Goal: Task Accomplishment & Management: Manage account settings

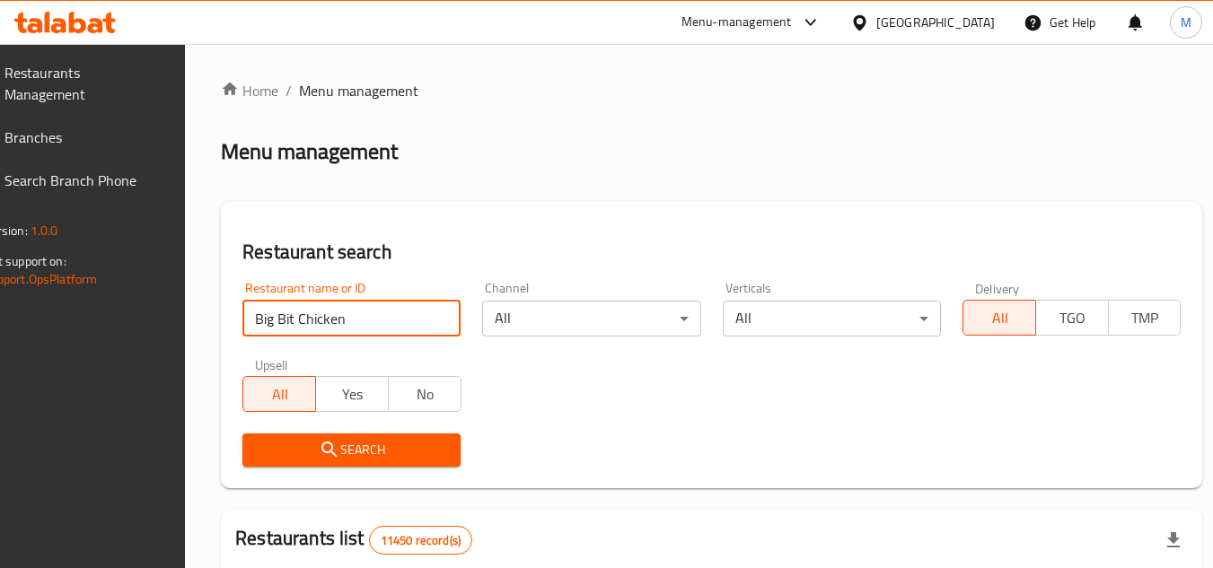
type input "Big Bit Chicken"
click button "Search" at bounding box center [351, 450] width 218 height 33
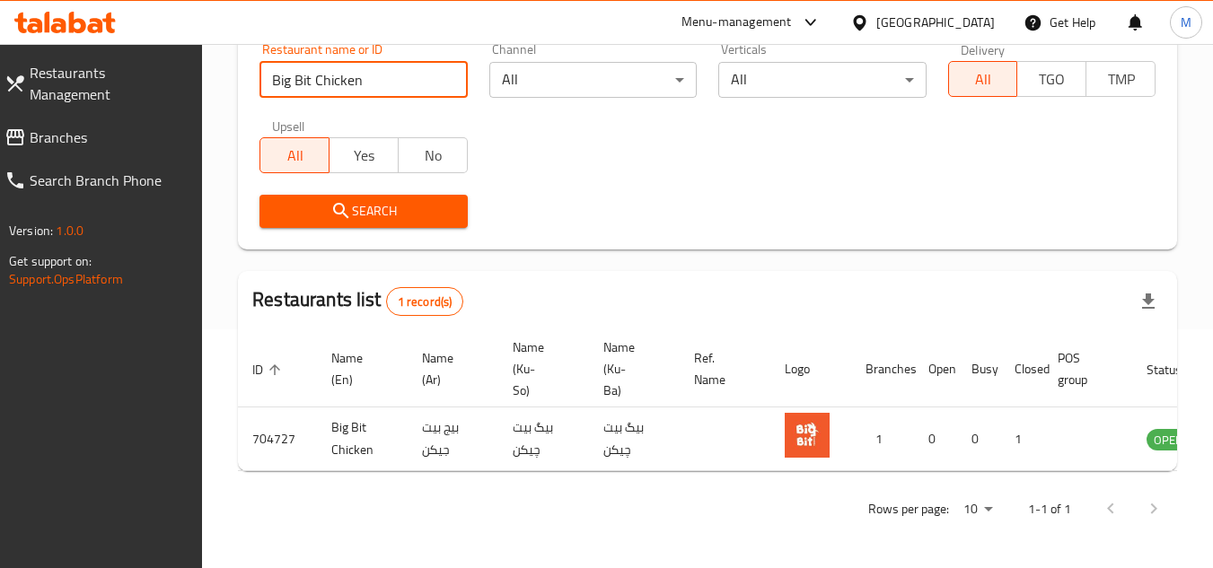
scroll to position [0, 111]
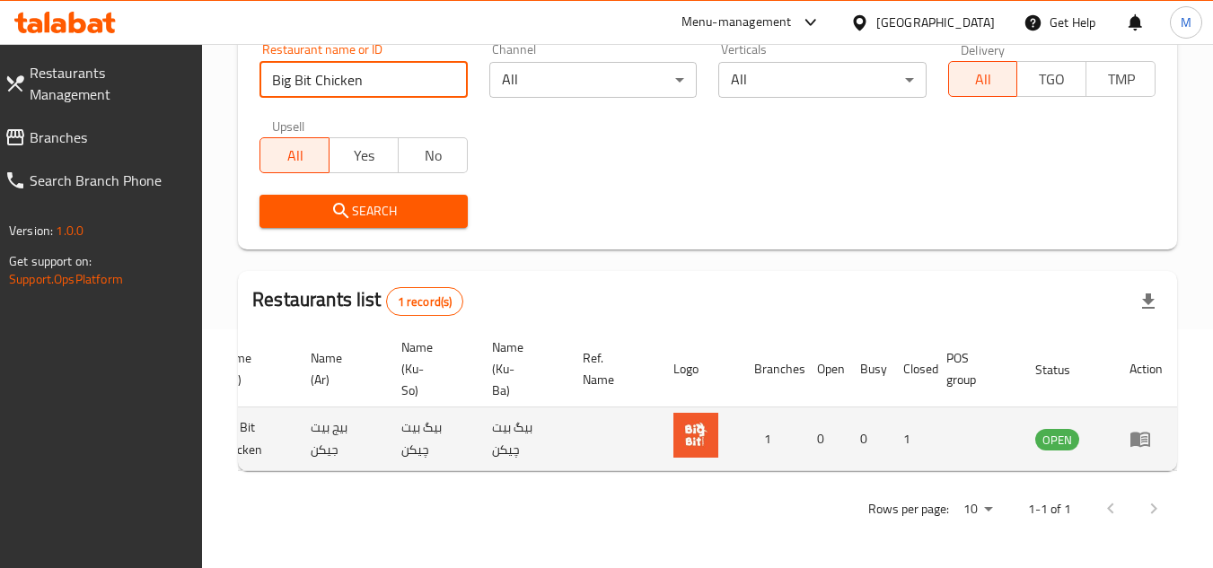
click at [1151, 430] on icon "enhanced table" at bounding box center [1140, 439] width 22 height 22
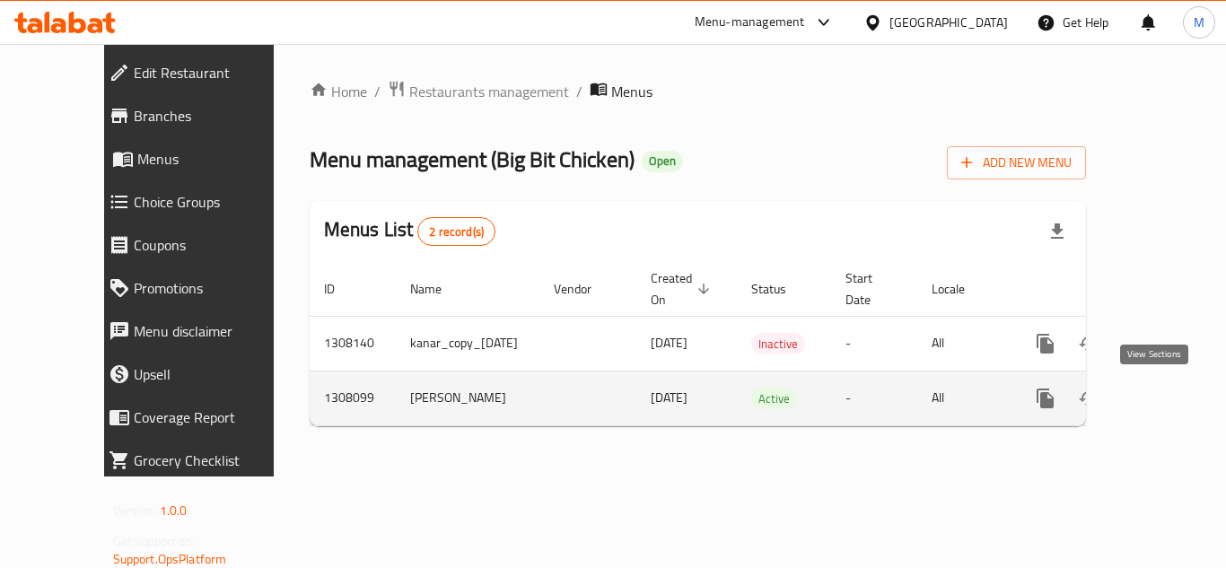
click at [1166, 390] on link "enhanced table" at bounding box center [1174, 398] width 43 height 43
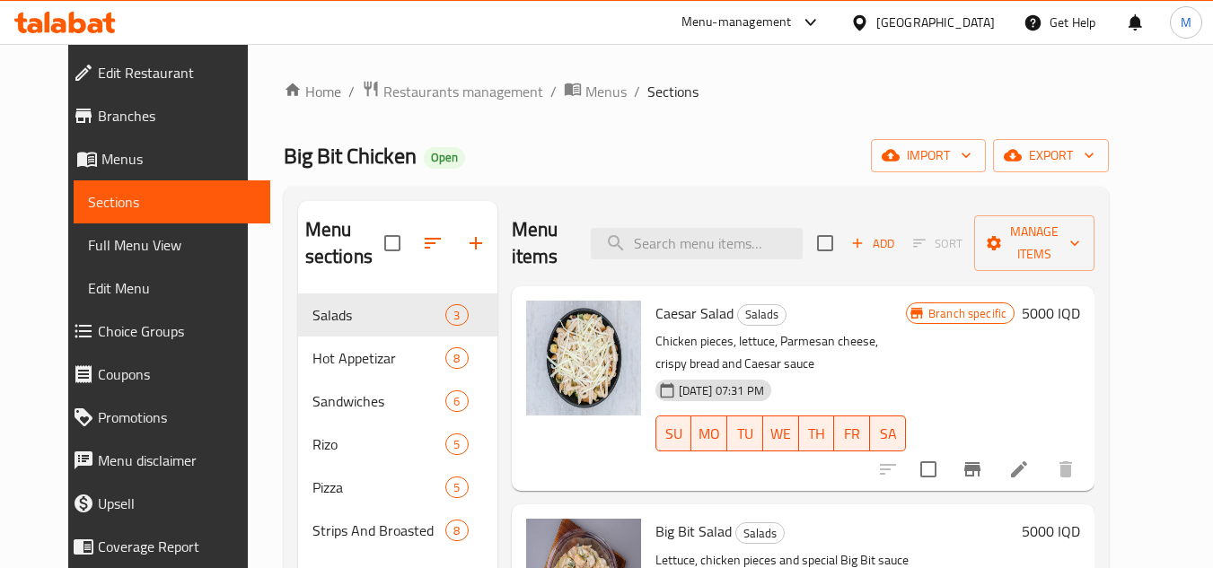
click at [998, 68] on div "Home / Restaurants management / Menus / Sections Big Bit Chicken Open import ex…" at bounding box center [697, 432] width 898 height 776
click at [975, 157] on icon "button" at bounding box center [966, 155] width 18 height 18
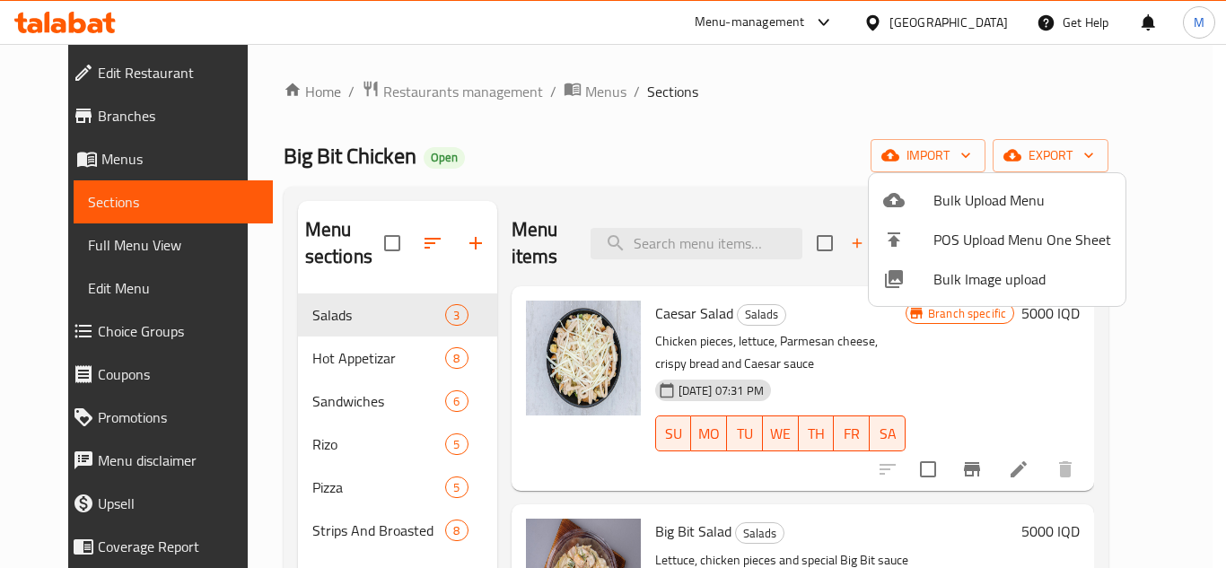
click at [946, 274] on span "Bulk Image upload" at bounding box center [1023, 279] width 178 height 22
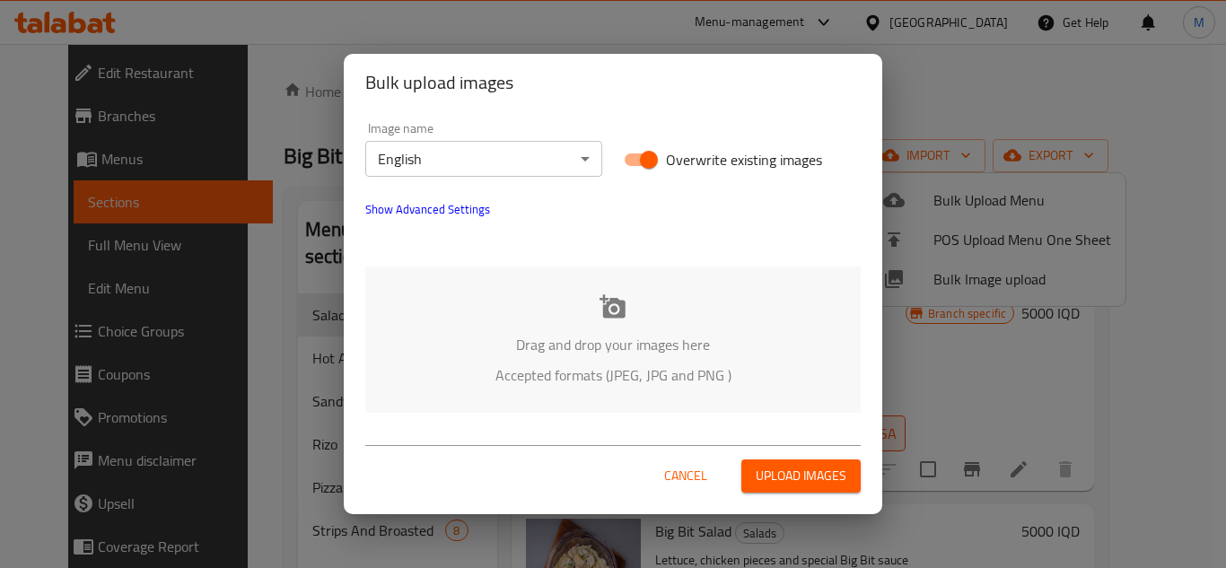
click at [567, 161] on body "​ Menu-management Iraq Get Help M Edit Restaurant Branches Menus Sections Full …" at bounding box center [613, 306] width 1226 height 524
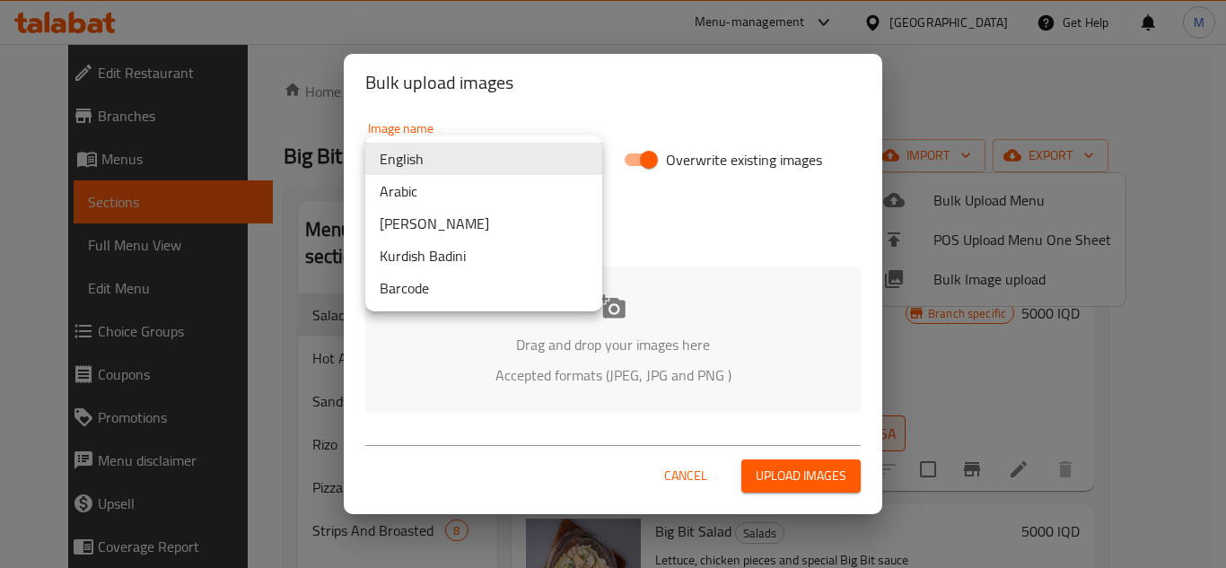
click at [517, 192] on li "Arabic" at bounding box center [483, 191] width 237 height 32
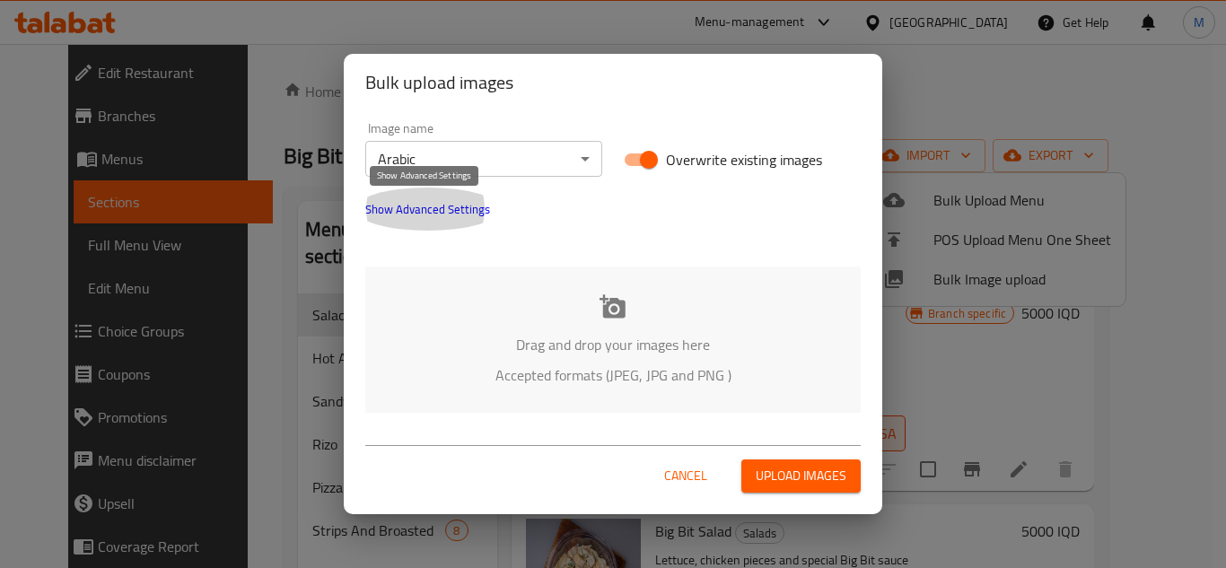
click at [416, 218] on span "Show Advanced Settings" at bounding box center [427, 209] width 125 height 22
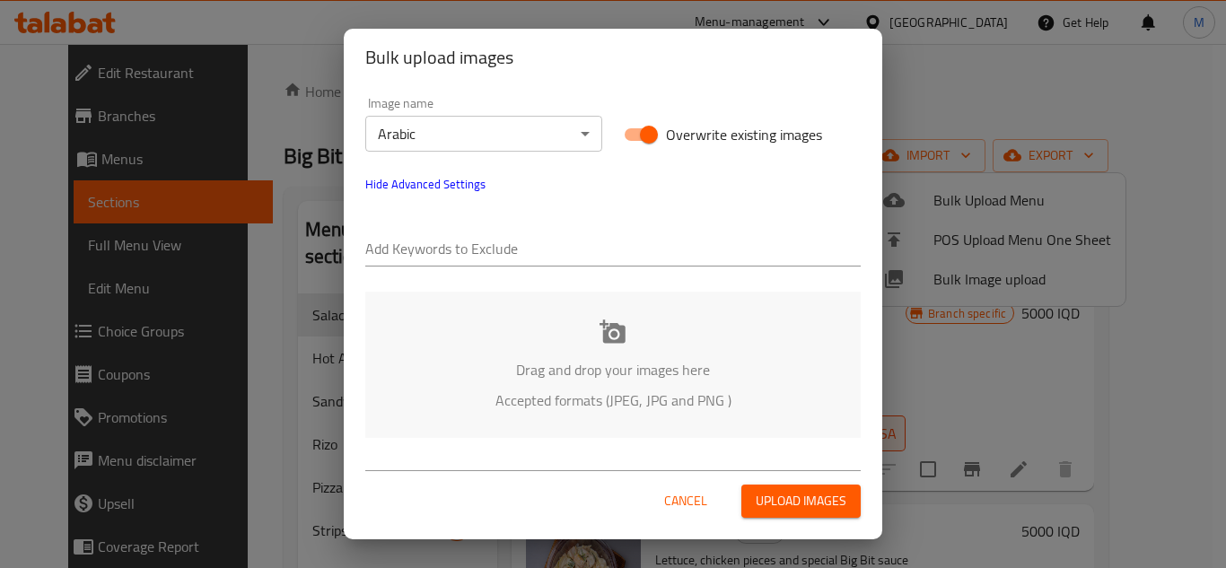
click at [478, 238] on input "text" at bounding box center [612, 250] width 495 height 29
paste input "Big Bite_"
type input "Big Bite_"
click at [552, 241] on input "text" at bounding box center [660, 250] width 400 height 29
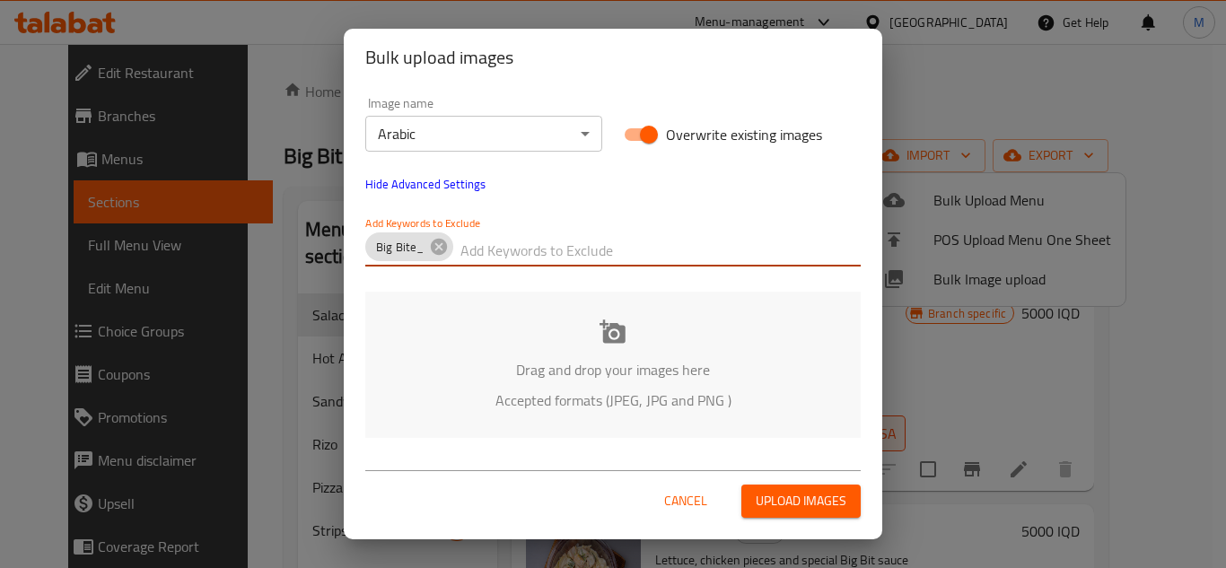
click at [552, 241] on input "text" at bounding box center [660, 250] width 400 height 29
paste input "_Maryam"
type input "_Maryam"
click at [513, 357] on div "Drag and drop your images here Accepted formats (JPEG, JPG and PNG )" at bounding box center [612, 365] width 495 height 146
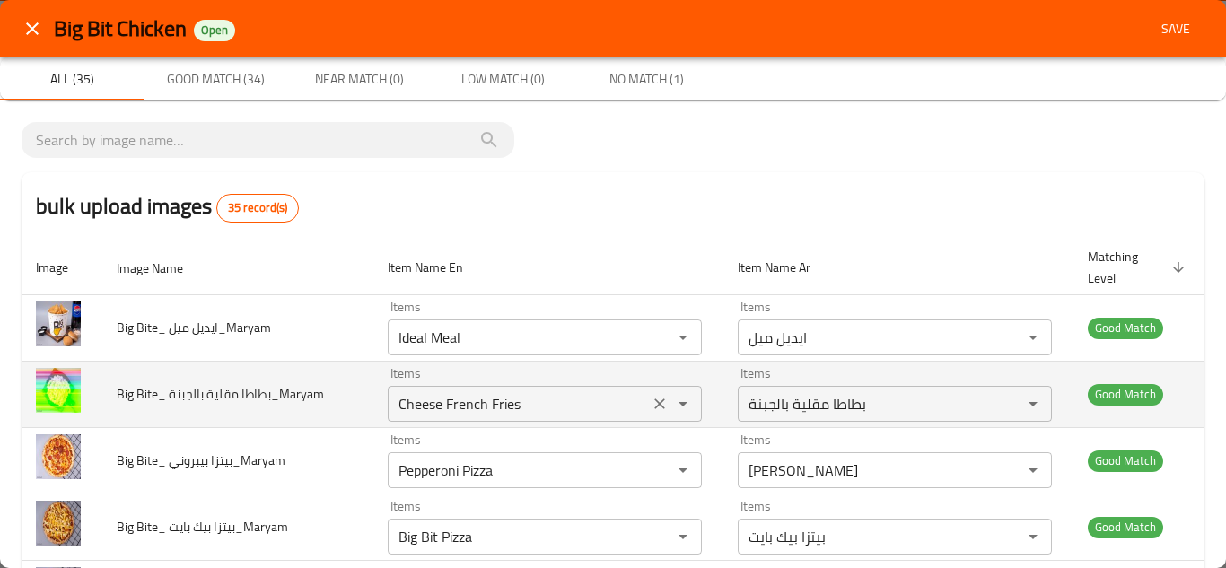
click at [443, 399] on بالجبنة_Maryam "Cheese French Fries" at bounding box center [518, 403] width 250 height 25
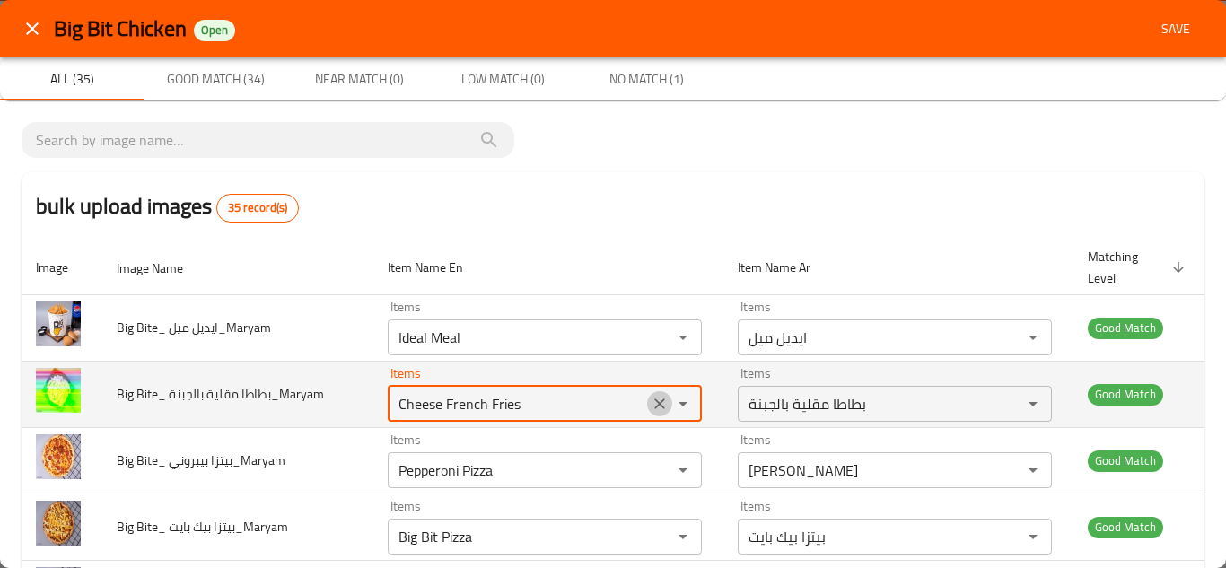
drag, startPoint x: 643, startPoint y: 403, endPoint x: 628, endPoint y: 403, distance: 14.4
click at [651, 403] on icon "Clear" at bounding box center [660, 404] width 18 height 18
click at [349, 398] on td "Big Bite_ بطاطا مقلية بالجبنة_Maryam" at bounding box center [237, 394] width 271 height 66
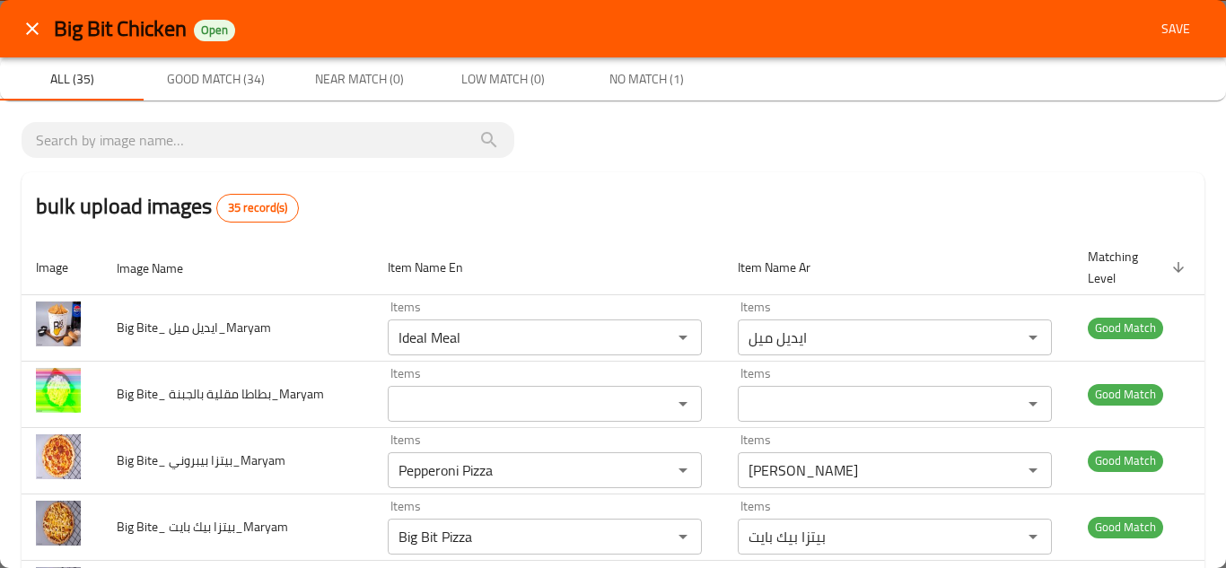
click at [1168, 28] on span "Save" at bounding box center [1175, 29] width 43 height 22
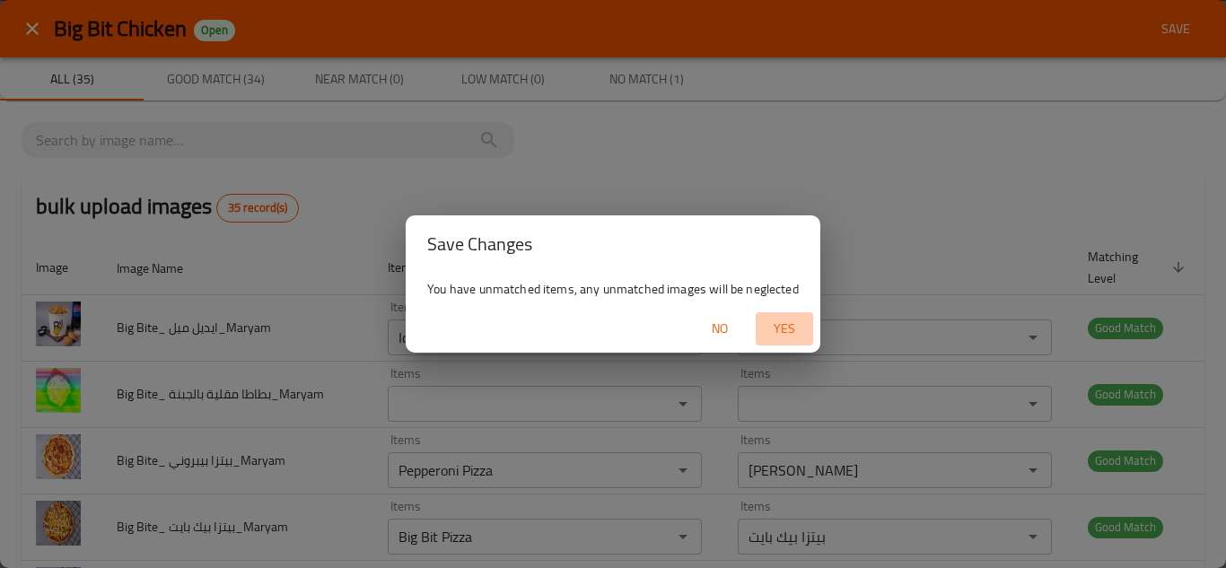
click at [787, 329] on span "Yes" at bounding box center [784, 329] width 43 height 22
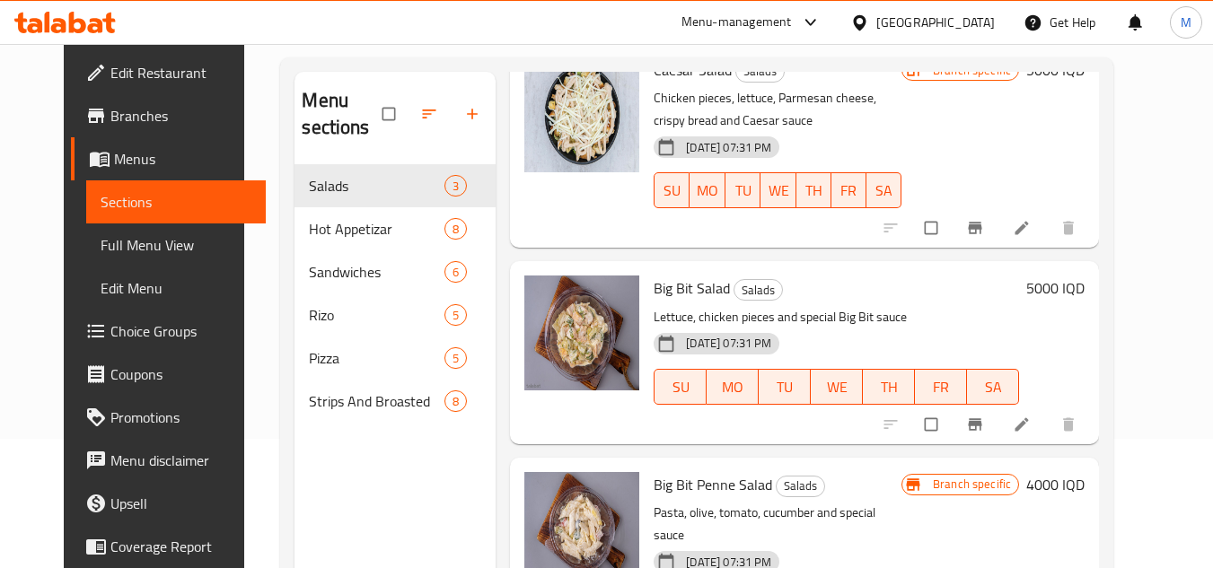
scroll to position [251, 0]
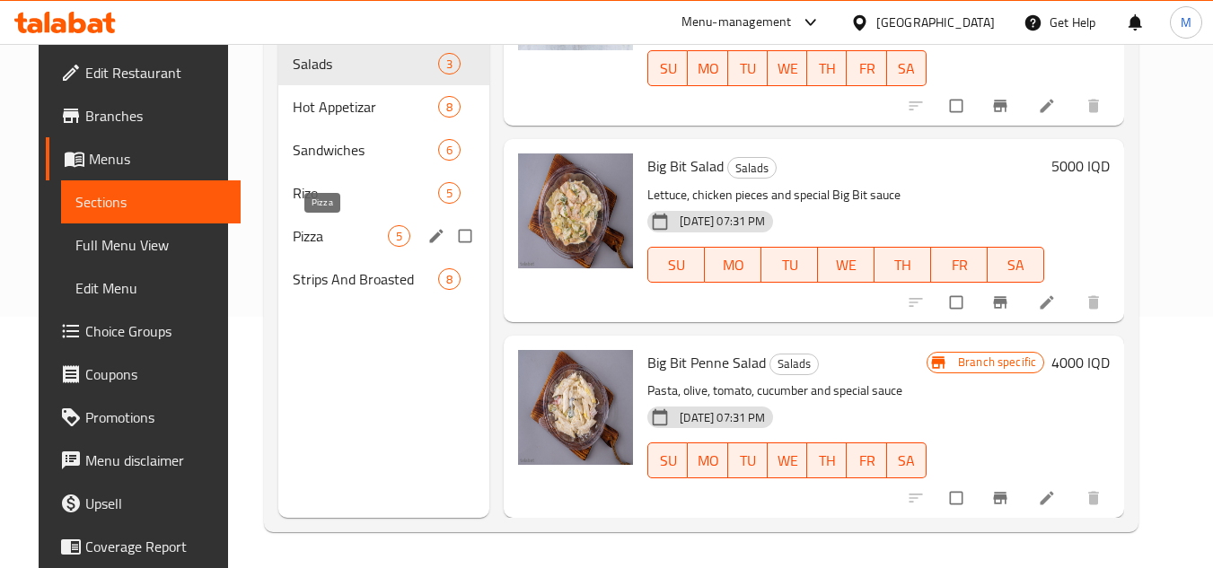
click at [303, 240] on span "Pizza" at bounding box center [340, 236] width 95 height 22
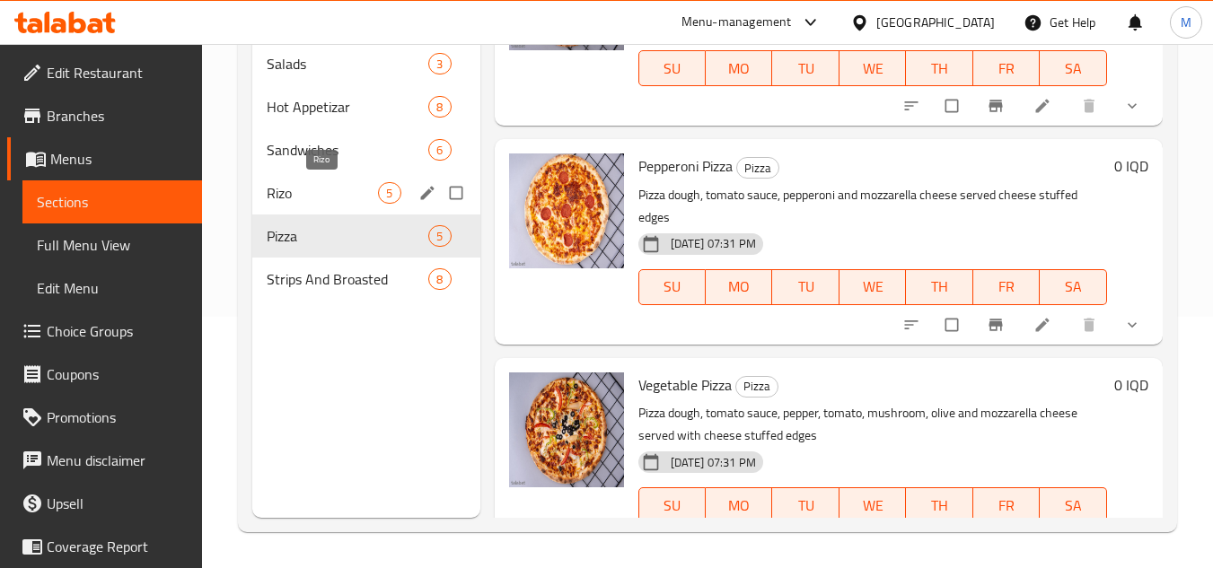
click at [309, 184] on span "Rizo" at bounding box center [322, 193] width 111 height 22
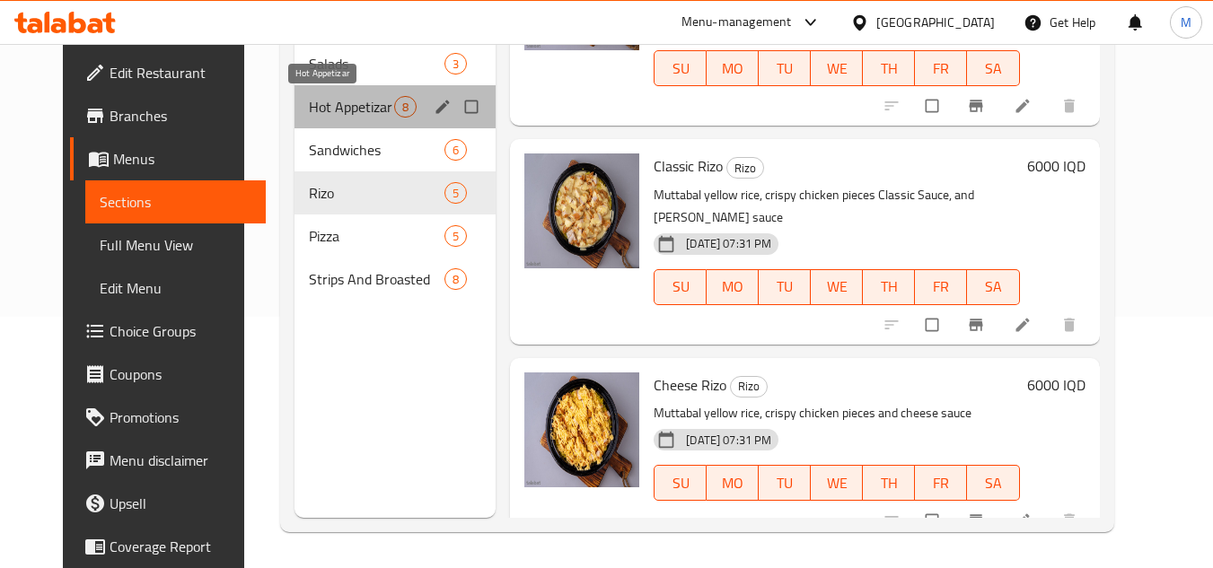
click at [309, 107] on span "Hot Appetizar" at bounding box center [351, 107] width 85 height 22
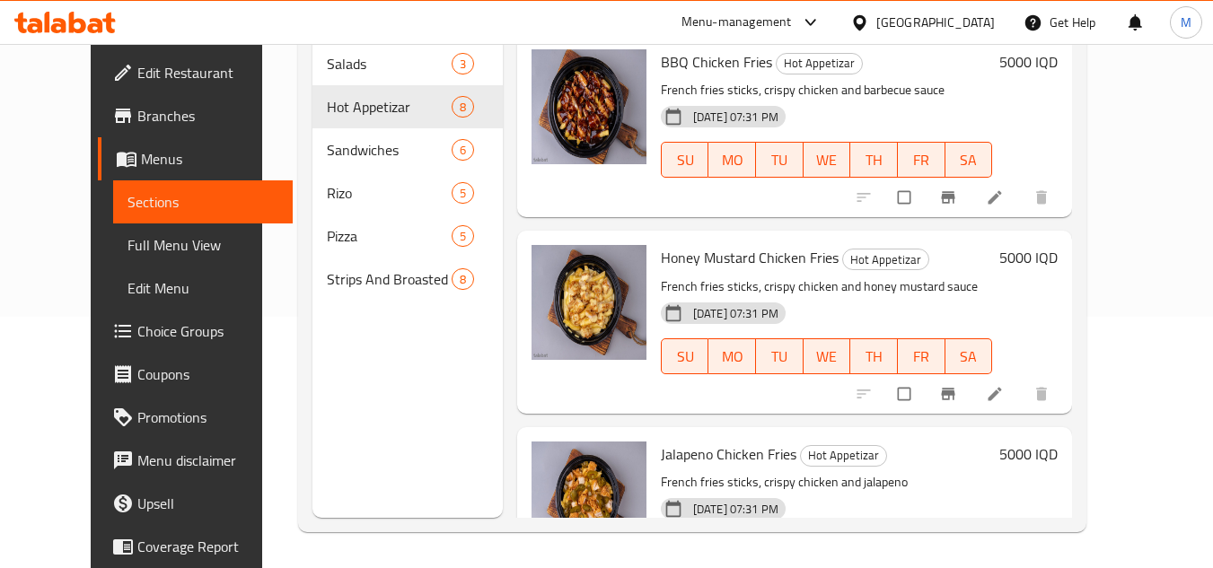
scroll to position [162, 0]
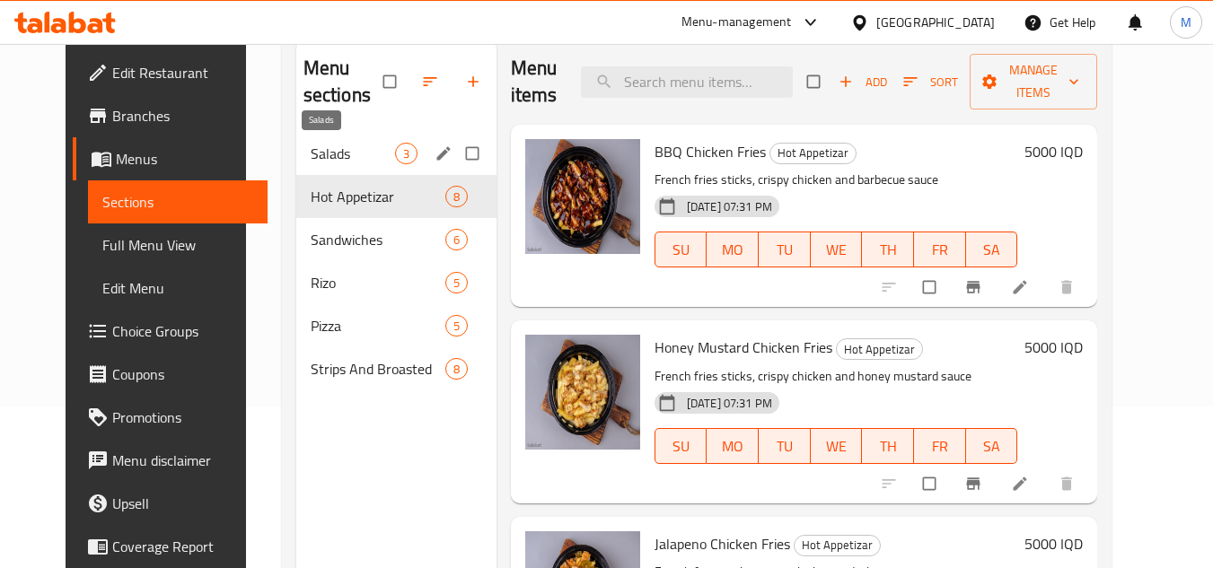
click at [311, 152] on span "Salads" at bounding box center [353, 154] width 84 height 22
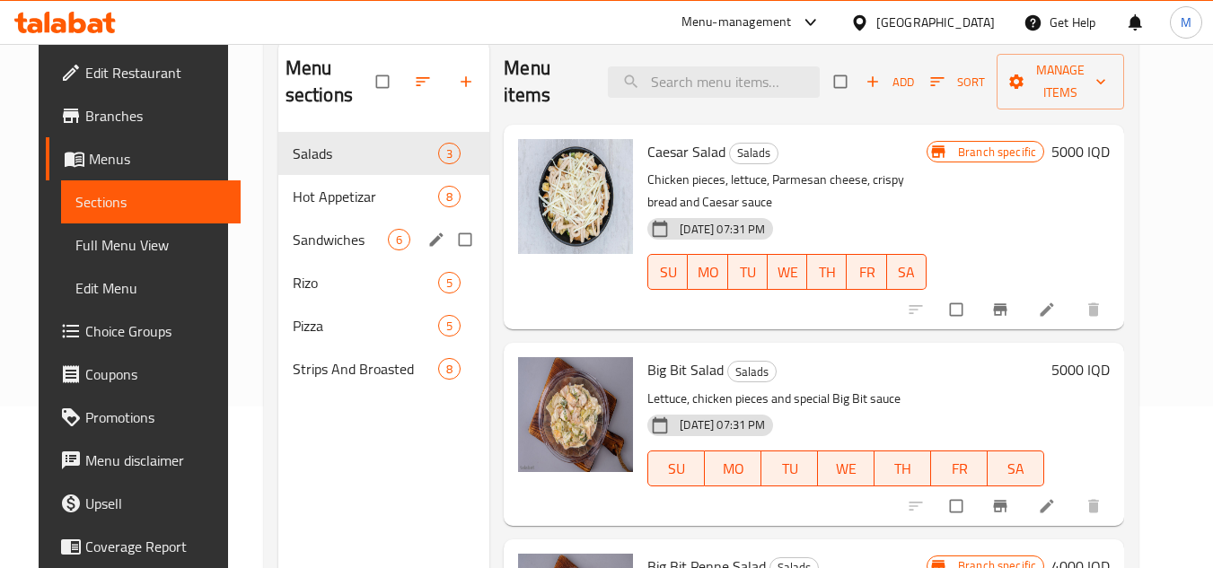
scroll to position [251, 0]
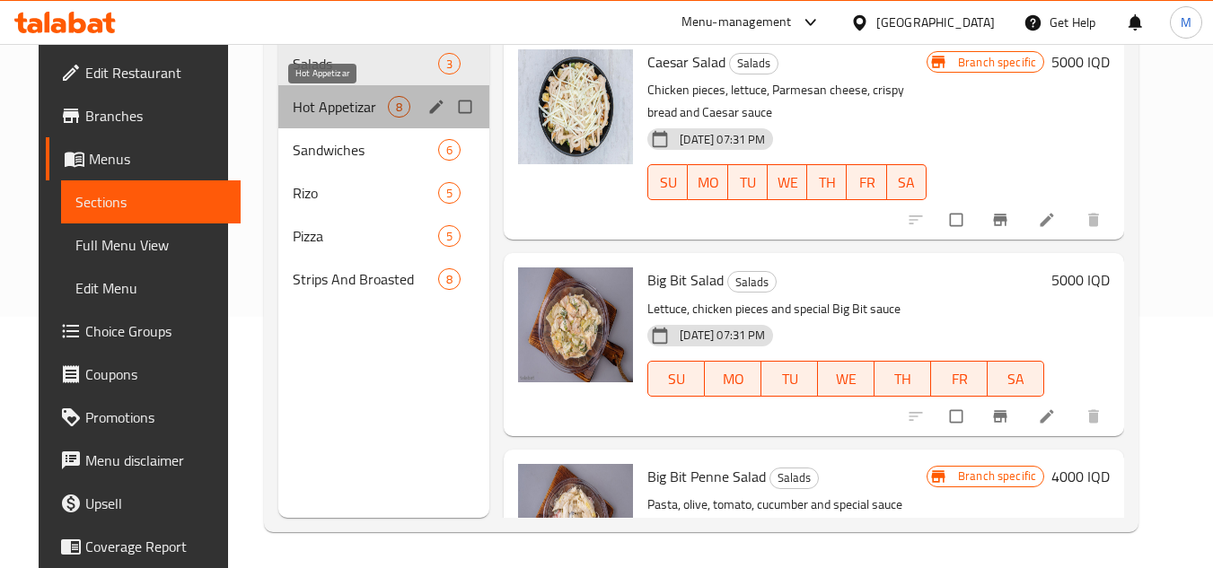
click at [324, 108] on span "Hot Appetizar" at bounding box center [340, 107] width 95 height 22
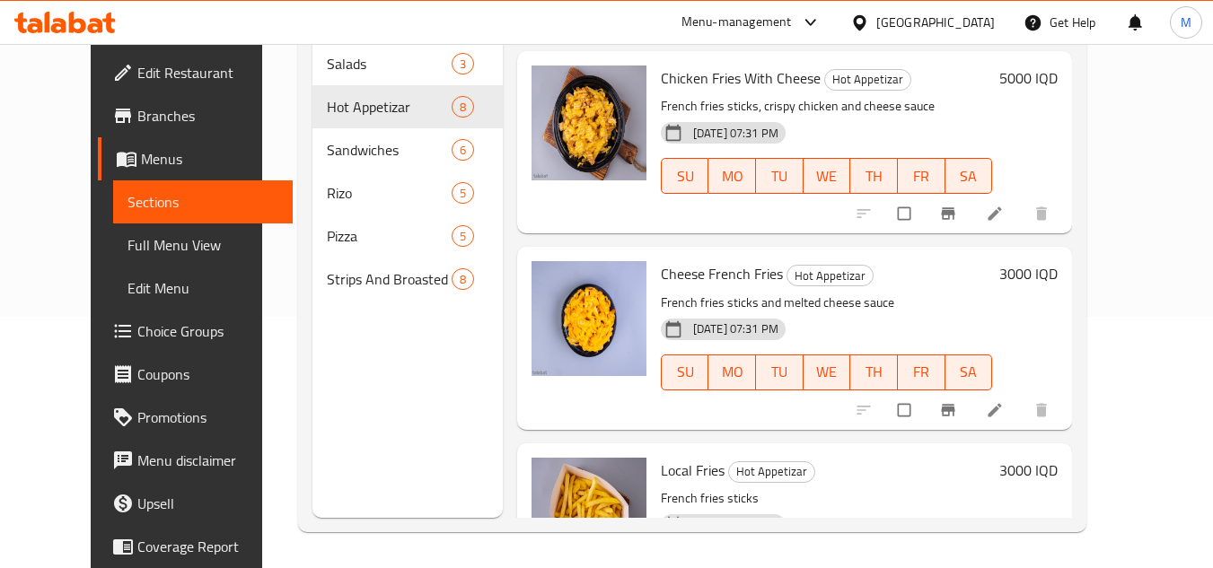
scroll to position [898, 0]
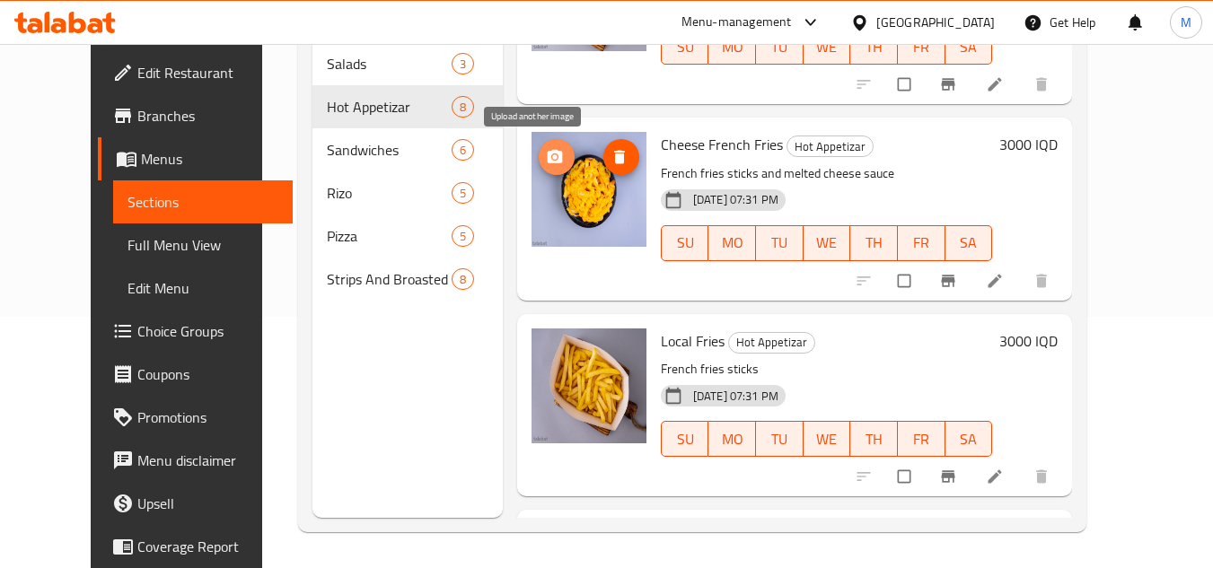
click at [546, 149] on icon "upload picture" at bounding box center [555, 157] width 18 height 18
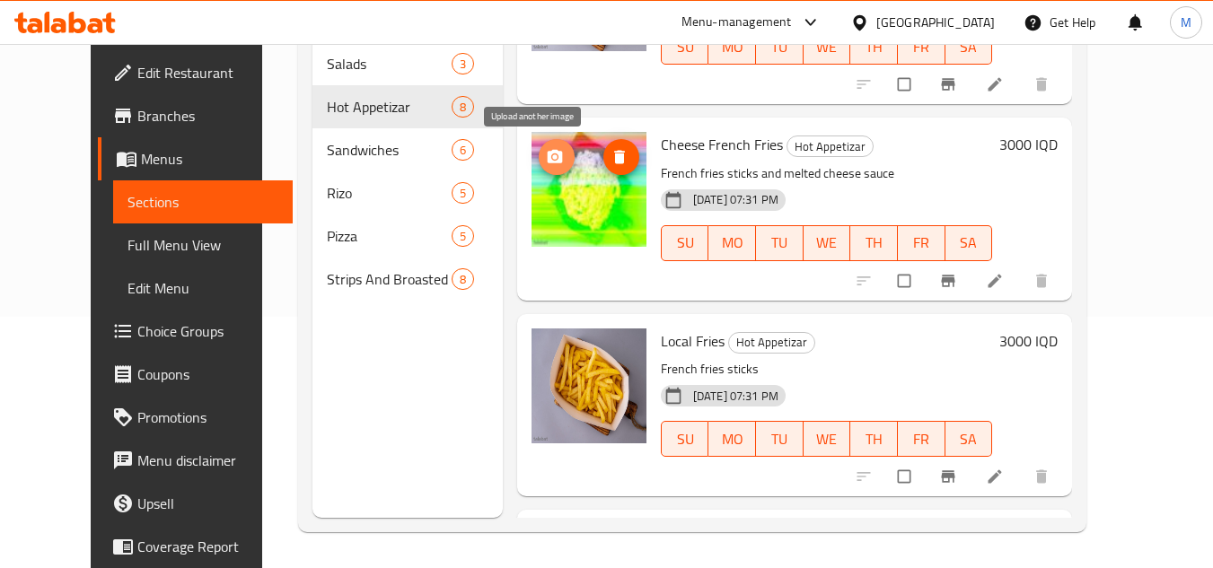
click at [547, 153] on icon "upload picture" at bounding box center [554, 156] width 15 height 13
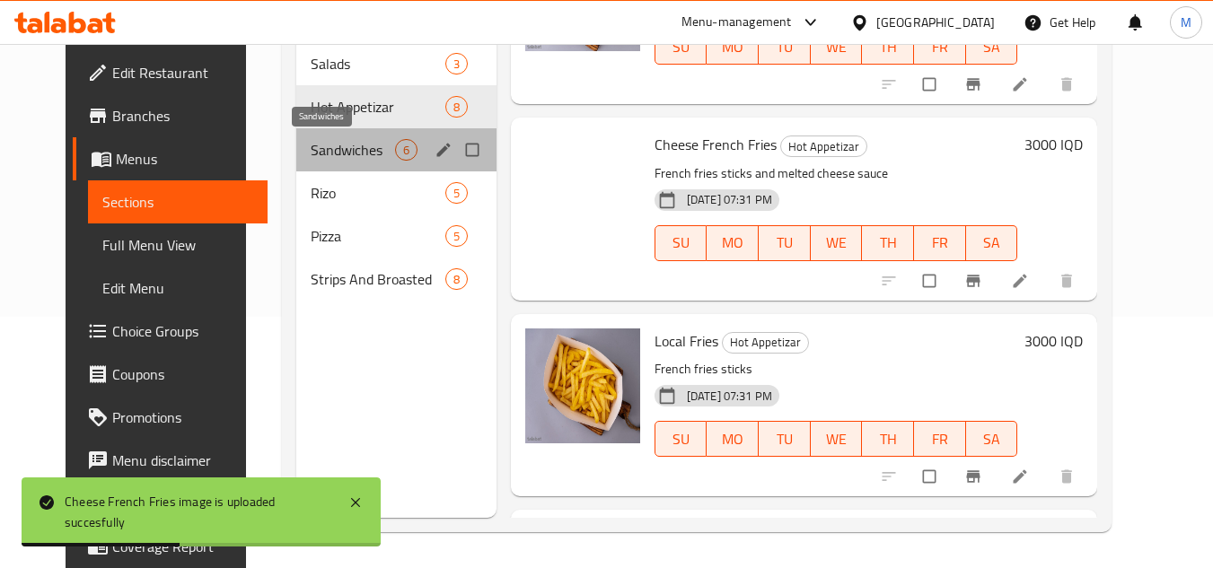
click at [311, 149] on span "Sandwiches" at bounding box center [353, 150] width 84 height 22
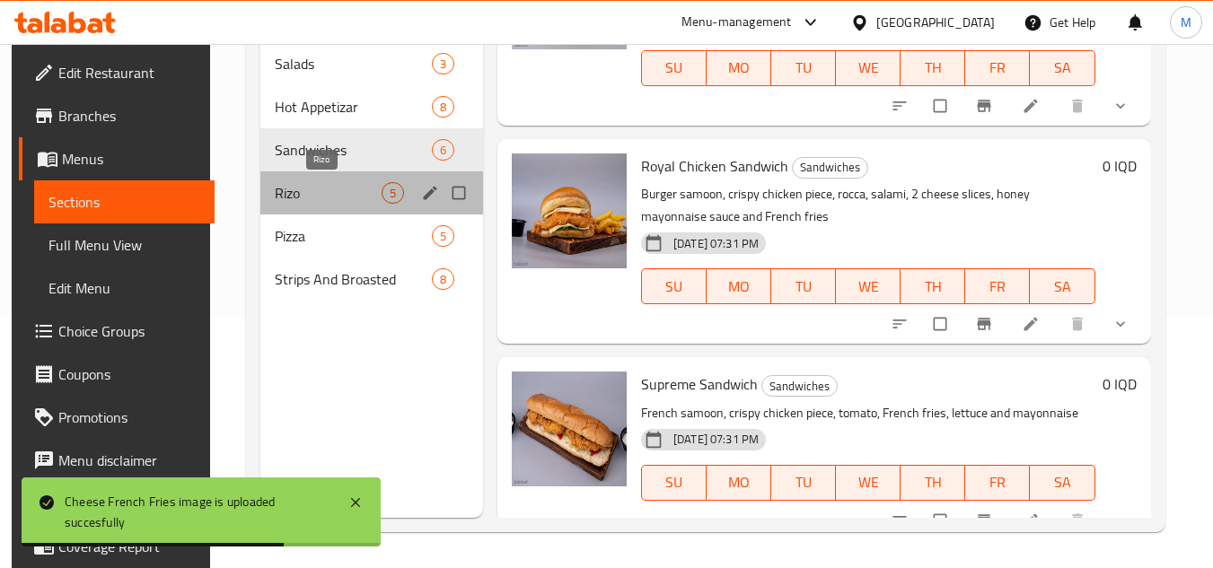
click at [307, 202] on span "Rizo" at bounding box center [328, 193] width 107 height 22
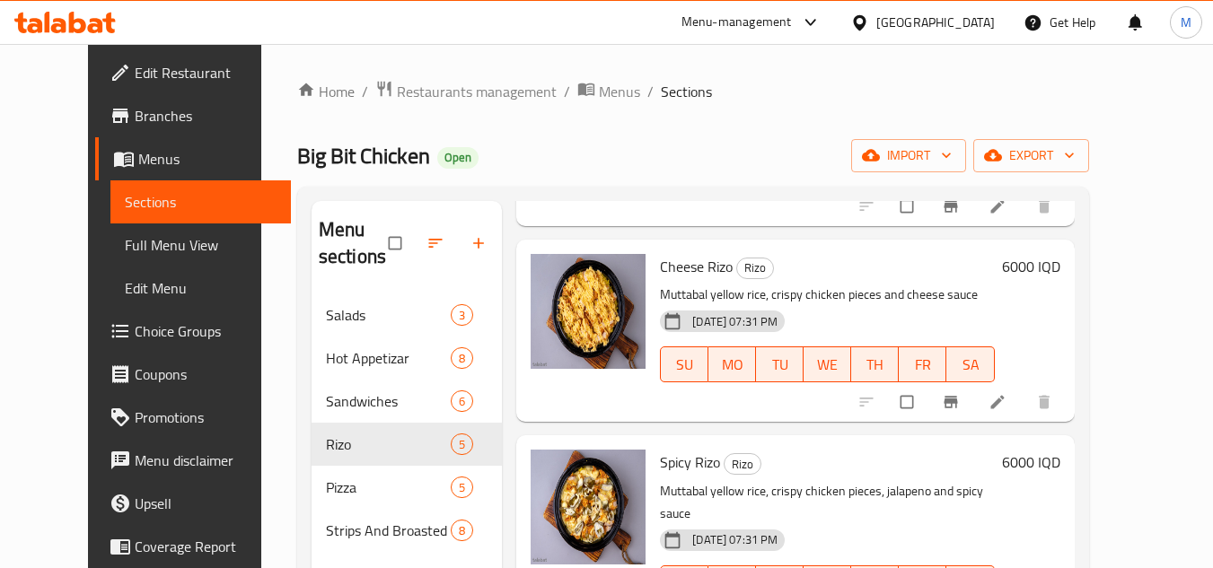
click at [135, 69] on span "Edit Restaurant" at bounding box center [206, 73] width 142 height 22
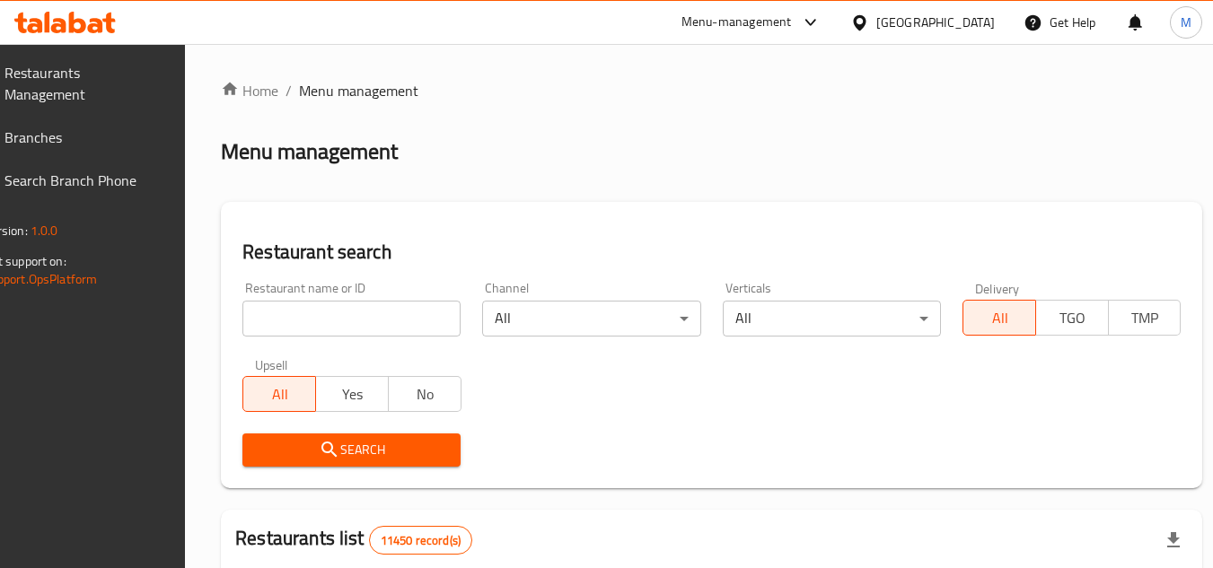
click at [445, 314] on input "search" at bounding box center [351, 319] width 218 height 36
paste input "Asl Al Sham"
type input "Asl Al Sham"
click button "Search" at bounding box center [351, 450] width 218 height 33
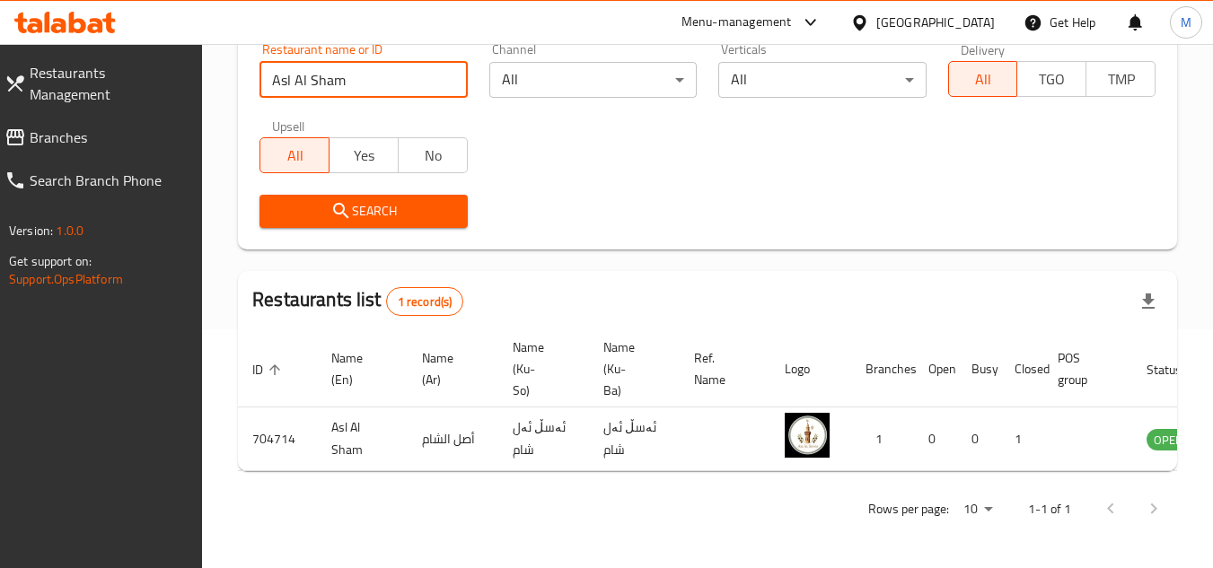
scroll to position [0, 111]
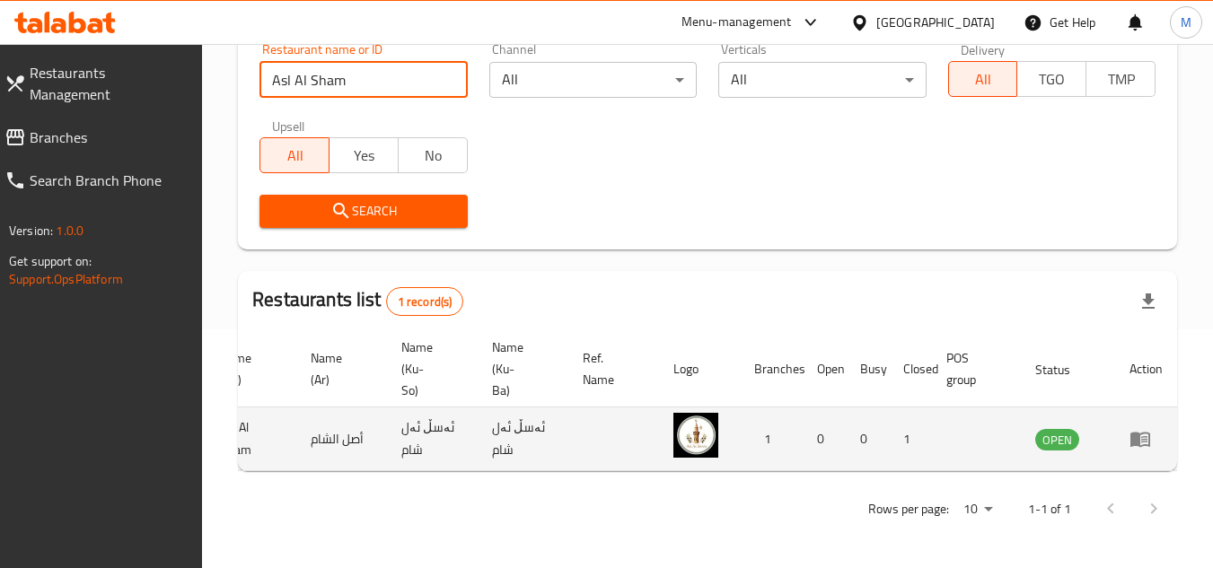
click at [1144, 436] on icon "enhanced table" at bounding box center [1144, 439] width 6 height 7
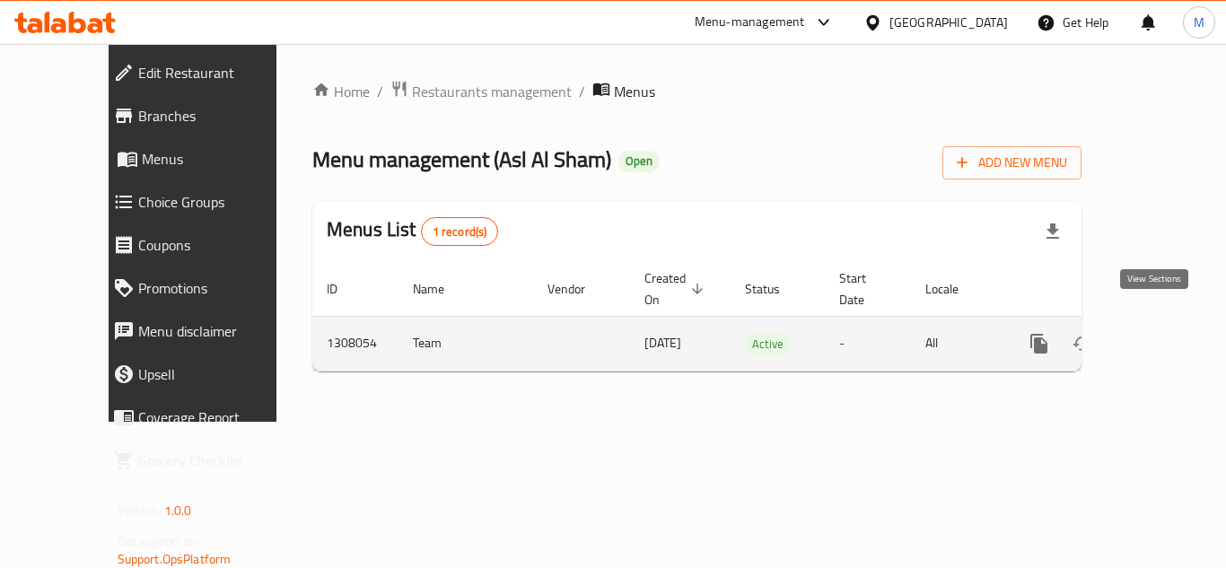
click at [1158, 334] on icon "enhanced table" at bounding box center [1169, 344] width 22 height 22
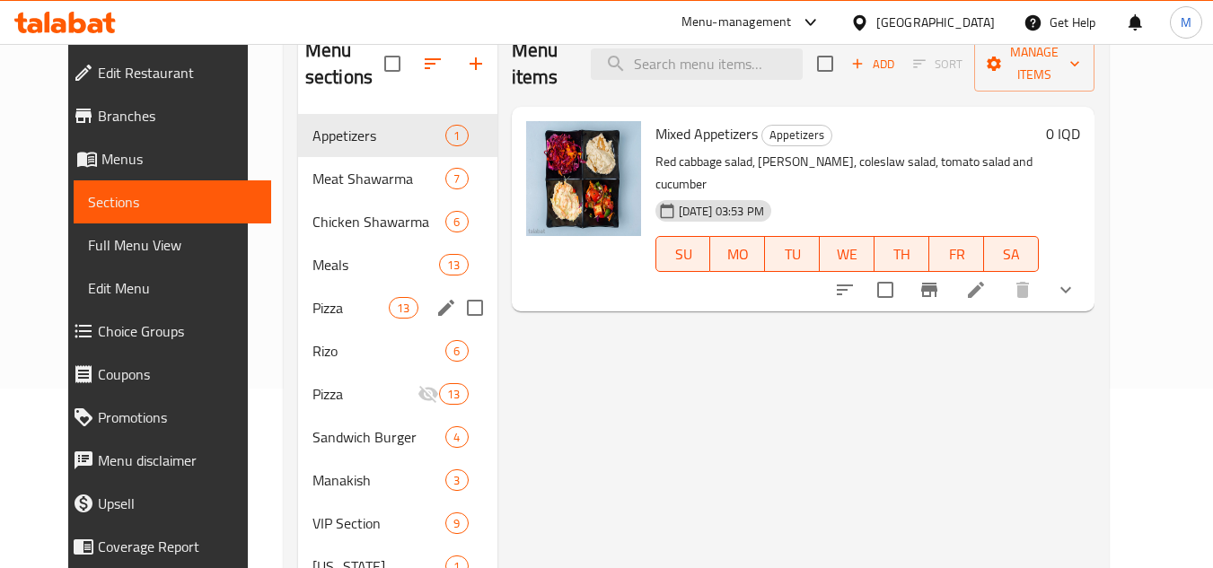
scroll to position [300, 0]
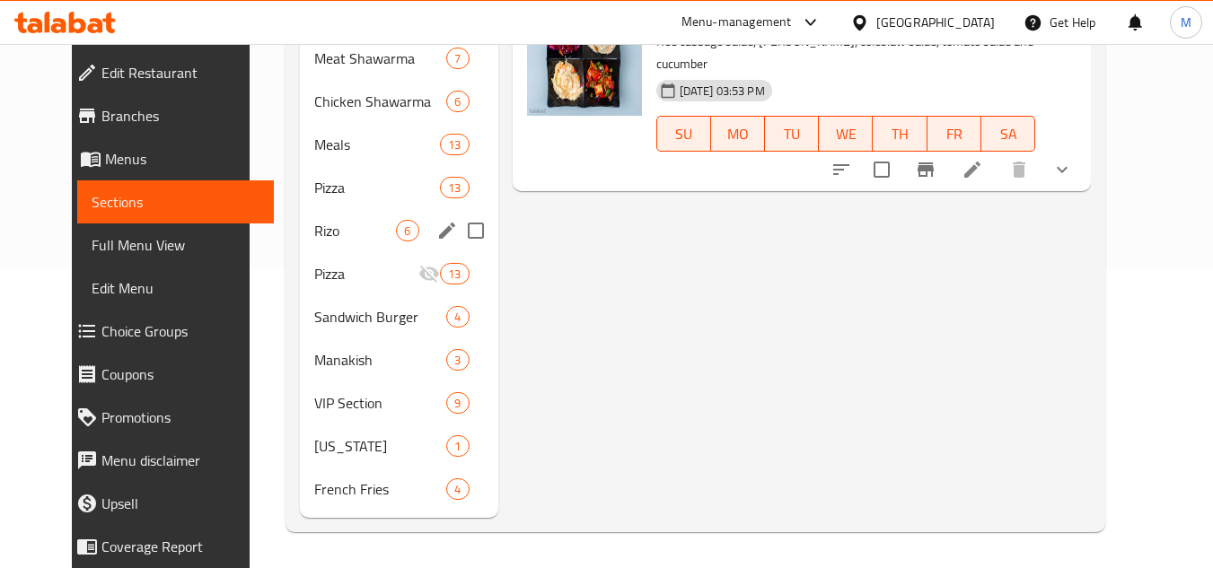
click at [300, 215] on div "Rizo 6" at bounding box center [398, 230] width 197 height 43
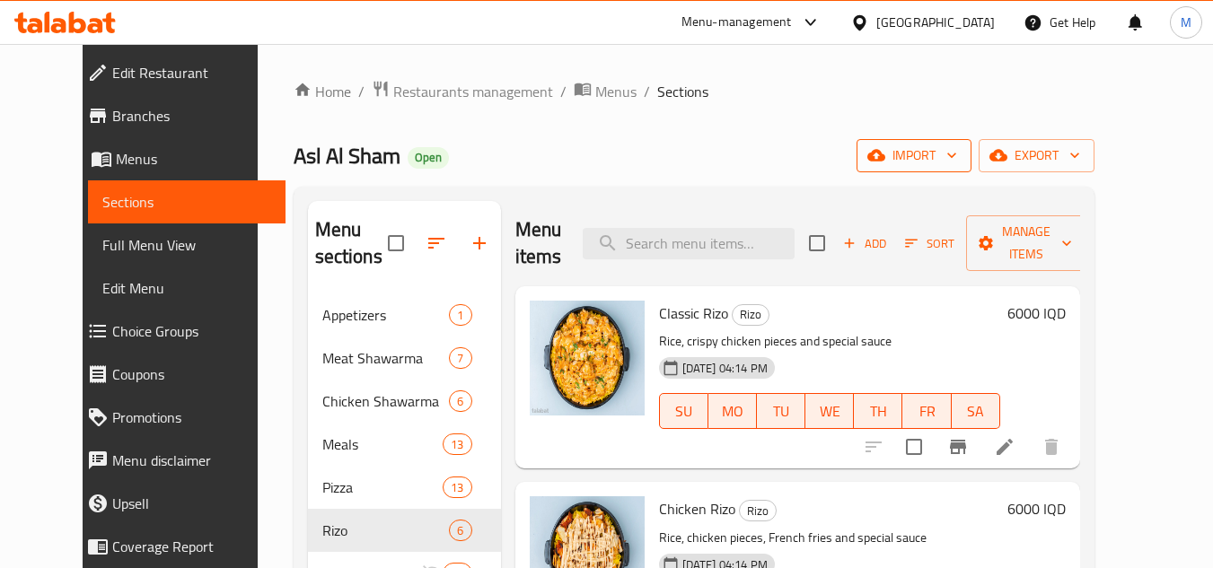
click at [960, 158] on icon "button" at bounding box center [951, 155] width 18 height 18
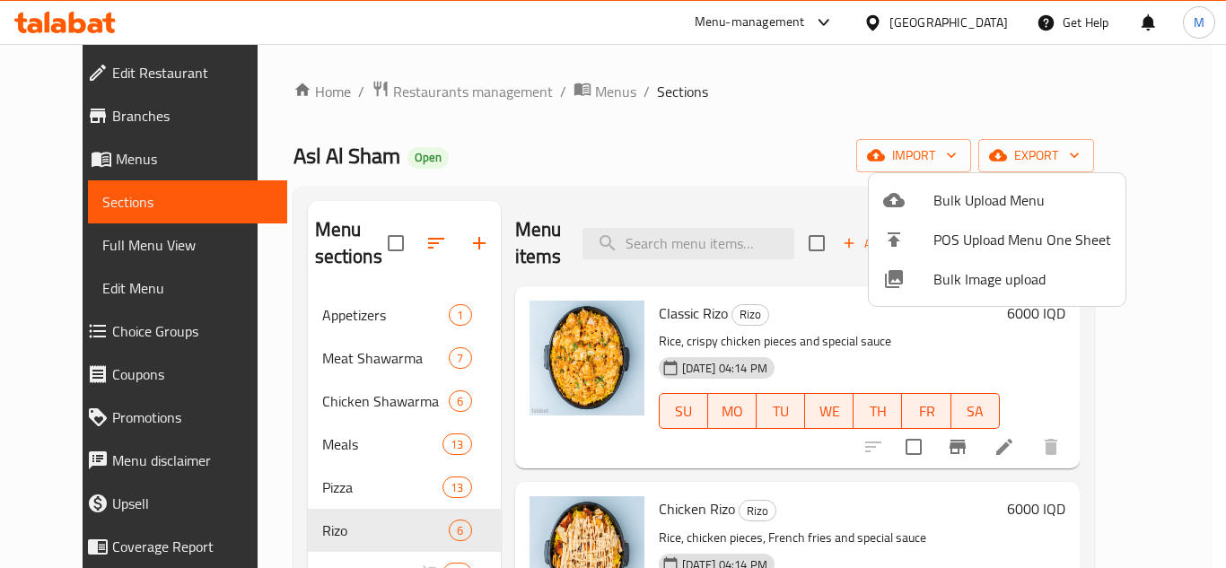
click at [940, 277] on span "Bulk Image upload" at bounding box center [1023, 279] width 178 height 22
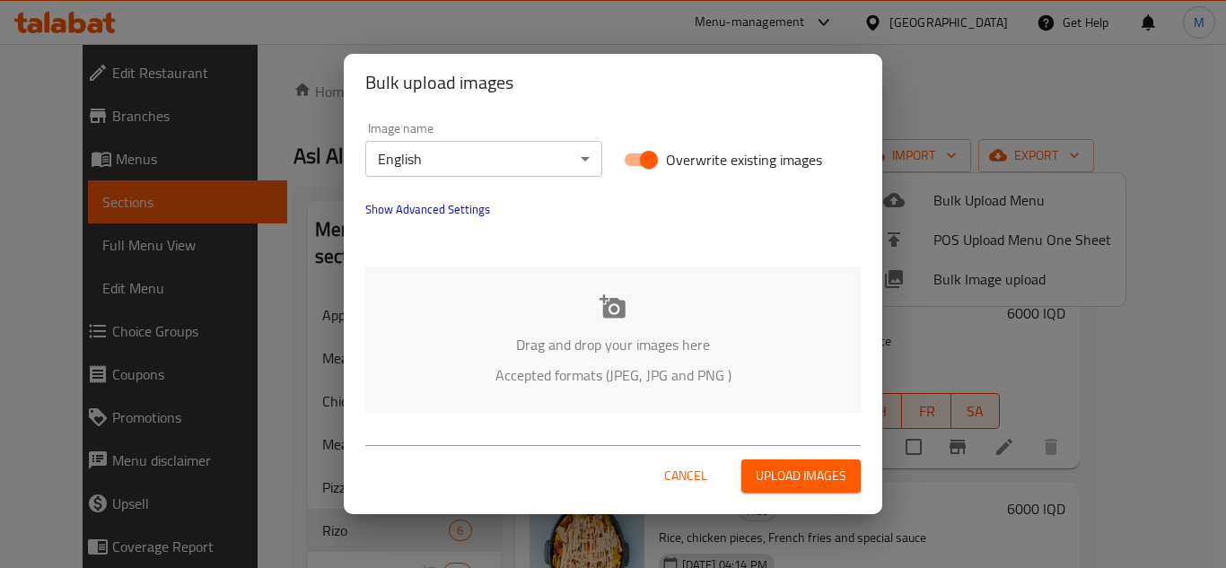
click at [543, 140] on div "Image name English ​" at bounding box center [483, 149] width 237 height 55
click at [544, 162] on body "​ Menu-management Iraq Get Help M Edit Restaurant Branches Menus Sections Full …" at bounding box center [613, 306] width 1226 height 524
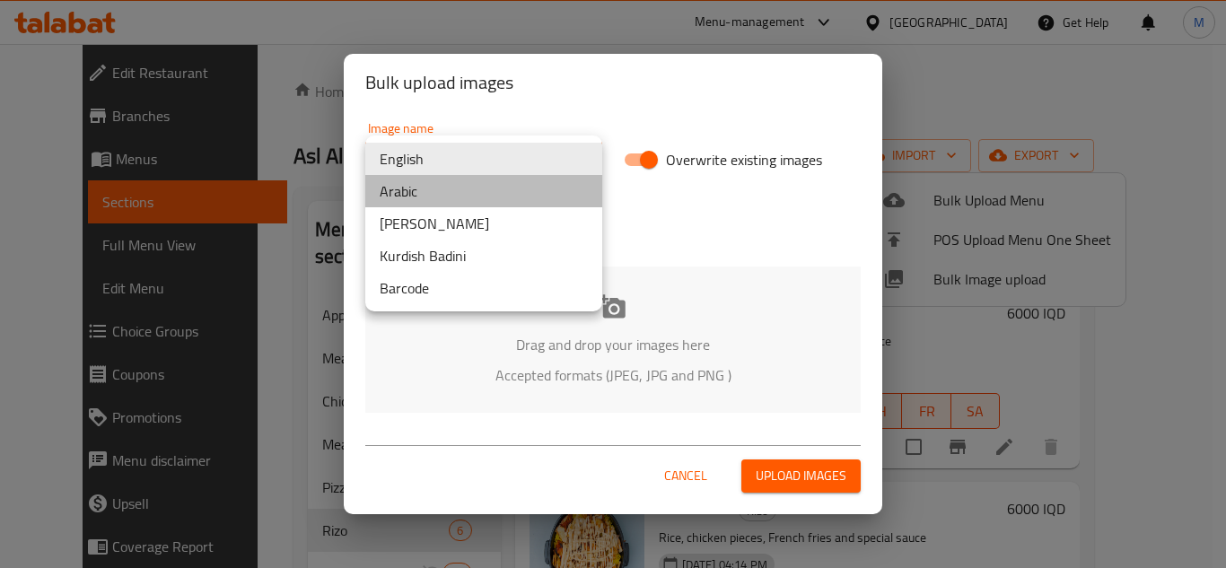
click at [452, 195] on li "Arabic" at bounding box center [483, 191] width 237 height 32
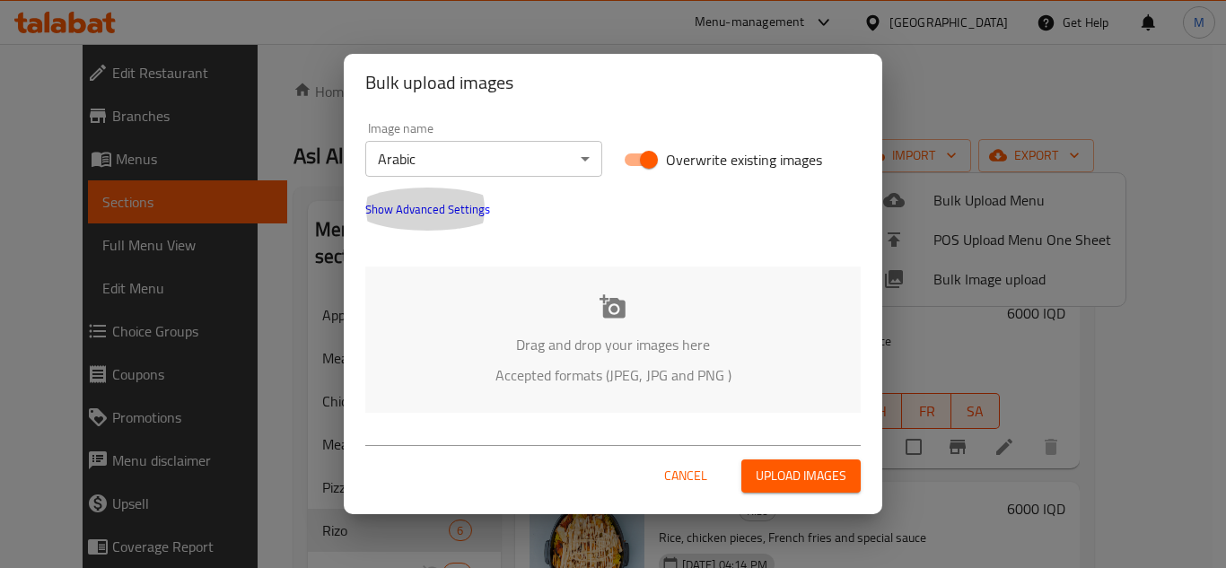
click at [451, 197] on button "Show Advanced Settings" at bounding box center [428, 209] width 146 height 43
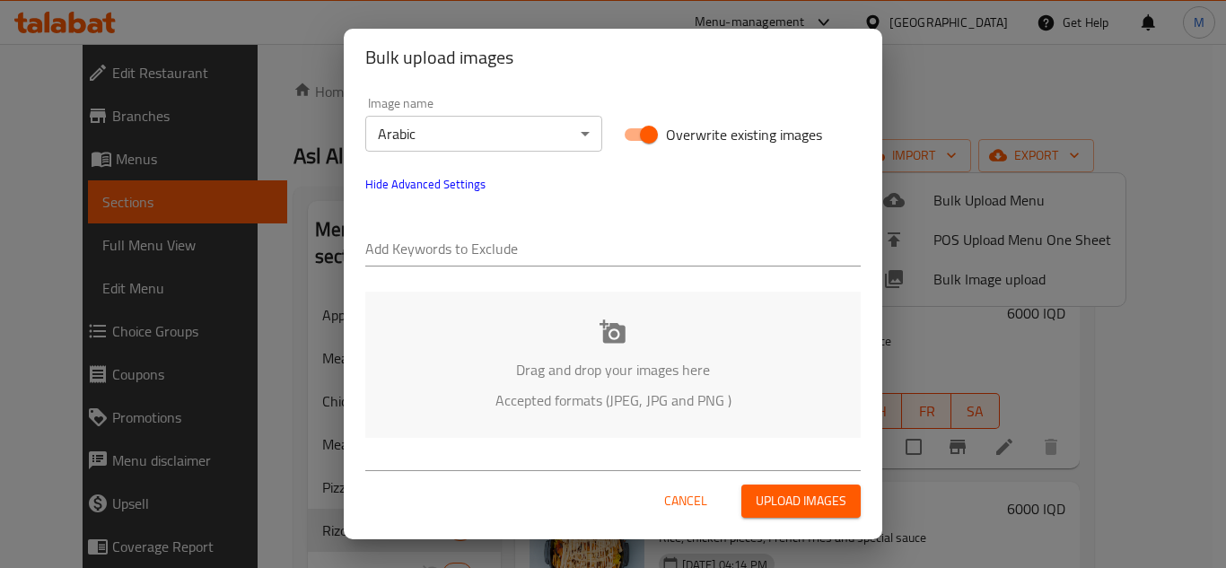
click at [510, 251] on input "text" at bounding box center [612, 250] width 495 height 29
paste input "Asal_Al_Sham_"
type input "Asal_Al_Sham_"
click at [598, 246] on input "text" at bounding box center [678, 250] width 364 height 29
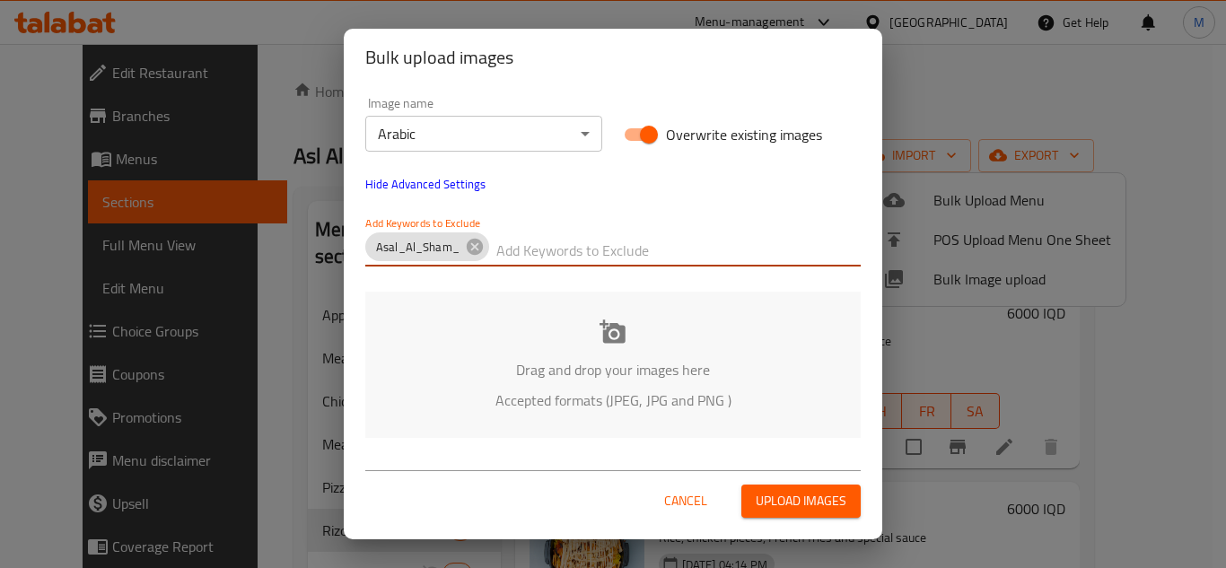
paste input "_Hussein"
type input "_Hussein"
click at [587, 369] on p "Drag and drop your images here" at bounding box center [613, 370] width 442 height 22
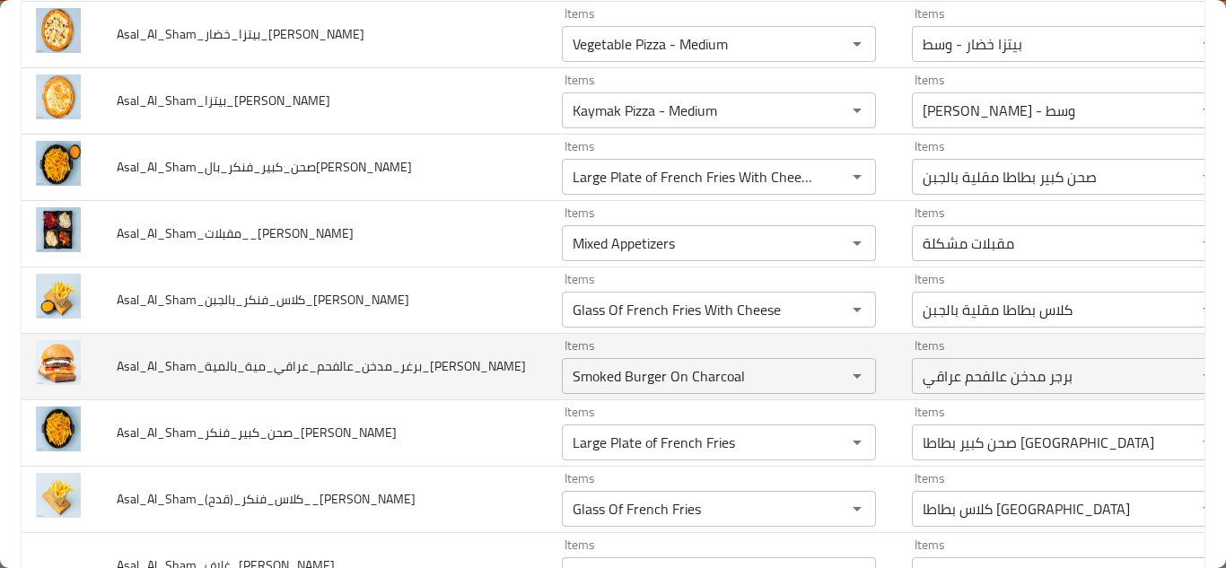
scroll to position [3363, 0]
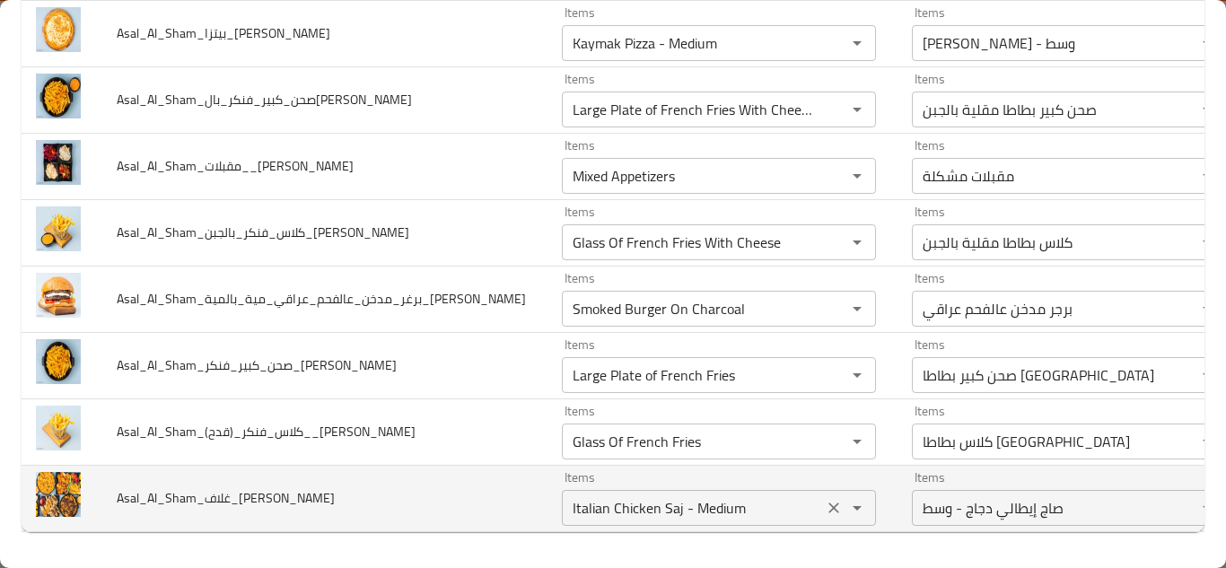
click at [645, 495] on input "Italian Chicken Saj ​​- Medium" at bounding box center [692, 507] width 250 height 25
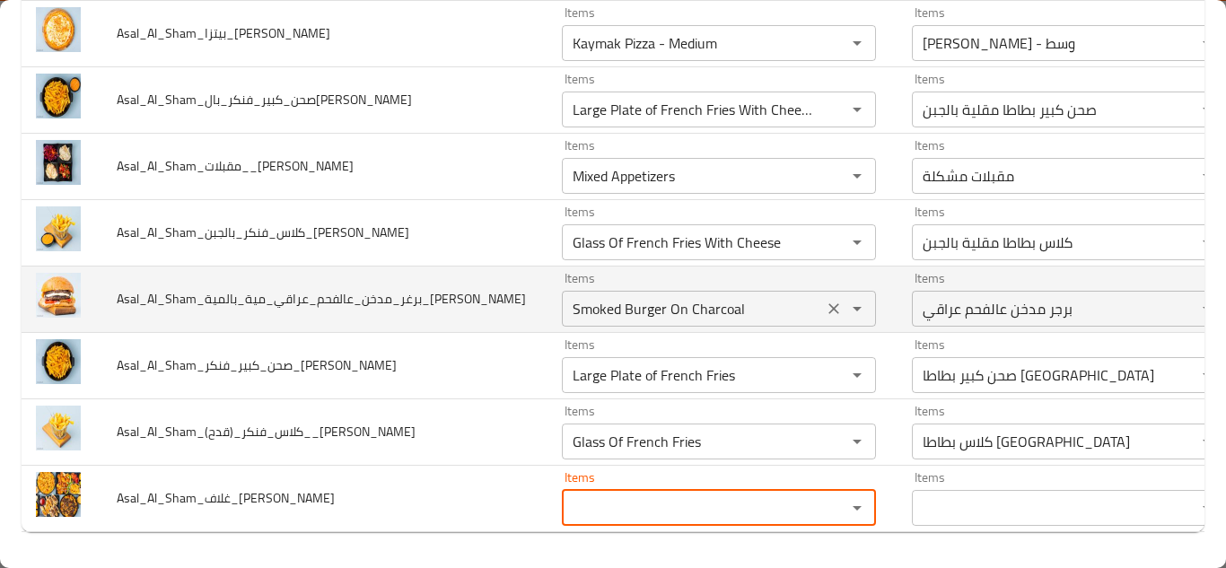
click at [751, 299] on input "Smoked Burger On Charcoal" at bounding box center [692, 308] width 250 height 25
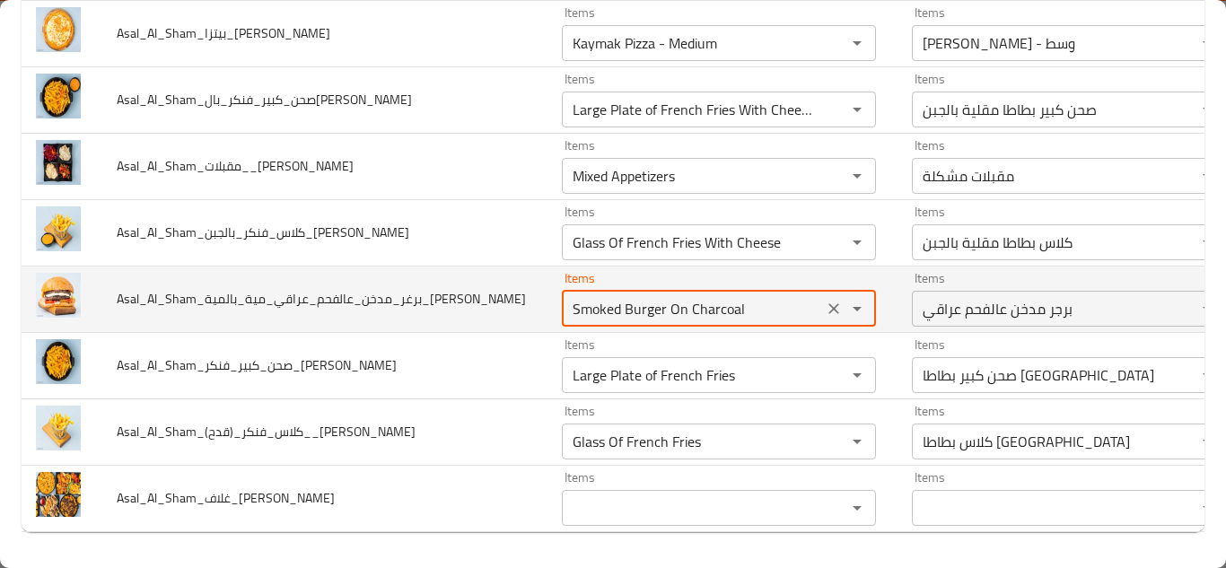
click at [753, 296] on input "Smoked Burger On Charcoal" at bounding box center [692, 308] width 250 height 25
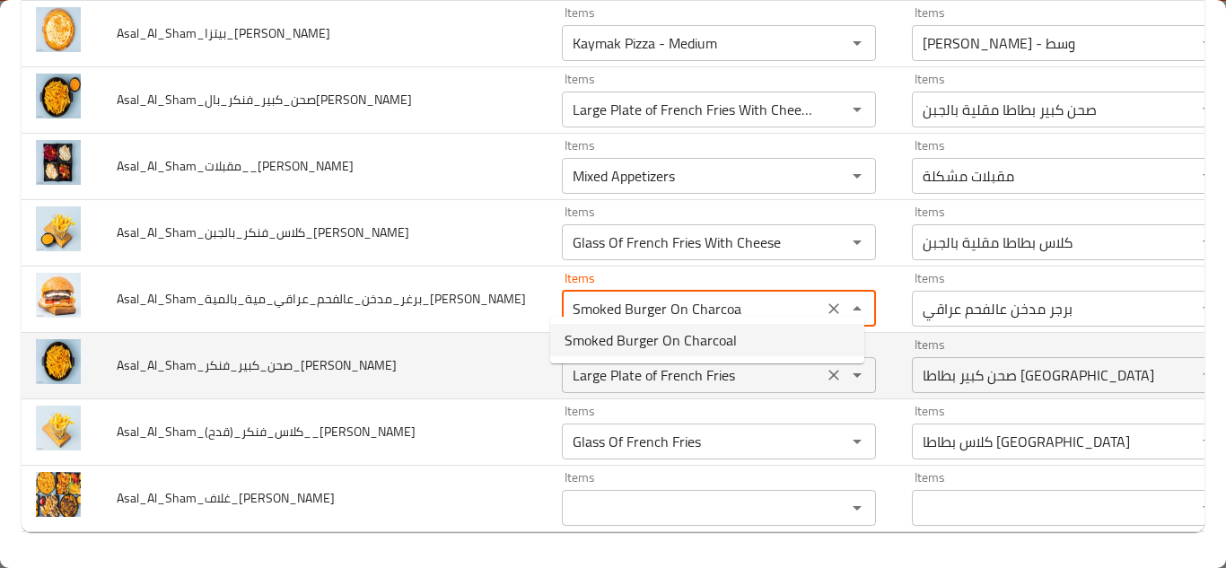
click at [706, 340] on span "Smoked Burger On Charcoal" at bounding box center [651, 340] width 172 height 22
type input "Smoked Burger On Charcoal"
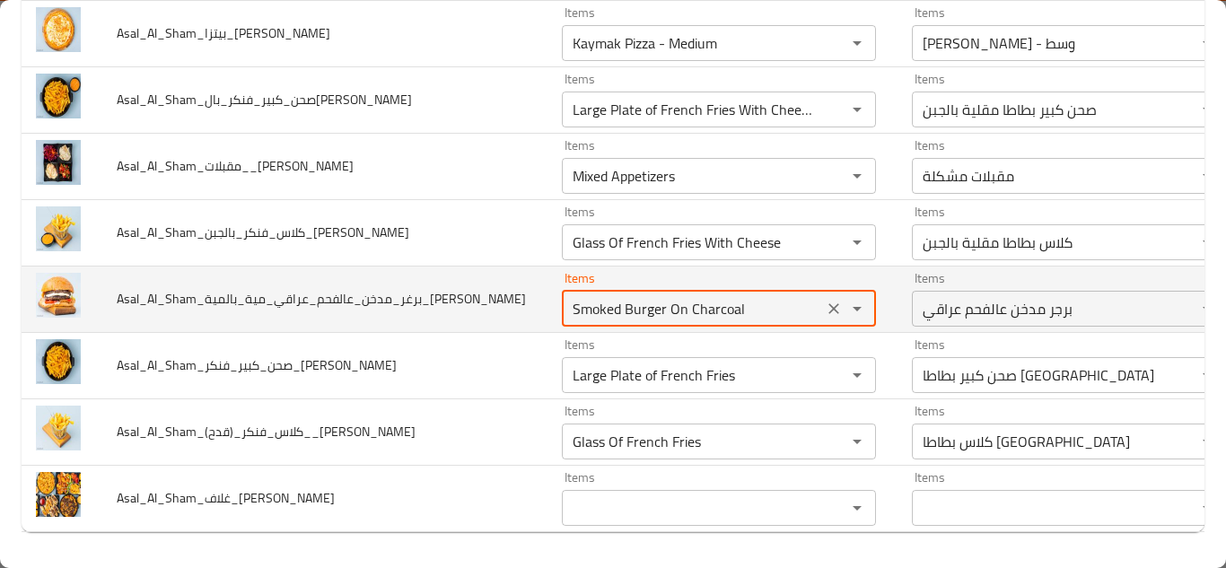
click at [521, 286] on td "Asal_Al_Sham_برغر_مدخن_عالفحم_عراقي_مية_بالمية_Hussein" at bounding box center [324, 299] width 445 height 66
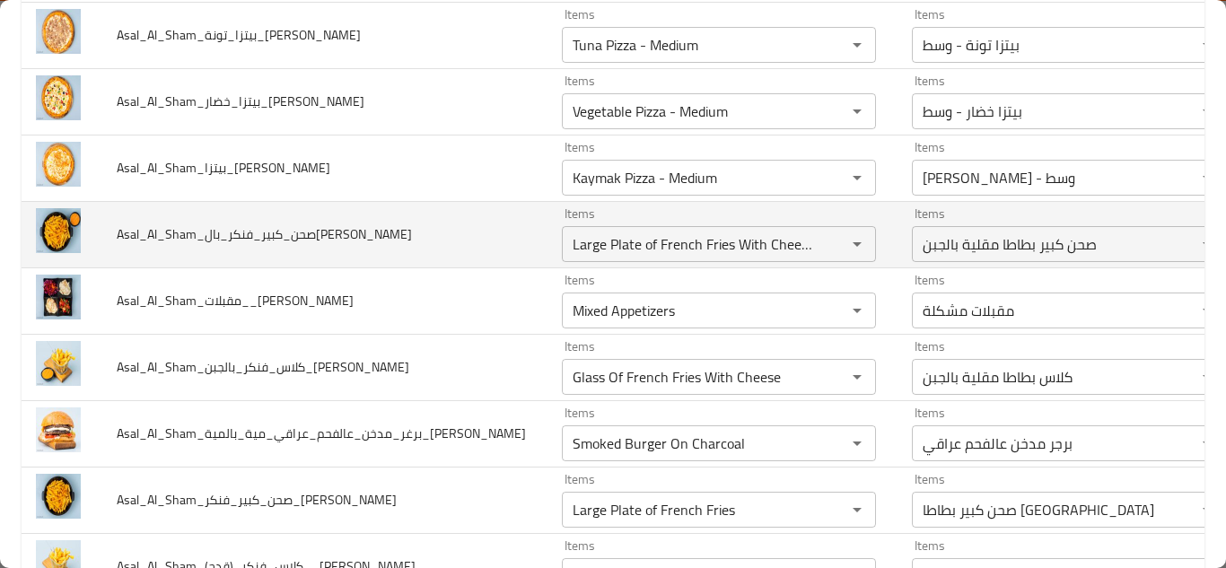
scroll to position [3184, 0]
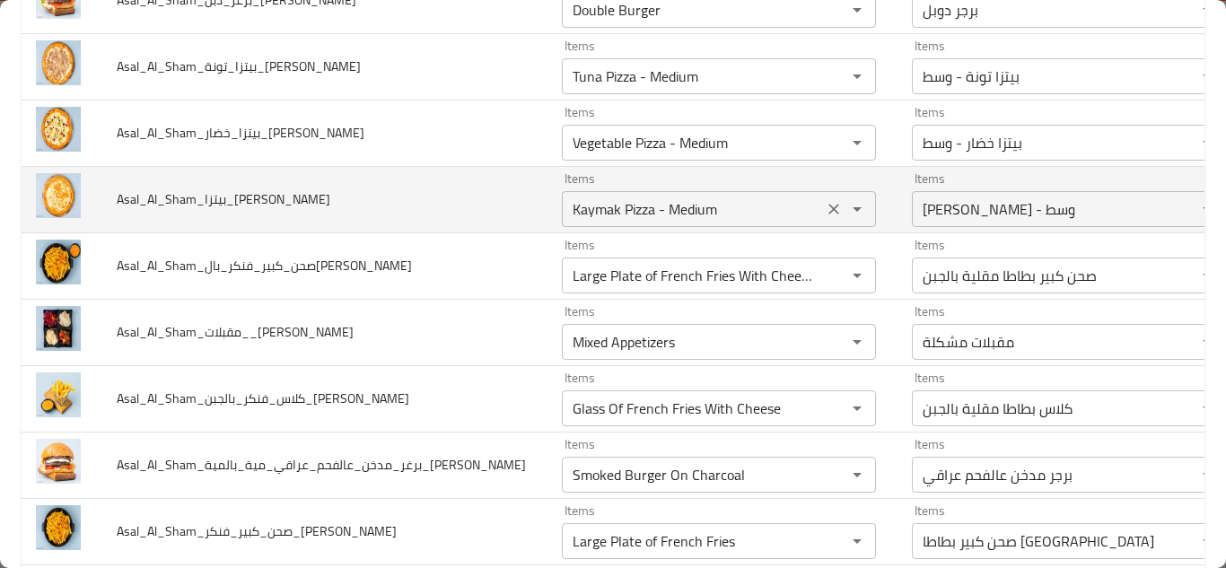
click at [708, 202] on input "Kaymak Pizza - Medium" at bounding box center [692, 209] width 250 height 25
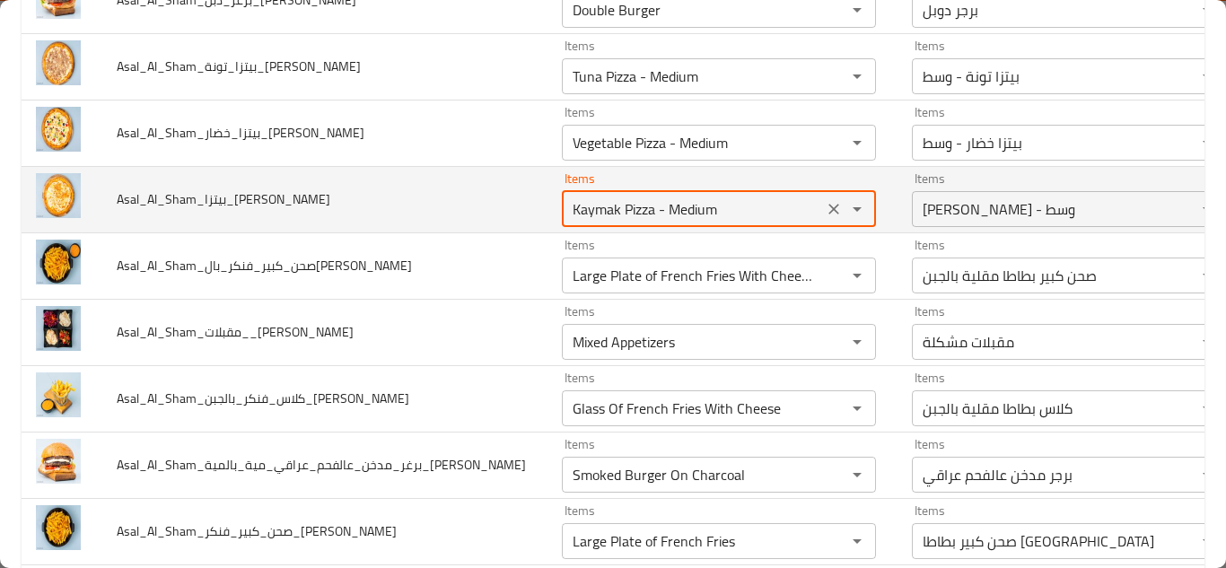
click at [722, 202] on input "Kaymak Pizza - Medium" at bounding box center [692, 209] width 250 height 25
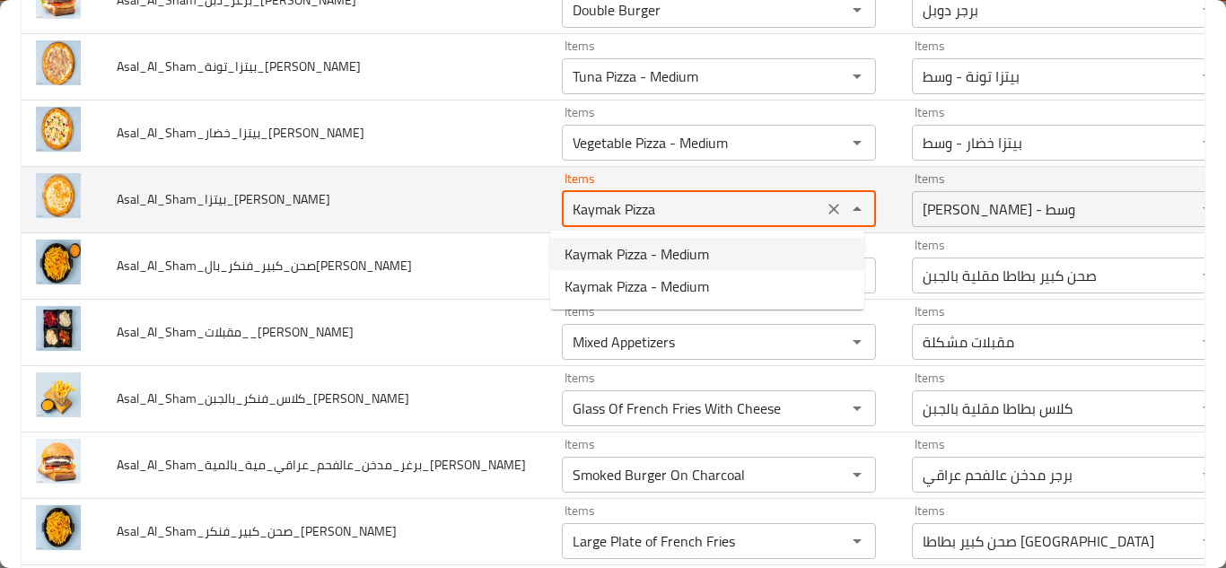
click at [688, 205] on input "Kaymak Pizza" at bounding box center [692, 209] width 250 height 25
type input "K"
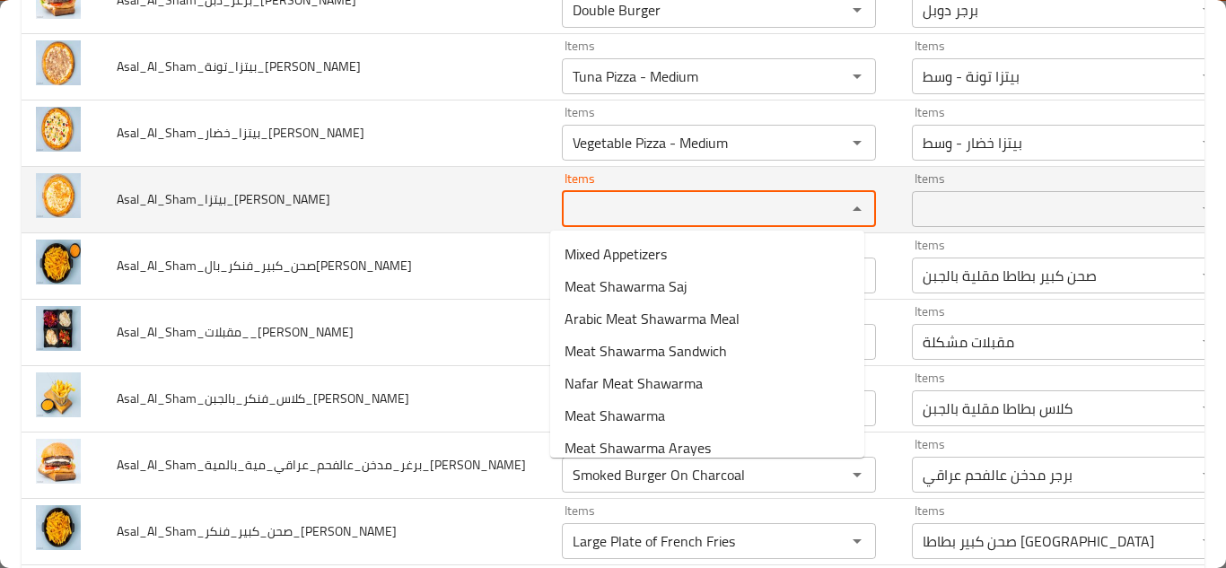
click at [495, 207] on td "Asal_Al_Sham_بيتزا_كيمر_Hussein" at bounding box center [324, 199] width 445 height 66
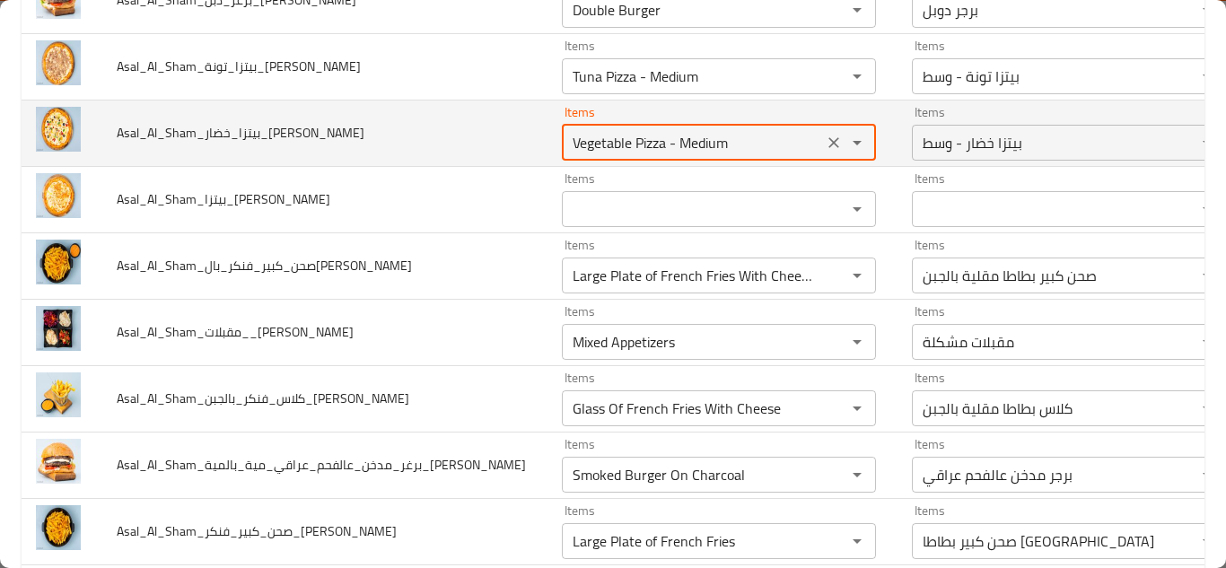
click at [730, 131] on input "Vegetable Pizza - Medium" at bounding box center [692, 142] width 250 height 25
click at [746, 134] on input "Vegetable Pizza - Medium" at bounding box center [692, 142] width 250 height 25
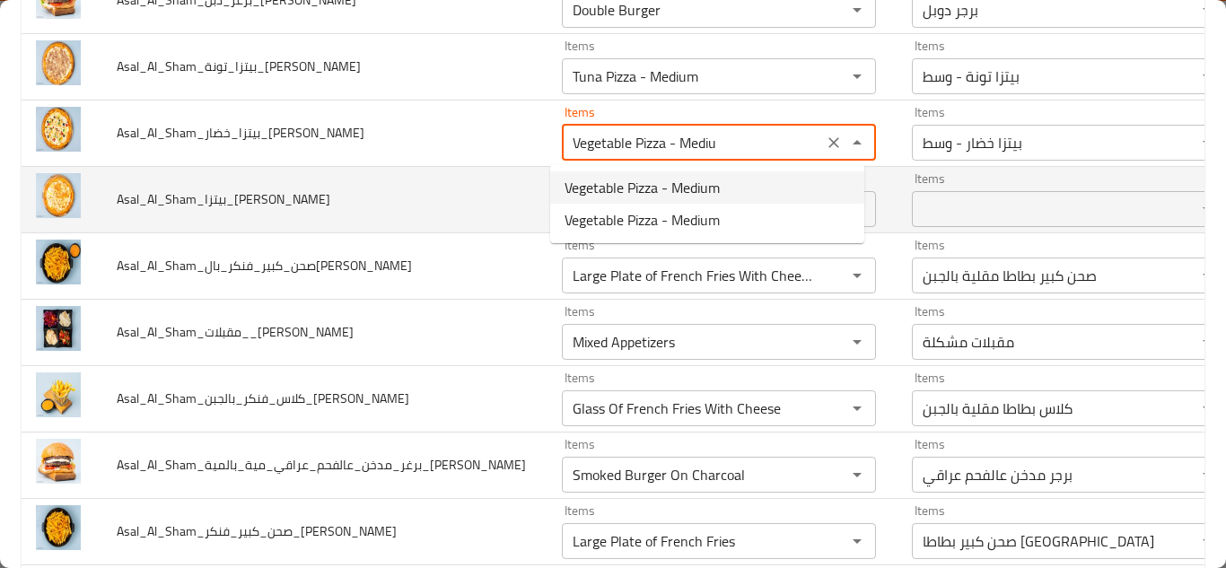
click at [702, 181] on span "Vegetable Pizza - Medium" at bounding box center [642, 188] width 155 height 22
type input "Vegetable Pizza - Medium"
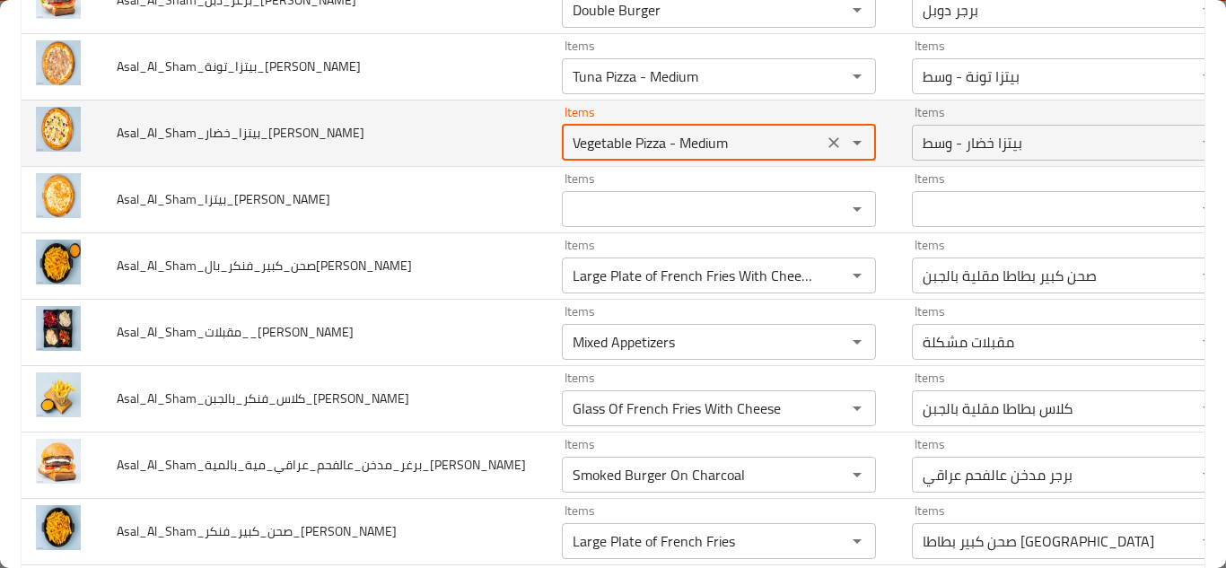
click at [478, 133] on td "Asal_Al_Sham_بيتزا_خضار_Hussein" at bounding box center [324, 133] width 445 height 66
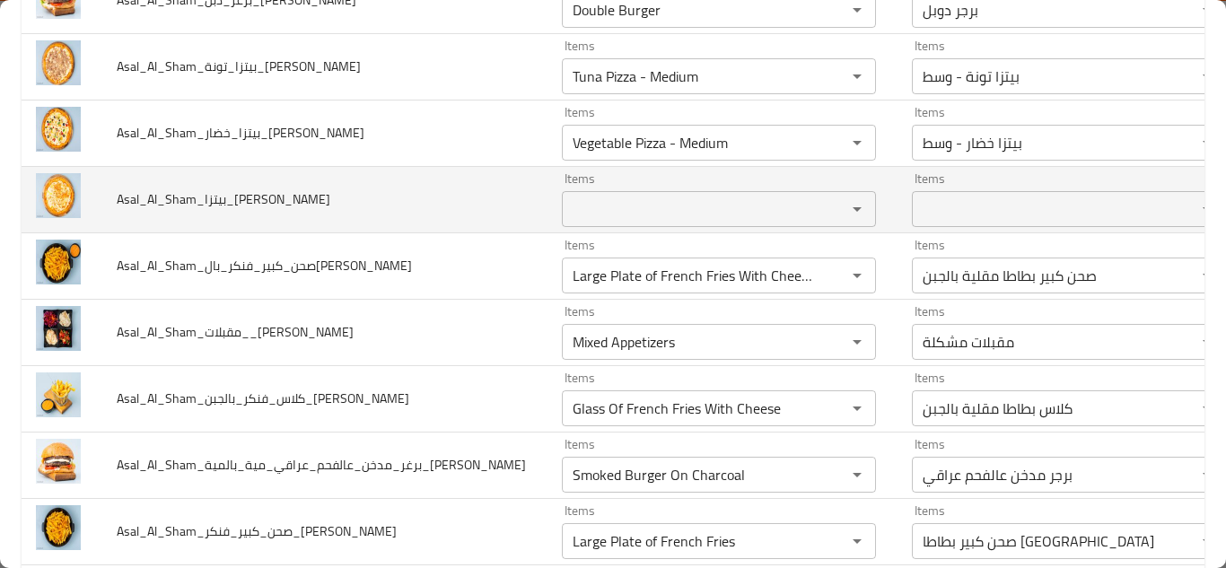
click at [622, 212] on input "Items" at bounding box center [692, 209] width 250 height 25
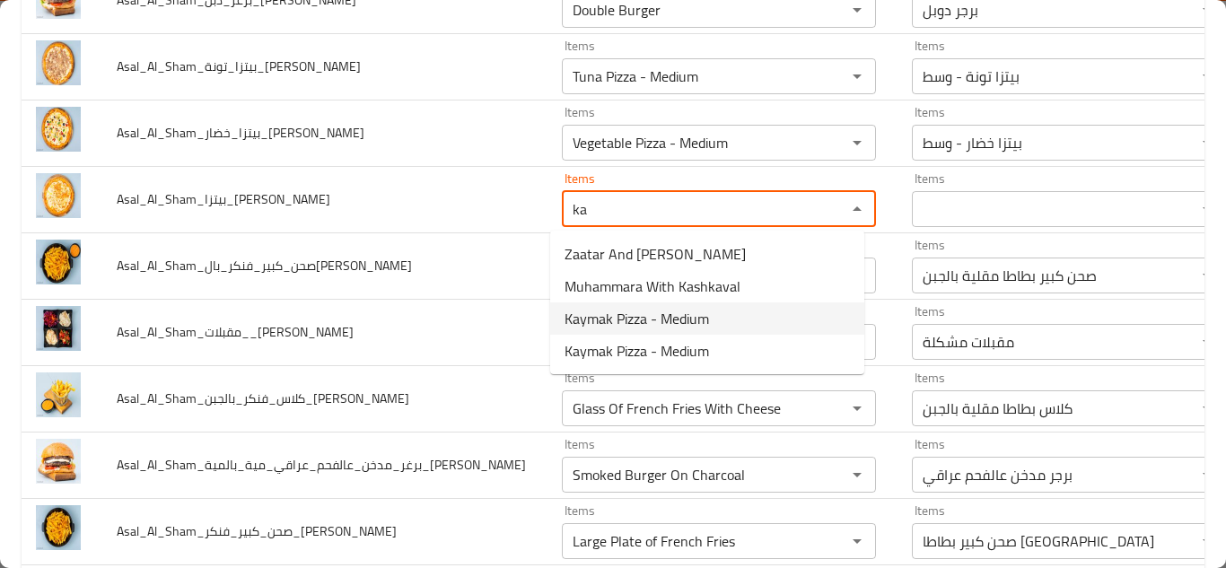
click at [644, 322] on span "Kaymak Pizza - Medium" at bounding box center [637, 319] width 145 height 22
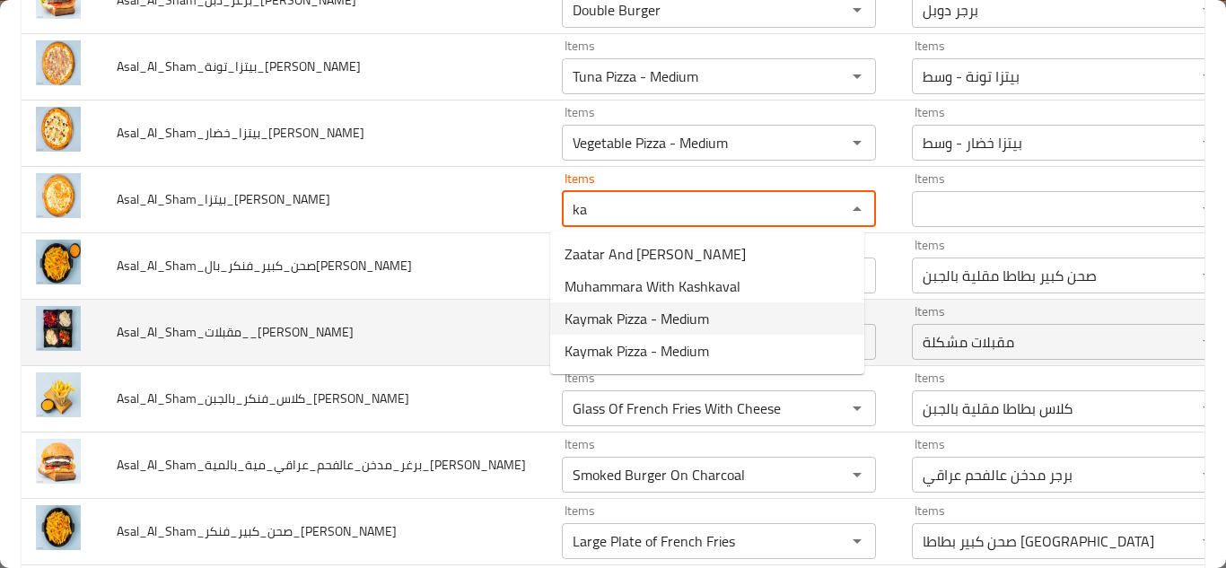
type input "Kaymak Pizza - Medium"
type input "بيتزا كيمر - وسط"
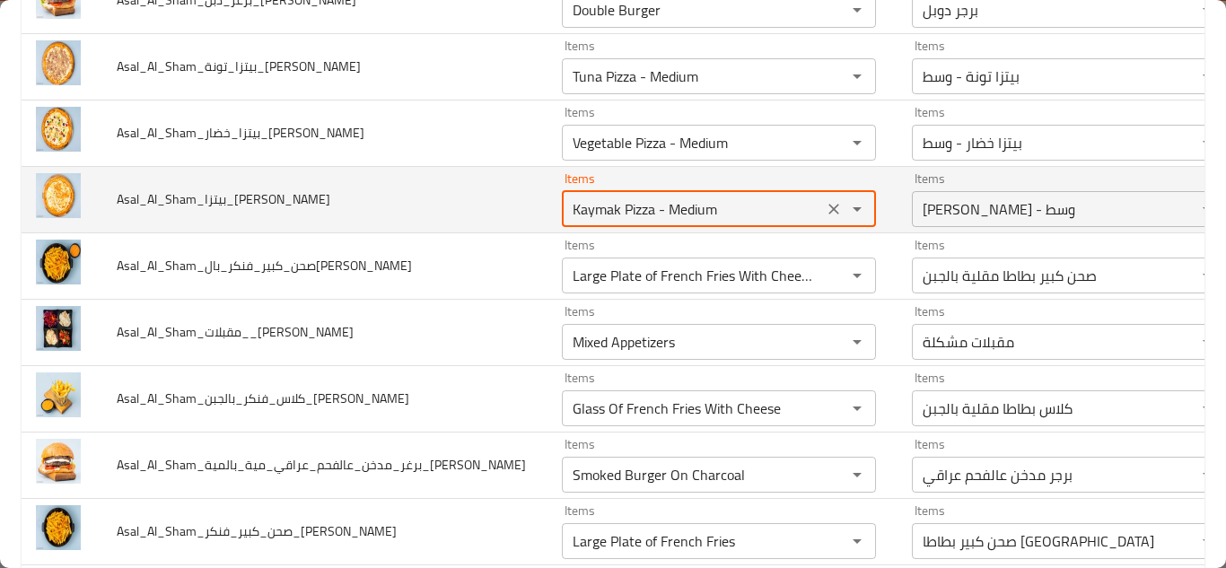
type input "Kaymak Pizza - Medium"
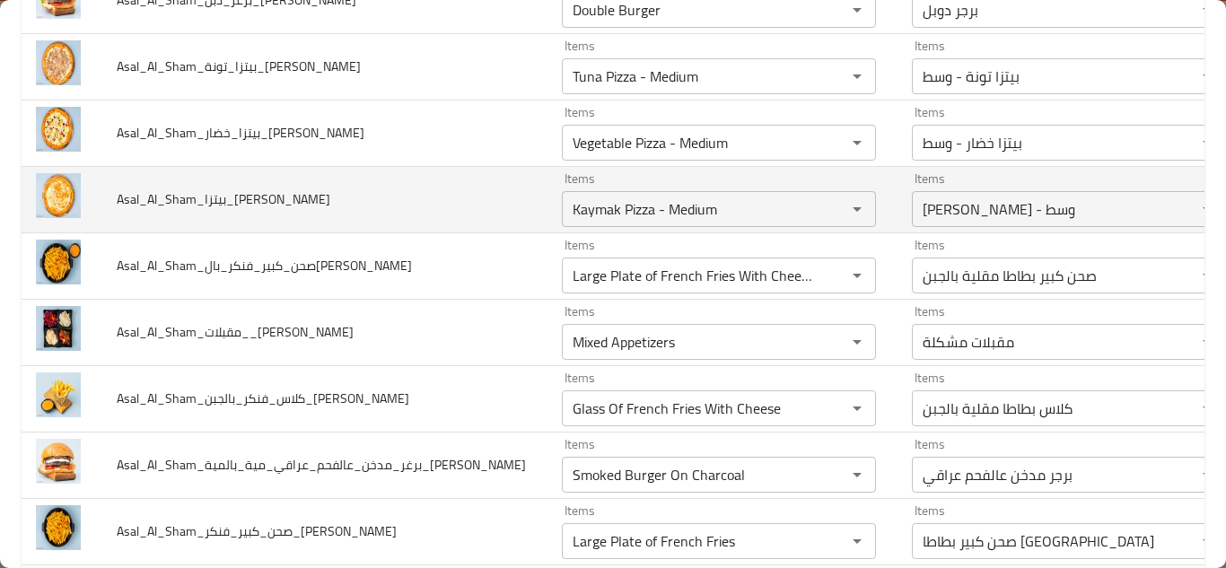
click at [508, 204] on td "Asal_Al_Sham_بيتزا_كيمر_Hussein" at bounding box center [324, 199] width 445 height 66
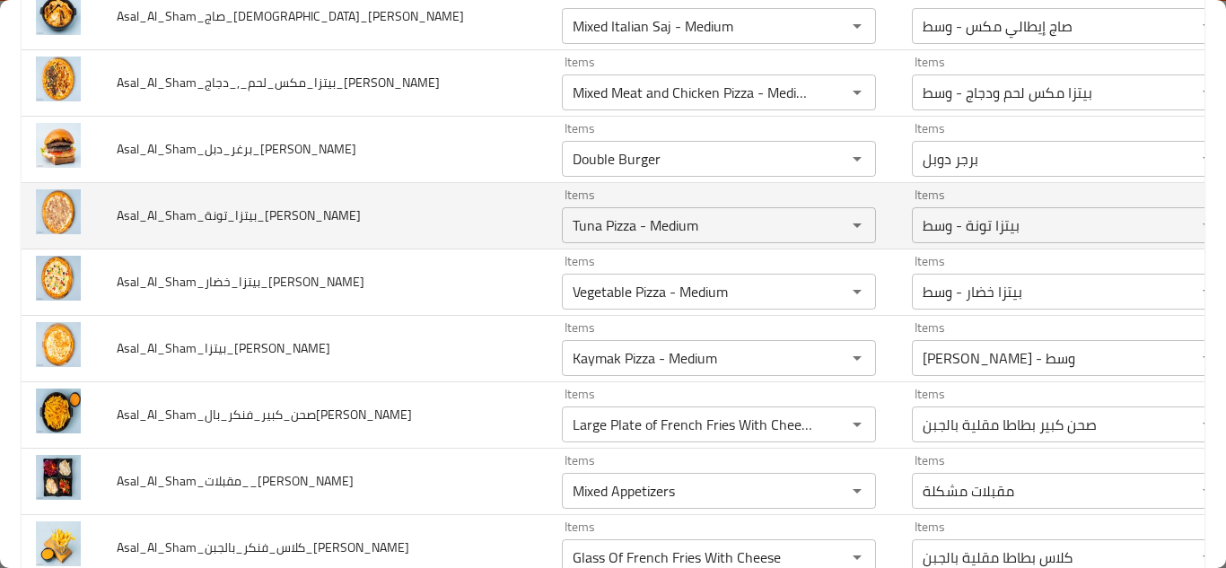
scroll to position [3004, 0]
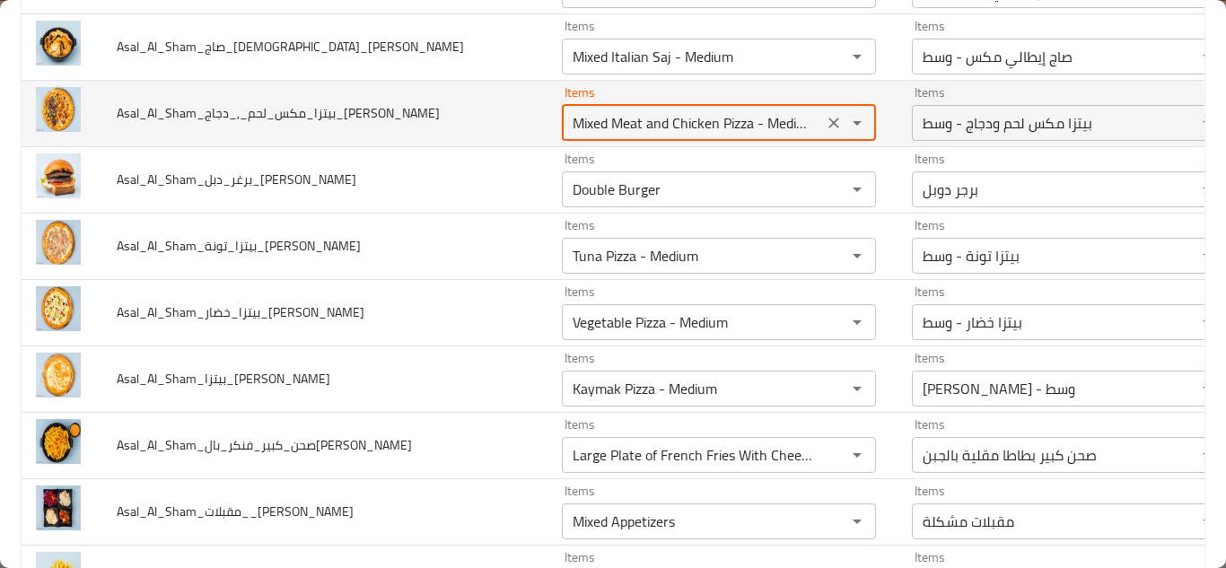
click at [759, 110] on input "Mixed Meat and Chicken Pizza - Medium" at bounding box center [692, 122] width 250 height 25
click at [785, 122] on input "Mixed Meat and Chicken Pizza - Medium" at bounding box center [692, 122] width 250 height 25
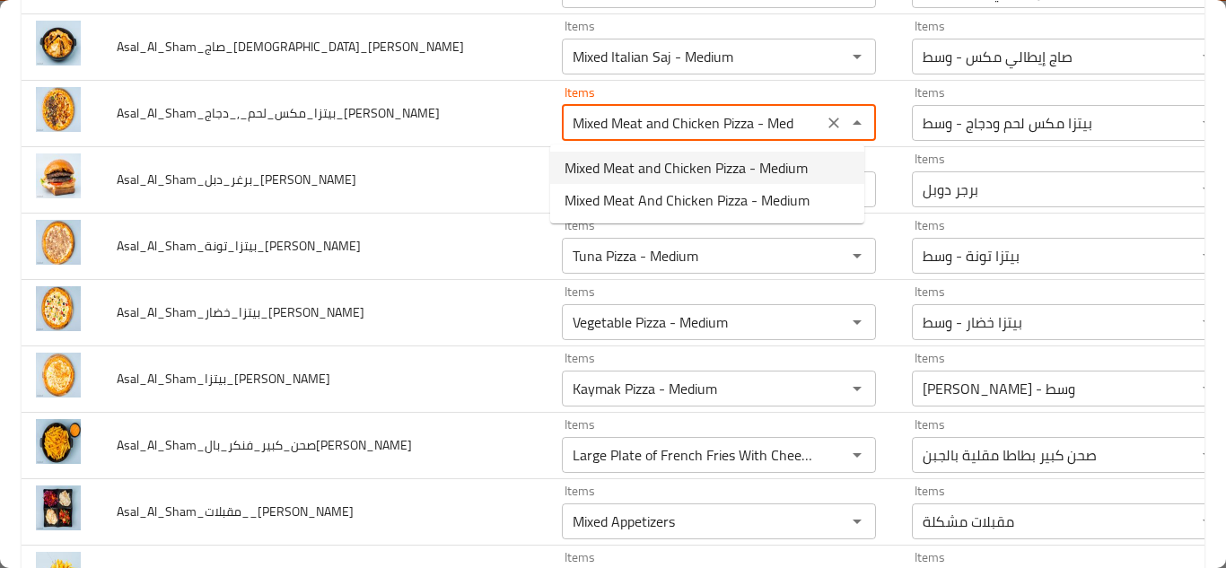
click at [712, 163] on span "Mixed Meat and Chicken Pizza - Medium" at bounding box center [686, 168] width 243 height 22
type input "Mixed Meat and Chicken Pizza - Medium"
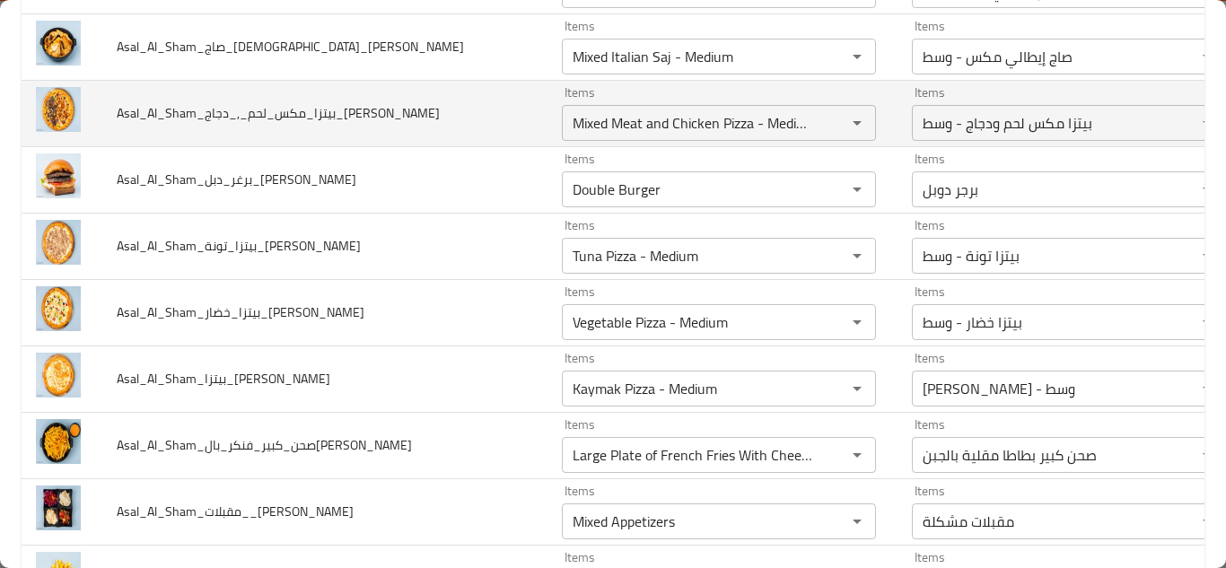
click at [490, 107] on td "Asal_Al_Sham_بيتزا_مكس_لحم_,_دجاج_Hussein" at bounding box center [324, 113] width 445 height 66
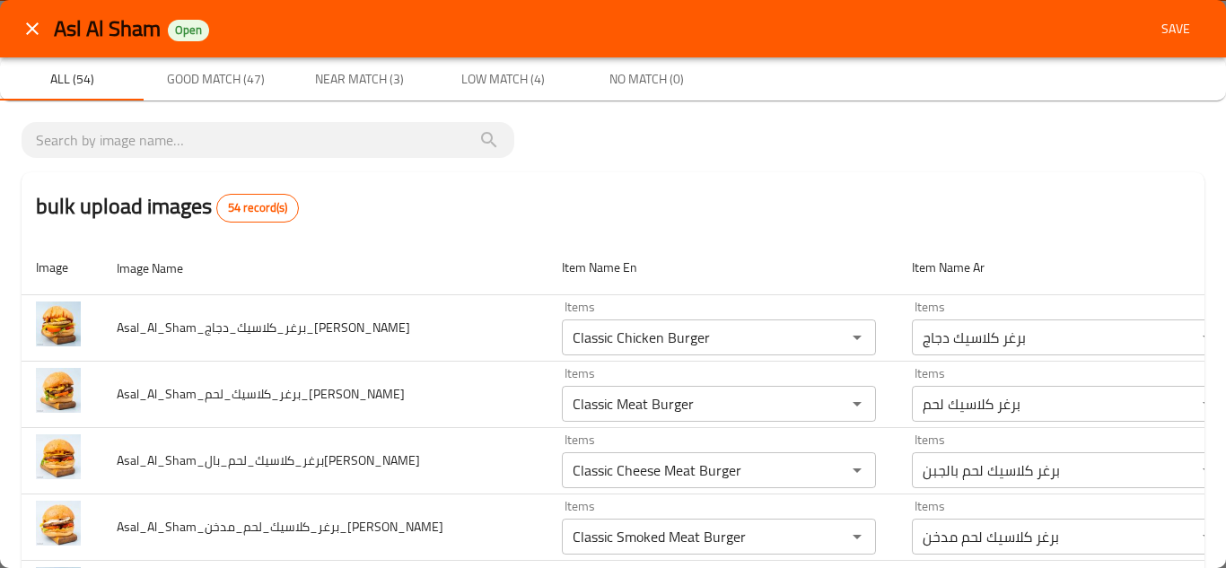
click at [759, 197] on div "bulk upload images 54 record(s)" at bounding box center [613, 206] width 1183 height 68
drag, startPoint x: 1167, startPoint y: 178, endPoint x: 1176, endPoint y: 173, distance: 10.0
click at [1167, 177] on div "bulk upload images 54 record(s)" at bounding box center [613, 206] width 1183 height 68
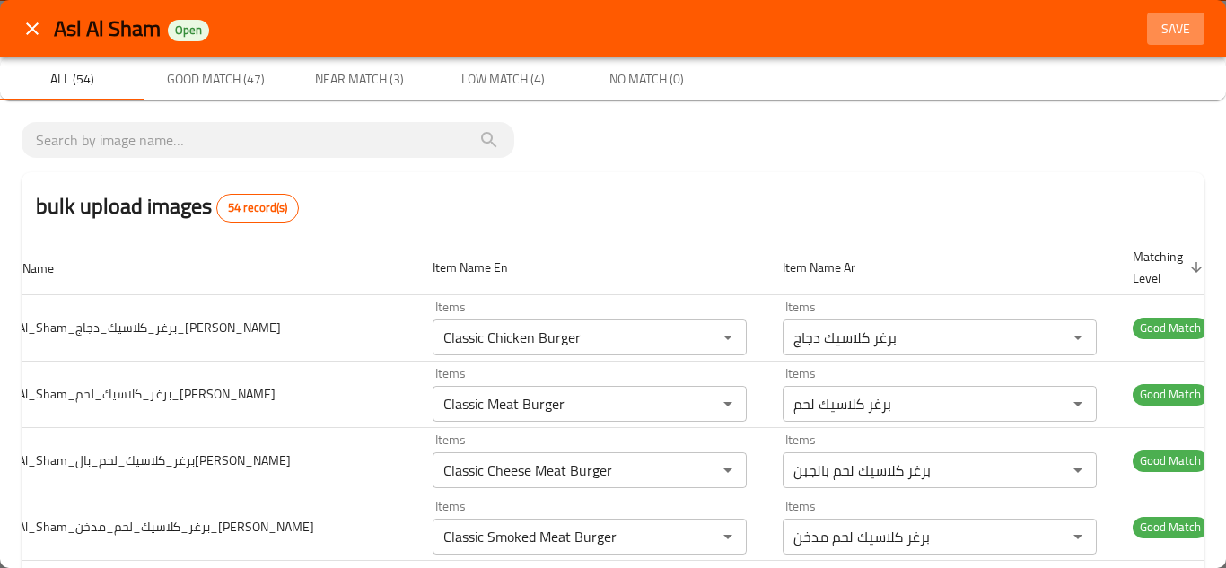
click at [1163, 33] on span "Save" at bounding box center [1175, 29] width 43 height 22
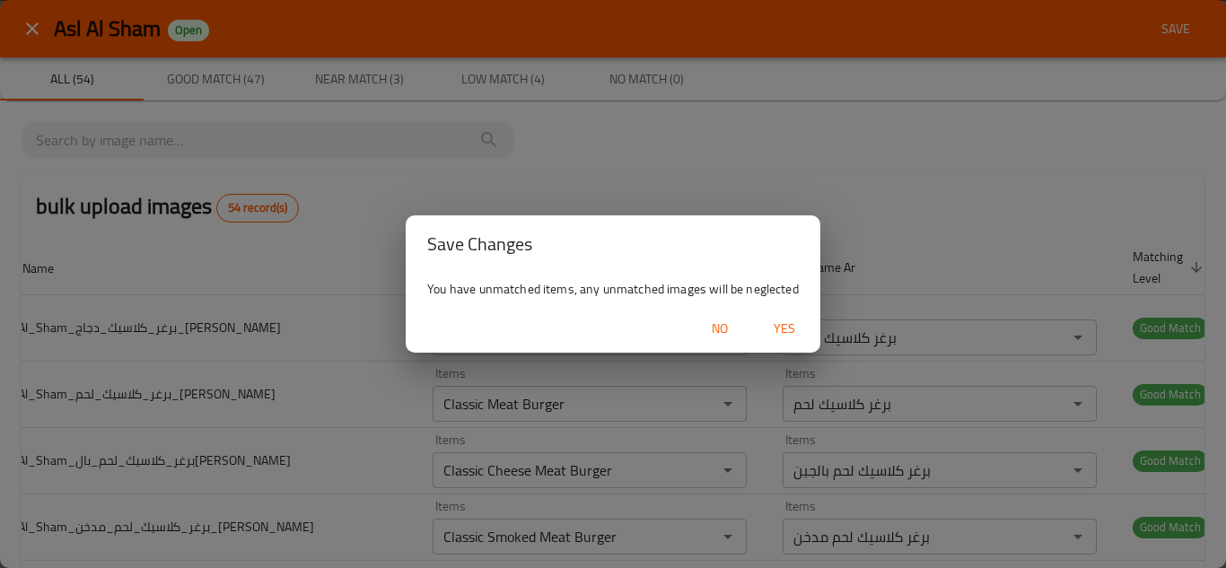
click at [781, 323] on span "Yes" at bounding box center [784, 329] width 43 height 22
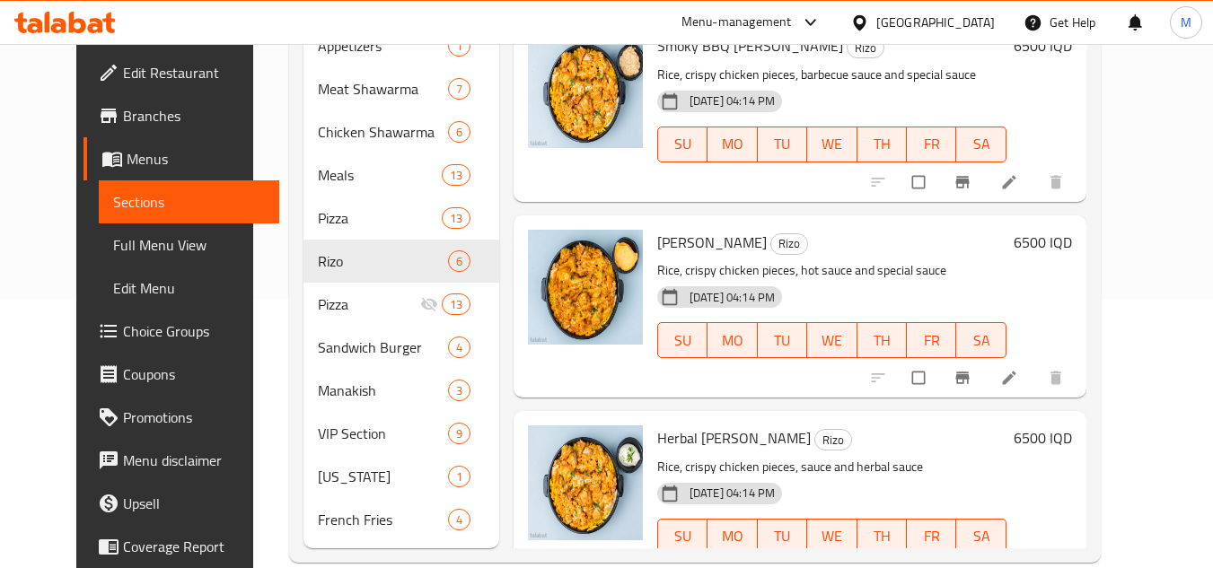
scroll to position [632, 0]
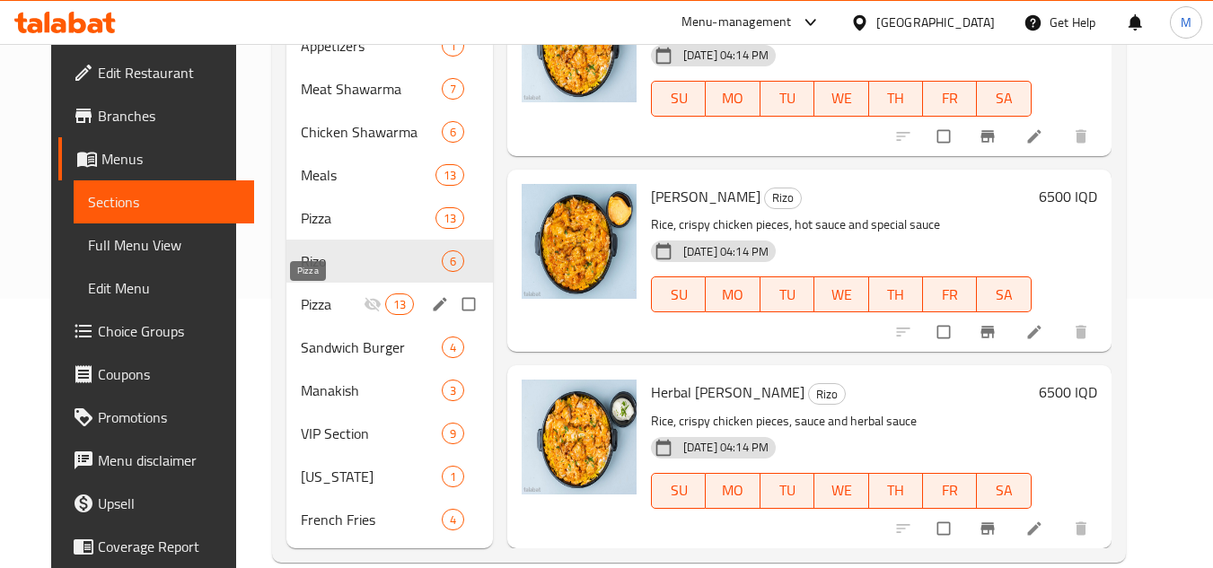
click at [310, 311] on span "Pizza" at bounding box center [332, 305] width 62 height 22
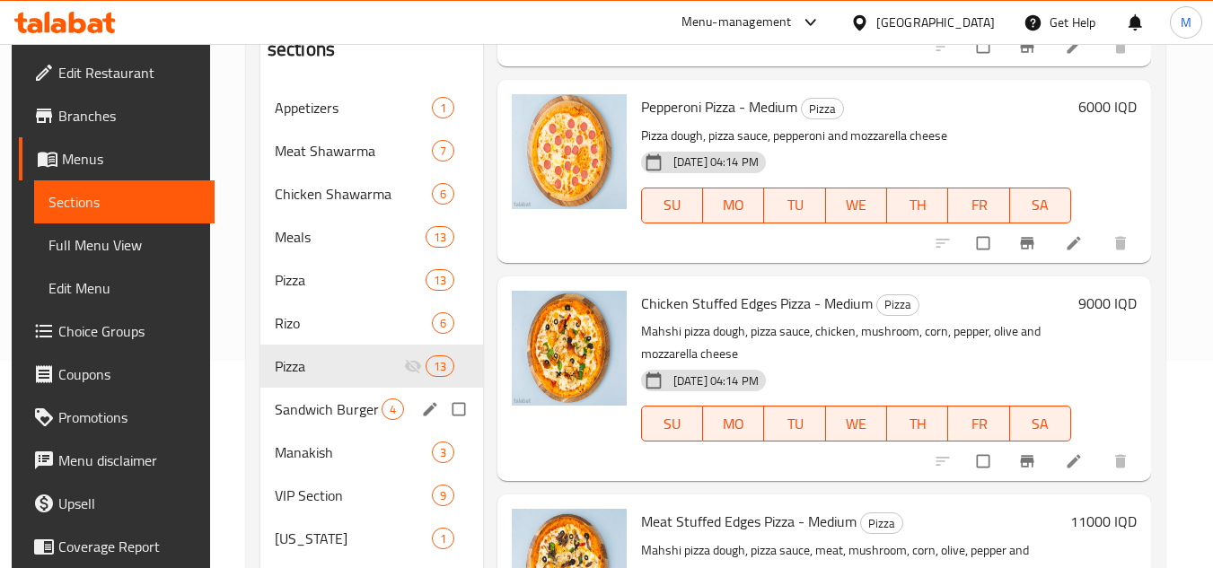
scroll to position [180, 0]
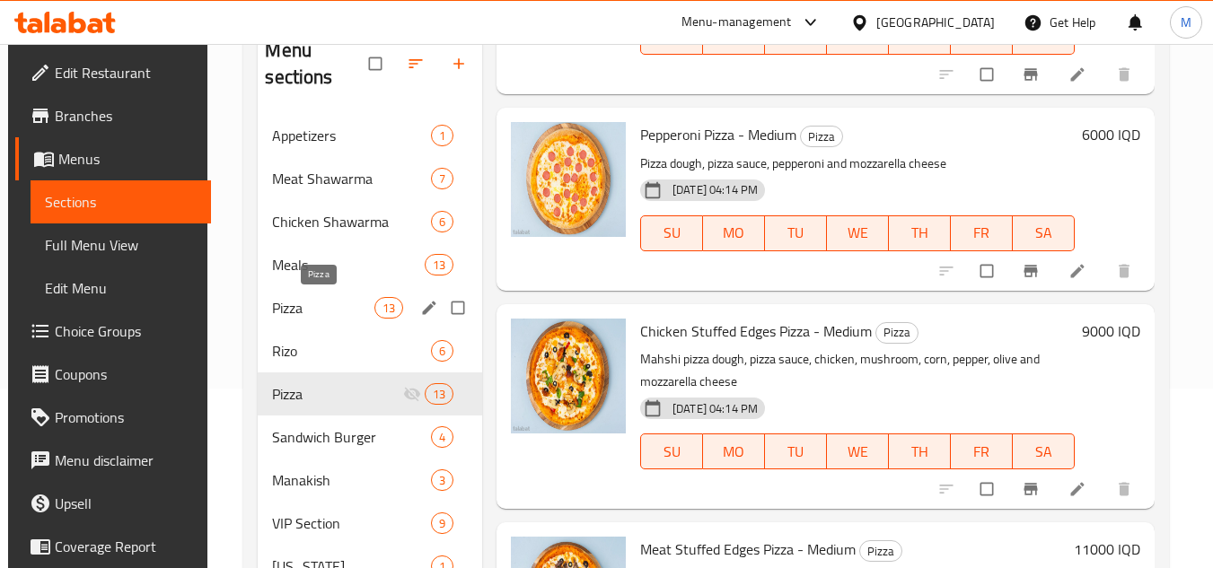
click at [315, 314] on span "Pizza" at bounding box center [322, 308] width 101 height 22
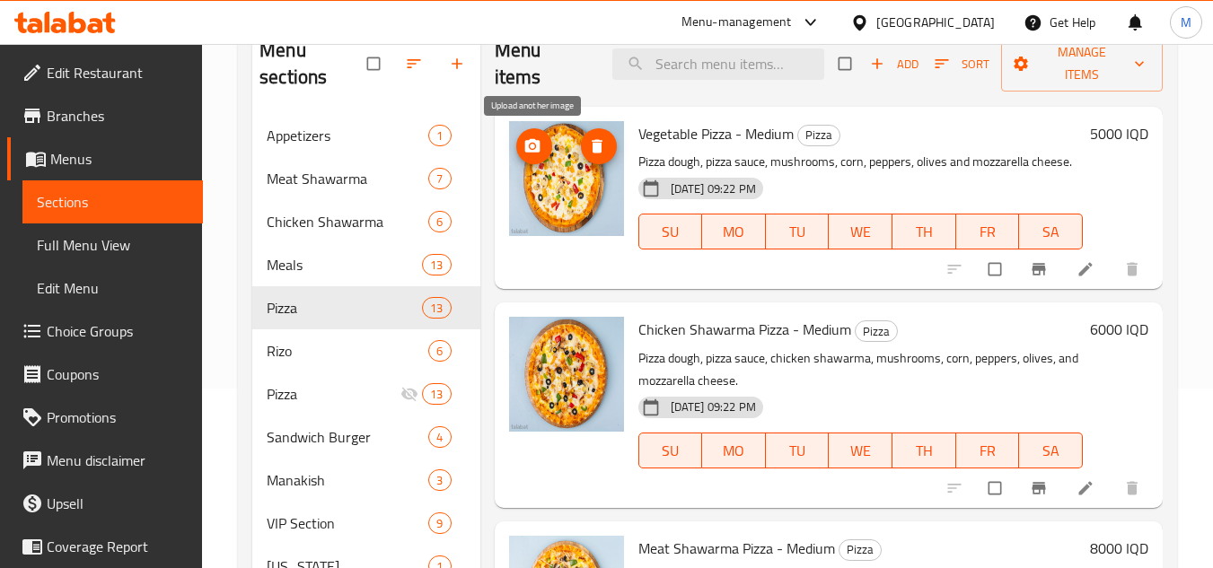
click at [529, 143] on icon "upload picture" at bounding box center [531, 145] width 15 height 13
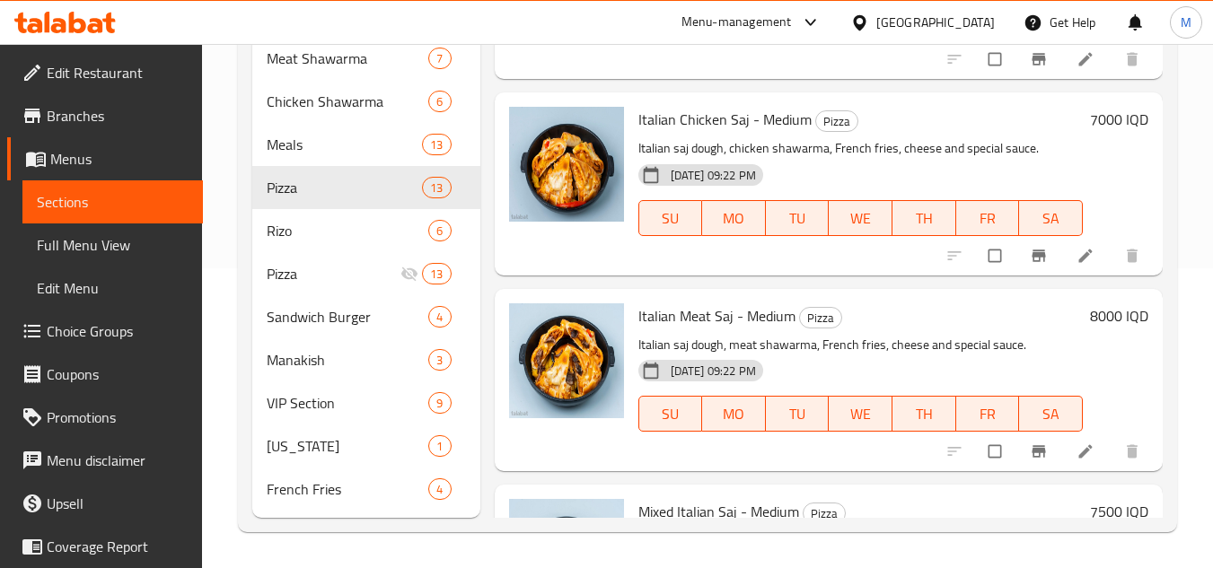
scroll to position [1892, 0]
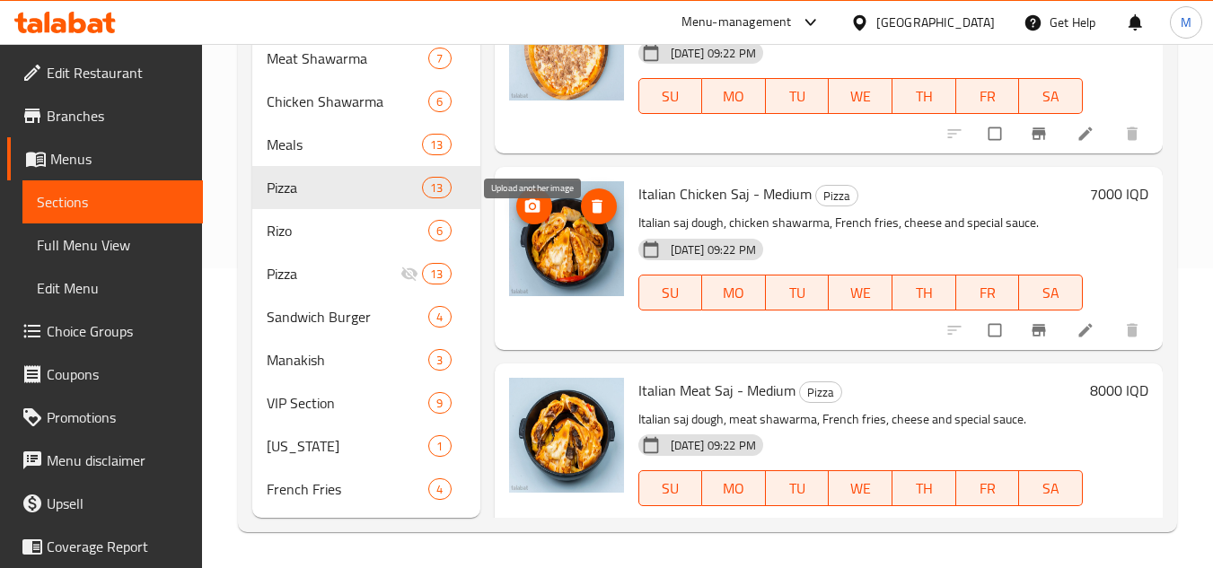
click at [541, 219] on button "upload picture" at bounding box center [534, 206] width 36 height 36
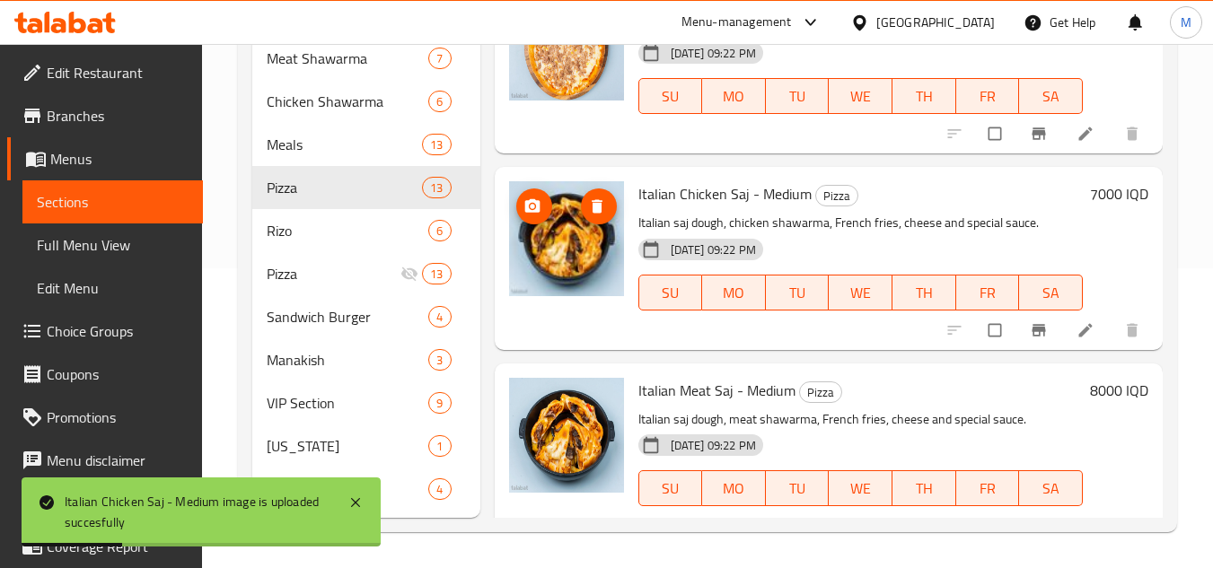
scroll to position [1982, 0]
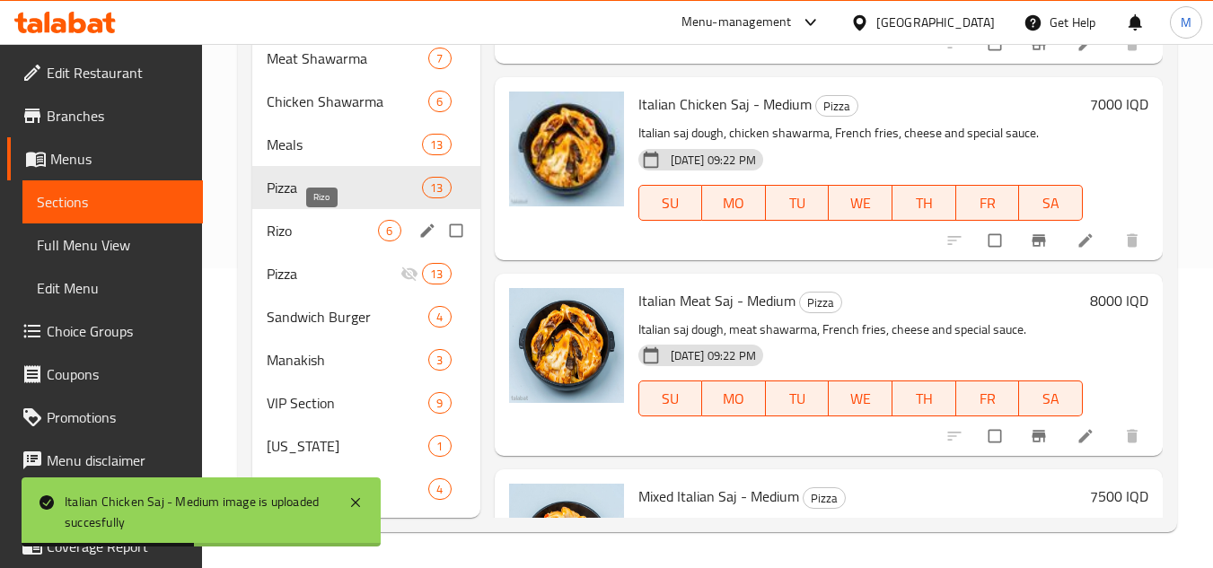
click at [327, 236] on span "Rizo" at bounding box center [322, 231] width 111 height 22
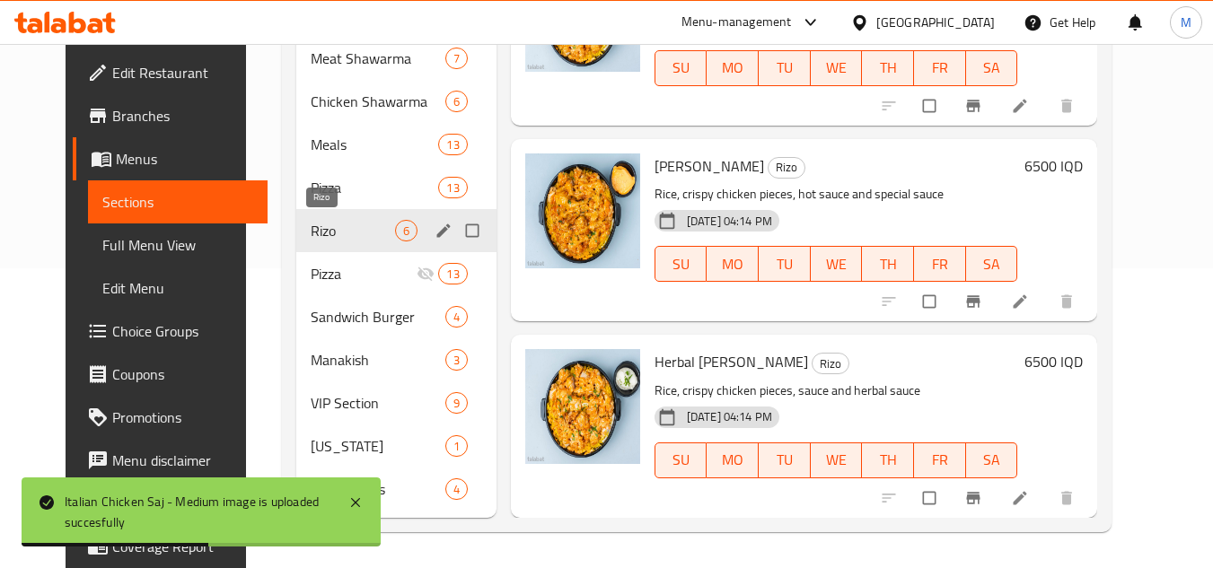
scroll to position [632, 0]
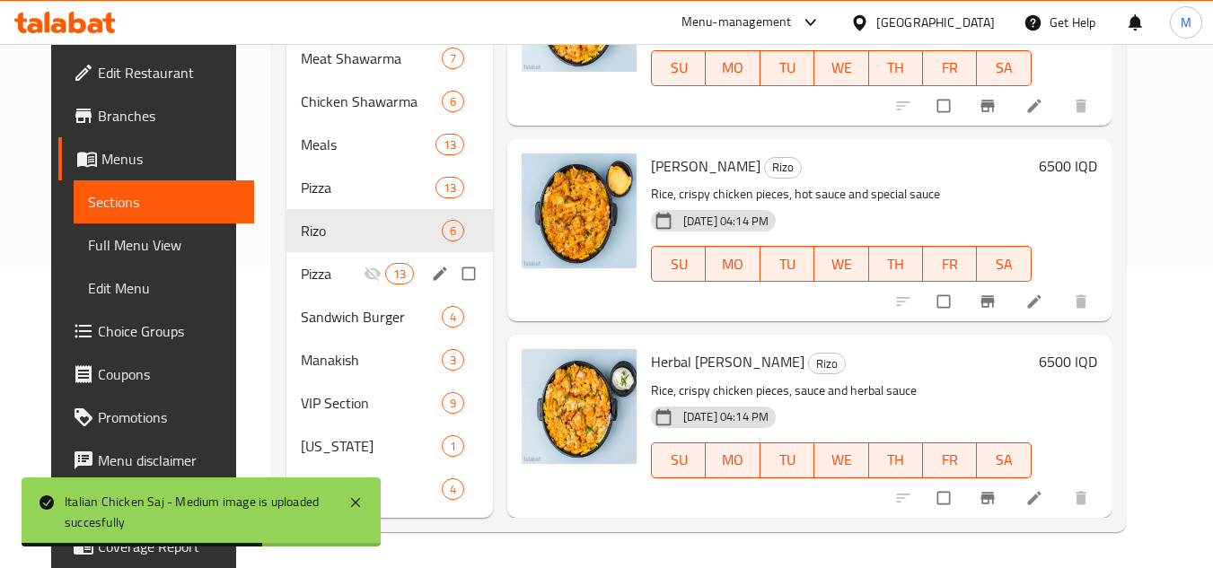
click at [327, 286] on div "Pizza 13" at bounding box center [389, 273] width 206 height 43
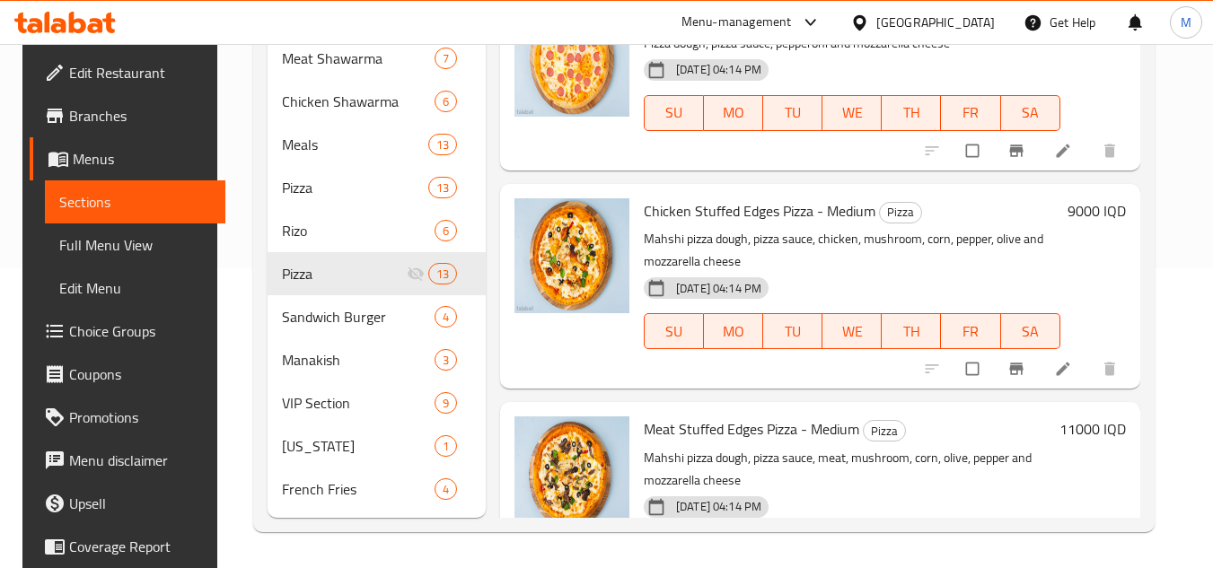
click at [81, 29] on icon at bounding box center [77, 23] width 17 height 22
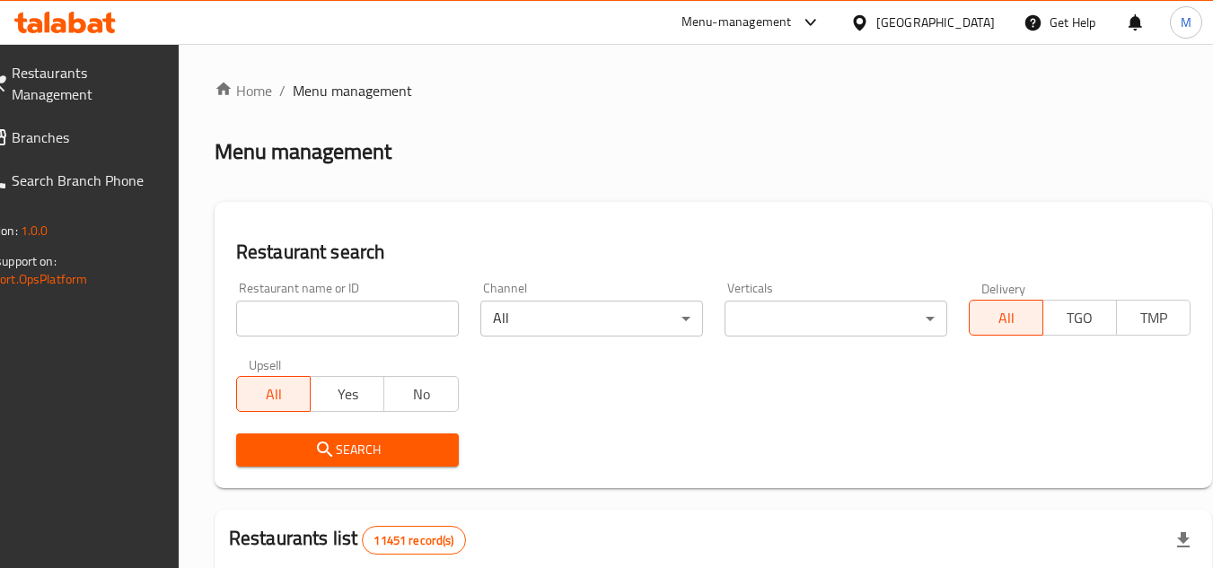
scroll to position [148, 0]
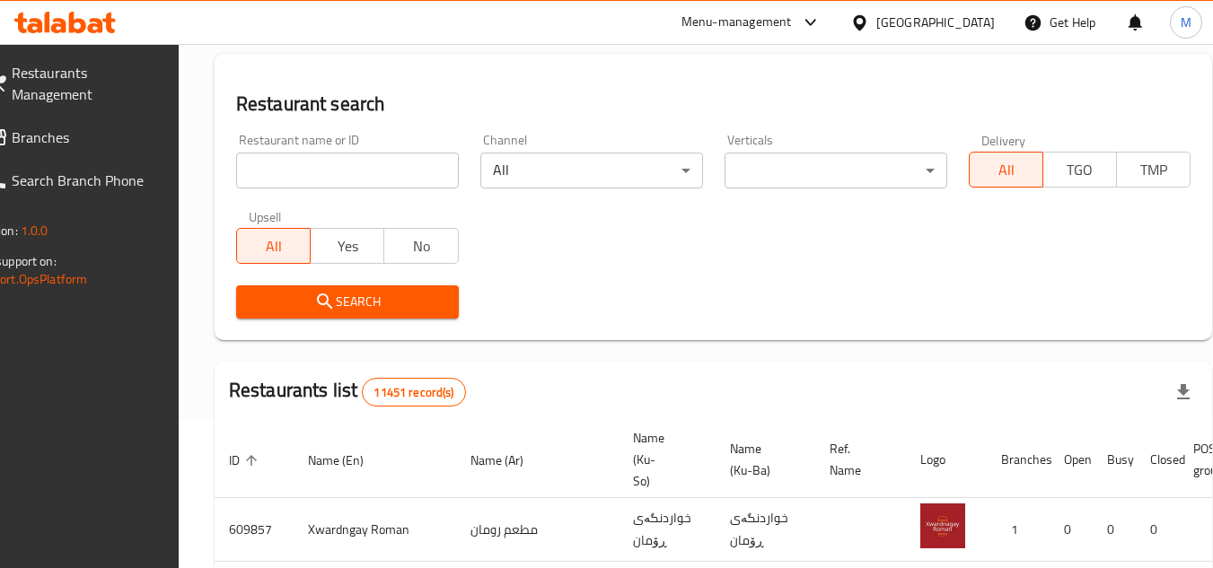
click at [447, 187] on input "search" at bounding box center [347, 171] width 223 height 36
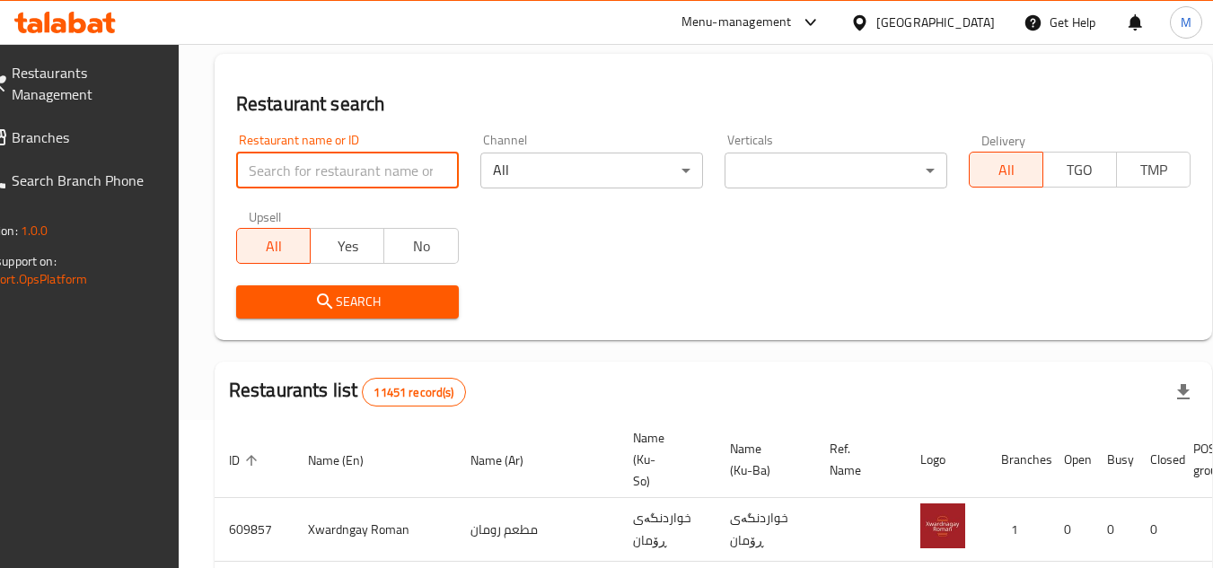
click at [445, 185] on input "search" at bounding box center [347, 171] width 223 height 36
paste input "Chickenchi"
type input "Chickenchi"
click button "Search" at bounding box center [347, 301] width 223 height 33
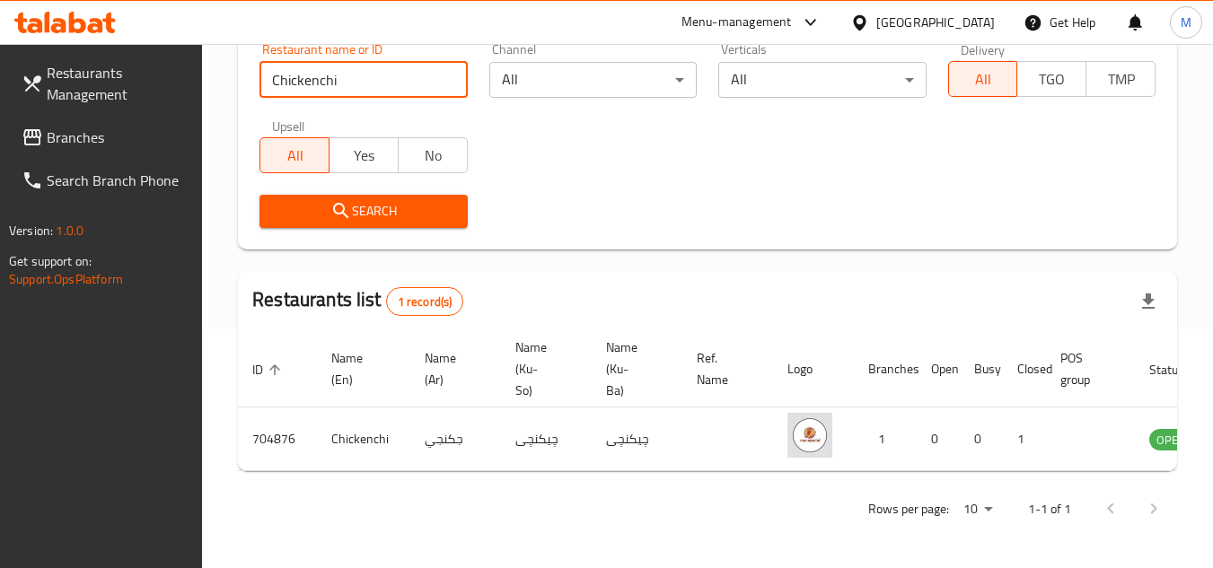
scroll to position [0, 112]
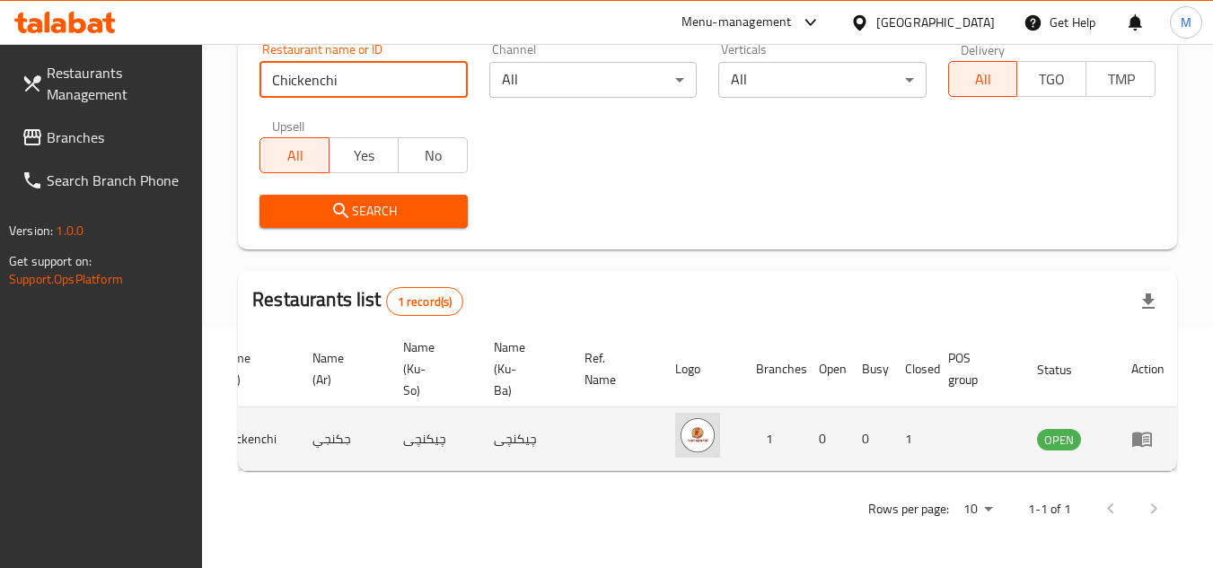
click at [1148, 428] on icon "enhanced table" at bounding box center [1142, 439] width 22 height 22
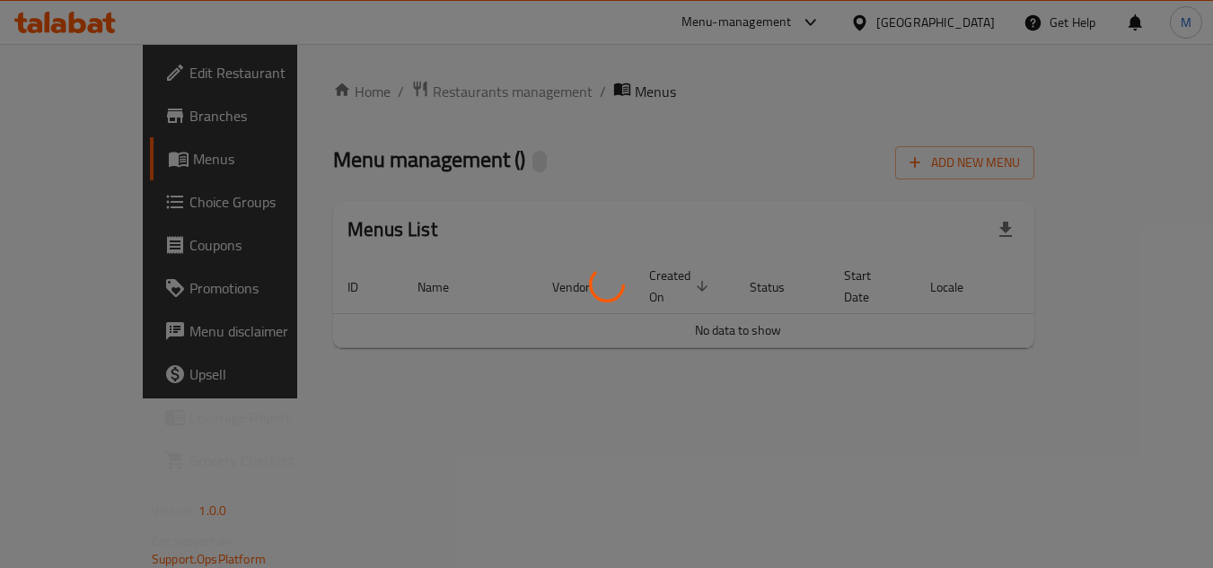
click at [1148, 425] on div at bounding box center [606, 284] width 1213 height 568
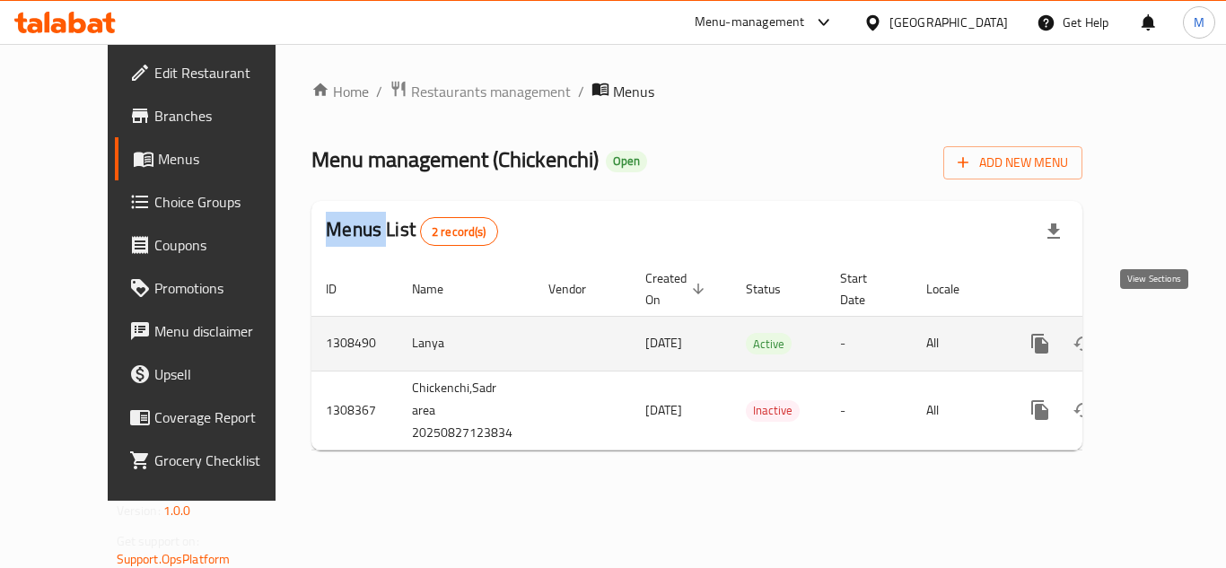
click at [1163, 333] on icon "enhanced table" at bounding box center [1170, 344] width 22 height 22
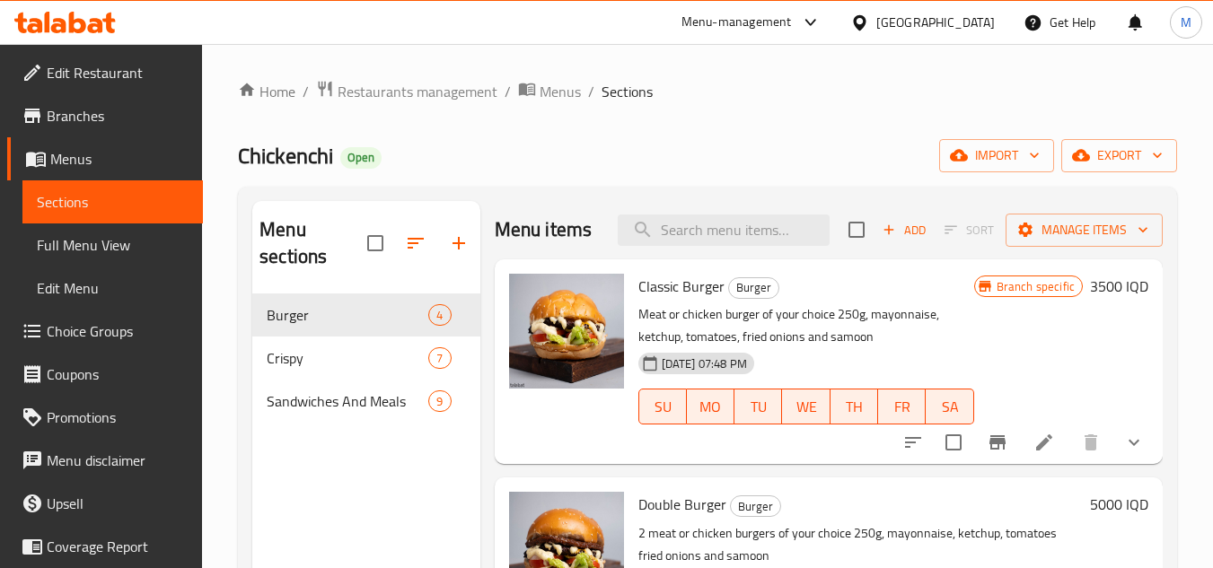
drag, startPoint x: 974, startPoint y: 77, endPoint x: 999, endPoint y: 91, distance: 28.5
click at [974, 75] on div "Home / Restaurants management / Menus / Sections Chickenchi Open import export …" at bounding box center [707, 432] width 1011 height 776
click at [1027, 162] on icon "button" at bounding box center [1034, 155] width 18 height 18
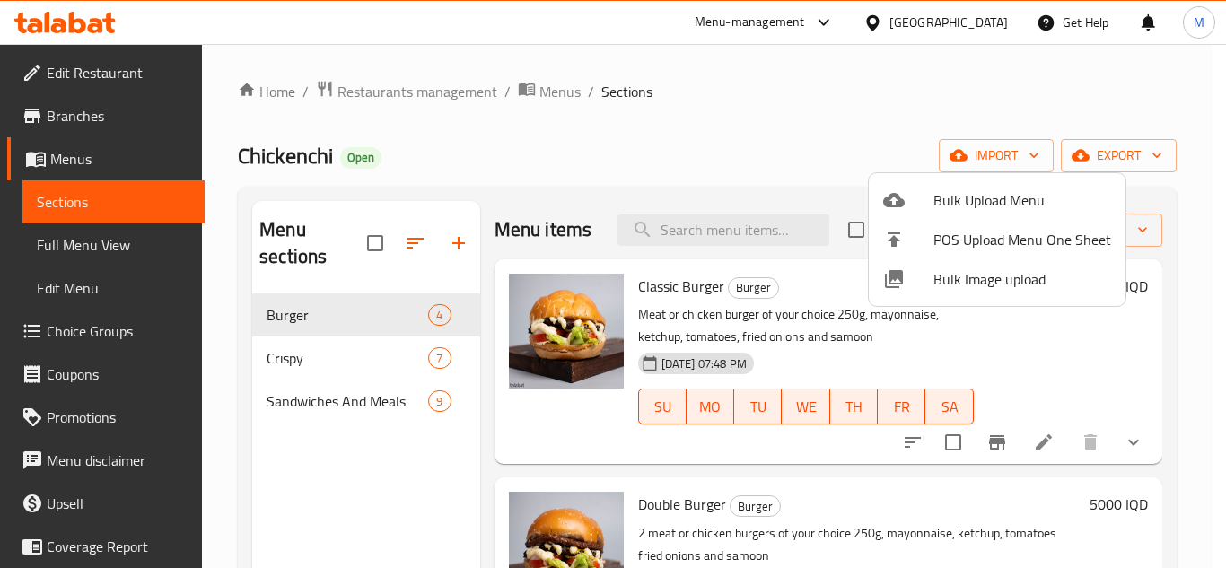
click at [949, 269] on span "Bulk Image upload" at bounding box center [1023, 279] width 178 height 22
click at [930, 276] on div at bounding box center [908, 279] width 50 height 22
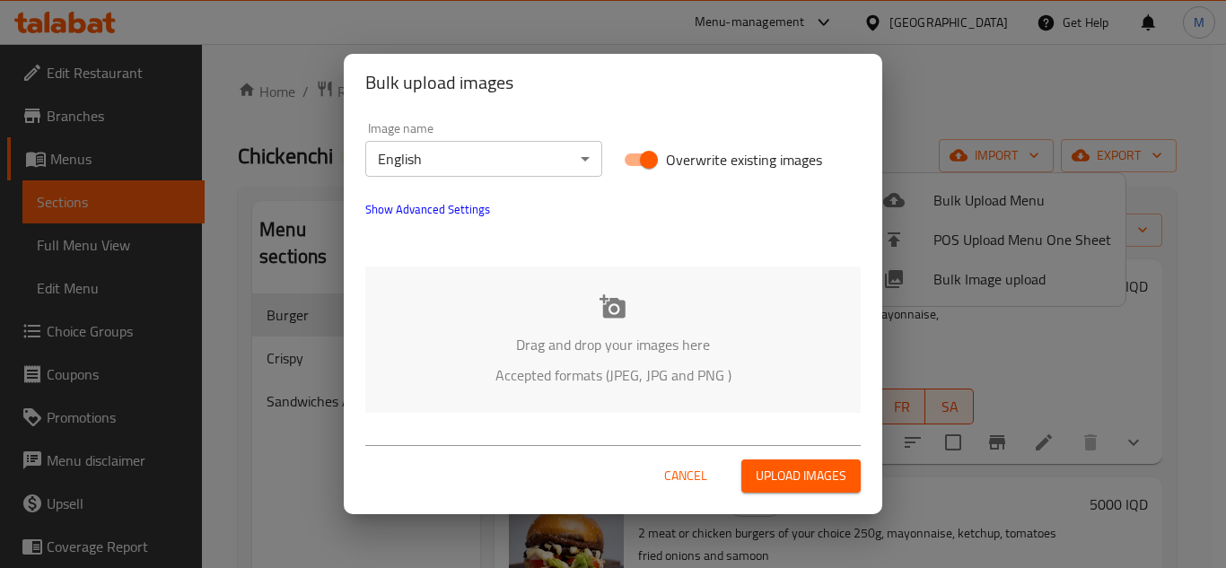
click at [526, 147] on body "​ Menu-management Iraq Get Help M Edit Restaurant Branches Menus Sections Full …" at bounding box center [613, 306] width 1226 height 524
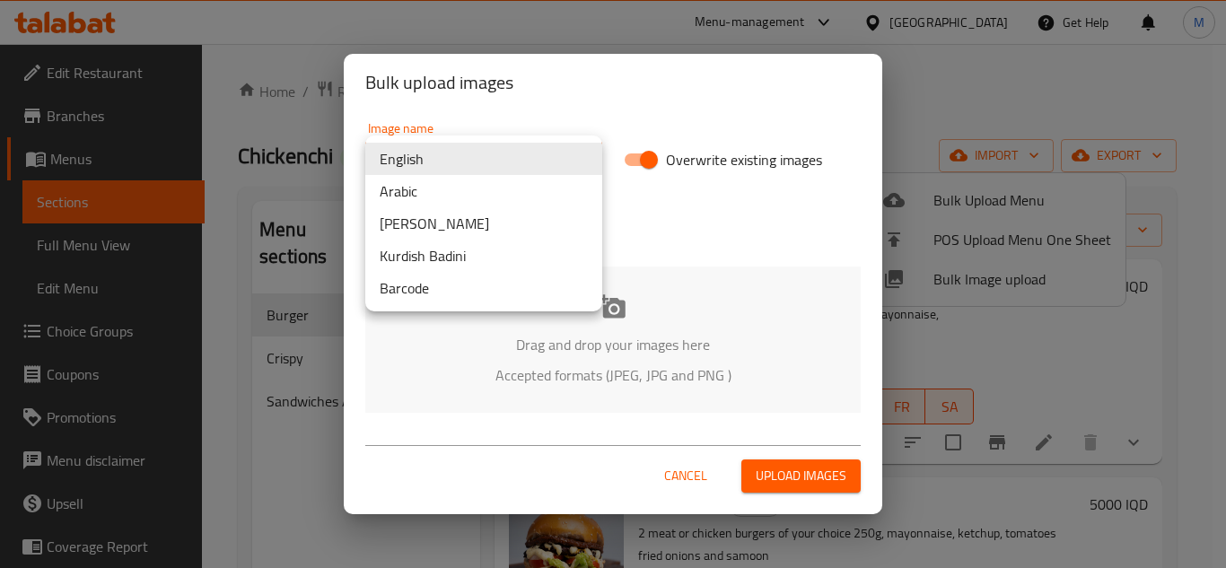
click at [463, 196] on li "Arabic" at bounding box center [483, 191] width 237 height 32
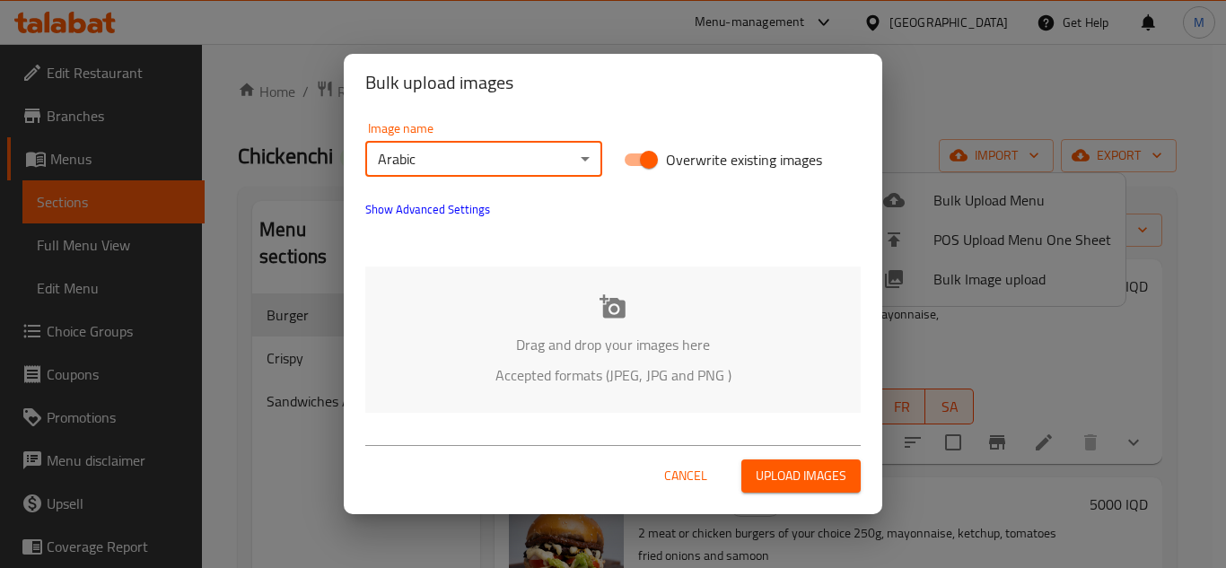
click at [435, 220] on button "Show Advanced Settings" at bounding box center [428, 209] width 146 height 43
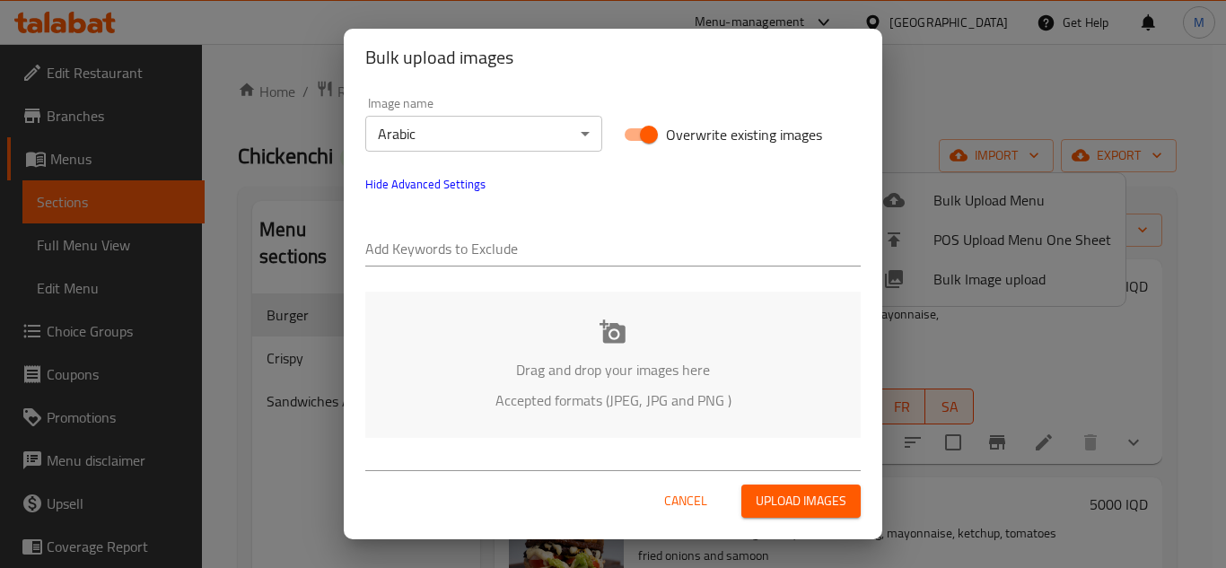
click at [525, 244] on input "text" at bounding box center [612, 250] width 495 height 29
paste input "Chickenchi-"
type input "Chickenchi-"
click at [530, 238] on input "text" at bounding box center [667, 250] width 388 height 29
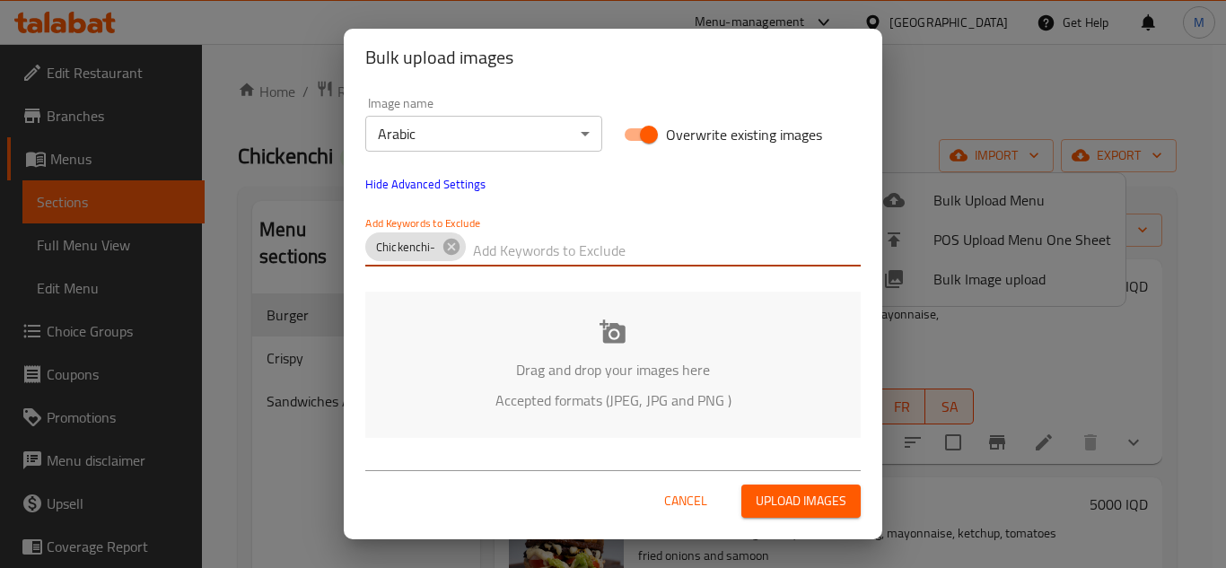
paste input "-karar"
type input "-karar"
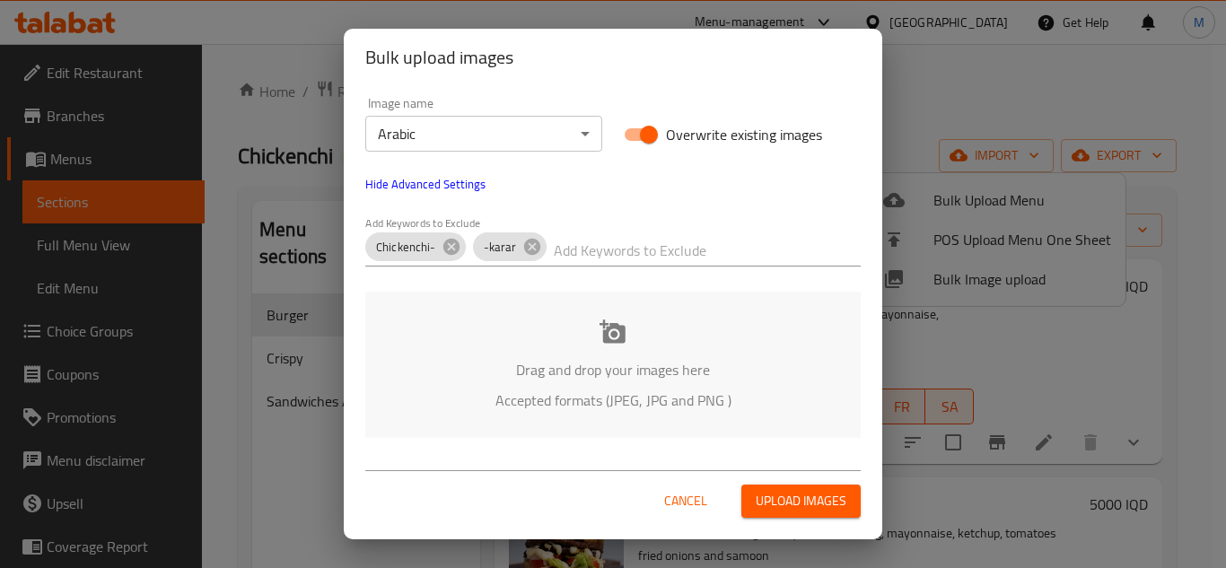
click at [551, 345] on div "Drag and drop your images here Accepted formats (JPEG, JPG and PNG )" at bounding box center [612, 365] width 495 height 146
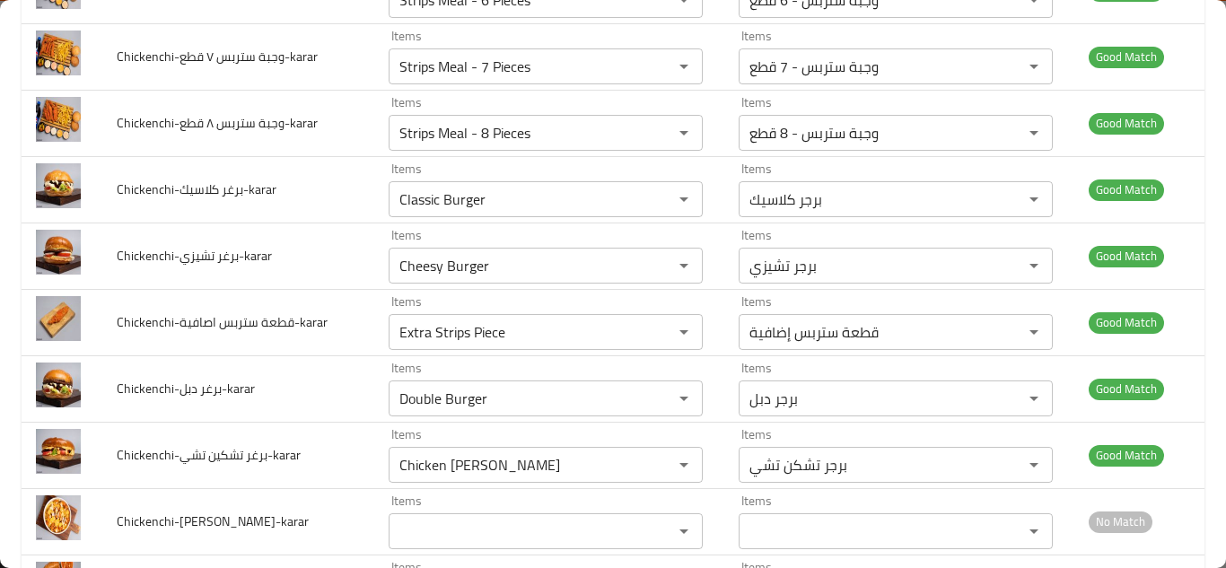
scroll to position [1224, 0]
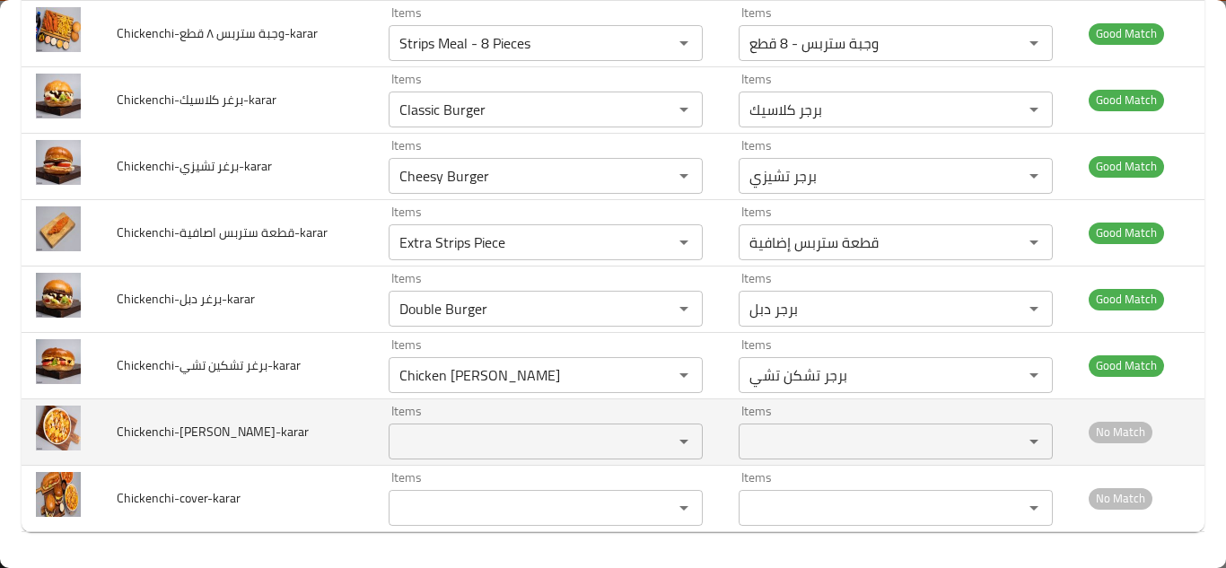
click at [463, 435] on تكشنجي-karar "Items" at bounding box center [519, 441] width 250 height 25
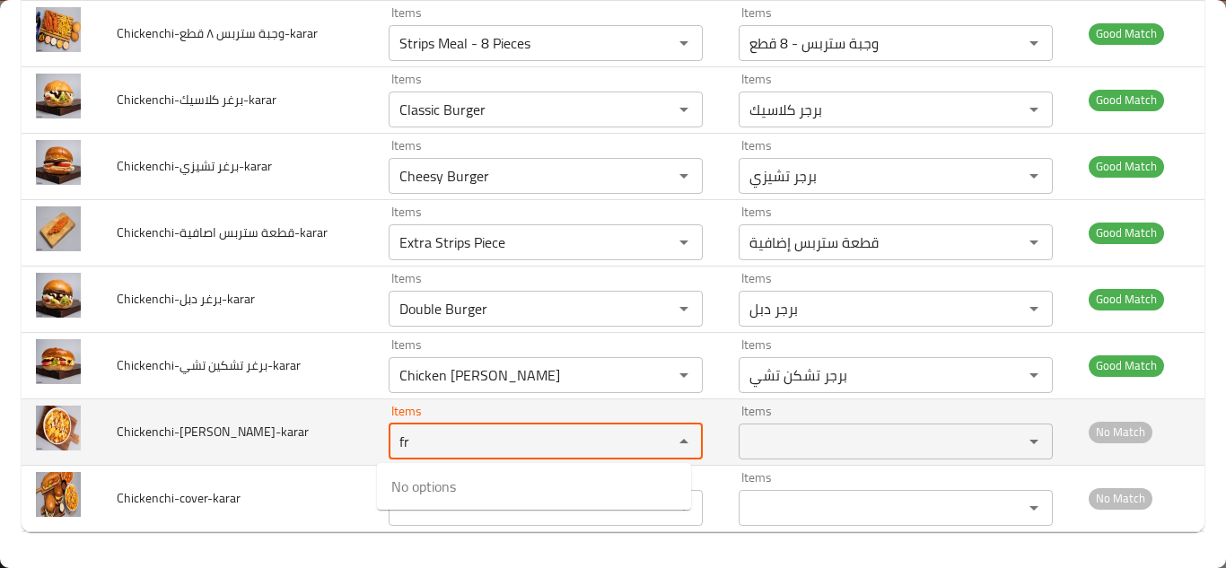
type تكشنجي-karar "f"
type تكشنجي-karar "p"
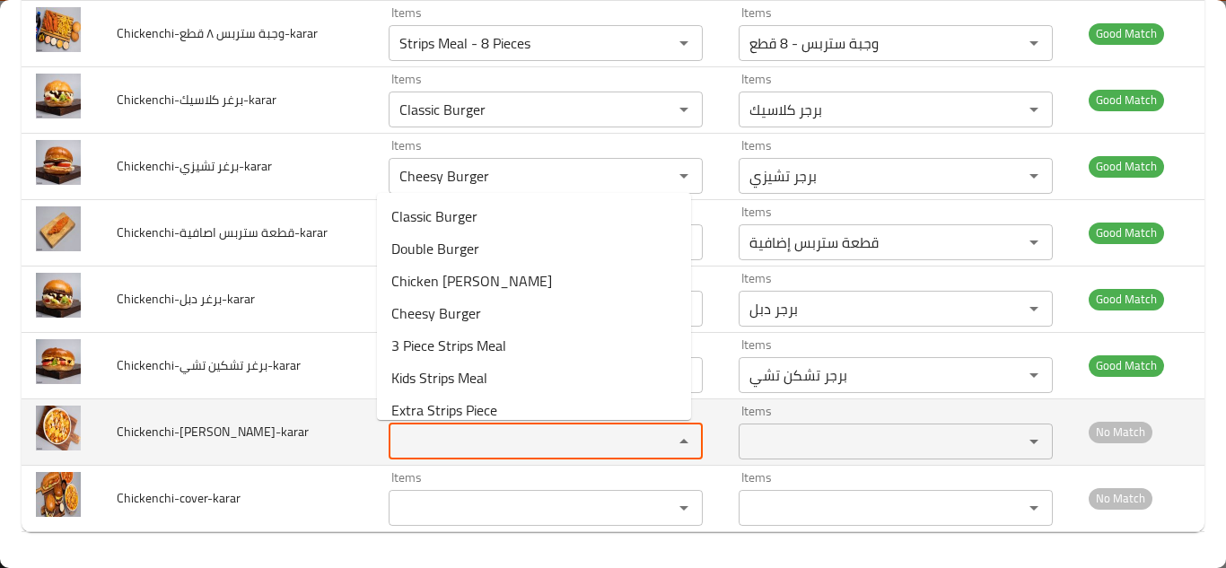
click at [311, 434] on td "Chickenchi-فرايز تكشنجي-karar" at bounding box center [238, 432] width 272 height 66
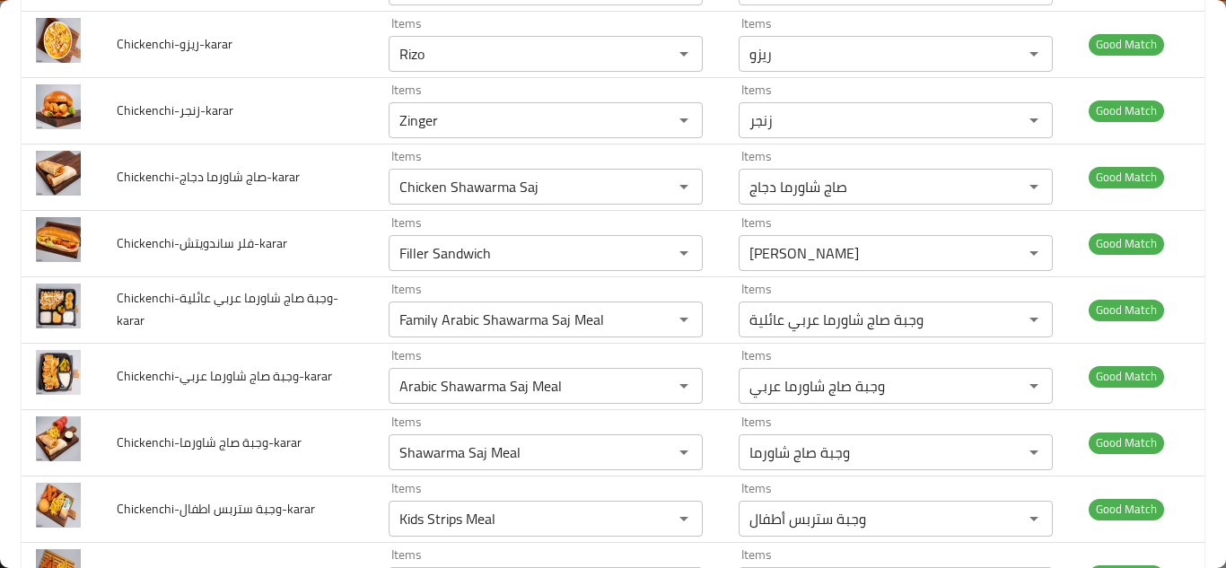
scroll to position [0, 0]
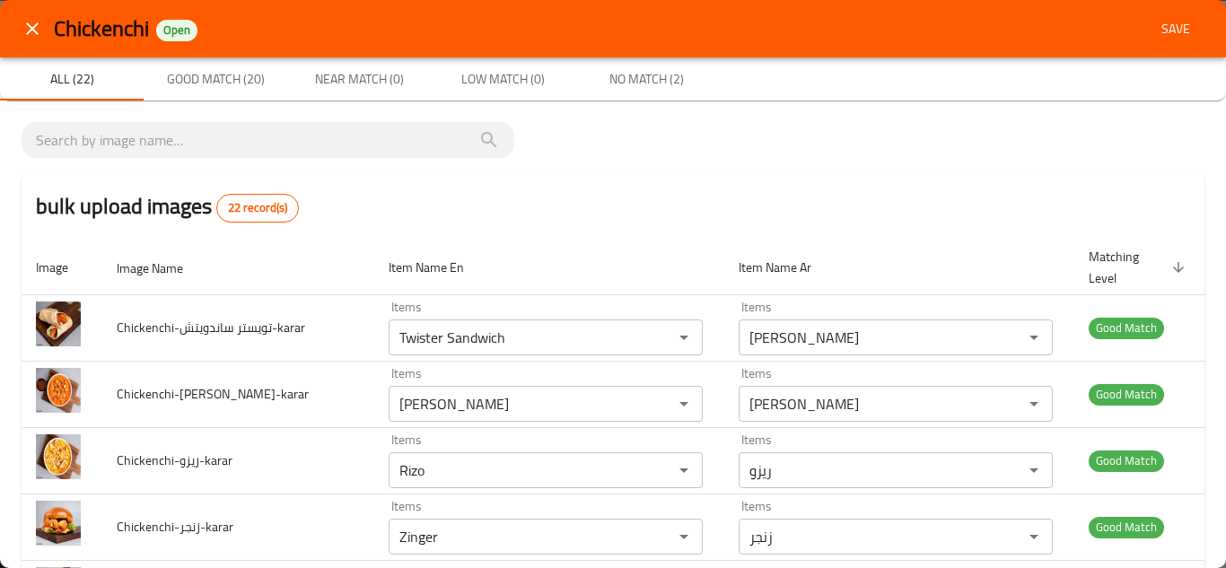
click at [1162, 21] on span "Save" at bounding box center [1175, 29] width 43 height 22
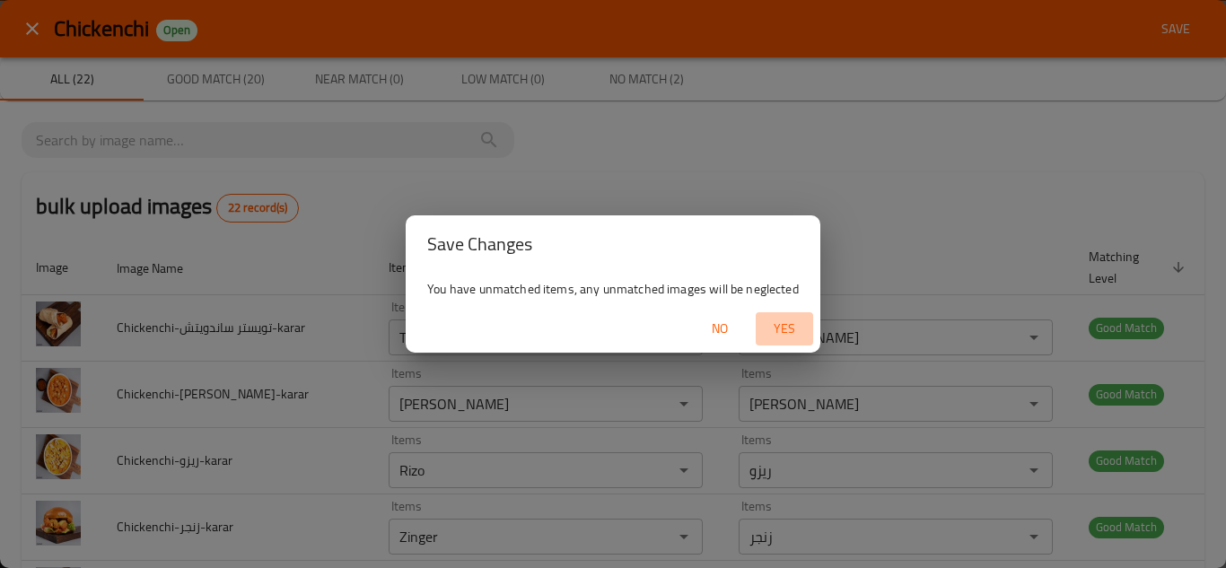
click at [779, 325] on span "Yes" at bounding box center [784, 329] width 43 height 22
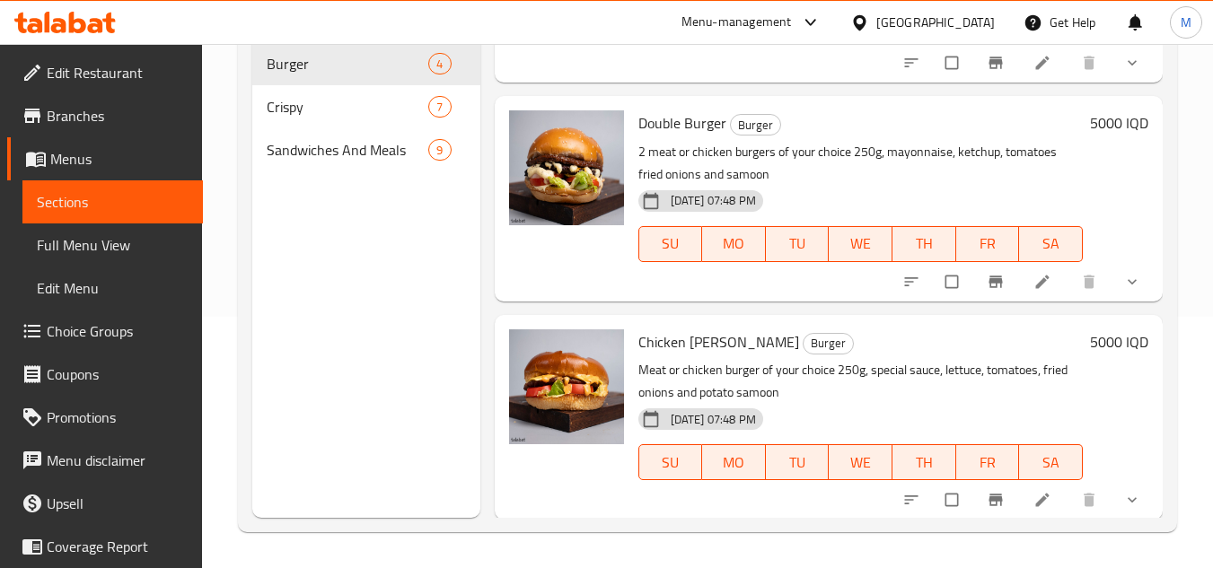
scroll to position [378, 0]
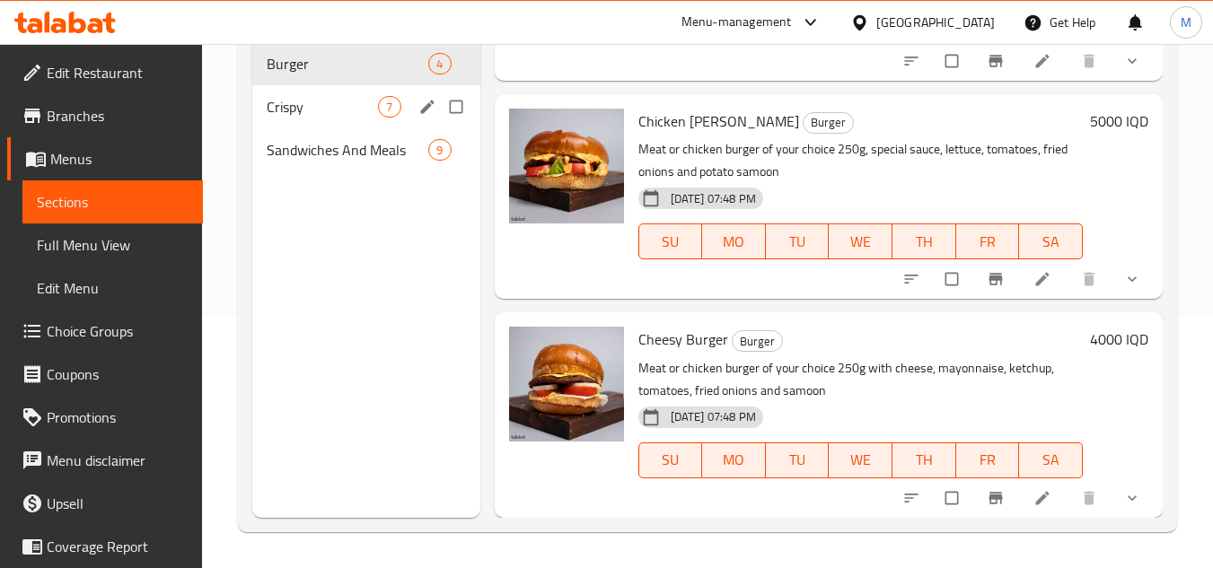
click at [302, 106] on span "Crispy" at bounding box center [322, 107] width 111 height 22
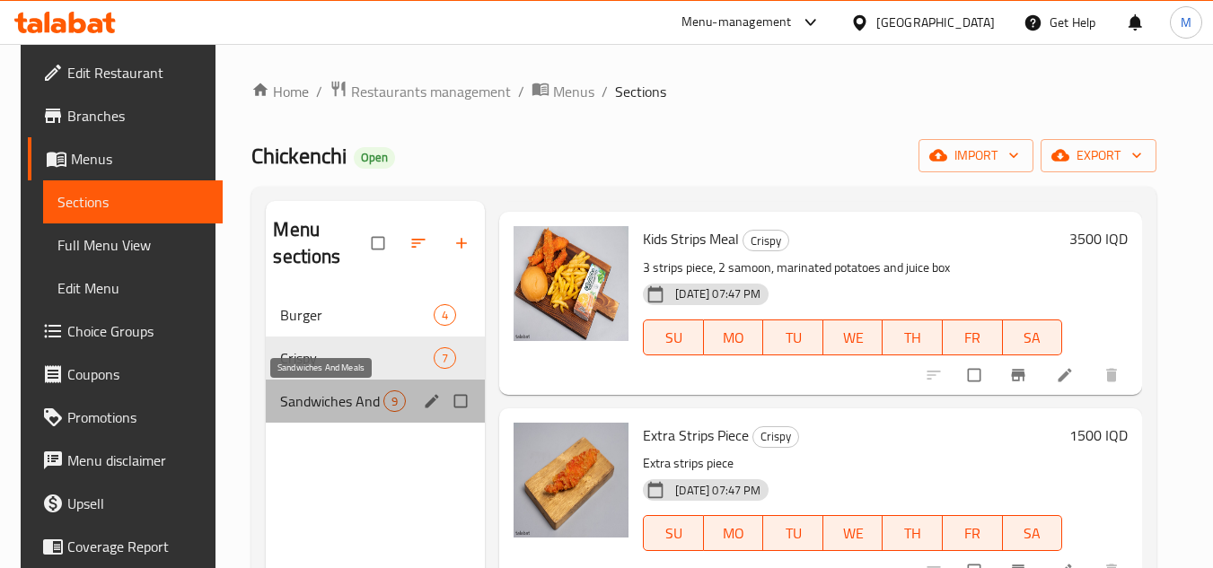
click at [327, 400] on span "Sandwiches And Meals" at bounding box center [331, 401] width 103 height 22
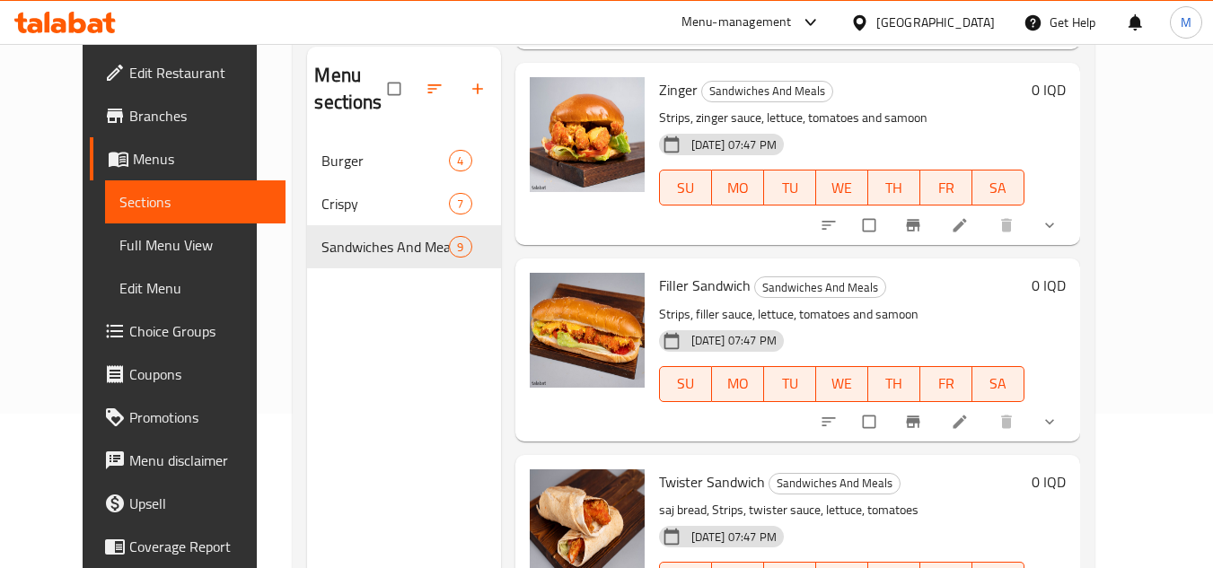
scroll to position [251, 0]
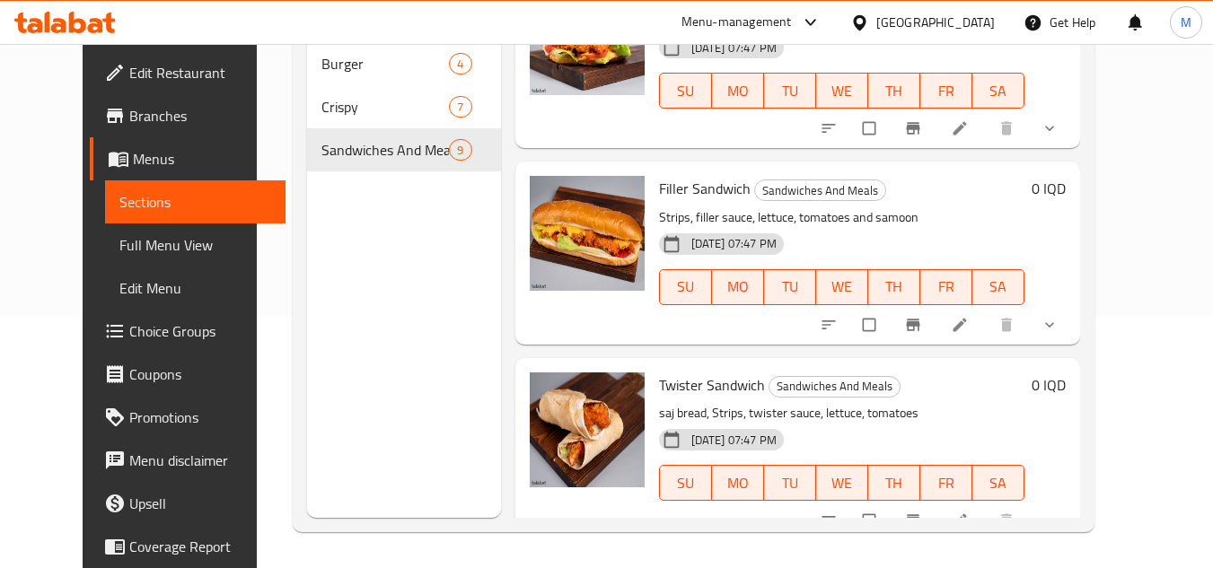
click at [129, 66] on span "Edit Restaurant" at bounding box center [200, 73] width 142 height 22
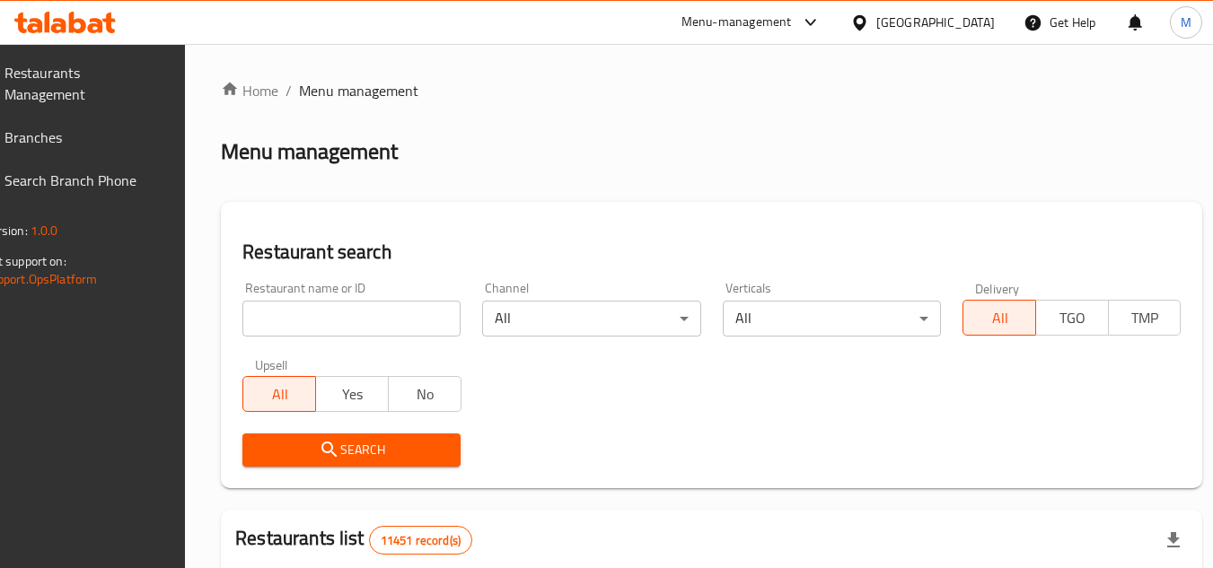
click at [403, 324] on input "search" at bounding box center [351, 319] width 218 height 36
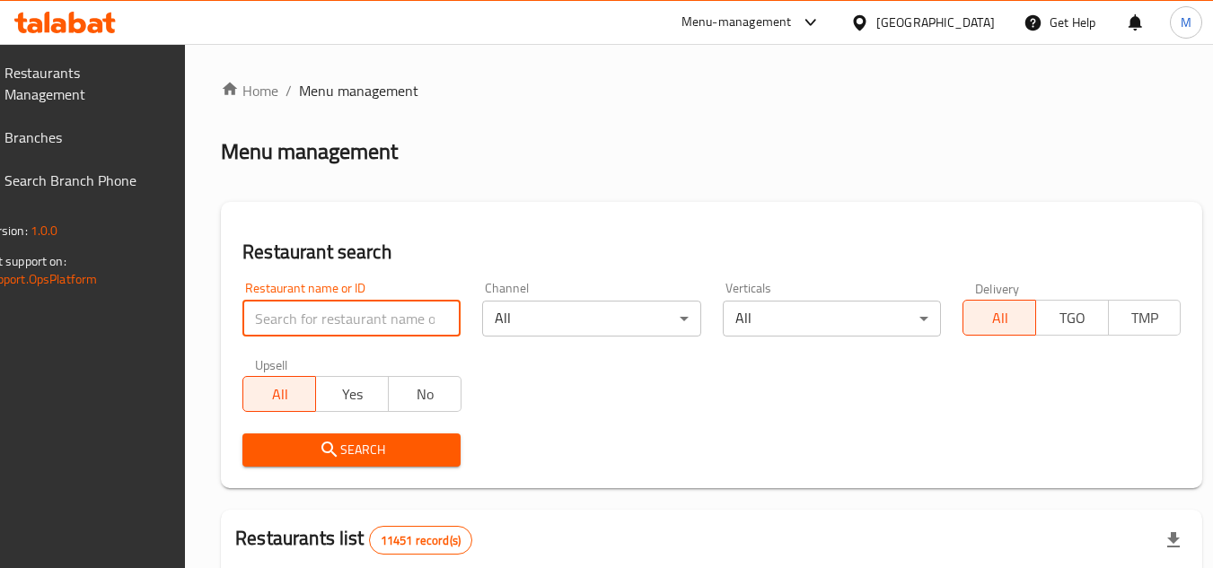
paste input "Lawani Qalat"
type input "Lawani Qalat"
click button "Search" at bounding box center [351, 450] width 218 height 33
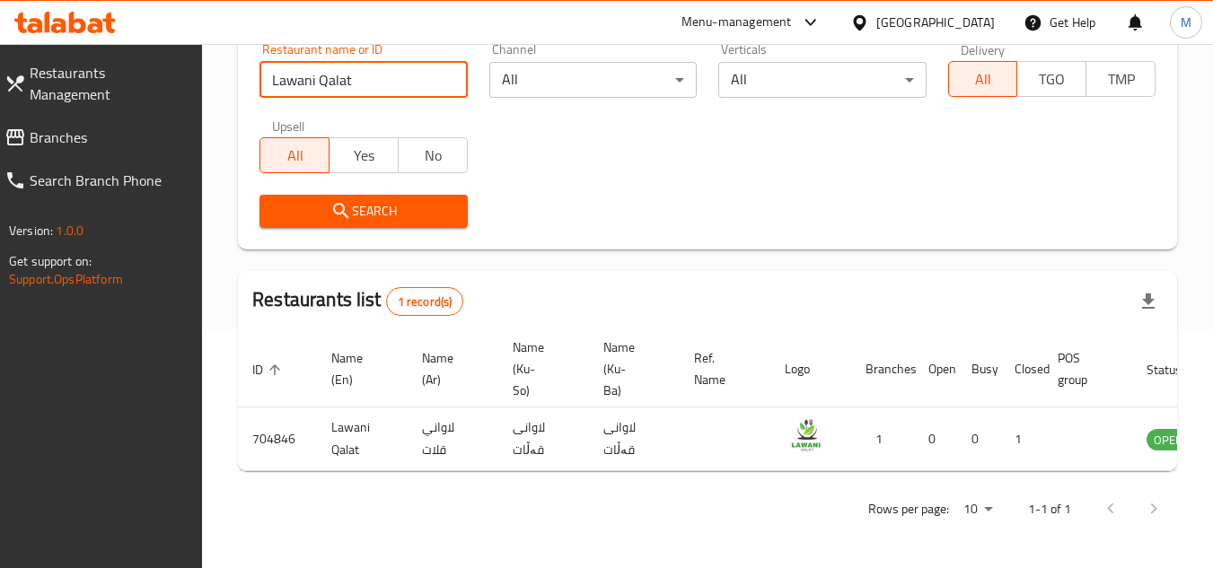
scroll to position [0, 111]
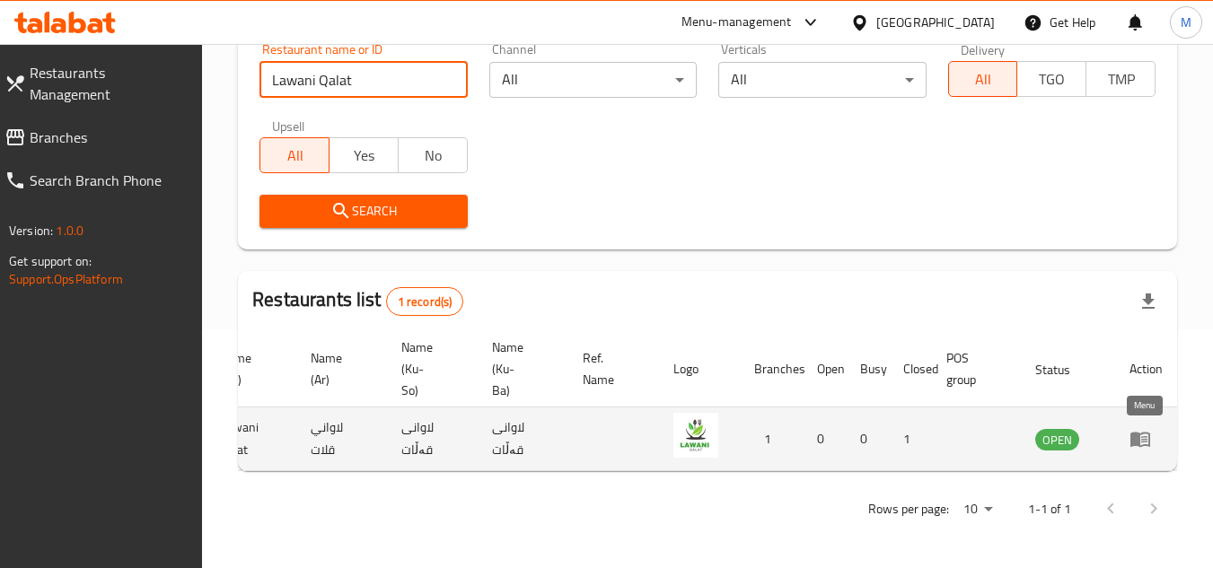
click at [1144, 430] on icon "enhanced table" at bounding box center [1140, 439] width 22 height 22
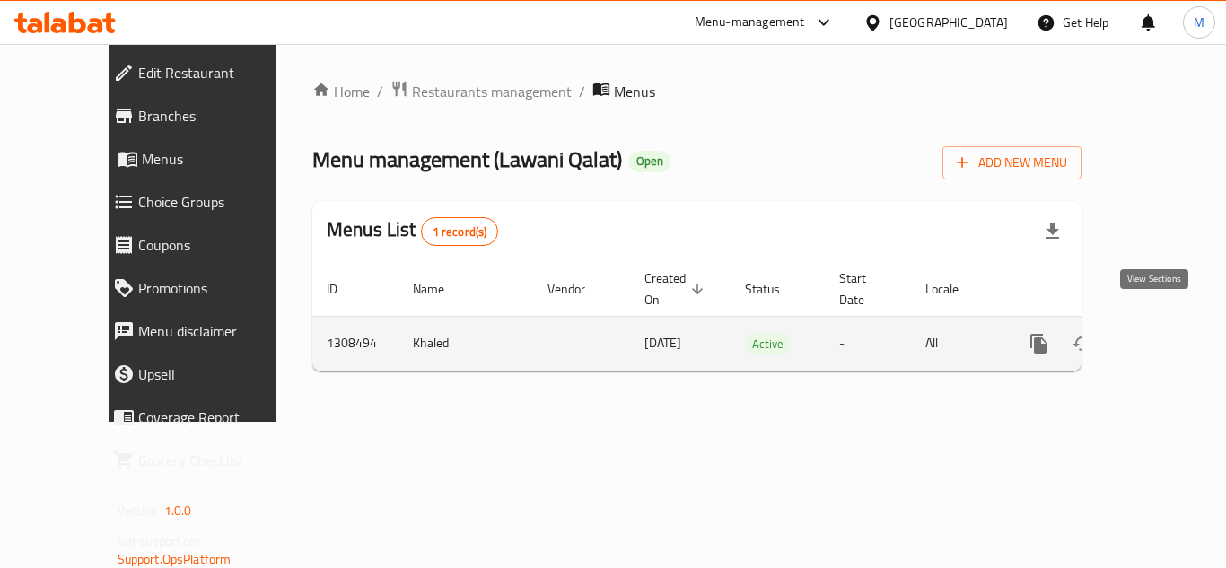
click at [1158, 333] on icon "enhanced table" at bounding box center [1169, 344] width 22 height 22
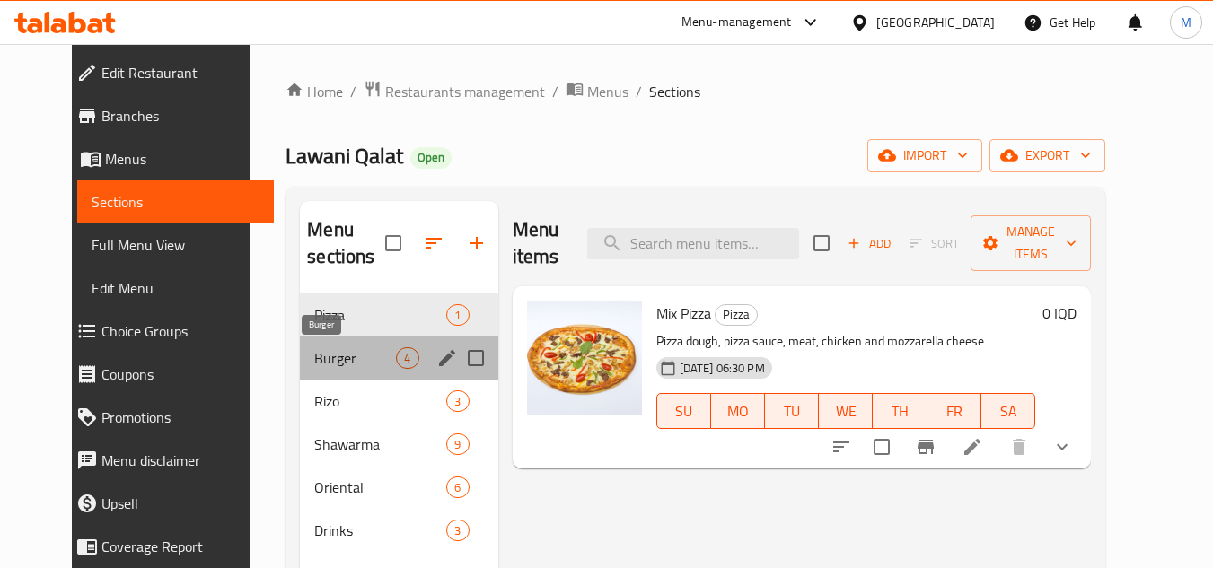
click at [316, 355] on span "Burger" at bounding box center [355, 358] width 82 height 22
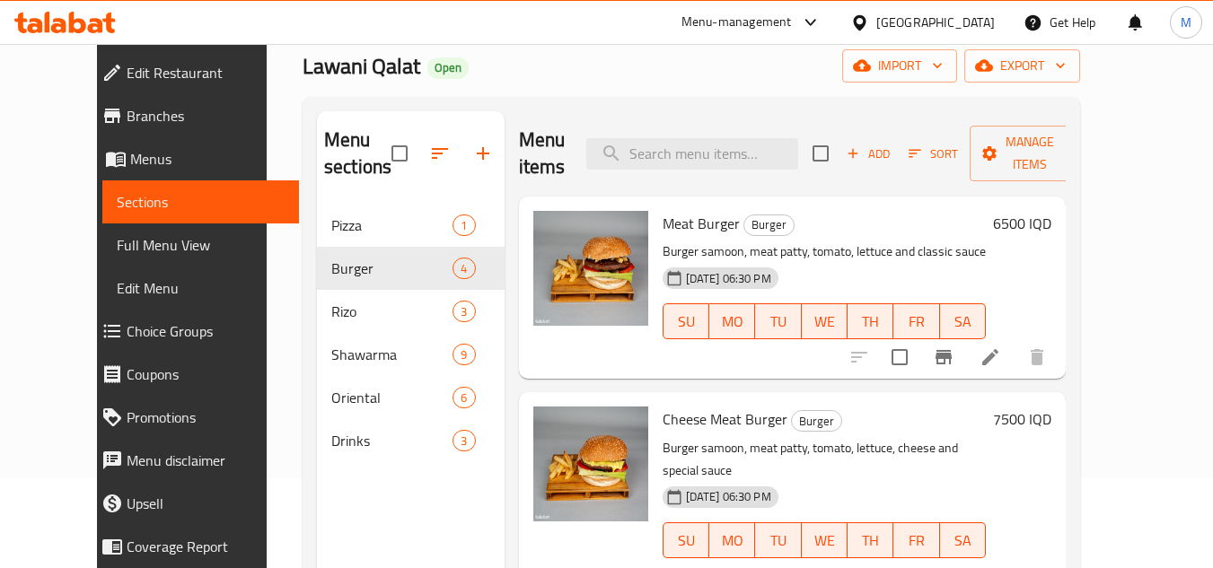
scroll to position [90, 0]
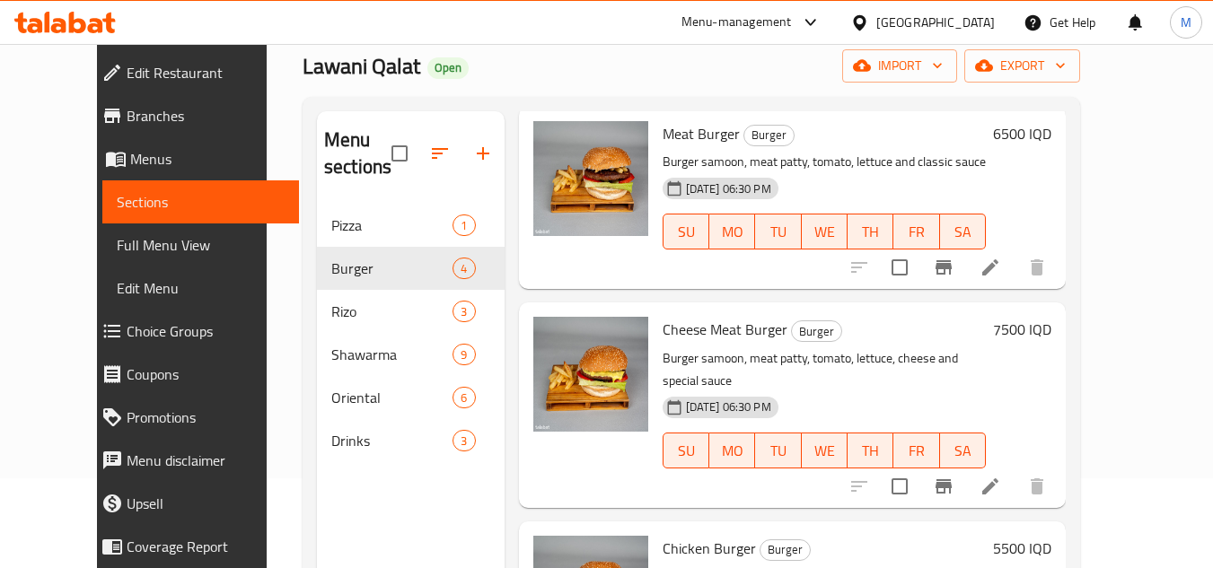
click at [1116, 105] on div "Home / Restaurants management / Menus / Sections Lawani Qalat Open import expor…" at bounding box center [691, 342] width 849 height 776
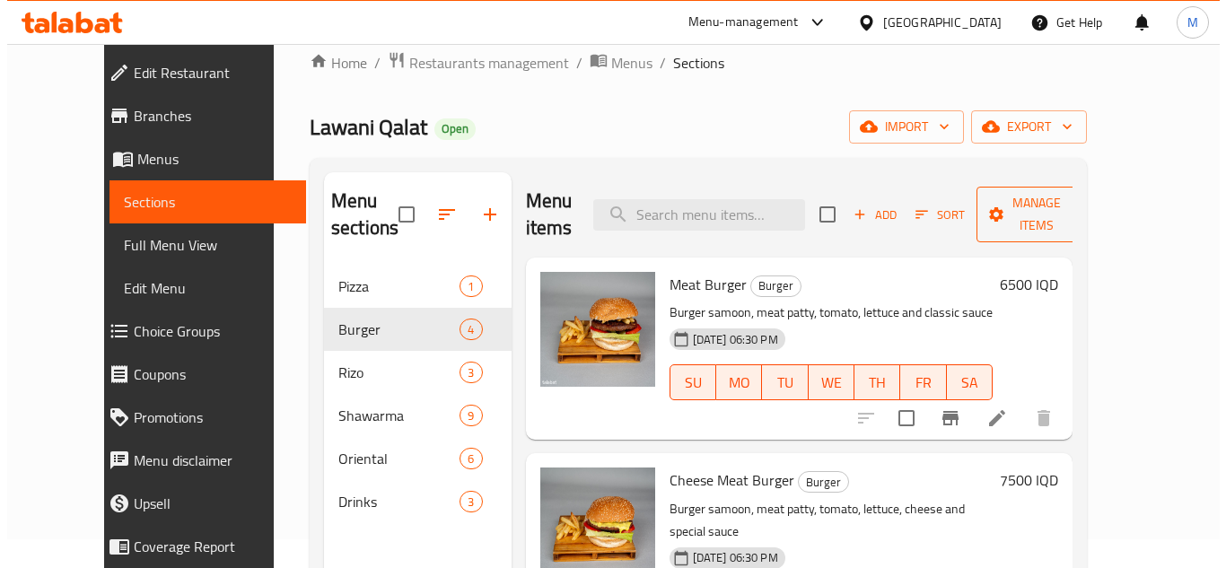
scroll to position [0, 0]
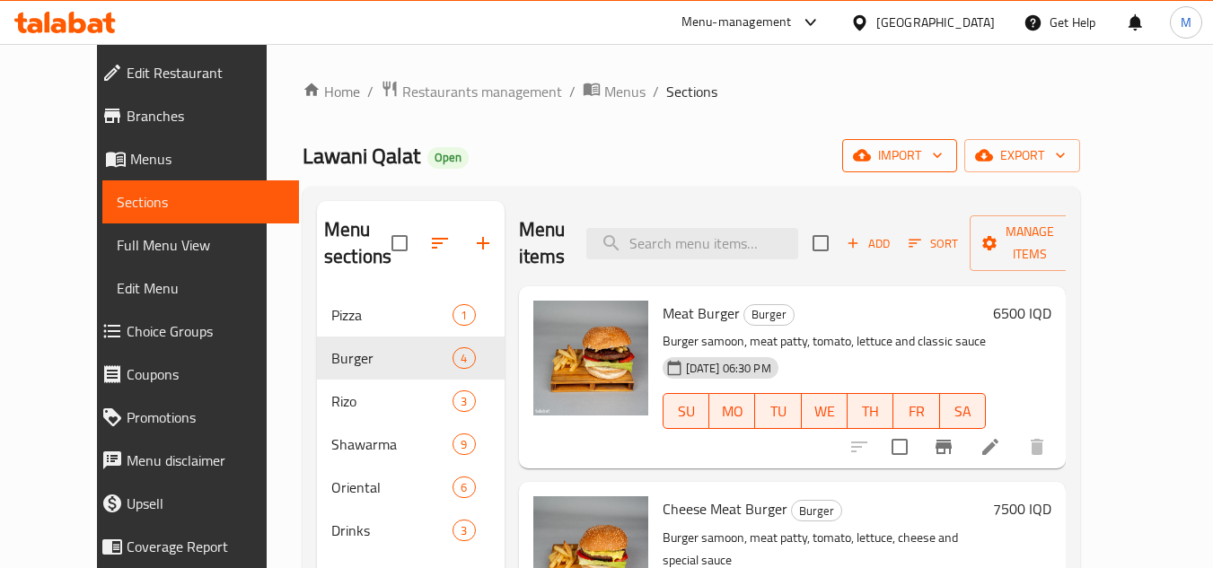
click at [946, 158] on icon "button" at bounding box center [937, 155] width 18 height 18
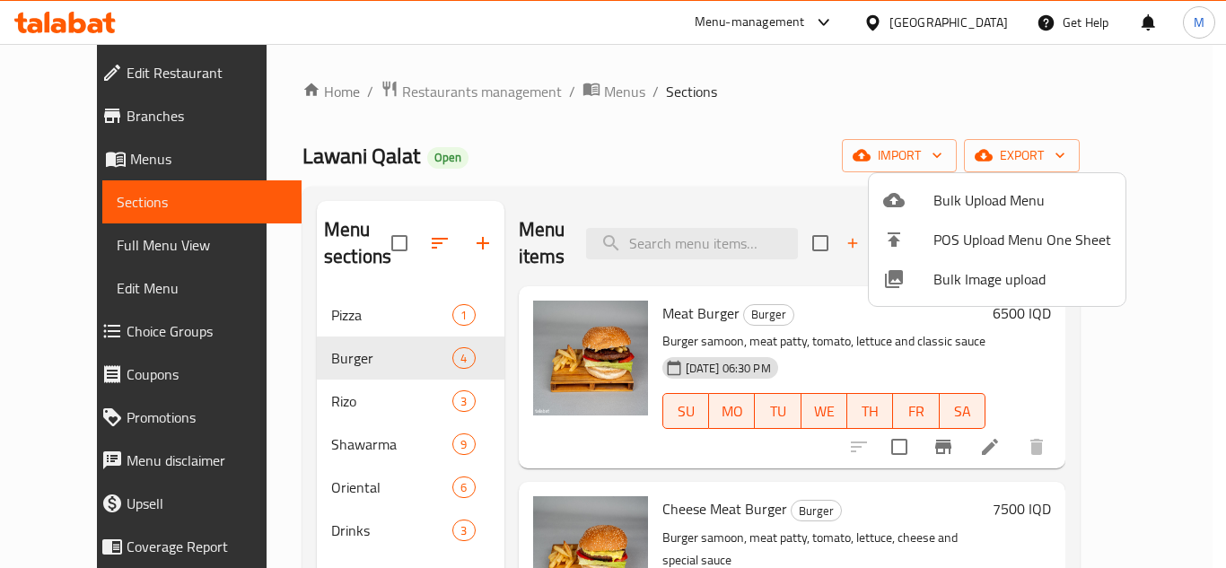
click at [934, 278] on span "Bulk Image upload" at bounding box center [1023, 279] width 178 height 22
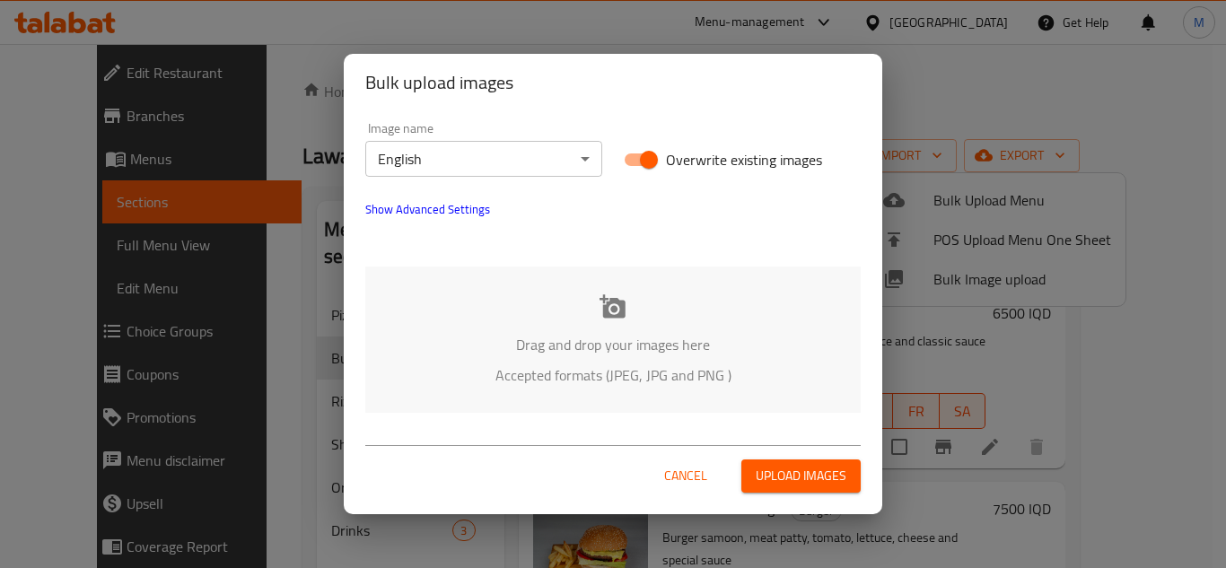
click at [527, 156] on body "​ Menu-management Iraq Get Help M Edit Restaurant Branches Menus Sections Full …" at bounding box center [613, 306] width 1226 height 524
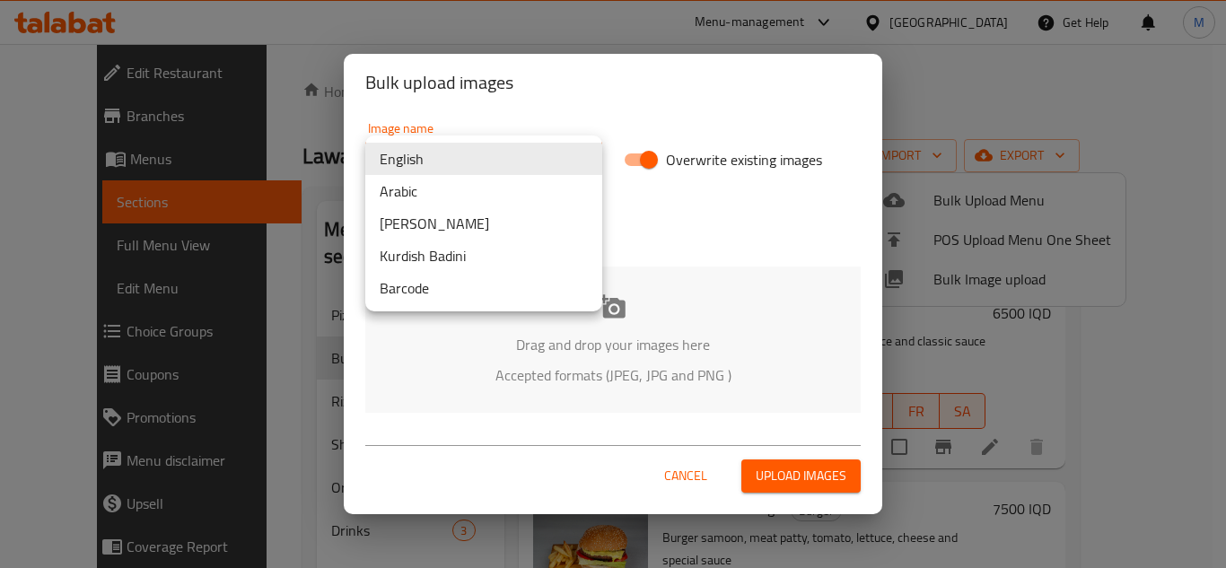
click at [457, 183] on li "Arabic" at bounding box center [483, 191] width 237 height 32
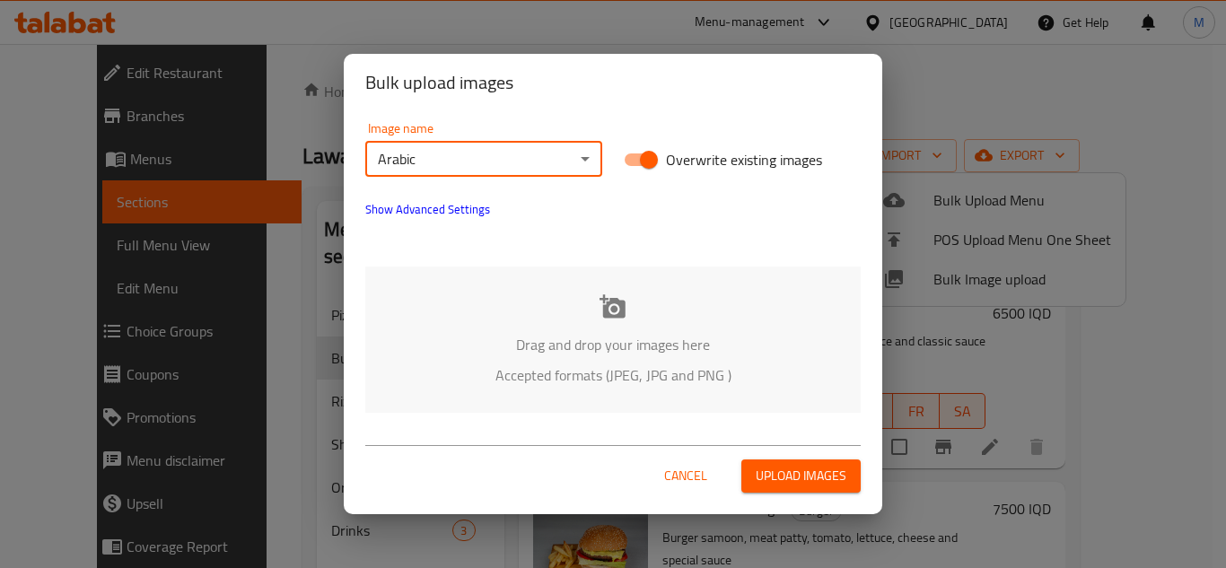
click at [425, 201] on span "Show Advanced Settings" at bounding box center [427, 209] width 125 height 22
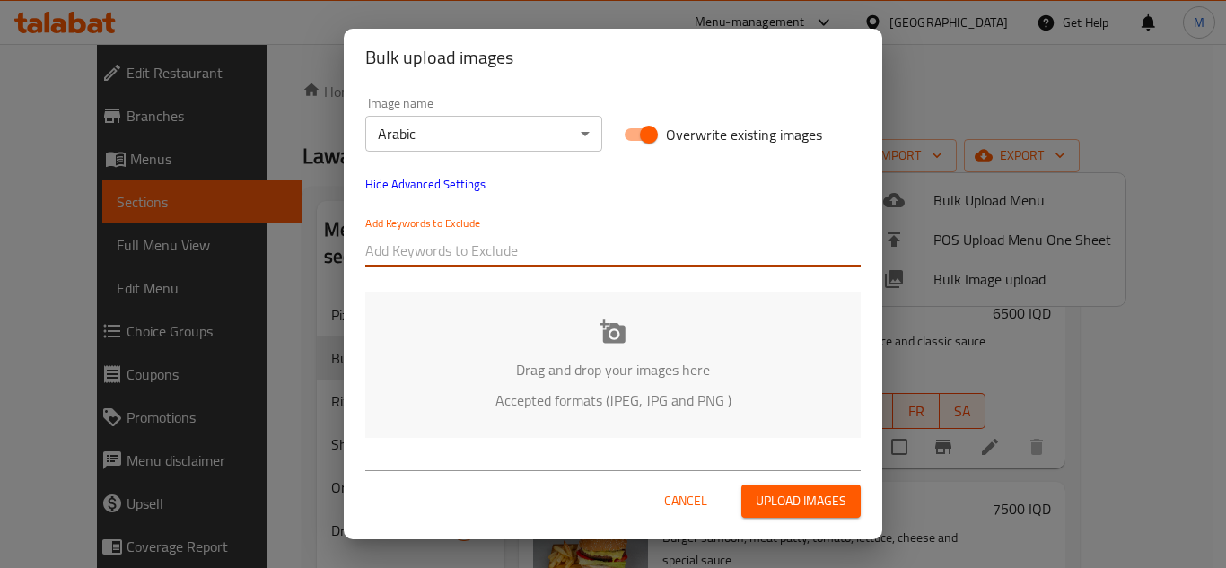
click at [427, 250] on input "text" at bounding box center [612, 250] width 495 height 29
paste input "Lawani Qalat_"
type input "Lawani Qalat_"
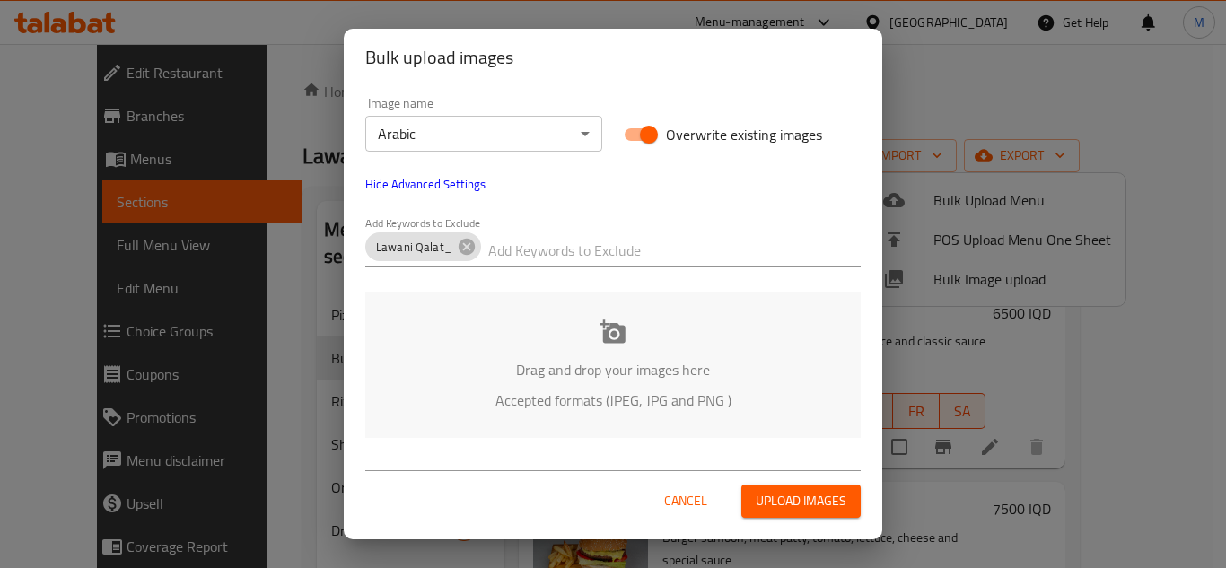
click at [516, 253] on input "text" at bounding box center [674, 250] width 373 height 29
paste input "_Shkar Faisal"
type input "_Shkar Faisal"
click at [541, 359] on p "Drag and drop your images here" at bounding box center [613, 370] width 442 height 22
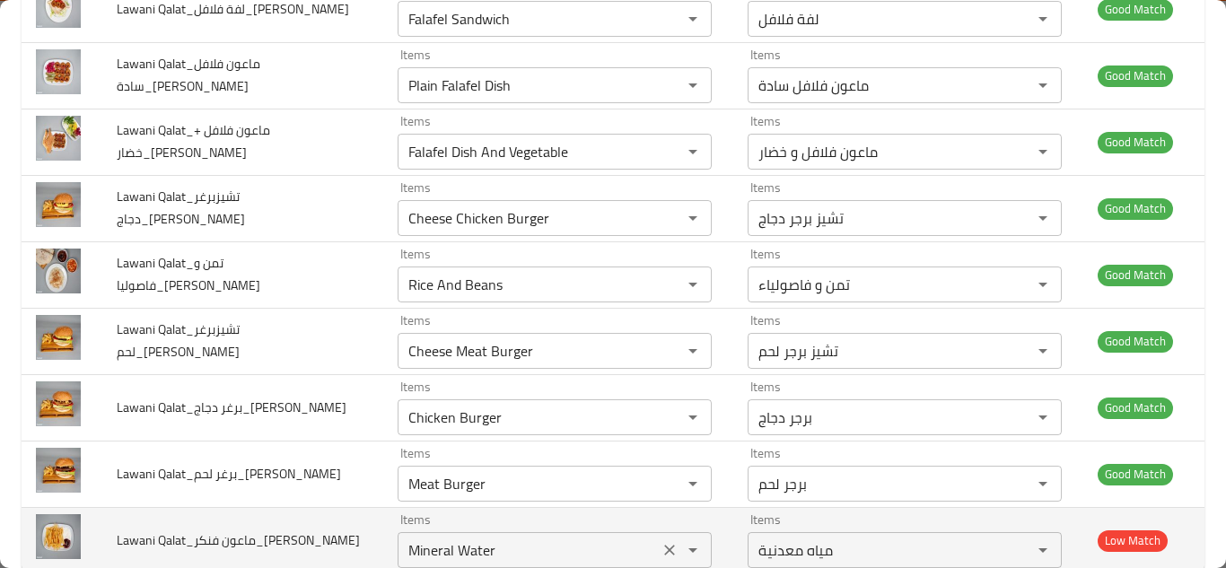
scroll to position [959, 0]
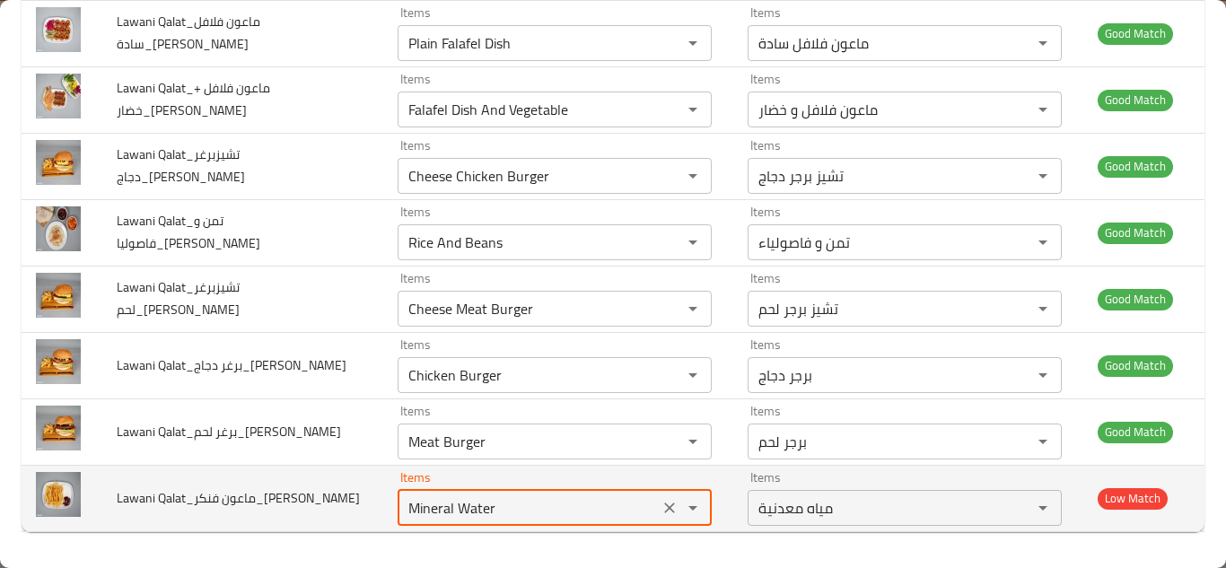
click at [451, 504] on Faisal "Mineral Water" at bounding box center [528, 507] width 250 height 25
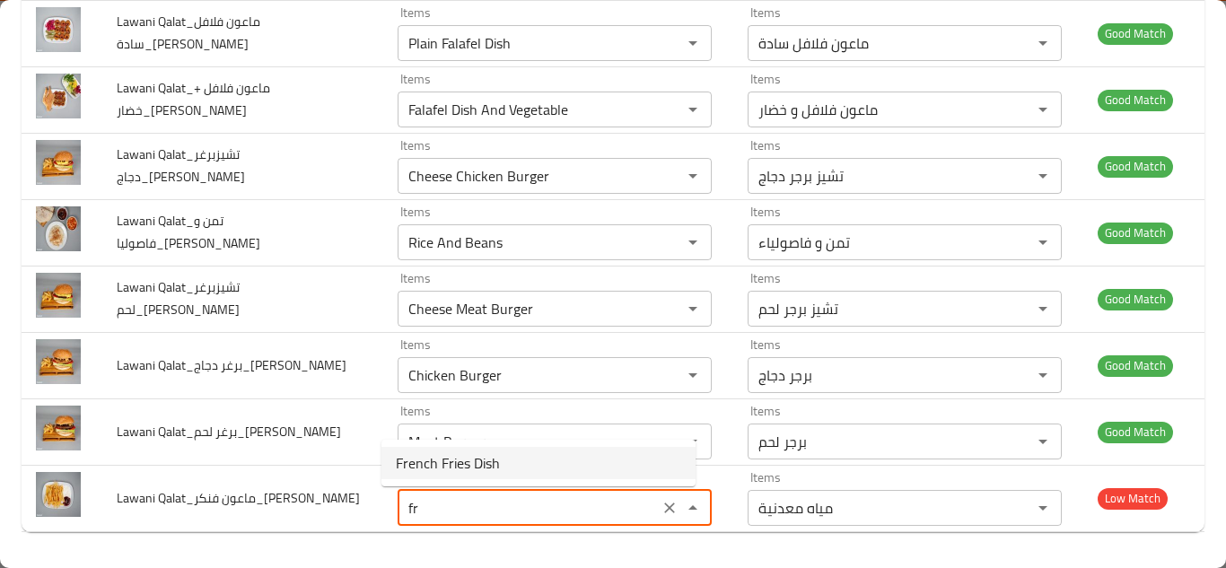
click at [469, 465] on span "French Fries Dish" at bounding box center [448, 463] width 104 height 22
type Faisal "French Fries Dish"
type Faisal-ar "ماعون بطاطا مقلية"
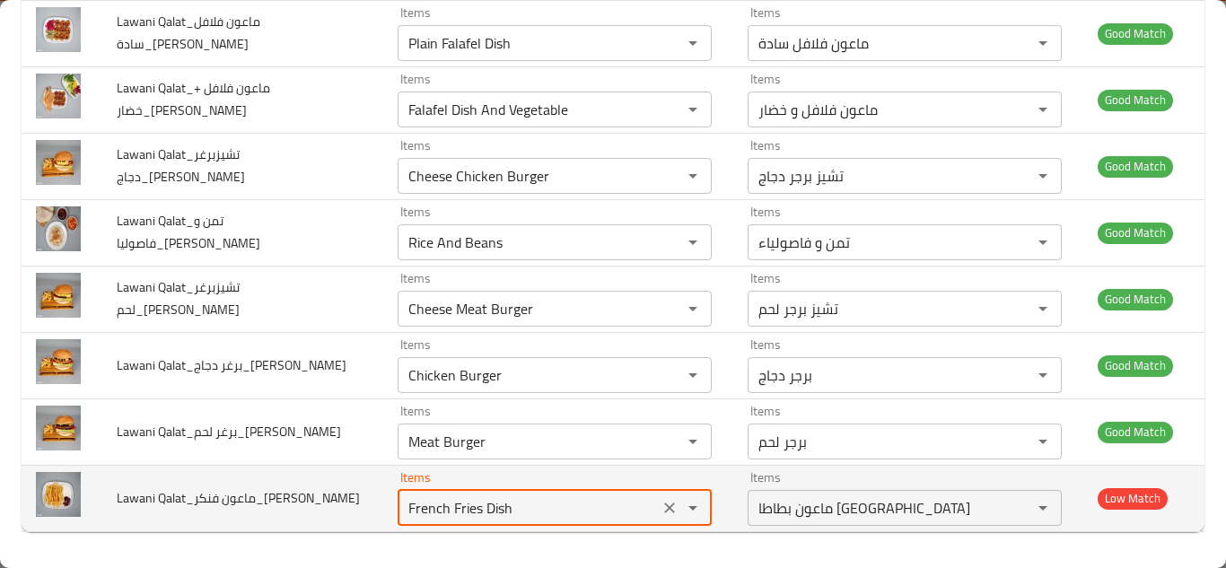
click at [469, 508] on Faisal "French Fries Dish" at bounding box center [528, 507] width 250 height 25
click at [469, 507] on Faisal "French Fries Dish" at bounding box center [528, 507] width 250 height 25
click at [661, 512] on icon "Clear" at bounding box center [670, 508] width 18 height 18
click at [383, 516] on td "Items Items" at bounding box center [558, 498] width 350 height 66
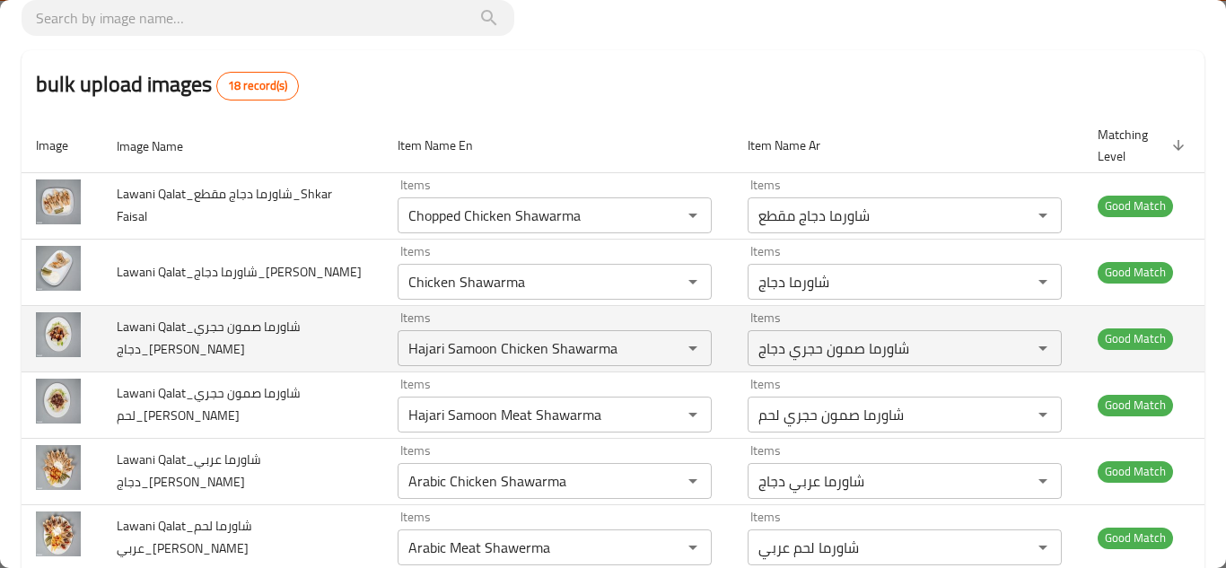
scroll to position [0, 0]
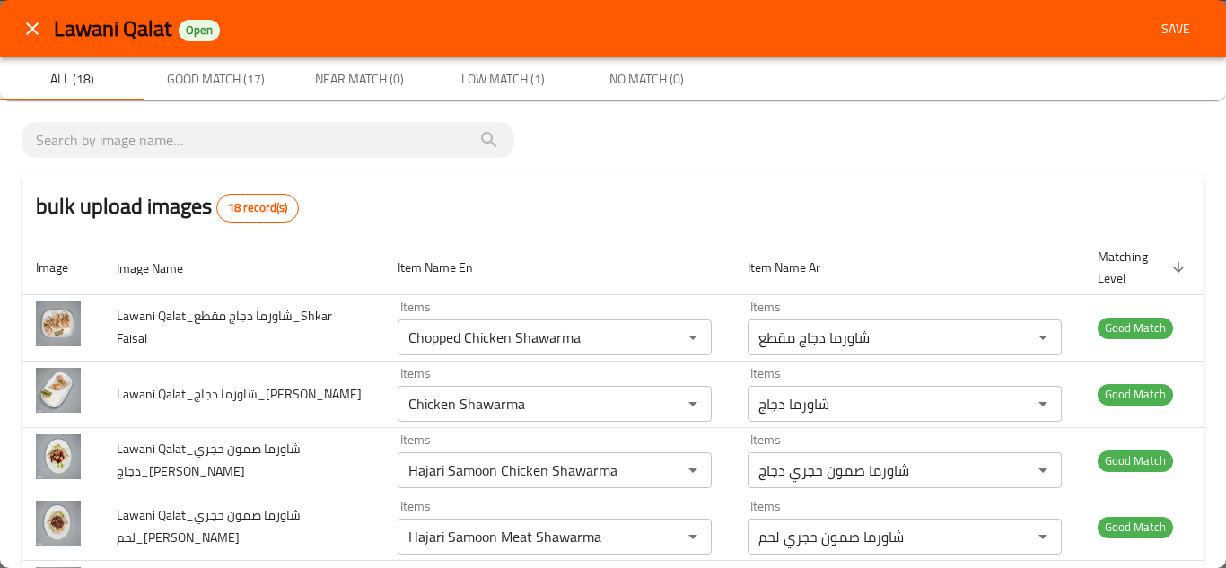
click at [1154, 28] on span "Save" at bounding box center [1175, 29] width 43 height 22
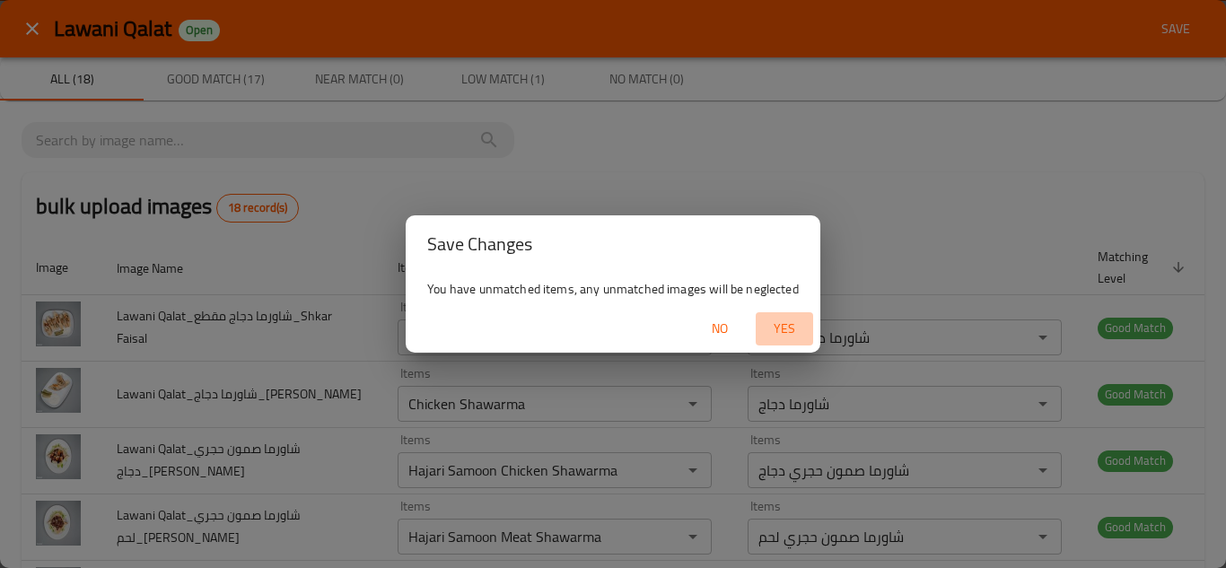
click at [789, 327] on span "Yes" at bounding box center [784, 329] width 43 height 22
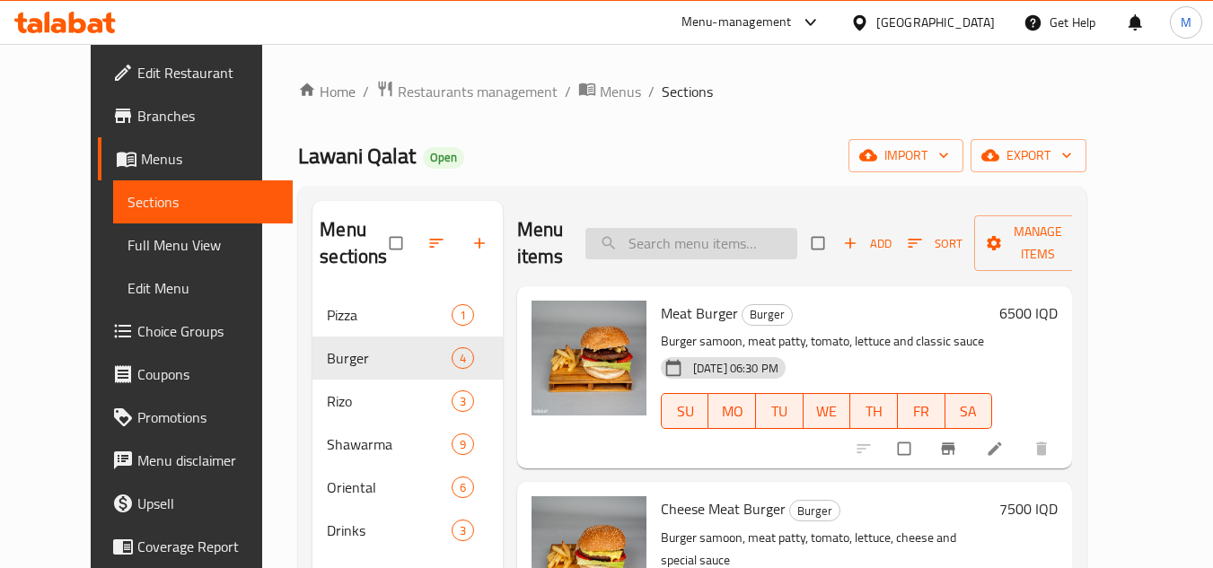
click at [685, 241] on input "search" at bounding box center [691, 243] width 212 height 31
paste input "French Fries Dish"
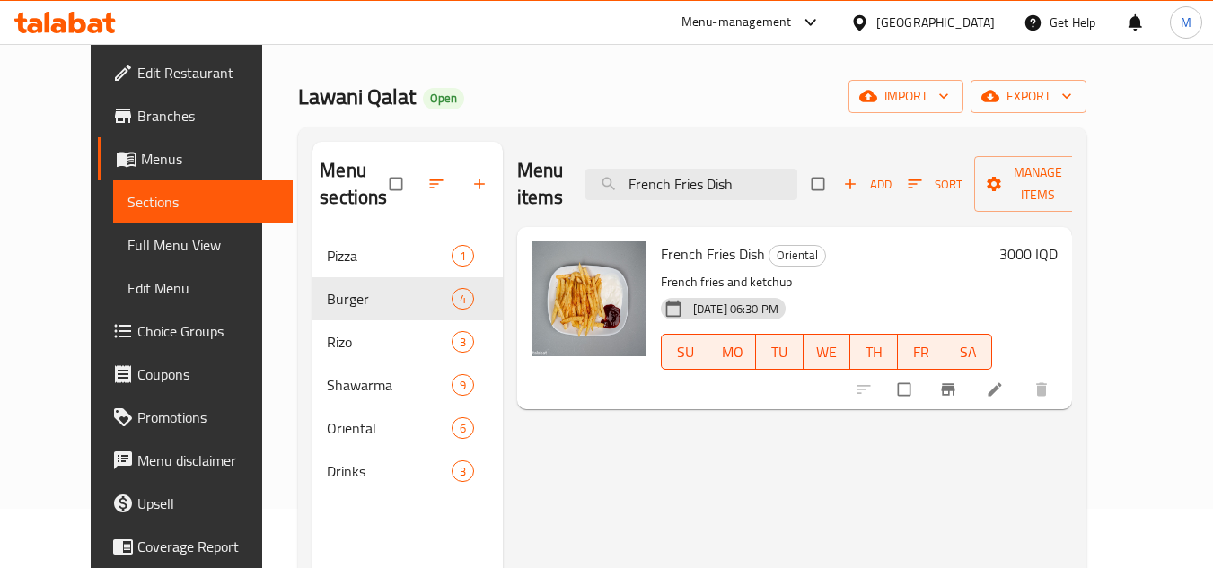
scroll to position [90, 0]
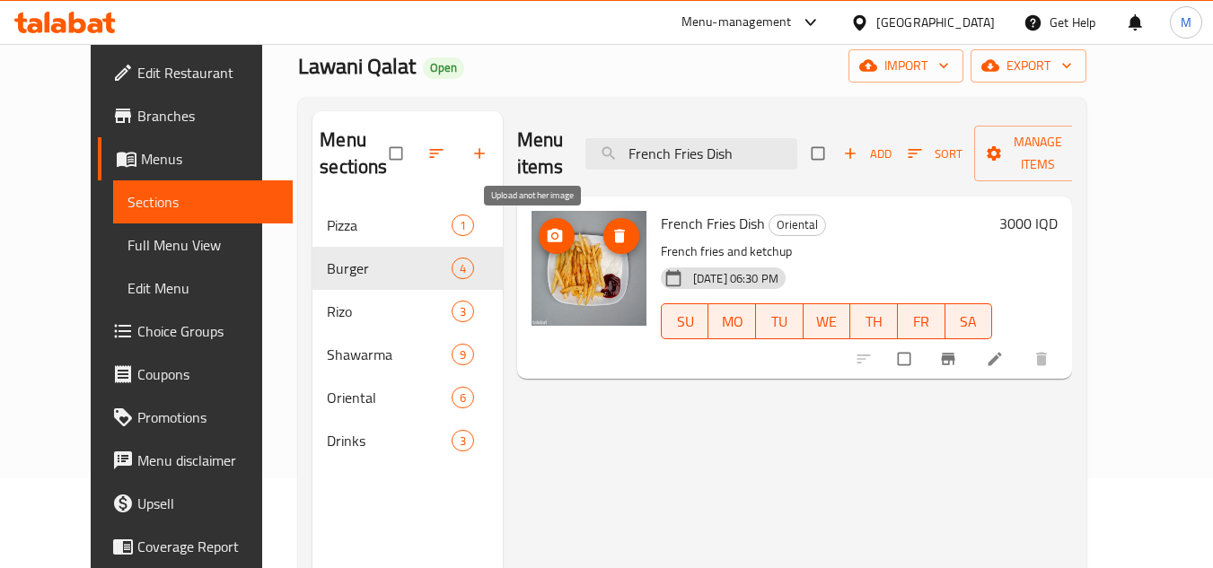
click at [539, 229] on span "upload picture" at bounding box center [557, 236] width 36 height 18
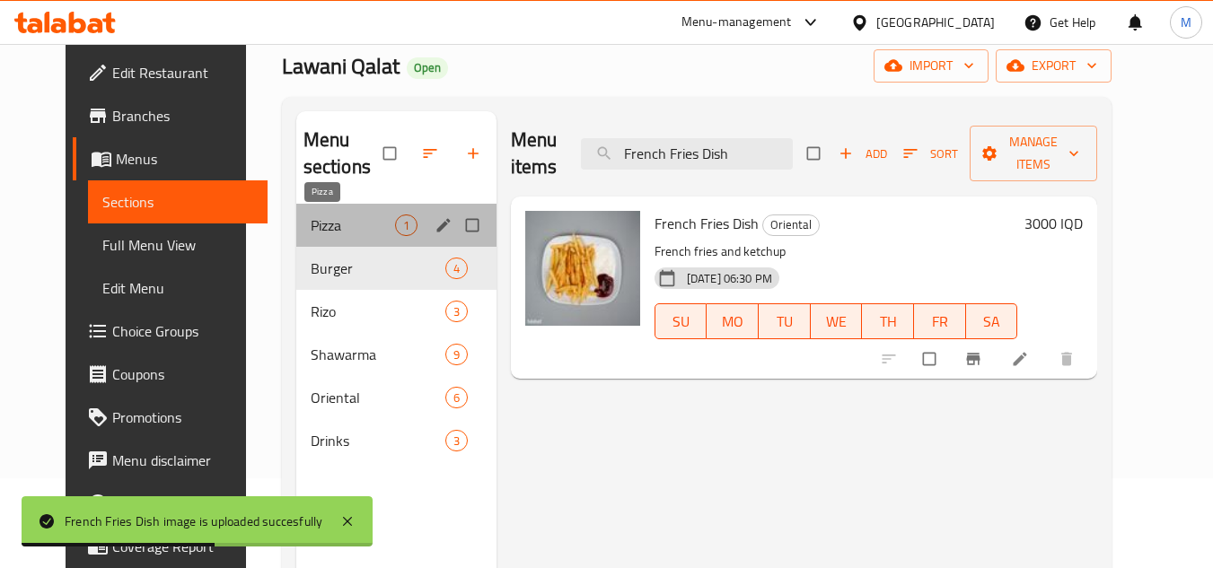
click at [313, 224] on span "Pizza" at bounding box center [353, 226] width 84 height 22
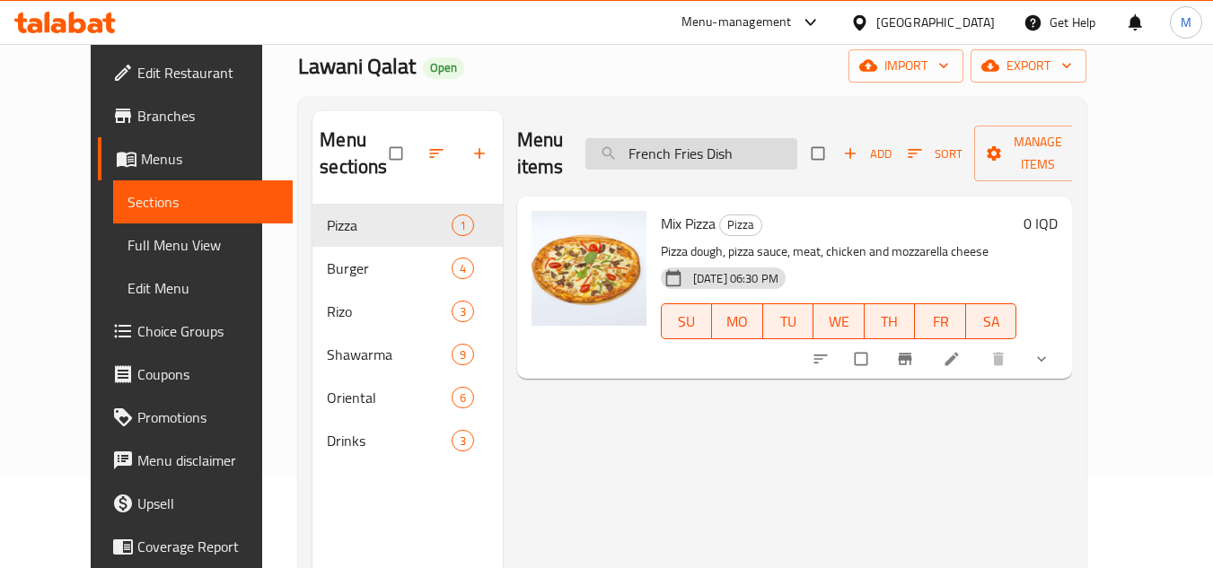
click at [777, 150] on input "French Fries Dish" at bounding box center [691, 153] width 212 height 31
click at [777, 149] on input "French Fries Dish" at bounding box center [691, 153] width 212 height 31
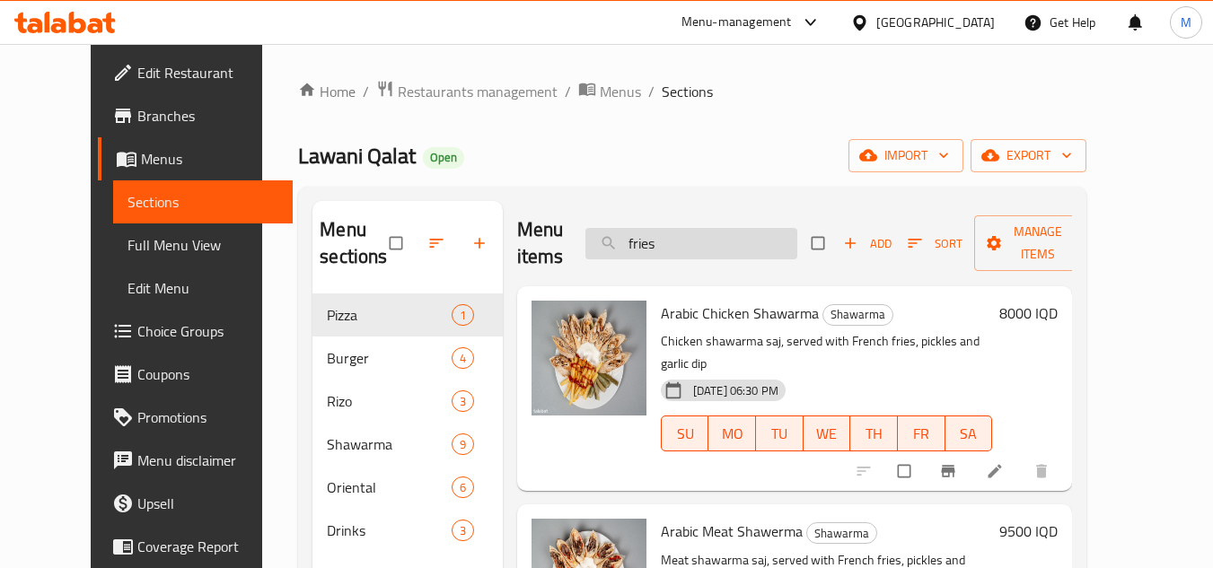
click at [671, 243] on input "fries" at bounding box center [691, 243] width 212 height 31
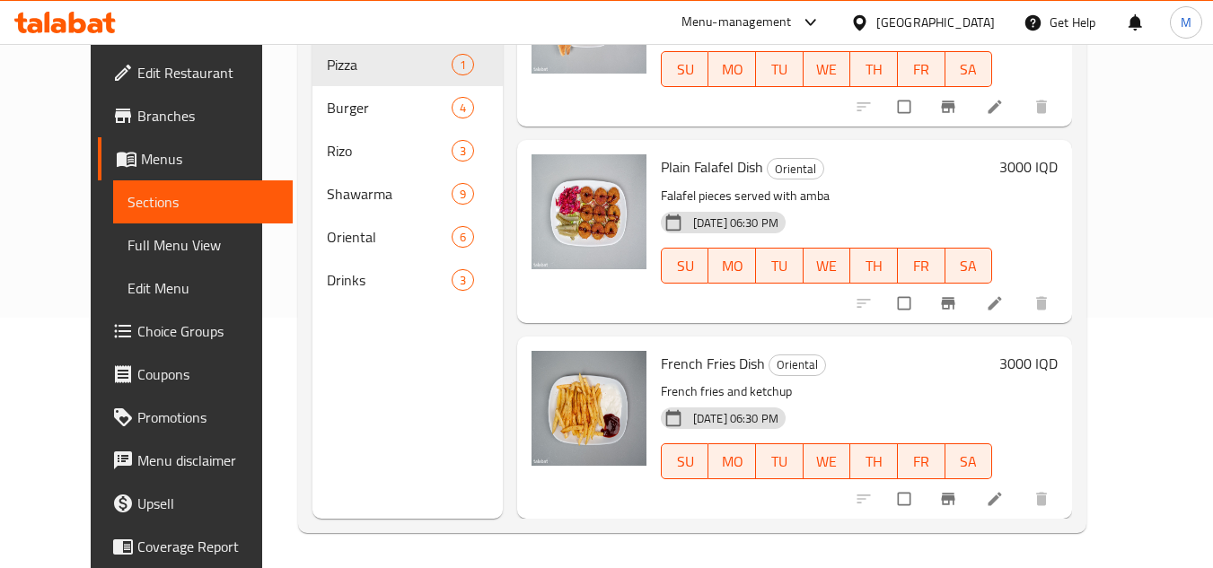
scroll to position [251, 0]
type input "dish"
click at [89, 19] on icon at bounding box center [64, 23] width 101 height 22
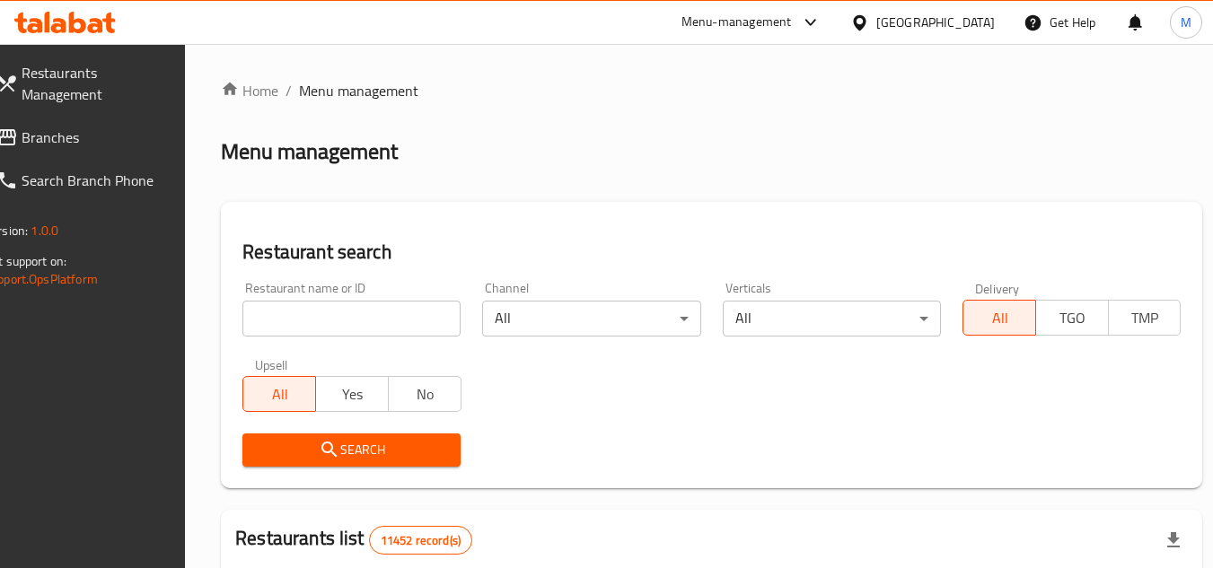
click at [422, 312] on input "search" at bounding box center [351, 319] width 218 height 36
paste input "Dajaj Um [PERSON_NAME]"
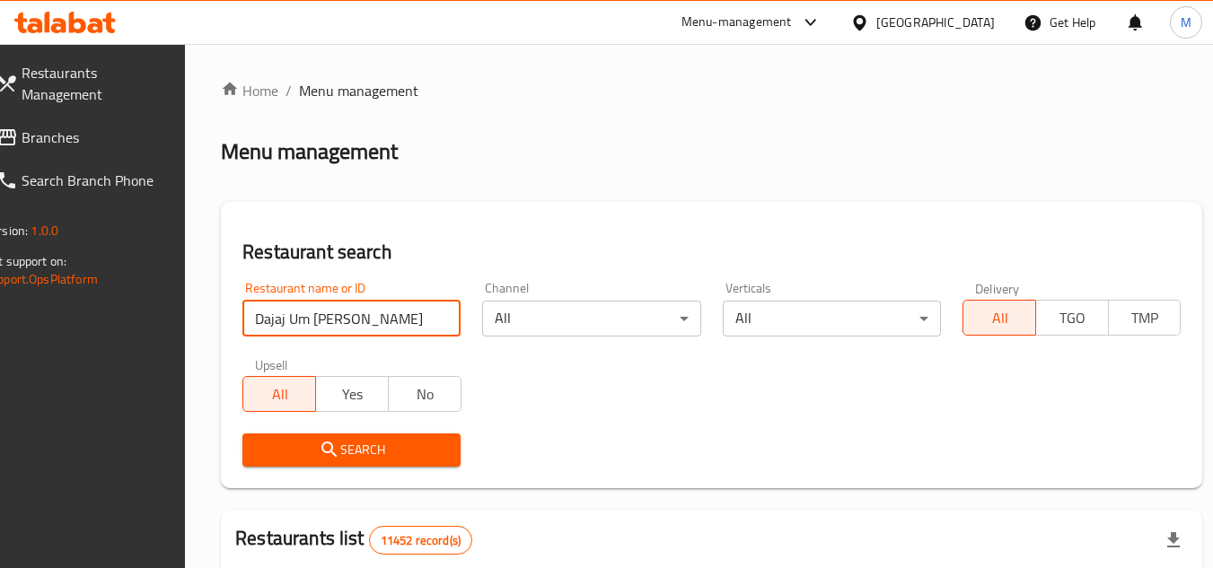
type input "Dajaj Um [PERSON_NAME]"
click button "Search" at bounding box center [351, 450] width 218 height 33
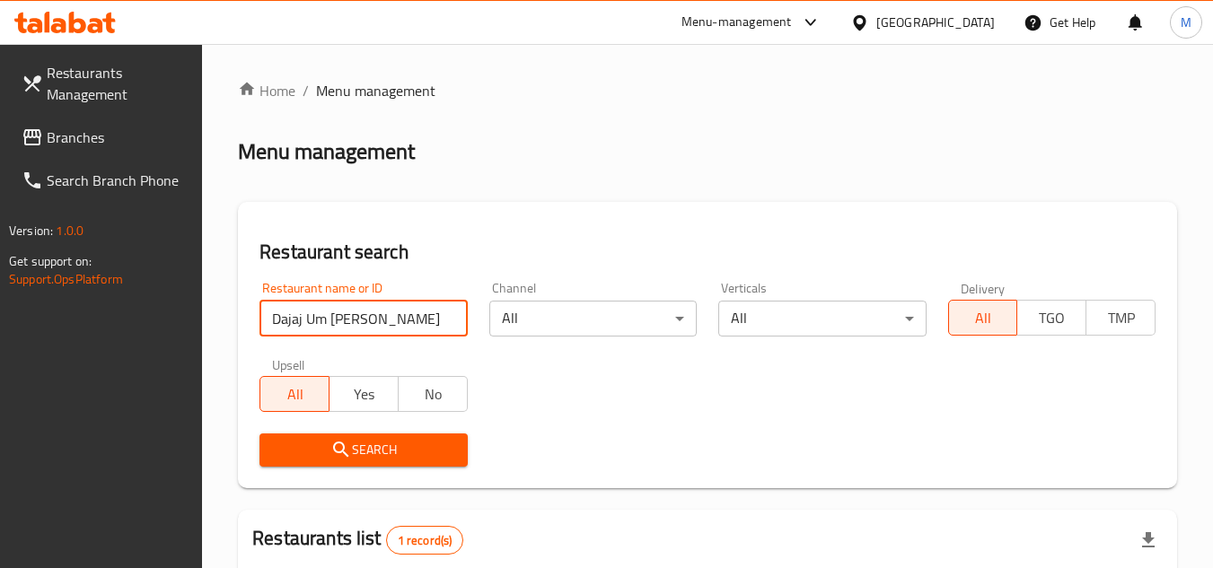
scroll to position [267, 0]
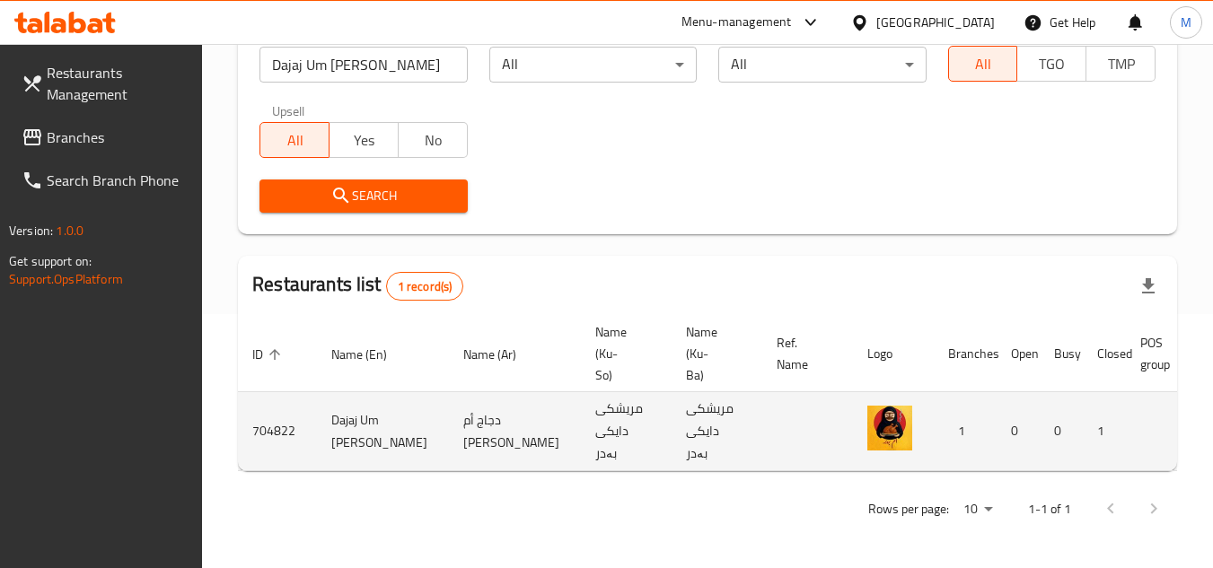
click at [1132, 455] on td "enhanced table" at bounding box center [1170, 431] width 89 height 79
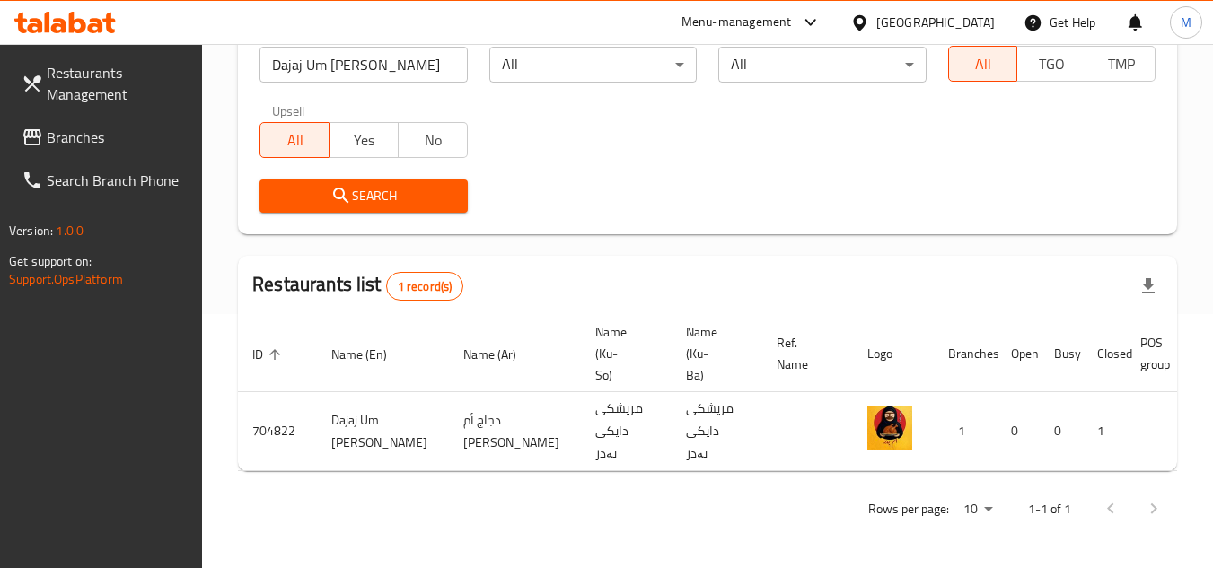
scroll to position [0, 111]
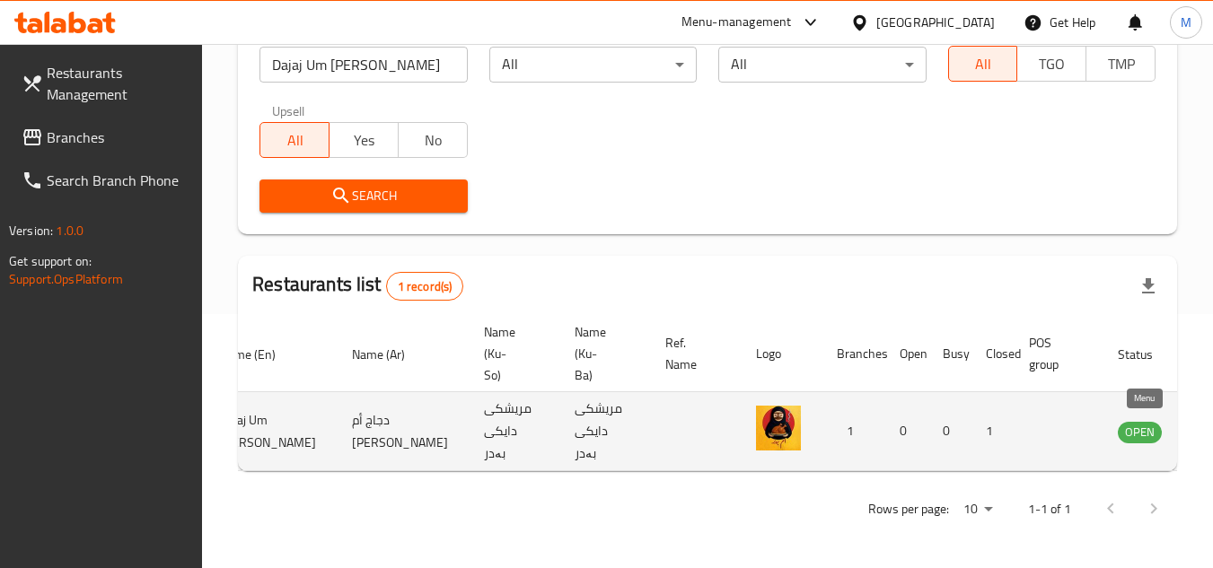
click at [1212, 421] on link "enhanced table" at bounding box center [1228, 432] width 33 height 22
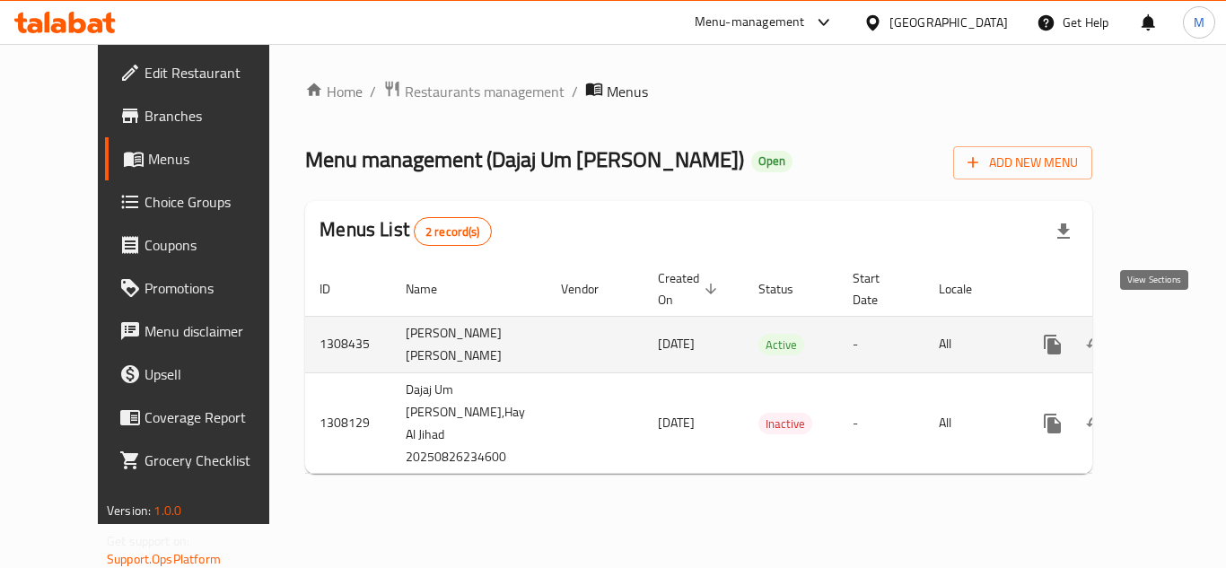
click at [1174, 337] on icon "enhanced table" at bounding box center [1182, 345] width 16 height 16
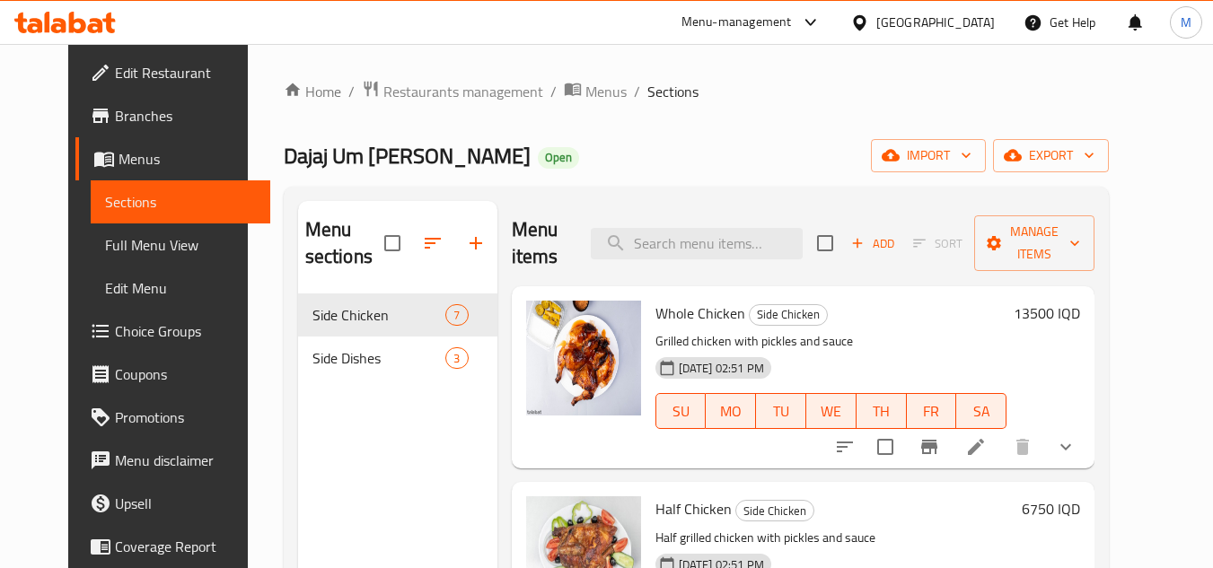
click at [871, 92] on ol "Home / Restaurants management / Menus / Sections" at bounding box center [697, 91] width 826 height 23
click at [986, 142] on button "import" at bounding box center [928, 155] width 115 height 33
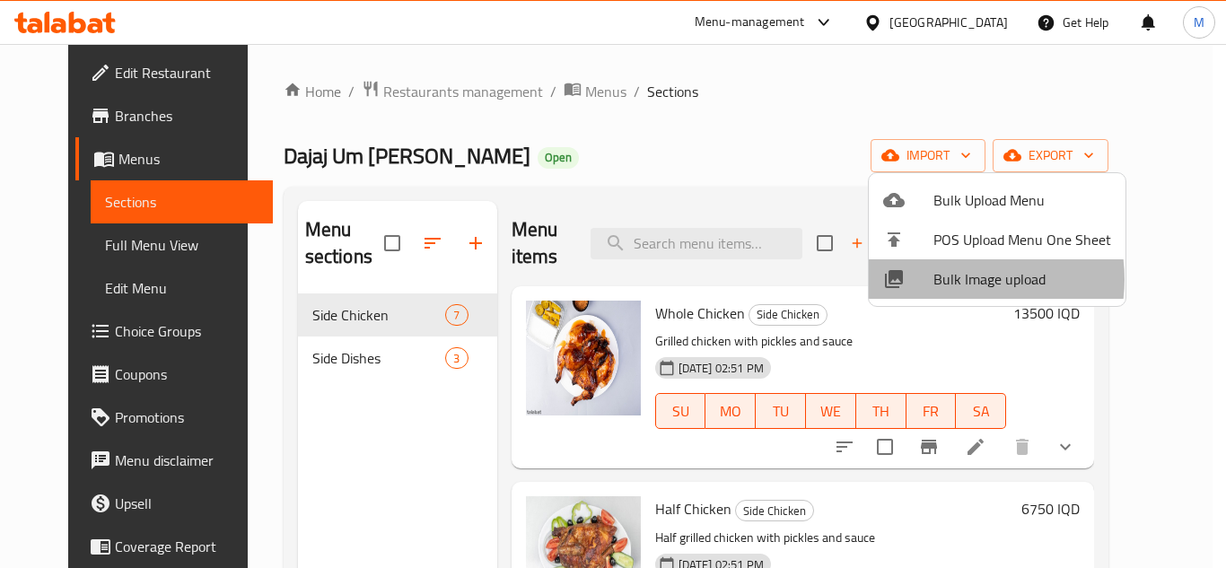
click at [957, 279] on span "Bulk Image upload" at bounding box center [1023, 279] width 178 height 22
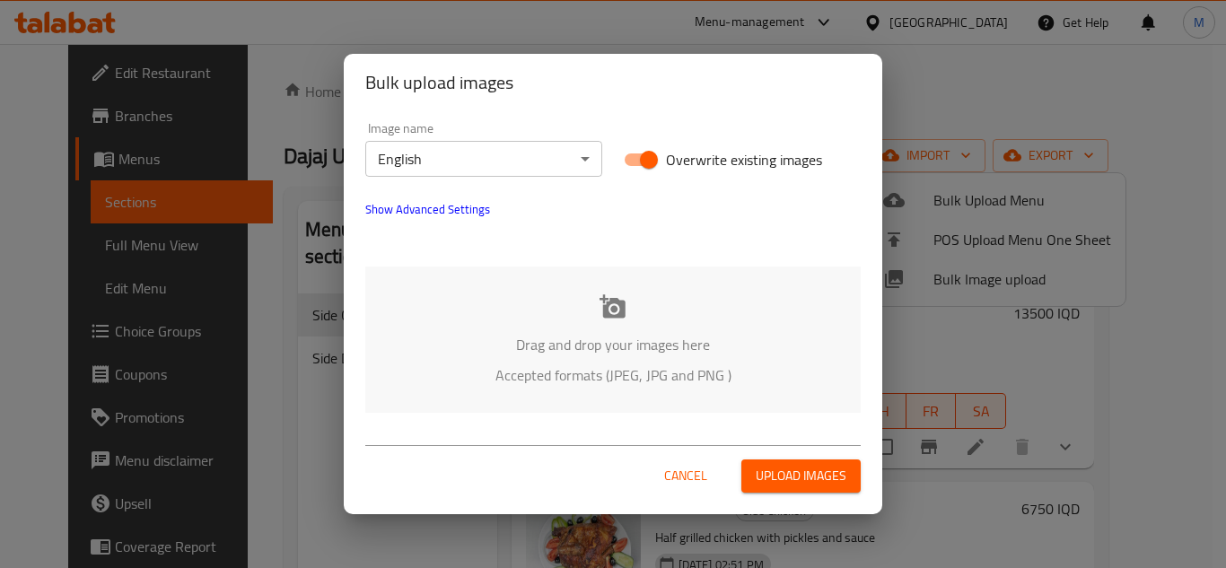
click at [557, 152] on body "​ Menu-management [GEOGRAPHIC_DATA] Get Help M Edit Restaurant Branches Menus S…" at bounding box center [613, 306] width 1226 height 524
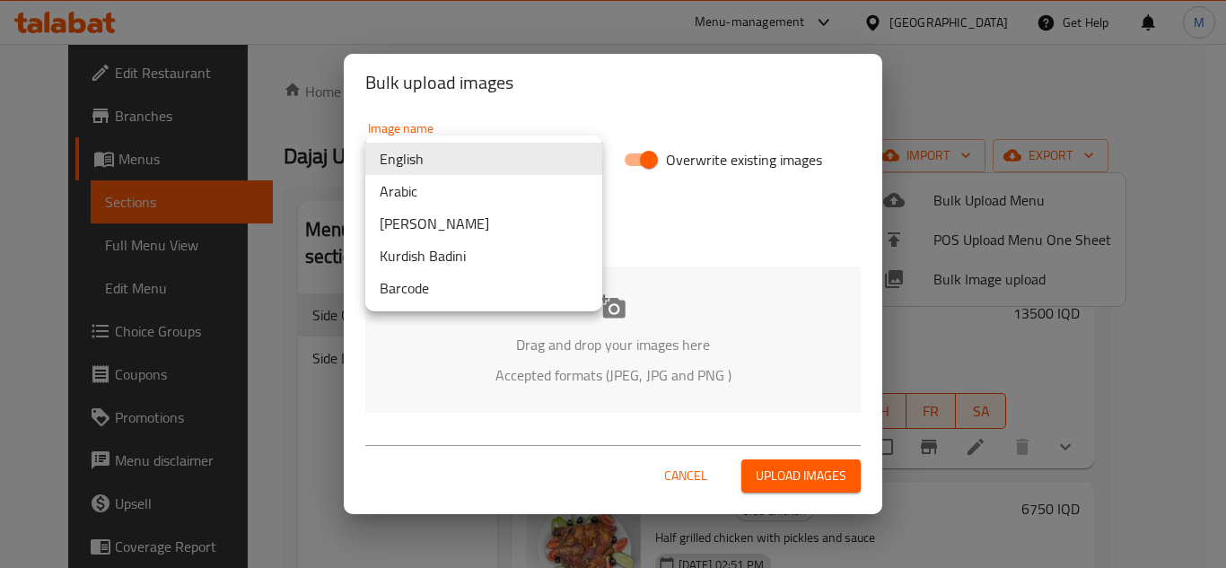
click at [478, 186] on li "Arabic" at bounding box center [483, 191] width 237 height 32
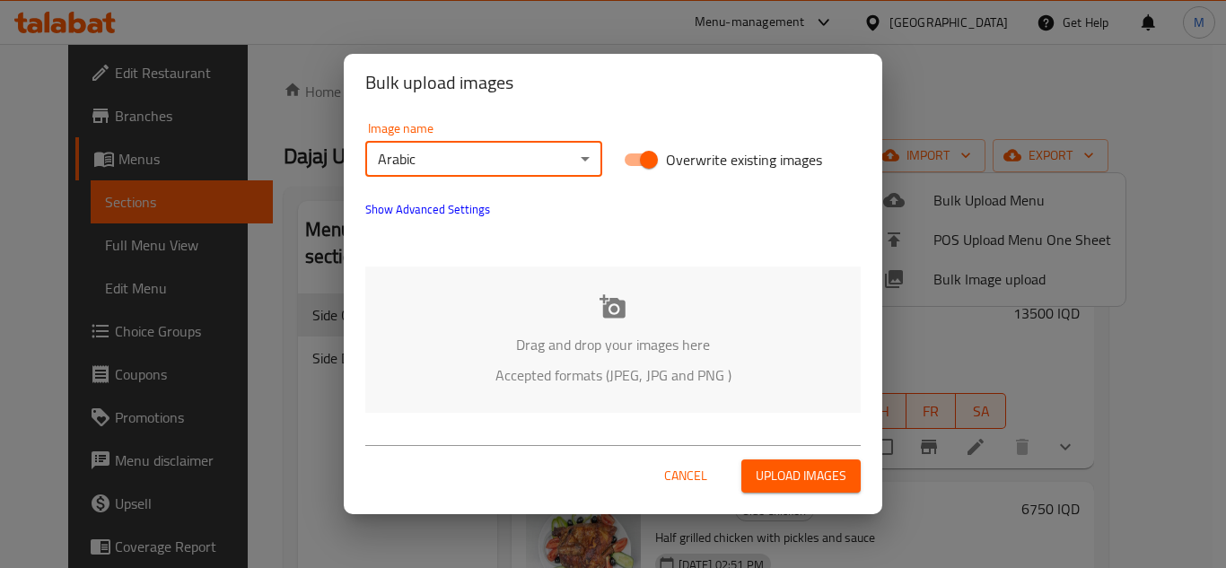
click at [447, 211] on span "Show Advanced Settings" at bounding box center [427, 209] width 125 height 22
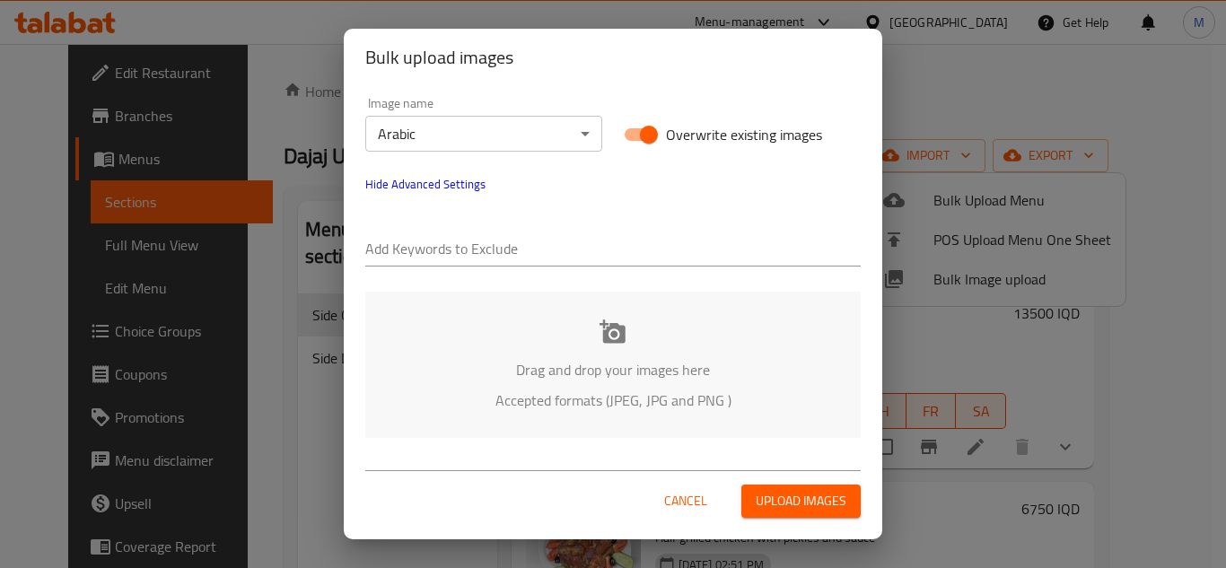
click at [547, 250] on input "text" at bounding box center [612, 250] width 495 height 29
paste input "Dajaj um bader_"
type input "Dajaj um bader_"
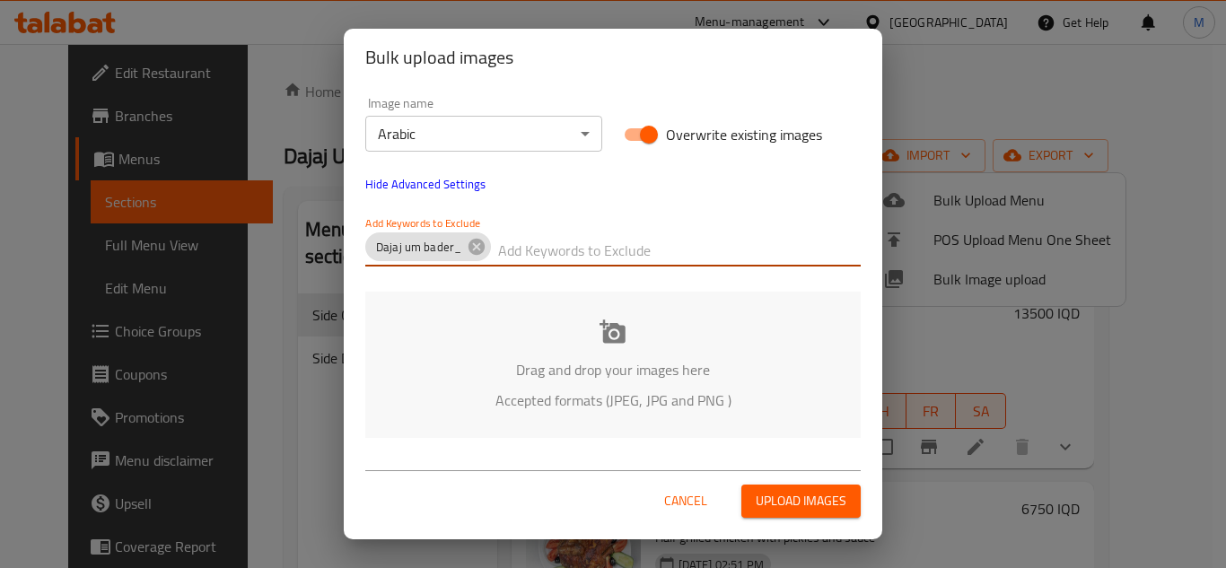
click at [543, 247] on input "text" at bounding box center [679, 250] width 363 height 29
paste input "_abdulmalek_"
type input "_abdulmalek_"
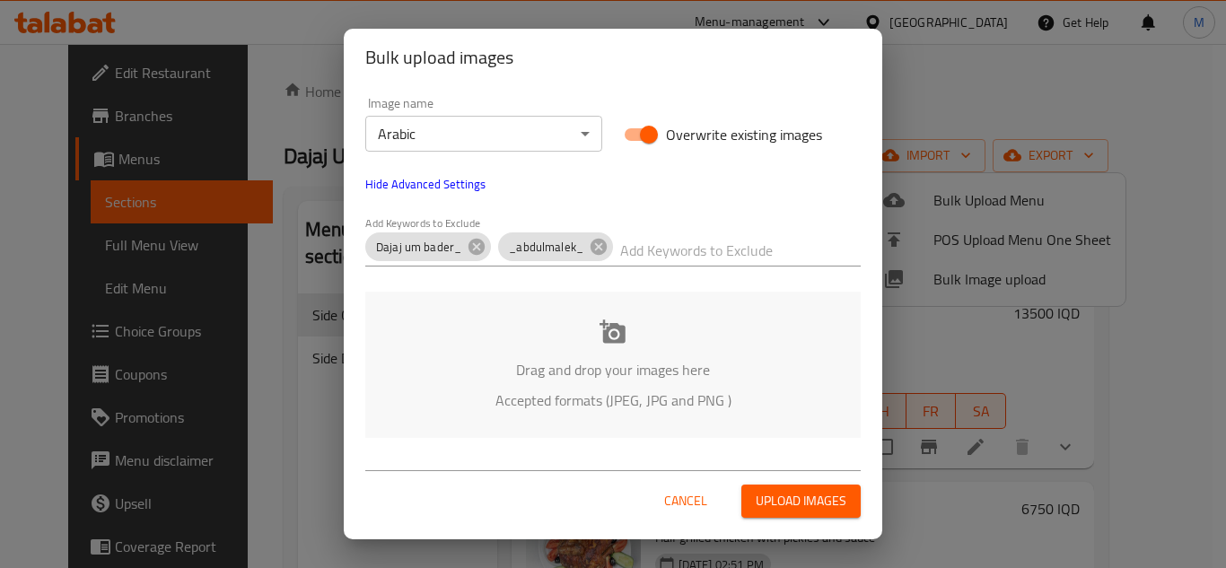
click at [531, 380] on p "Drag and drop your images here" at bounding box center [613, 370] width 442 height 22
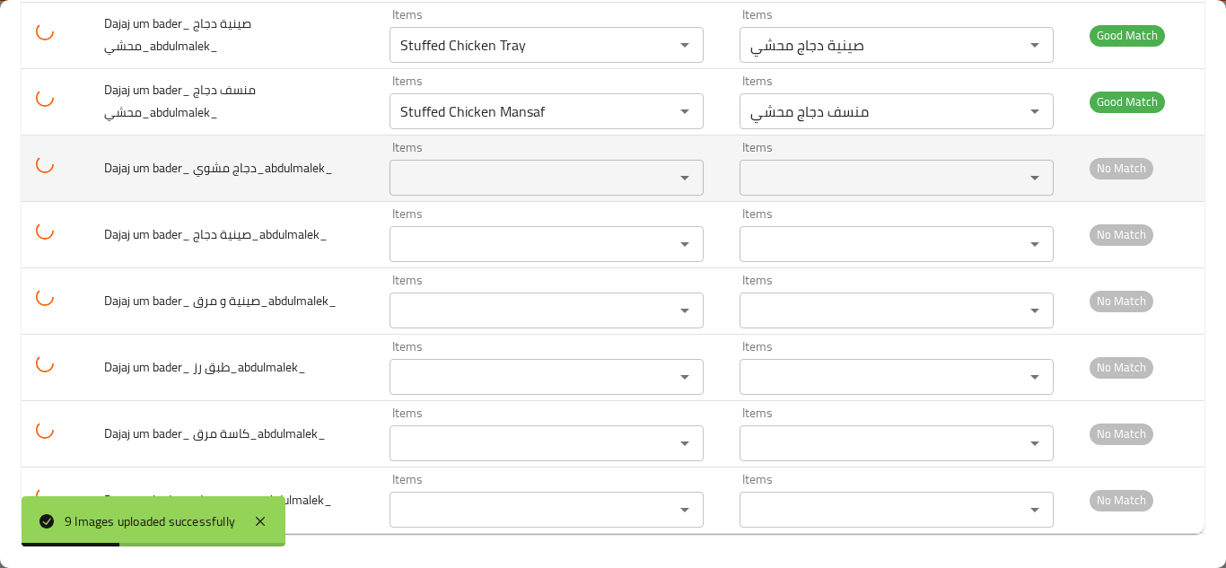
scroll to position [361, 0]
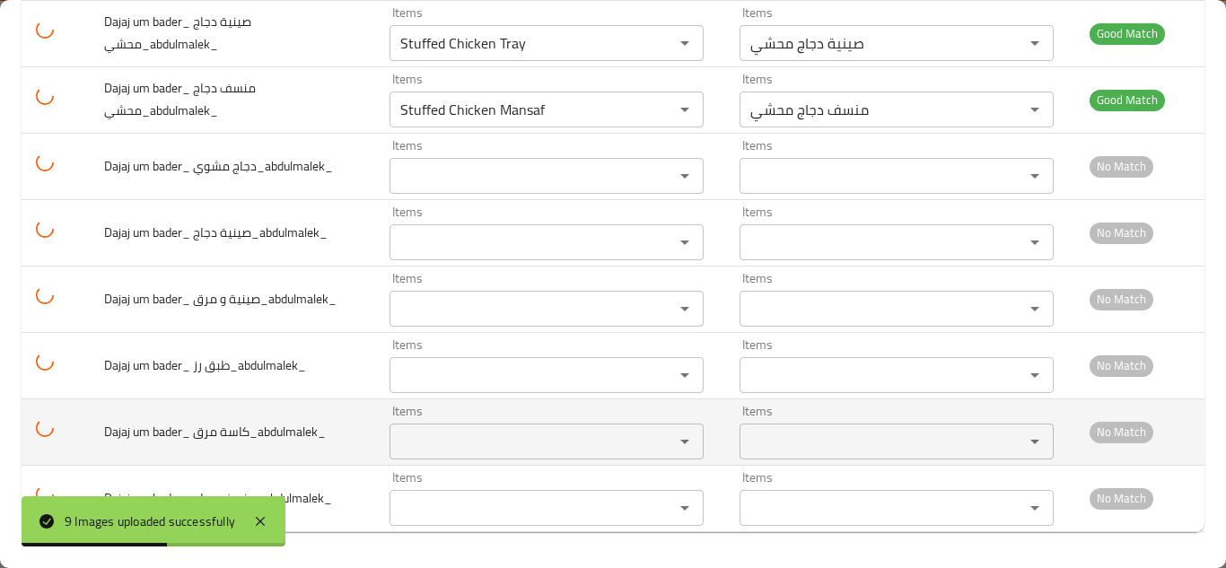
click at [458, 440] on مرق_abdulmalek_ "Items" at bounding box center [520, 441] width 250 height 25
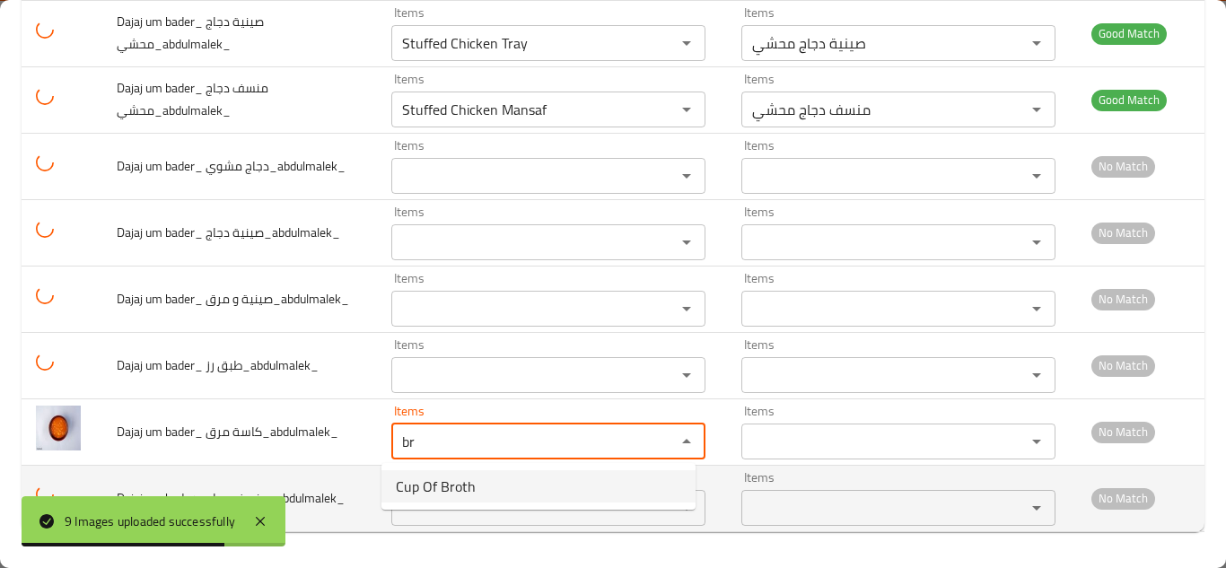
drag, startPoint x: 465, startPoint y: 480, endPoint x: 464, endPoint y: 470, distance: 9.9
click at [464, 481] on span "Cup Of Broth" at bounding box center [436, 487] width 80 height 22
type مرق_abdulmalek_ "Cup Of Broth"
type مرق_abdulmalek_-ar "كاسة مرق"
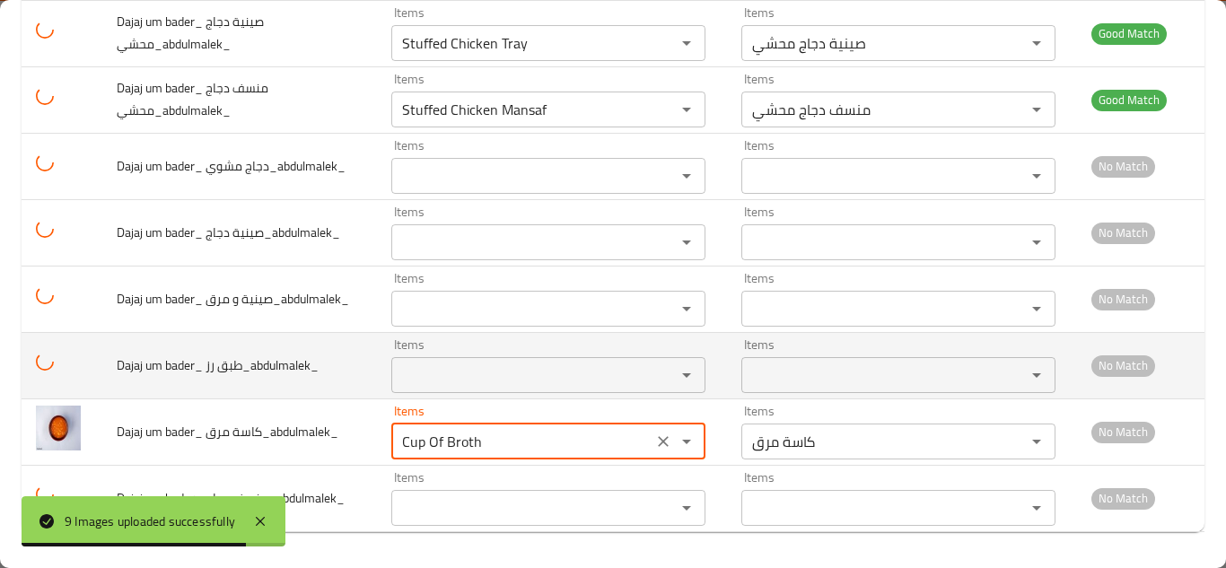
type مرق_abdulmalek_ "Cup Of Broth"
click at [441, 377] on رز_abdulmalek_ "Items" at bounding box center [522, 375] width 250 height 25
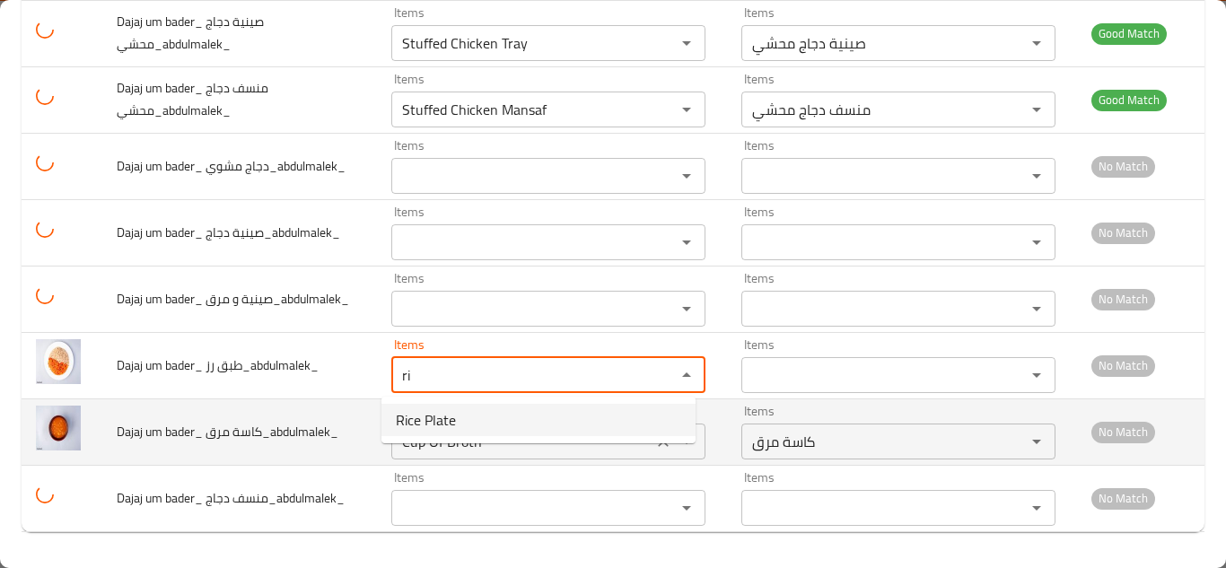
click at [464, 416] on رز_abdulmalek_-option-0 "Rice Plate" at bounding box center [538, 420] width 314 height 32
type رز_abdulmalek_ "Rice Plate"
type رز_abdulmalek_-ar "طبق أرز"
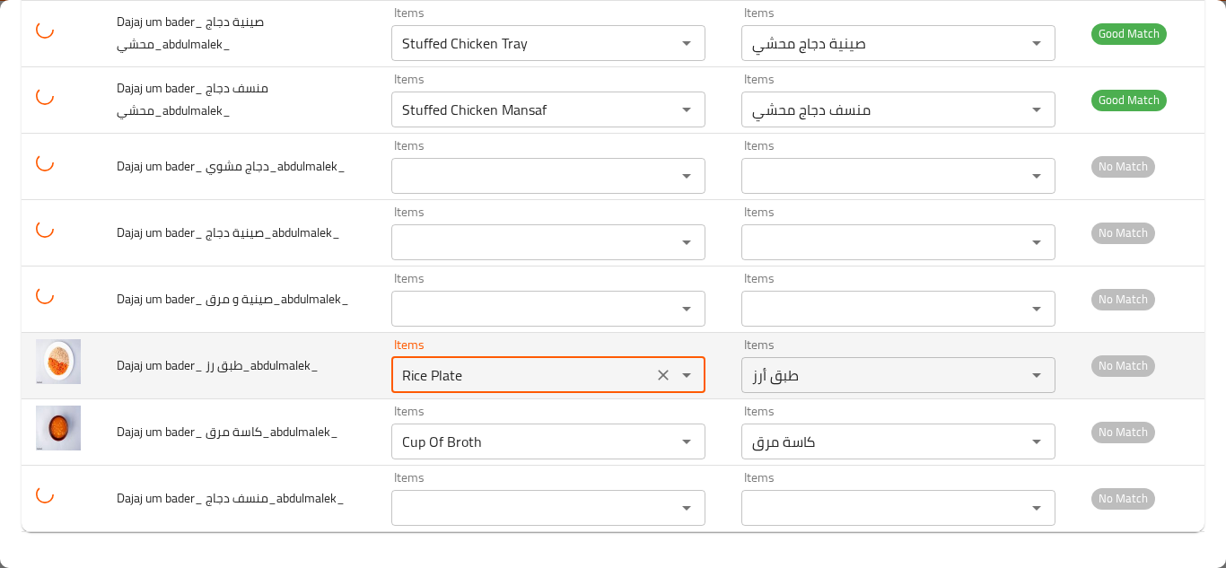
type رز_abdulmalek_ "Rice Plate"
click at [337, 342] on td "Dajaj um bader_ طبق رز_abdulmalek_" at bounding box center [239, 365] width 275 height 66
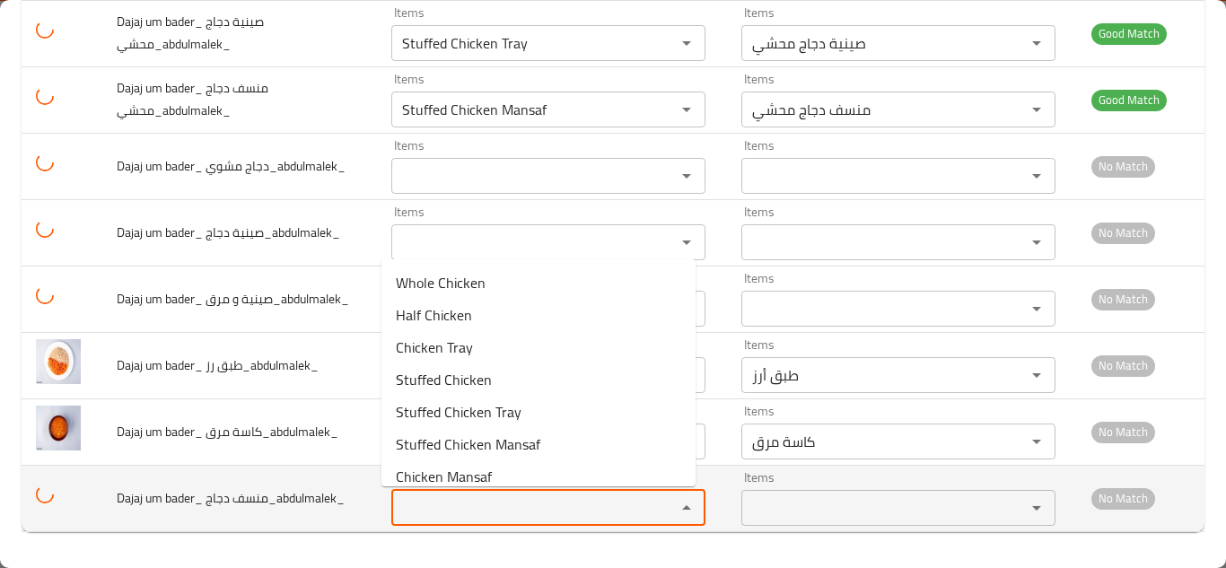
click at [502, 499] on دجاج_abdulmalek_ "Items" at bounding box center [522, 507] width 250 height 25
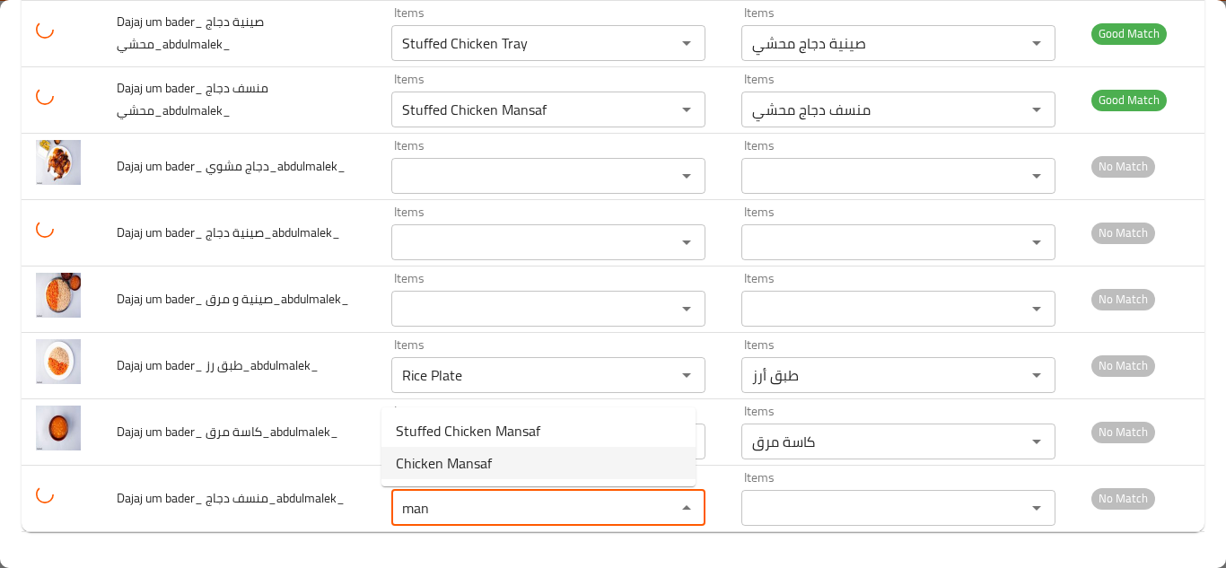
click at [495, 466] on دجاج_abdulmalek_-option-1 "Chicken Mansaf" at bounding box center [538, 463] width 314 height 32
type دجاج_abdulmalek_ "Chicken Mansaf"
type دجاج_abdulmalek_-ar "منسف دجاج"
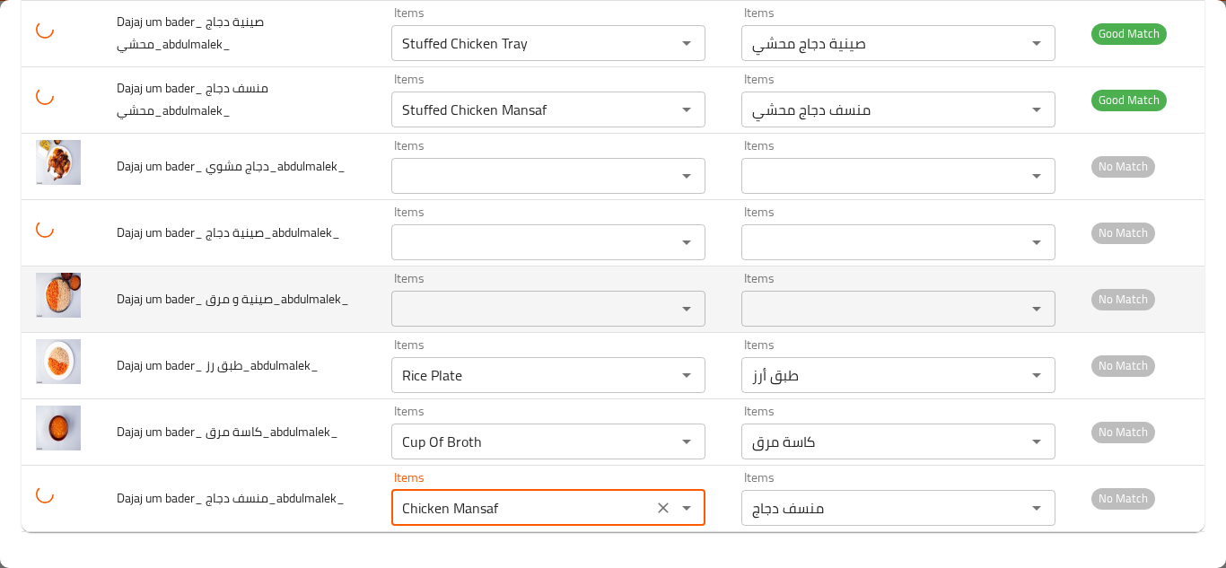
type دجاج_abdulmalek_ "Chicken Mansaf"
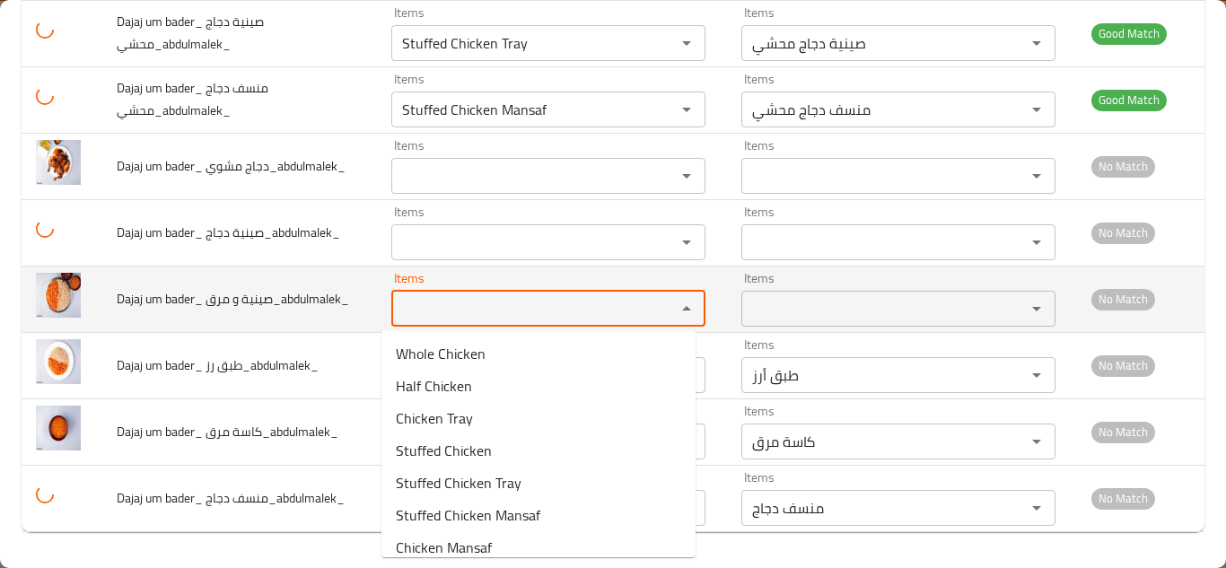
click at [450, 296] on مرق_abdulmalek_ "Items" at bounding box center [522, 308] width 250 height 25
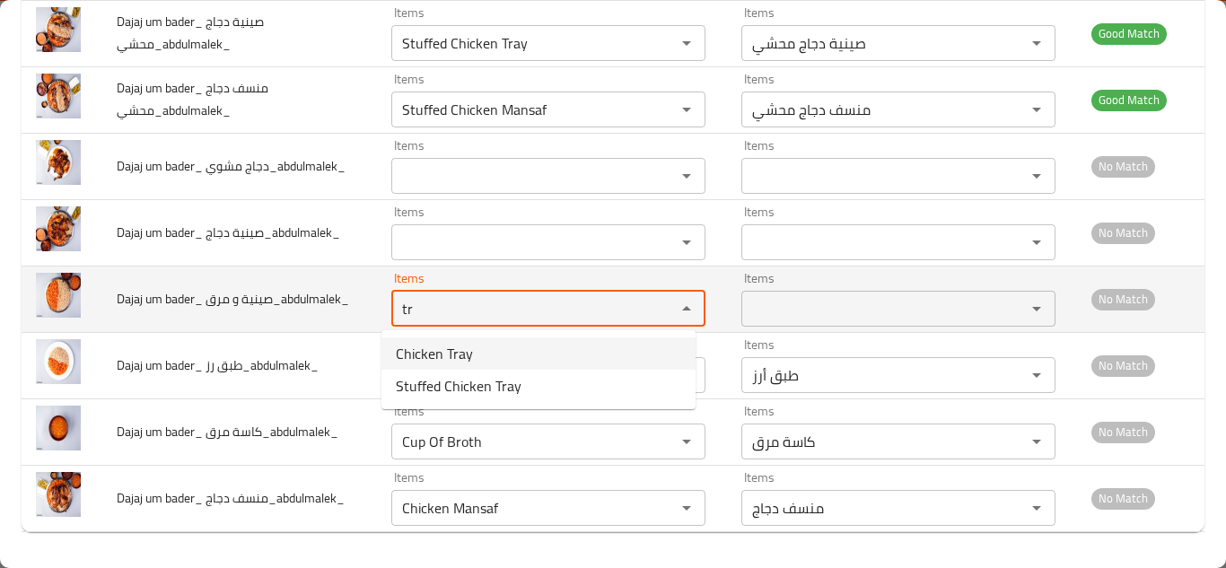
type مرق_abdulmalek_ "t"
type مرق_abdulmalek_ "b"
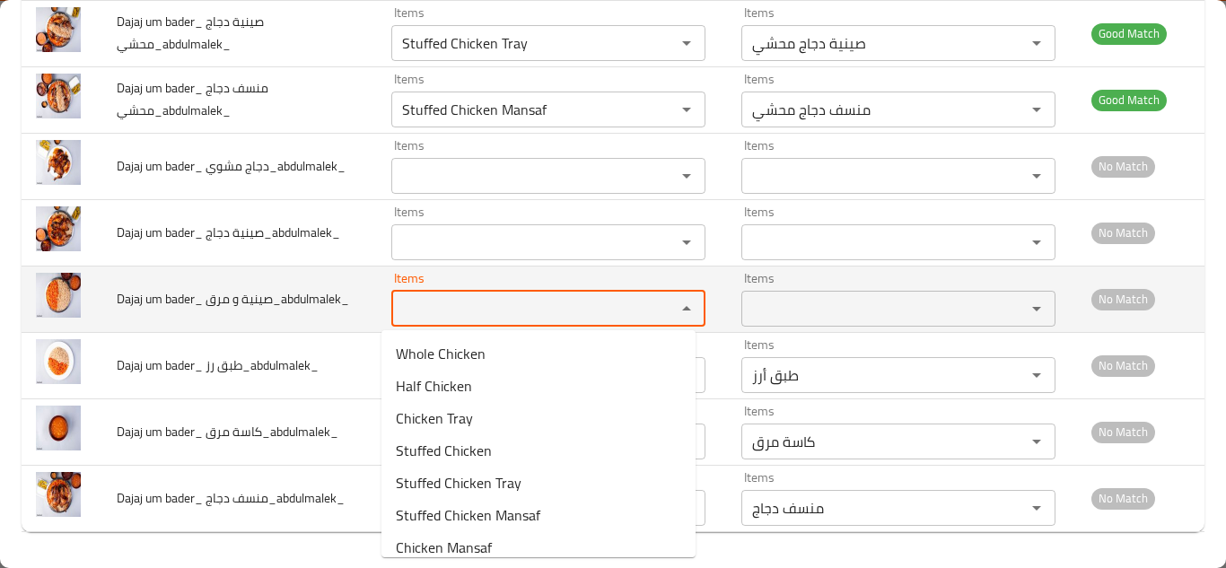
click at [303, 287] on td "Dajaj um bader_ صينية و مرق_abdulmalek_" at bounding box center [239, 299] width 275 height 66
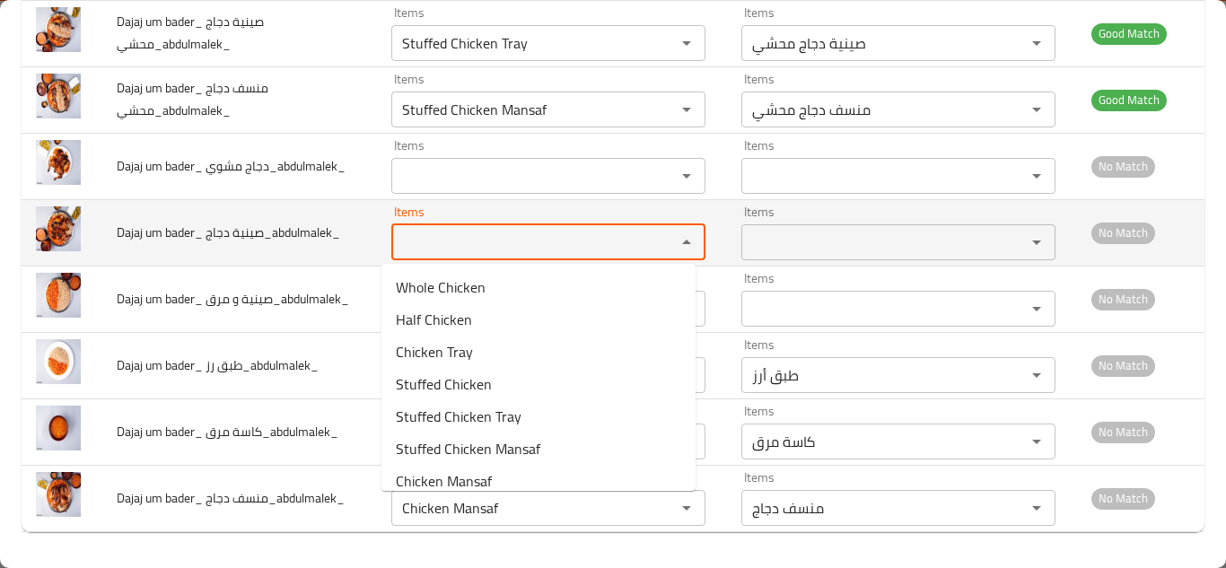
click at [433, 245] on دجاج_abdulmalek_ "Items" at bounding box center [522, 242] width 250 height 25
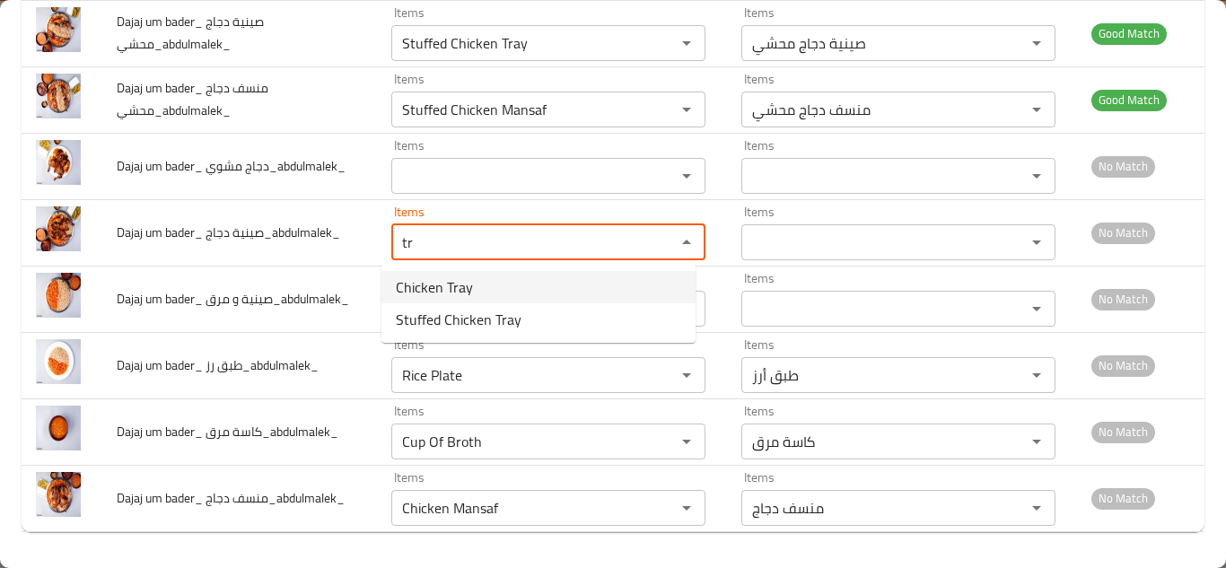
drag, startPoint x: 493, startPoint y: 288, endPoint x: 482, endPoint y: 279, distance: 14.0
click at [492, 287] on دجاج_abdulmalek_-option-0 "Chicken Tray" at bounding box center [538, 287] width 314 height 32
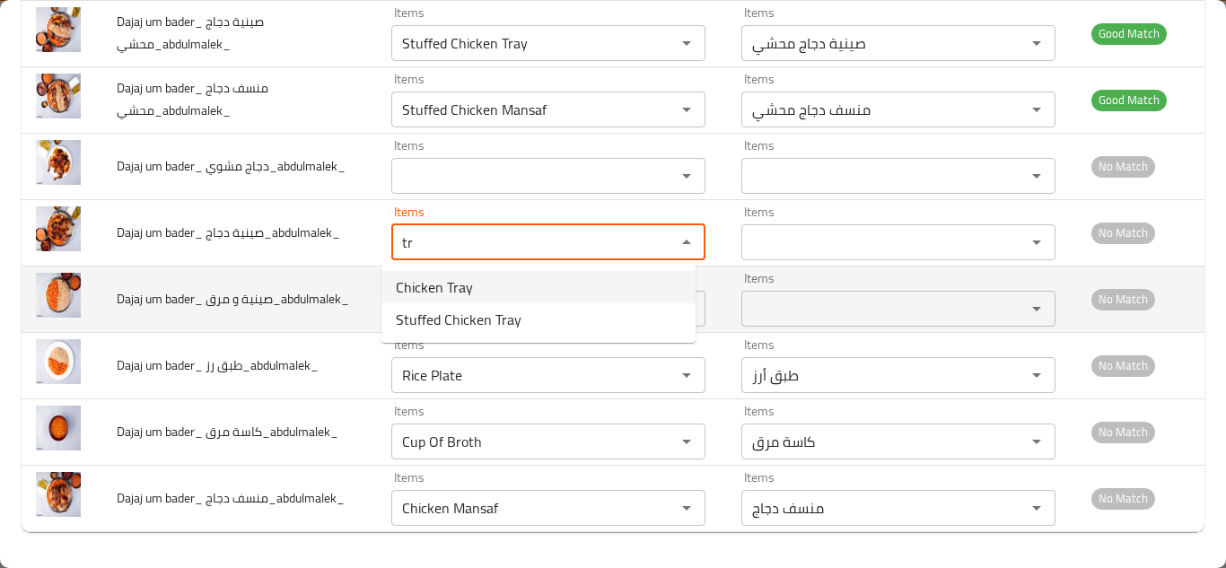
type دجاج_abdulmalek_ "Chicken Tray"
type دجاج_abdulmalek_-ar "صينية دجاج"
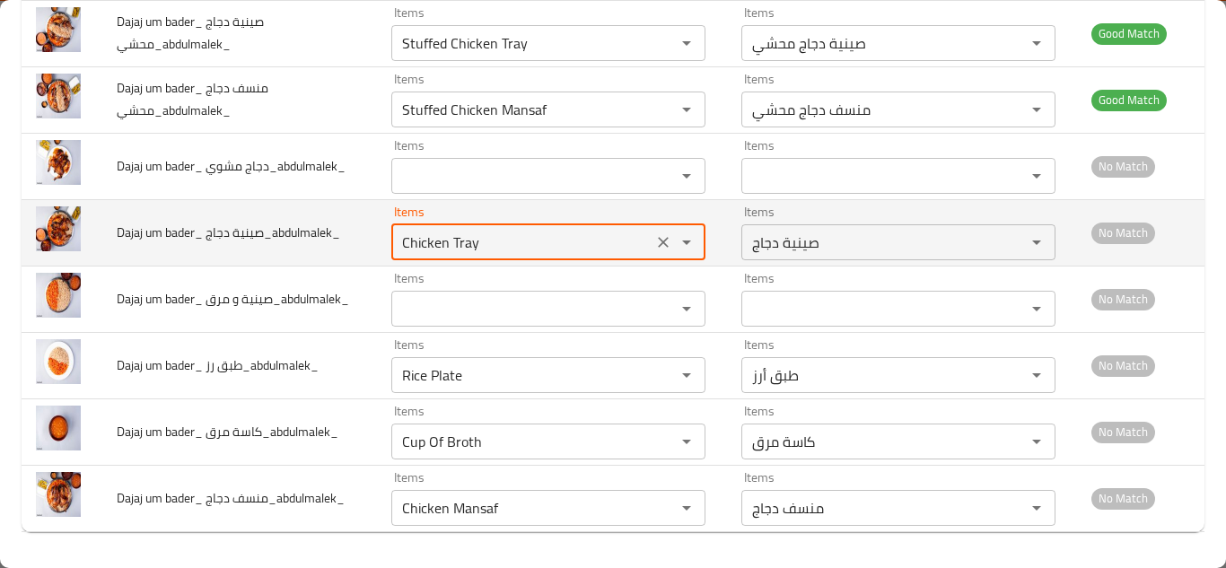
type دجاج_abdulmalek_ "Chicken Tray"
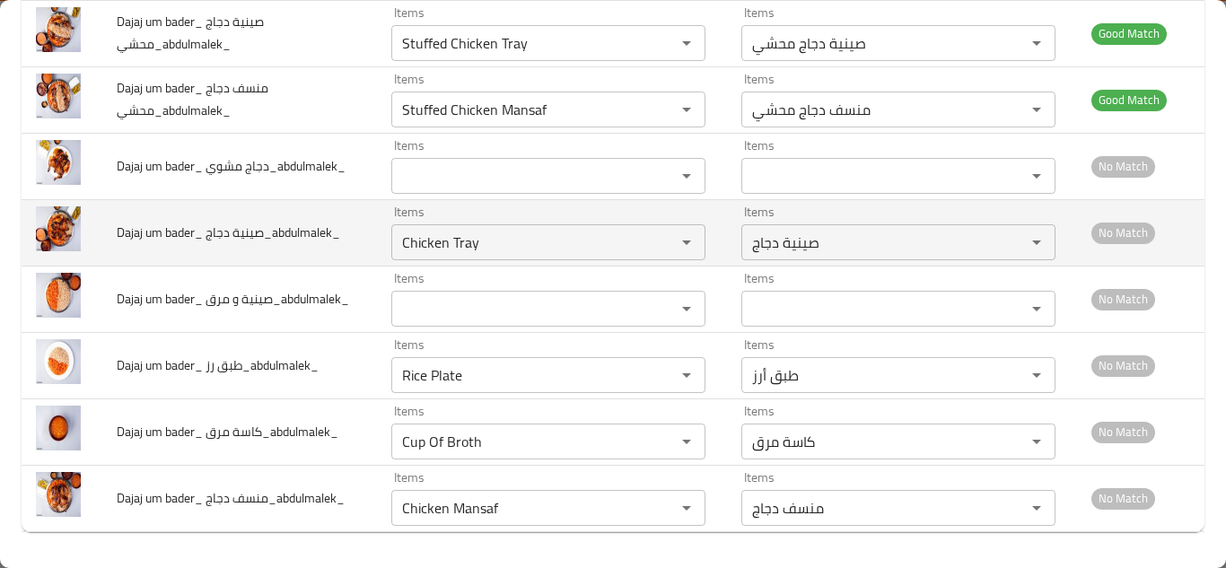
click at [329, 237] on span "Dajaj um bader_ صينية دجاج_abdulmalek_" at bounding box center [229, 232] width 224 height 23
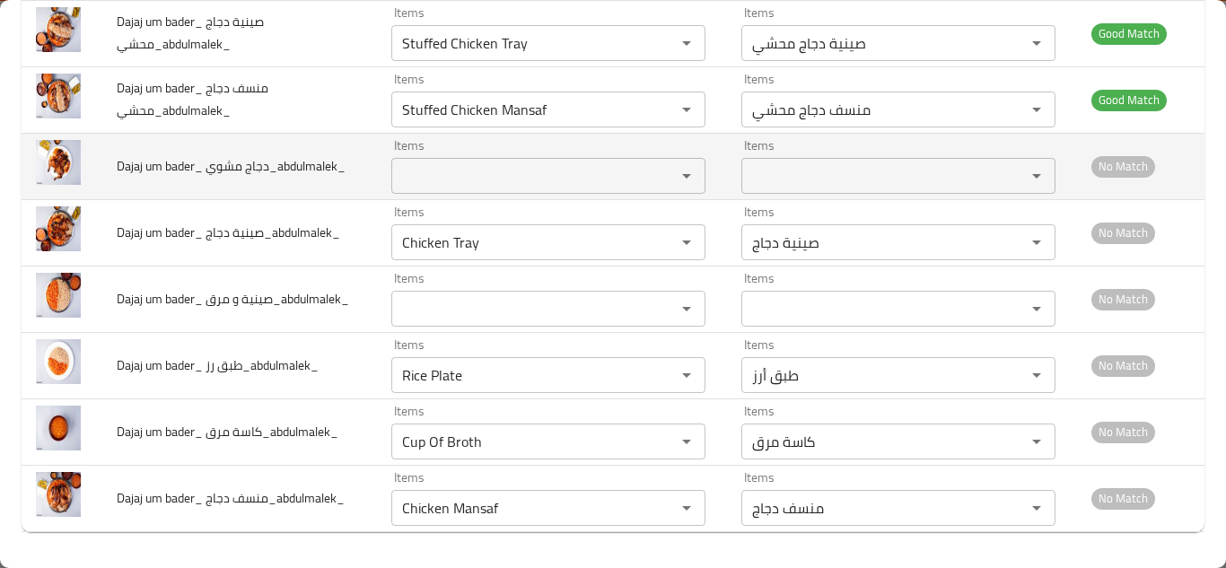
click at [422, 180] on مشوي_abdulmalek_ "Items" at bounding box center [522, 175] width 250 height 25
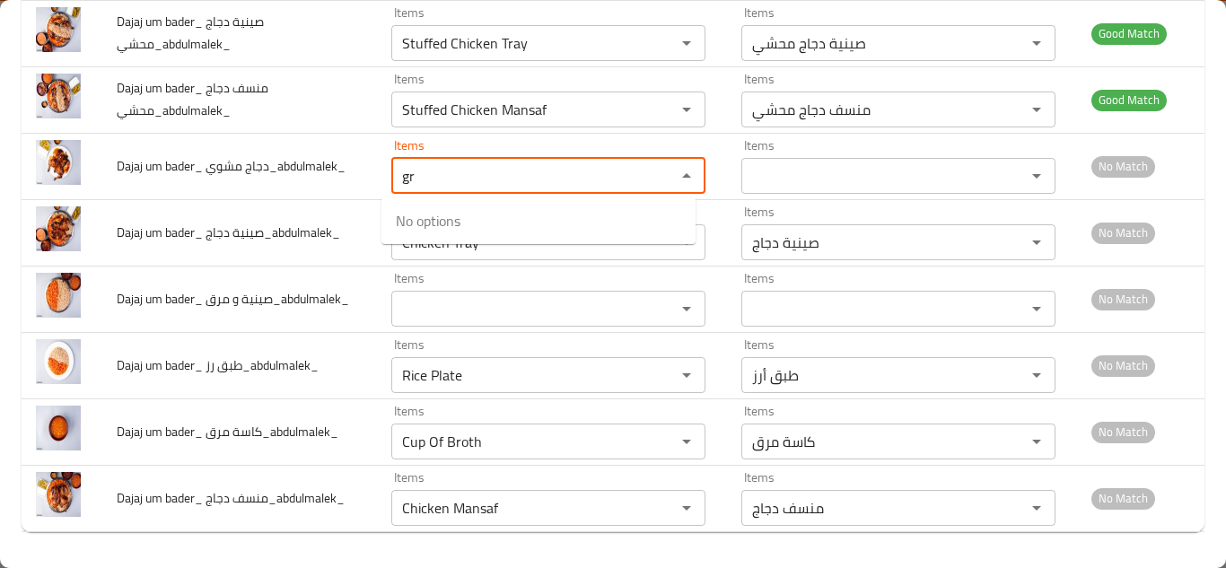
type مشوي_abdulmalek_ "g"
type مشوي_abdulmalek_ "s"
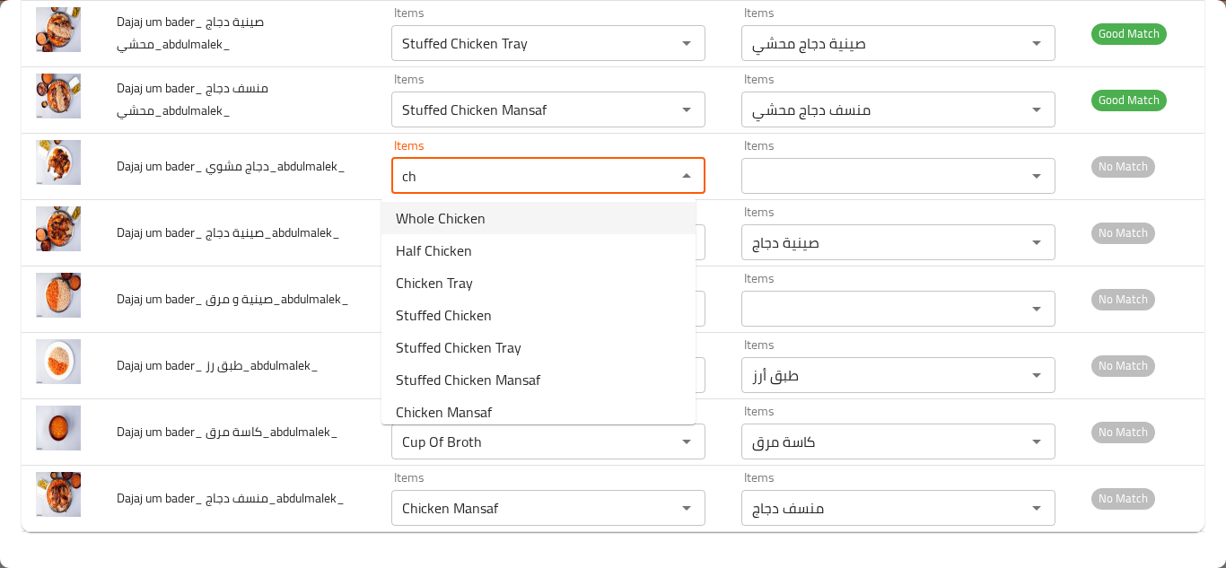
scroll to position [0, 0]
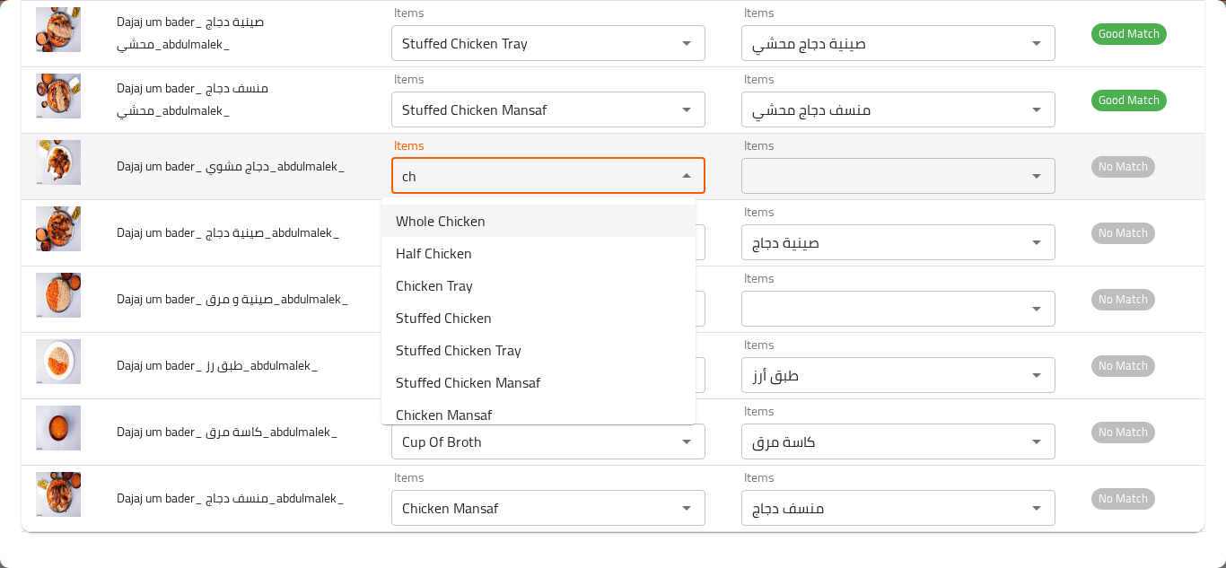
type مشوي_abdulmalek_ "c"
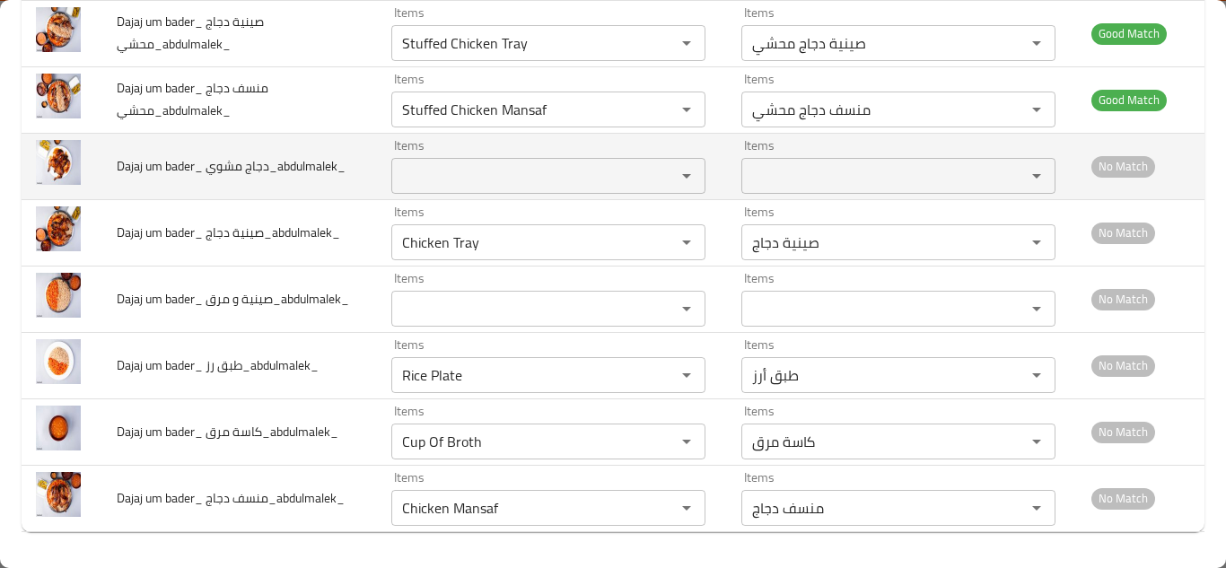
click at [337, 165] on td "Dajaj um bader_ دجاج مشوي_abdulmalek_" at bounding box center [239, 166] width 275 height 66
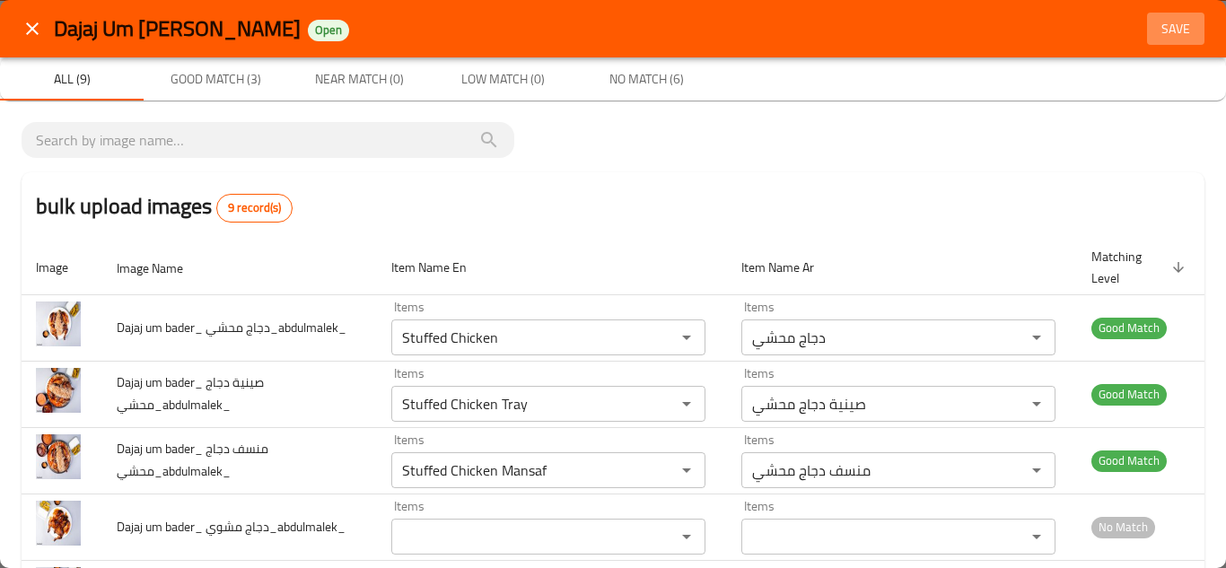
click at [1156, 23] on span "Save" at bounding box center [1175, 29] width 43 height 22
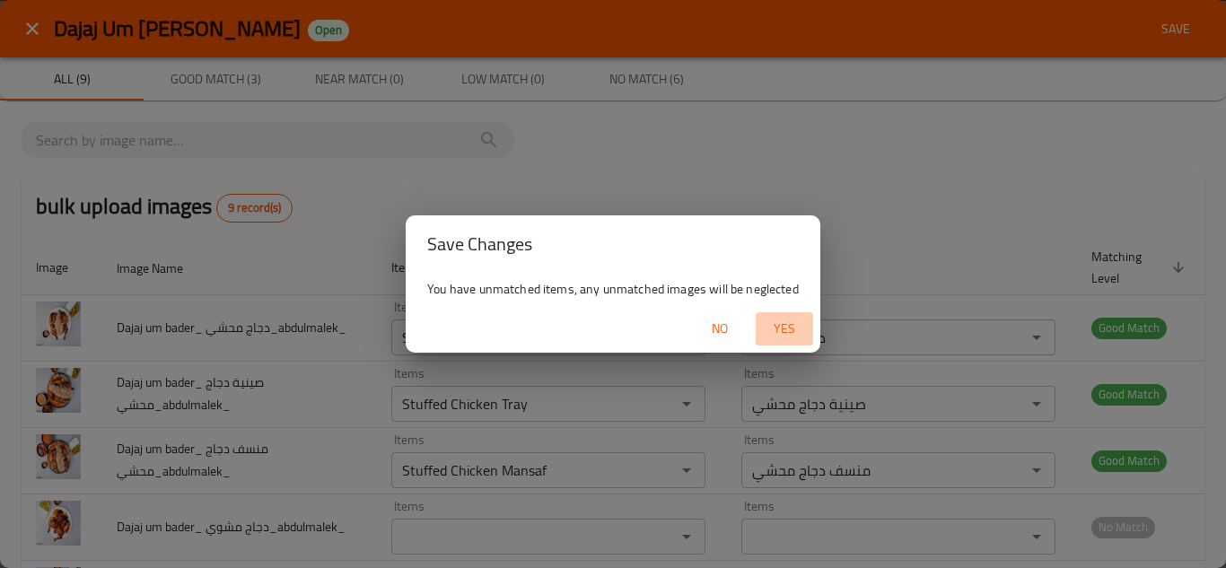
click at [786, 318] on span "Yes" at bounding box center [784, 329] width 43 height 22
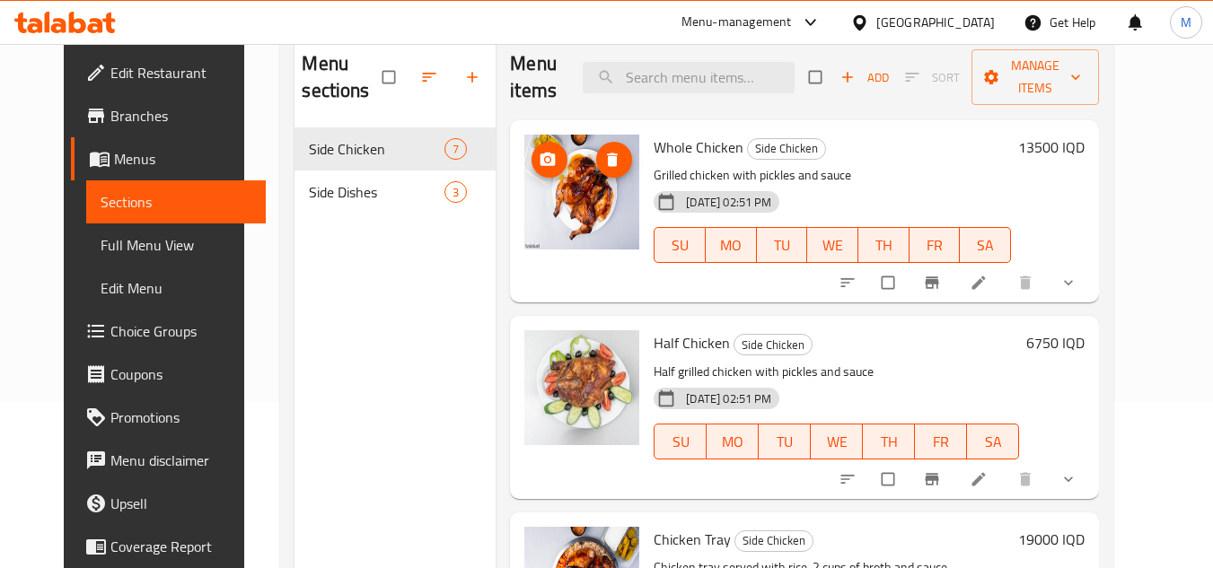
scroll to position [180, 0]
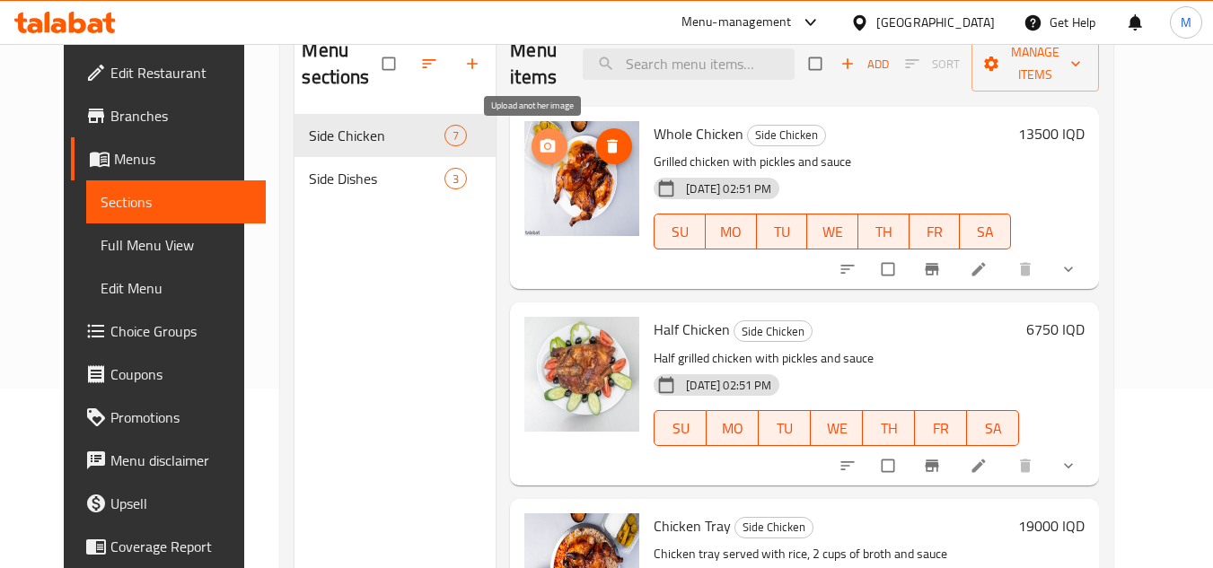
click at [539, 154] on icon "upload picture" at bounding box center [548, 146] width 18 height 18
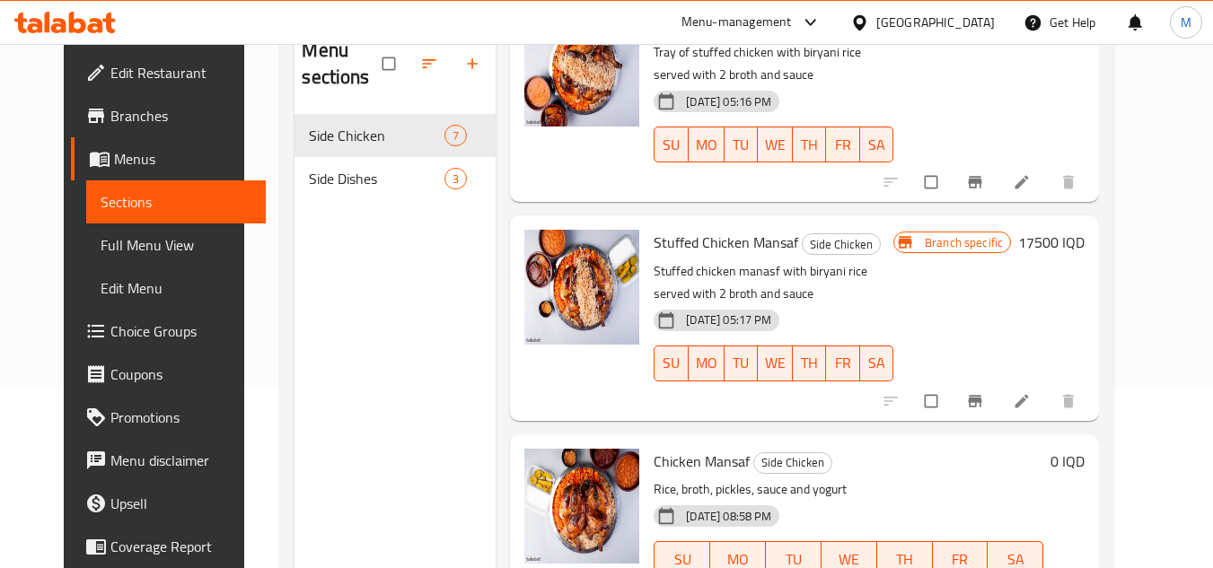
scroll to position [921, 0]
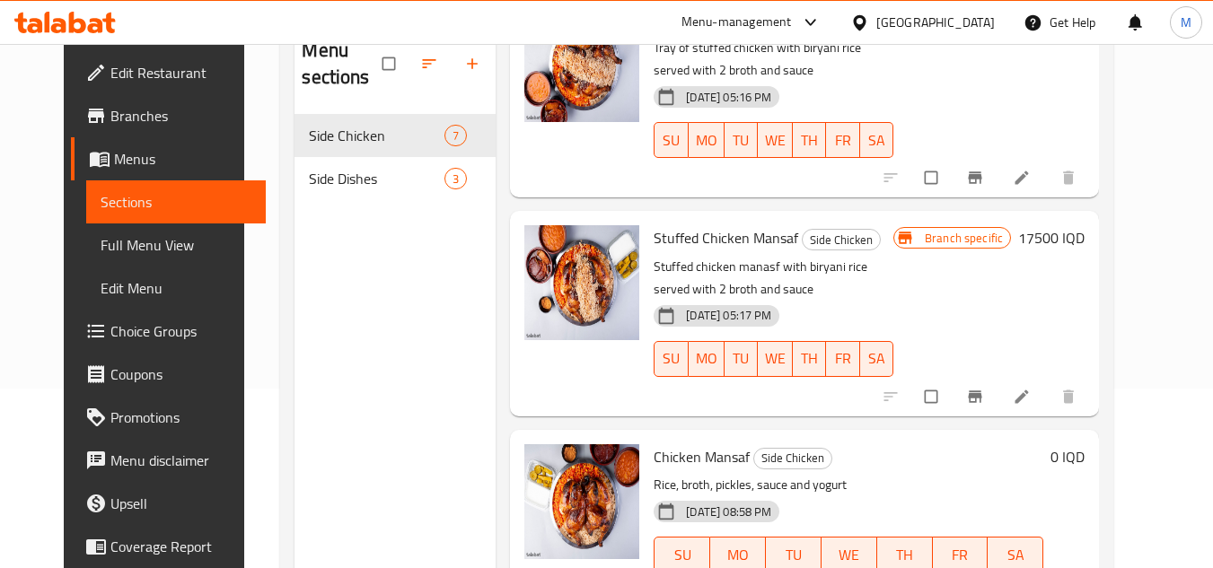
click at [100, 23] on icon at bounding box center [95, 25] width 15 height 15
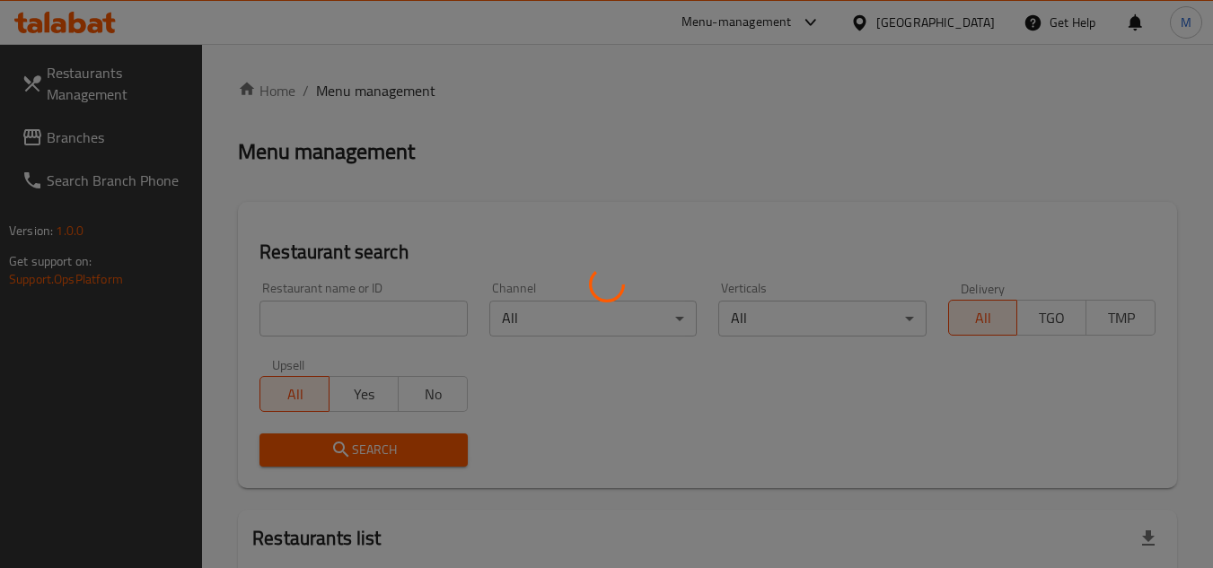
scroll to position [148, 0]
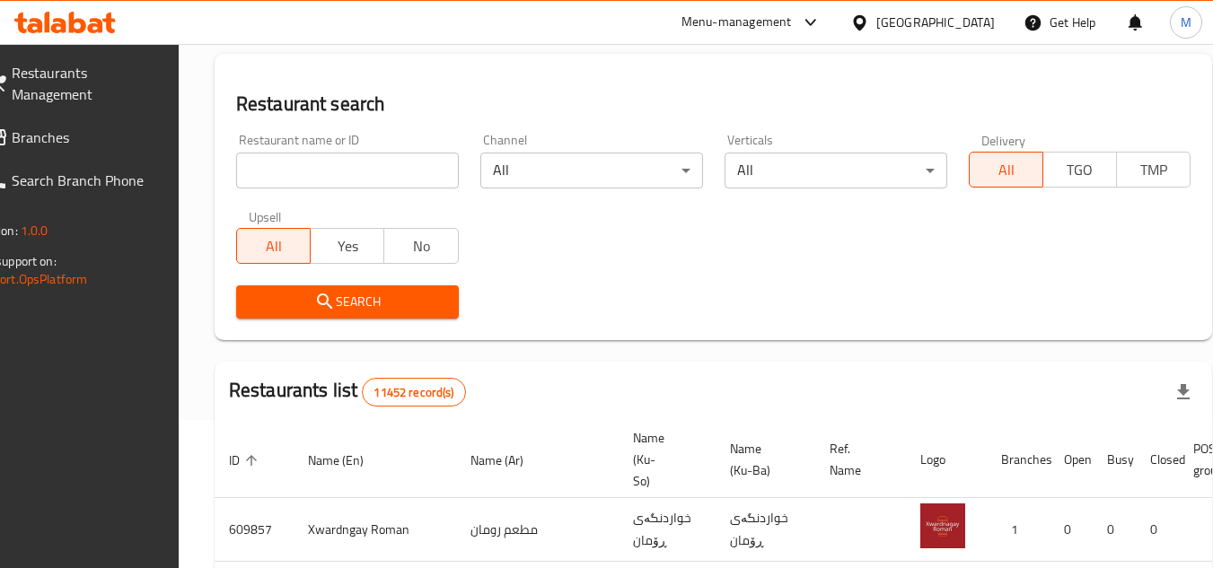
click at [388, 161] on input "search" at bounding box center [347, 171] width 223 height 36
paste input "Al Ameer Restaurant"
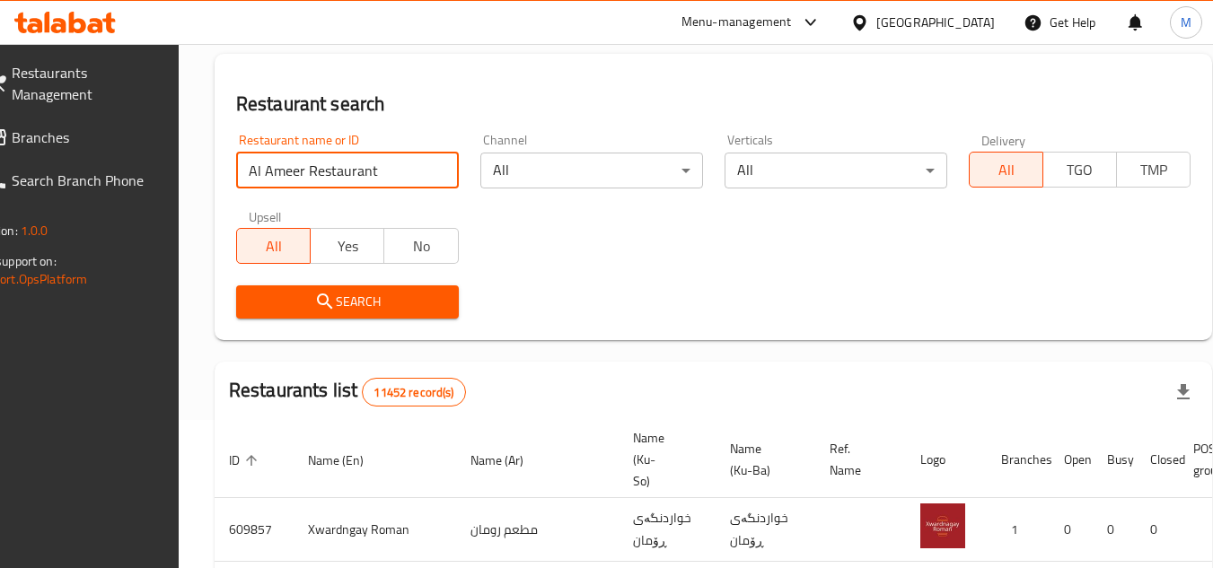
type input "Al Ameer Restaurant"
click button "Search" at bounding box center [347, 301] width 223 height 33
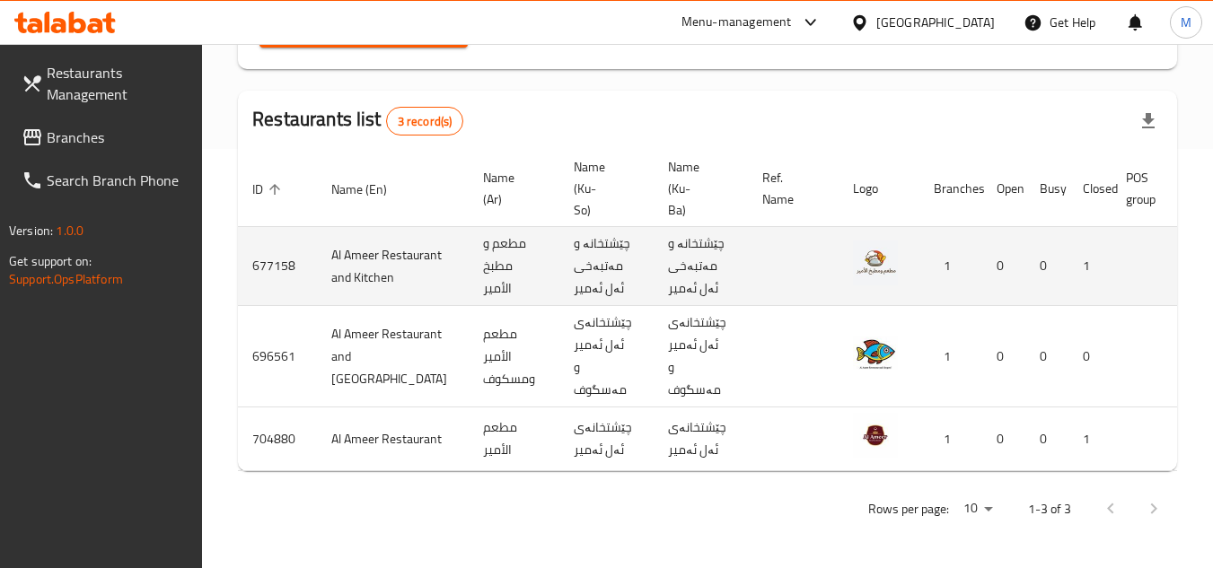
scroll to position [448, 0]
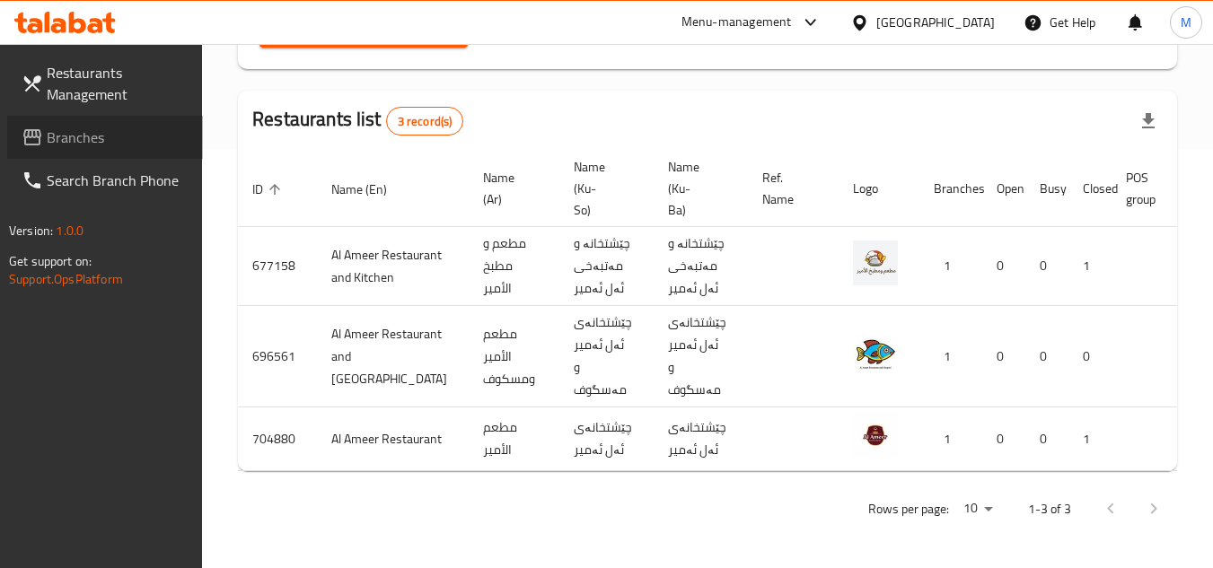
click at [156, 136] on span "Branches" at bounding box center [118, 138] width 142 height 22
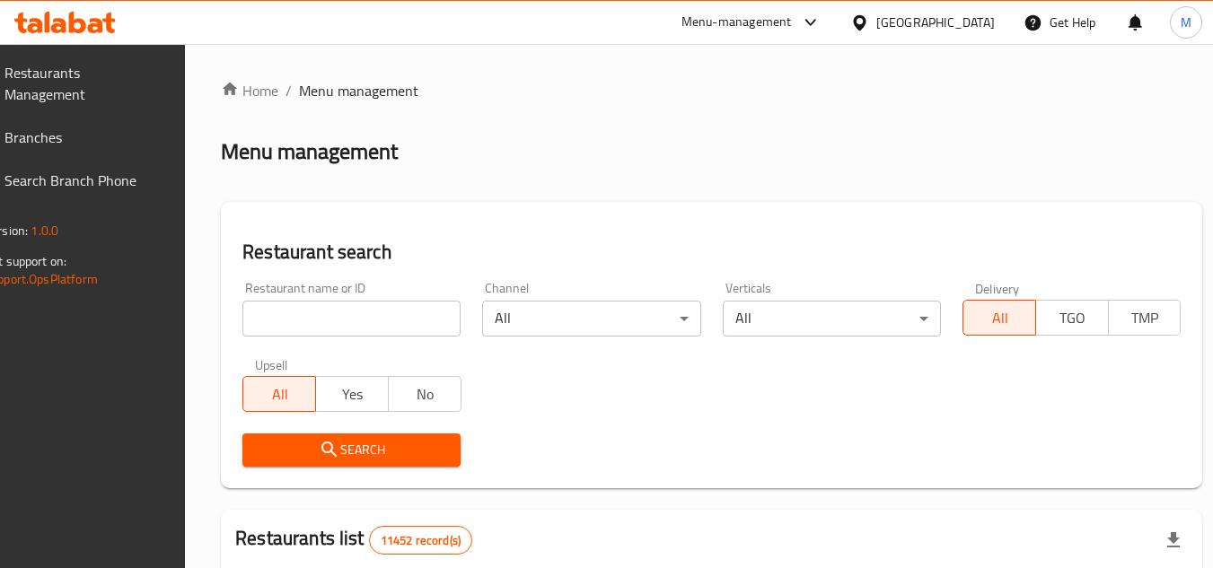
click at [429, 314] on input "search" at bounding box center [351, 319] width 218 height 36
paste input "704880"
type input "704880"
click button "Search" at bounding box center [351, 450] width 218 height 33
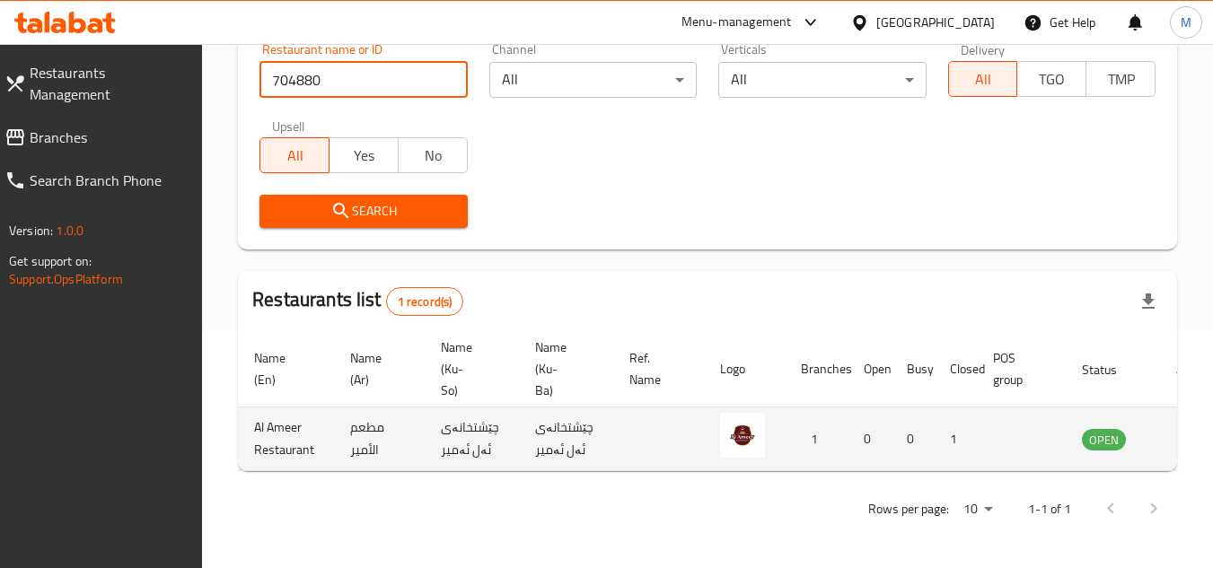
scroll to position [0, 116]
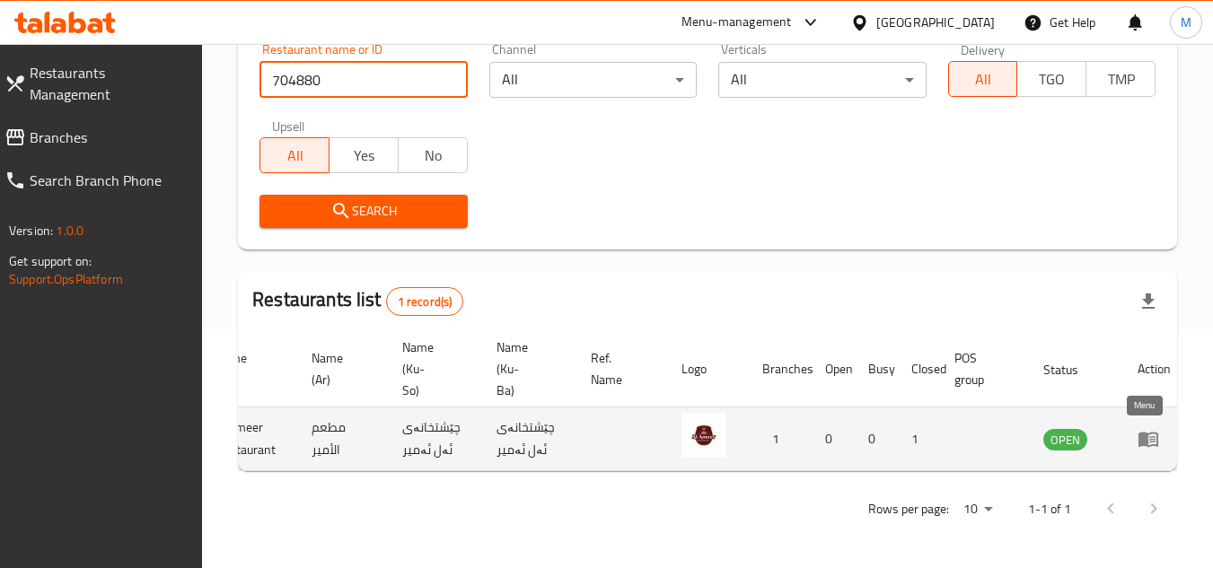
click at [1145, 429] on icon "enhanced table" at bounding box center [1148, 439] width 22 height 22
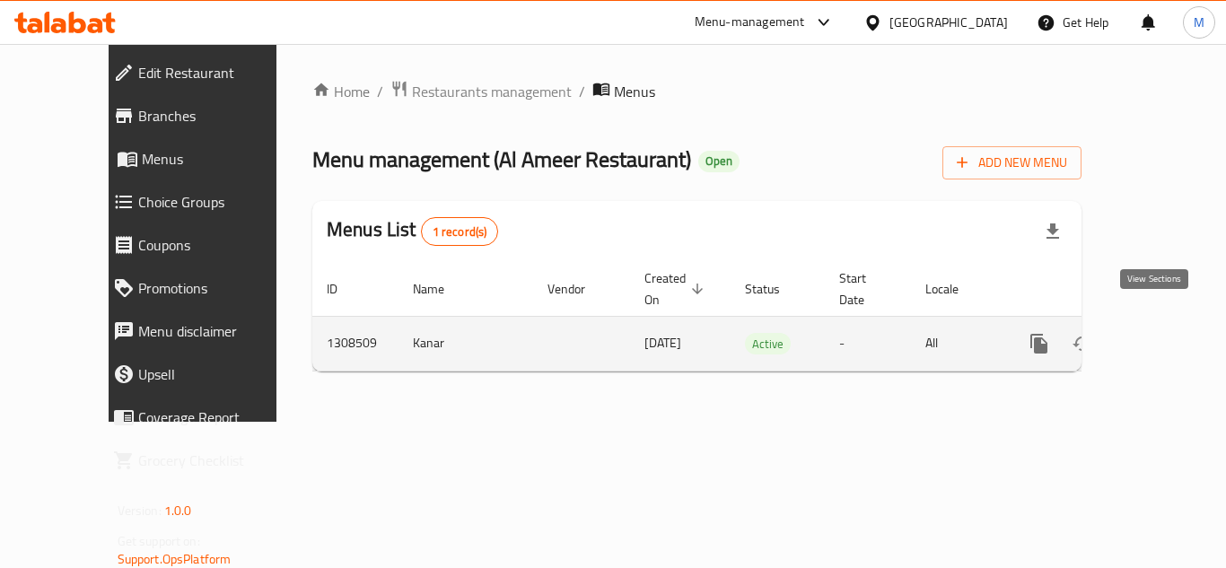
click at [1167, 322] on link "enhanced table" at bounding box center [1168, 343] width 43 height 43
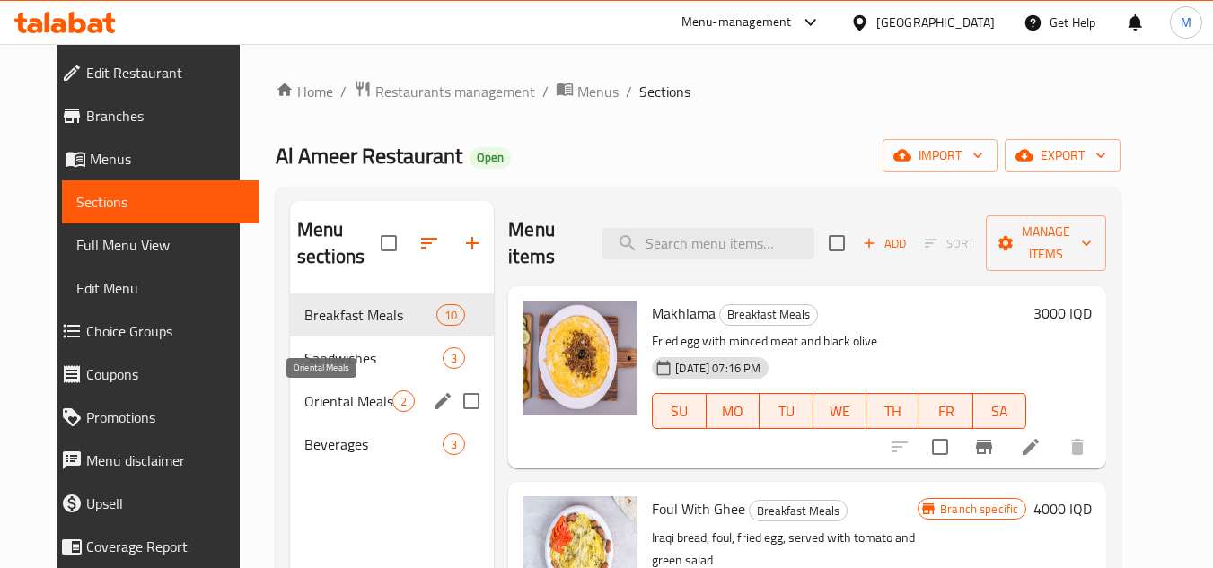
click at [336, 398] on span "Oriental Meals" at bounding box center [348, 401] width 88 height 22
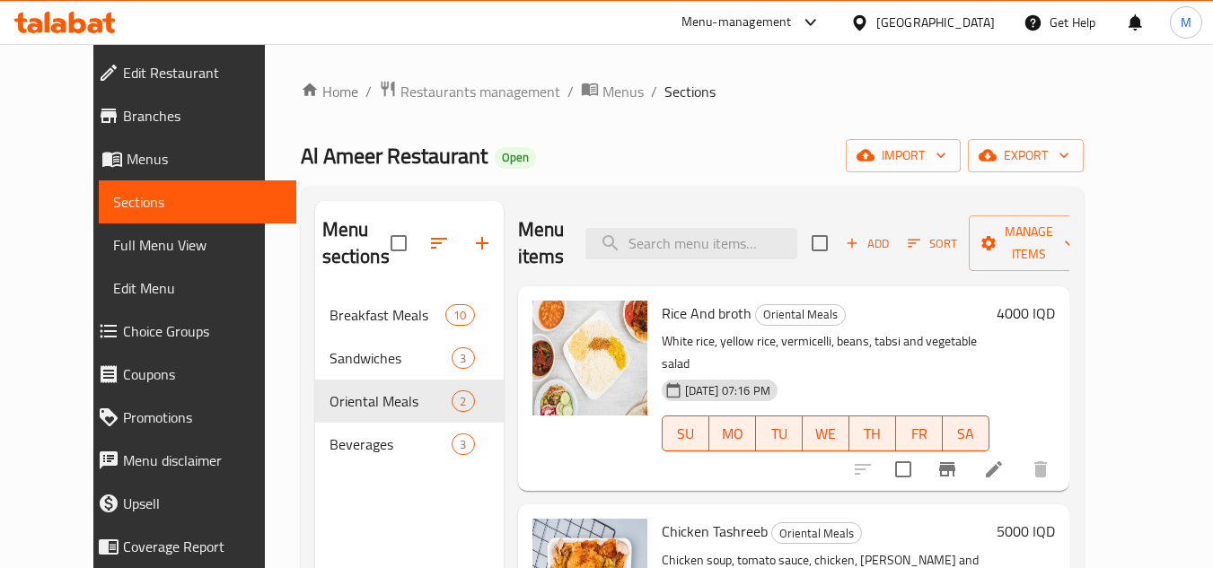
click at [680, 133] on div "Home / Restaurants management / Menus / Sections Al Ameer Restaurant Open impor…" at bounding box center [692, 432] width 783 height 704
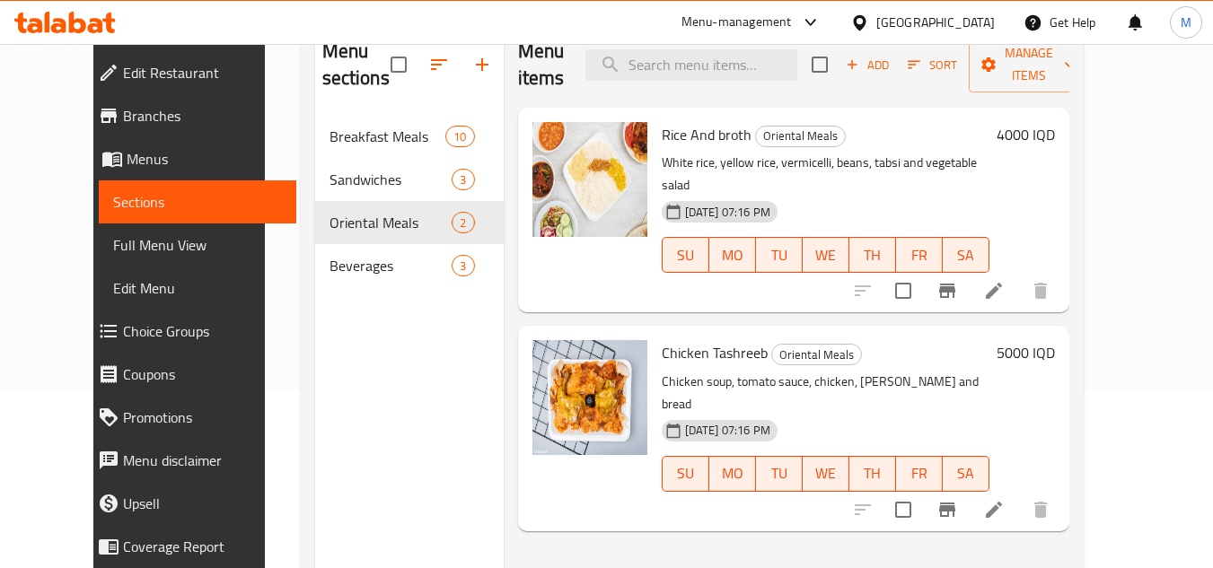
scroll to position [251, 0]
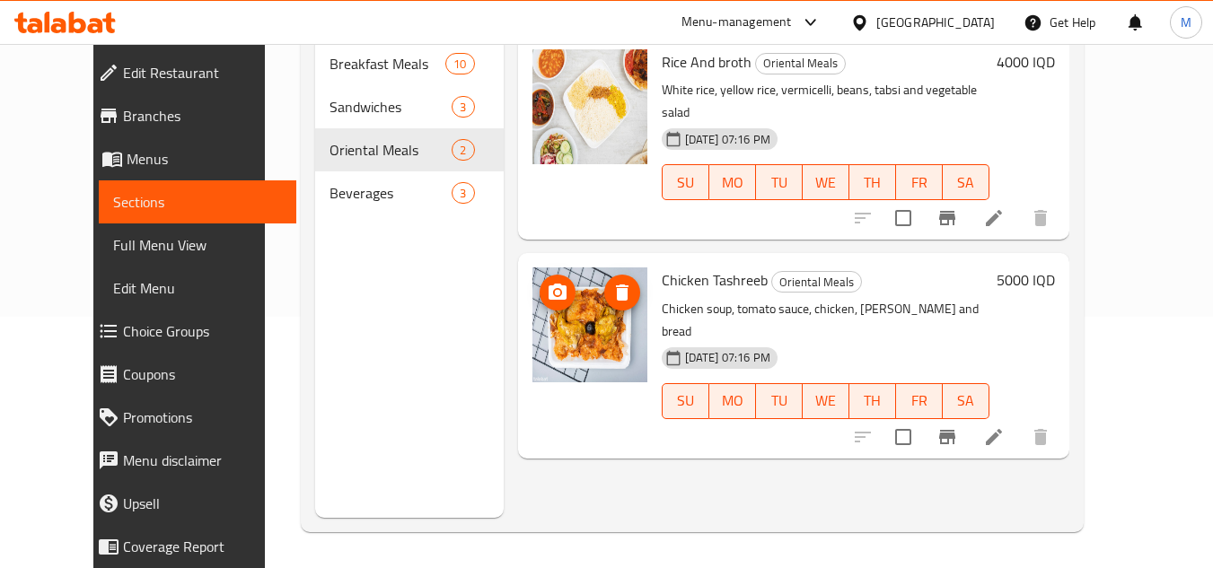
click at [548, 284] on icon "upload picture" at bounding box center [557, 292] width 18 height 16
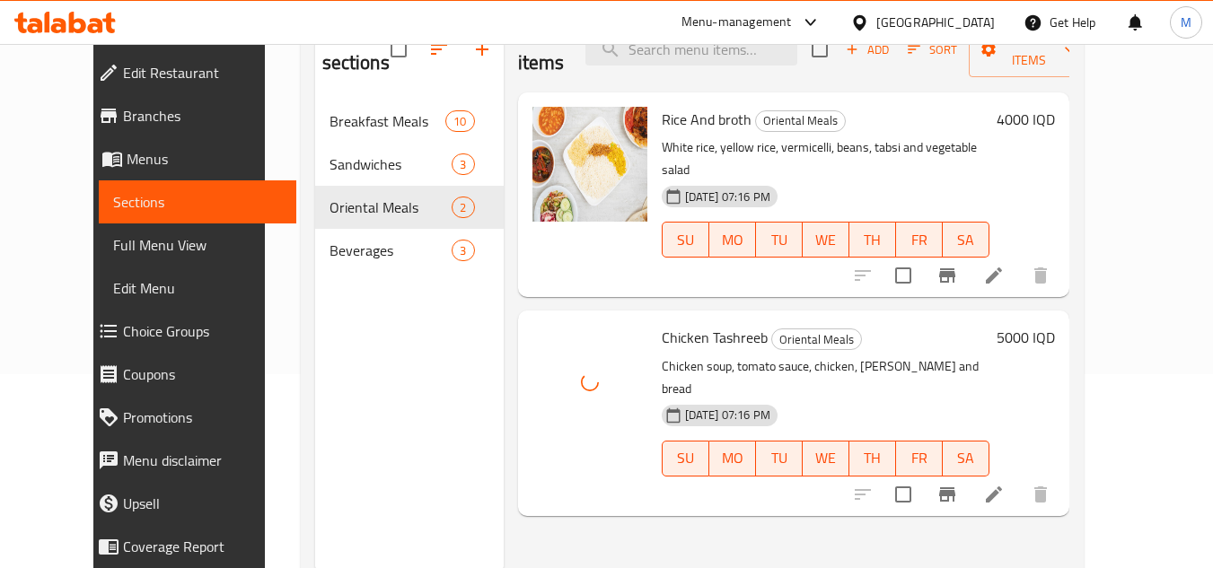
scroll to position [72, 0]
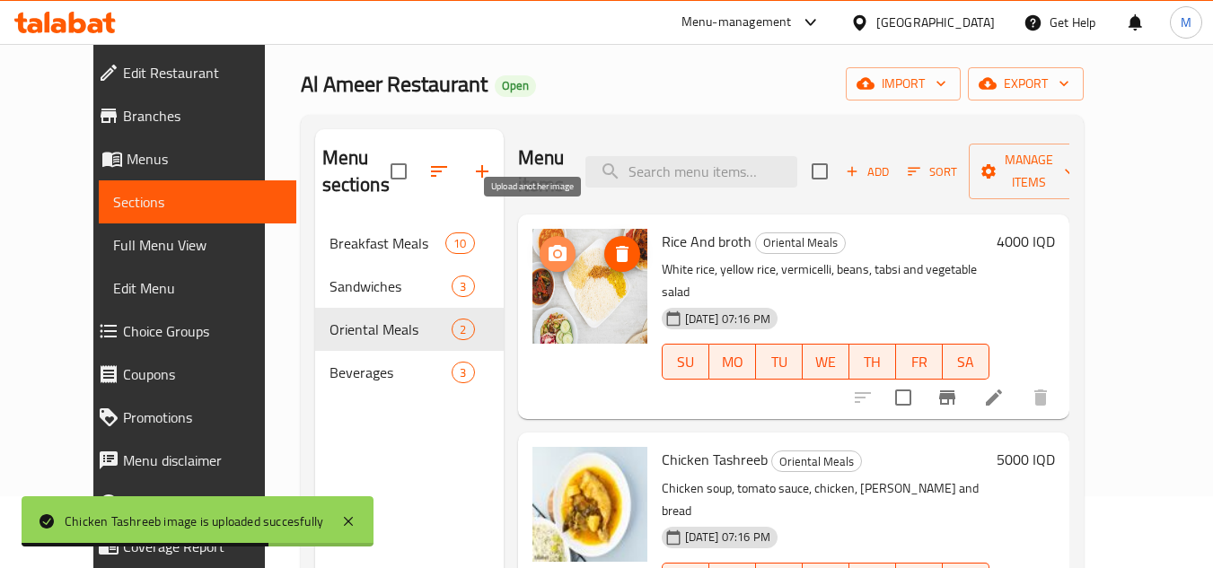
click at [545, 243] on span "upload picture" at bounding box center [557, 254] width 36 height 22
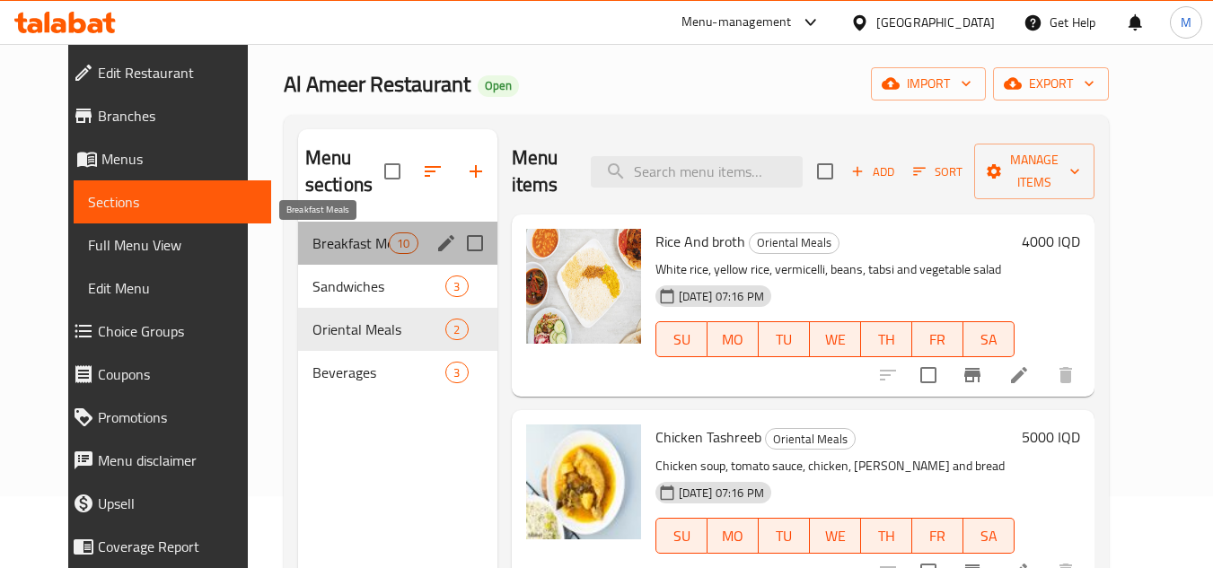
click at [316, 239] on span "Breakfast Meals" at bounding box center [350, 243] width 76 height 22
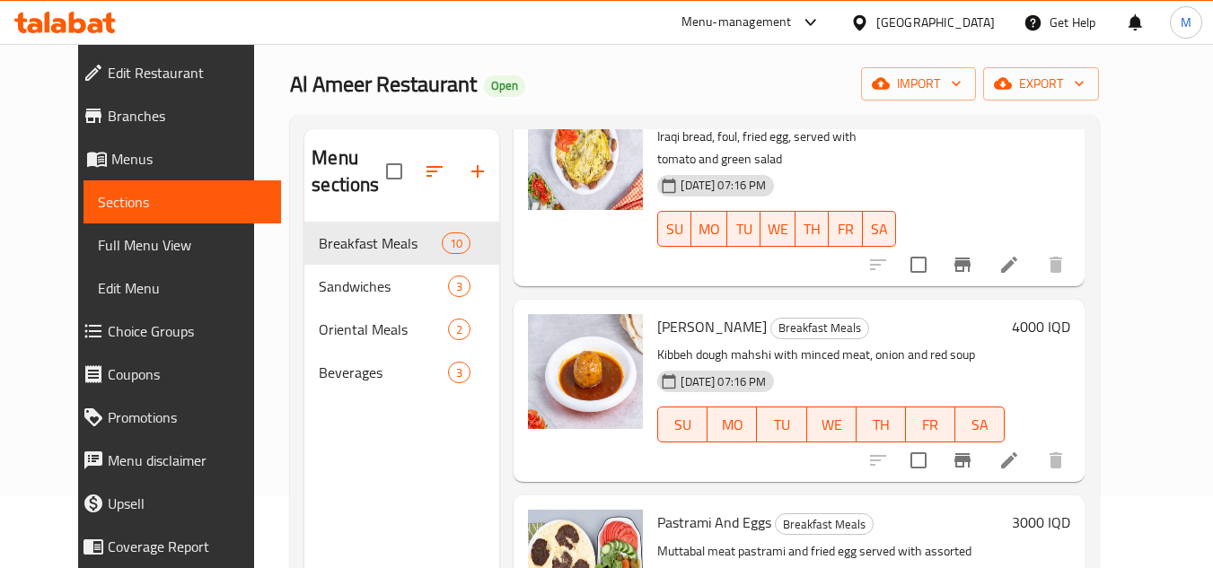
scroll to position [359, 0]
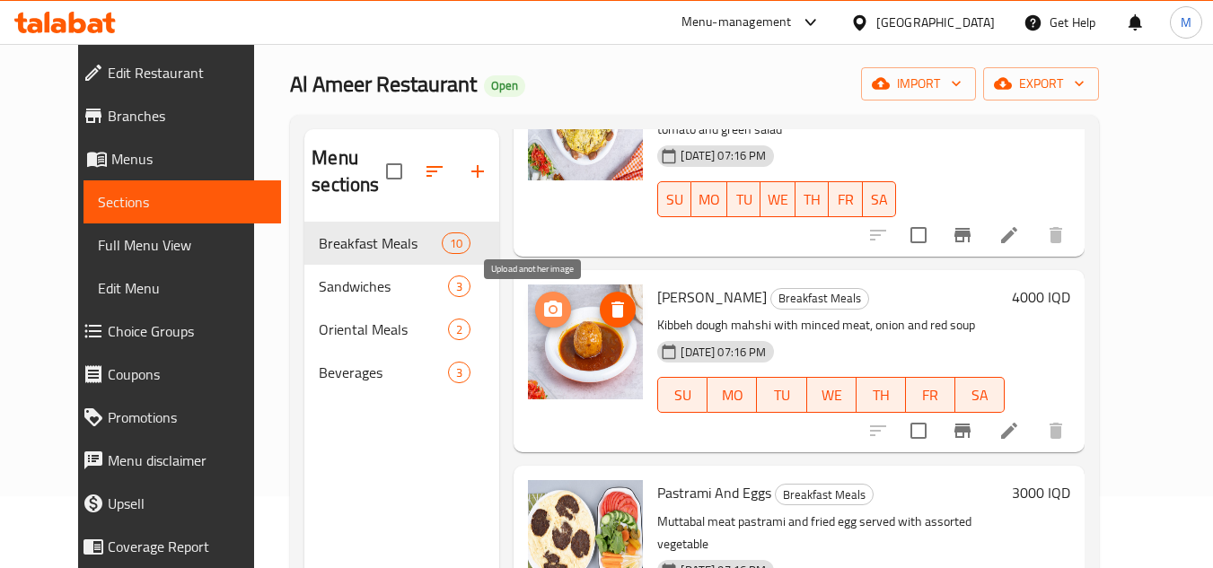
click at [544, 309] on icon "upload picture" at bounding box center [553, 309] width 18 height 16
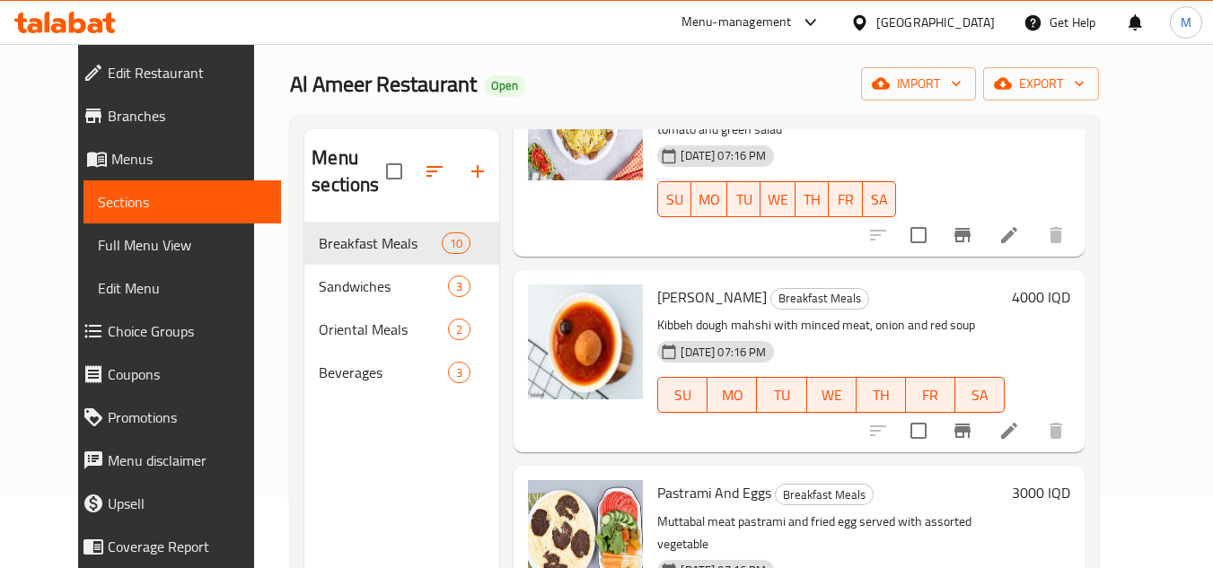
click at [875, 142] on div "[DATE] 07:16 PM SU MO TU WE TH FR SA" at bounding box center [776, 186] width 252 height 97
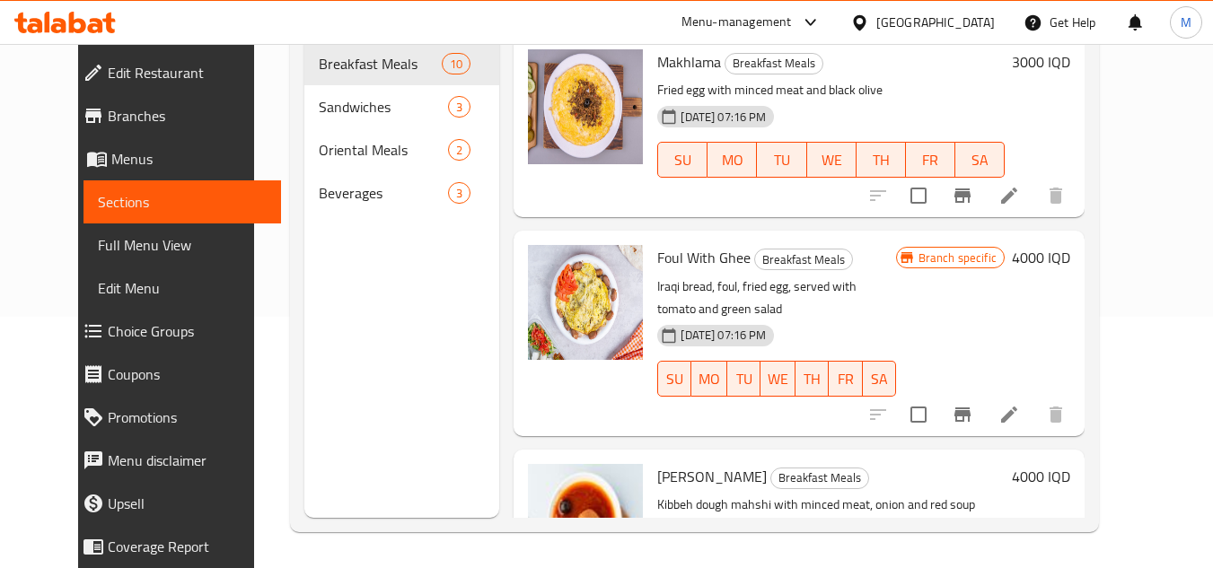
scroll to position [162, 0]
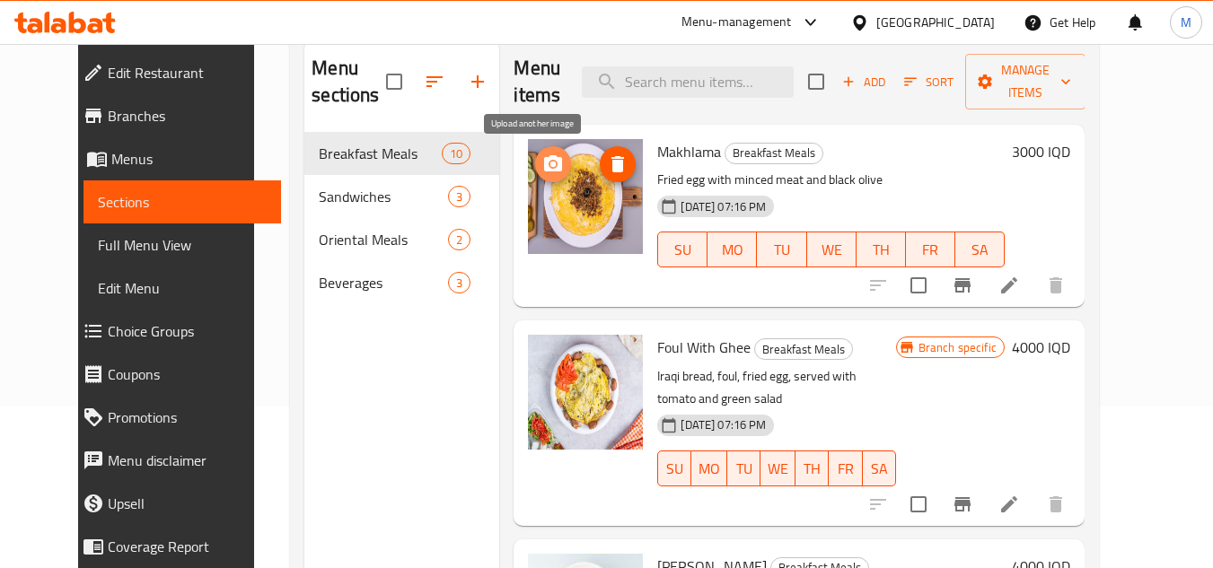
click at [544, 162] on icon "upload picture" at bounding box center [553, 164] width 22 height 22
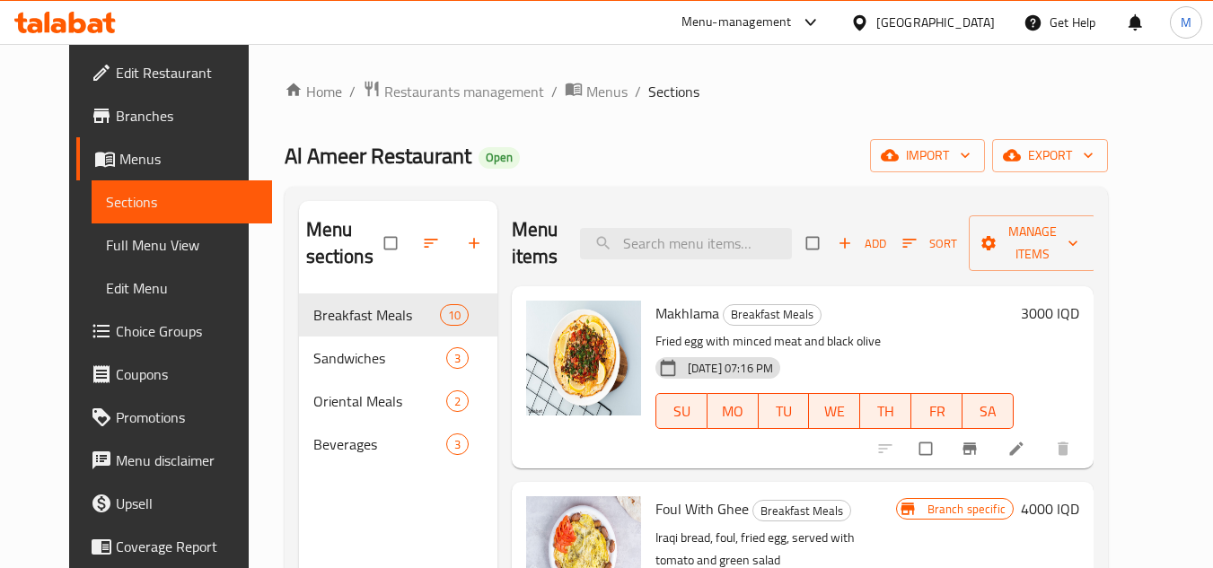
click at [156, 71] on span "Edit Restaurant" at bounding box center [187, 73] width 142 height 22
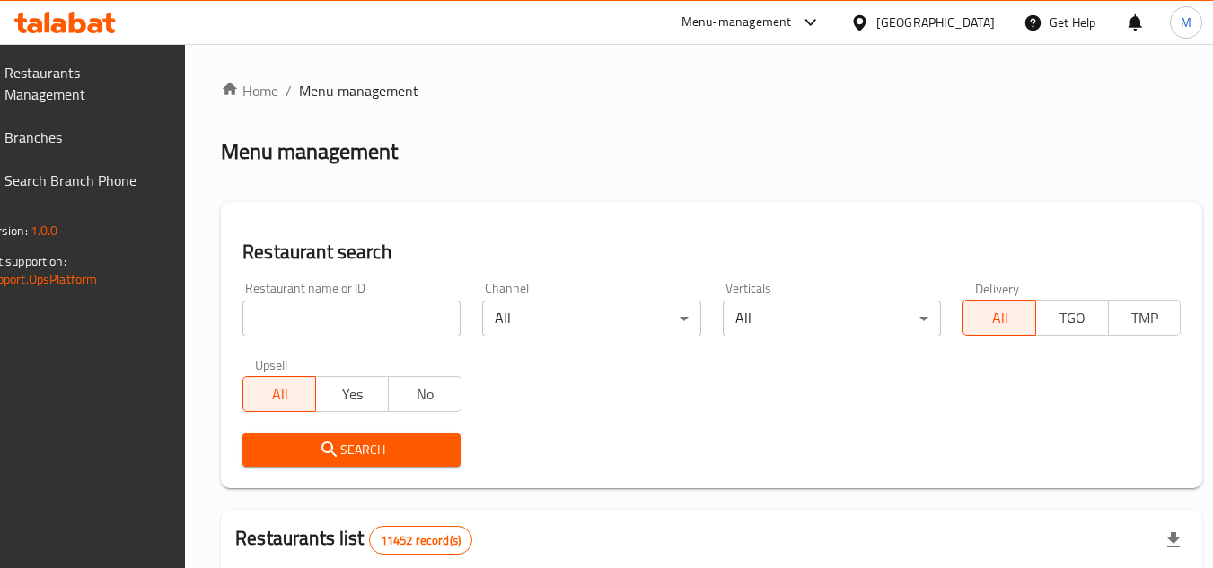
click at [420, 315] on input "search" at bounding box center [351, 319] width 218 height 36
paste input "Makoulat Um Ali"
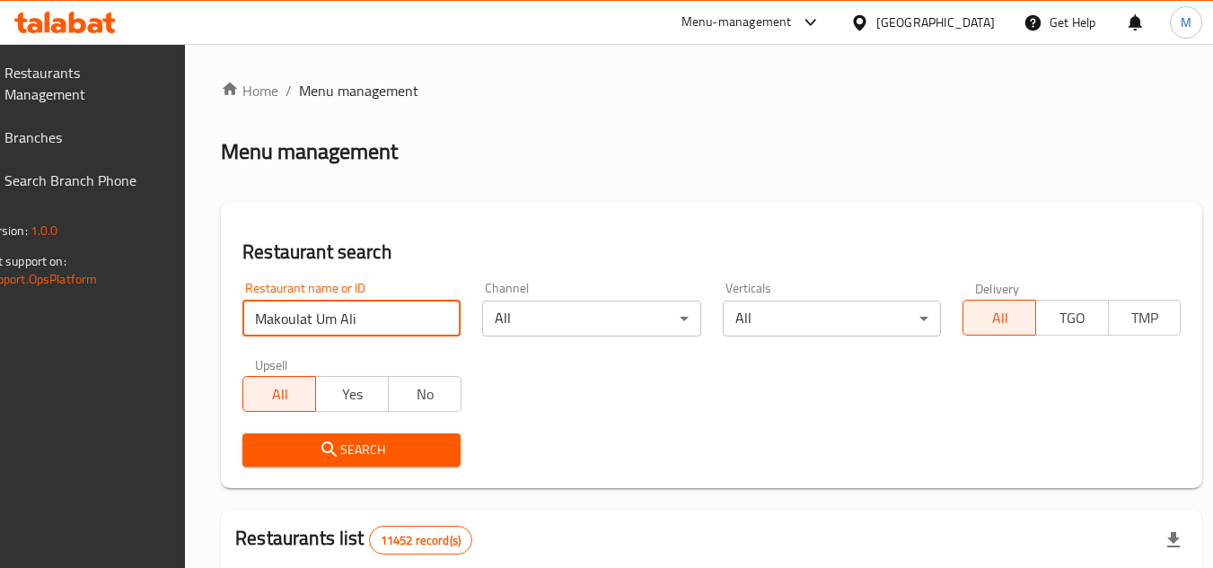
type input "Makoulat Um Ali"
click button "Search" at bounding box center [351, 450] width 218 height 33
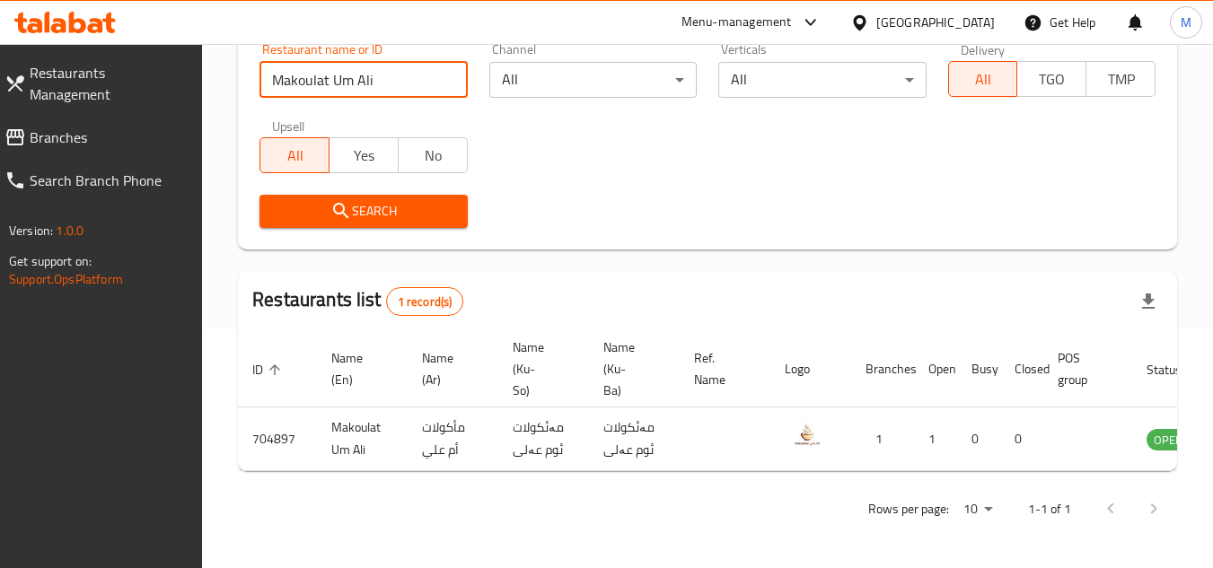
scroll to position [0, 111]
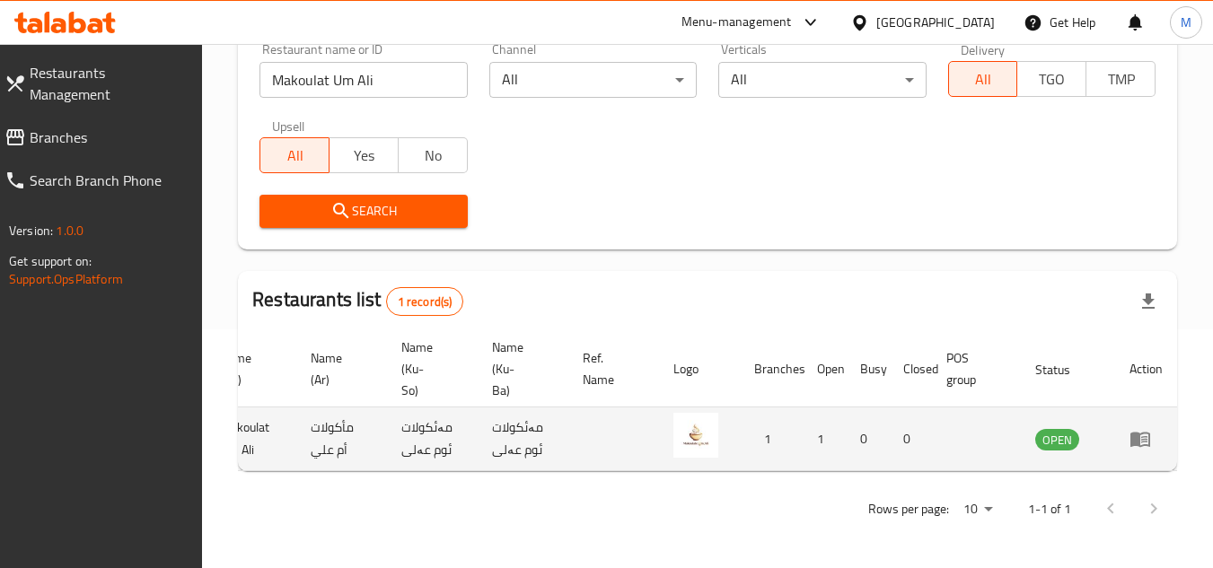
click at [1145, 429] on icon "enhanced table" at bounding box center [1140, 439] width 22 height 22
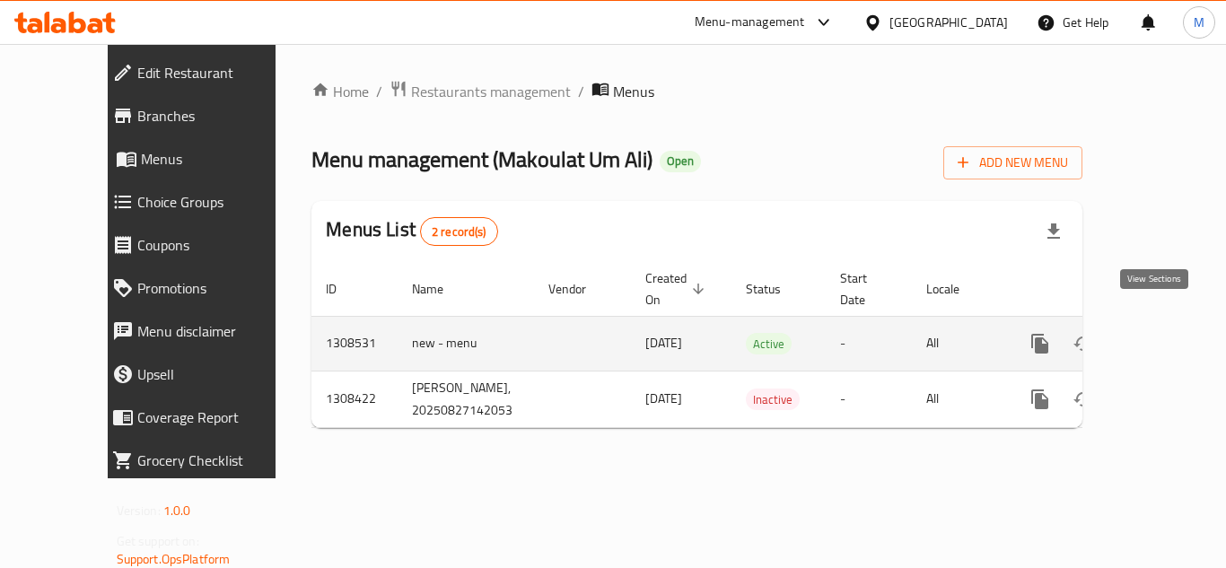
click at [1163, 333] on icon "enhanced table" at bounding box center [1170, 344] width 22 height 22
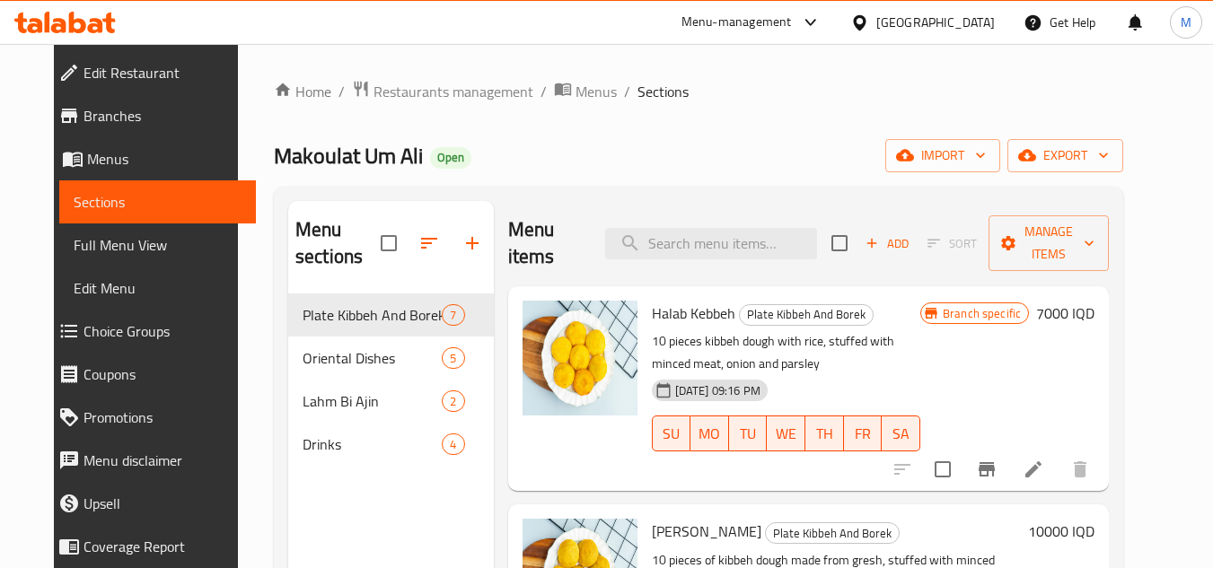
click at [906, 111] on div "Home / Restaurants management / Menus / Sections Makoulat Um Ali Open import ex…" at bounding box center [698, 432] width 849 height 704
click at [833, 119] on div "Home / Restaurants management / Menus / Sections Makoulat Um Ali Open import ex…" at bounding box center [698, 432] width 849 height 704
click at [989, 152] on icon "button" at bounding box center [980, 155] width 18 height 18
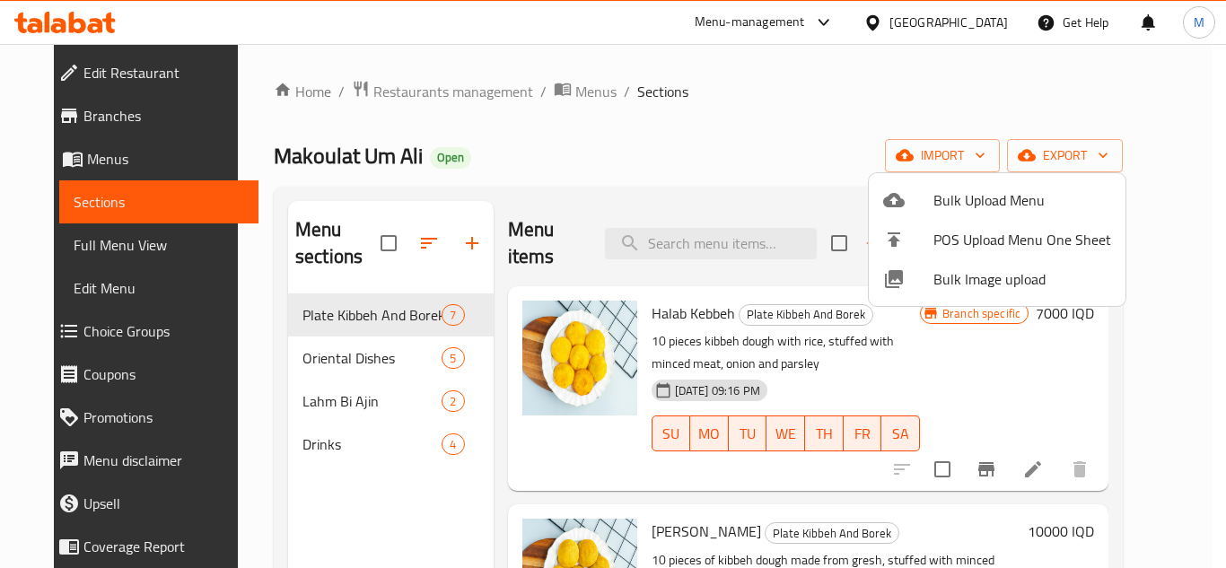
click at [936, 280] on span "Bulk Image upload" at bounding box center [1023, 279] width 178 height 22
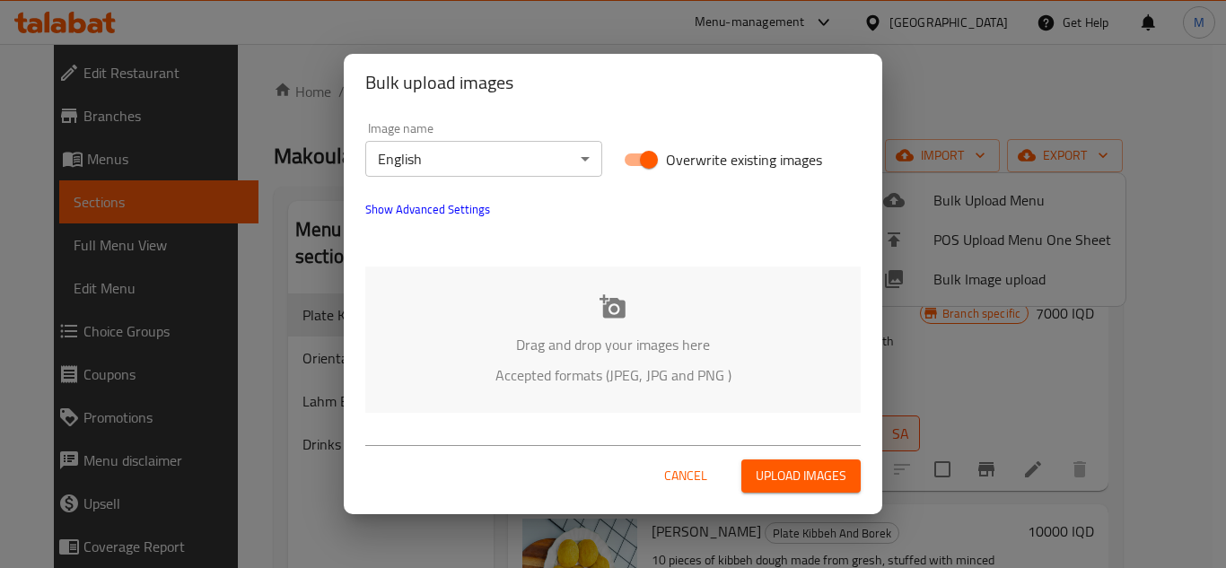
click at [547, 162] on body "​ Menu-management [GEOGRAPHIC_DATA] Get Help M Edit Restaurant Branches Menus S…" at bounding box center [613, 306] width 1226 height 524
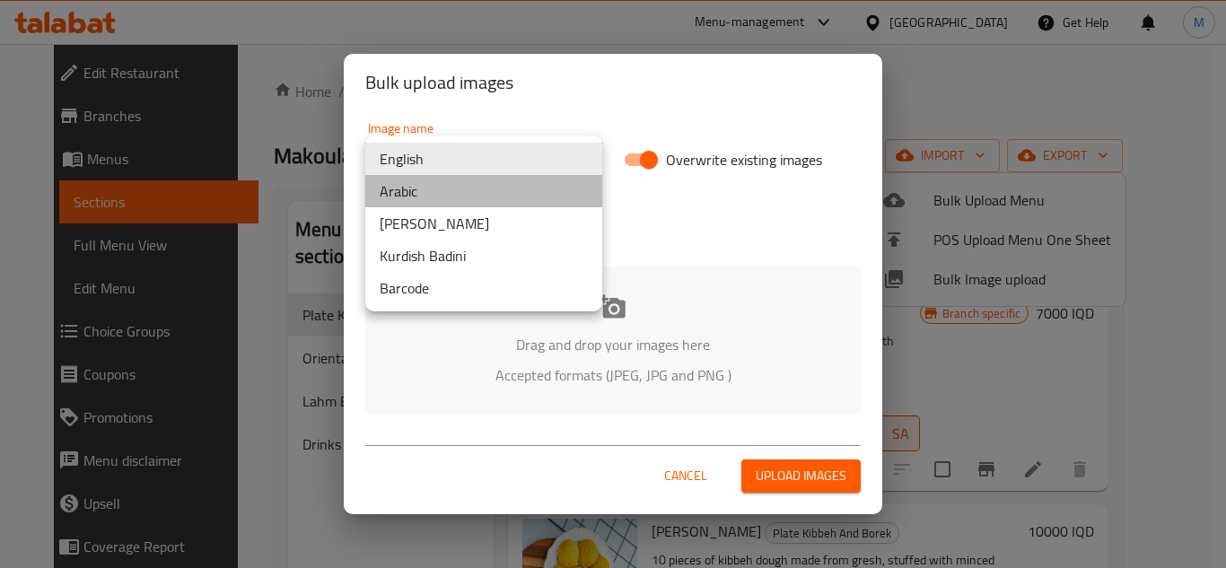
click at [503, 186] on li "Arabic" at bounding box center [483, 191] width 237 height 32
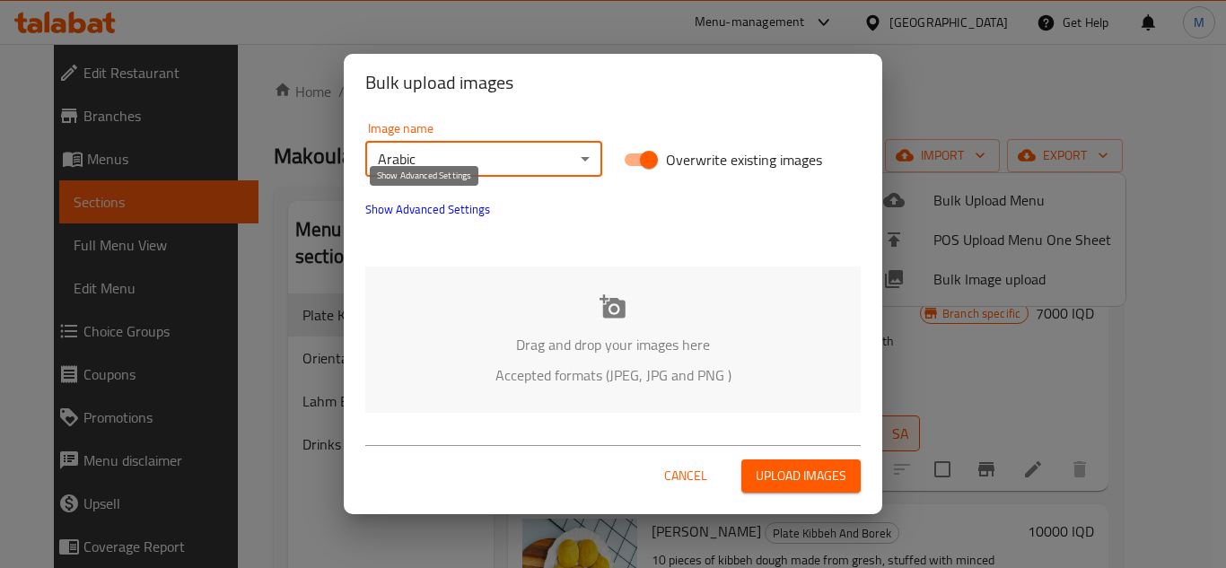
click at [445, 206] on span "Show Advanced Settings" at bounding box center [427, 209] width 125 height 22
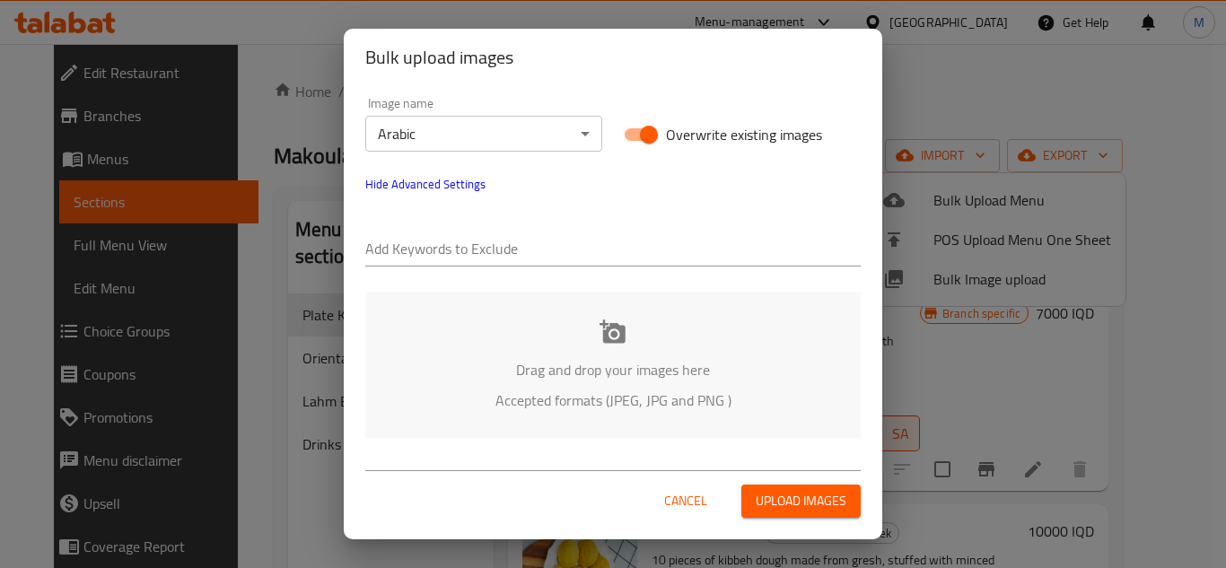
click at [472, 241] on input "text" at bounding box center [612, 250] width 495 height 29
paste input "Makoulat_Um_Ali_"
type input "Makoulat_Um_Ali_"
click at [619, 250] on input "text" at bounding box center [686, 250] width 347 height 29
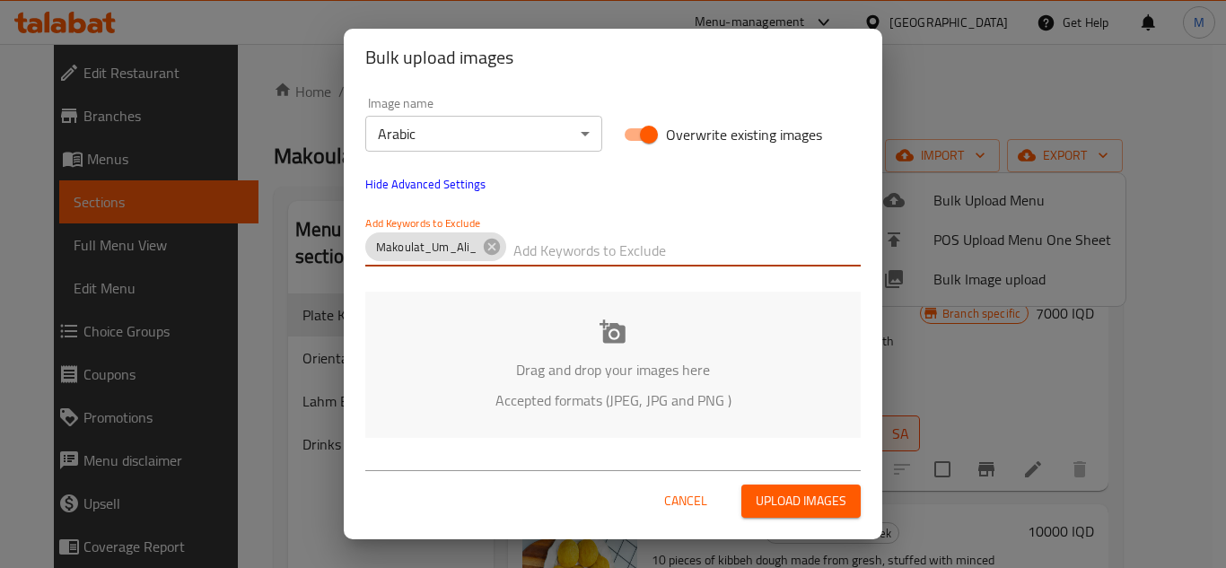
paste input "_Saif"
type input "_Saif"
click at [539, 359] on p "Drag and drop your images here" at bounding box center [613, 370] width 442 height 22
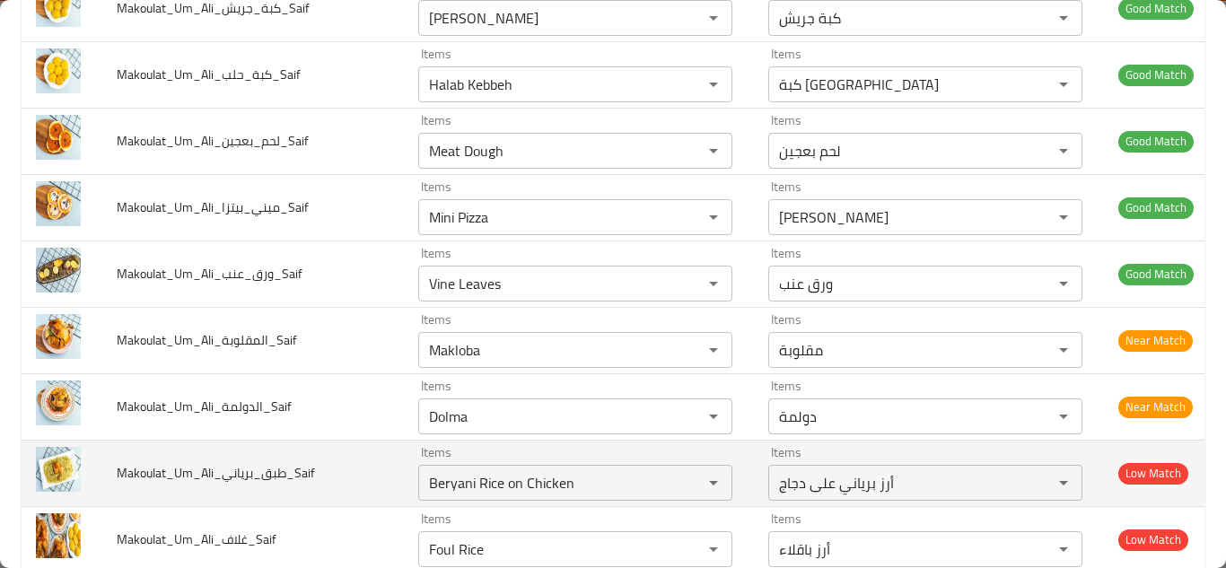
scroll to position [640, 0]
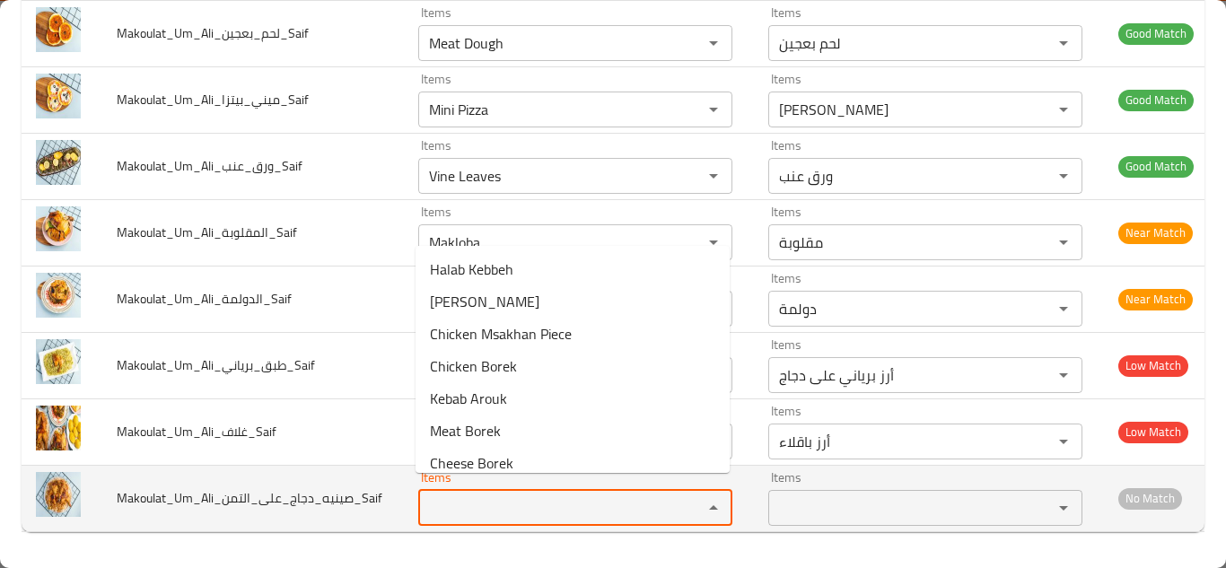
click at [535, 498] on input "Items" at bounding box center [549, 507] width 250 height 25
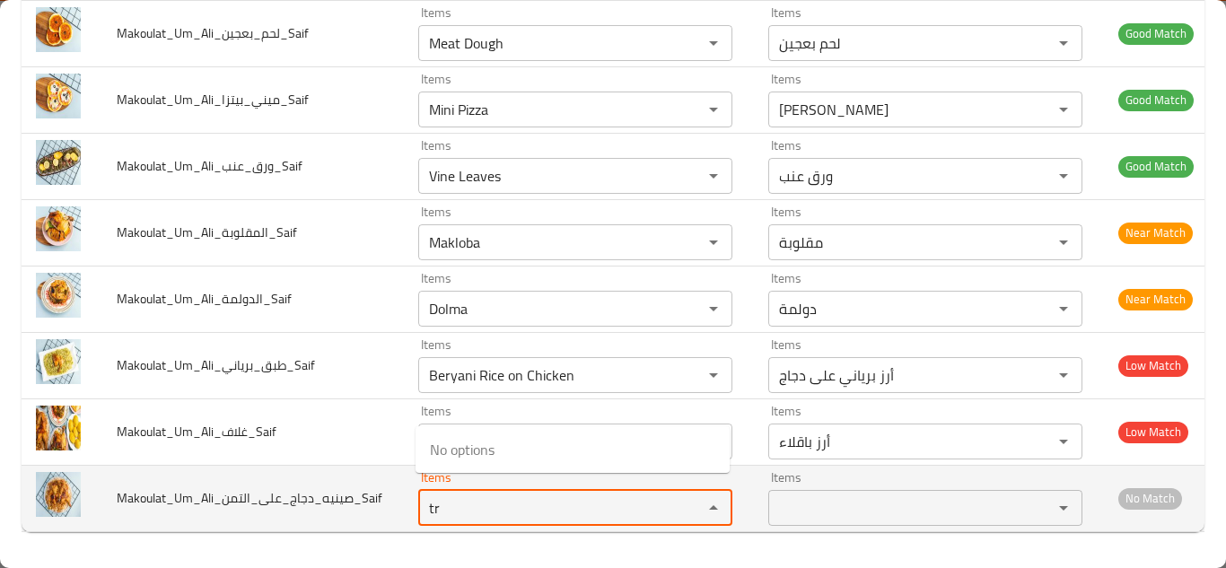
type input "t"
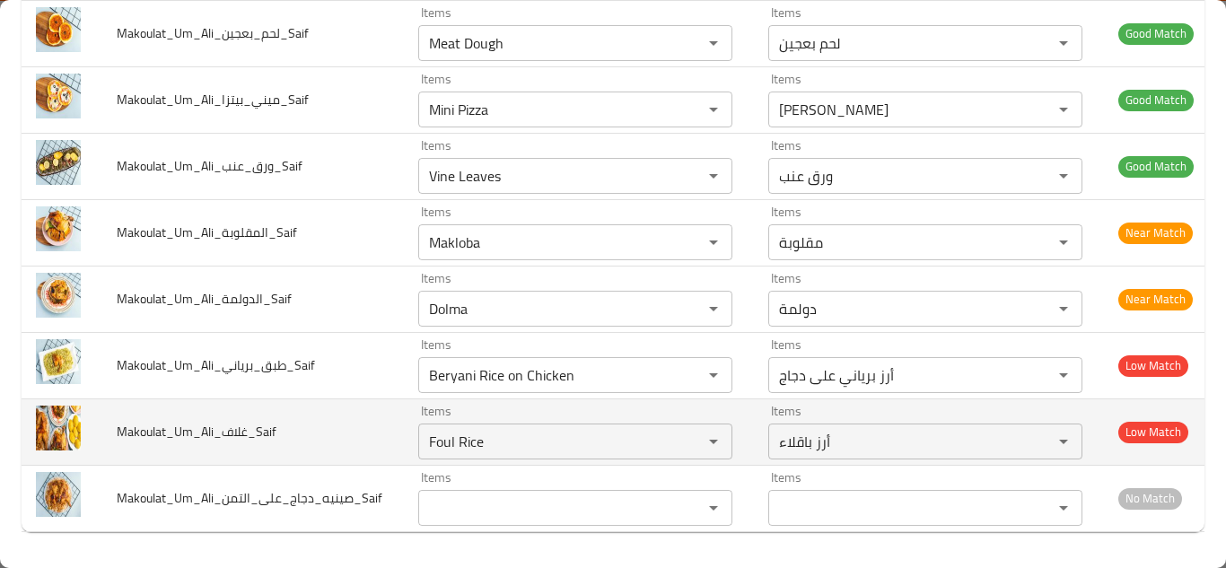
click at [314, 451] on td "Makoulat_Um_Ali_غلاف_Saif" at bounding box center [253, 432] width 302 height 66
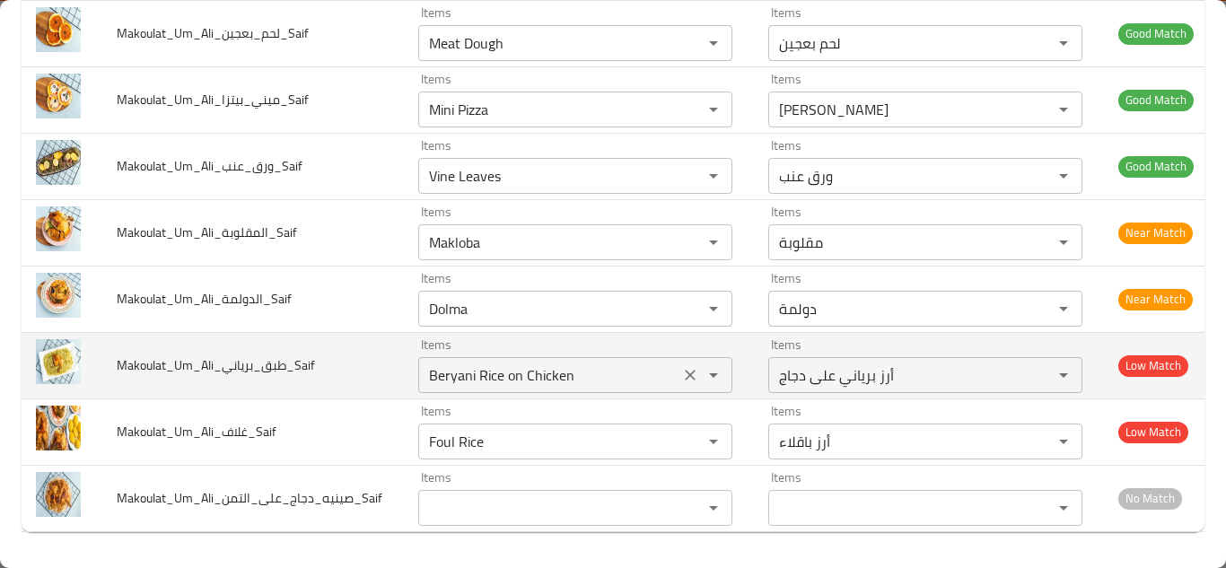
click at [587, 368] on input "Beryani Rice on Chicken" at bounding box center [549, 375] width 250 height 25
click at [180, 354] on span "Makoulat_Um_Ali_طبق_برياني_Saif" at bounding box center [216, 365] width 198 height 23
click at [564, 363] on input "Beryani Rice on Chicken" at bounding box center [549, 375] width 250 height 25
click at [688, 366] on icon "Clear" at bounding box center [690, 375] width 18 height 18
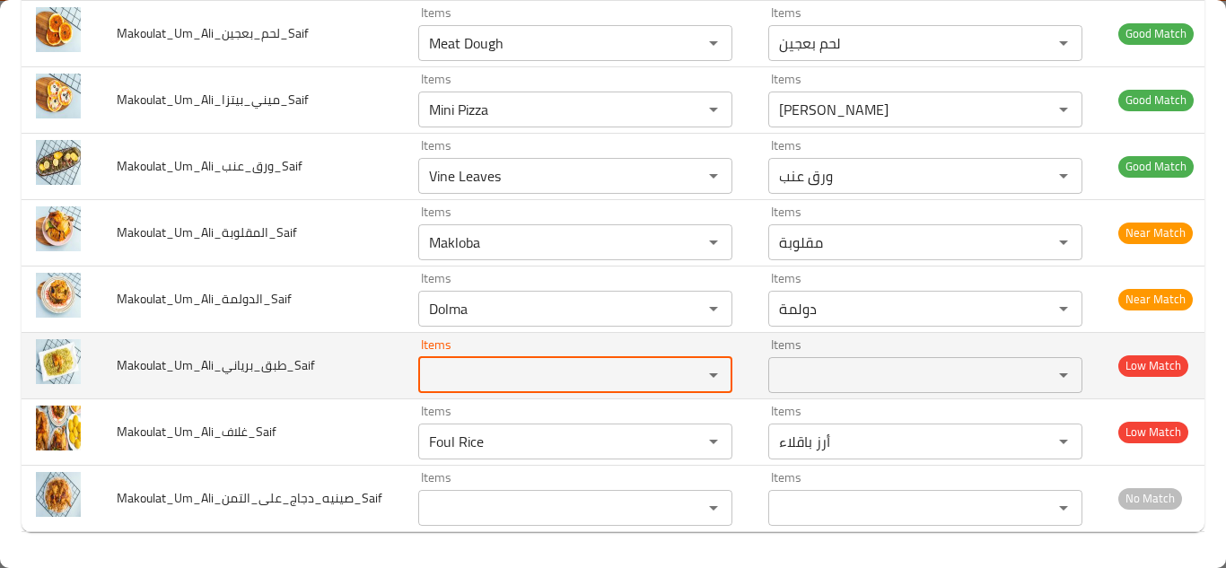
click at [374, 346] on td "Makoulat_Um_Ali_طبق_برياني_Saif" at bounding box center [253, 365] width 302 height 66
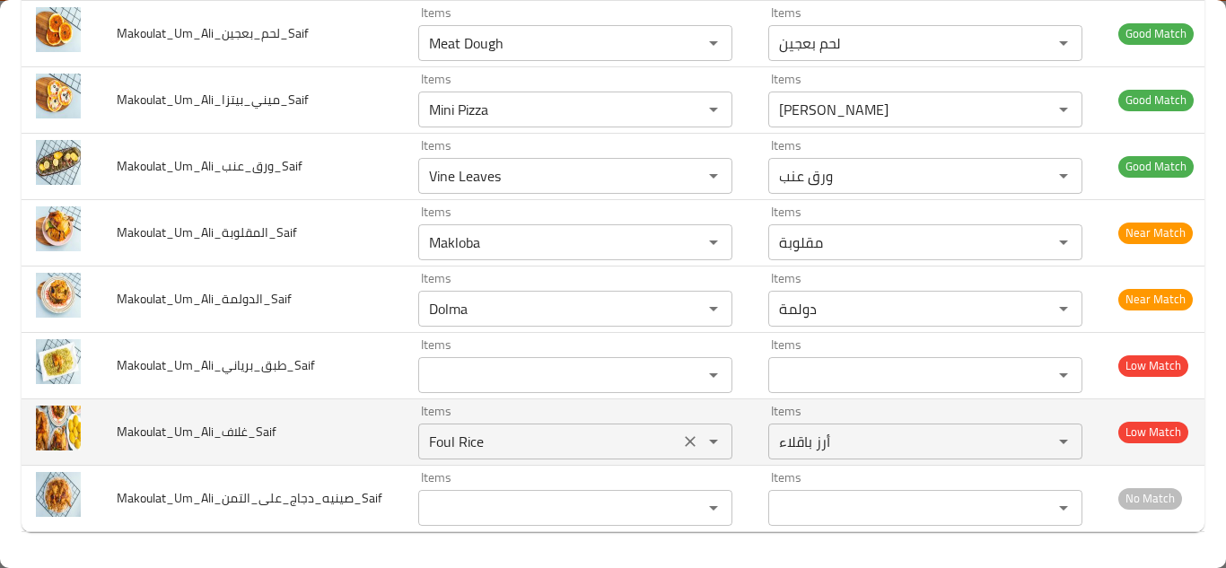
click at [681, 433] on icon "Clear" at bounding box center [690, 442] width 18 height 18
click at [342, 405] on td "Makoulat_Um_Ali_غلاف_Saif" at bounding box center [253, 432] width 302 height 66
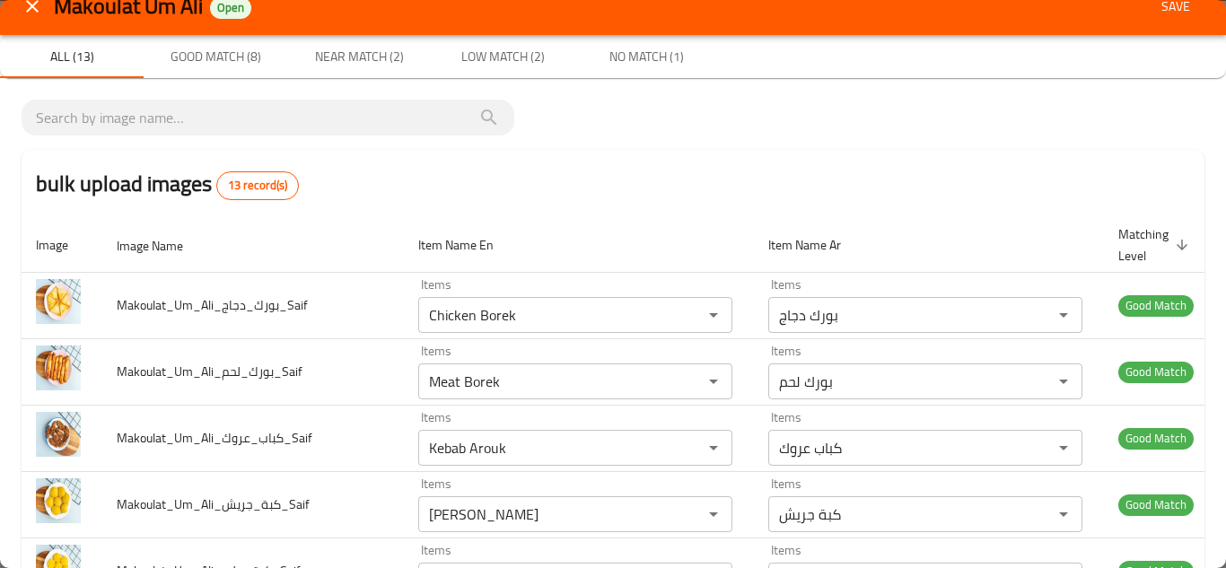
scroll to position [0, 0]
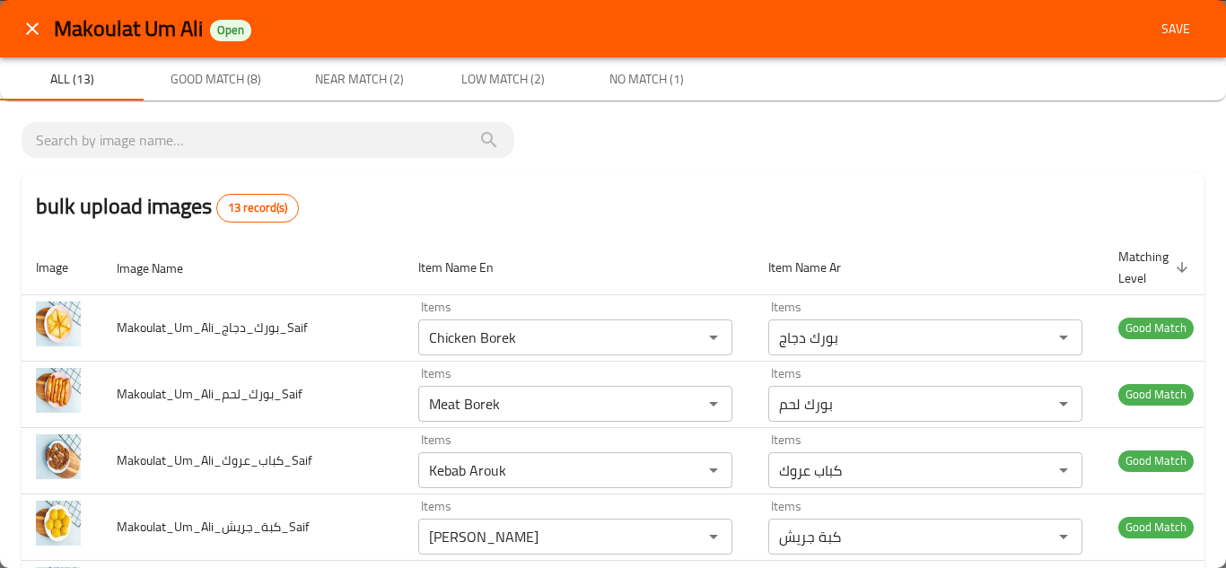
click at [1154, 36] on span "Save" at bounding box center [1175, 29] width 43 height 22
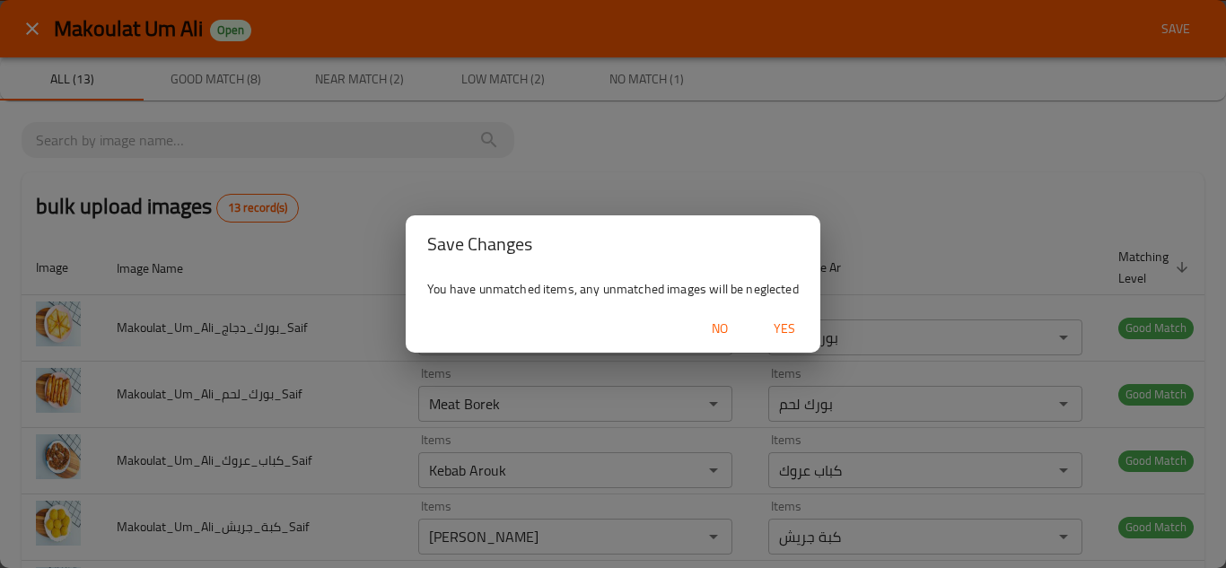
click at [799, 328] on span "Yes" at bounding box center [784, 329] width 43 height 22
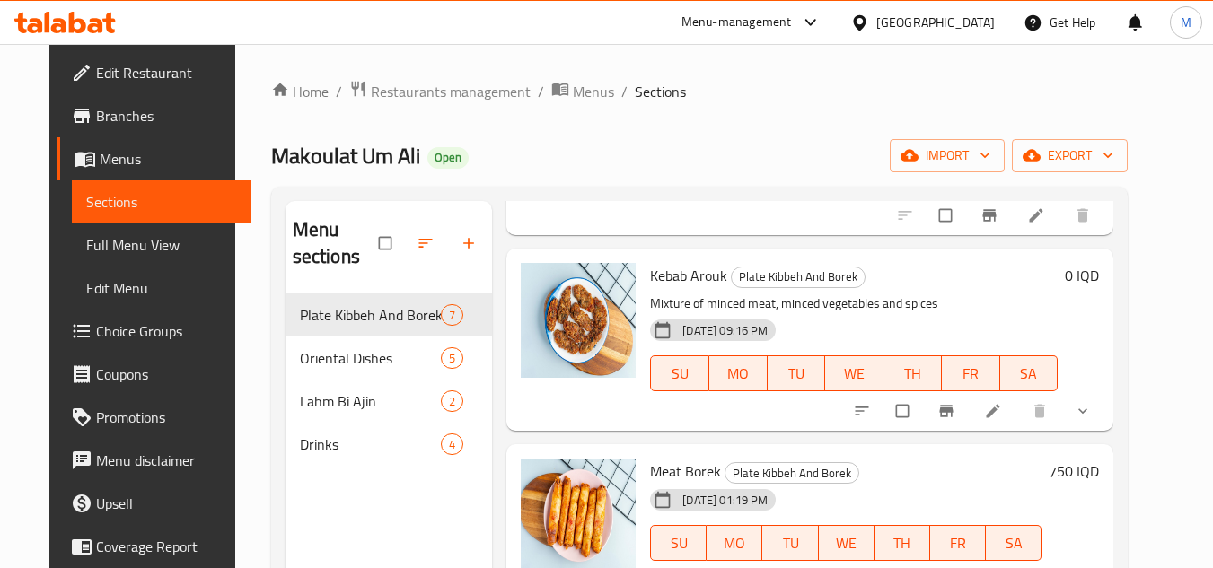
scroll to position [251, 0]
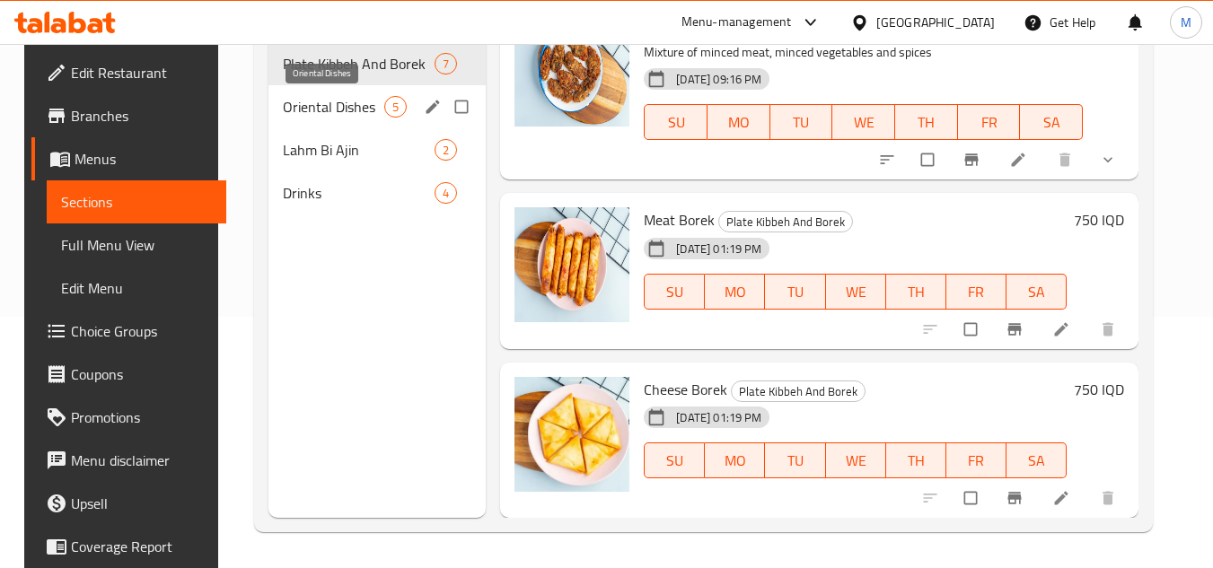
click at [339, 110] on span "Oriental Dishes" at bounding box center [333, 107] width 101 height 22
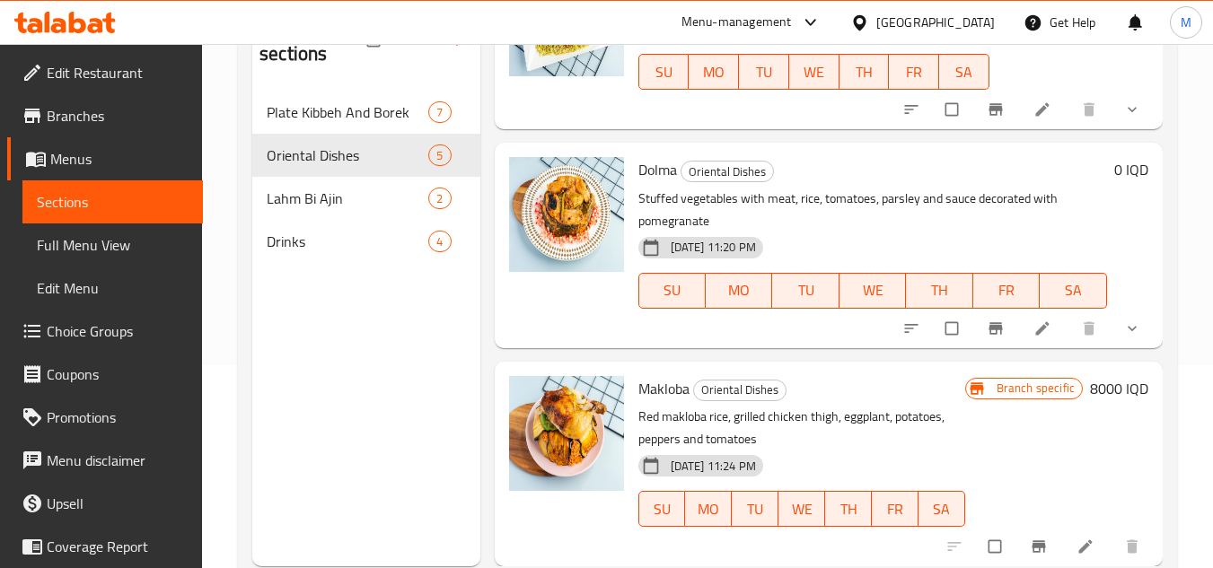
scroll to position [251, 0]
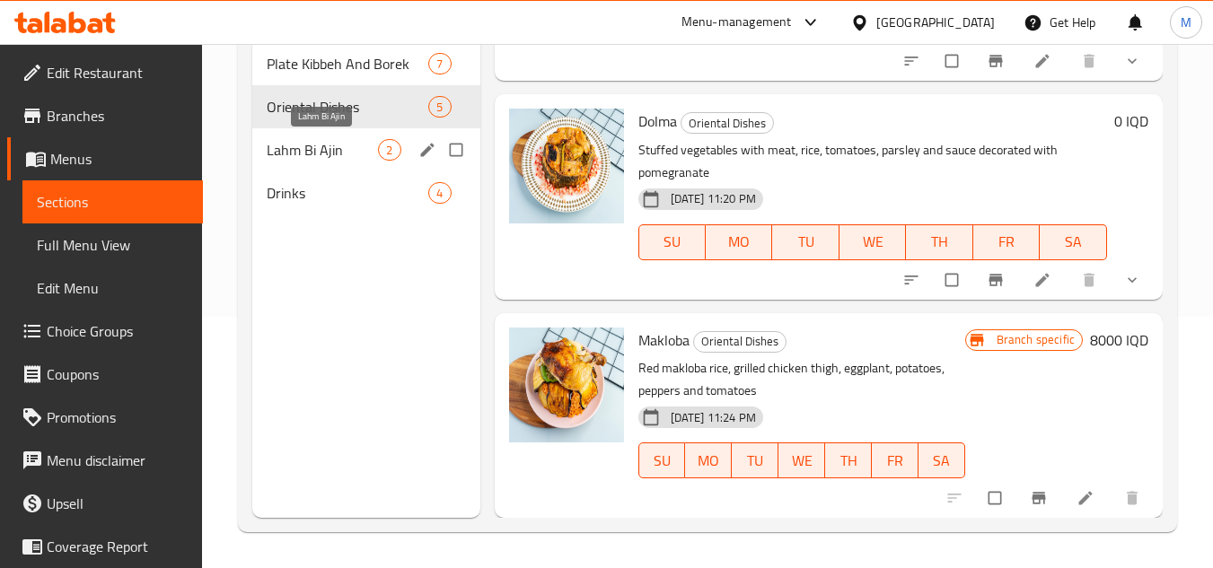
click at [334, 152] on span "Lahm Bi Ajin" at bounding box center [322, 150] width 111 height 22
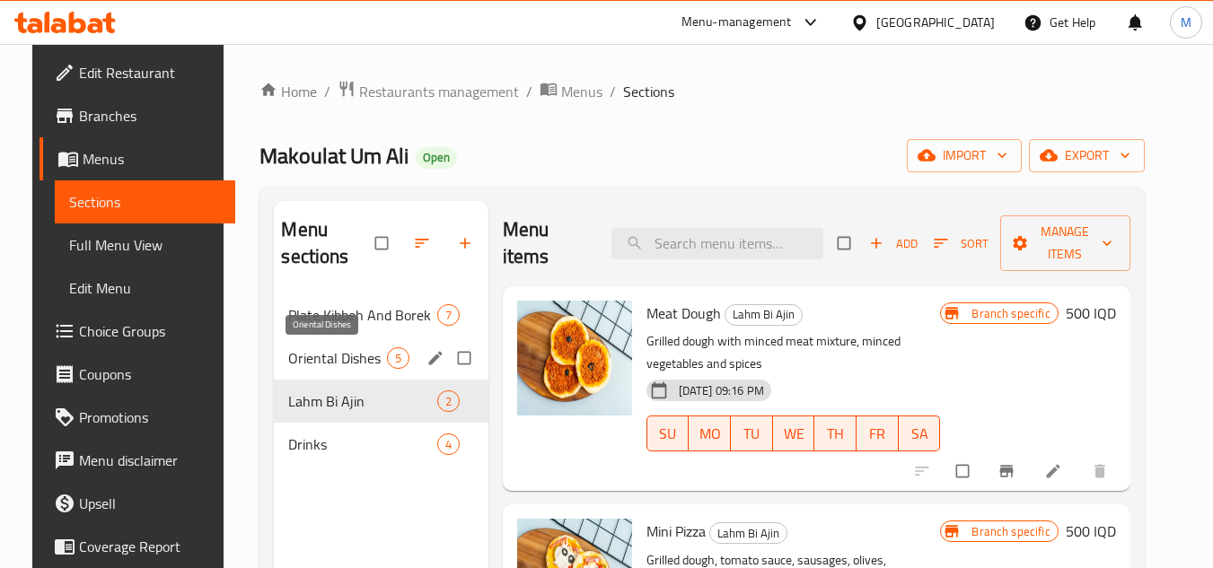
click at [332, 352] on span "Oriental Dishes" at bounding box center [337, 358] width 98 height 22
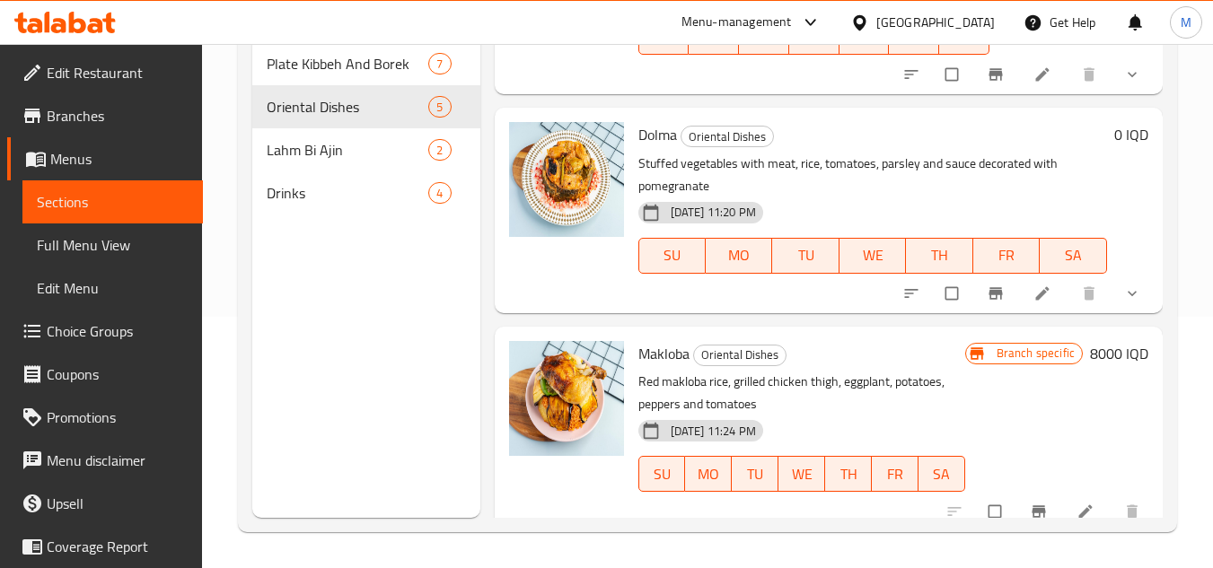
scroll to position [596, 0]
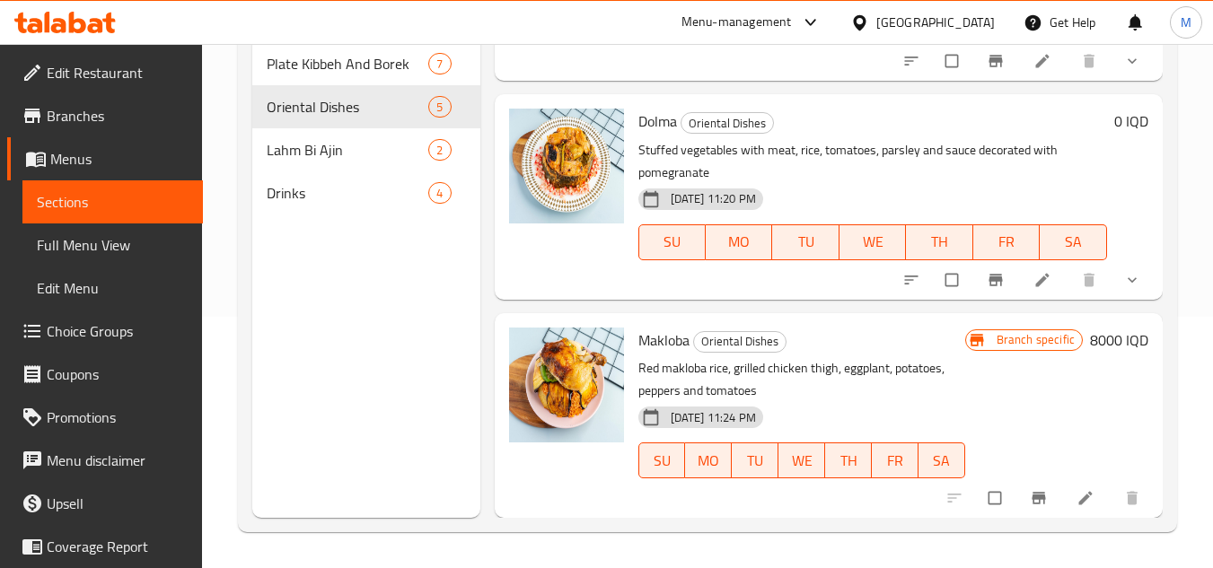
click at [138, 68] on span "Edit Restaurant" at bounding box center [118, 73] width 142 height 22
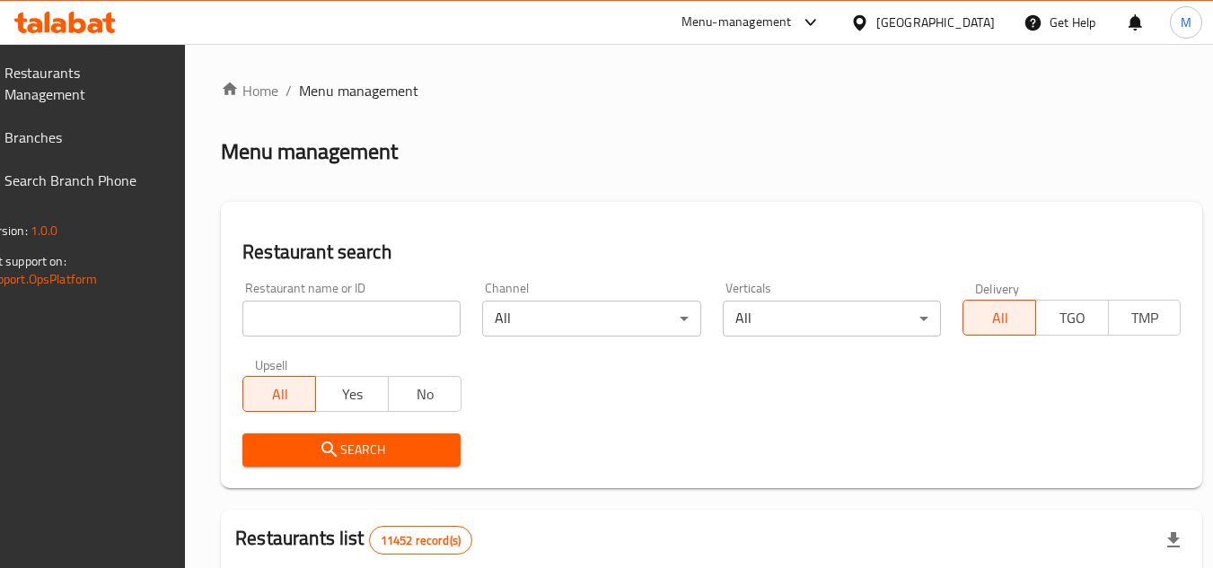
click at [97, 20] on icon at bounding box center [95, 25] width 15 height 15
click at [421, 323] on input "search" at bounding box center [351, 319] width 218 height 36
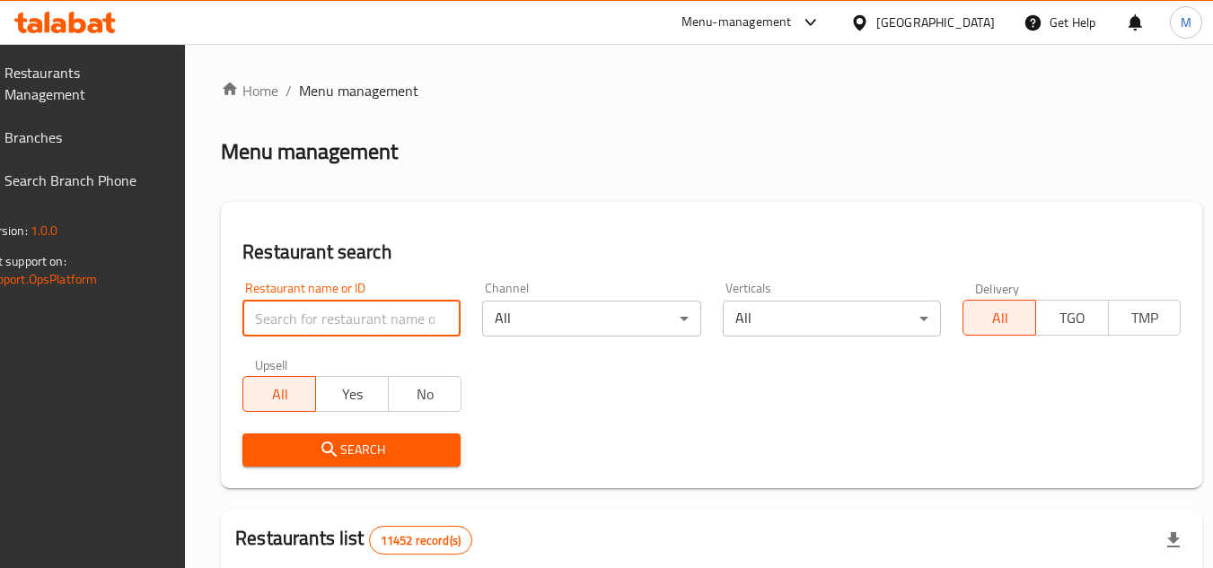
paste input "Yum Box"
type input "Yum Box"
click button "Search" at bounding box center [351, 450] width 218 height 33
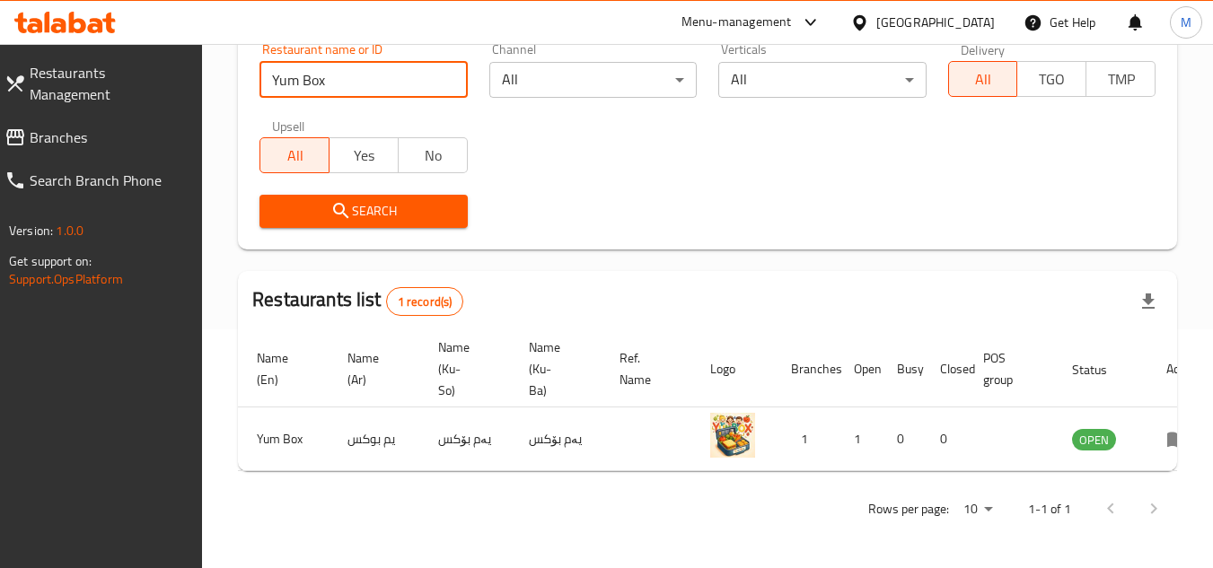
scroll to position [0, 111]
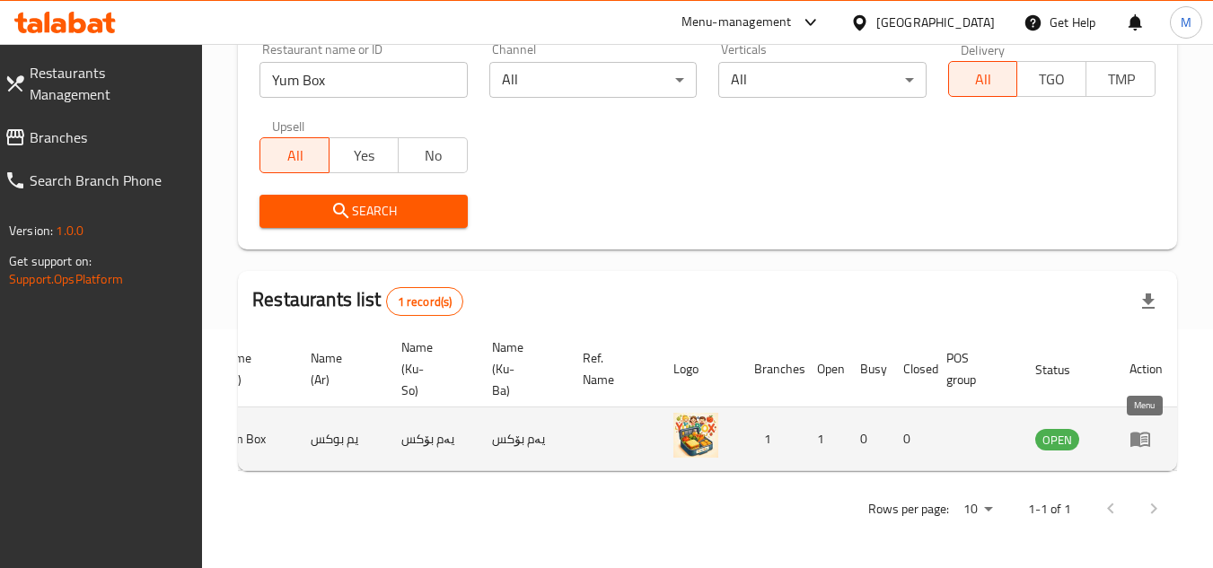
click at [1145, 428] on icon "enhanced table" at bounding box center [1140, 439] width 22 height 22
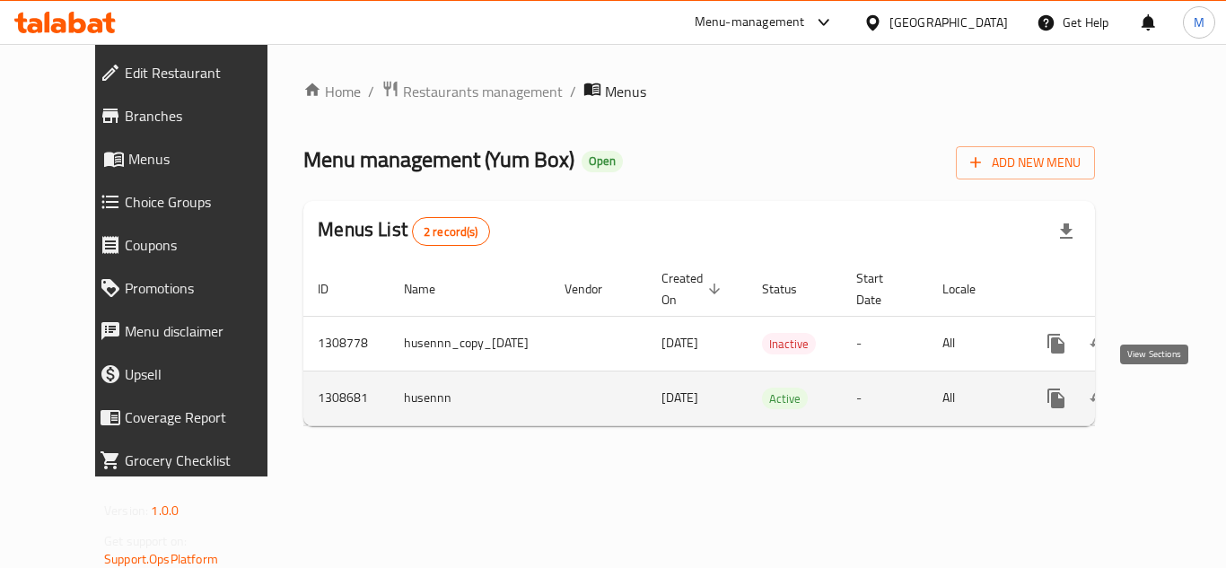
click at [1175, 391] on icon "enhanced table" at bounding box center [1186, 399] width 22 height 22
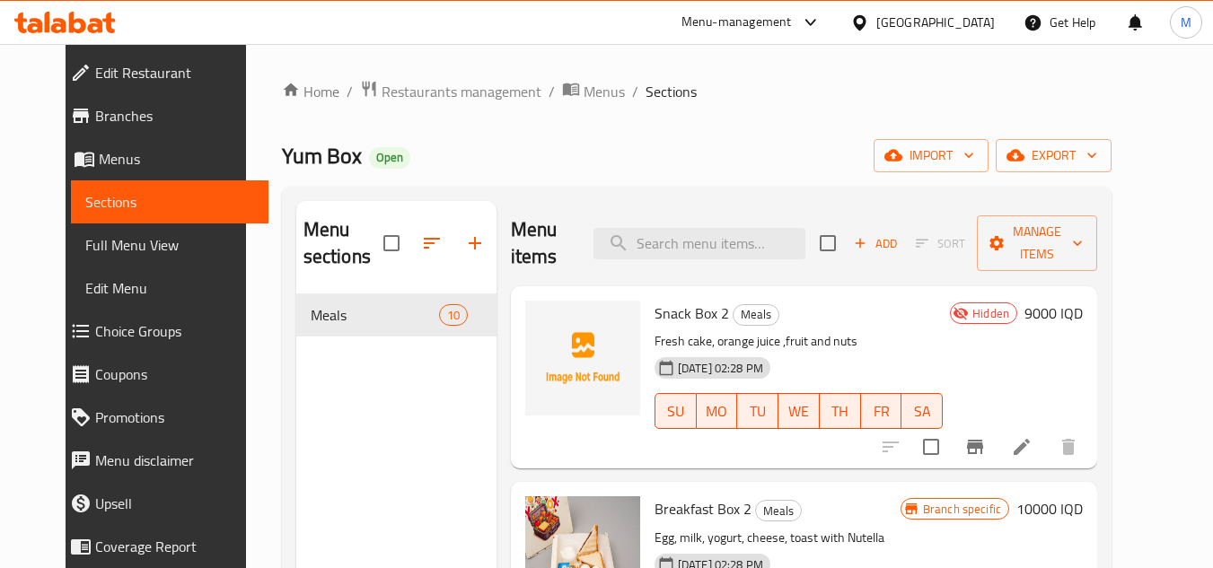
click at [802, 109] on div "Home / Restaurants management / Menus / Sections Yum Box Open import export Men…" at bounding box center [696, 432] width 829 height 704
click at [888, 79] on div "Home / Restaurants management / Menus / Sections Yum Box Open import export Men…" at bounding box center [696, 432] width 901 height 776
click at [988, 161] on button "import" at bounding box center [930, 155] width 115 height 33
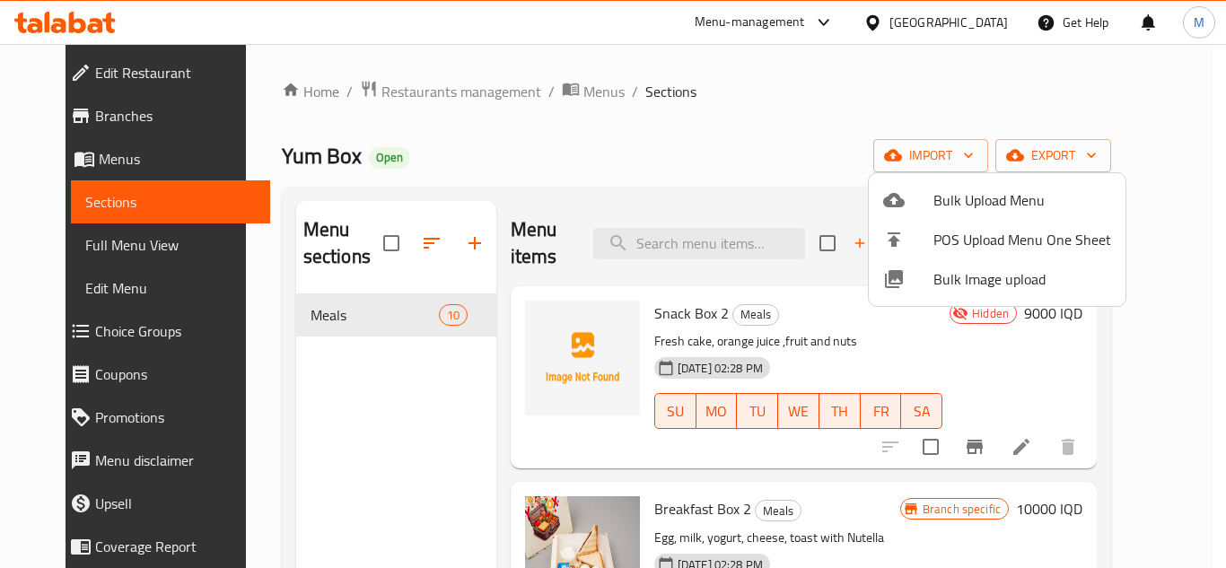
click at [929, 288] on div at bounding box center [908, 279] width 50 height 22
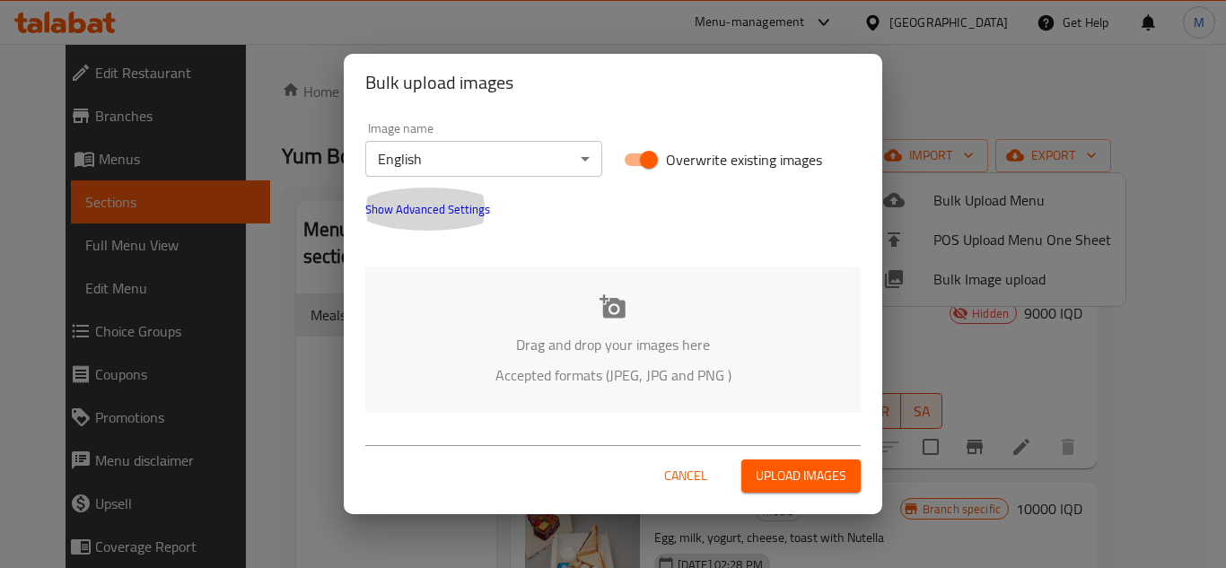
click at [467, 195] on button "Show Advanced Settings" at bounding box center [428, 209] width 146 height 43
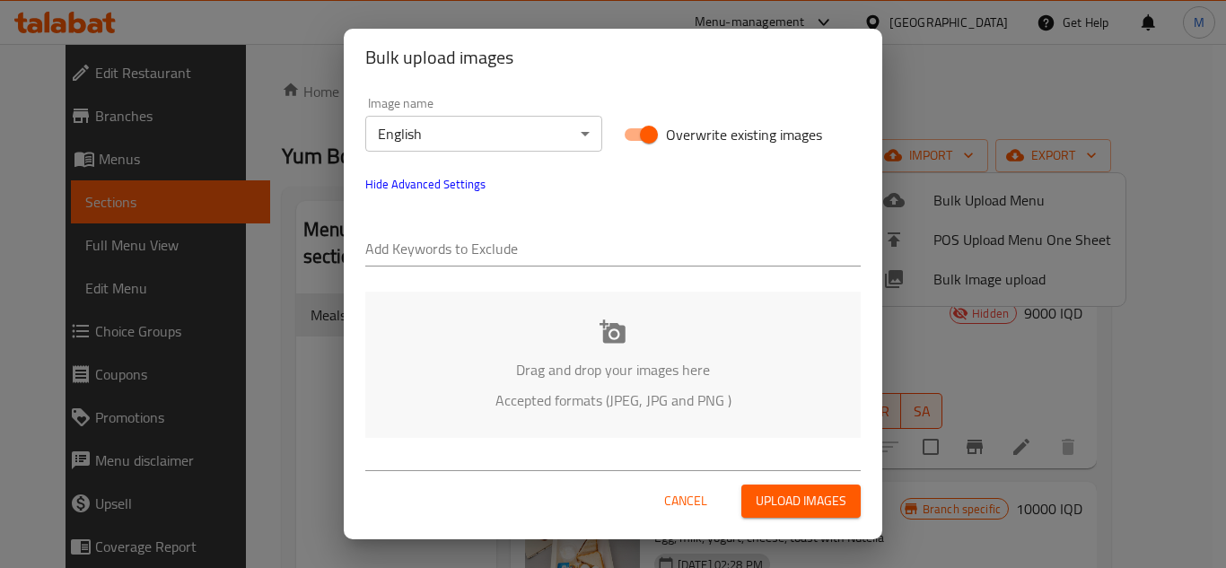
click at [400, 245] on input "text" at bounding box center [612, 250] width 495 height 29
paste input "Yum Box_"
type input "Yum Box_"
click at [543, 258] on input "text" at bounding box center [662, 250] width 397 height 29
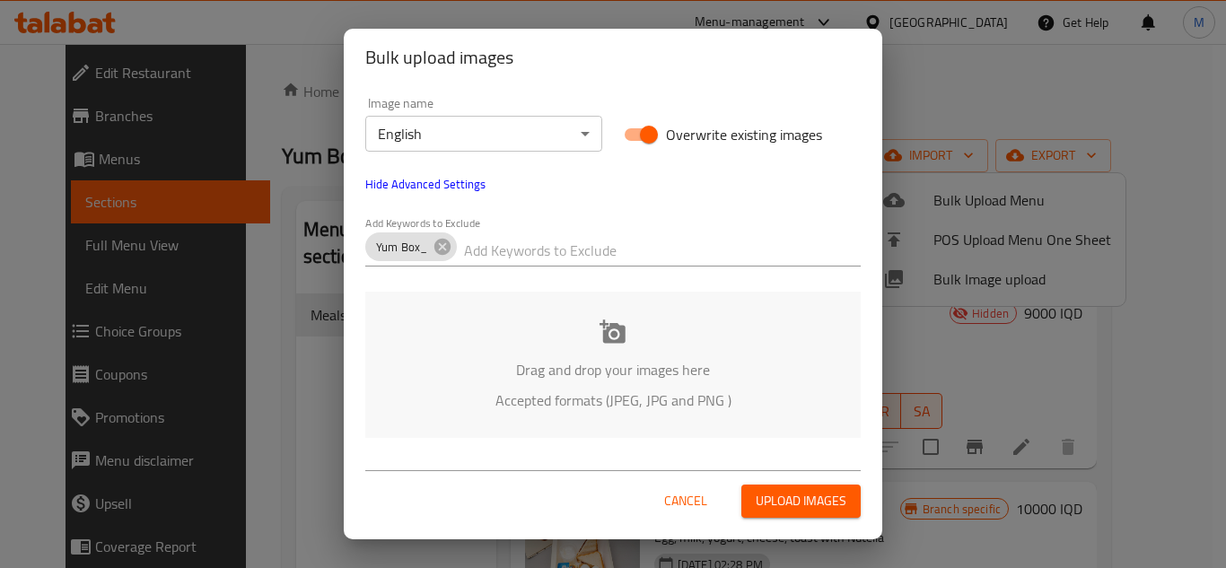
click at [543, 258] on input "text" at bounding box center [662, 250] width 397 height 29
paste input "_Shkar Faisal"
type input "_Shkar Faisal"
click at [526, 373] on p "Drag and drop your images here" at bounding box center [613, 370] width 442 height 22
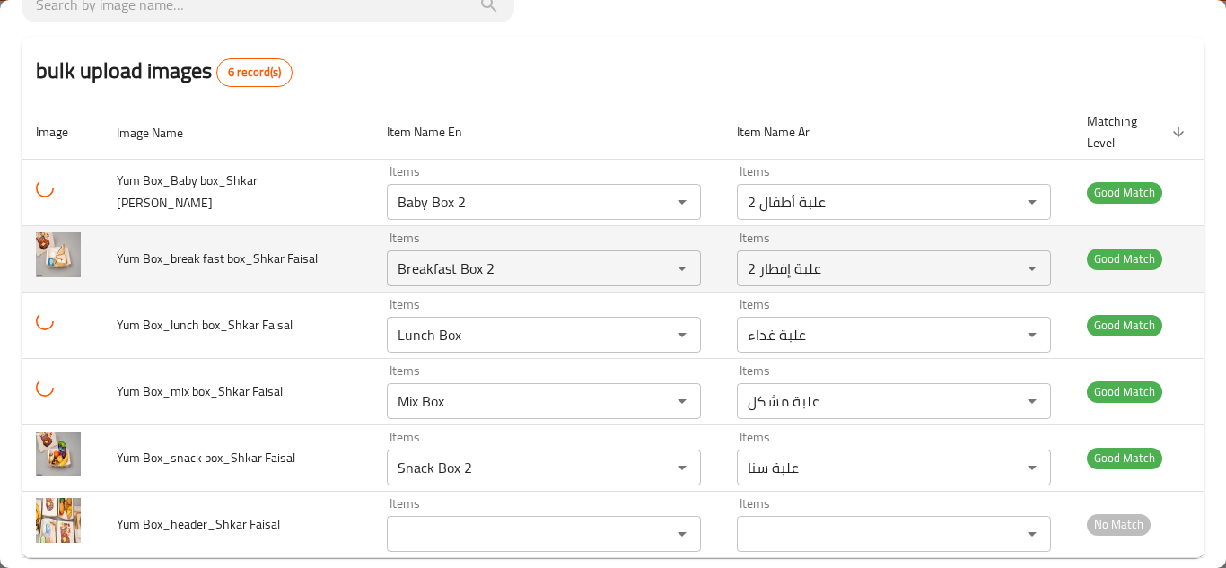
scroll to position [141, 0]
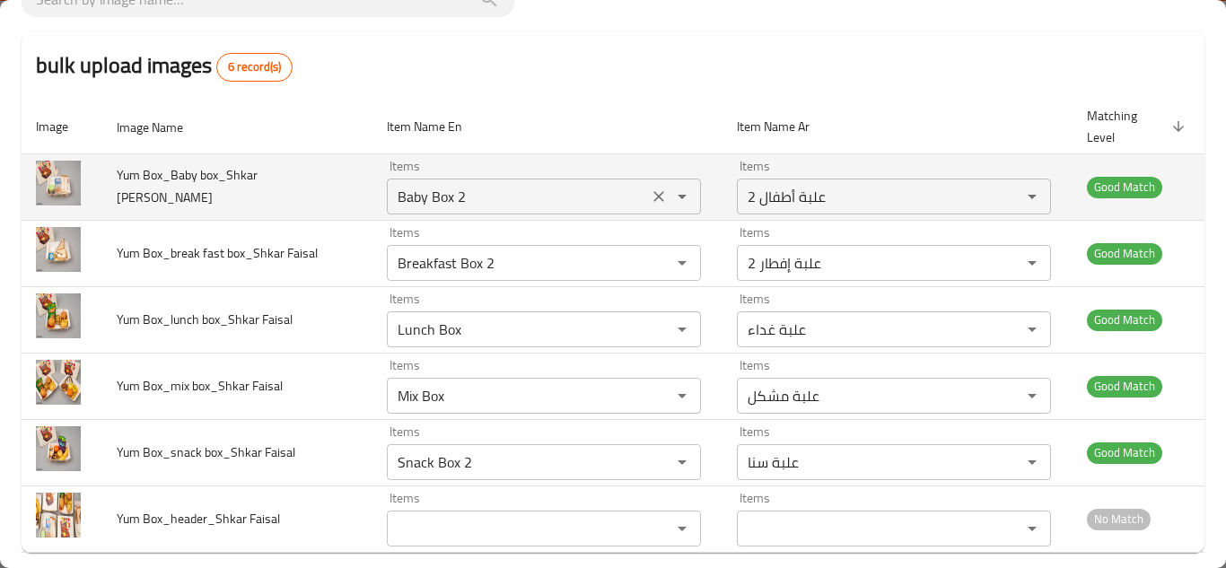
click at [476, 184] on Faisal "Baby Box 2" at bounding box center [517, 196] width 250 height 25
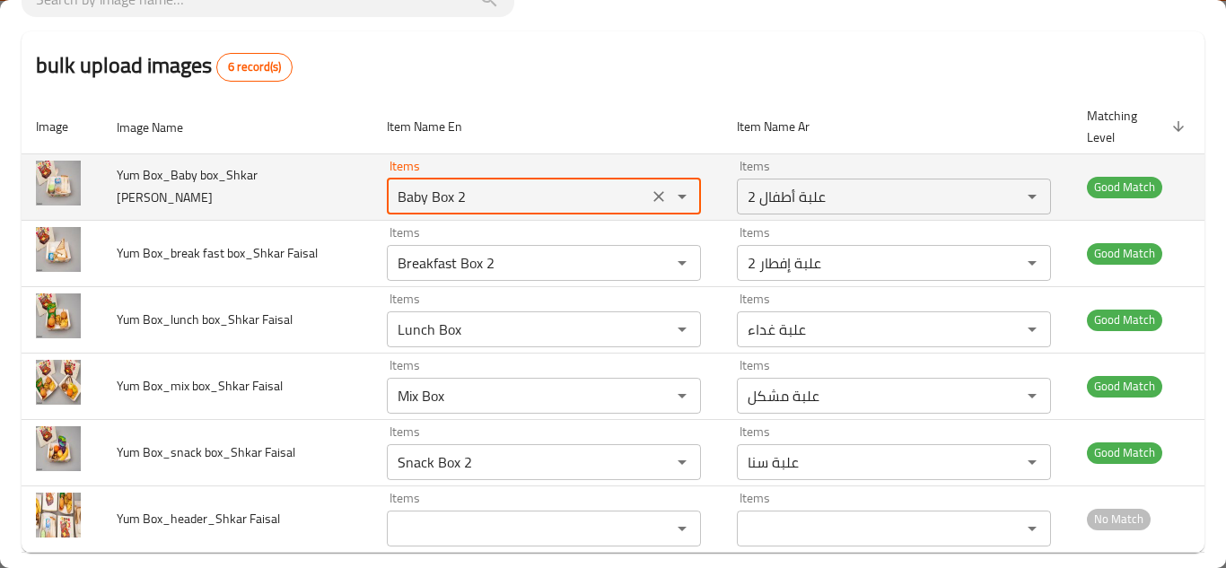
click at [492, 184] on Faisal "Baby Box 2" at bounding box center [517, 196] width 250 height 25
click at [502, 184] on Faisal "Baby Box 2" at bounding box center [517, 196] width 250 height 25
click at [504, 184] on Faisal "Baby Box 2" at bounding box center [517, 196] width 250 height 25
type Faisal "Baby Box"
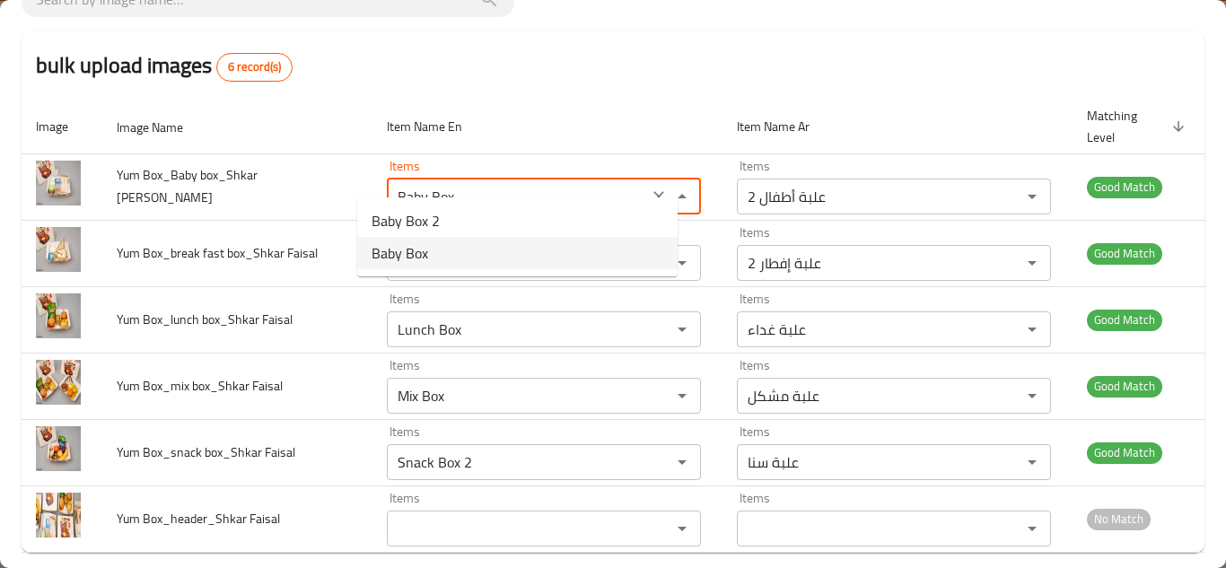
click at [497, 255] on Faisal-option-1 "Baby Box" at bounding box center [517, 253] width 320 height 32
type Faisal-ar "علبة أطفال"
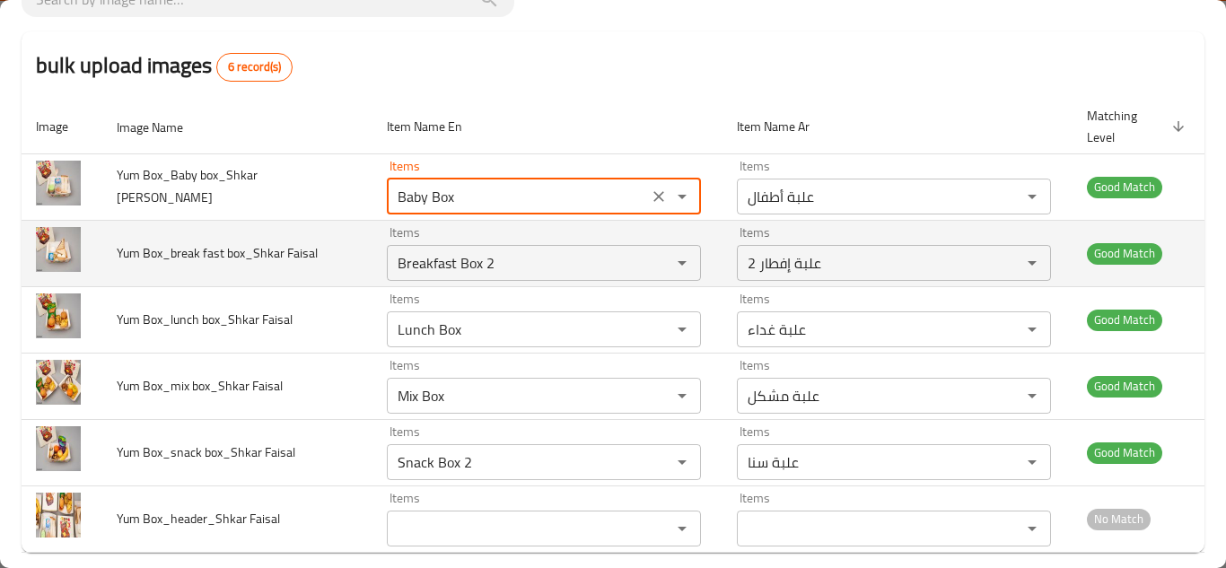
type Faisal "Baby Box"
click at [309, 220] on td "Yum Box_break fast box_Shkar Faisal" at bounding box center [237, 253] width 270 height 66
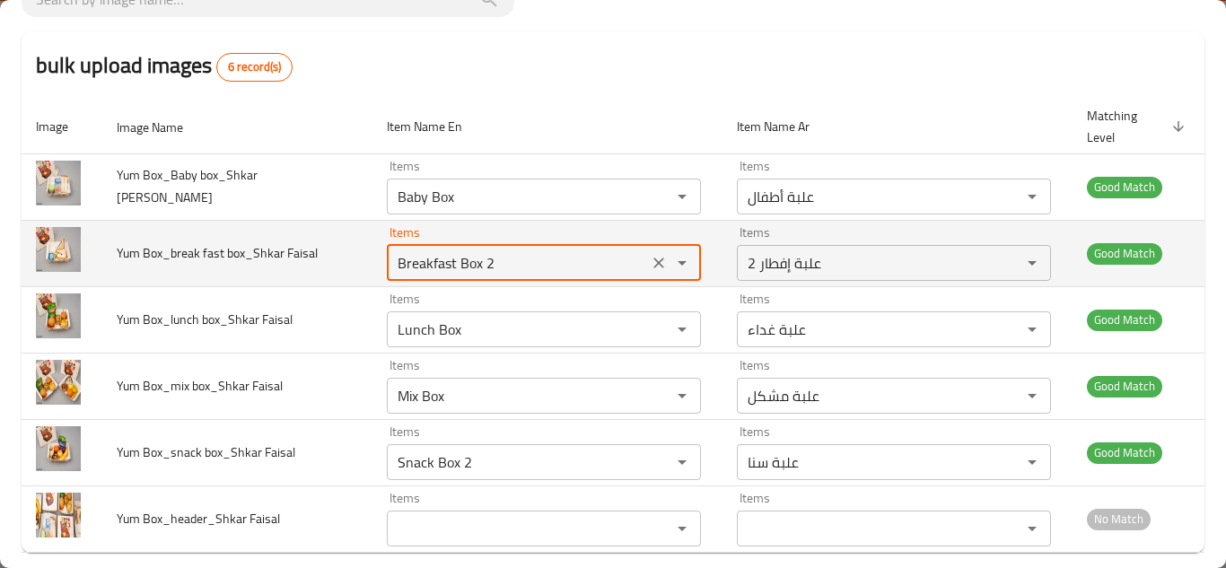
click at [493, 250] on Faisal "Breakfast Box 2" at bounding box center [517, 262] width 250 height 25
click at [510, 250] on Faisal "Breakfast Box 2" at bounding box center [517, 262] width 250 height 25
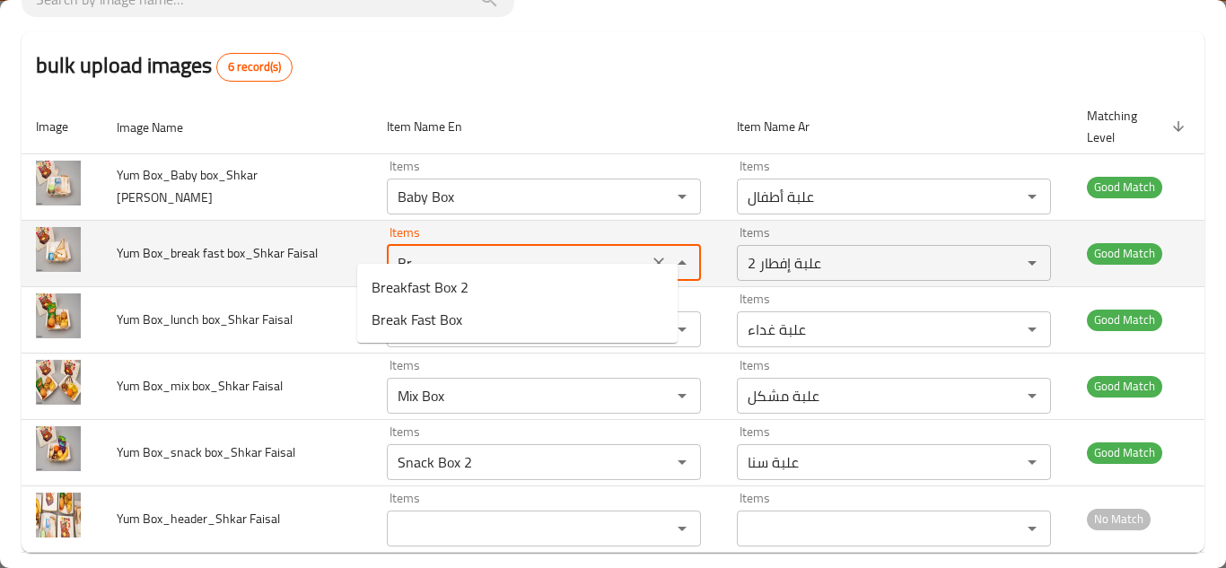
type Faisal "B"
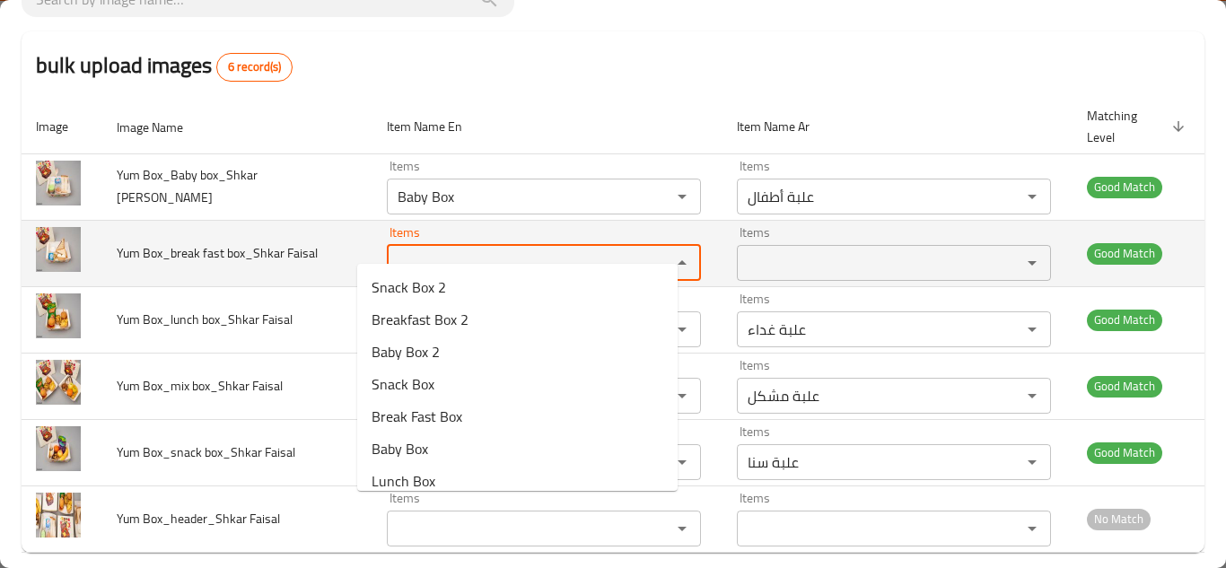
click at [315, 241] on span "Yum Box_break fast box_Shkar Faisal" at bounding box center [217, 252] width 201 height 23
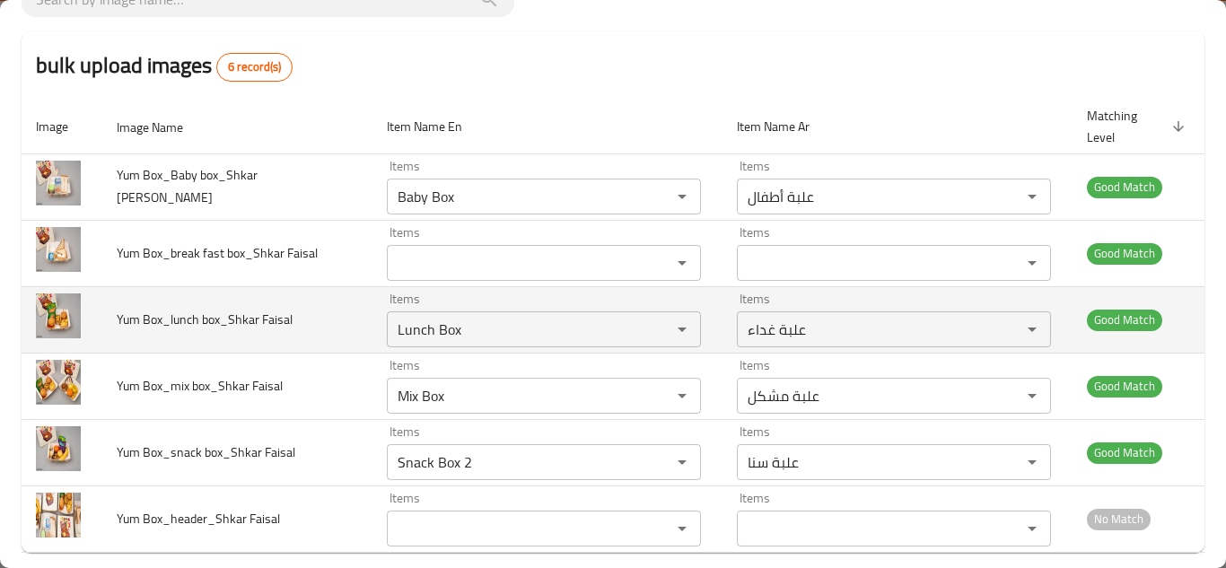
click at [338, 292] on td "Yum Box_lunch box_Shkar Faisal" at bounding box center [237, 319] width 270 height 66
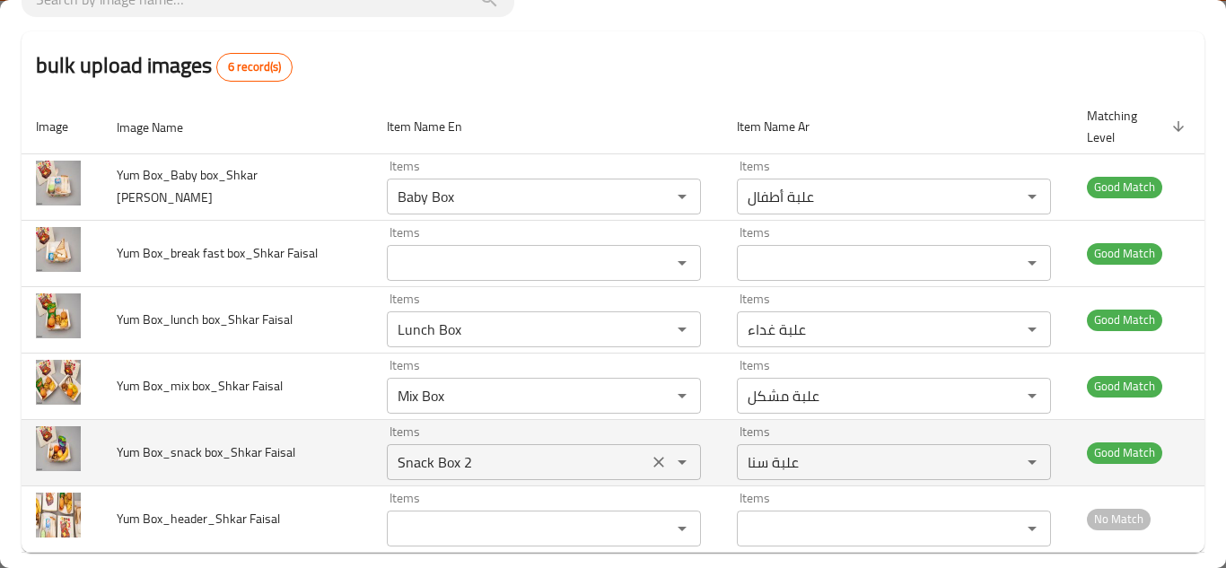
click at [460, 450] on Faisal "Snack Box 2" at bounding box center [517, 462] width 250 height 25
click at [487, 450] on Faisal "Snack Box 2" at bounding box center [517, 462] width 250 height 25
click at [506, 450] on Faisal "Snack Box 2" at bounding box center [517, 462] width 250 height 25
click at [509, 450] on Faisal "Snack Box 2" at bounding box center [517, 462] width 250 height 25
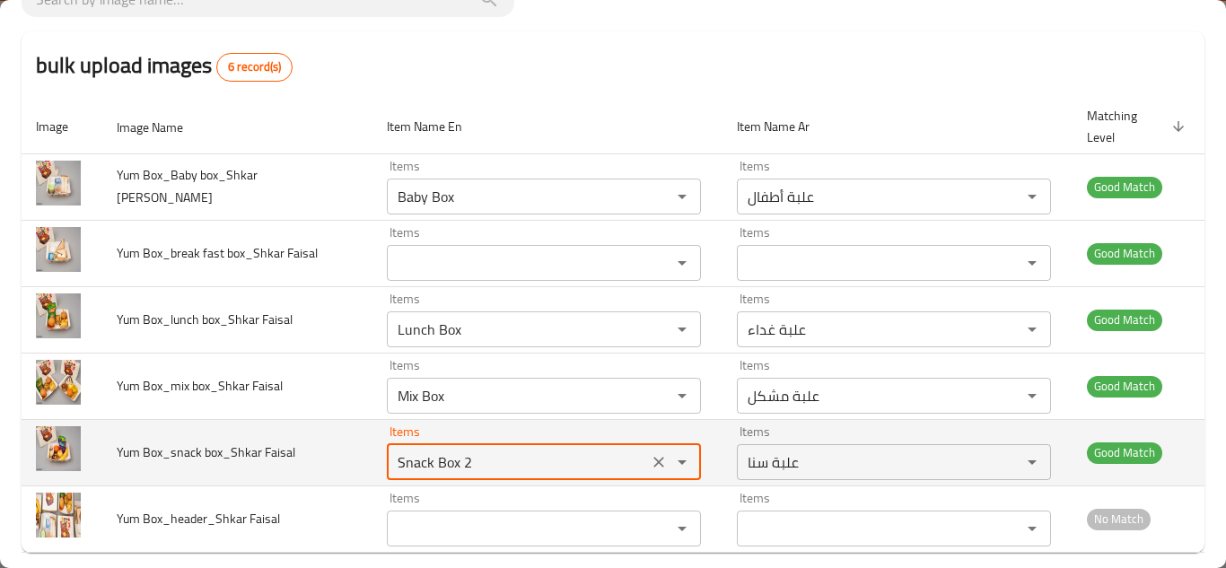
click at [510, 444] on div "Snack Box 2 Items" at bounding box center [544, 462] width 314 height 36
type Faisal "Snack Box"
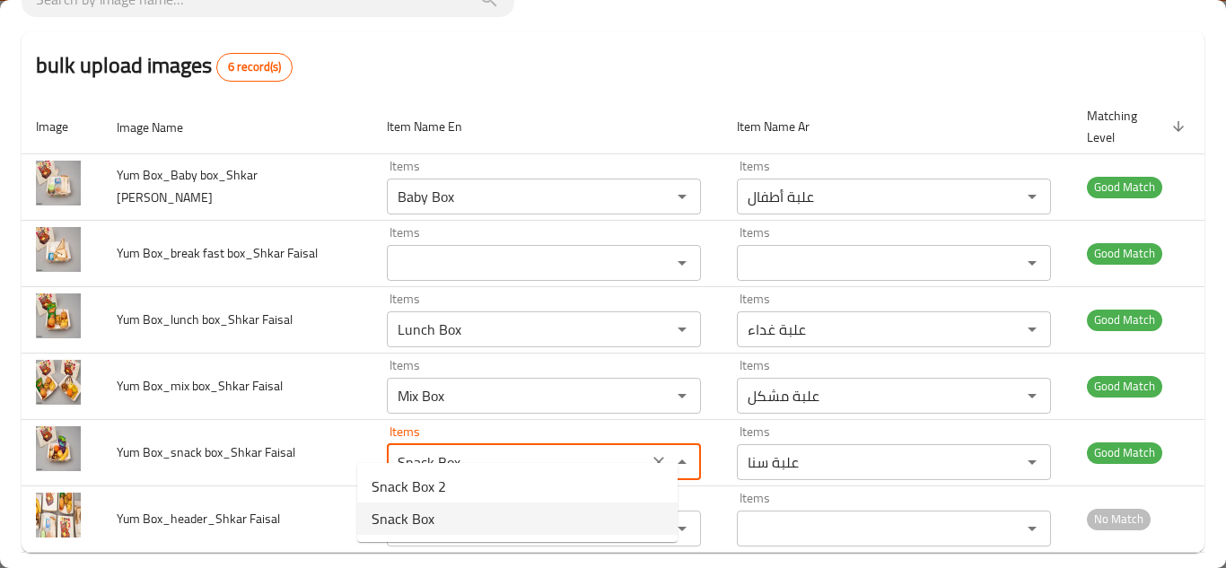
click at [459, 515] on Faisal-option-1 "Snack Box" at bounding box center [517, 519] width 320 height 32
type Faisal-ar "علبة سناک"
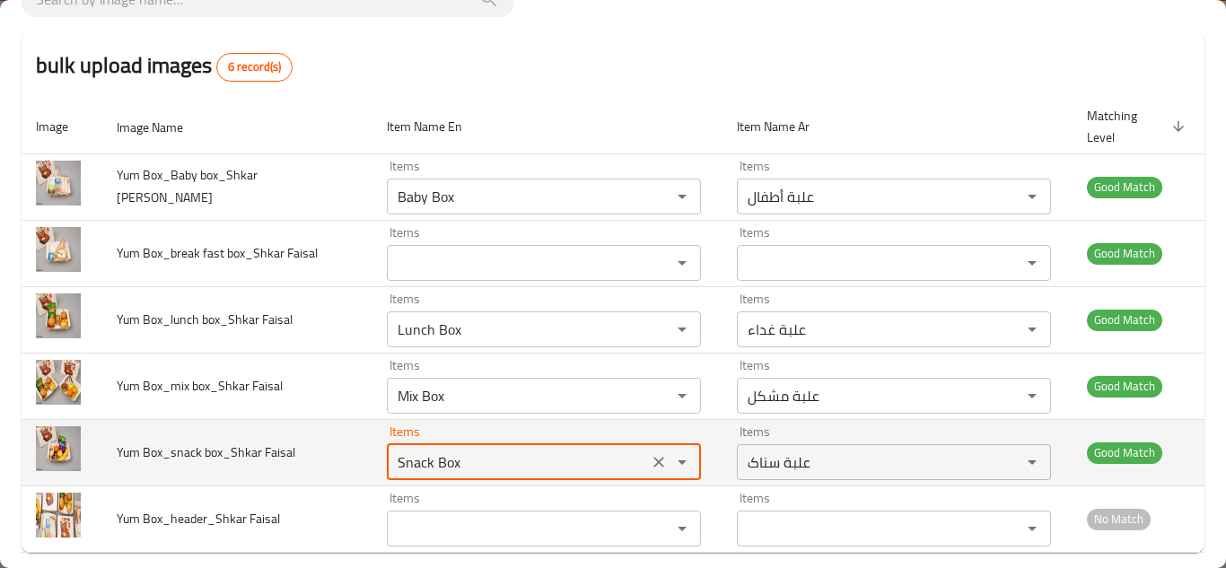
type Faisal "Snack Box"
click at [318, 422] on td "Yum Box_snack box_Shkar Faisal" at bounding box center [237, 452] width 270 height 66
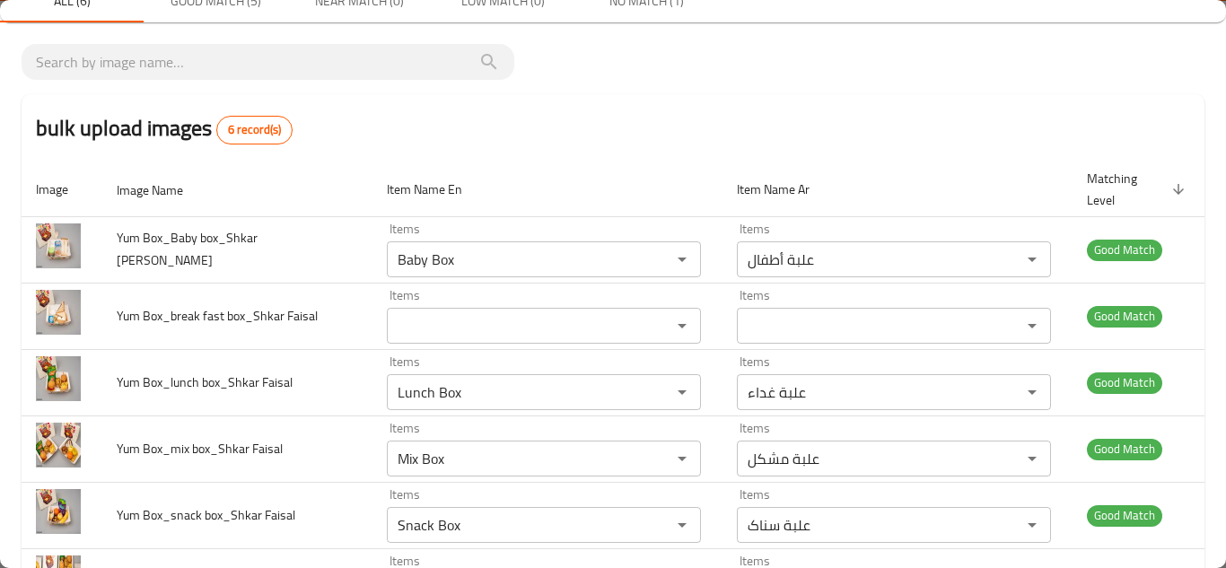
scroll to position [0, 0]
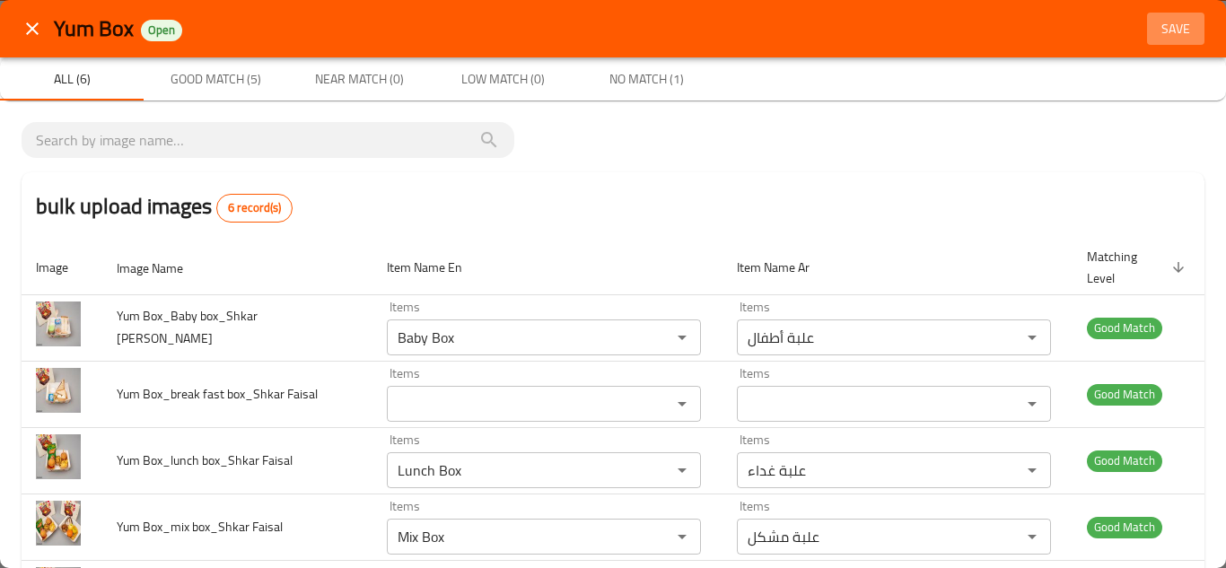
click at [1161, 34] on span "Save" at bounding box center [1175, 29] width 43 height 22
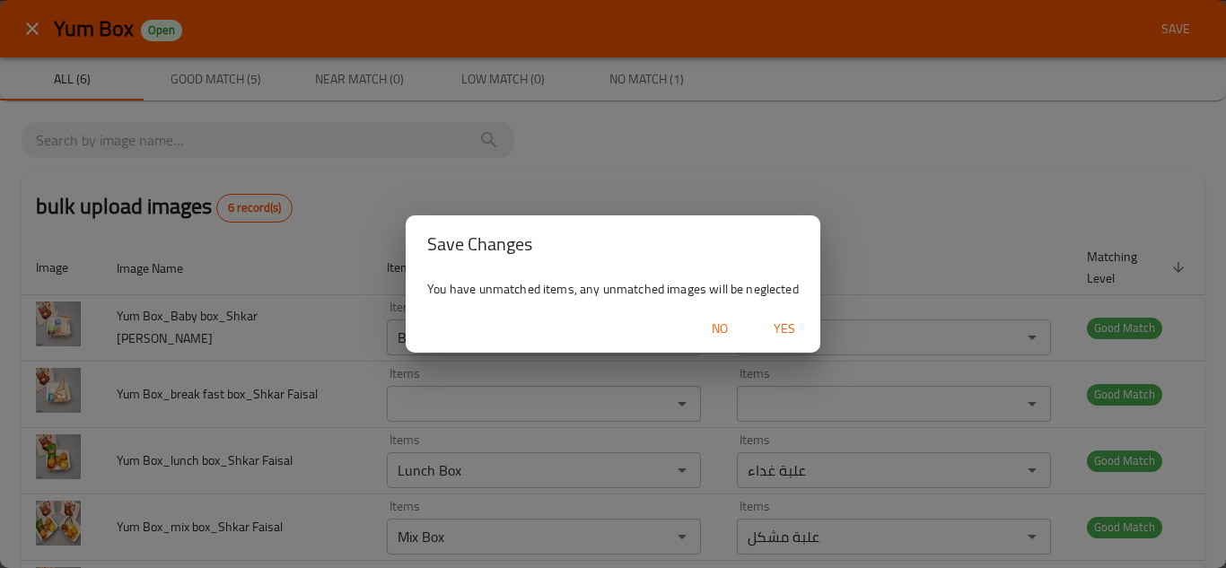
click at [785, 318] on span "Yes" at bounding box center [784, 329] width 43 height 22
click at [785, 318] on button "Yes" at bounding box center [784, 328] width 57 height 33
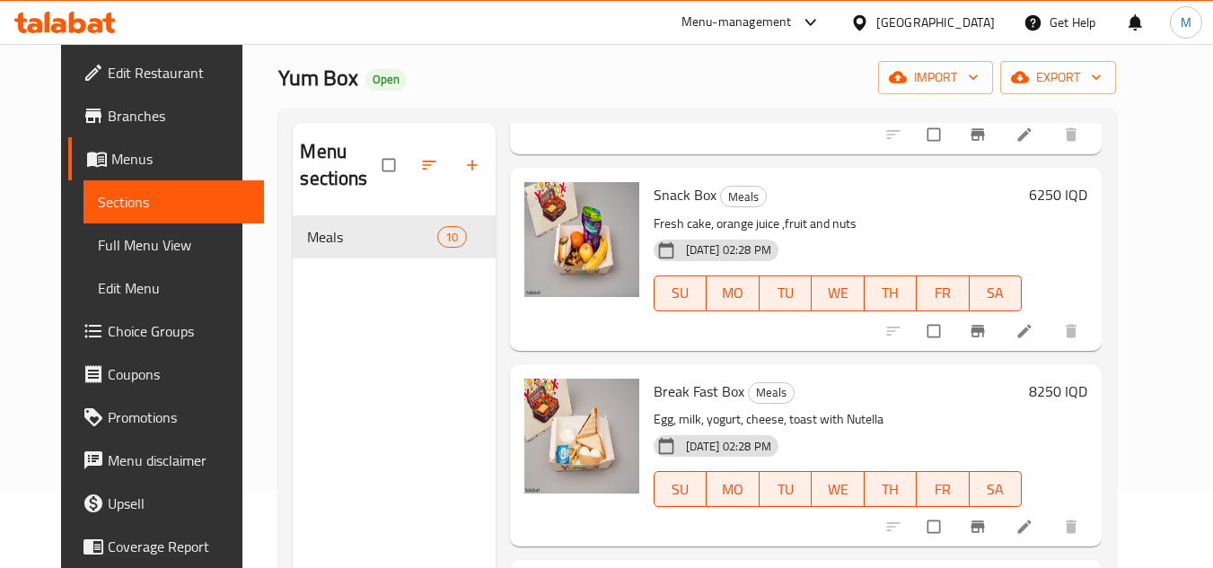
scroll to position [180, 0]
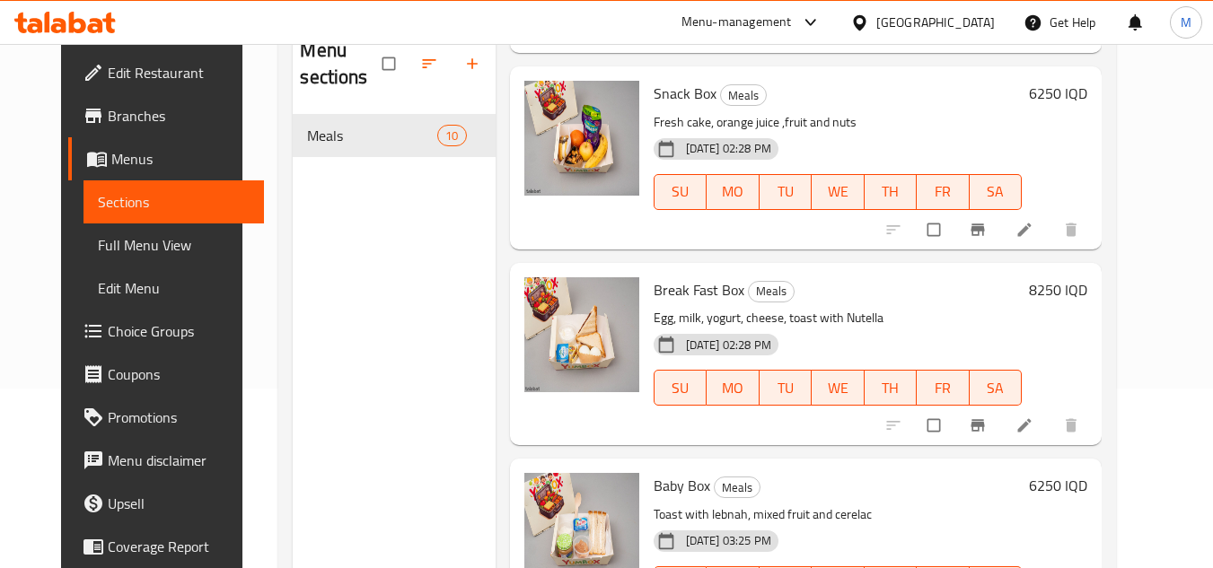
click at [1152, 324] on div "Home / Restaurants management / Menus / Sections Yum Box Open import export Men…" at bounding box center [696, 252] width 909 height 776
click at [545, 302] on circle "upload picture" at bounding box center [547, 302] width 4 height 4
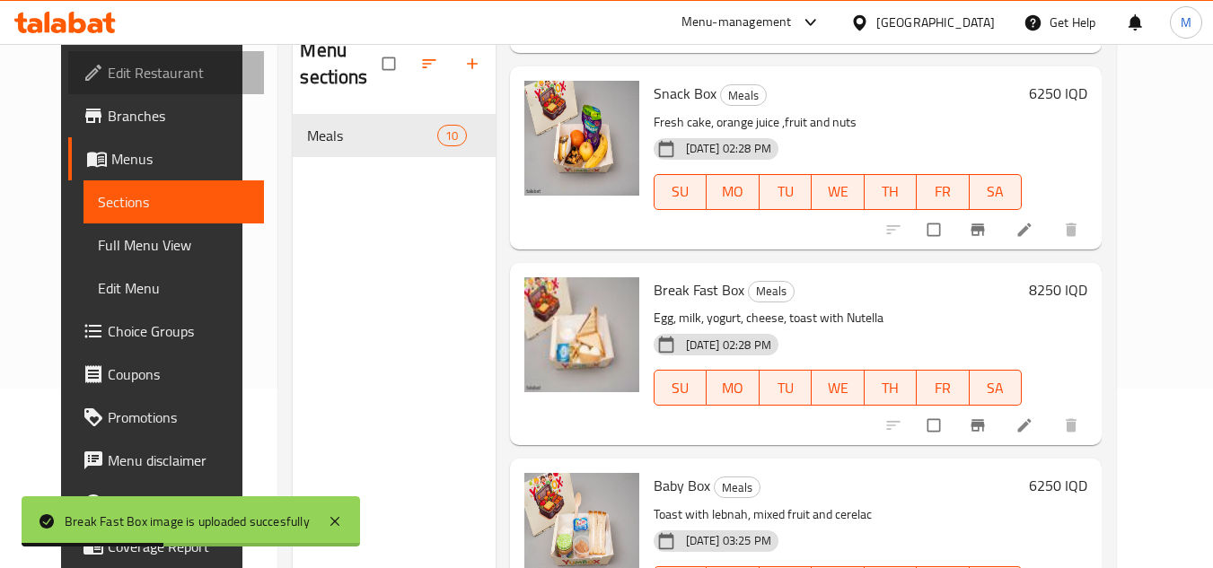
click at [136, 67] on span "Edit Restaurant" at bounding box center [179, 73] width 142 height 22
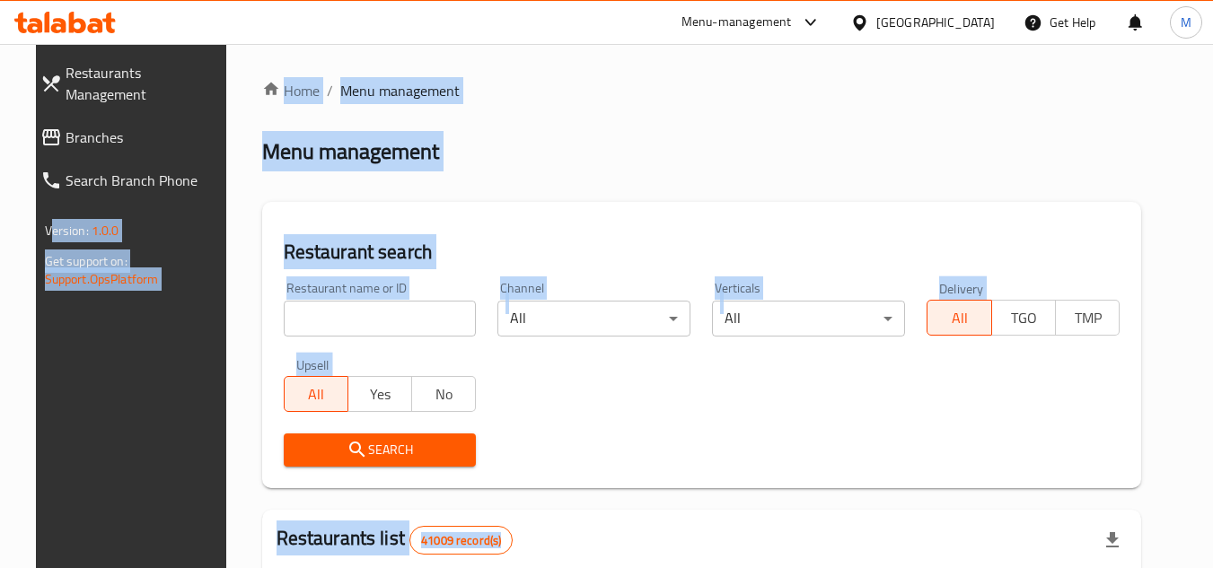
click at [589, 243] on h2 "Restaurant search" at bounding box center [702, 252] width 837 height 27
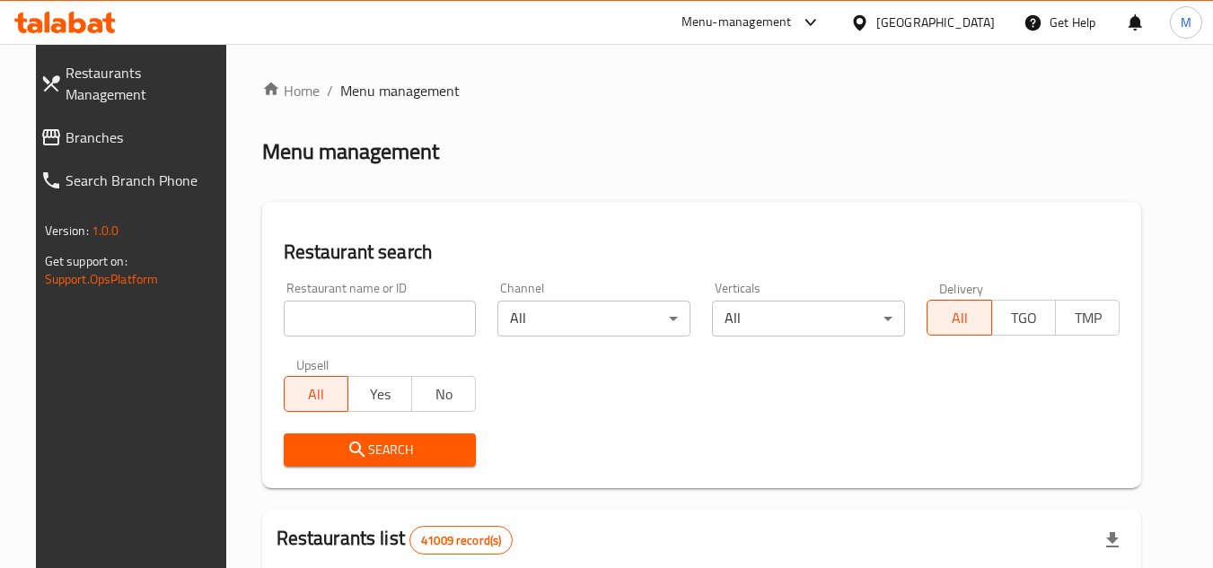
click at [137, 127] on span "Branches" at bounding box center [145, 138] width 159 height 22
click at [454, 323] on input "search" at bounding box center [380, 319] width 193 height 36
paste input "705379"
type input "705379"
click button "Search" at bounding box center [380, 450] width 193 height 33
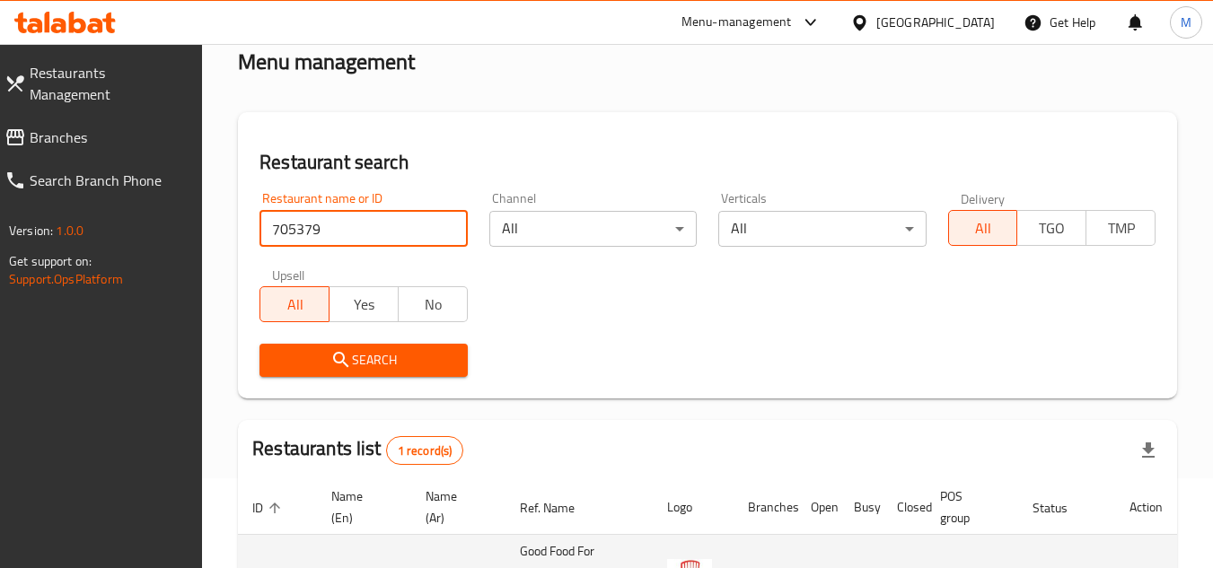
scroll to position [255, 0]
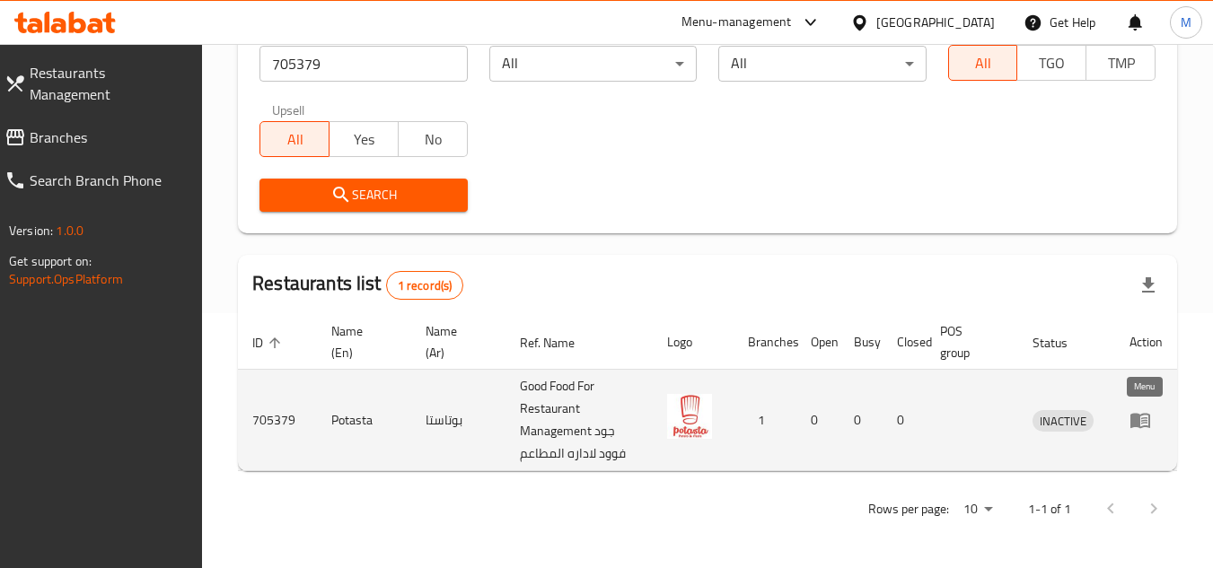
click at [1141, 414] on icon "enhanced table" at bounding box center [1140, 420] width 22 height 22
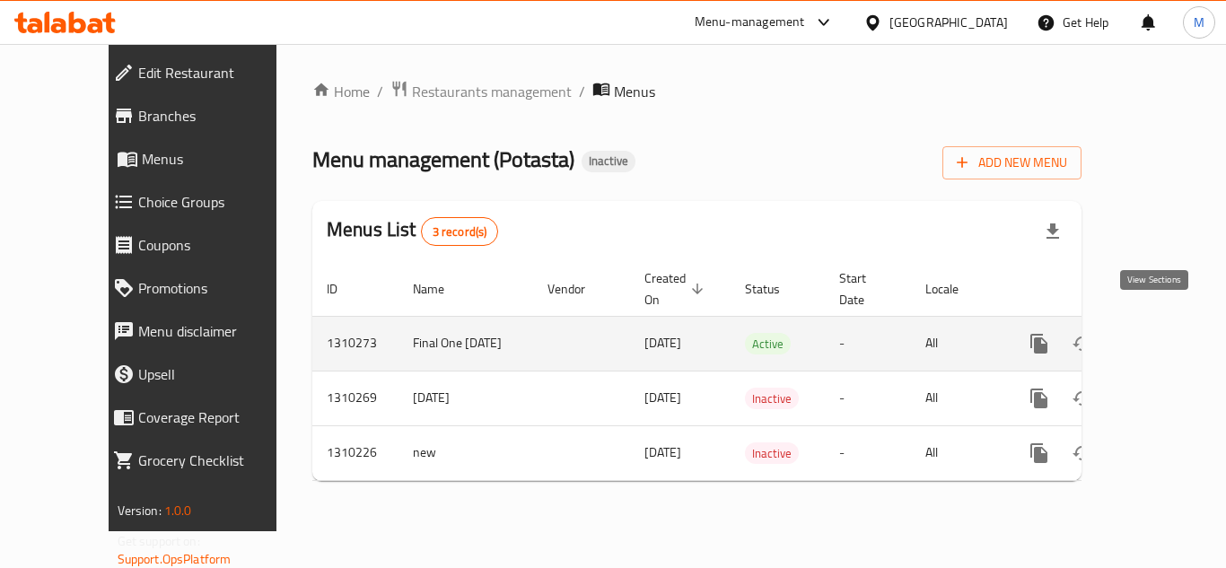
click at [1162, 333] on icon "enhanced table" at bounding box center [1169, 344] width 22 height 22
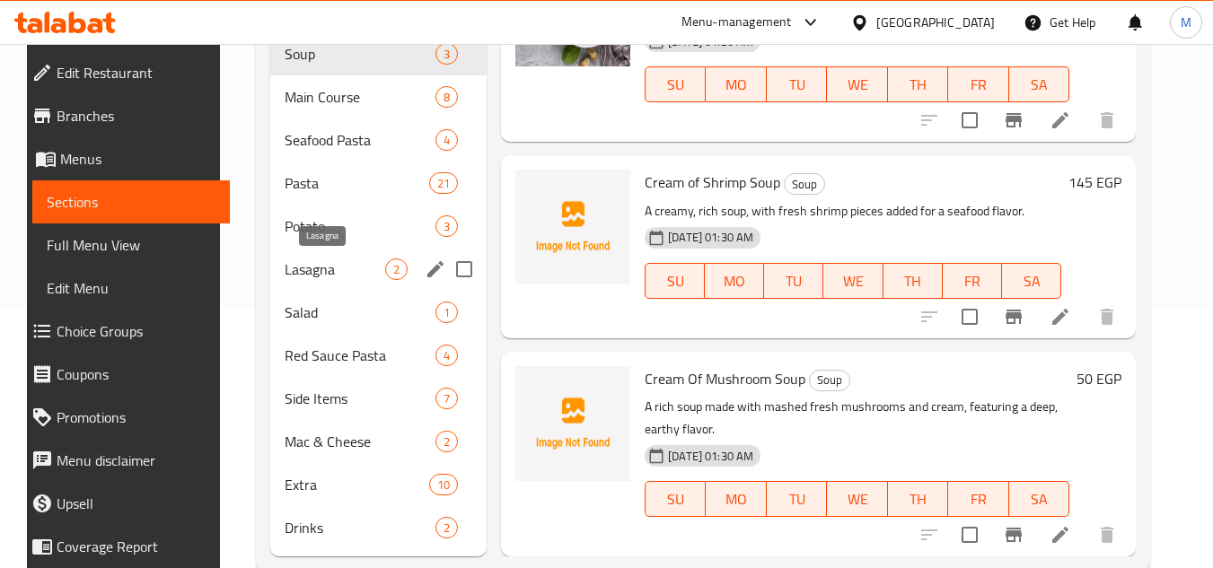
scroll to position [269, 0]
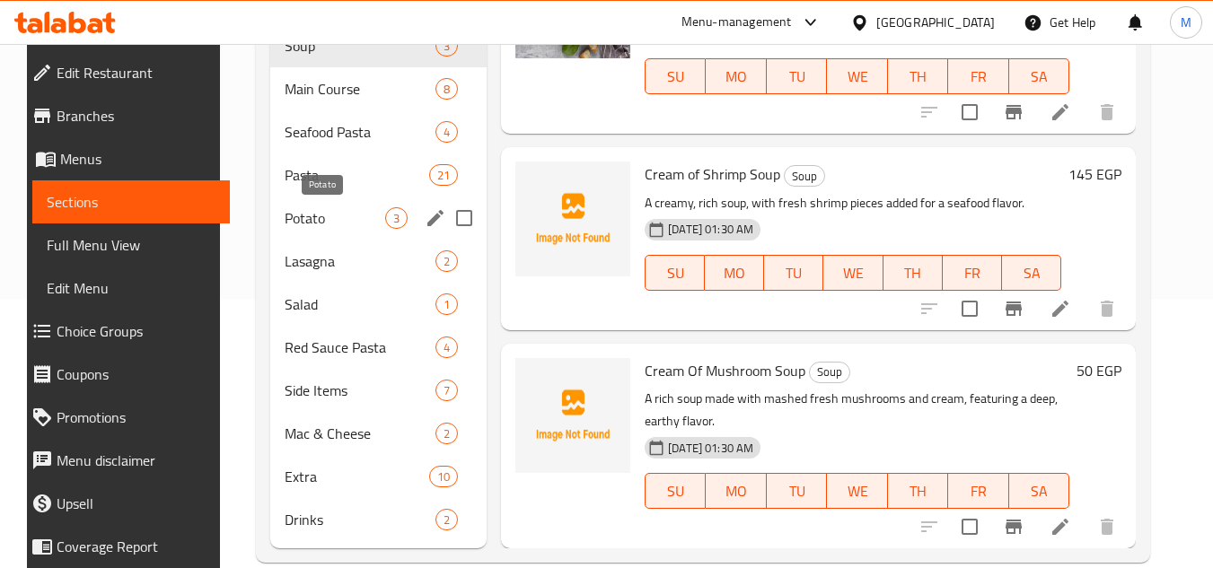
click at [322, 211] on span "Potato" at bounding box center [335, 218] width 101 height 22
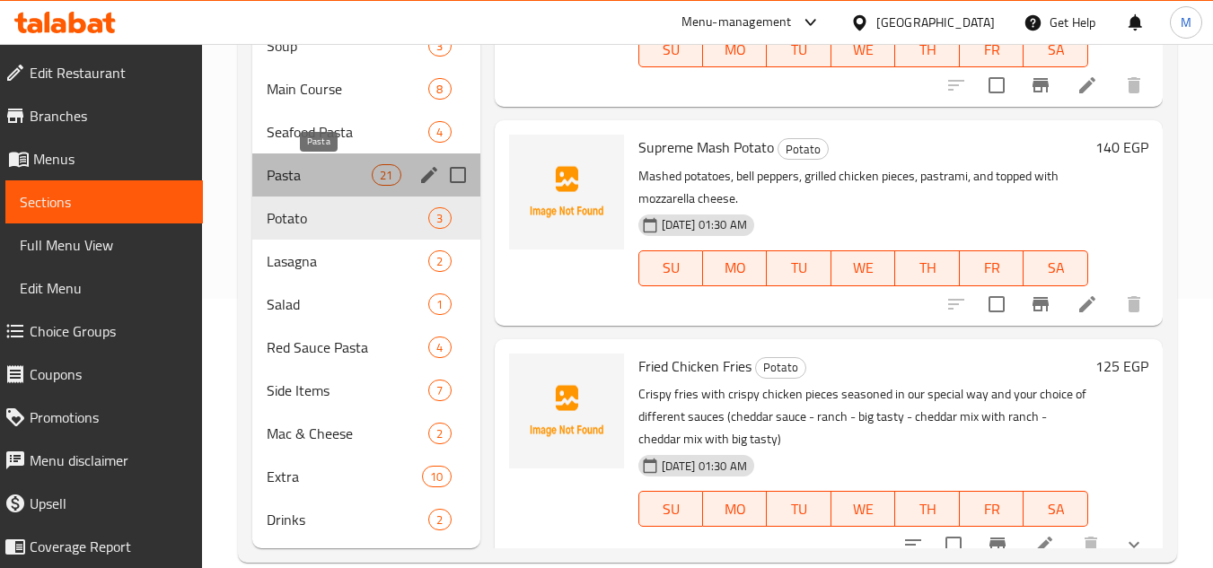
click at [336, 177] on span "Pasta" at bounding box center [319, 175] width 105 height 22
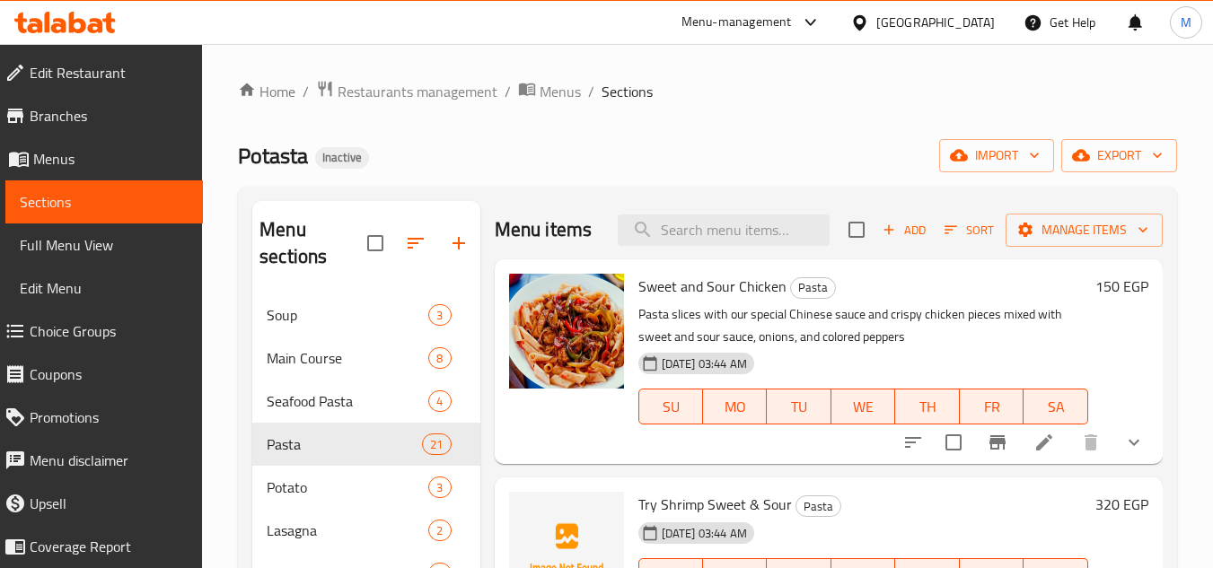
click at [693, 124] on div "Home / Restaurants management / Menus / Sections Potasta Inactive import export…" at bounding box center [707, 456] width 939 height 752
click at [680, 241] on input "search" at bounding box center [724, 230] width 212 height 31
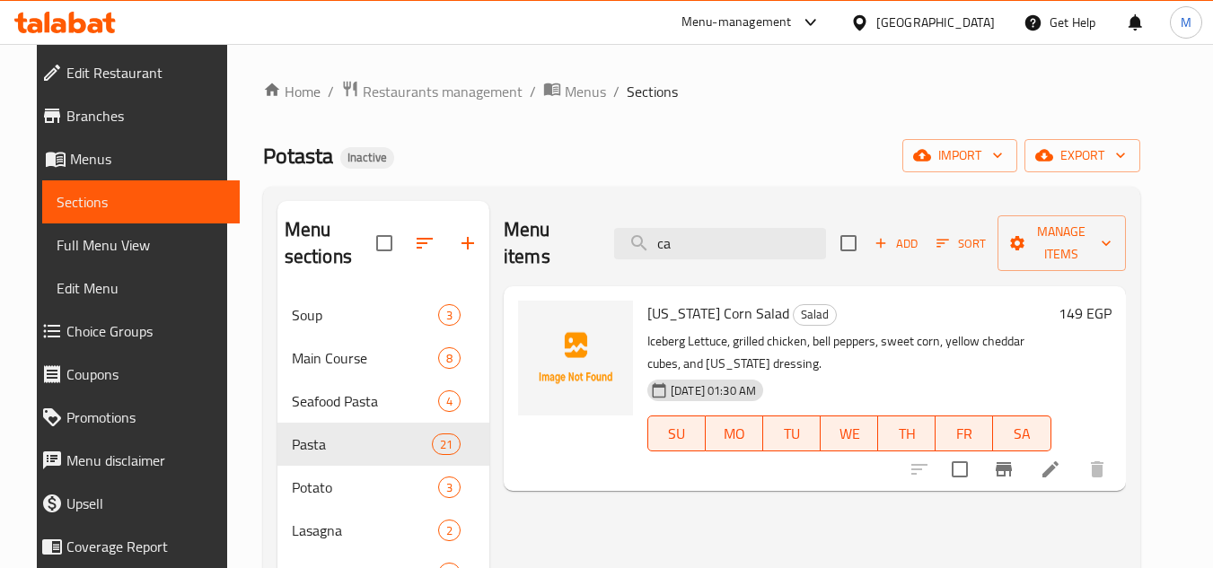
type input "c"
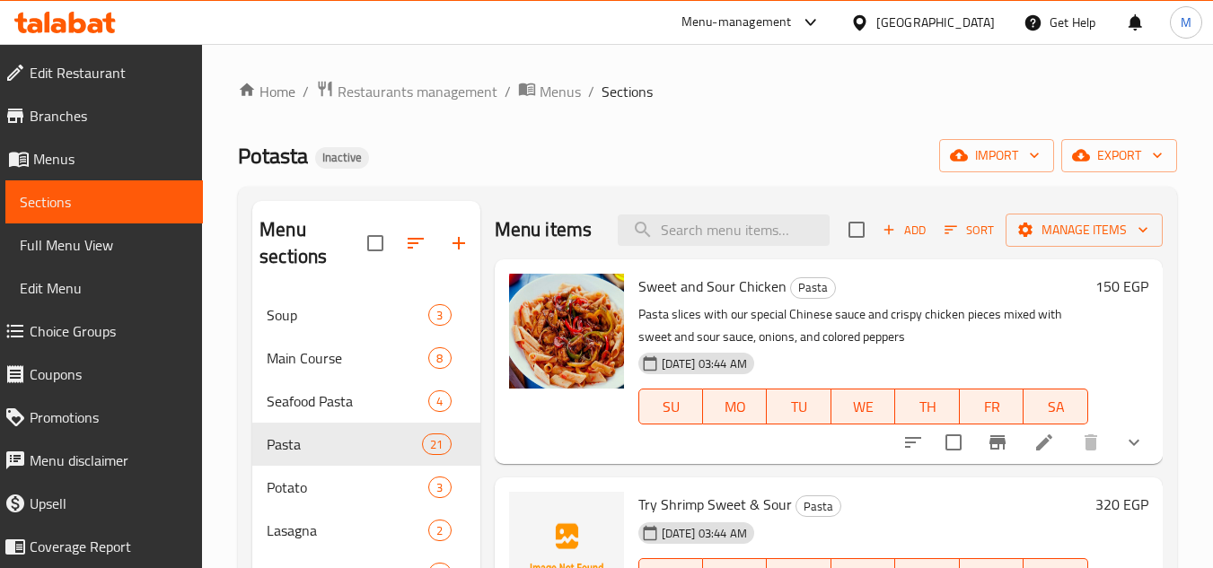
click at [646, 142] on div "Potasta Inactive import export" at bounding box center [707, 155] width 939 height 33
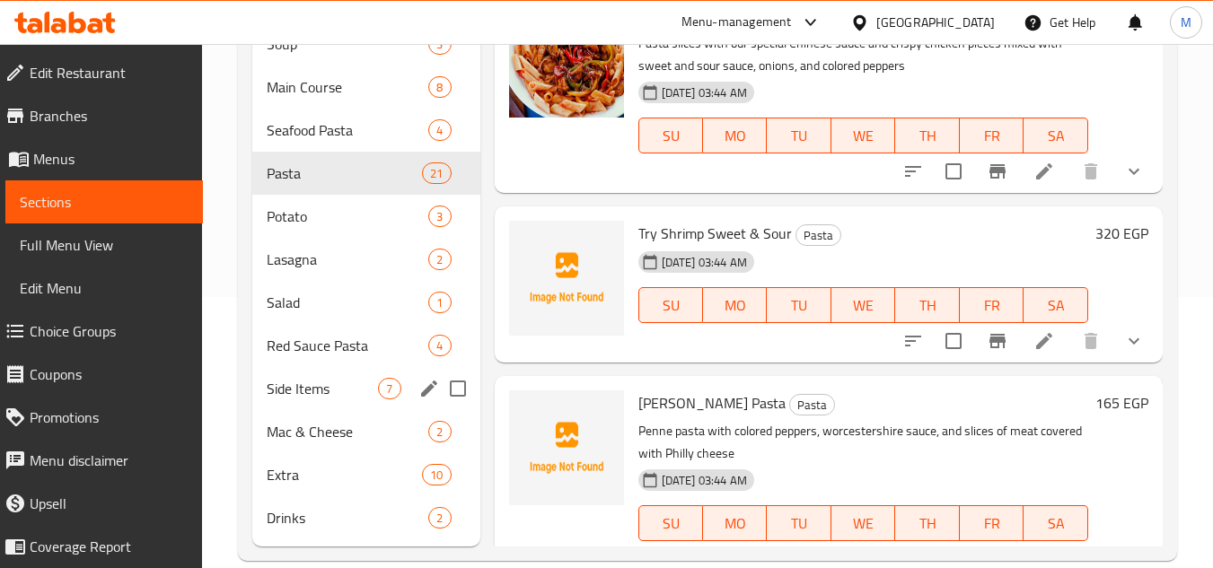
scroll to position [300, 0]
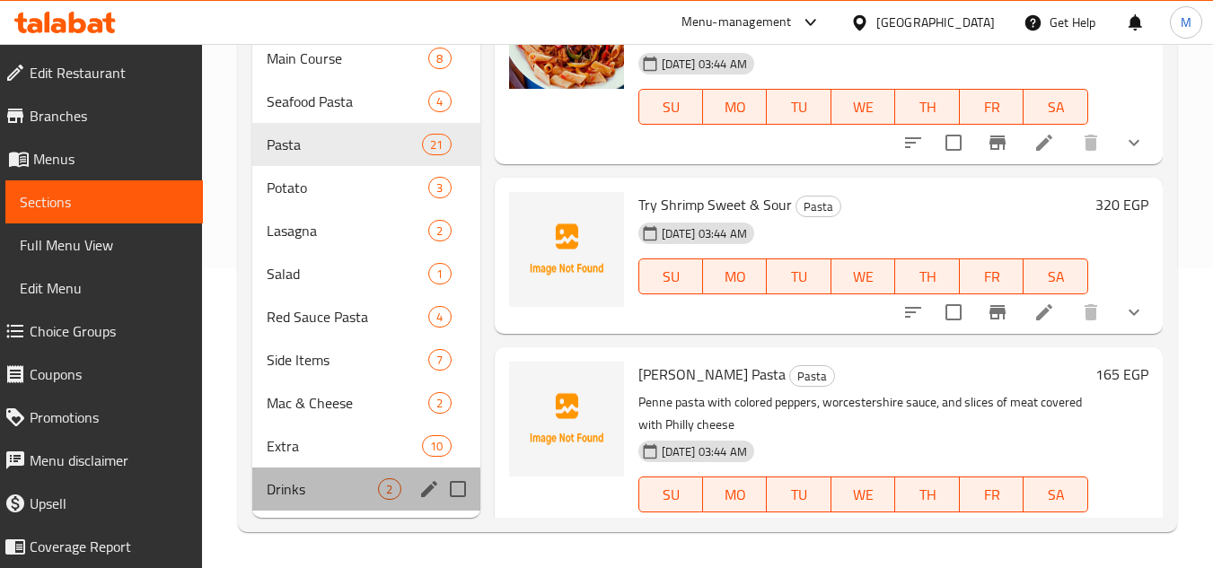
click at [286, 471] on div "Drinks 2" at bounding box center [365, 489] width 227 height 43
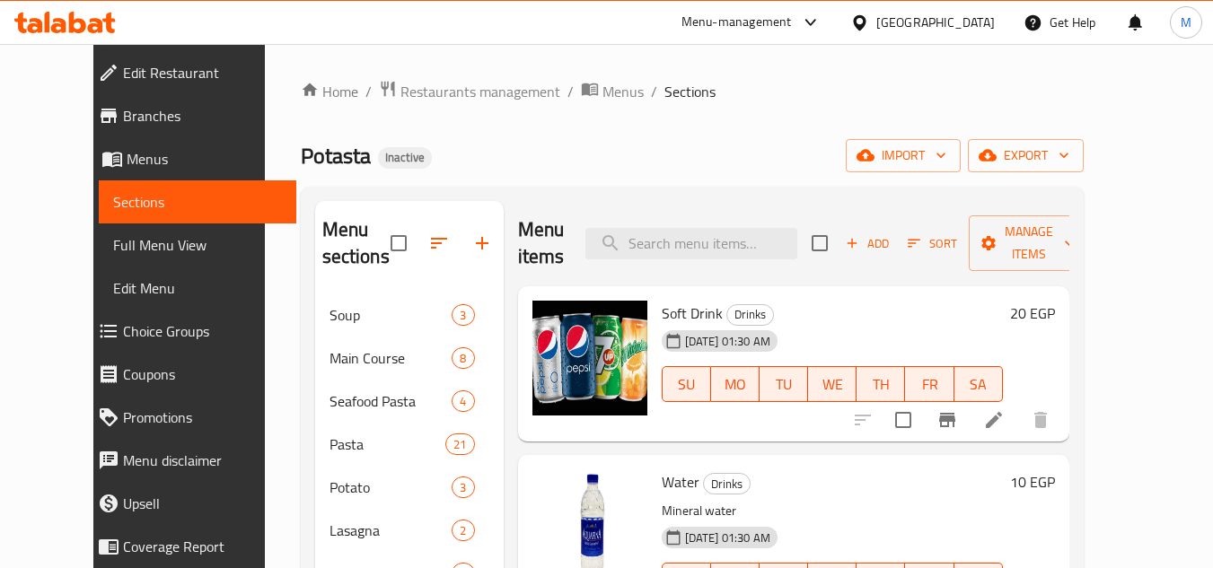
click at [1004, 409] on icon at bounding box center [994, 420] width 22 height 22
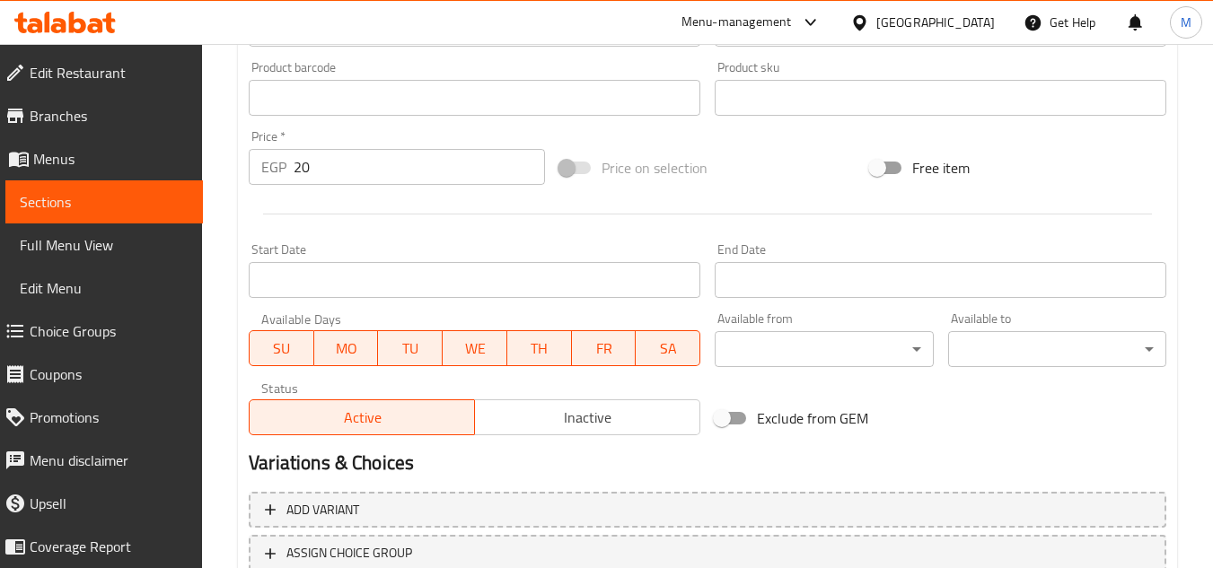
scroll to position [457, 0]
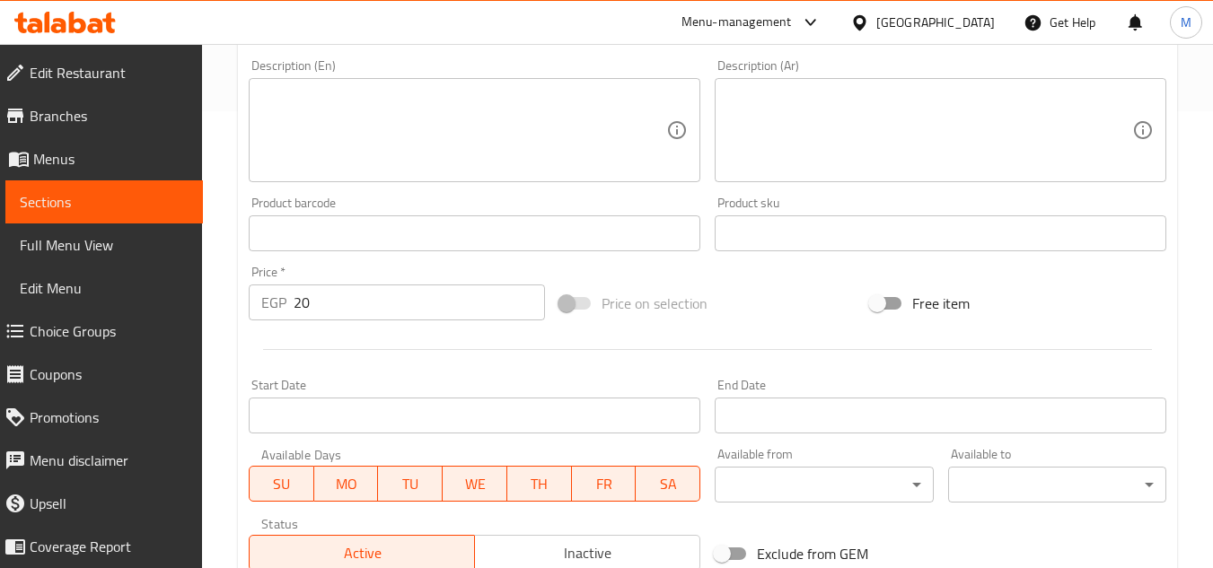
click at [144, 201] on span "Sections" at bounding box center [104, 202] width 169 height 22
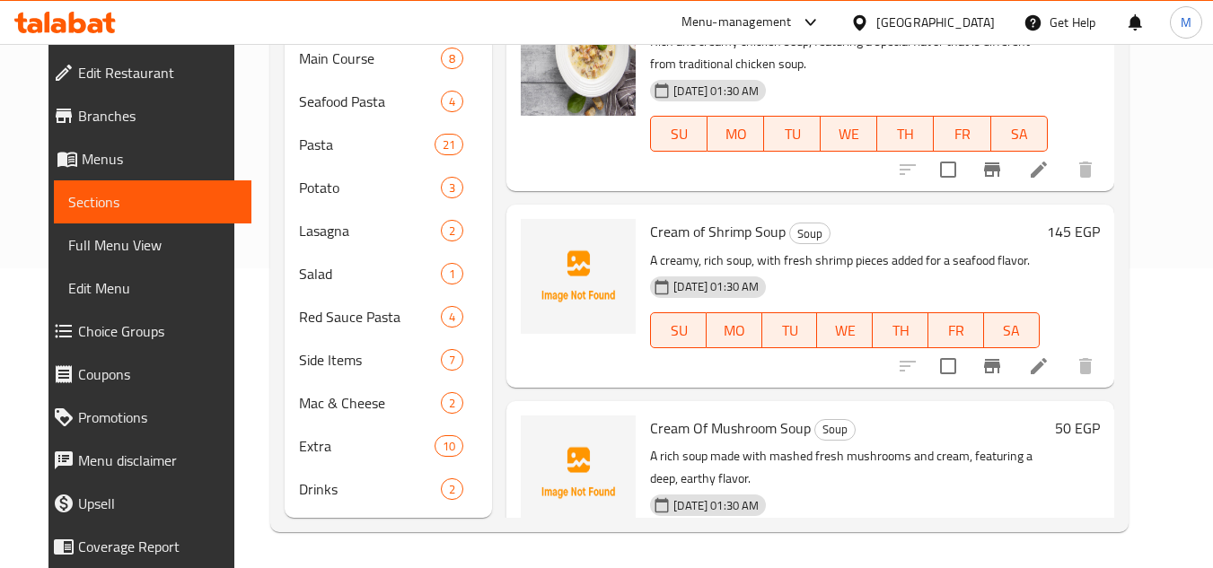
scroll to position [257, 0]
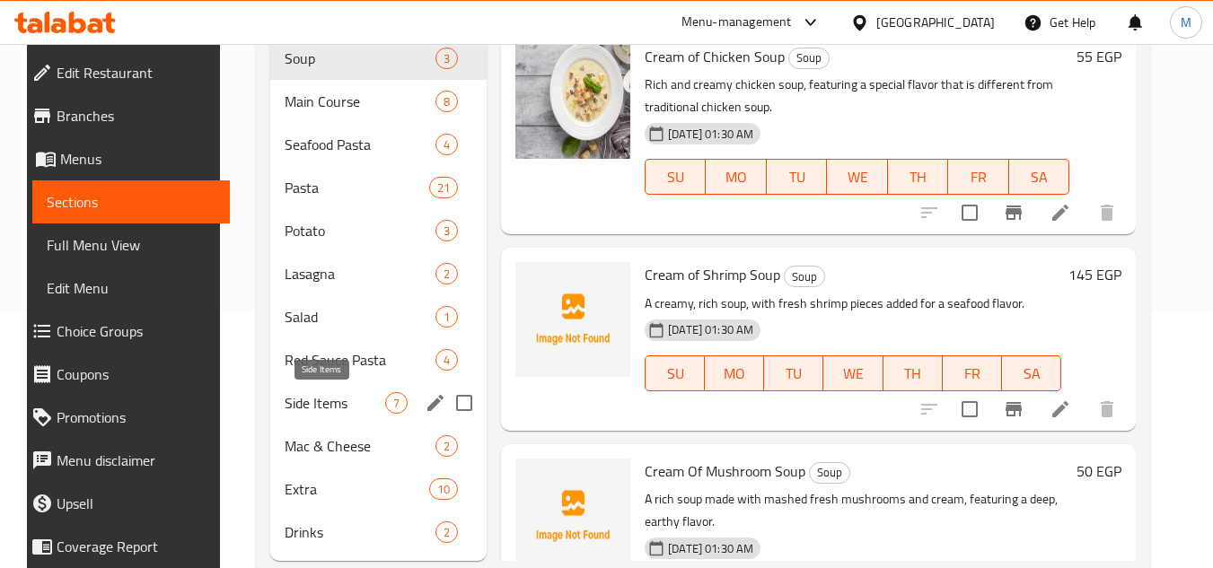
click at [293, 390] on div "Side Items 7" at bounding box center [378, 402] width 216 height 43
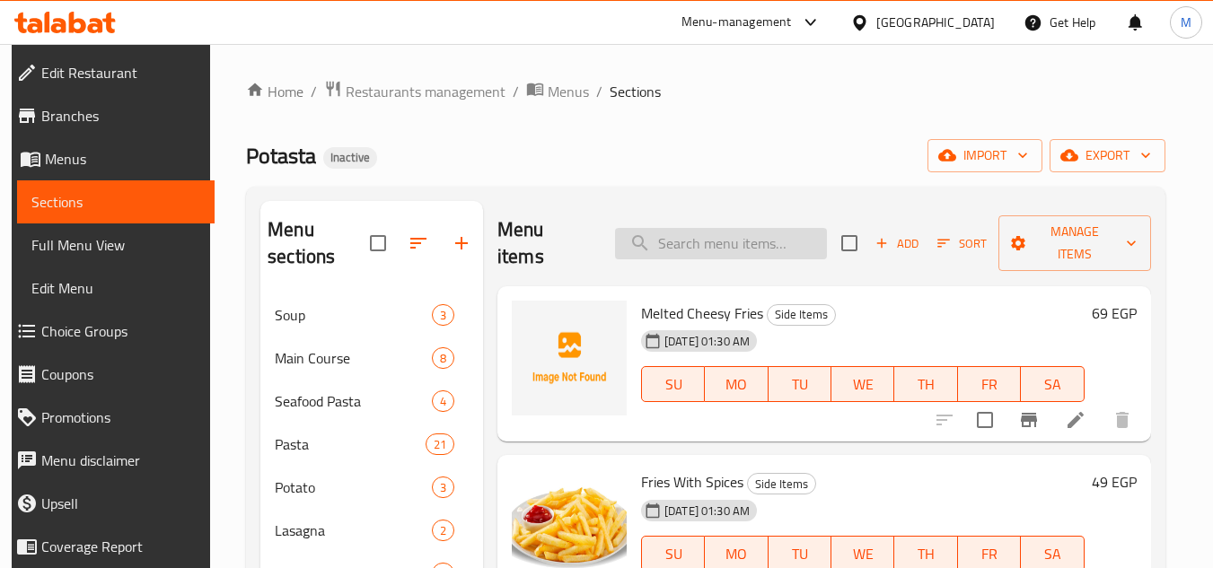
click at [680, 250] on input "search" at bounding box center [721, 243] width 212 height 31
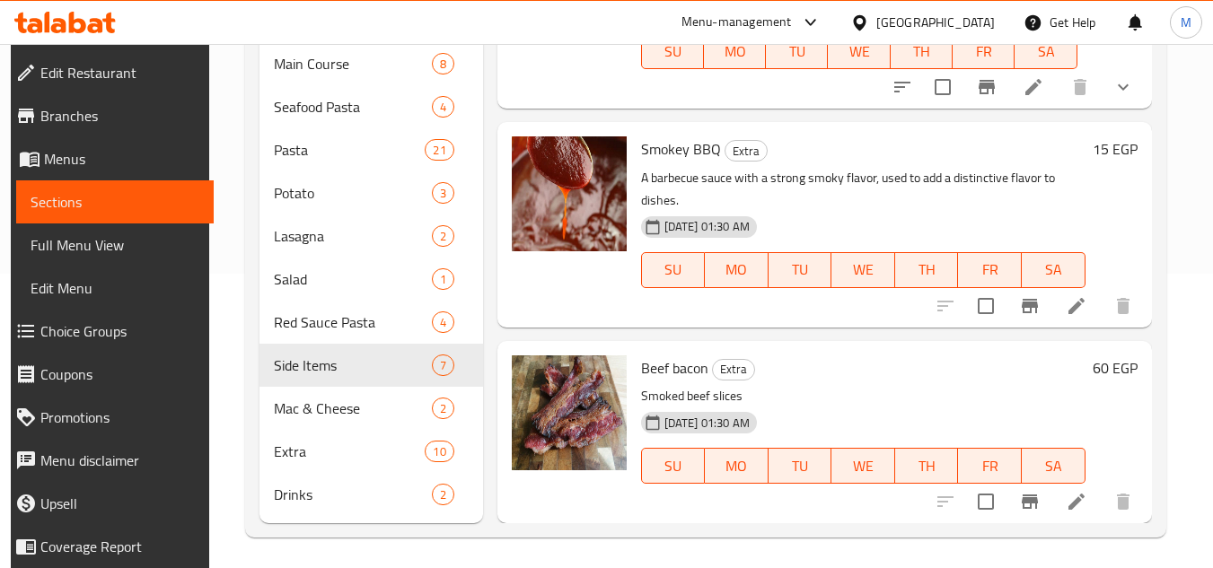
scroll to position [300, 0]
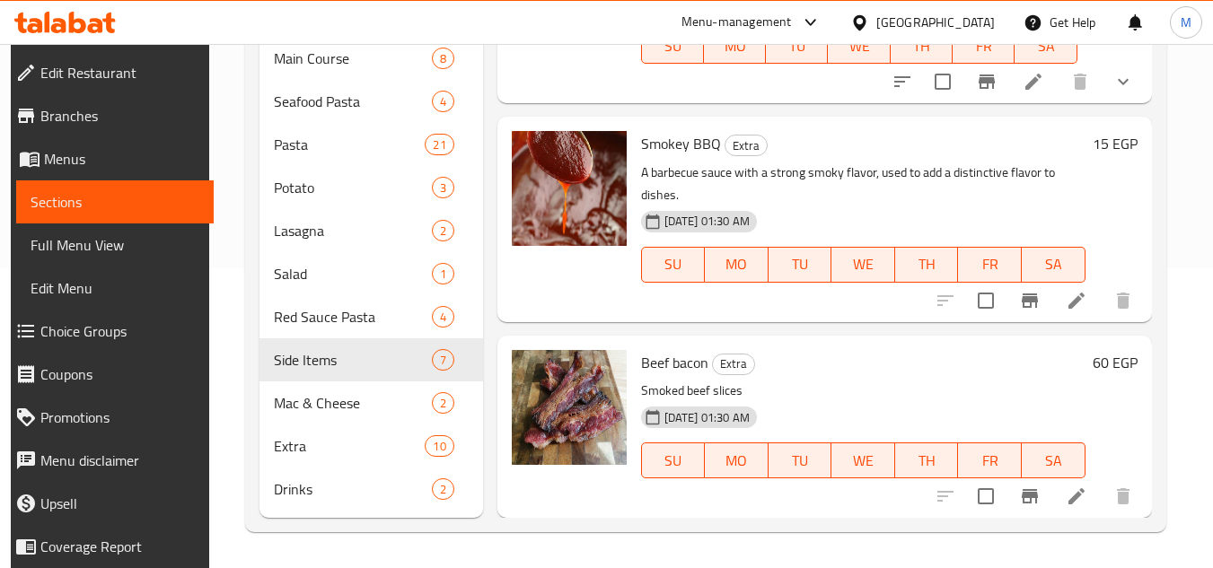
type input "smok"
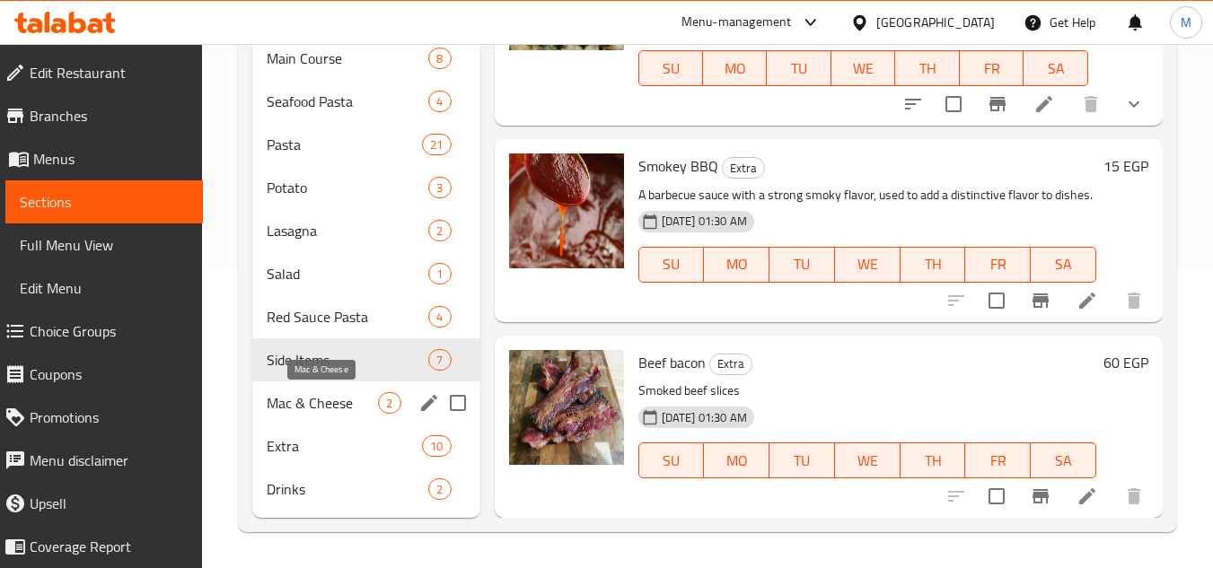
click at [320, 400] on span "Mac & Cheese" at bounding box center [322, 403] width 111 height 22
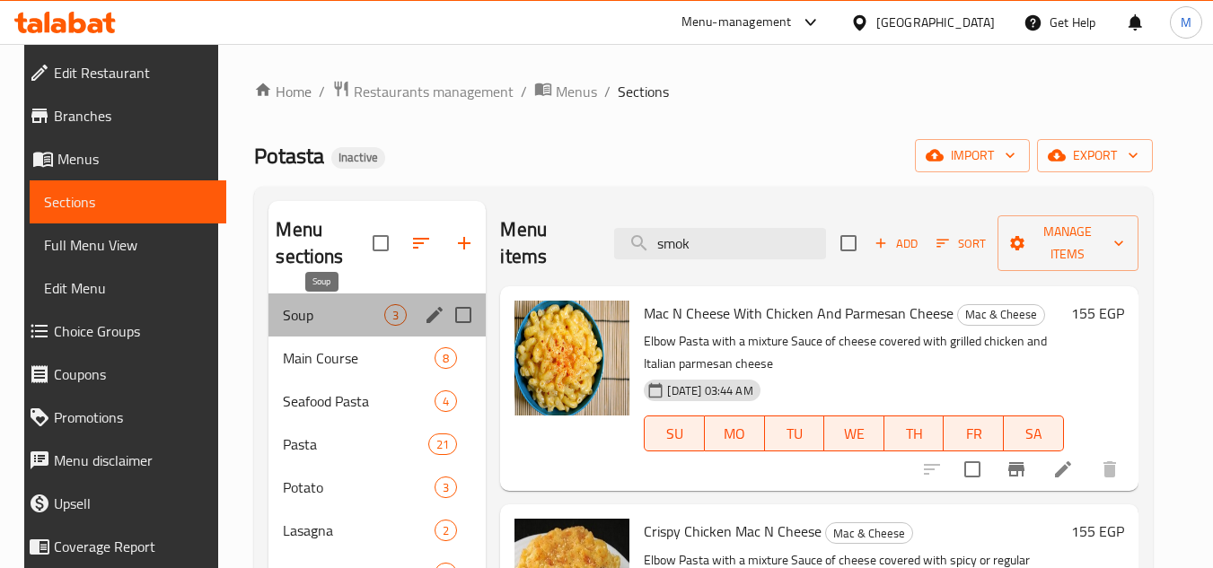
click at [305, 310] on span "Soup" at bounding box center [333, 315] width 101 height 22
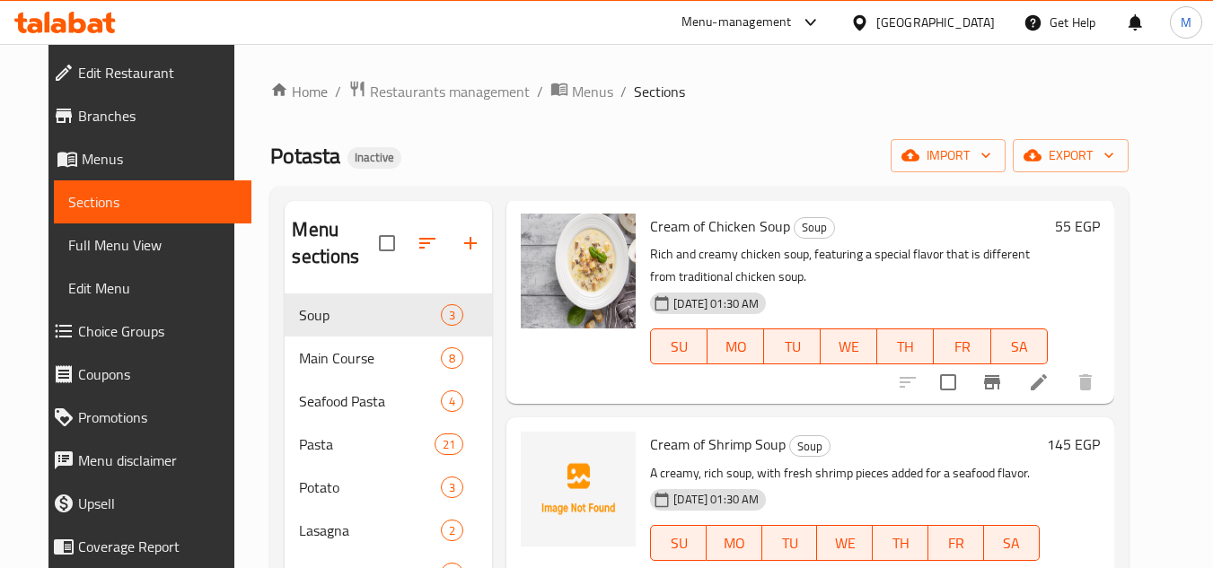
scroll to position [88, 0]
click at [798, 145] on div "Potasta Inactive import export" at bounding box center [698, 155] width 857 height 33
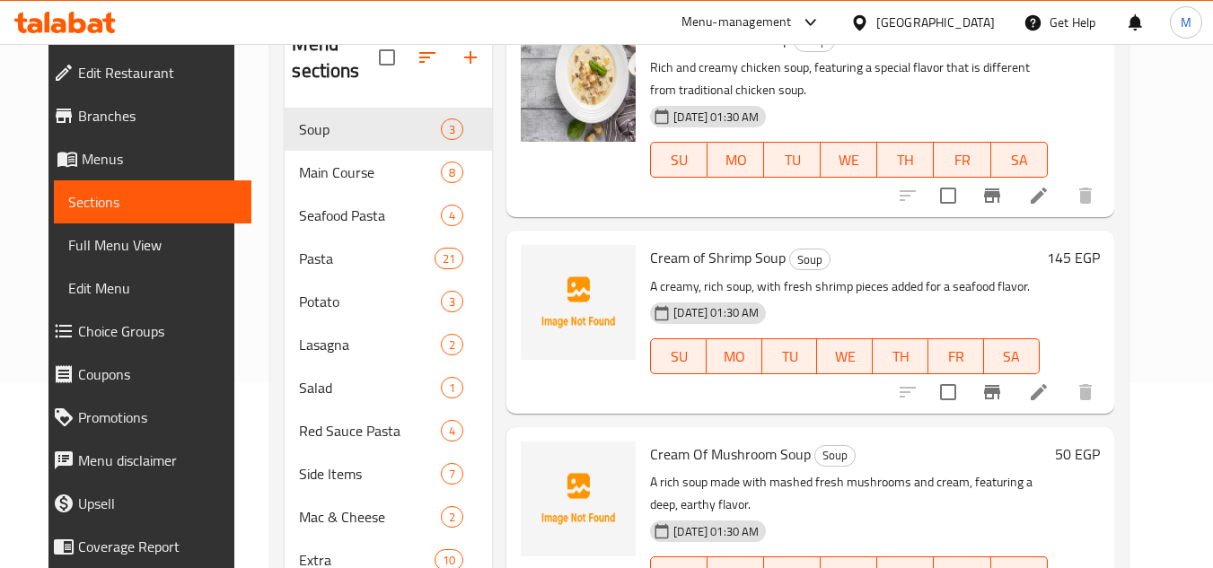
scroll to position [269, 0]
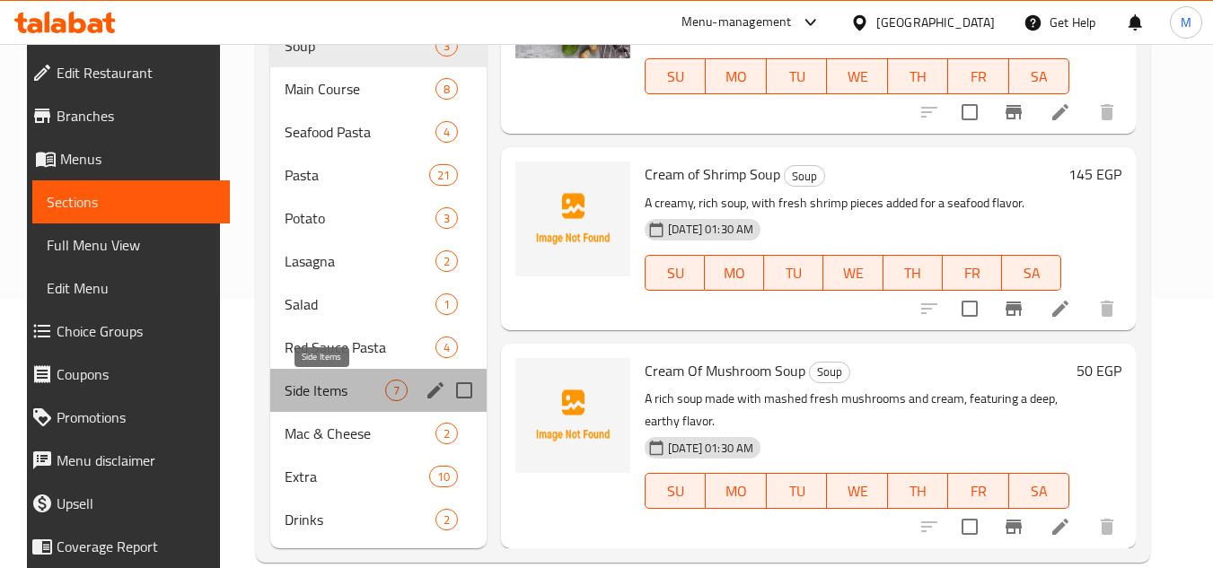
click at [303, 388] on span "Side Items" at bounding box center [335, 391] width 101 height 22
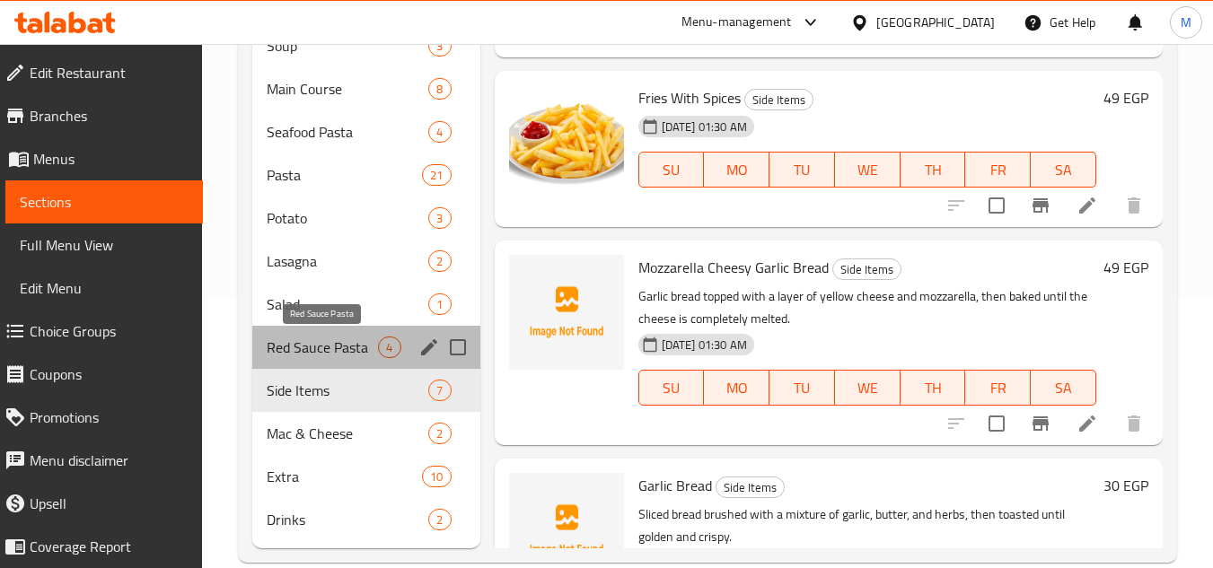
click at [302, 345] on span "Red Sauce Pasta" at bounding box center [322, 348] width 111 height 22
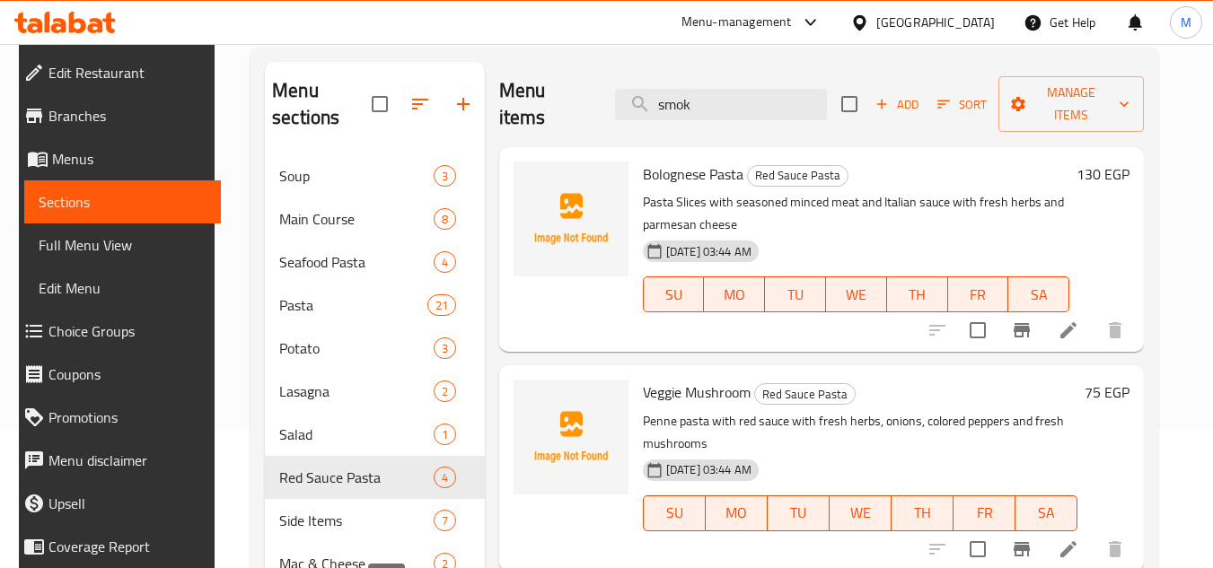
scroll to position [300, 0]
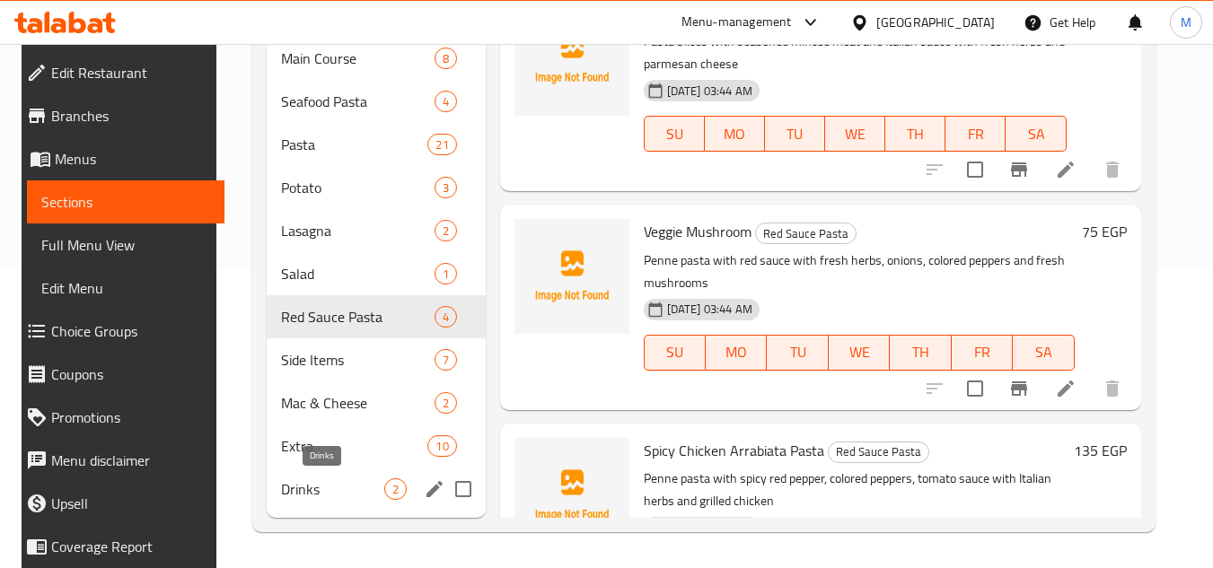
click at [293, 487] on span "Drinks" at bounding box center [332, 489] width 102 height 22
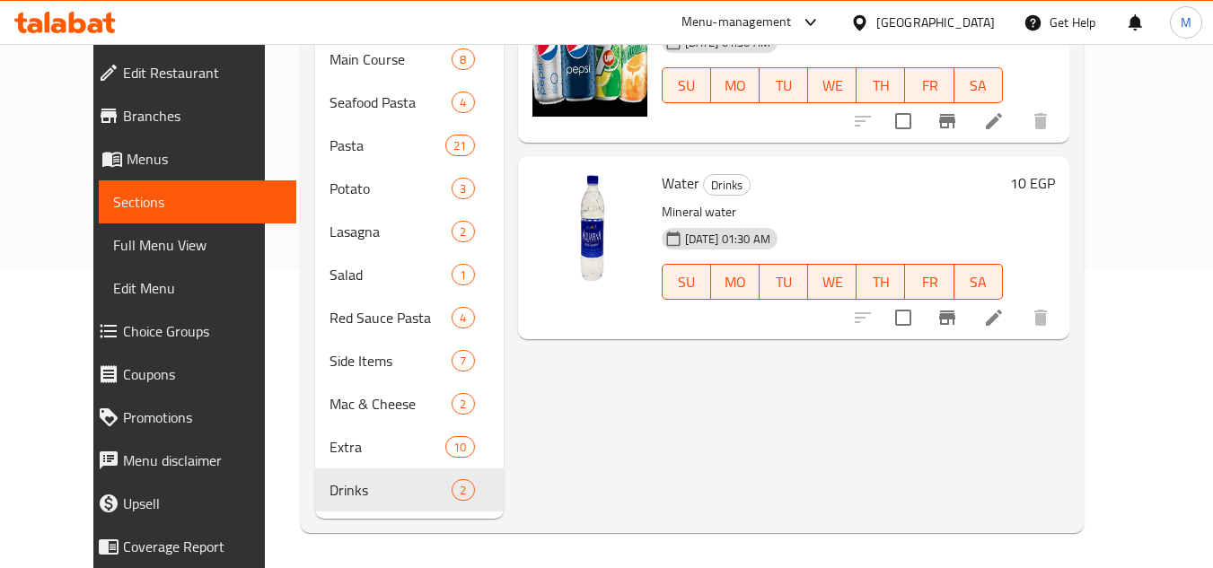
scroll to position [300, 0]
click at [1119, 257] on div "Home / Restaurants management / Menus / Sections Potasta Inactive import export…" at bounding box center [692, 156] width 855 height 824
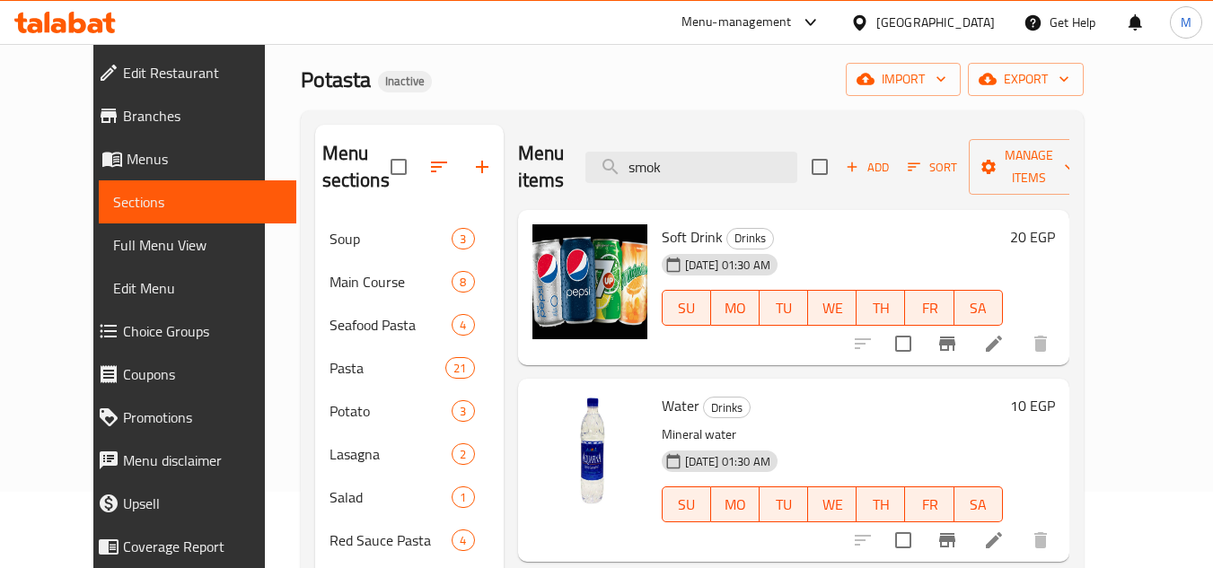
scroll to position [31, 0]
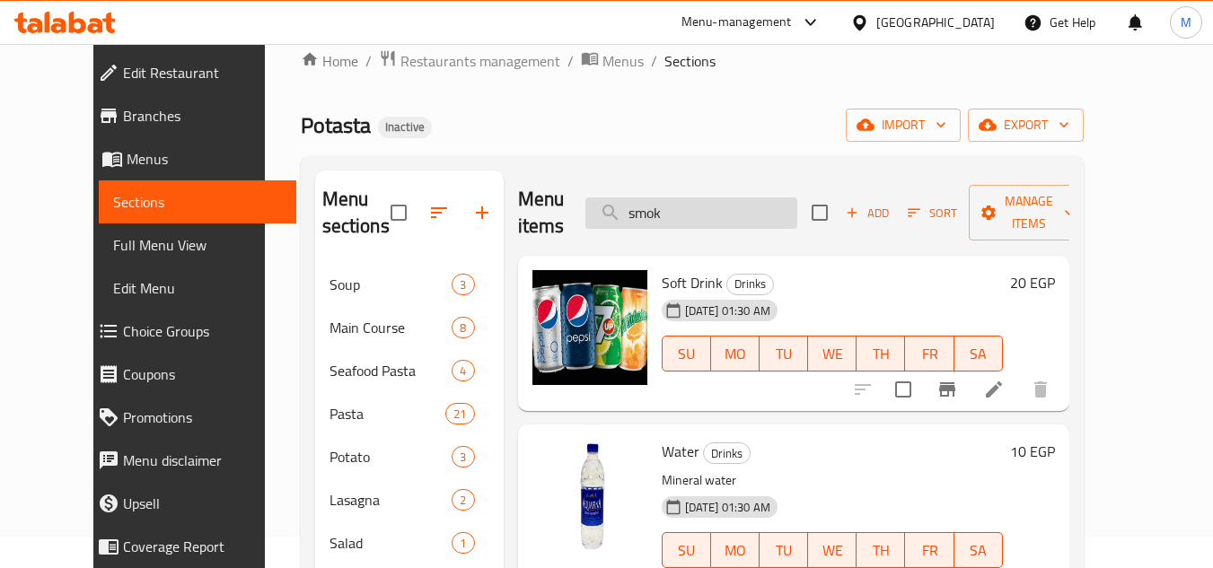
click at [671, 199] on input "smok" at bounding box center [691, 212] width 212 height 31
click at [706, 132] on div "Potasta Inactive import export" at bounding box center [692, 125] width 783 height 33
click at [689, 200] on input "search" at bounding box center [691, 212] width 212 height 31
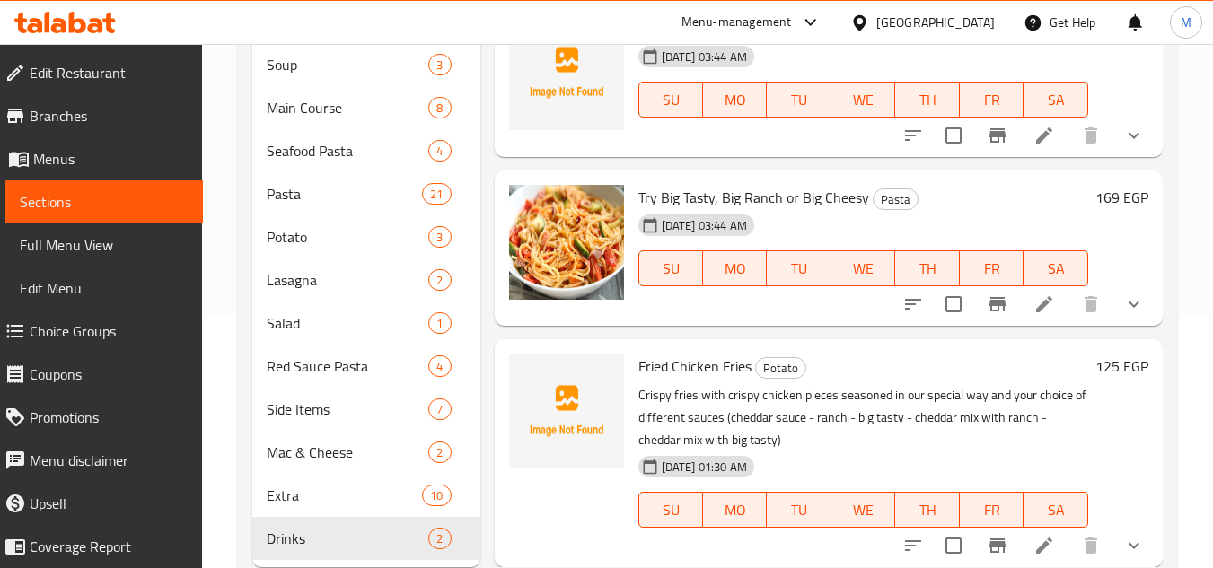
scroll to position [300, 0]
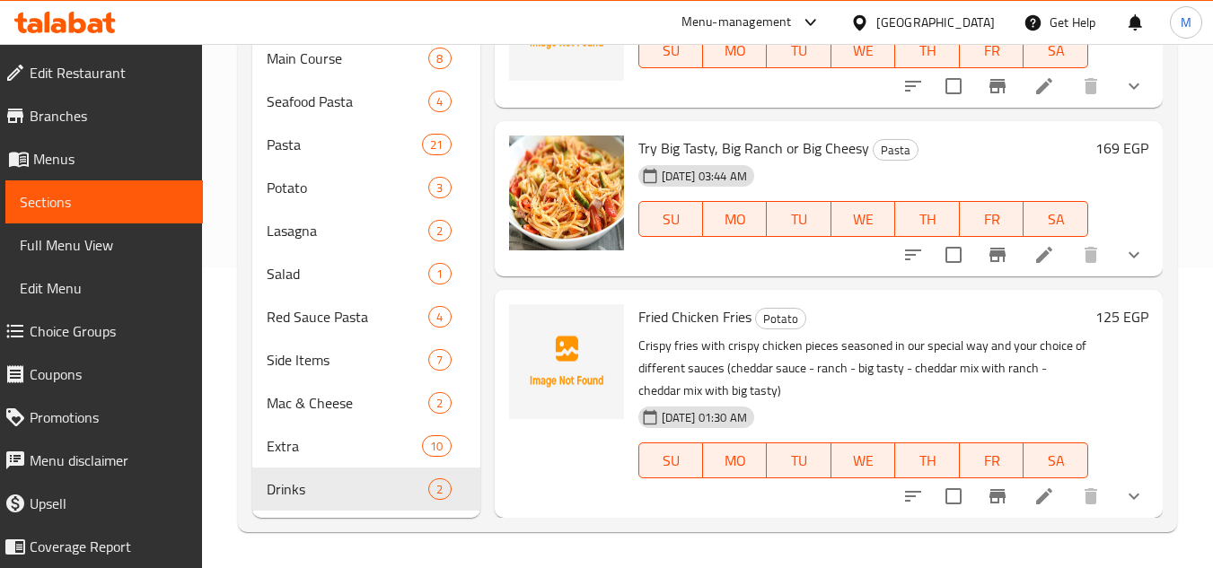
type input "ran"
click at [1190, 185] on div "Home / Restaurants management / Menus / Sections Potasta Inactive import export…" at bounding box center [707, 156] width 1011 height 824
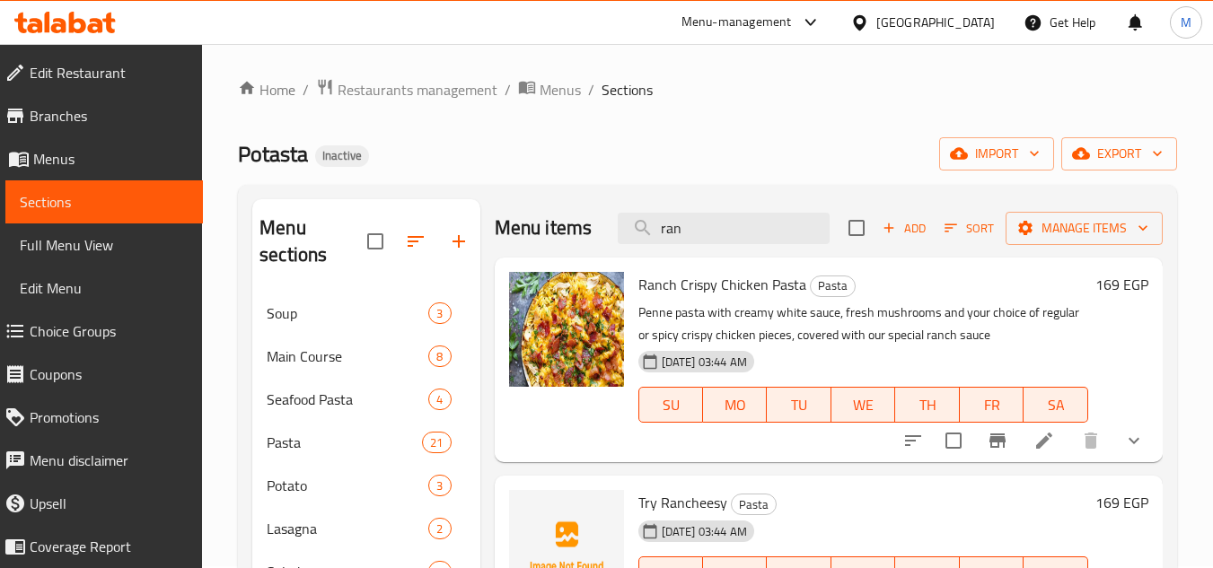
scroll to position [0, 0]
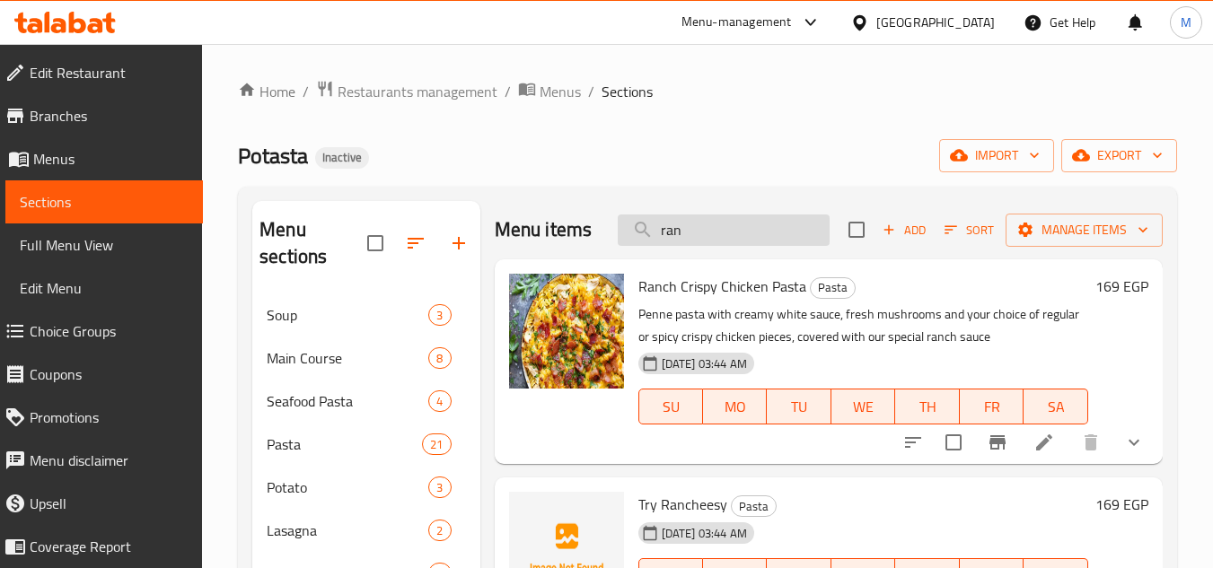
click at [666, 246] on input "ran" at bounding box center [724, 230] width 212 height 31
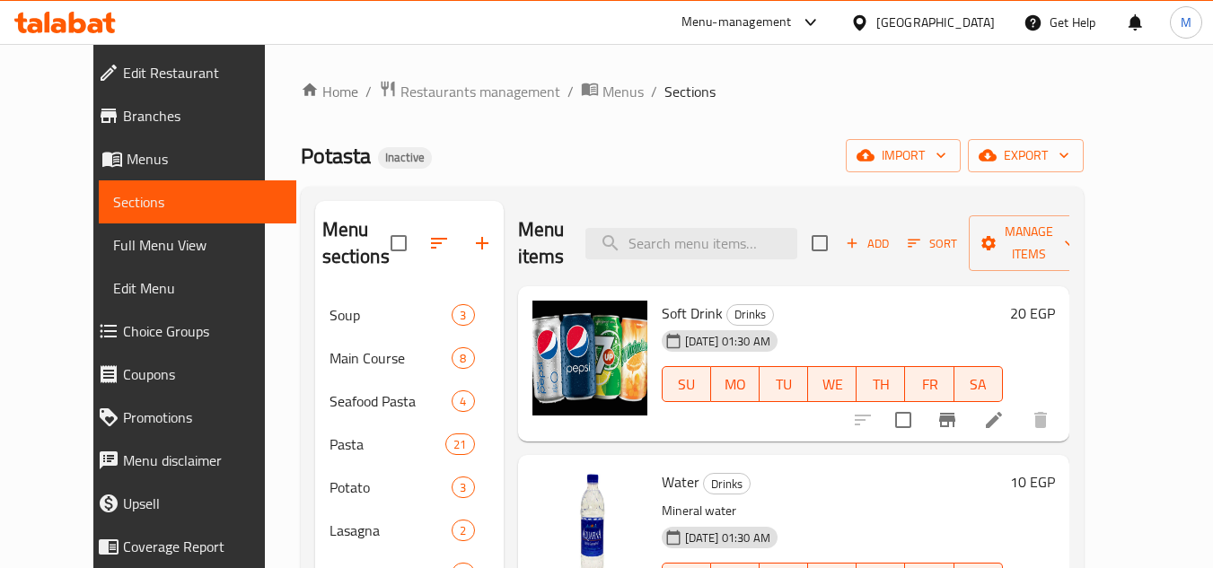
click at [775, 158] on div "Potasta Inactive import export" at bounding box center [692, 155] width 783 height 33
click at [950, 158] on icon "button" at bounding box center [941, 155] width 18 height 18
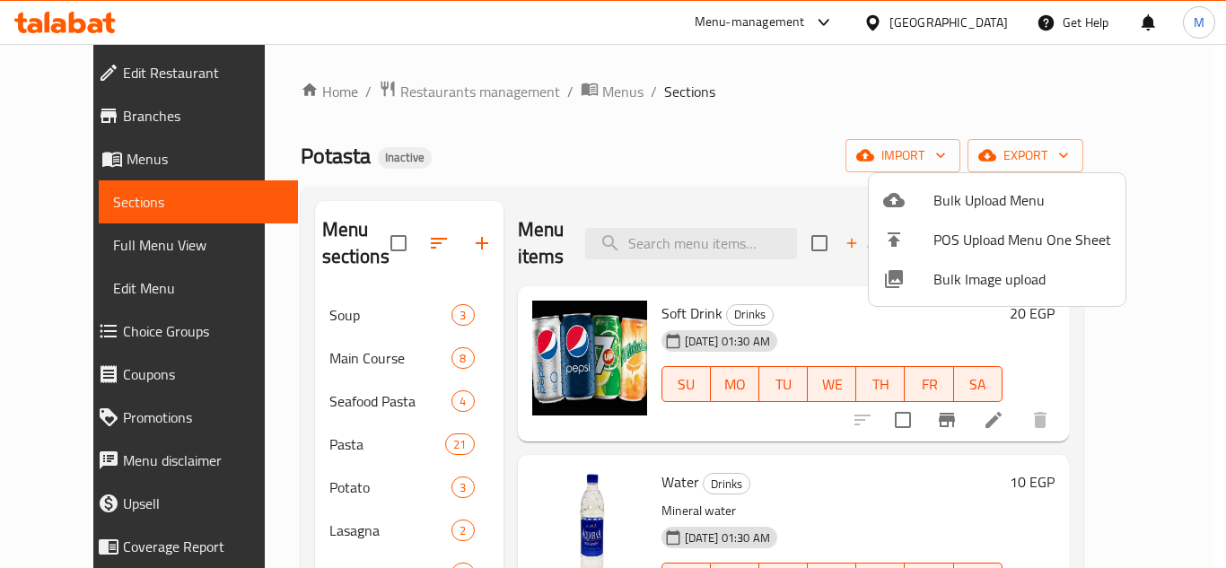
click at [942, 273] on span "Bulk Image upload" at bounding box center [1023, 279] width 178 height 22
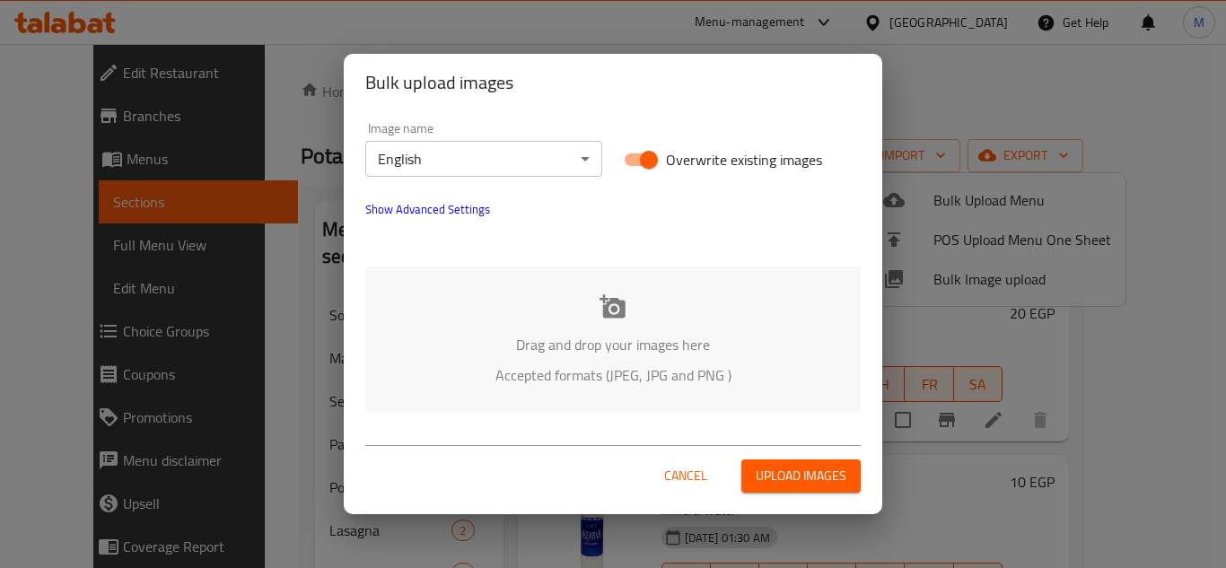
click at [545, 151] on body "​ Menu-management Egypt Get Help M Edit Restaurant Branches Menus Sections Full…" at bounding box center [613, 306] width 1226 height 524
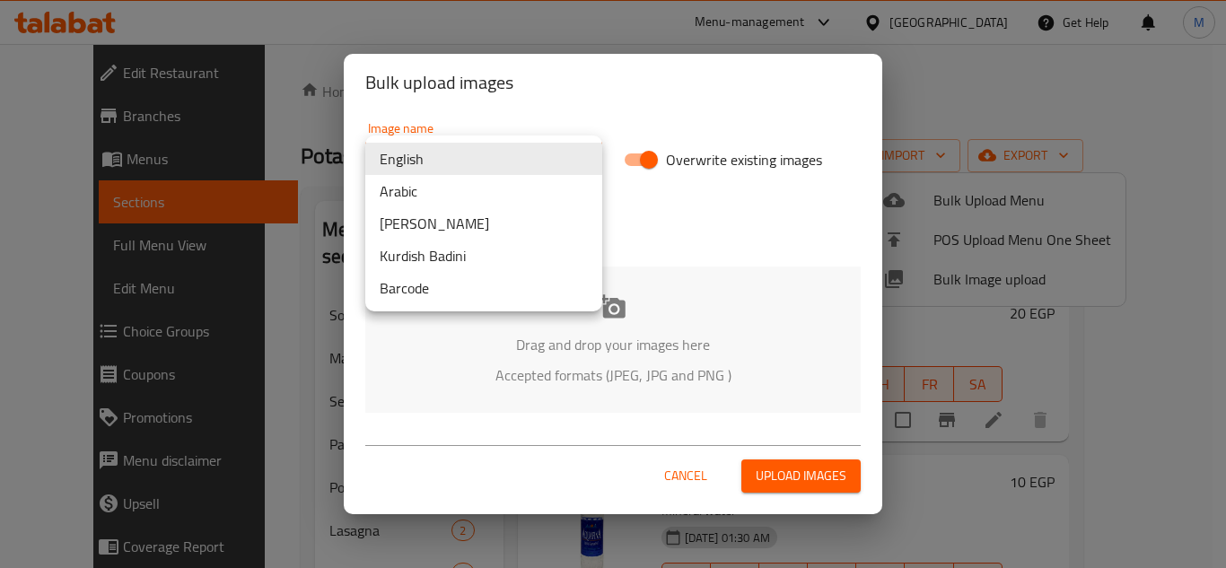
click at [487, 195] on li "Arabic" at bounding box center [483, 191] width 237 height 32
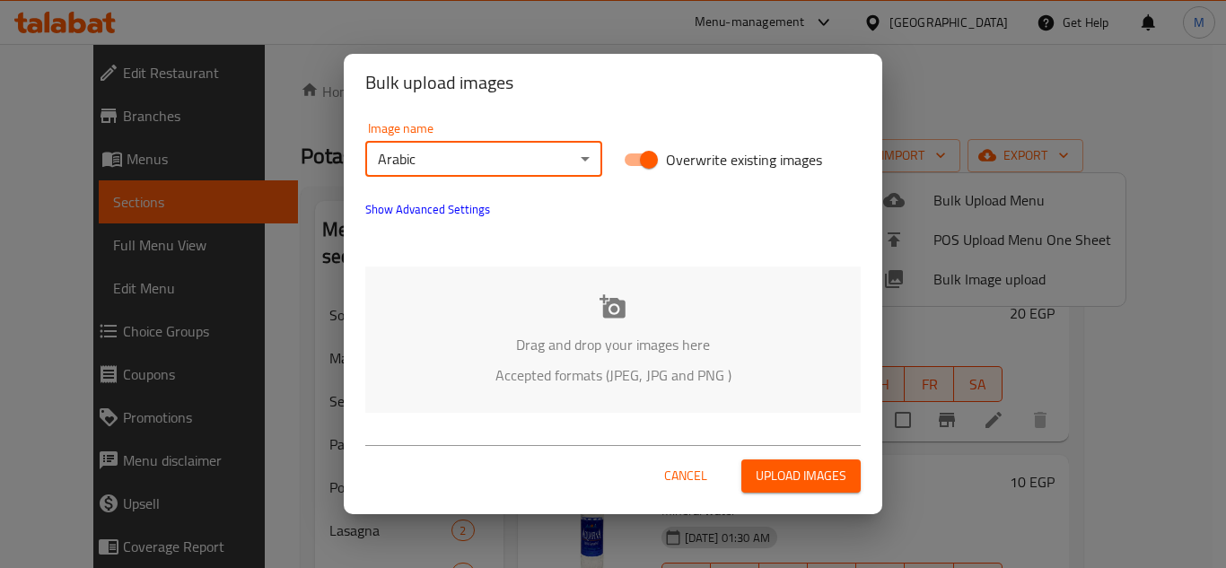
click at [483, 313] on div "Drag and drop your images here Accepted formats (JPEG, JPG and PNG )" at bounding box center [612, 340] width 495 height 146
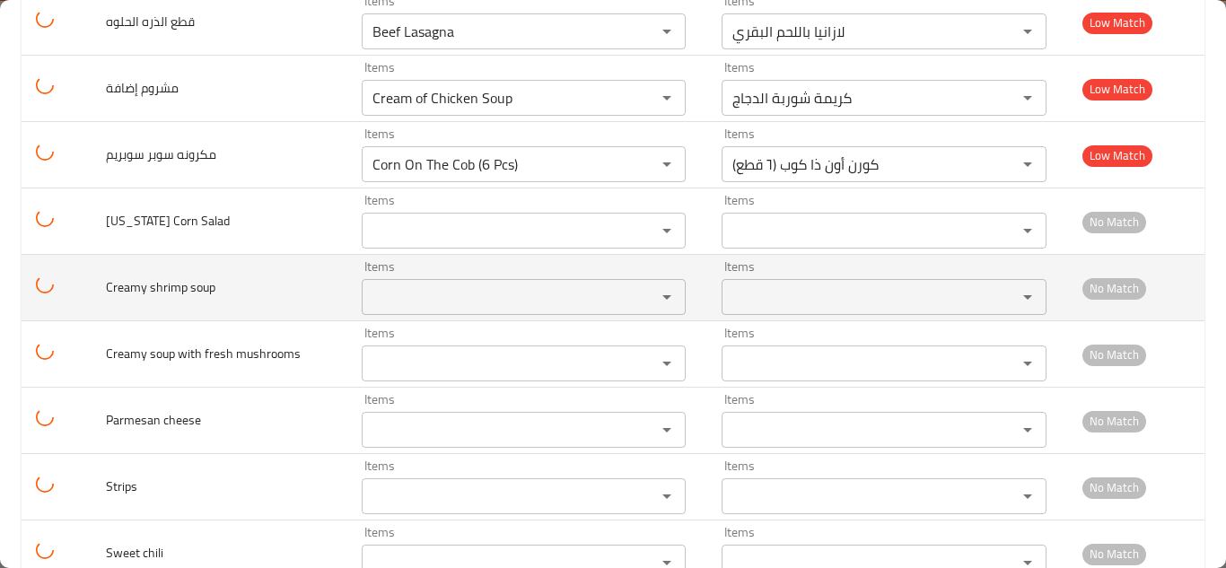
scroll to position [2532, 0]
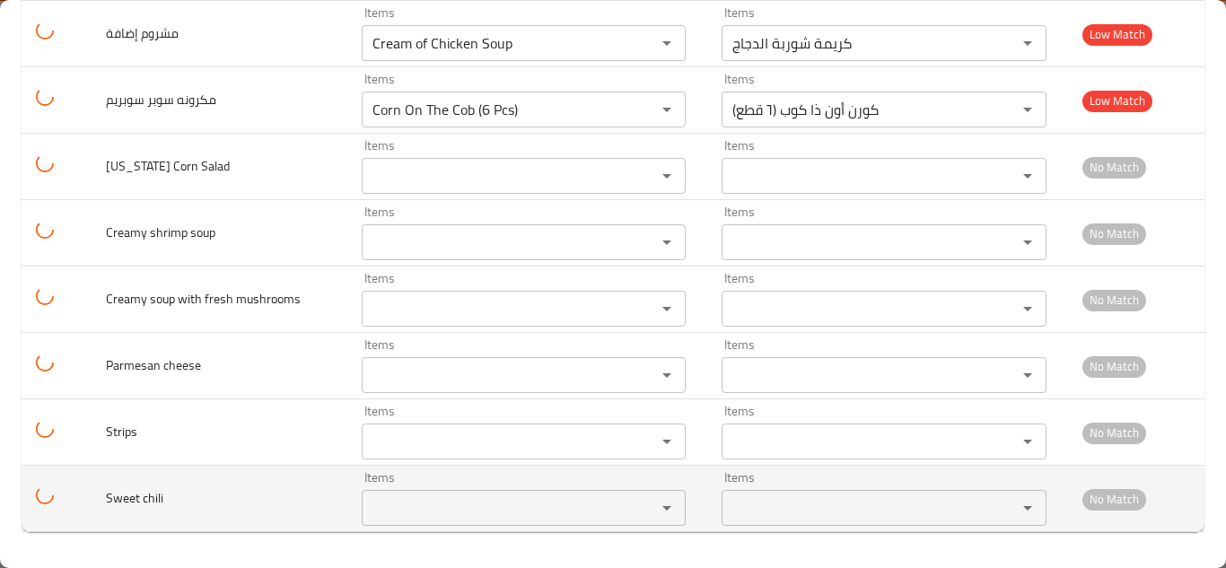
click at [416, 499] on chili "Items" at bounding box center [497, 507] width 260 height 25
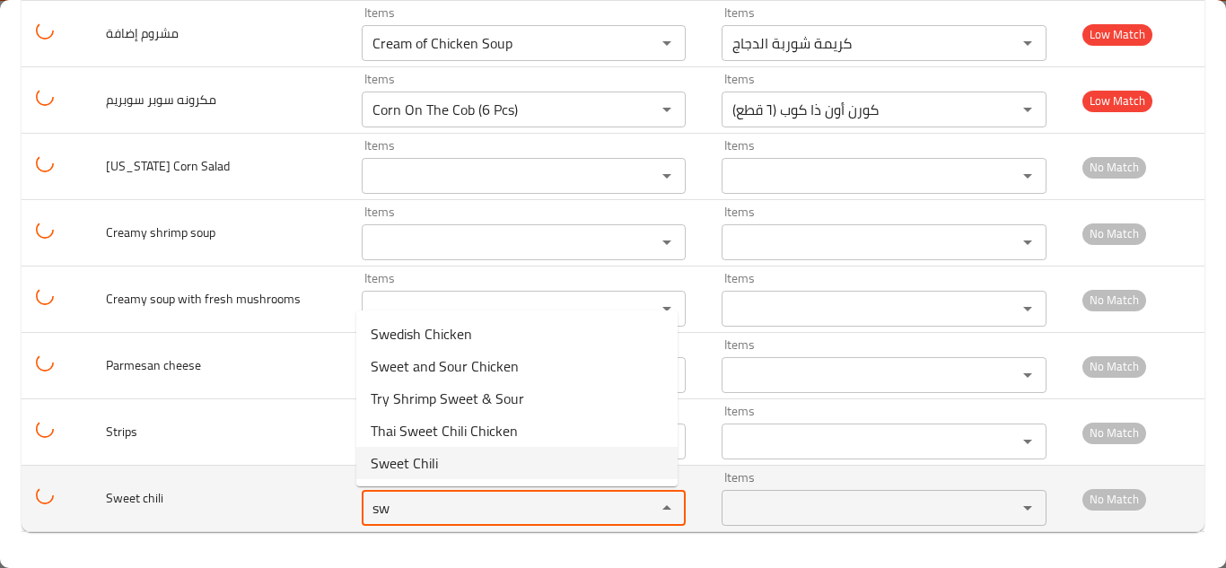
click at [428, 465] on span "Sweet Chili" at bounding box center [404, 463] width 67 height 22
type chili "Sweet Chili"
type chili-ar "سويت تشيلي"
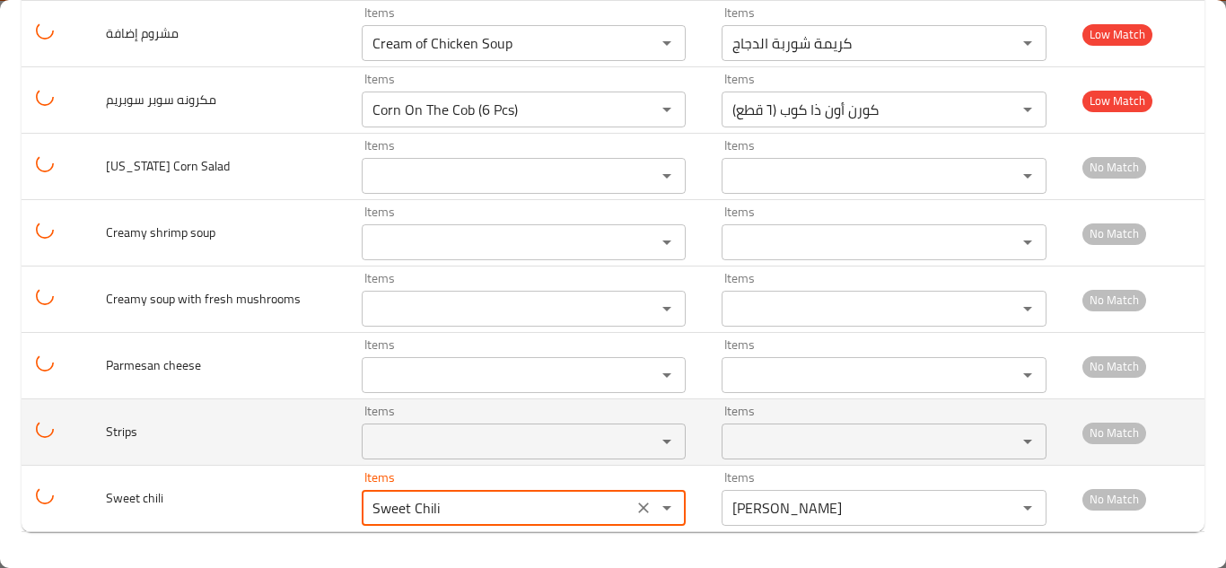
type chili "Sweet Chili"
click at [421, 436] on input "Items" at bounding box center [497, 441] width 260 height 25
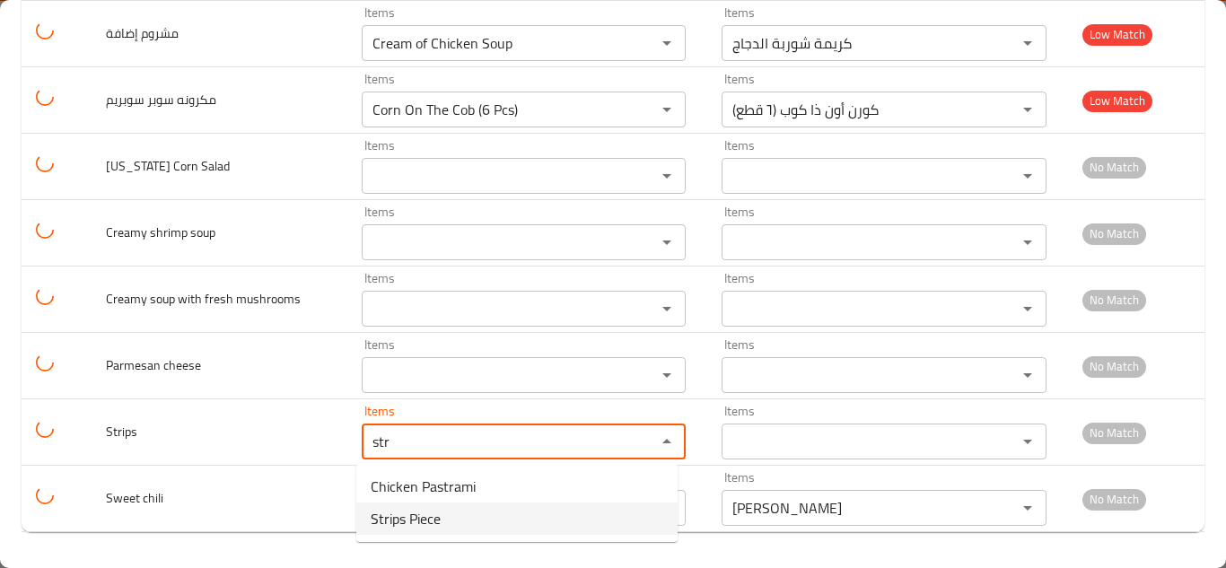
click at [448, 518] on li "Strips Piece" at bounding box center [516, 519] width 321 height 32
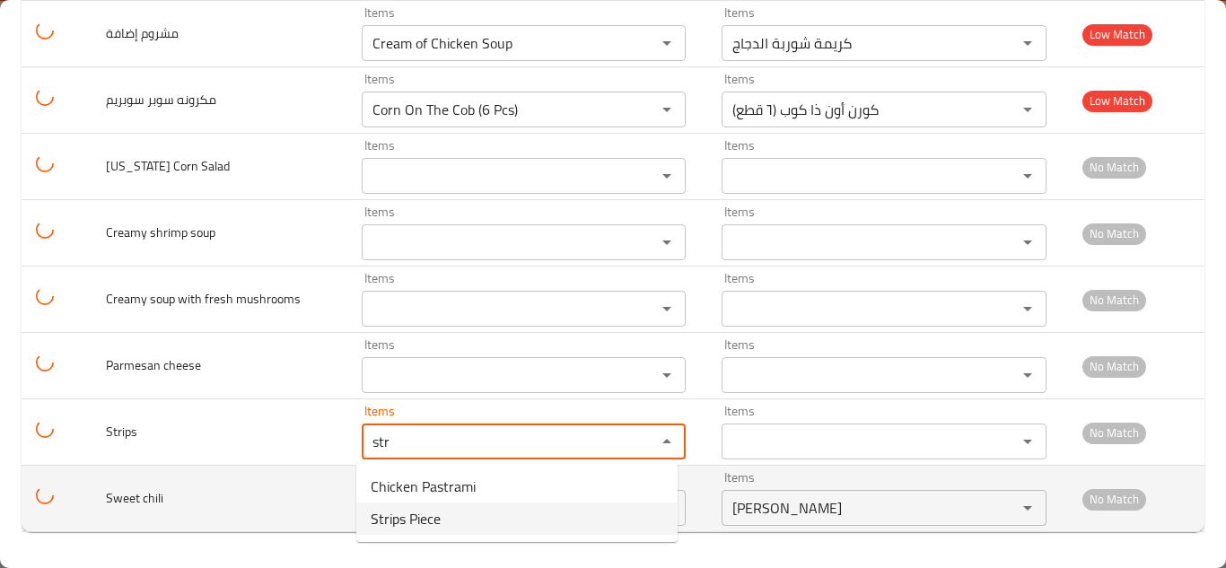
type input "Strips Piece"
type input "قطعة استربس"
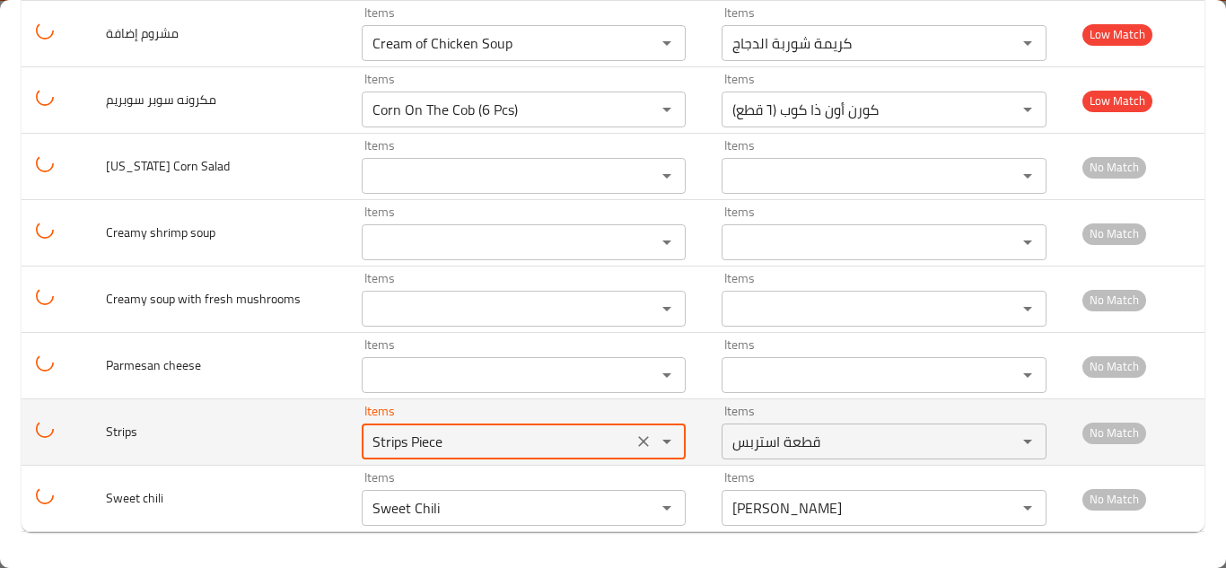
type input "Strips Piece"
click at [305, 435] on td "Strips" at bounding box center [220, 432] width 256 height 66
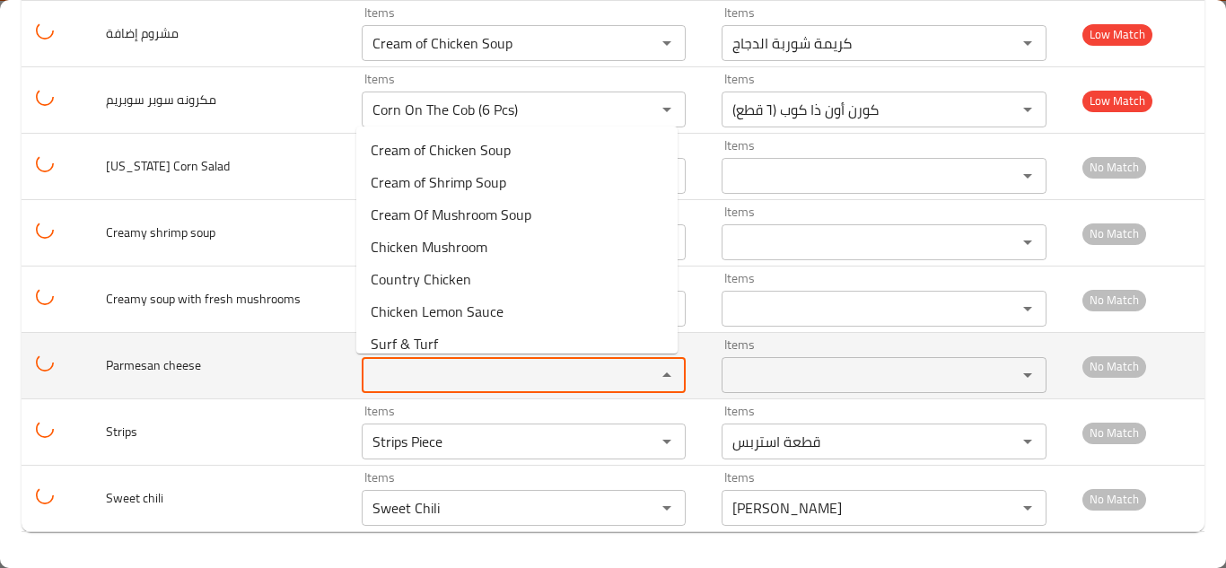
click at [416, 374] on cheese "Items" at bounding box center [497, 375] width 260 height 25
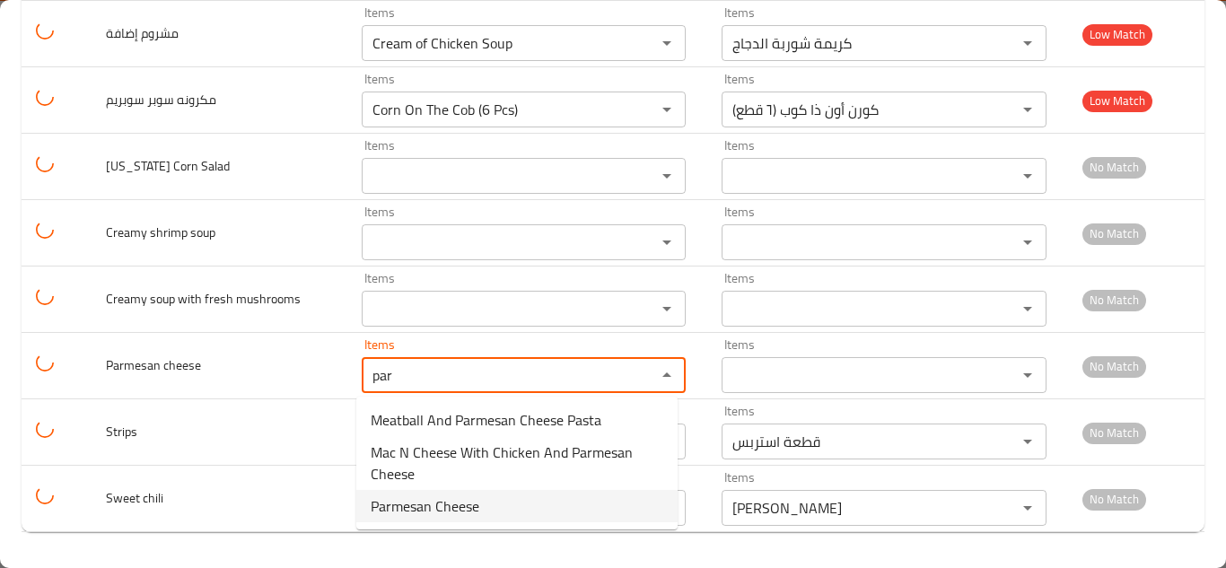
click at [472, 505] on span "Parmesan Cheese" at bounding box center [425, 506] width 109 height 22
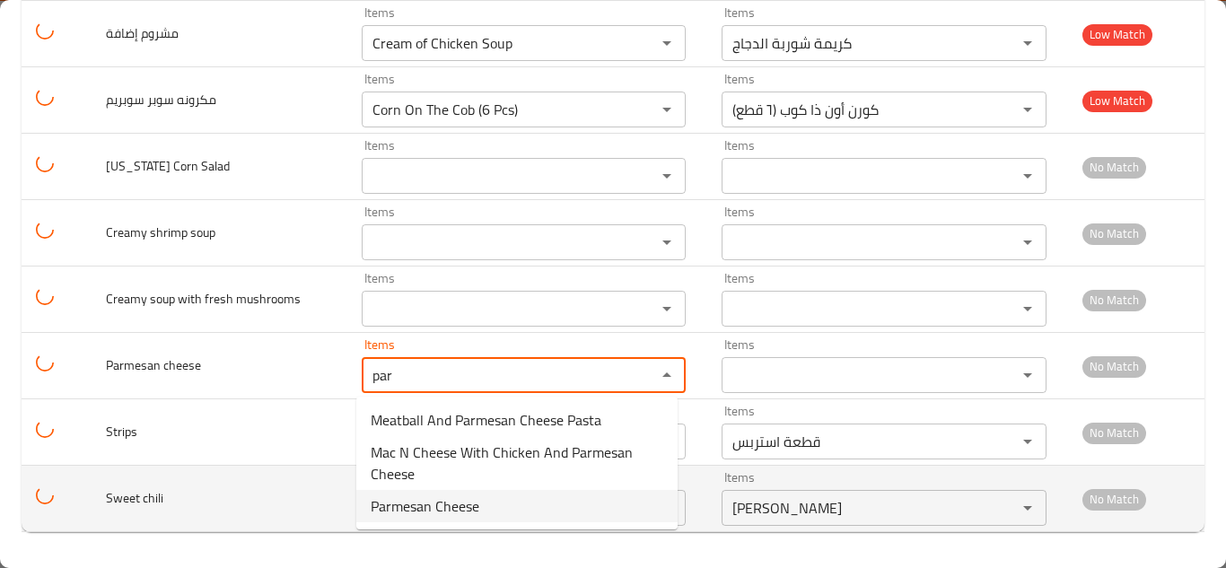
type cheese "Parmesan Cheese"
type cheese-ar "جبنة بارميزان"
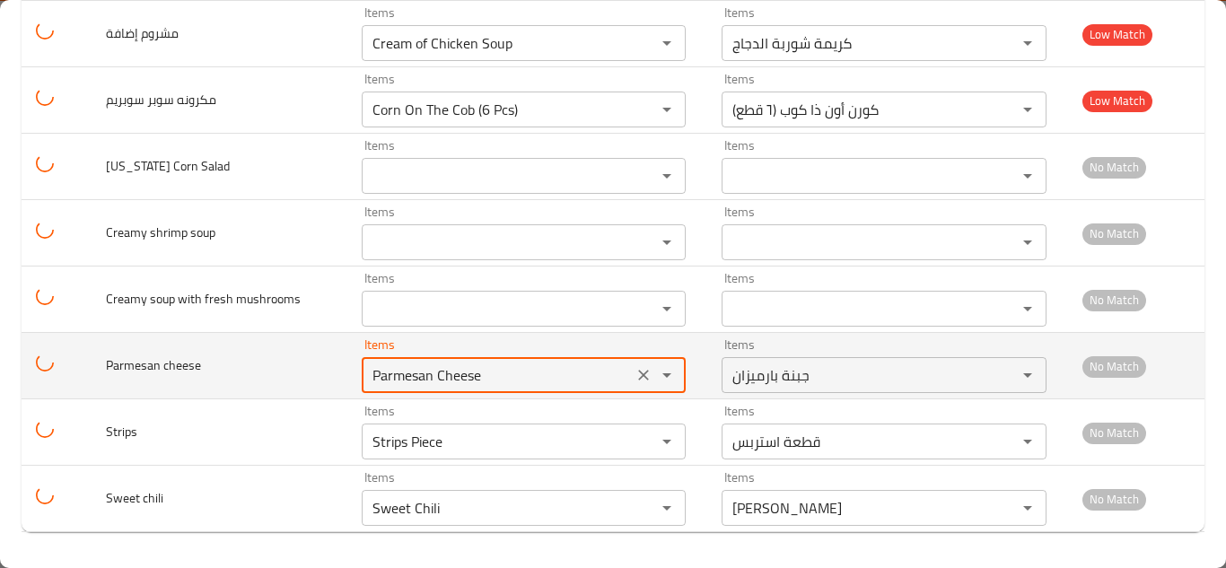
type cheese "Parmesan Cheese"
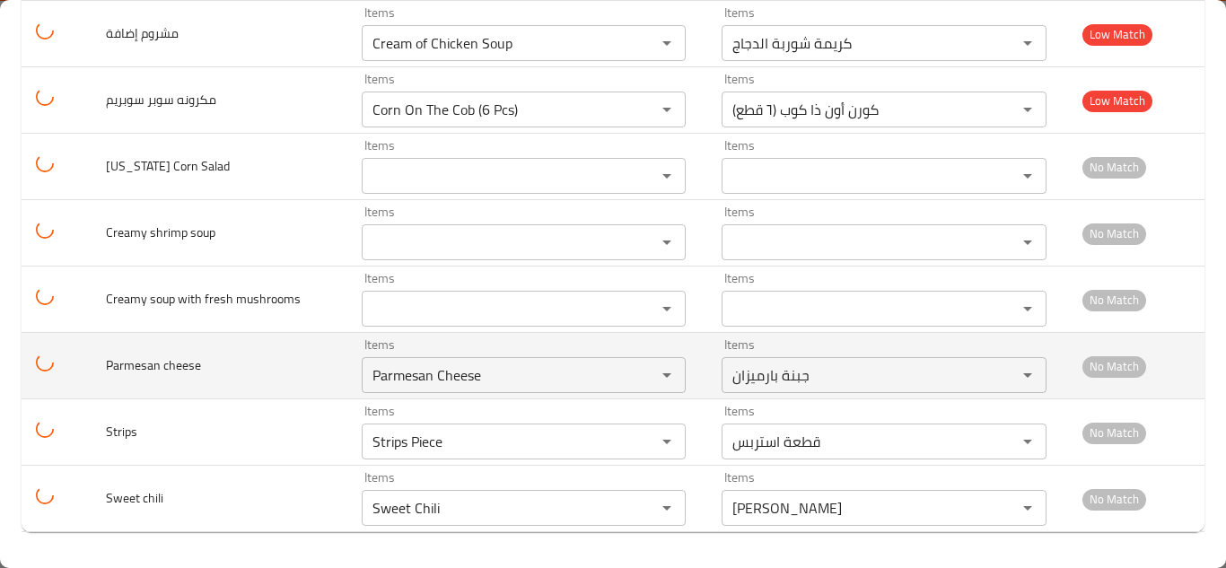
click at [311, 360] on td "Parmesan cheese" at bounding box center [220, 366] width 256 height 66
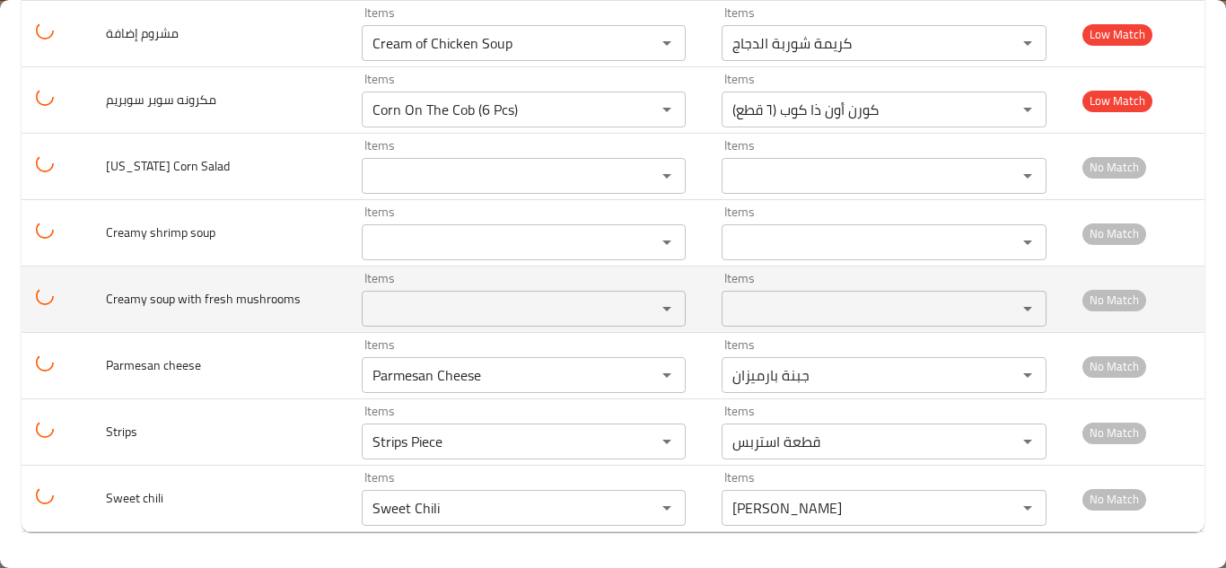
click at [427, 302] on mushrooms "Items" at bounding box center [497, 308] width 260 height 25
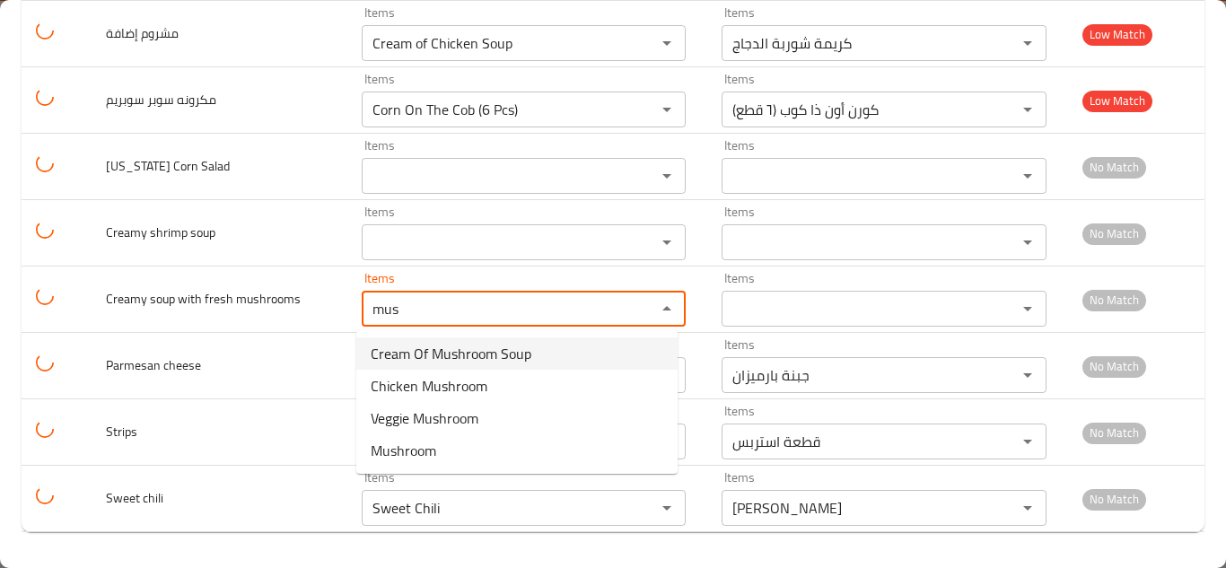
click at [444, 346] on span "Cream Of Mushroom Soup" at bounding box center [451, 354] width 161 height 22
type mushrooms "Cream Of Mushroom Soup"
type mushrooms-ar "كريمة شوربة المشروم"
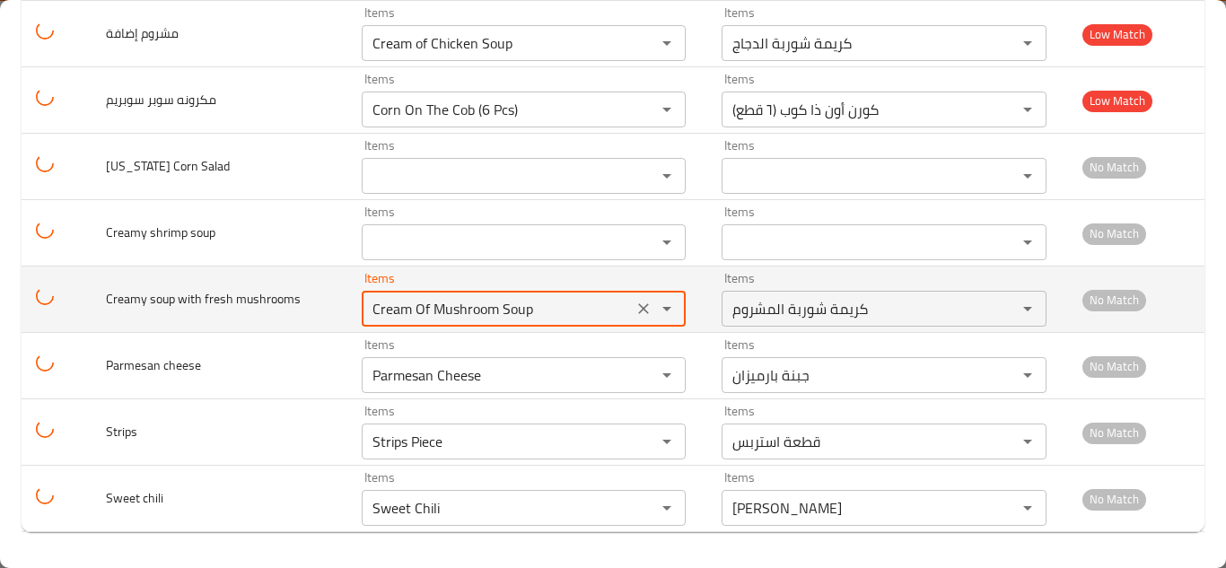
type mushrooms "Cream Of Mushroom Soup"
click at [323, 294] on td "Creamy soup with fresh mushrooms" at bounding box center [220, 300] width 256 height 66
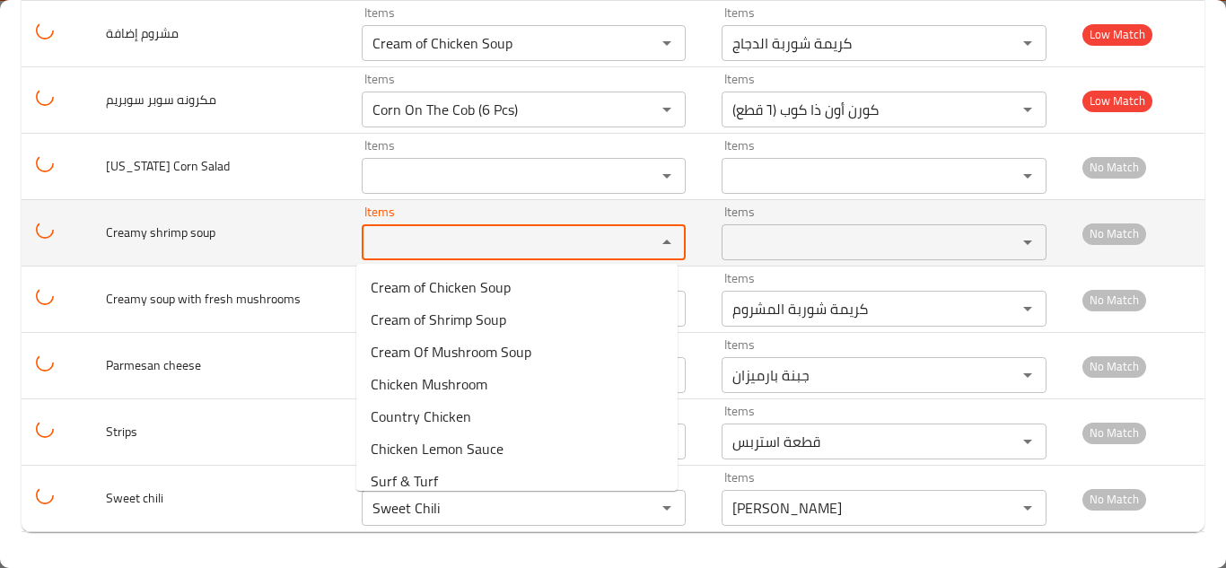
click at [421, 240] on soup "Items" at bounding box center [497, 242] width 260 height 25
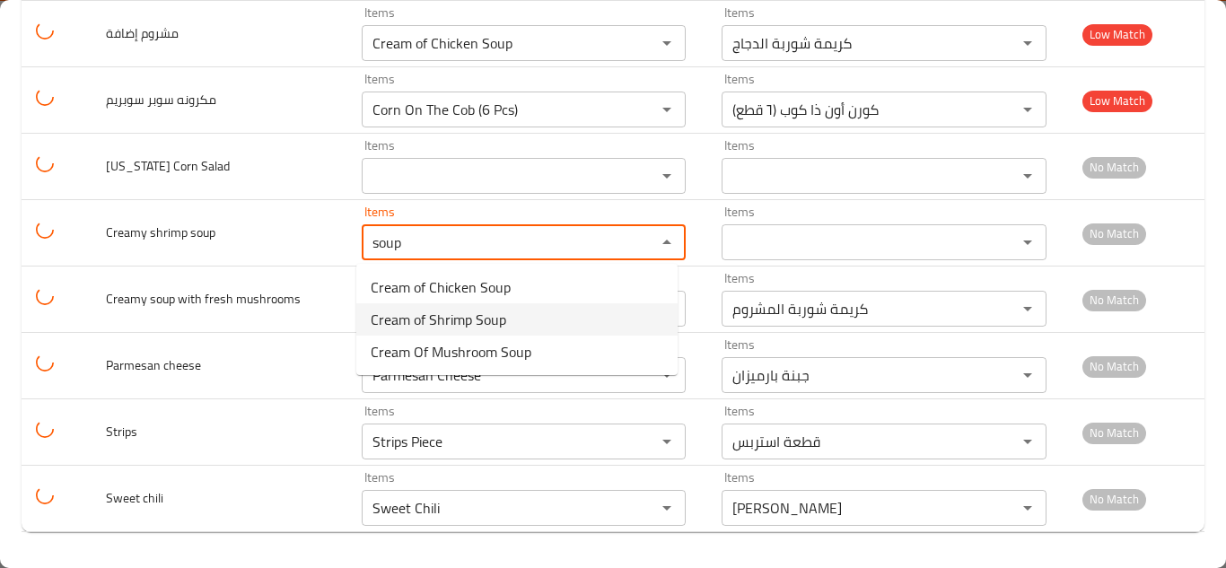
click at [449, 320] on span "Cream of Shrimp Soup" at bounding box center [439, 320] width 136 height 22
type soup "Cream of Shrimp Soup"
type soup-ar "كريمة شوربة الجمبري"
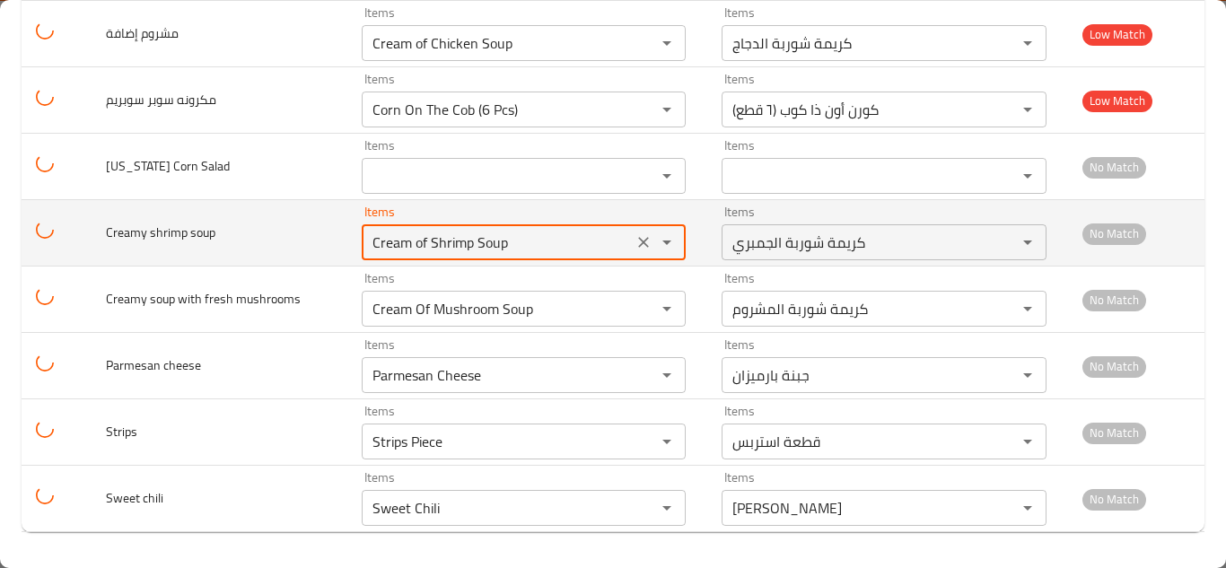
type soup "Cream of Shrimp Soup"
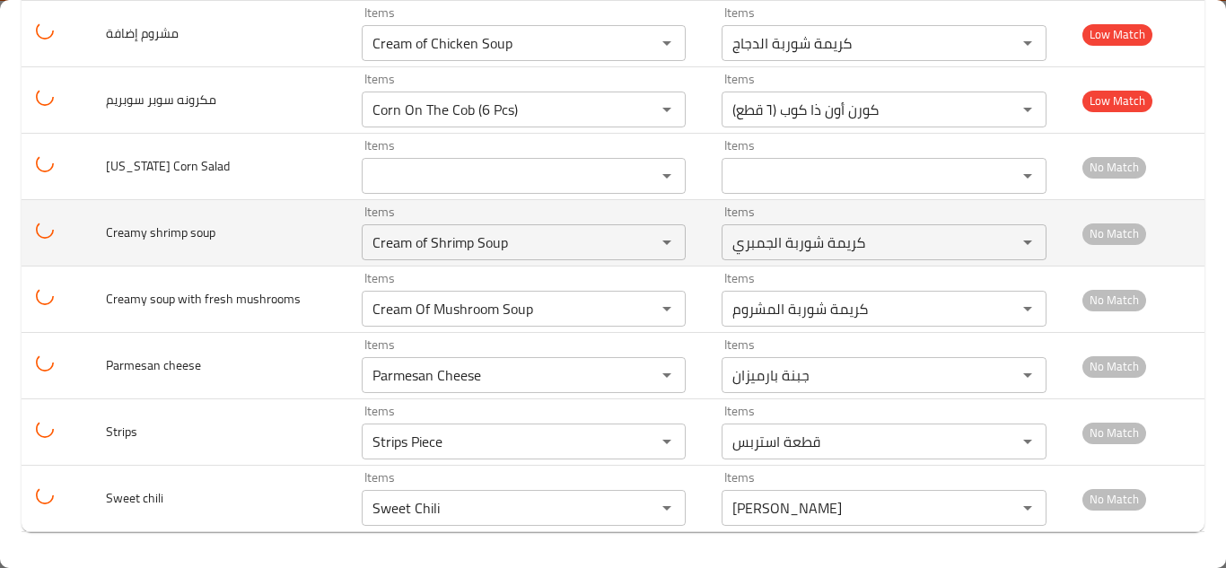
click at [311, 221] on td "Creamy shrimp soup" at bounding box center [220, 233] width 256 height 66
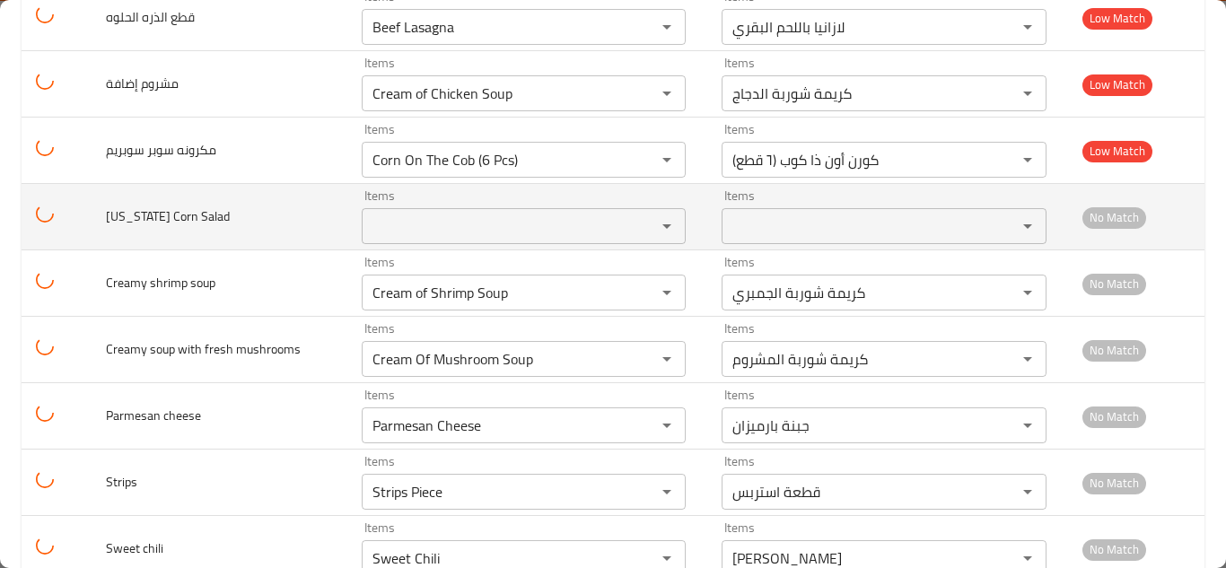
scroll to position [2442, 0]
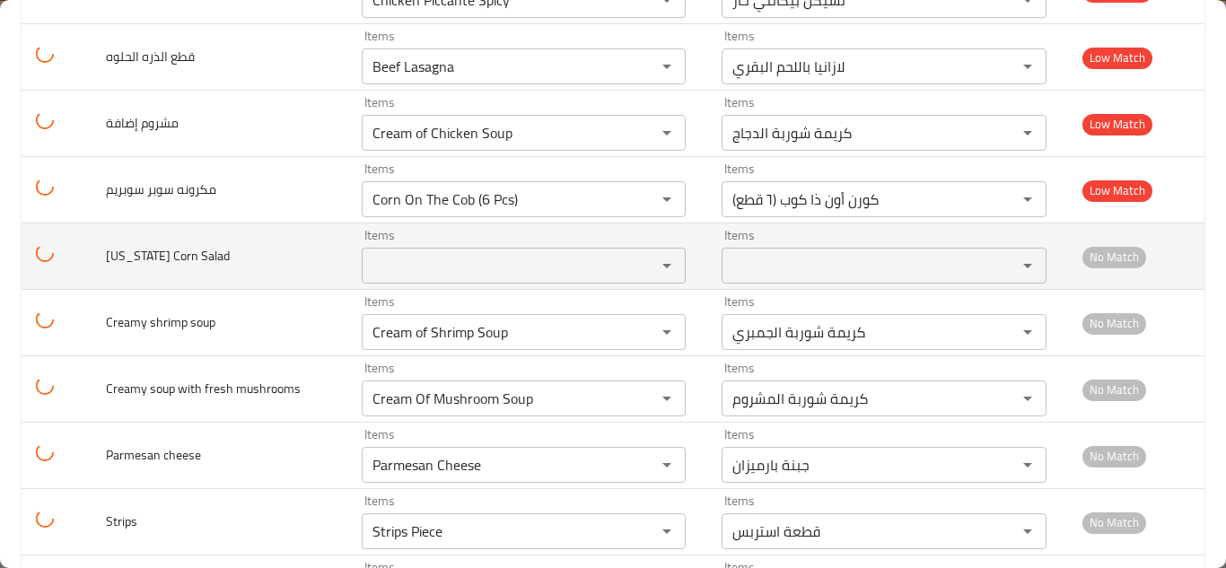
click at [392, 256] on Salad "Items" at bounding box center [497, 265] width 260 height 25
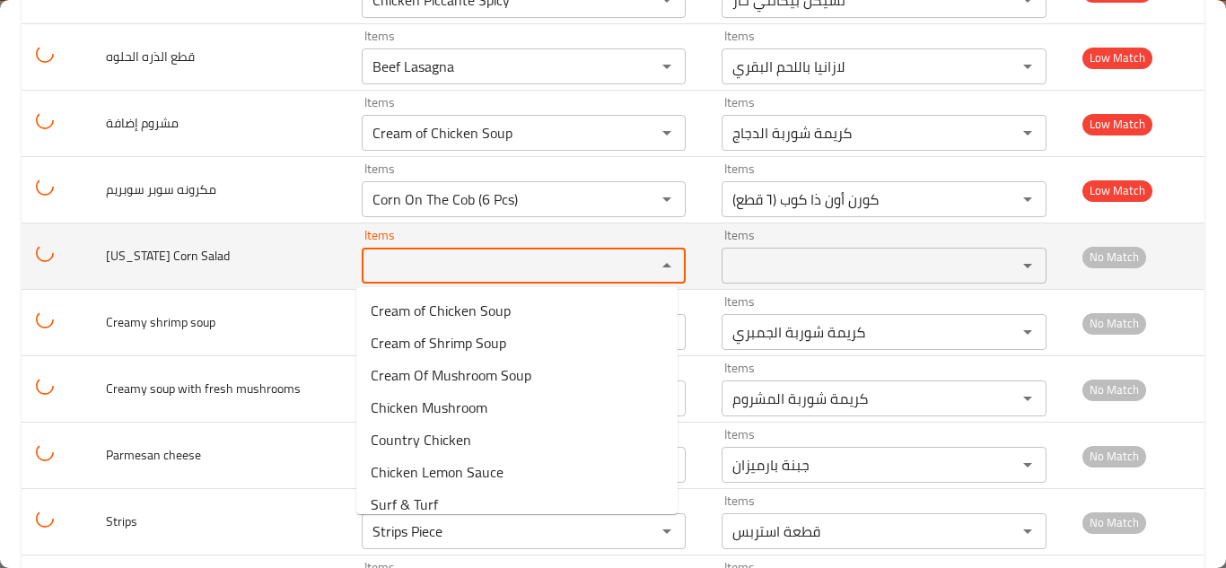
click at [392, 256] on Salad "Items" at bounding box center [497, 265] width 260 height 25
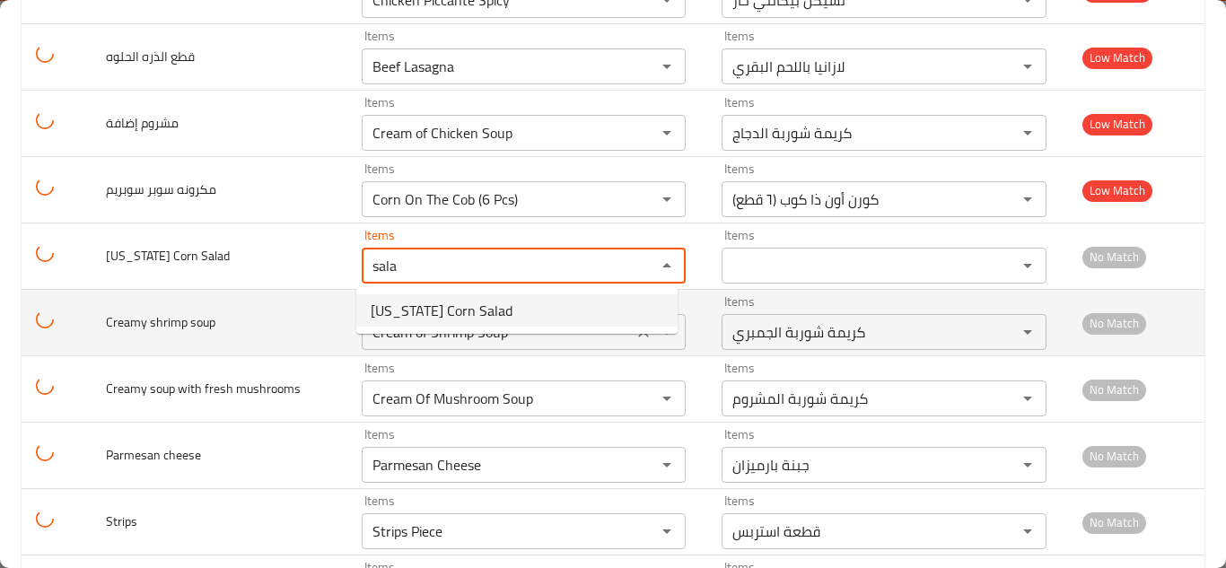
click at [454, 312] on span "California Corn Salad" at bounding box center [442, 311] width 142 height 22
type Salad "California Corn Salad"
type Salad-ar "كاليفورنيا كورن سالاد"
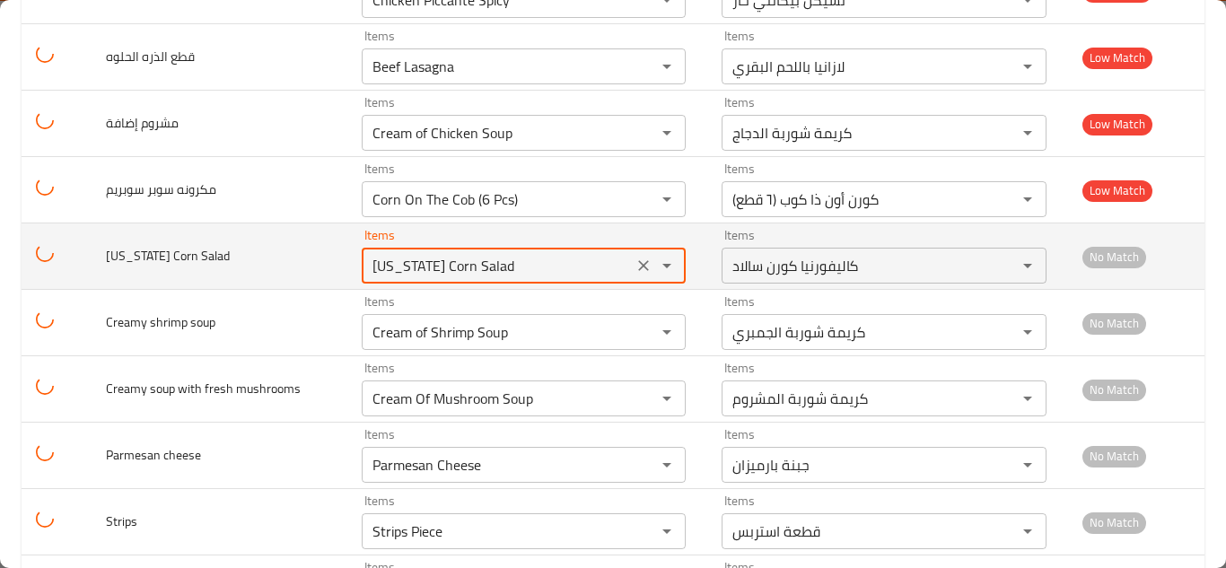
type Salad "California Corn Salad"
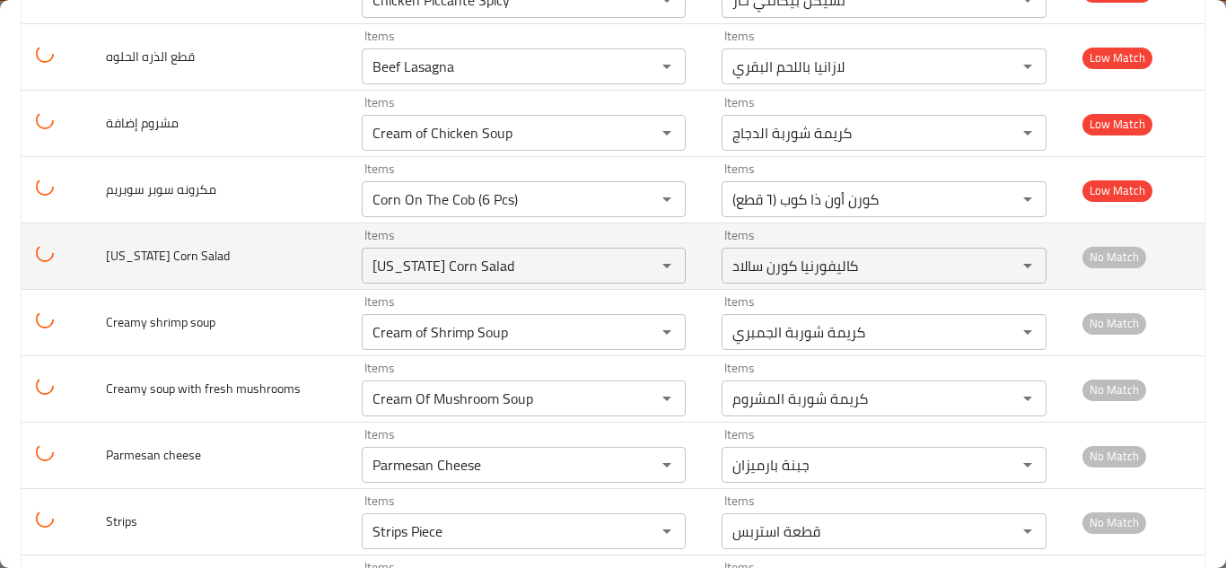
click at [317, 253] on td "California Corn Salad" at bounding box center [220, 257] width 256 height 66
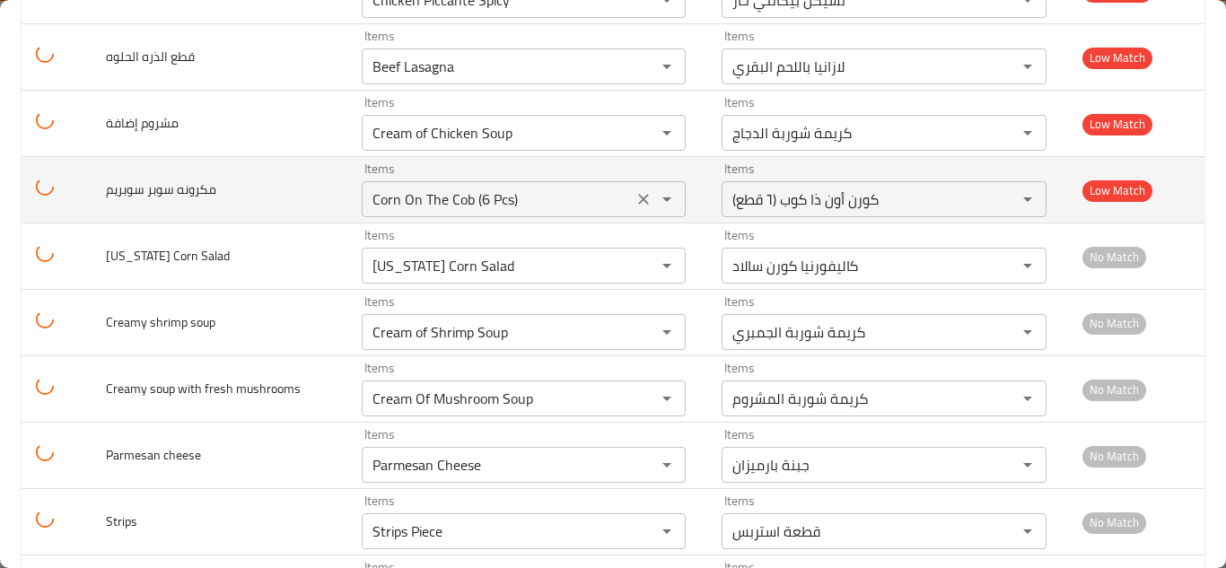
click at [416, 202] on سوبريم "Corn On The Cob (6 Pcs)" at bounding box center [497, 199] width 260 height 25
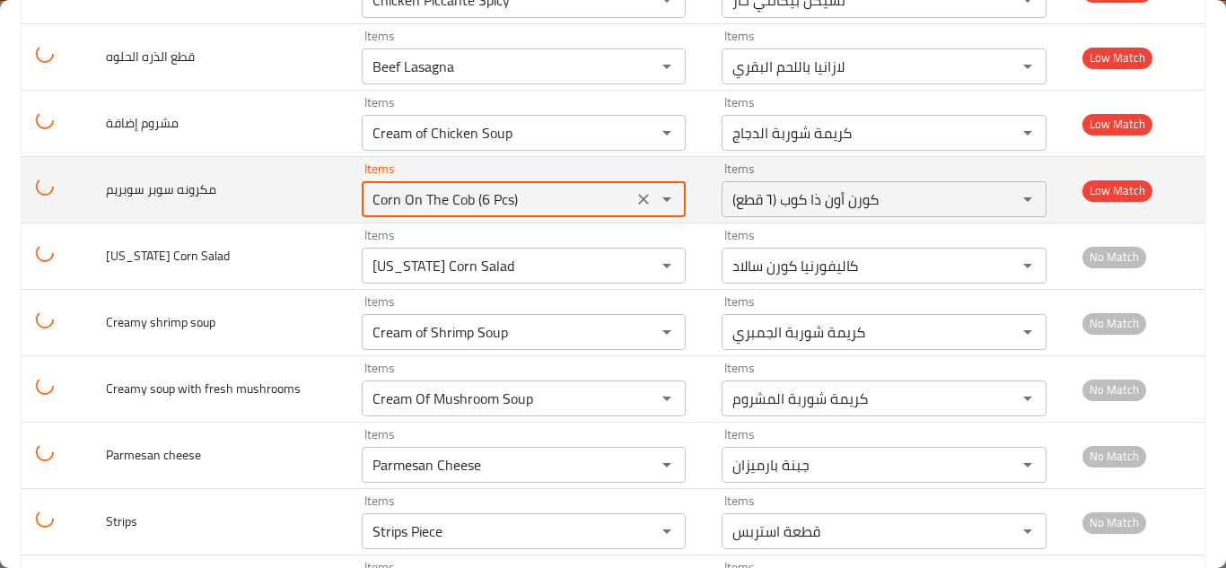
click at [416, 202] on سوبريم "Corn On The Cob (6 Pcs)" at bounding box center [497, 199] width 260 height 25
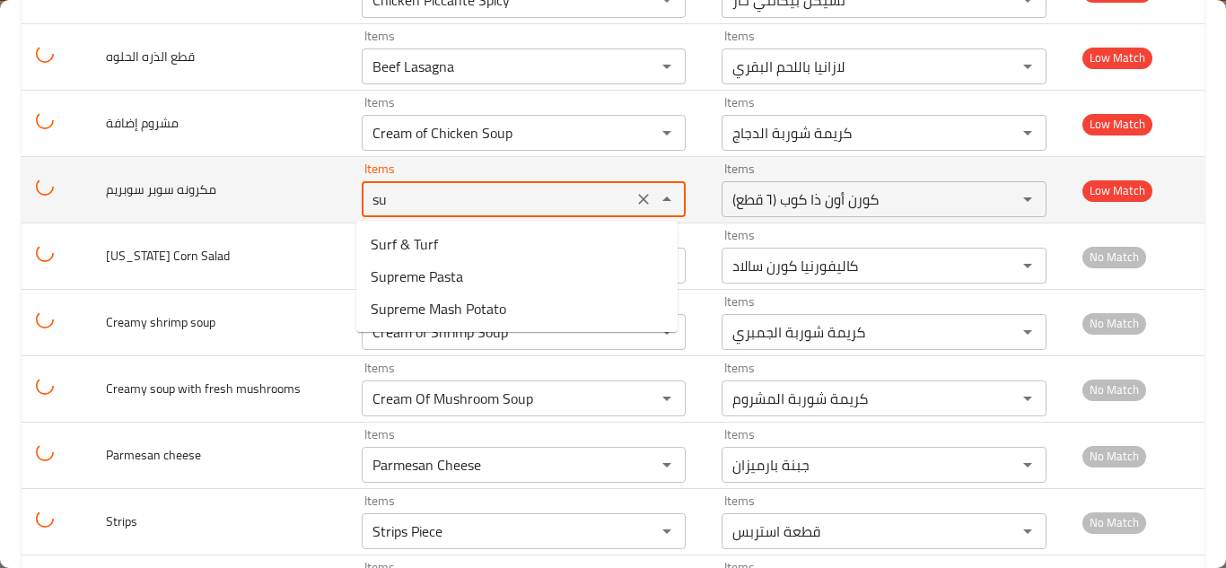
type سوبريم "sup"
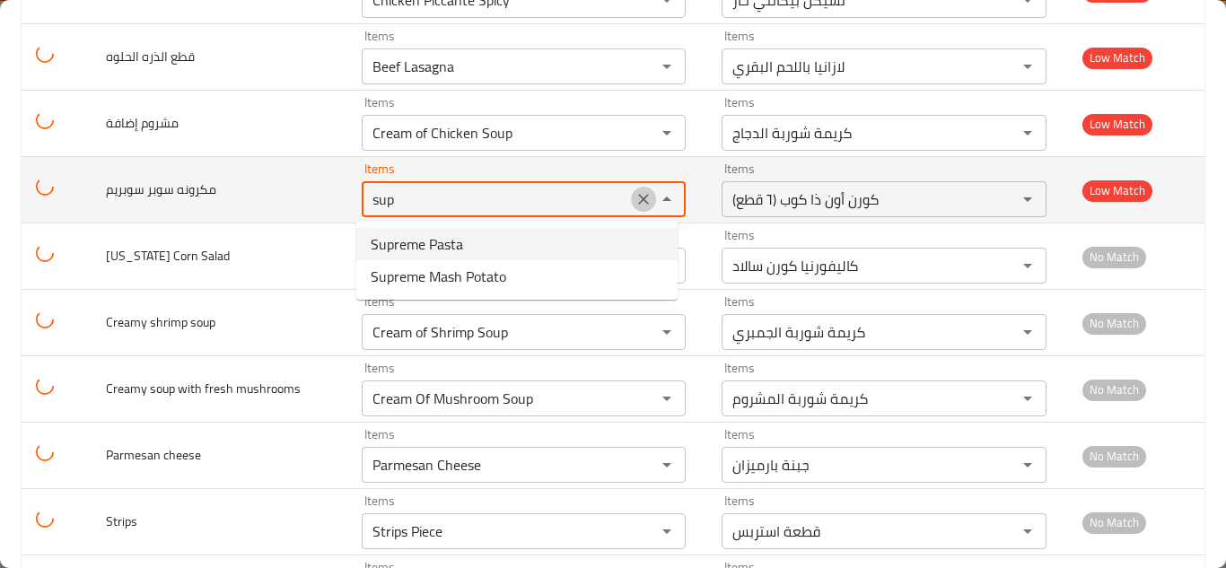
click at [639, 200] on icon "Clear" at bounding box center [644, 199] width 11 height 11
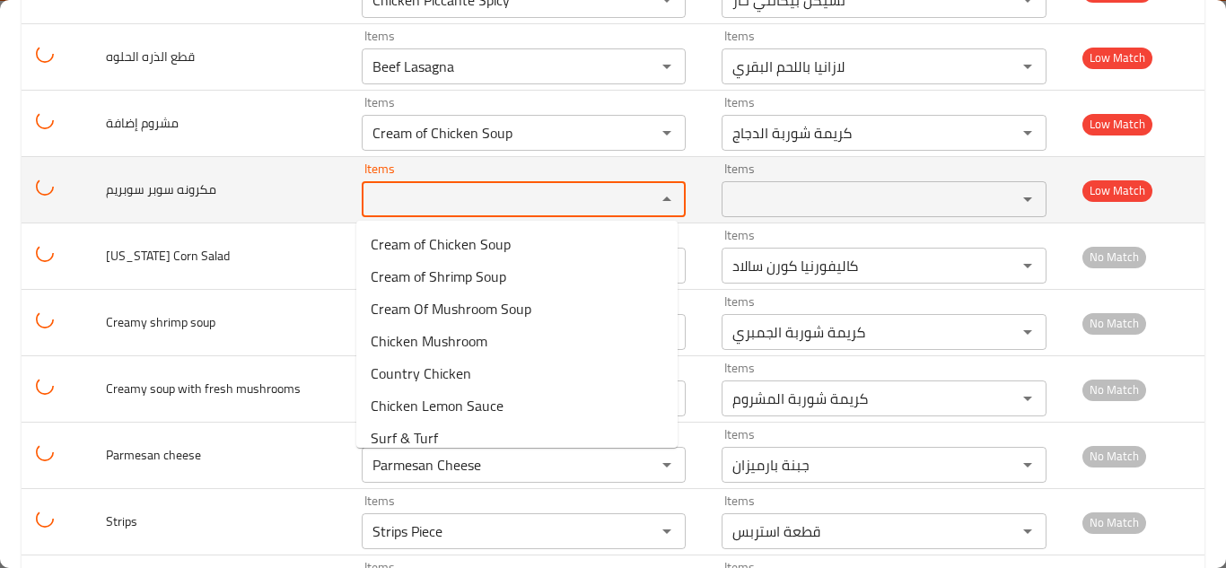
click at [281, 180] on td "مكرونه سوبر سوبريم" at bounding box center [220, 190] width 256 height 66
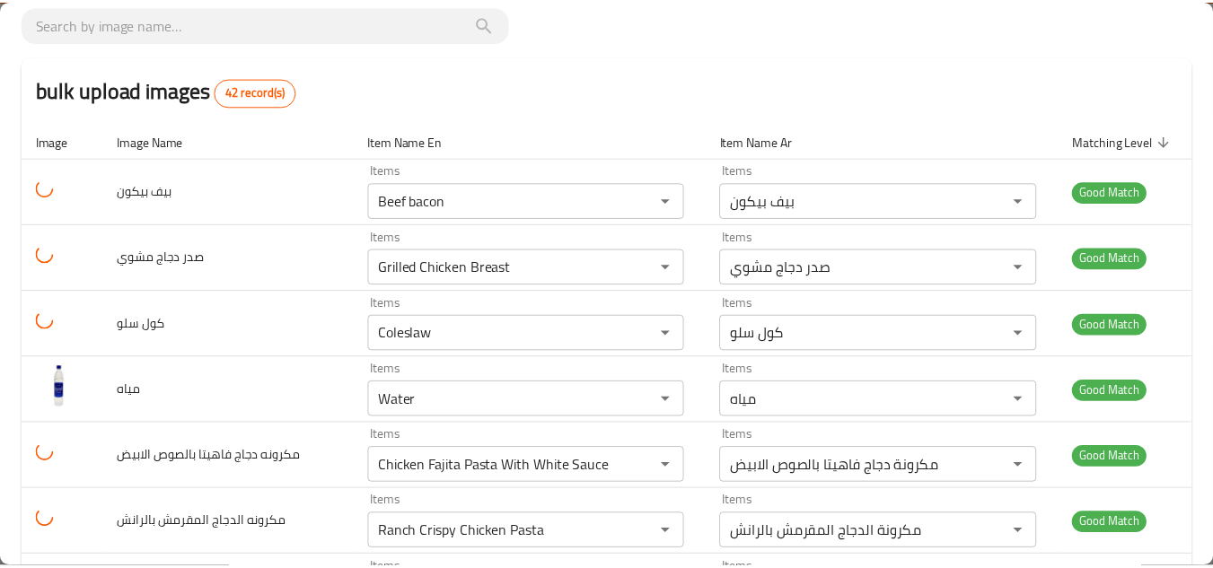
scroll to position [0, 0]
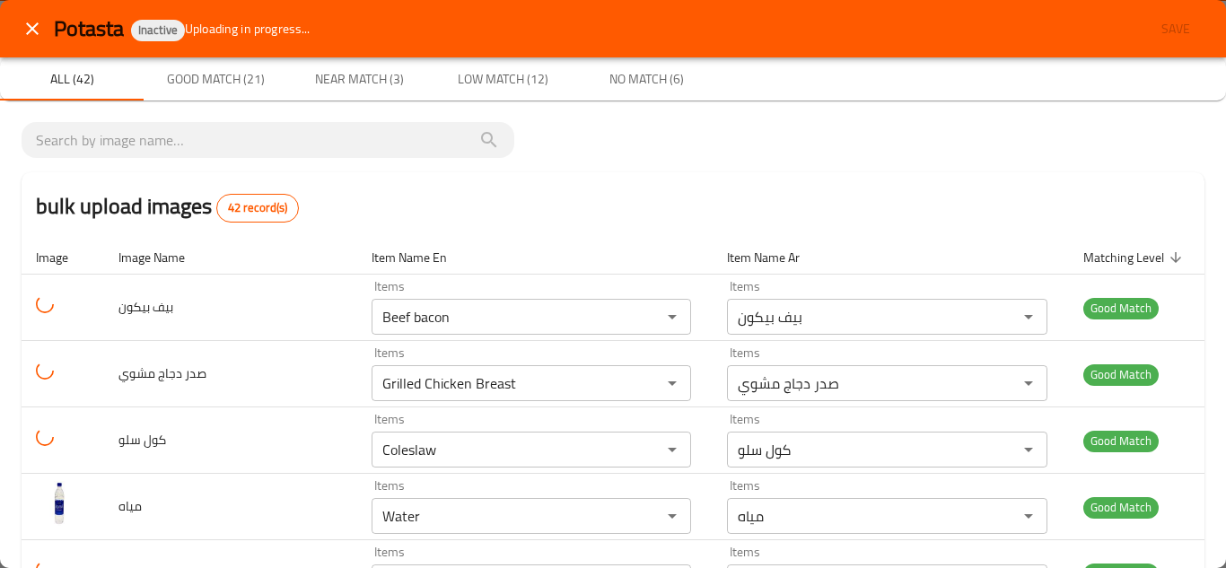
click at [25, 29] on icon "close" at bounding box center [33, 29] width 22 height 22
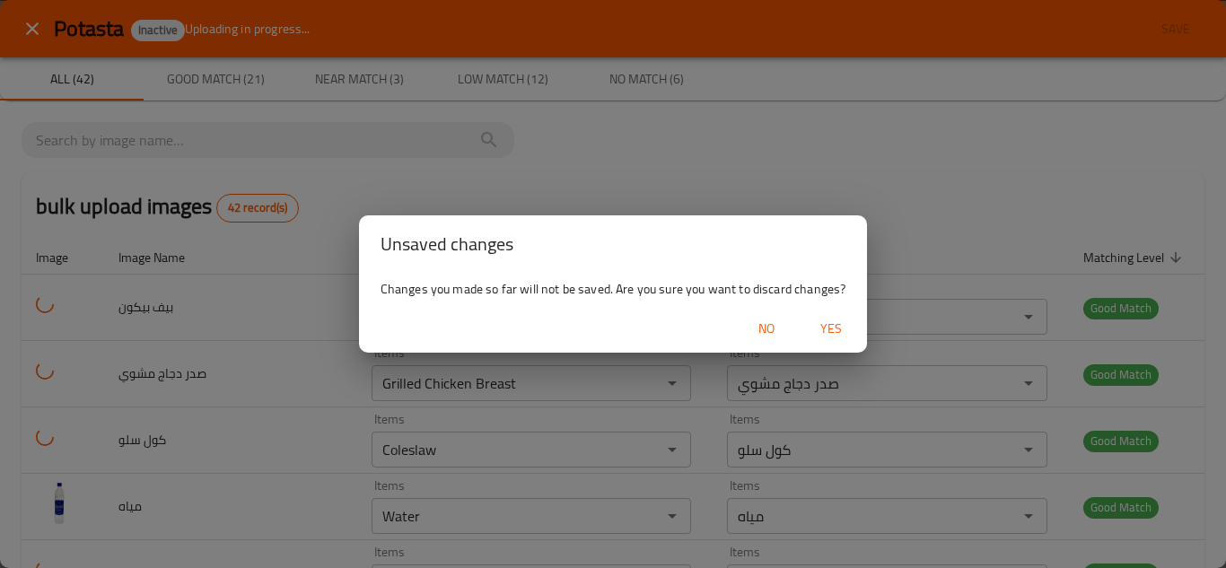
click at [838, 325] on span "Yes" at bounding box center [831, 329] width 43 height 22
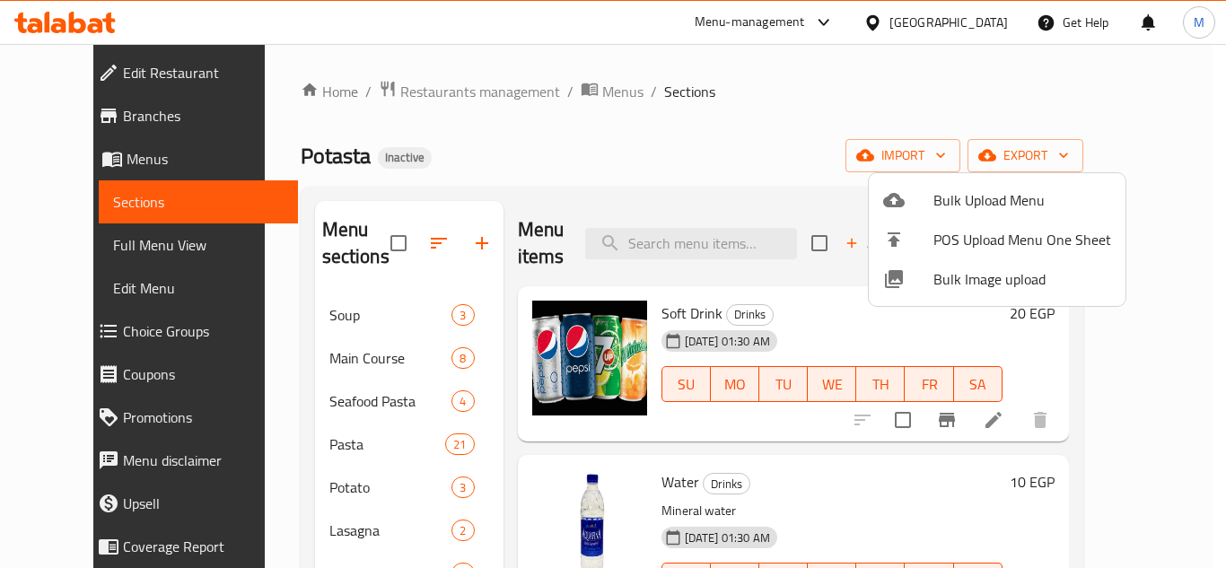
click at [95, 26] on div at bounding box center [613, 284] width 1226 height 568
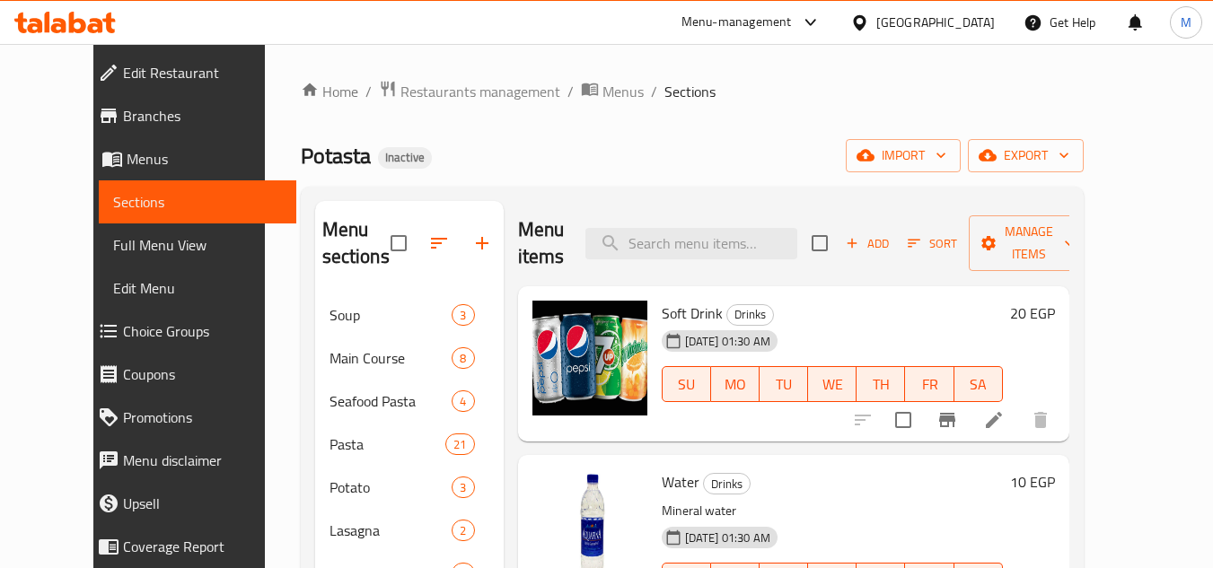
click at [981, 34] on div "Egypt" at bounding box center [922, 22] width 173 height 43
click at [977, 25] on div "Egypt" at bounding box center [935, 23] width 118 height 20
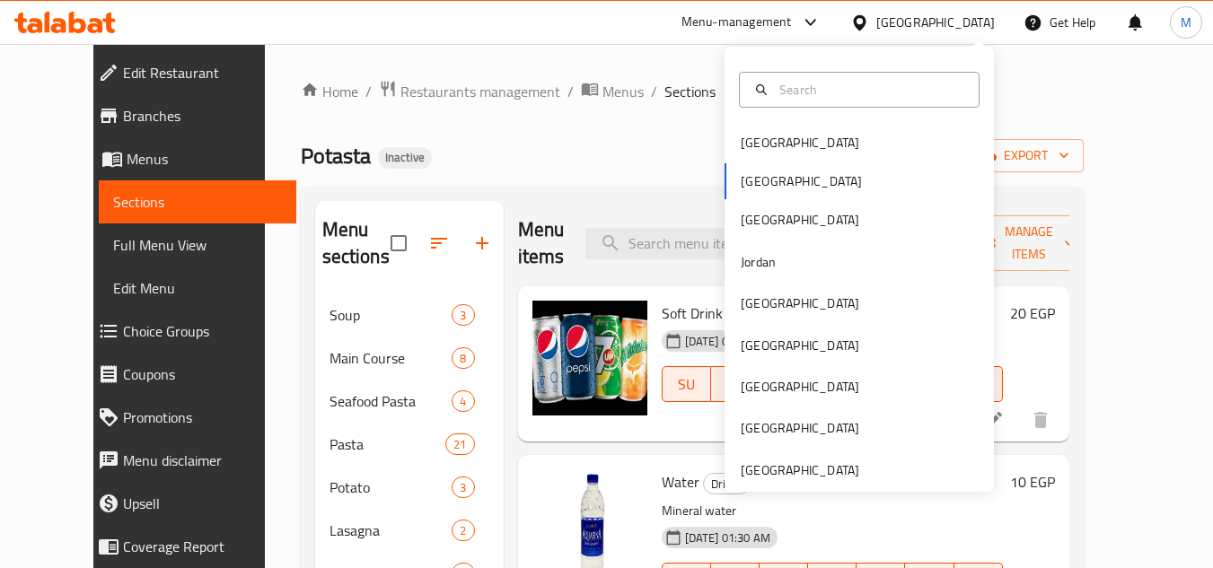
click at [105, 17] on icon at bounding box center [64, 23] width 101 height 22
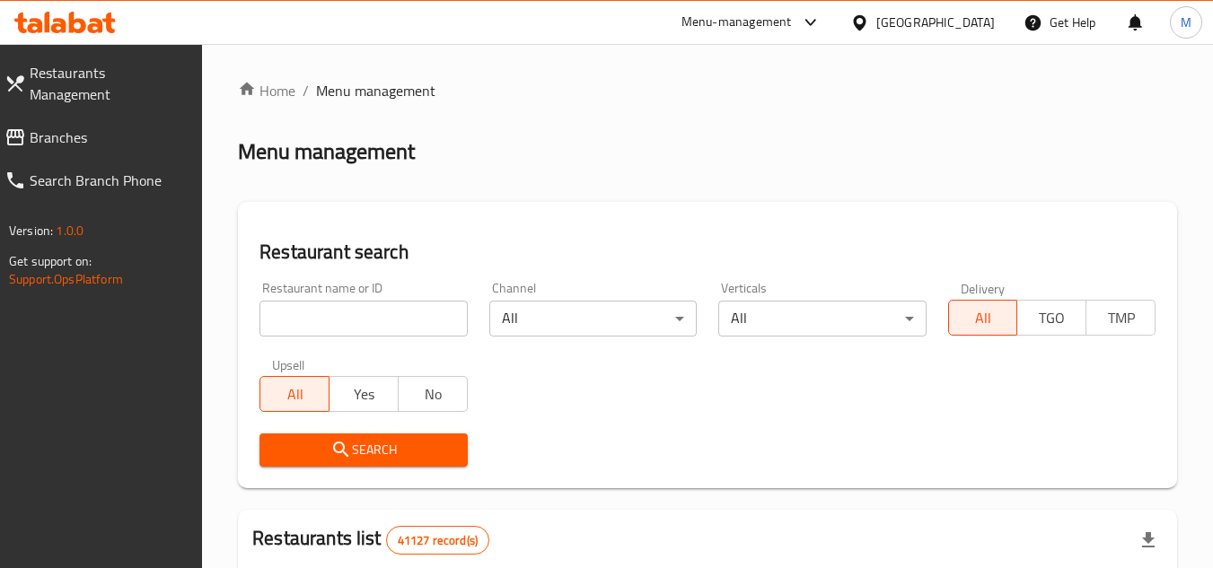
click at [420, 313] on input "search" at bounding box center [362, 319] width 207 height 36
paste input "Alimento Foods"
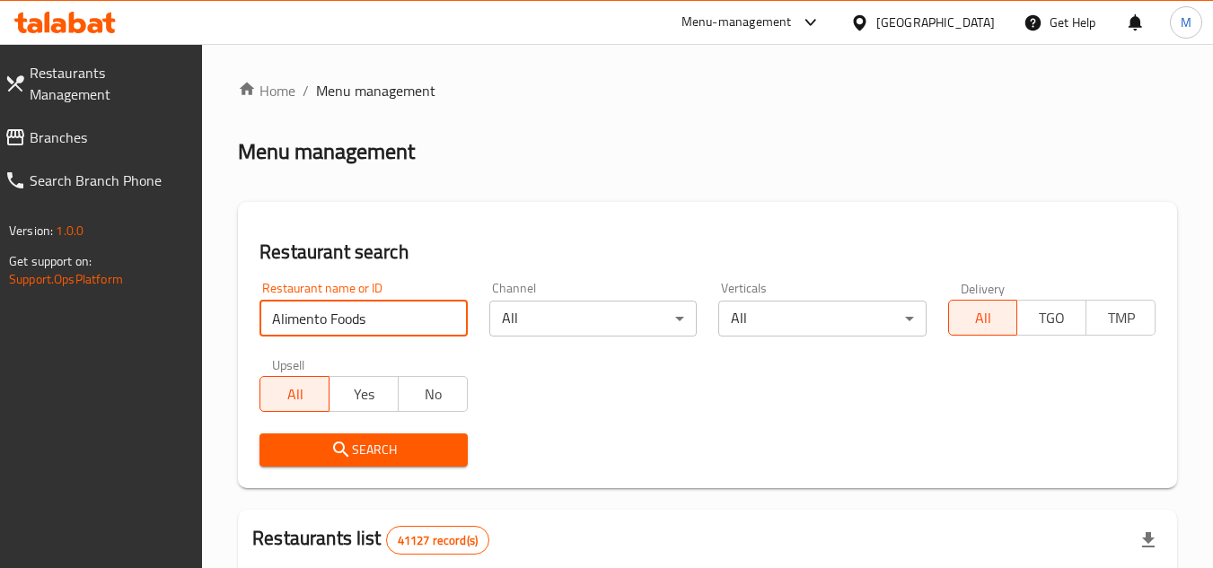
type input "Alimento Foods"
click button "Search" at bounding box center [362, 450] width 207 height 33
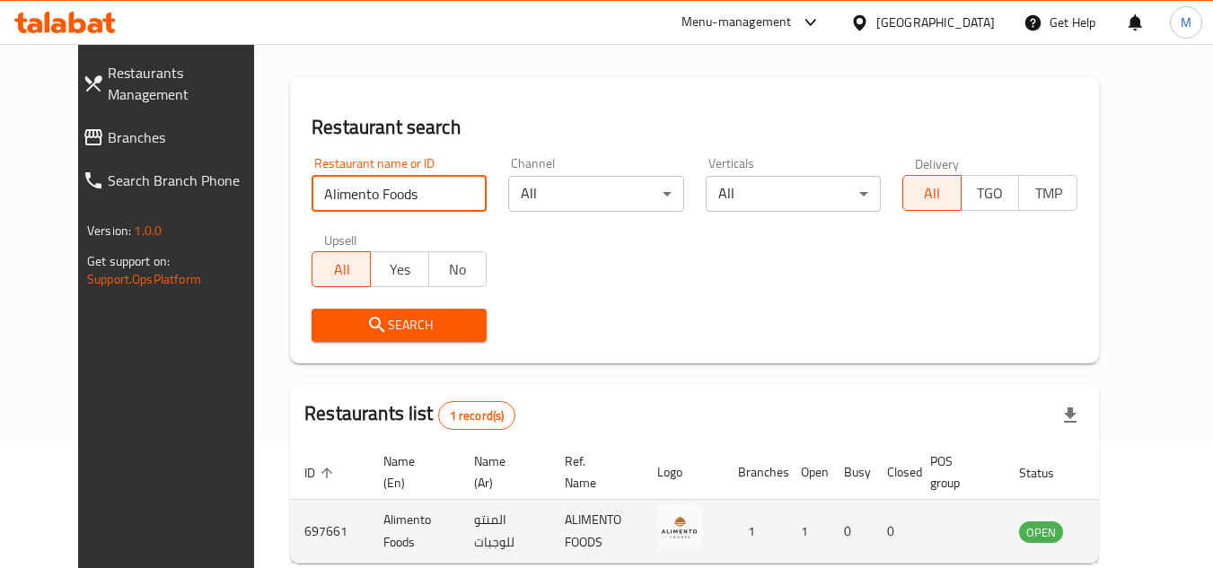
scroll to position [217, 0]
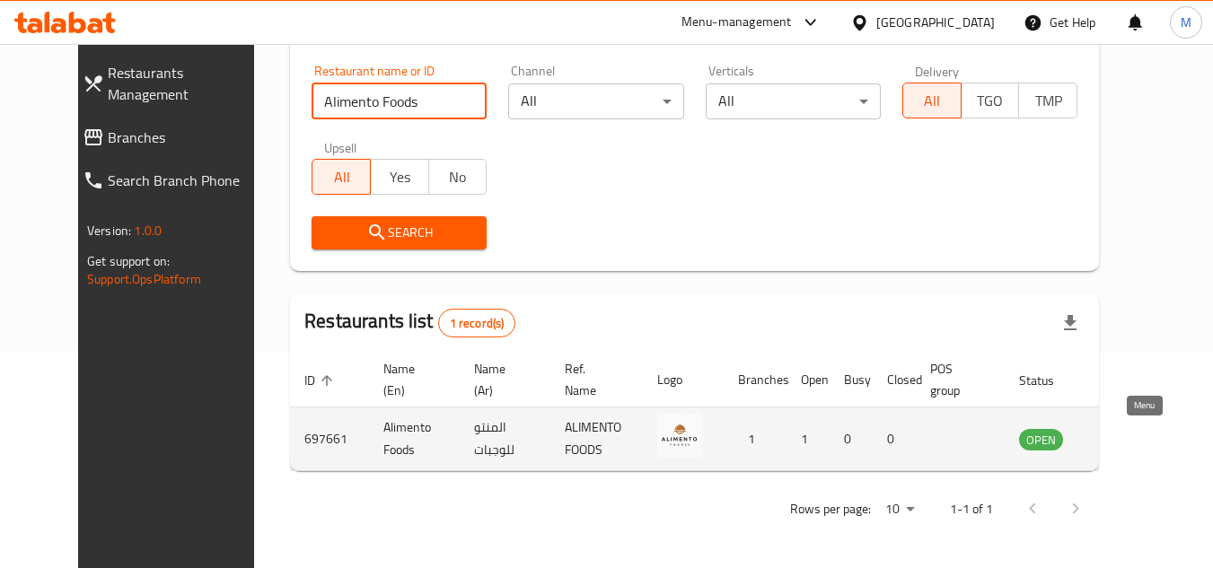
click at [1134, 434] on icon "enhanced table" at bounding box center [1124, 440] width 20 height 15
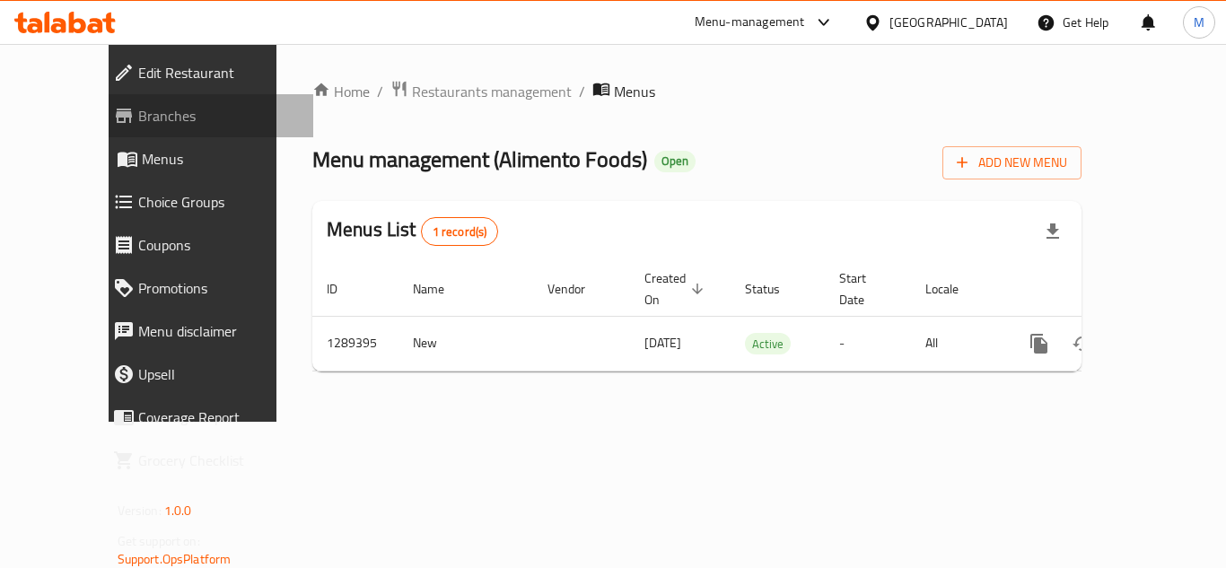
click at [138, 119] on span "Branches" at bounding box center [218, 116] width 161 height 22
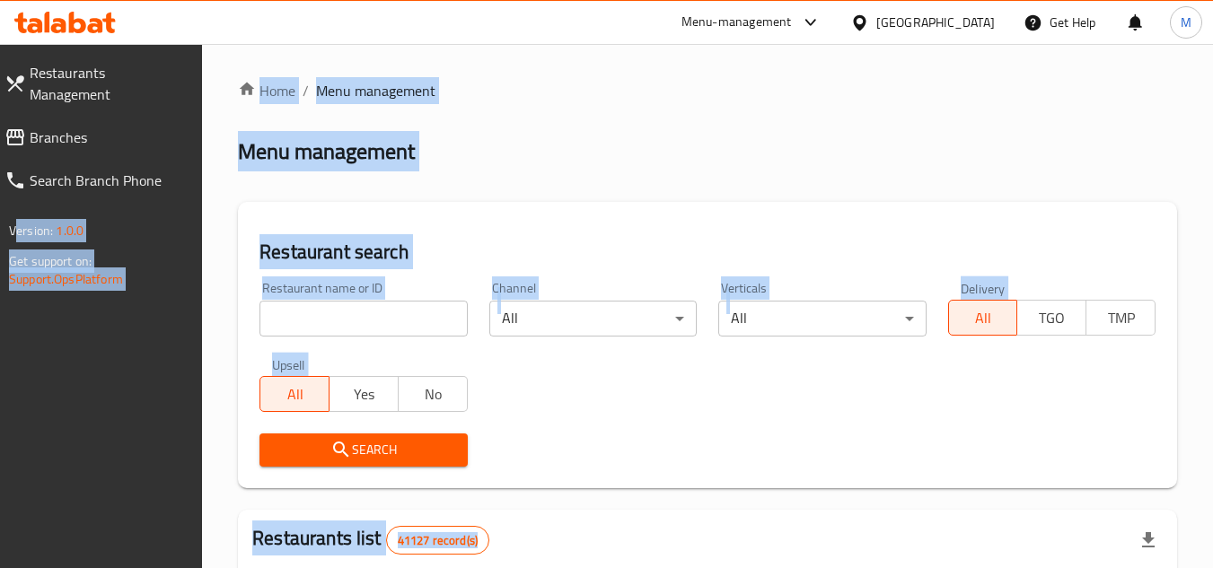
click at [451, 267] on div "Restaurant search Restaurant name or ID Restaurant name or ID Channel All ​ Ver…" at bounding box center [707, 345] width 939 height 286
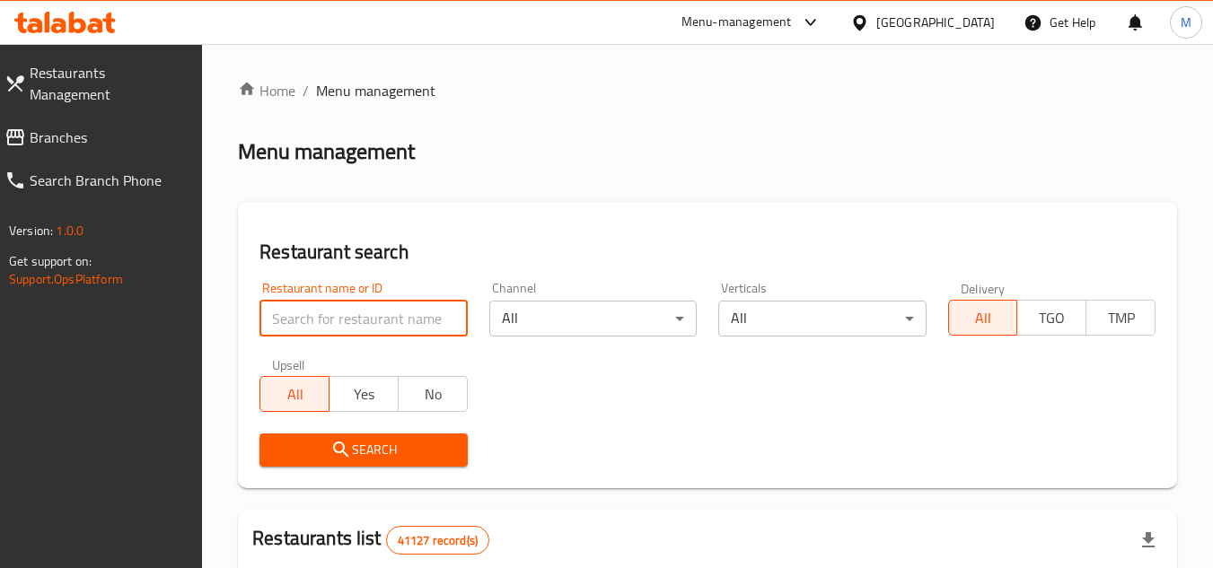
click at [425, 316] on input "search" at bounding box center [362, 319] width 207 height 36
paste input "Sweet & Salty, Al Yahar"
click button "Search" at bounding box center [362, 450] width 207 height 33
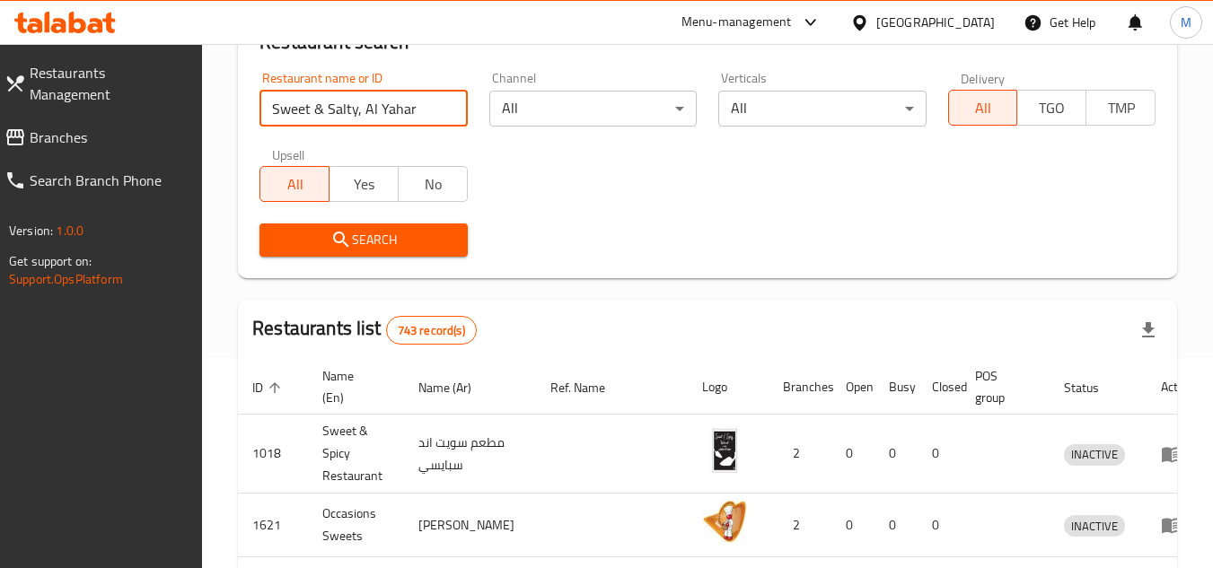
scroll to position [180, 0]
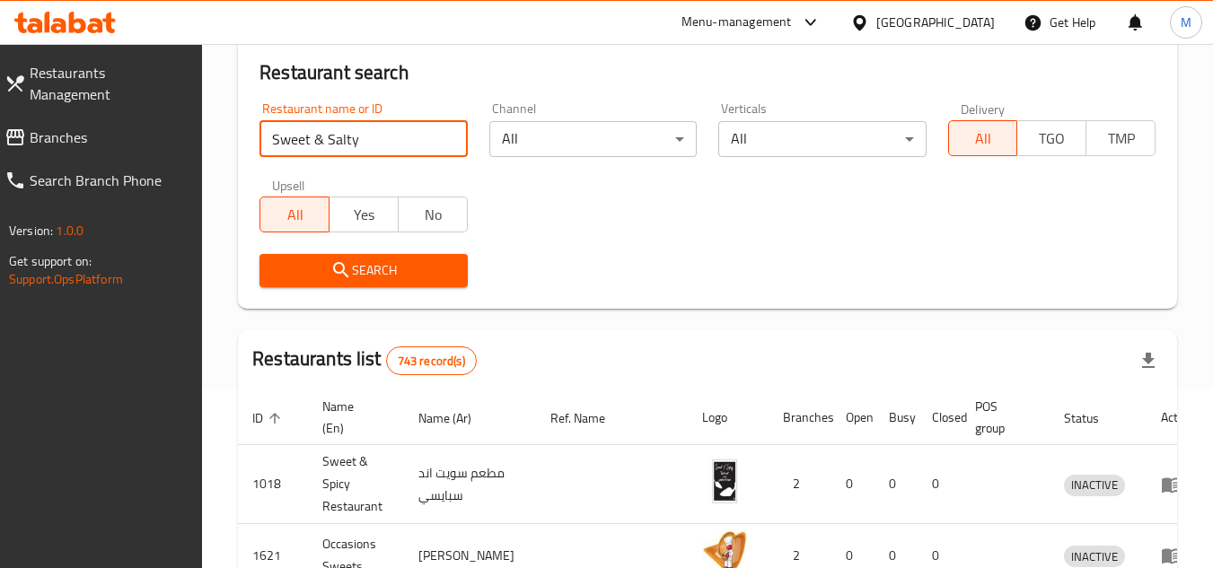
type input "Sweet & Salty"
click button "Search" at bounding box center [362, 270] width 207 height 33
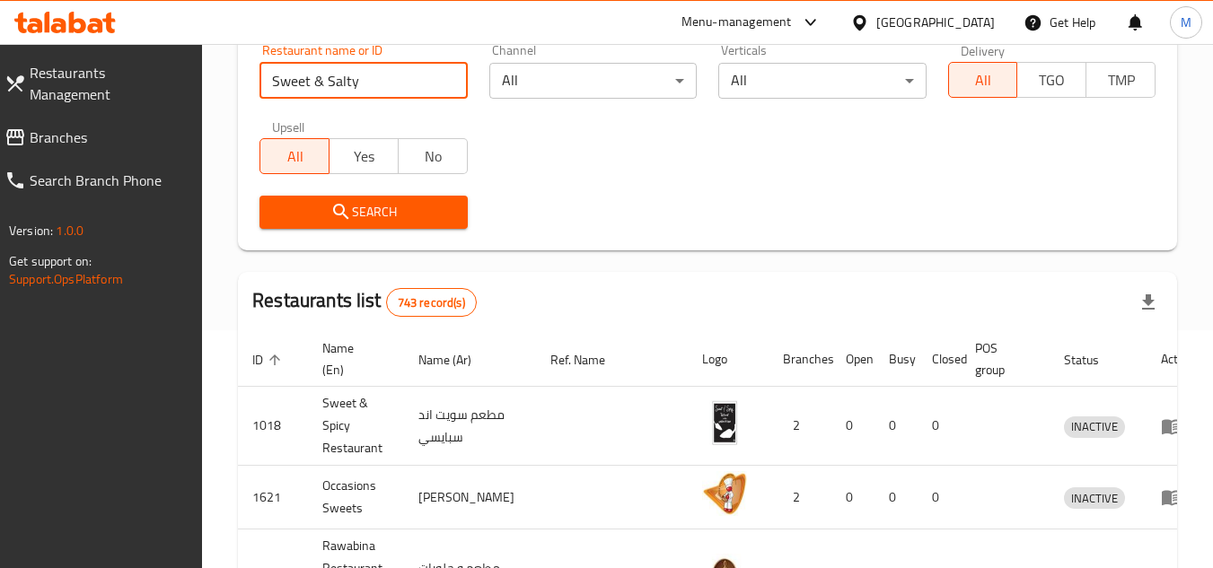
scroll to position [269, 0]
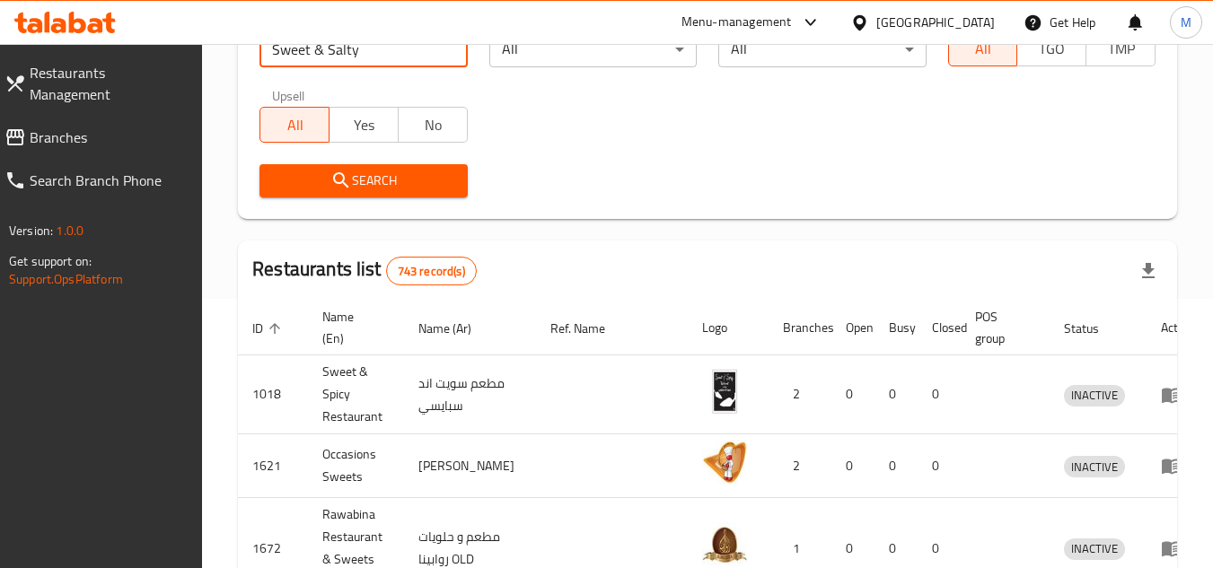
click at [100, 127] on span "Branches" at bounding box center [109, 138] width 159 height 22
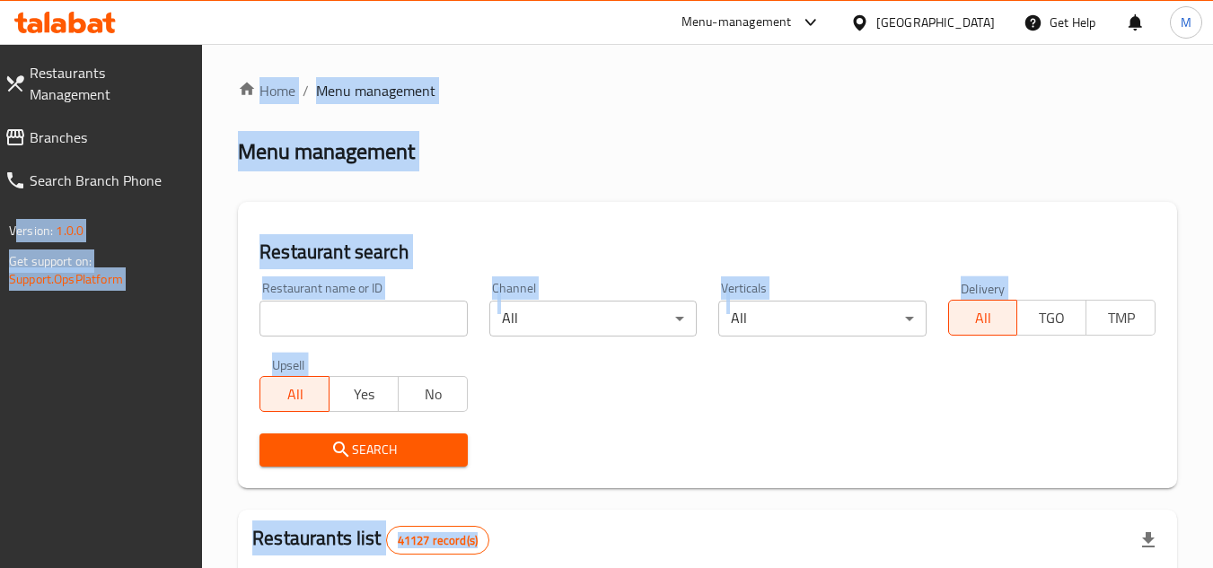
click at [525, 235] on div "Restaurant search Restaurant name or ID Restaurant name or ID Channel All ​ Ver…" at bounding box center [707, 345] width 939 height 286
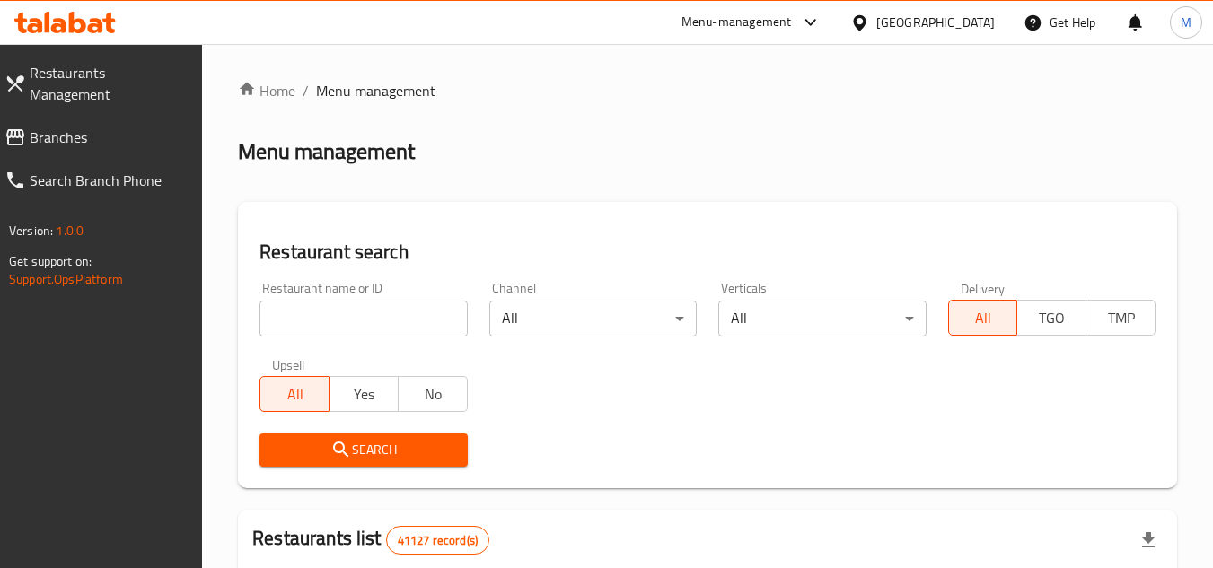
click at [525, 235] on div "Restaurant search Restaurant name or ID Restaurant name or ID Channel All ​ Ver…" at bounding box center [707, 345] width 939 height 286
click at [405, 328] on input "search" at bounding box center [362, 319] width 207 height 36
paste input "681815"
type input "681815"
click button "Search" at bounding box center [362, 450] width 207 height 33
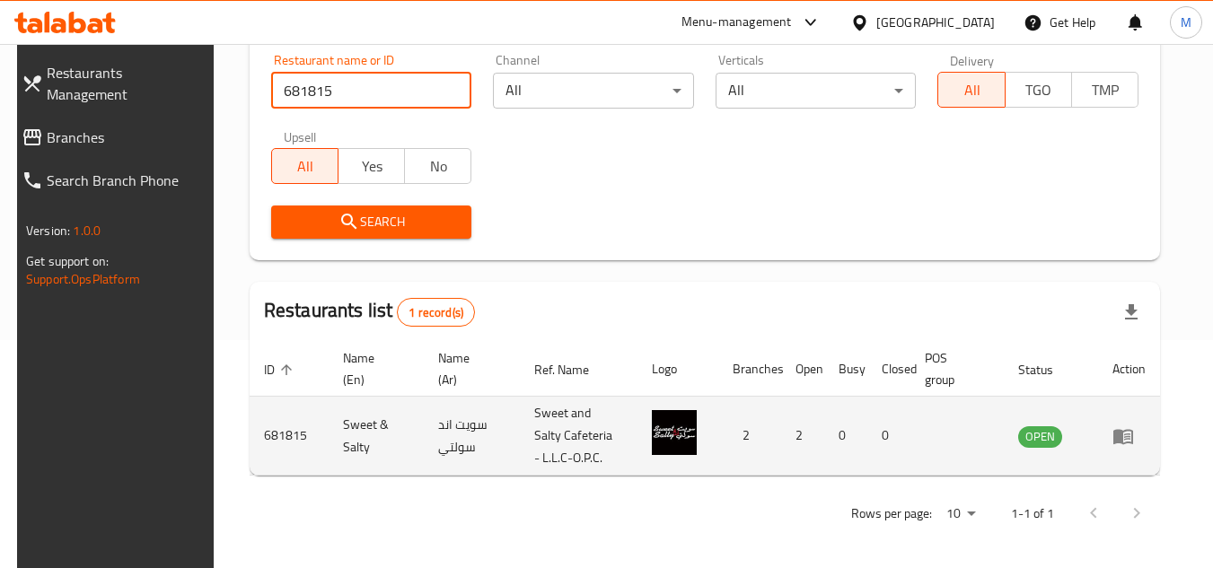
scroll to position [232, 0]
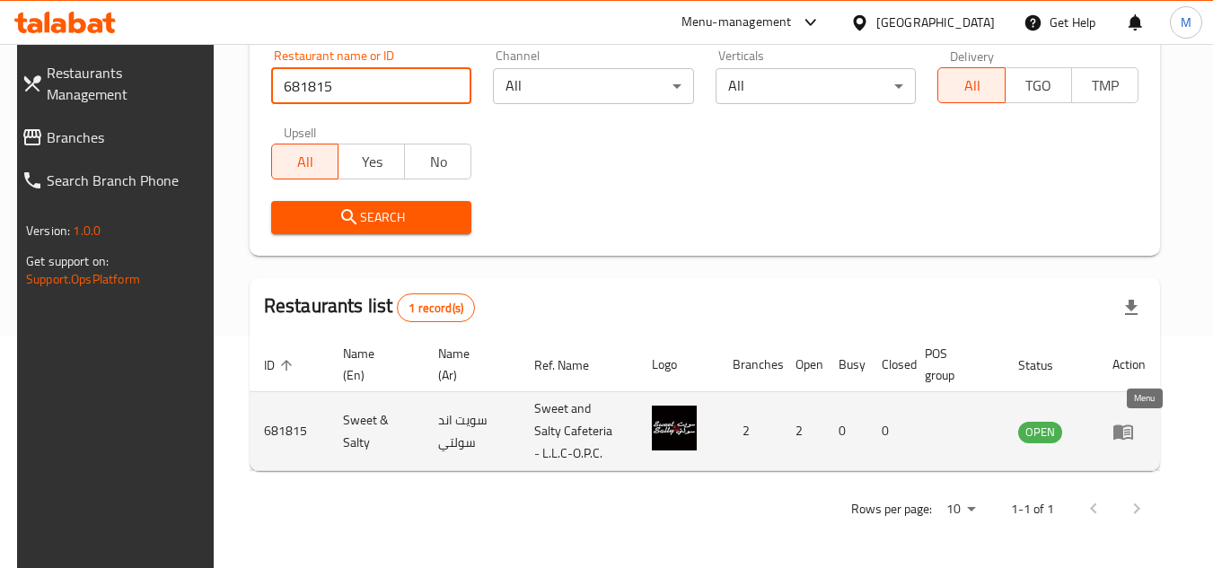
click at [1134, 424] on icon "enhanced table" at bounding box center [1123, 432] width 22 height 22
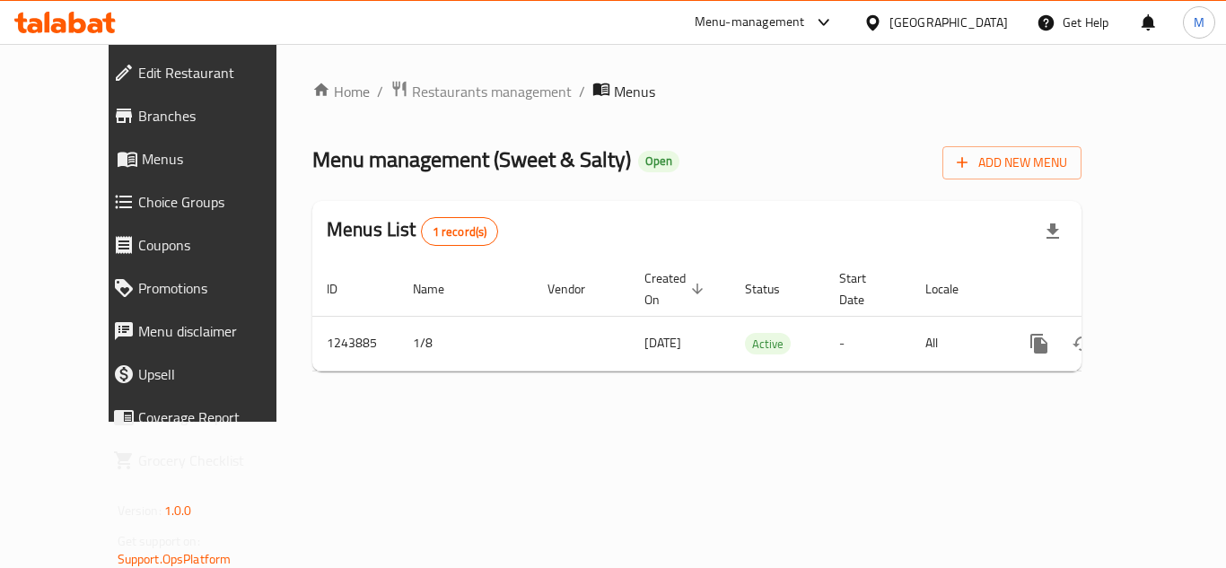
click at [138, 121] on span "Branches" at bounding box center [218, 116] width 161 height 22
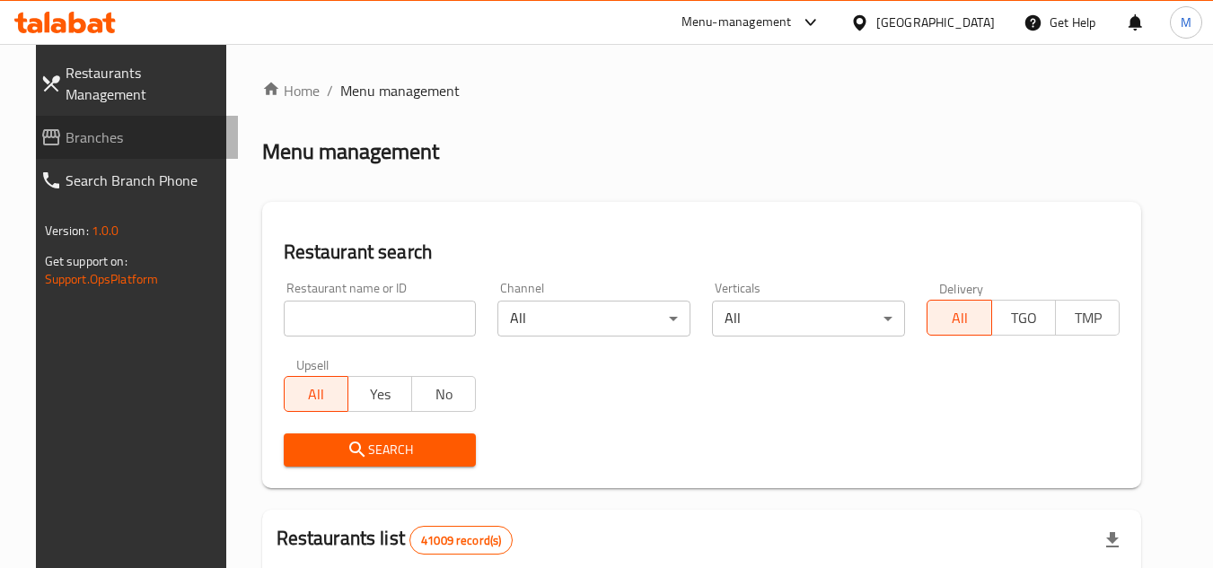
click at [108, 127] on span "Branches" at bounding box center [145, 138] width 159 height 22
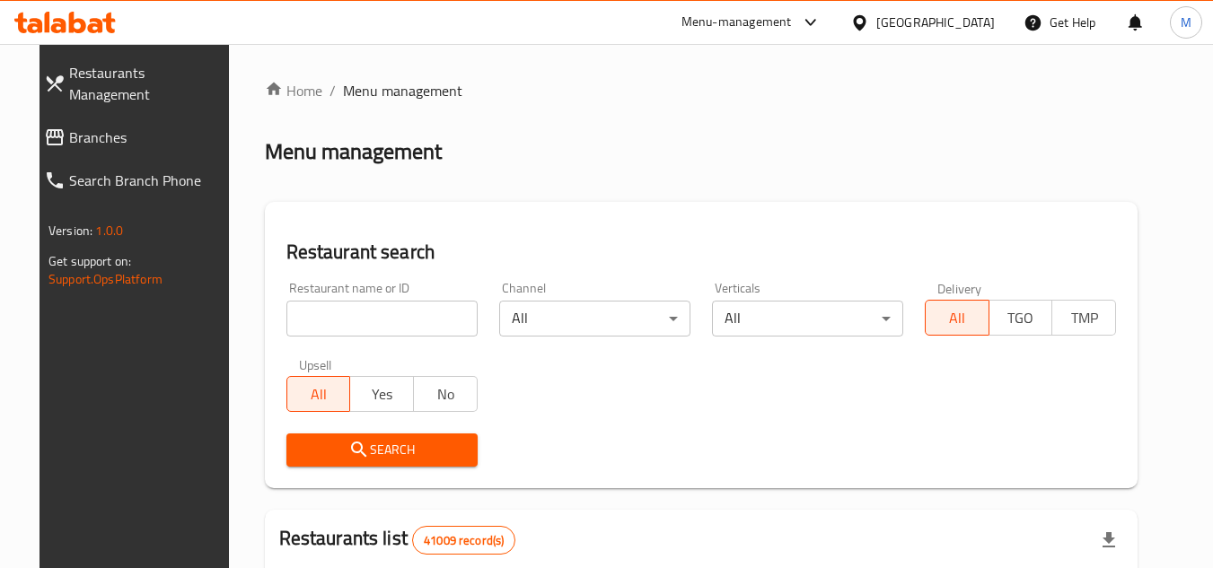
click at [407, 311] on input "search" at bounding box center [381, 319] width 191 height 36
paste input "700079"
type input "700079"
click button "Search" at bounding box center [381, 450] width 191 height 33
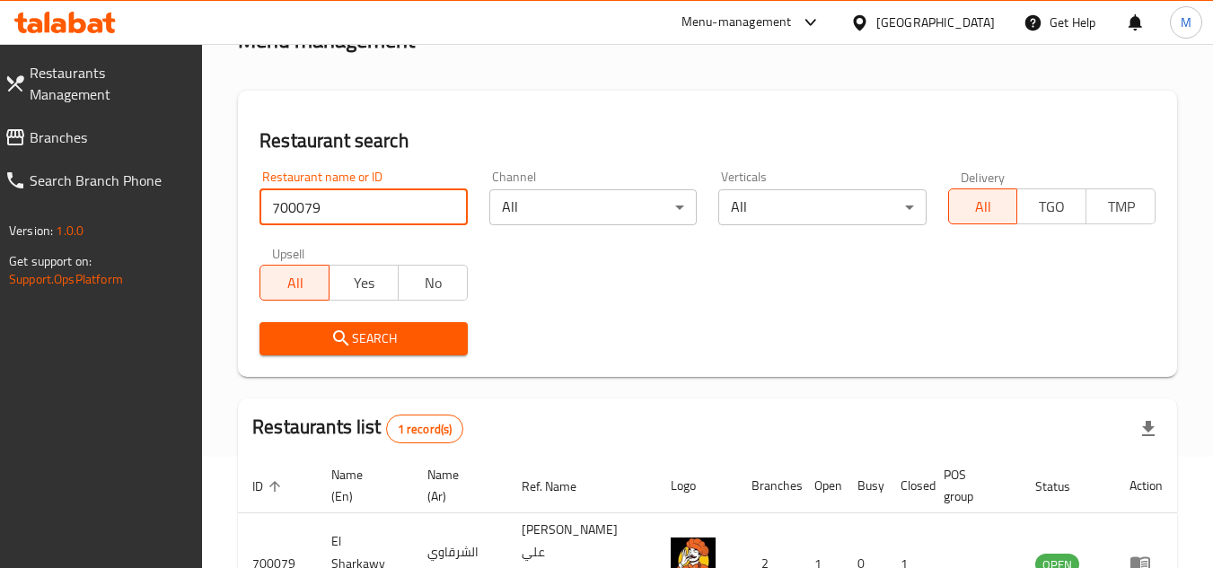
scroll to position [217, 0]
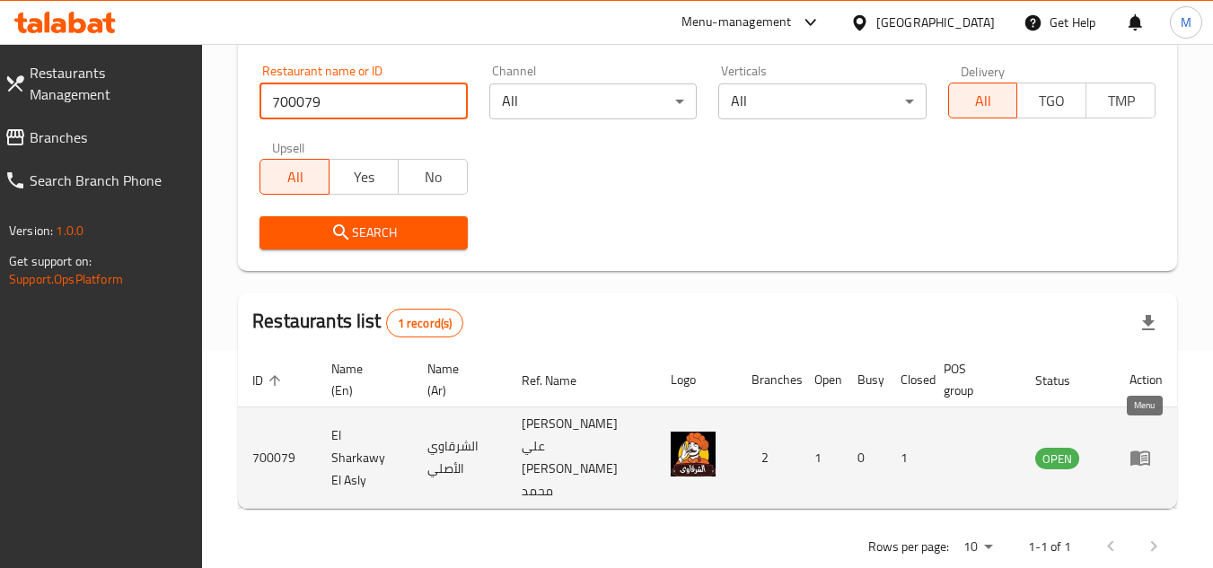
click at [1141, 447] on icon "enhanced table" at bounding box center [1140, 458] width 22 height 22
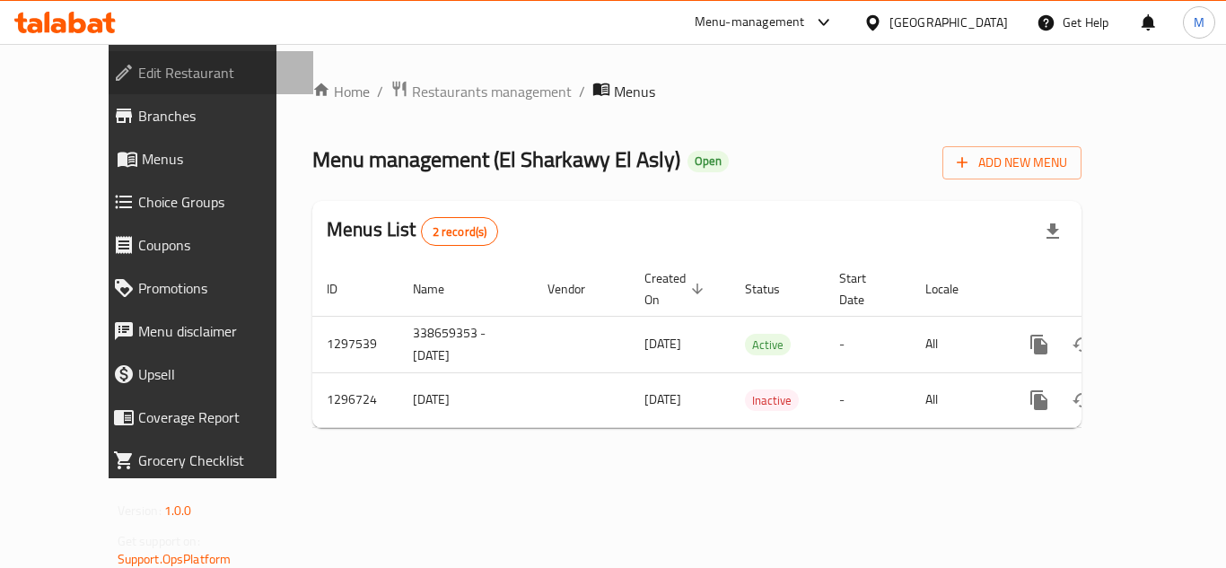
click at [138, 65] on span "Edit Restaurant" at bounding box center [218, 73] width 161 height 22
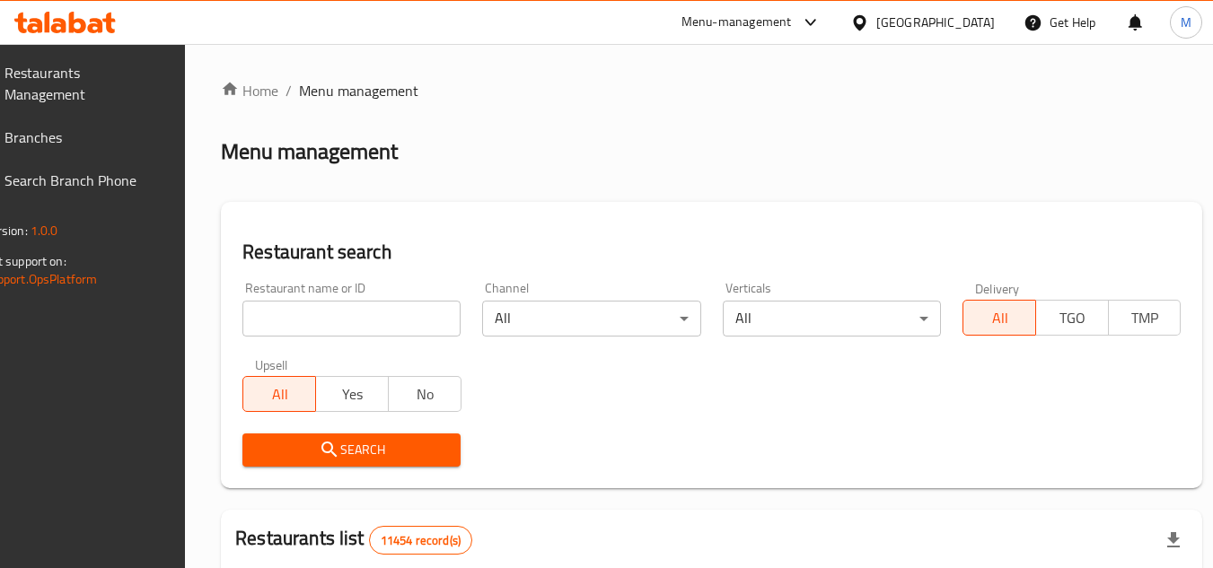
click at [433, 317] on input "search" at bounding box center [351, 319] width 218 height 36
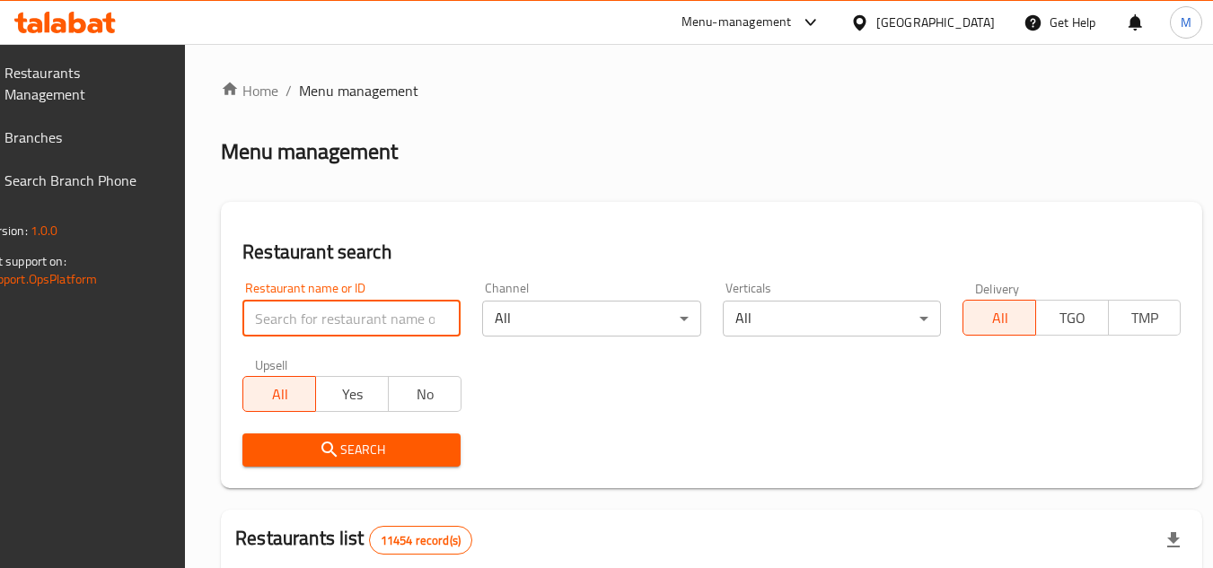
paste input "625396"
type input "625396"
click button "Search" at bounding box center [351, 450] width 218 height 33
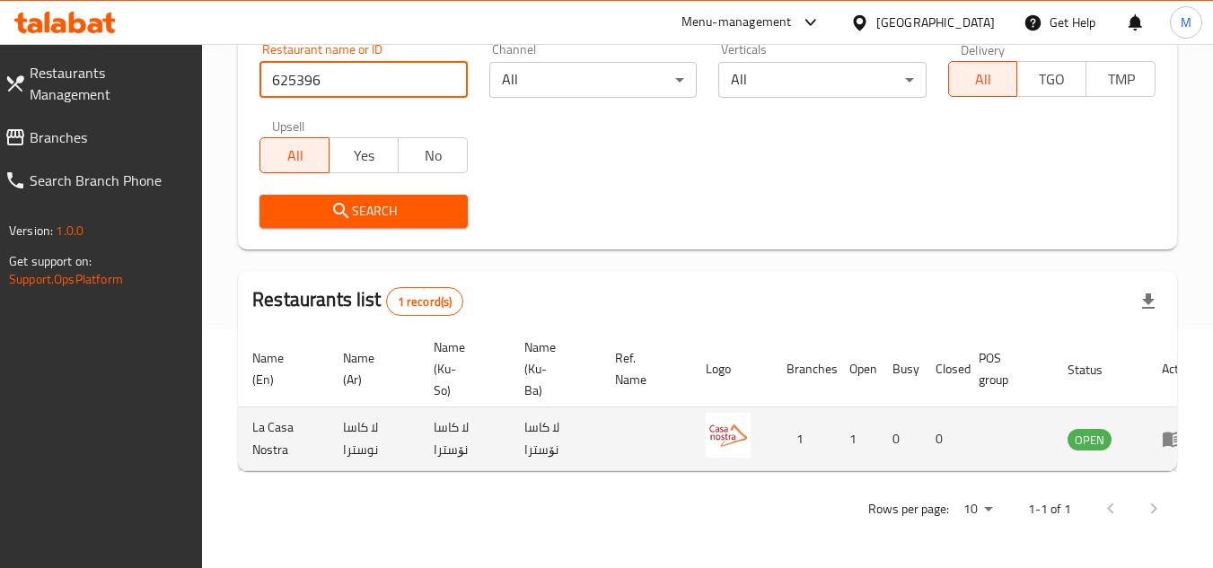
scroll to position [0, 111]
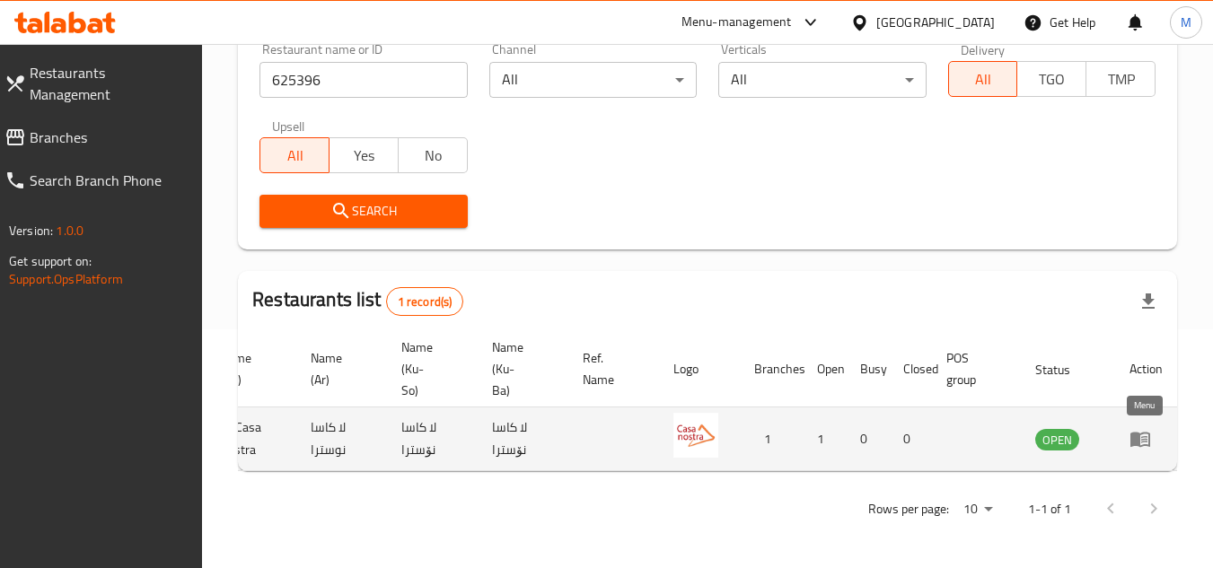
click at [1148, 437] on icon "enhanced table" at bounding box center [1140, 439] width 22 height 22
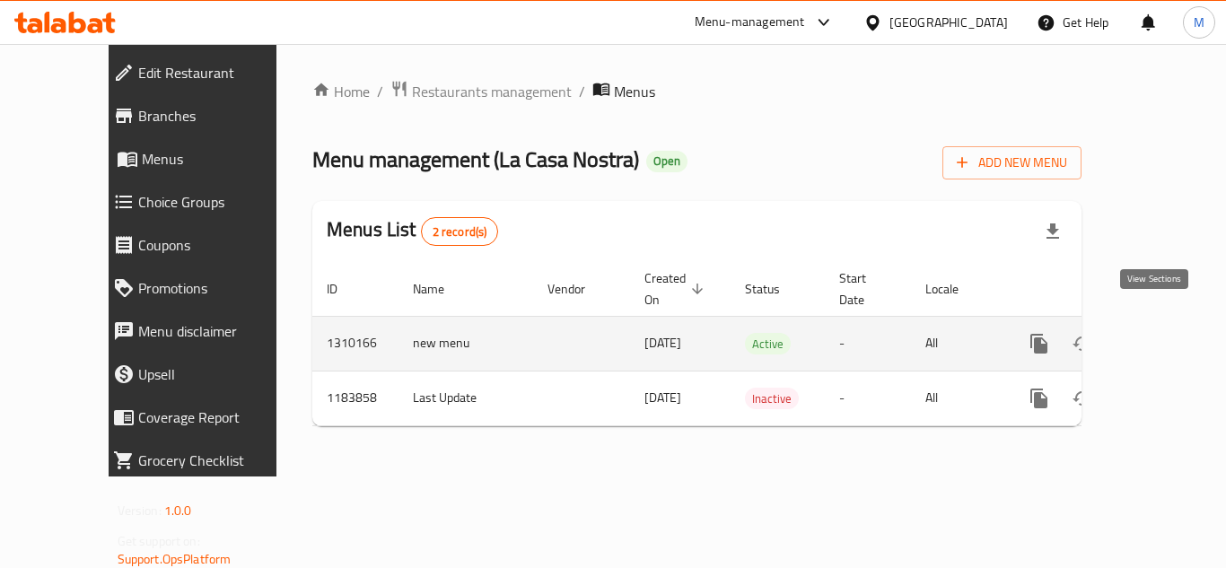
click at [1161, 333] on icon "enhanced table" at bounding box center [1169, 344] width 22 height 22
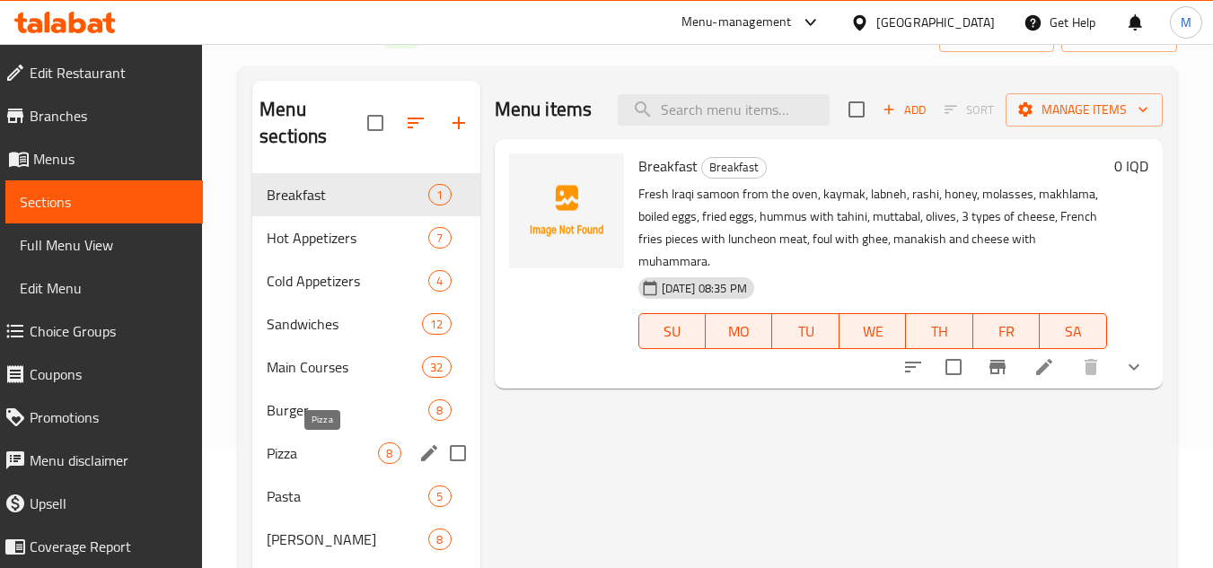
scroll to position [269, 0]
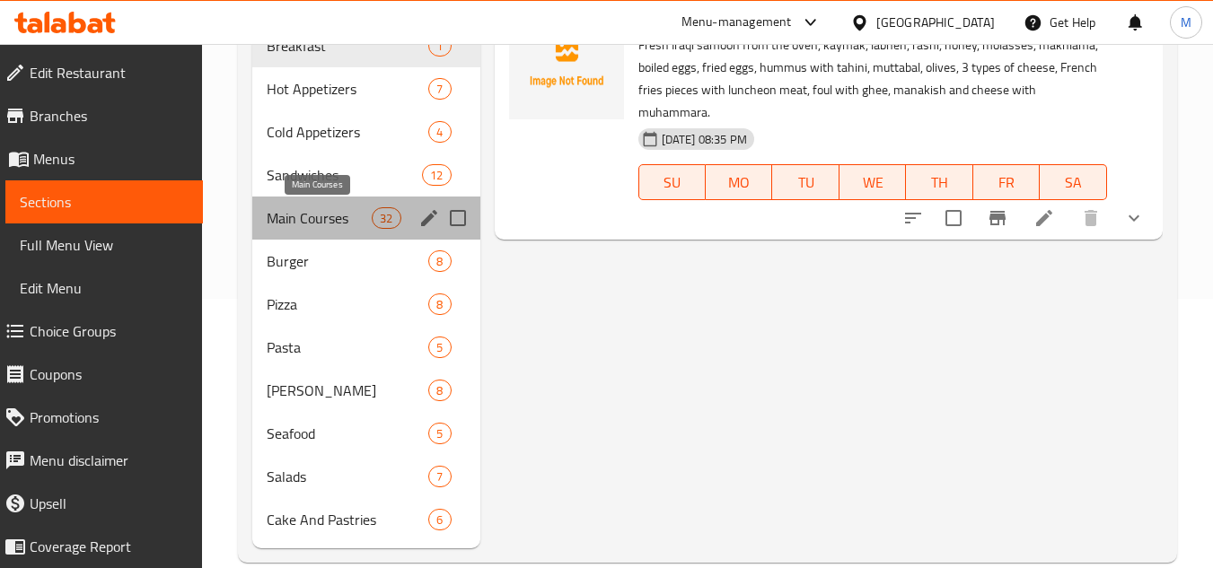
click at [305, 212] on span "Main Courses" at bounding box center [319, 218] width 105 height 22
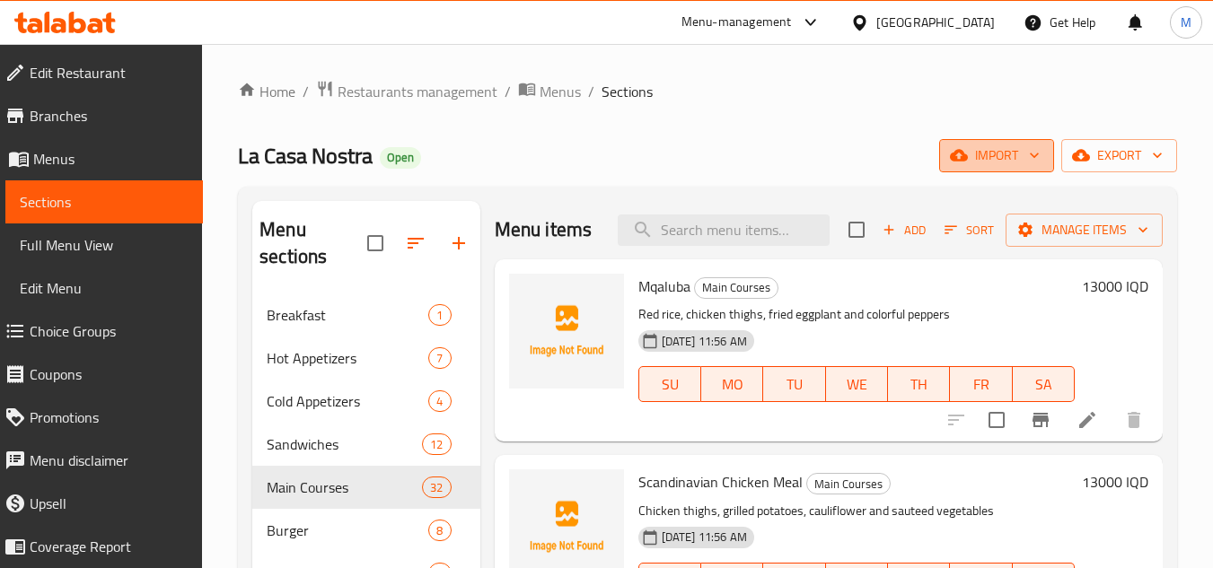
click at [1019, 152] on span "import" at bounding box center [996, 156] width 86 height 22
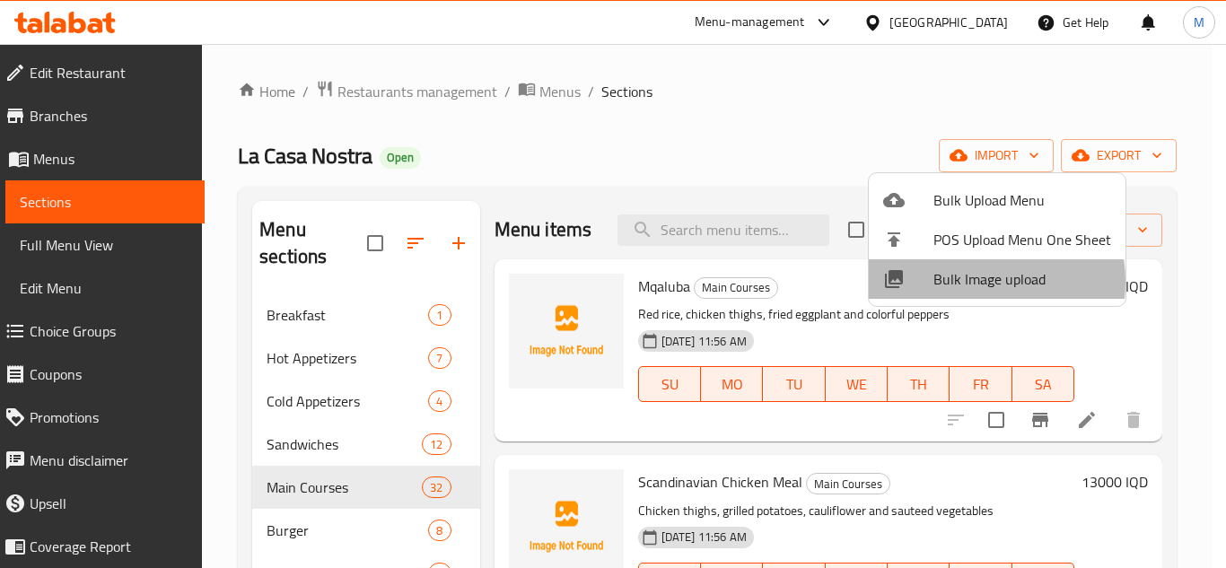
click at [960, 282] on span "Bulk Image upload" at bounding box center [1023, 279] width 178 height 22
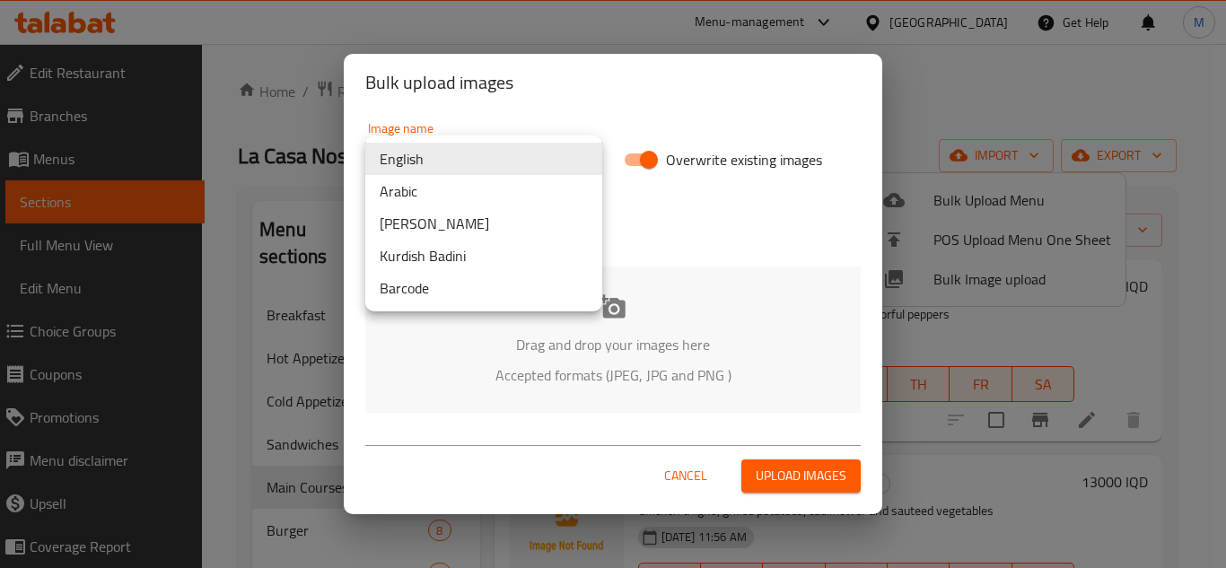
click at [506, 156] on body "​ Menu-management [GEOGRAPHIC_DATA] Get Help M Edit Restaurant Branches Menus S…" at bounding box center [613, 306] width 1226 height 524
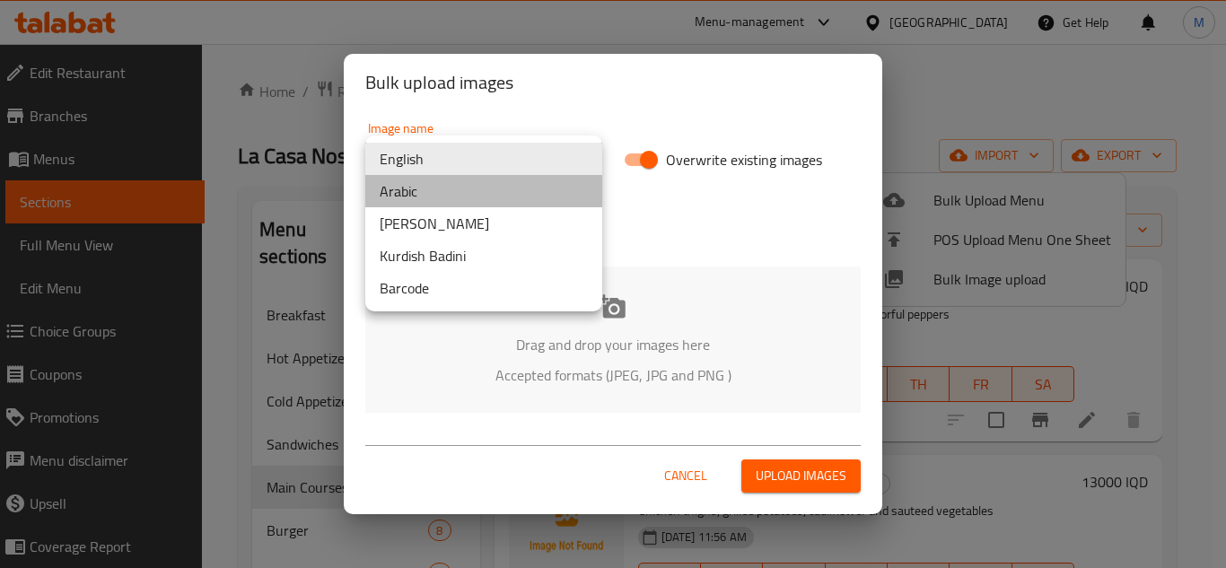
click at [448, 192] on li "Arabic" at bounding box center [483, 191] width 237 height 32
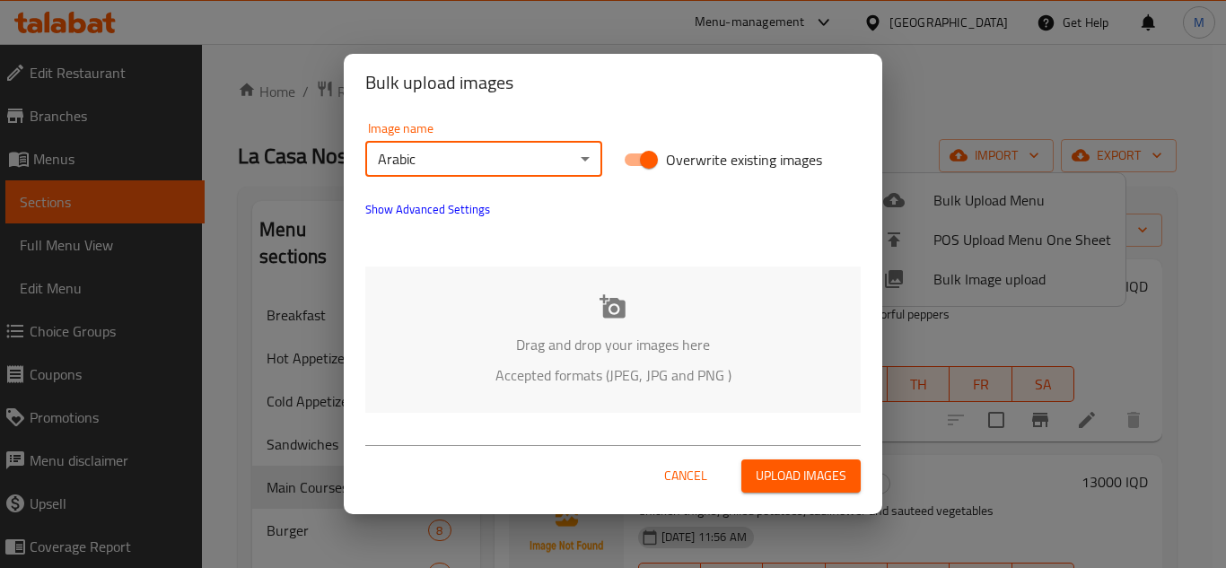
click at [477, 320] on div "Drag and drop your images here Accepted formats (JPEG, JPG and PNG )" at bounding box center [612, 340] width 495 height 146
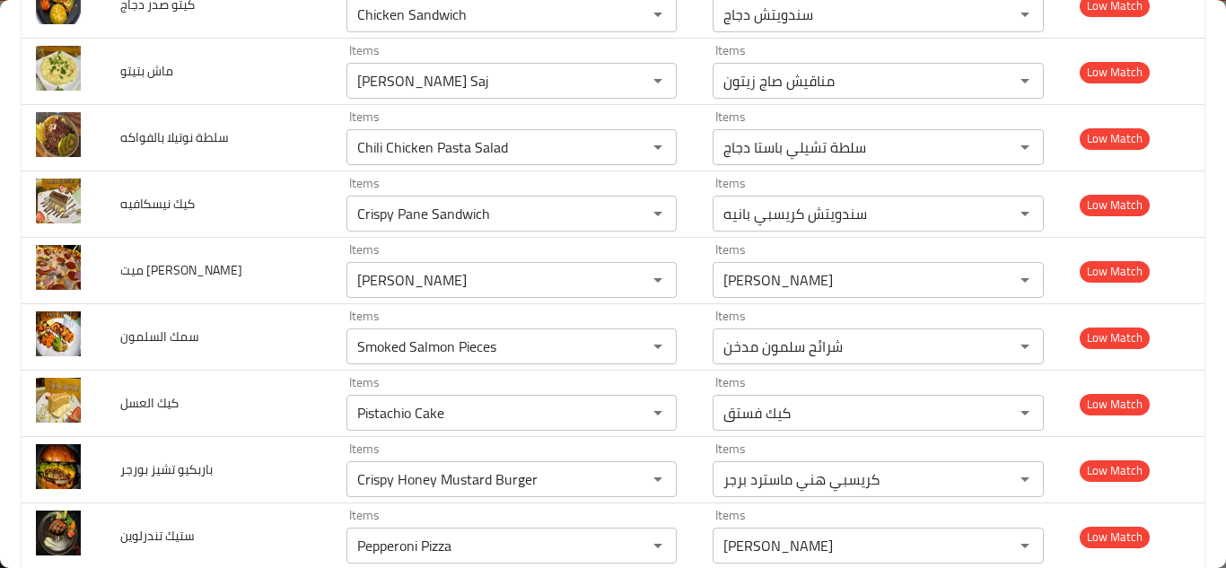
scroll to position [3064, 0]
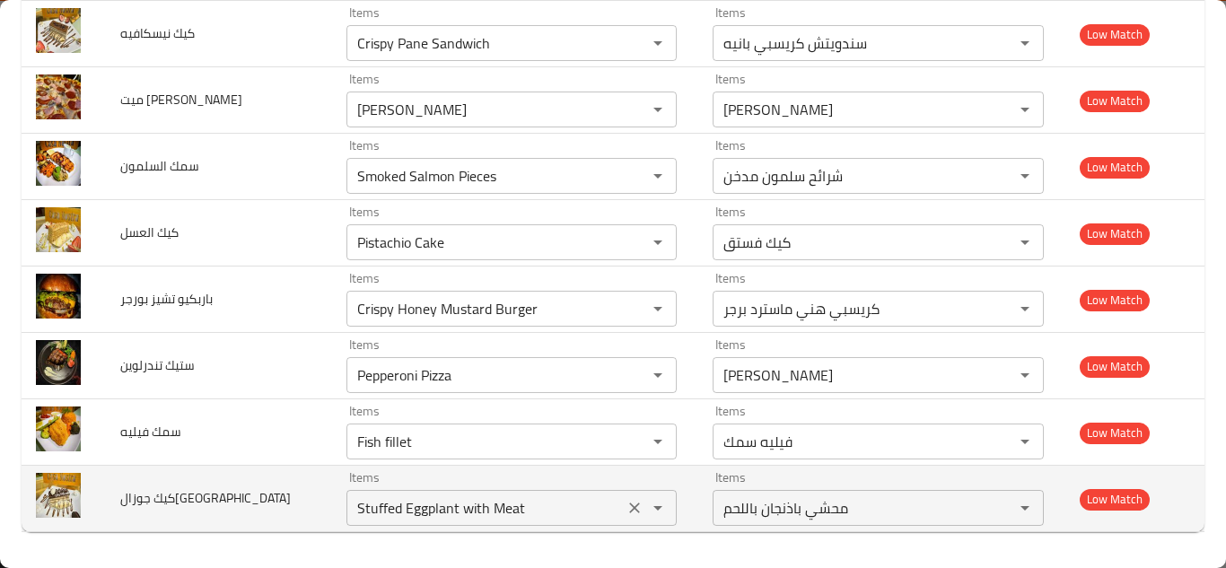
click at [439, 511] on جوزالهند "Stuffed Eggplant with Meat" at bounding box center [485, 507] width 267 height 25
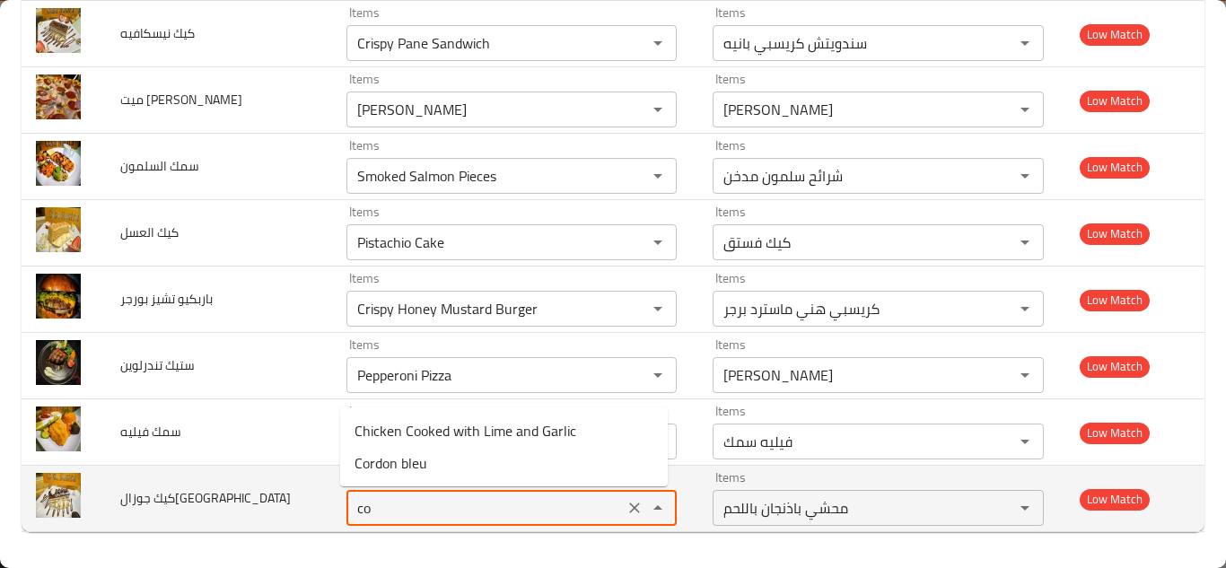
type جوزالهند "c"
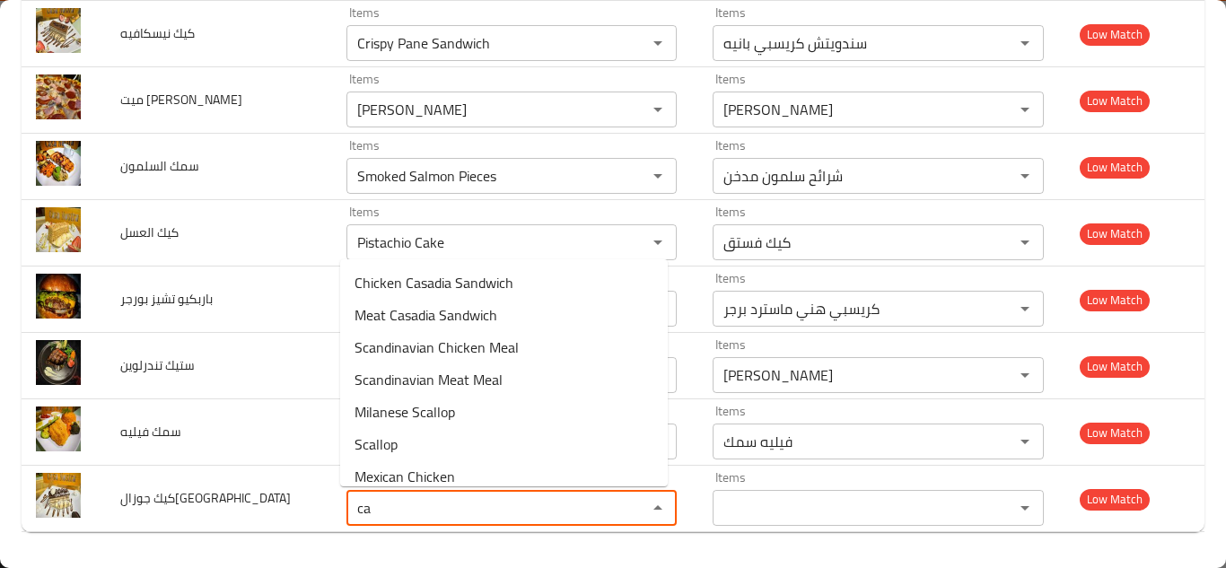
type جوزالهند "c"
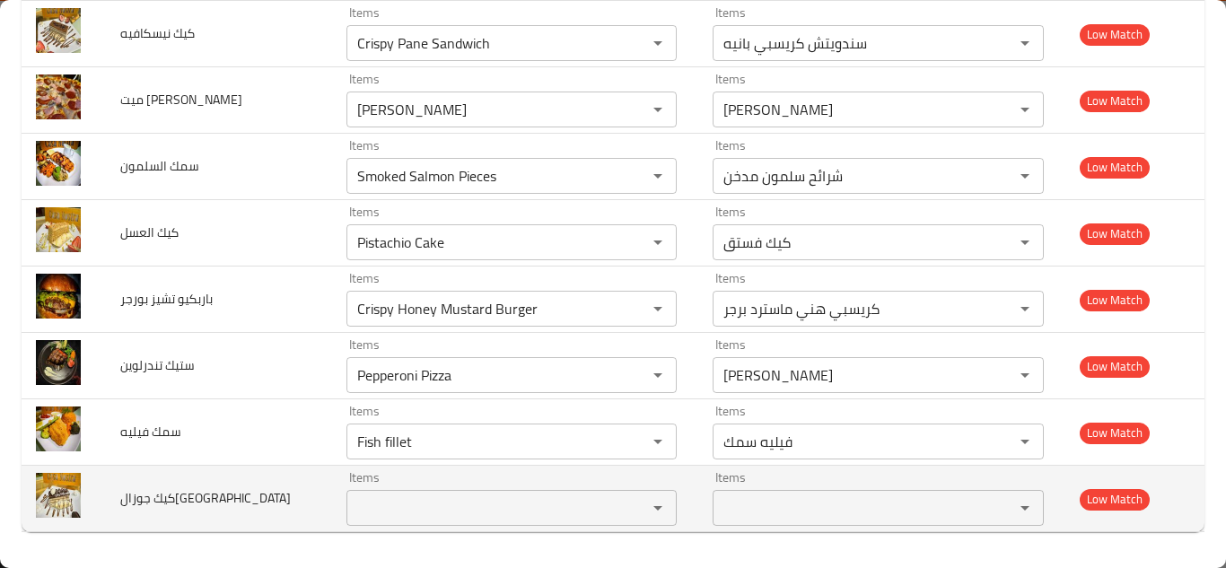
click at [166, 500] on span "كيك جوزالهند" at bounding box center [205, 498] width 171 height 23
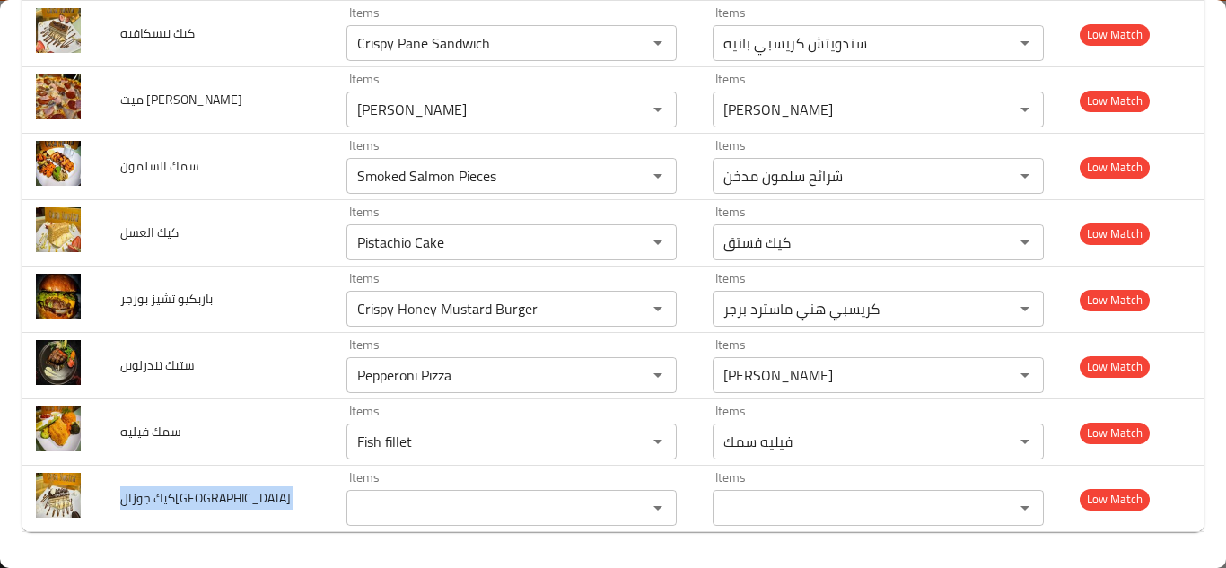
copy span "كيك جوزالهند"
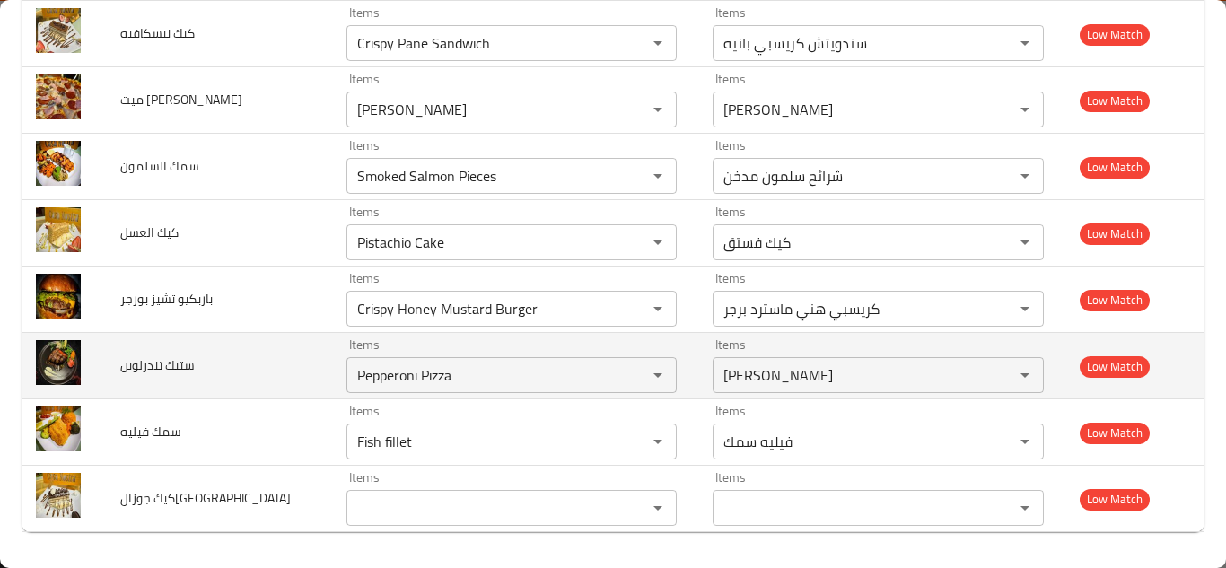
click at [293, 365] on td "ستيك تندرلوين" at bounding box center [218, 366] width 225 height 66
click at [443, 377] on تندرلوين "Pepperoni Pizza" at bounding box center [485, 375] width 267 height 25
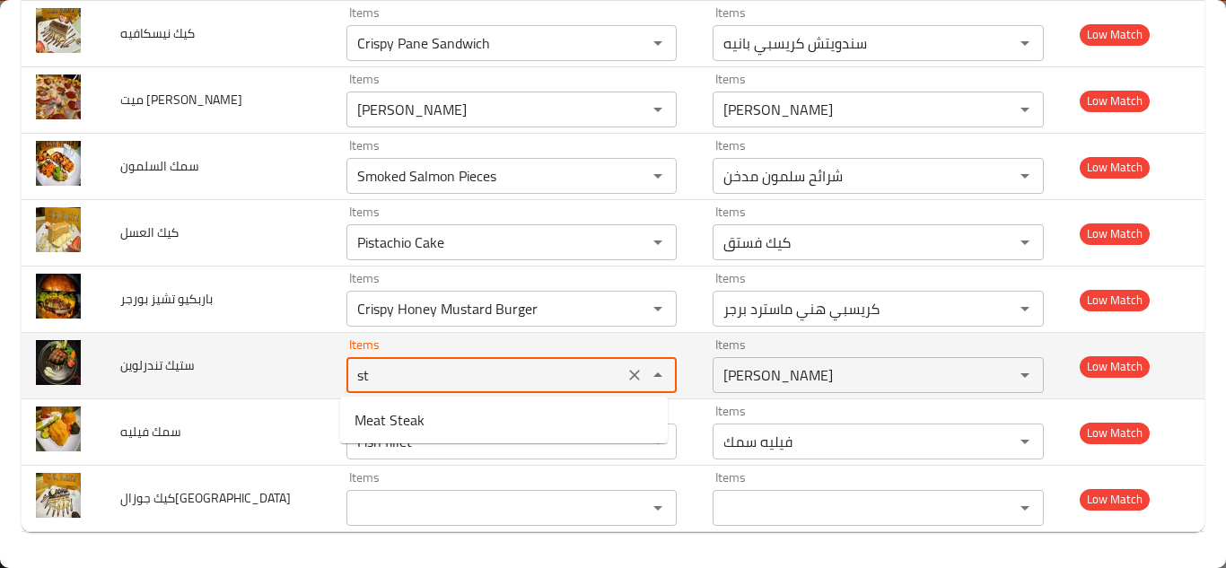
type تندرلوين "s"
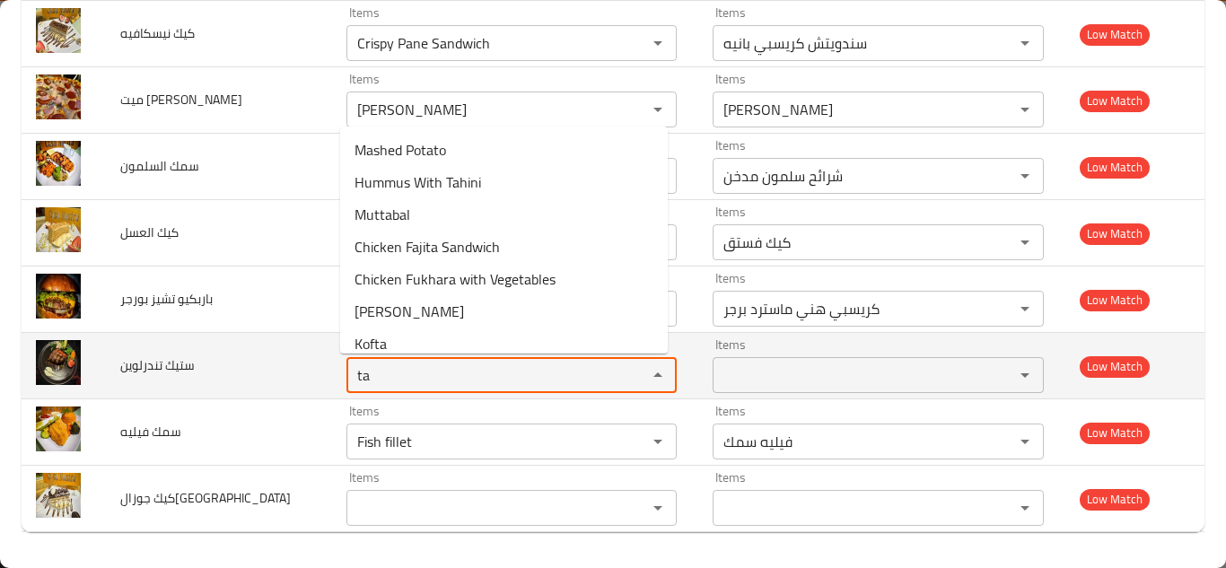
type تندرلوين "t"
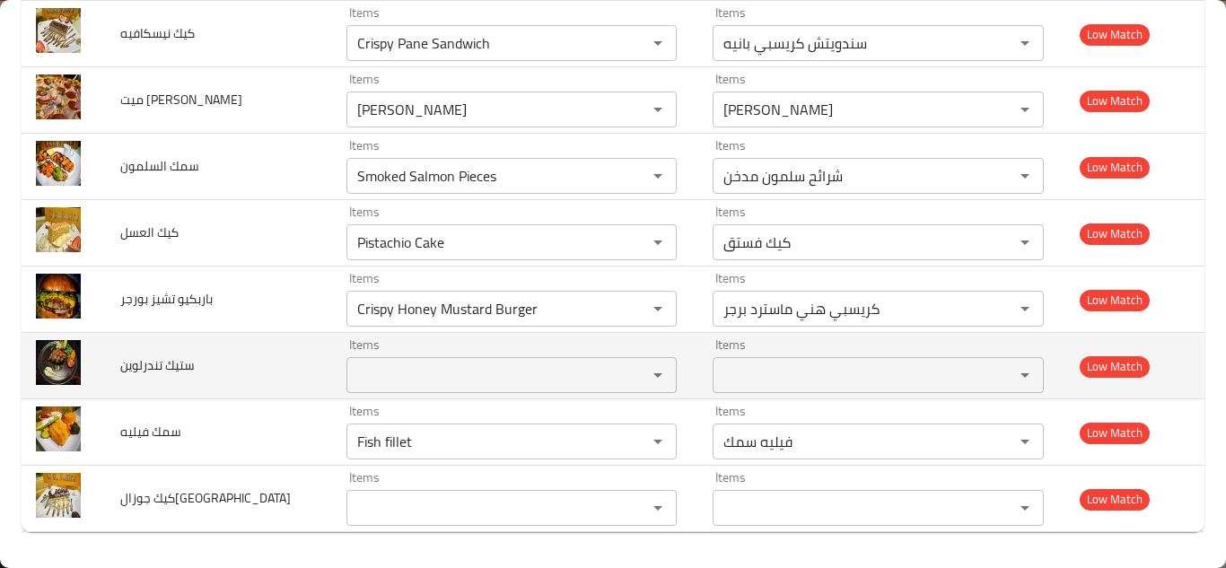
click at [186, 367] on span "ستيك تندرلوين" at bounding box center [157, 365] width 75 height 23
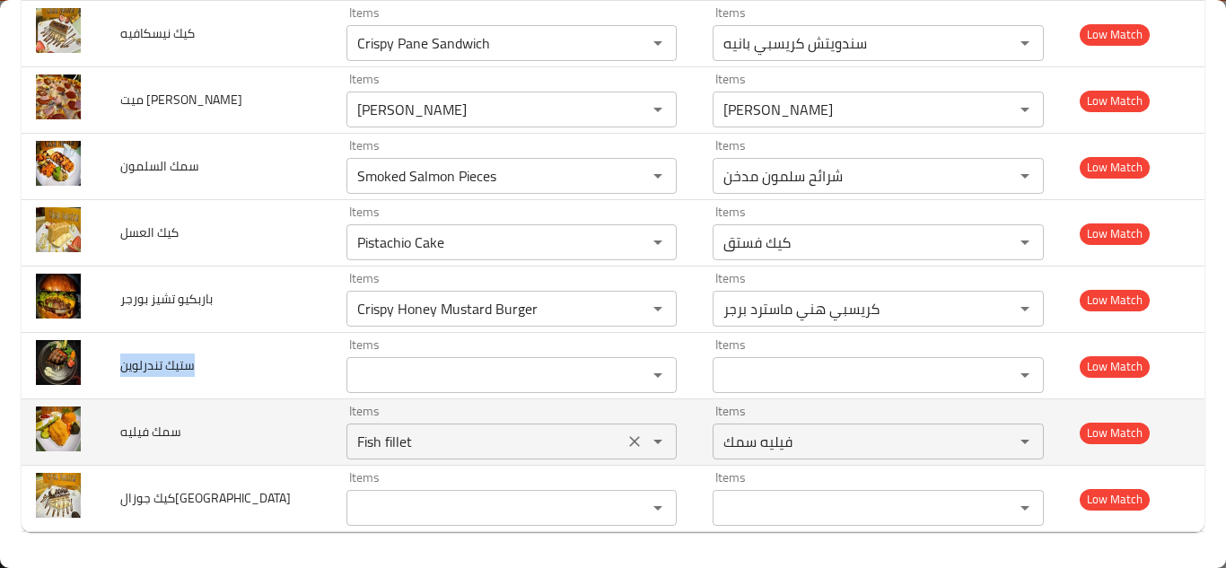
copy span "ستيك تندرلوين"
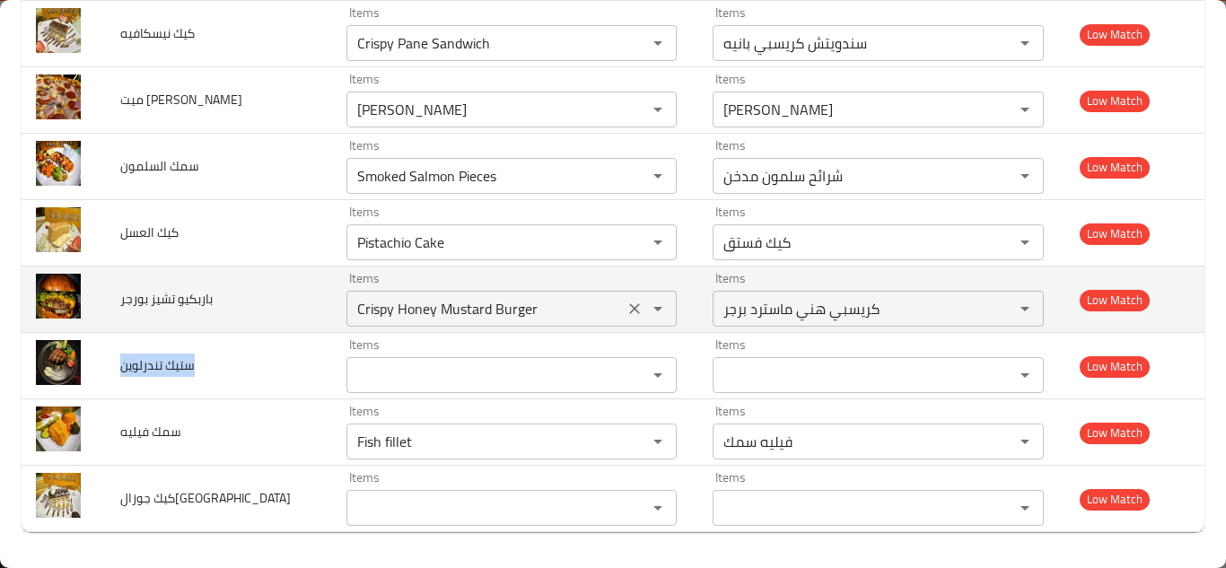
click at [499, 304] on بورجر "Crispy Honey Mustard Burger" at bounding box center [485, 308] width 267 height 25
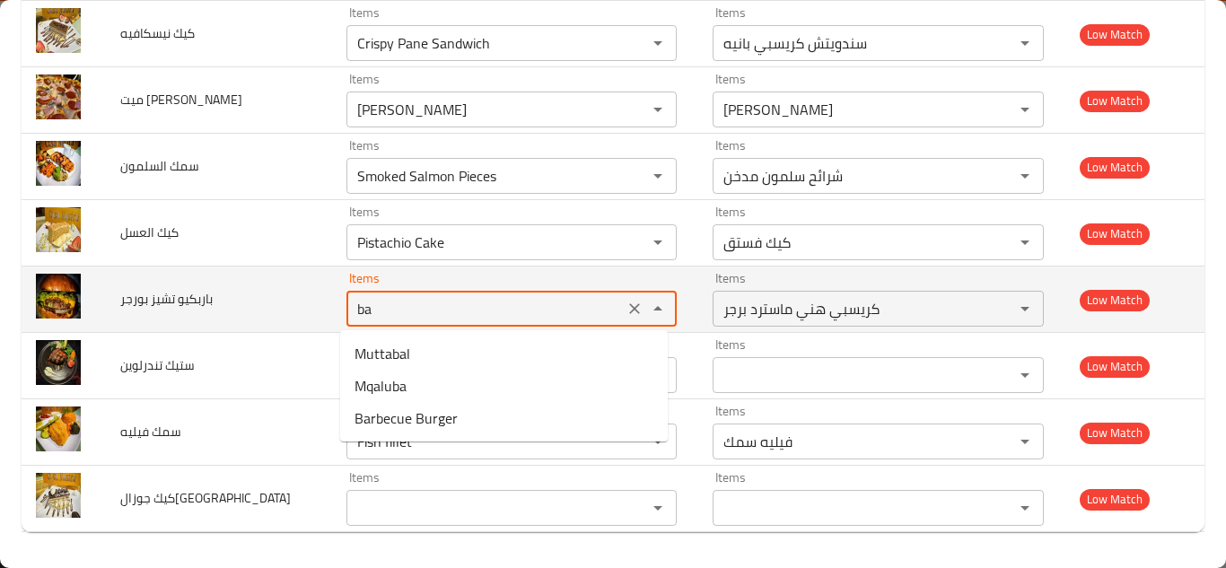
type بورجر "b"
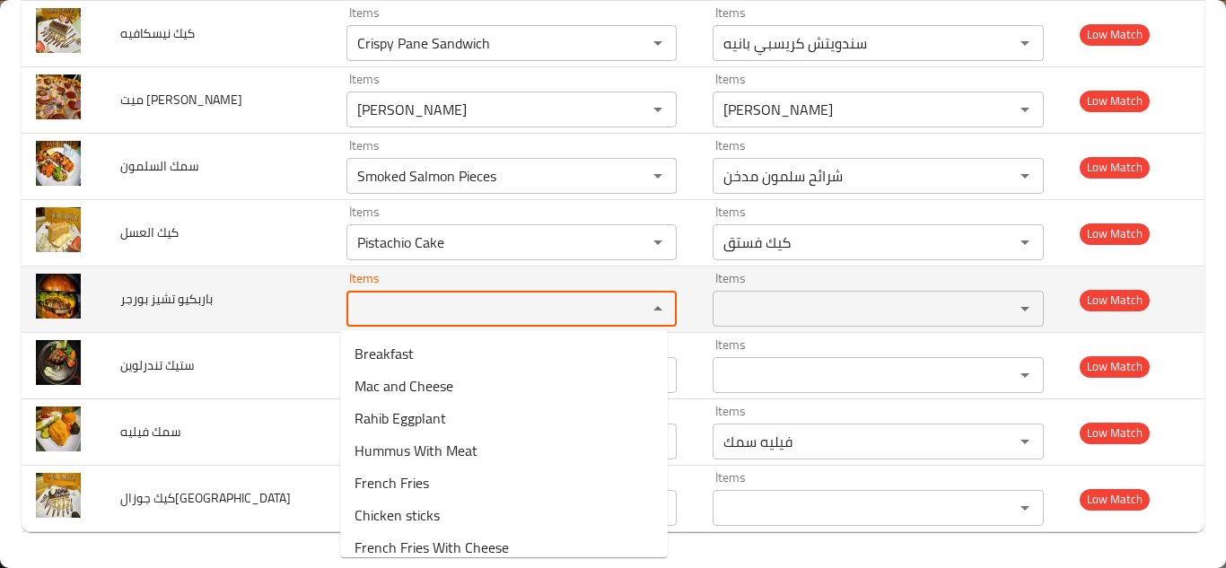
click at [190, 296] on span "باربكيو تشيز بورجر" at bounding box center [166, 298] width 92 height 23
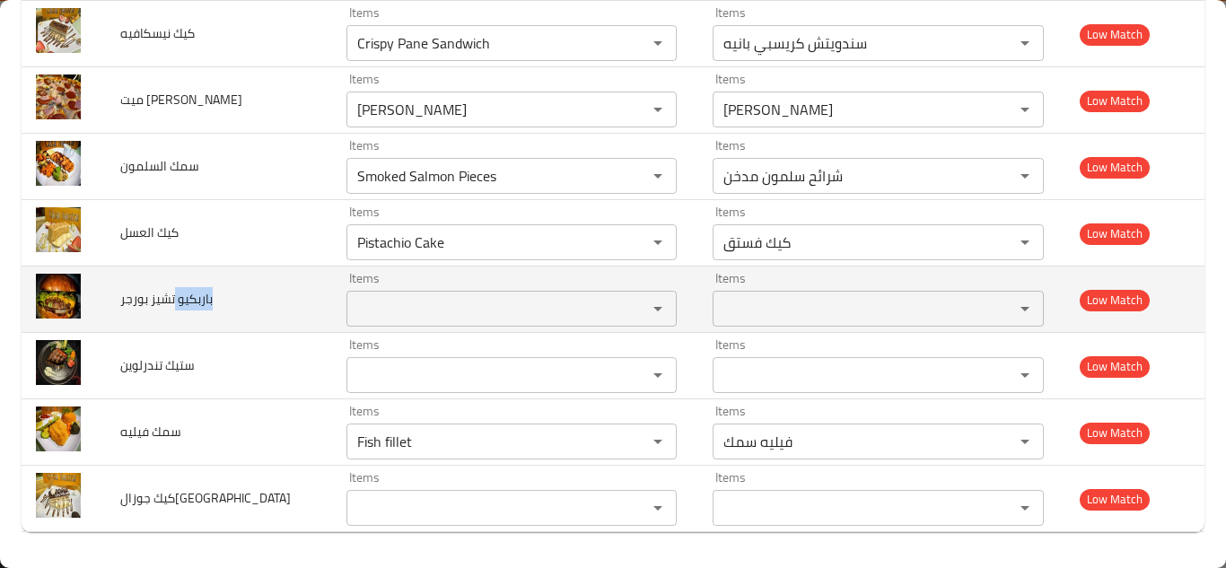
click at [190, 296] on span "باربكيو تشيز بورجر" at bounding box center [166, 298] width 92 height 23
copy span "باربكيو تشيز بورجر"
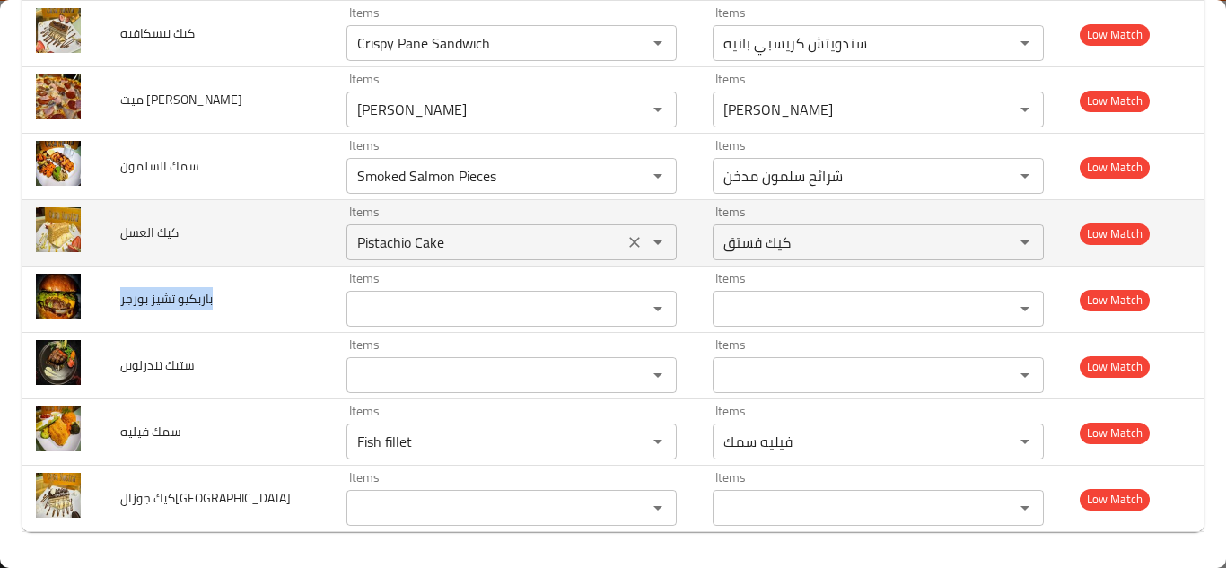
click at [398, 243] on العسل "Pistachio Cake" at bounding box center [485, 242] width 267 height 25
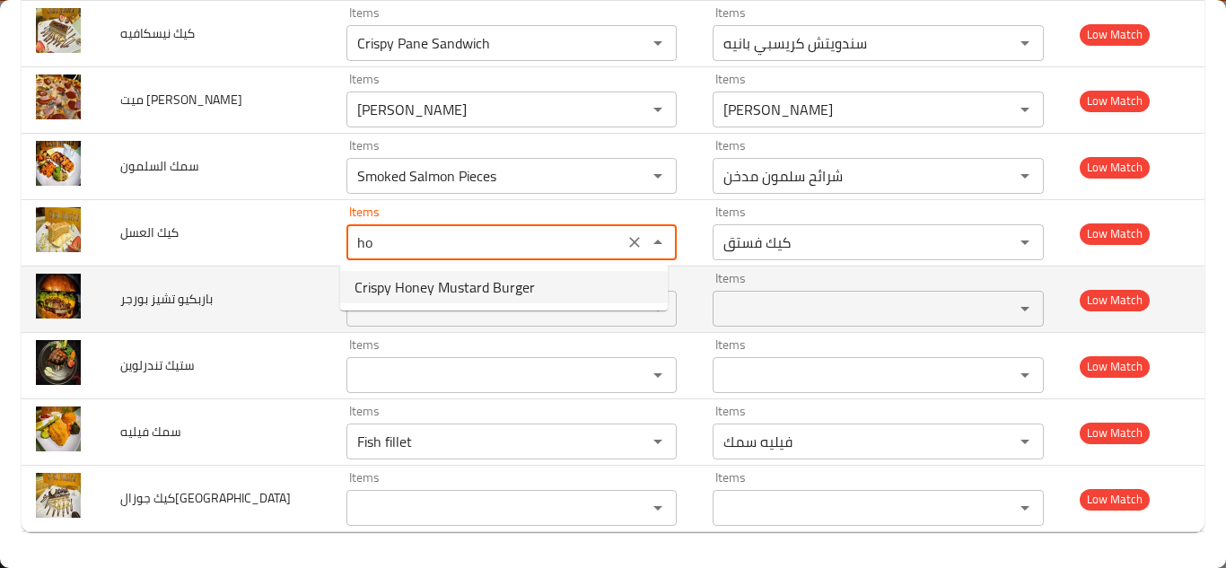
type العسل "h"
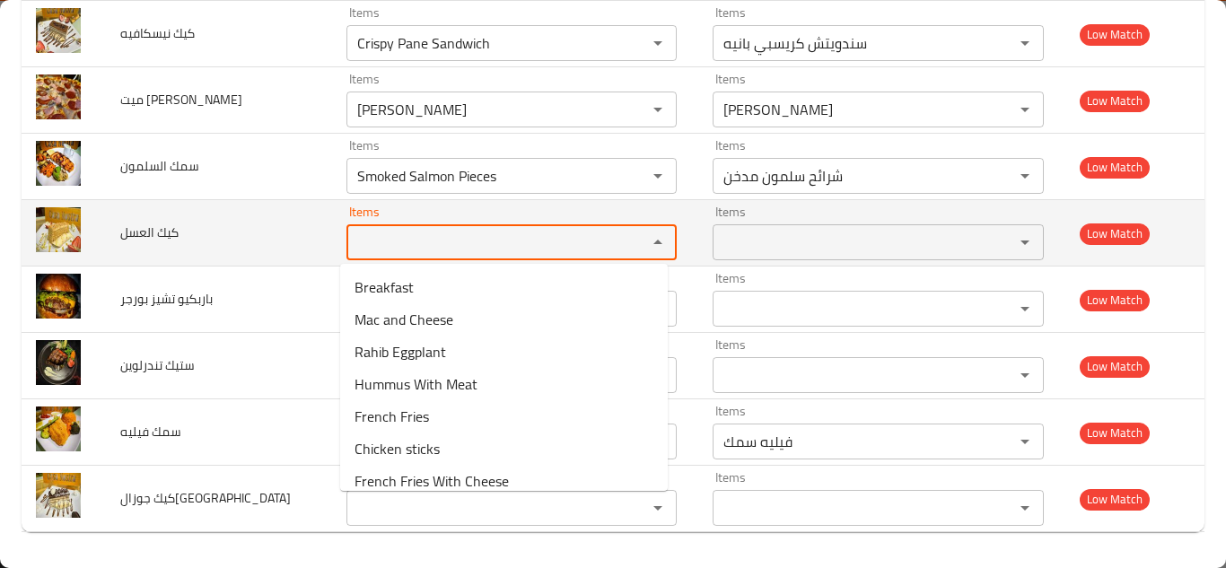
click at [168, 232] on span "كيك العسل" at bounding box center [149, 232] width 58 height 23
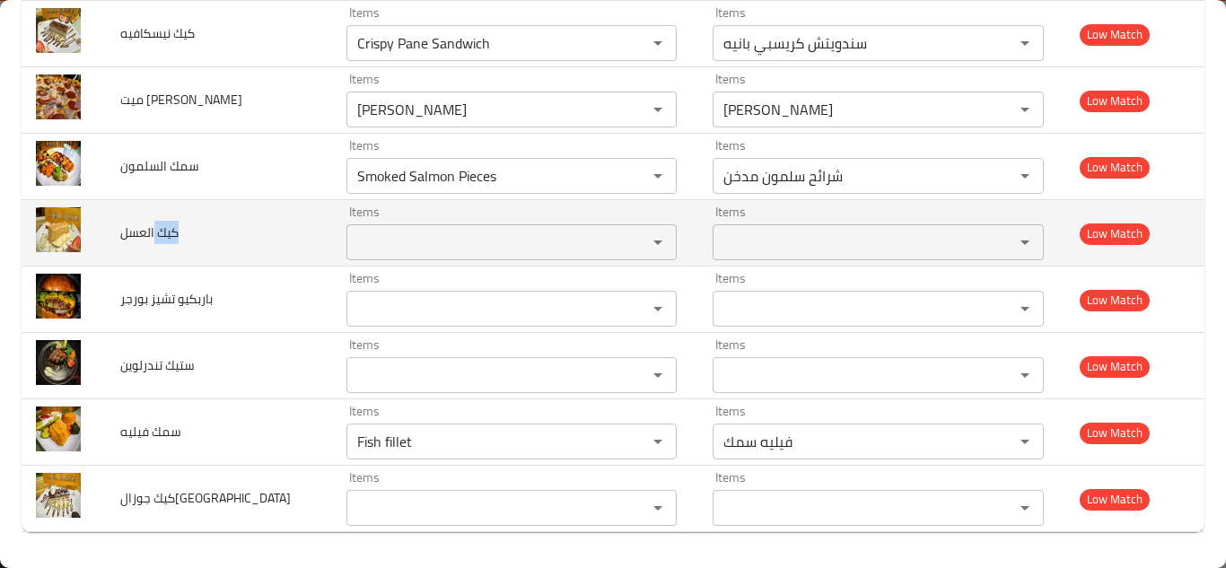
click at [168, 232] on span "كيك العسل" at bounding box center [149, 232] width 58 height 23
copy span "كيك العسل"
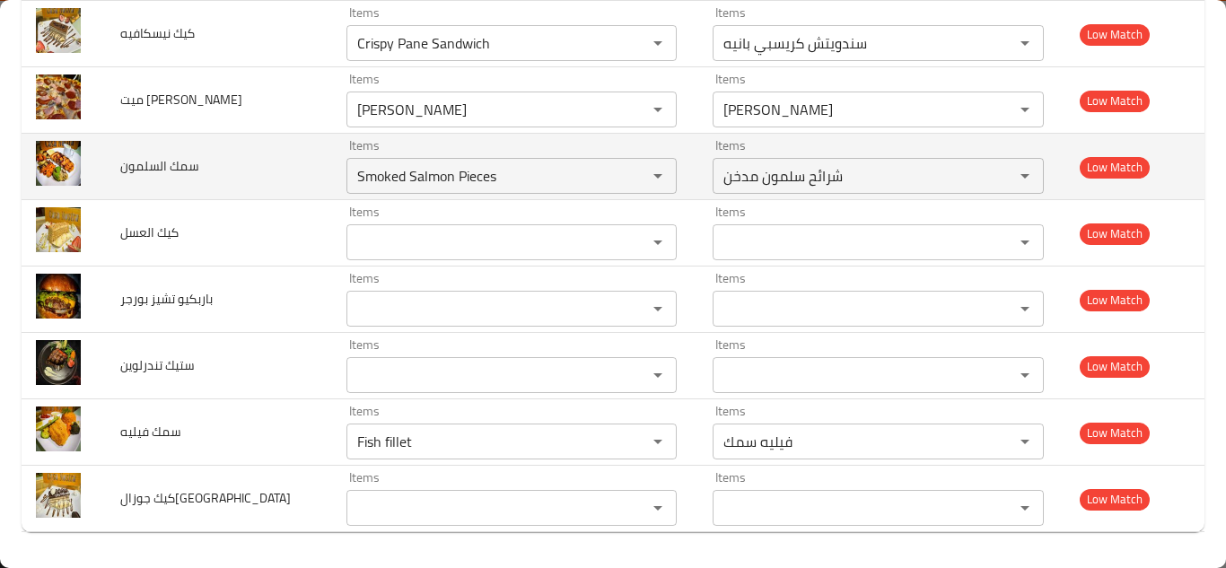
click at [286, 168] on td "سمك السلمون" at bounding box center [218, 167] width 225 height 66
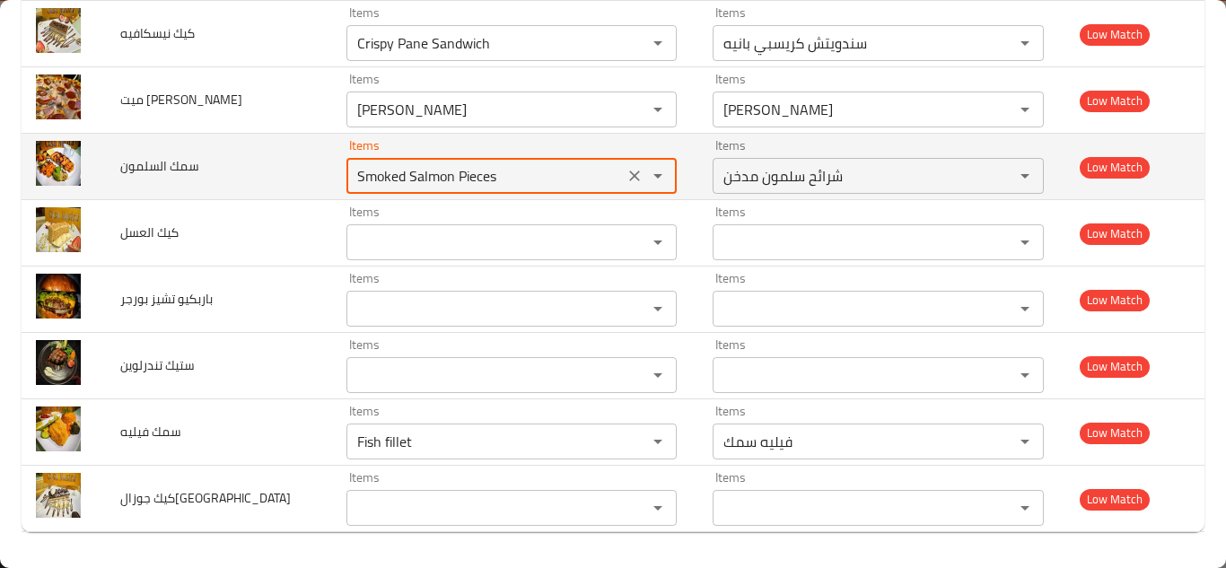
click at [517, 166] on السلمون "Smoked Salmon Pieces" at bounding box center [485, 175] width 267 height 25
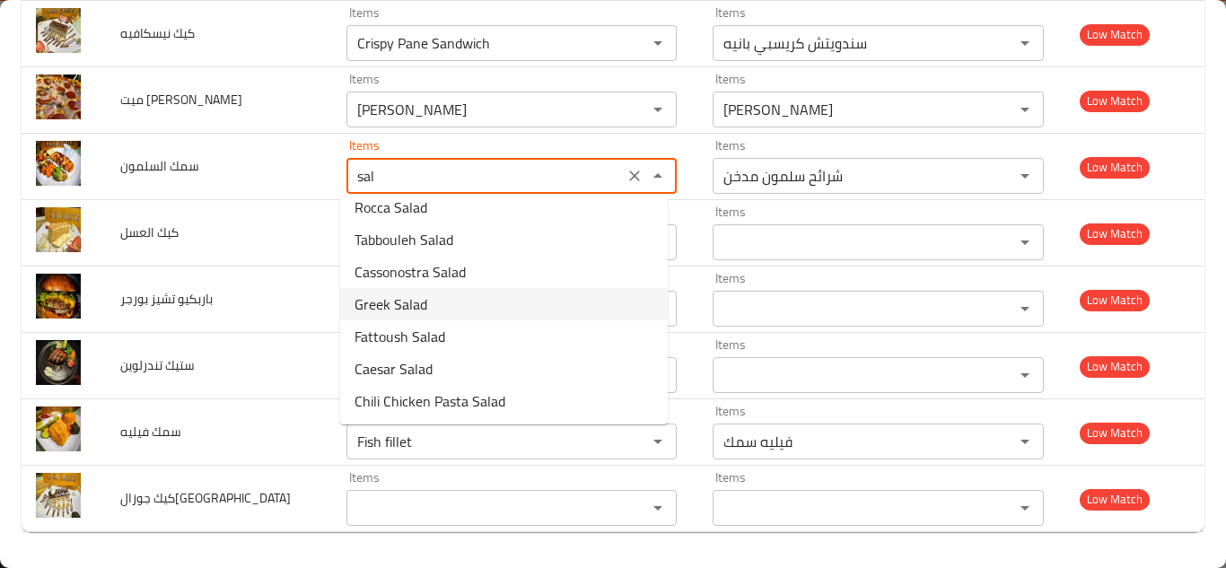
scroll to position [0, 0]
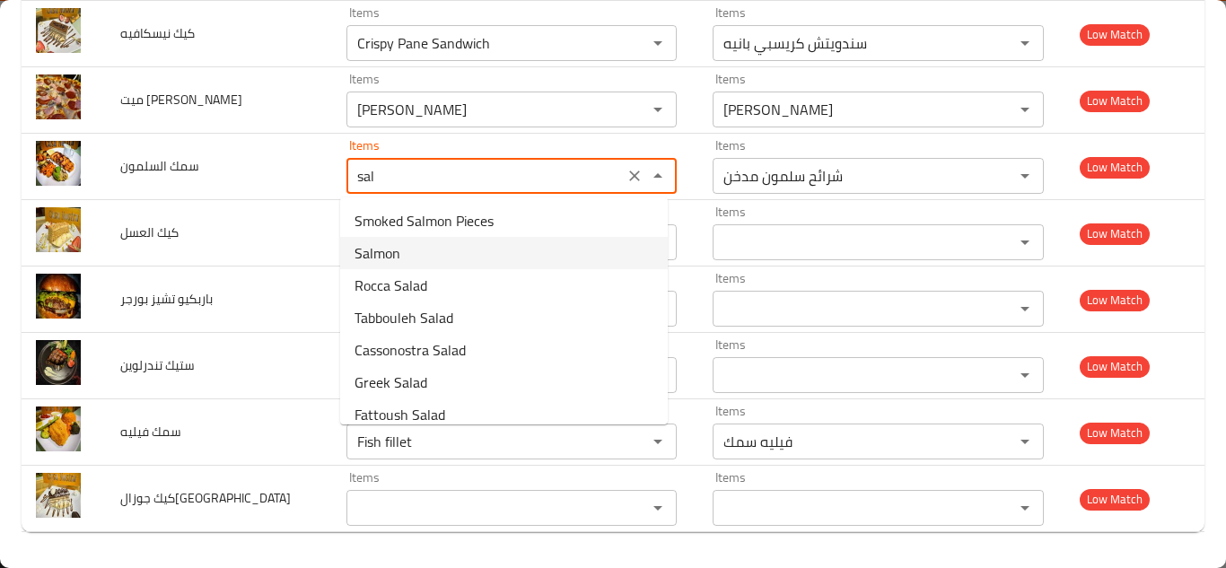
click at [415, 256] on السلمون-option-1 "Salmon" at bounding box center [504, 253] width 328 height 32
type السلمون "Salmon"
type السلمون-ar "سلمون"
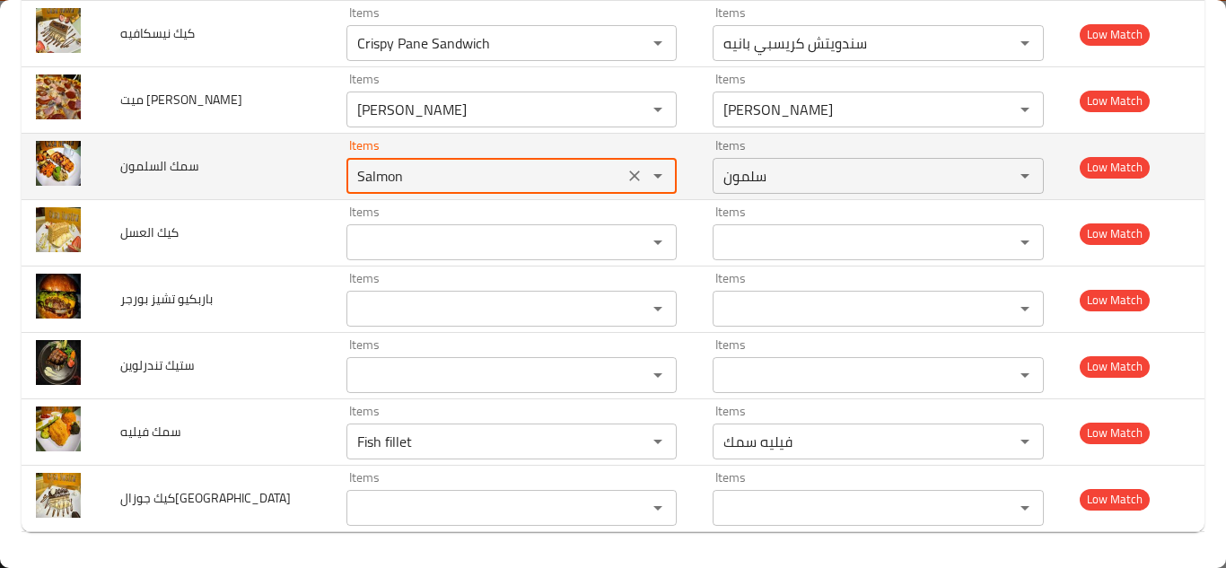
type السلمون "Salmon"
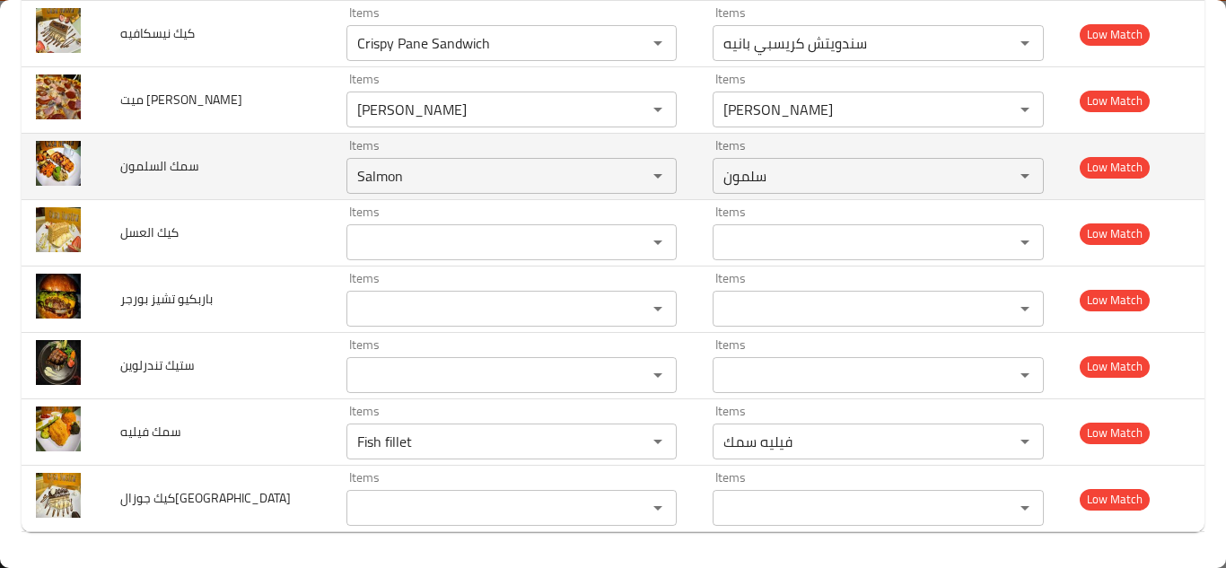
click at [257, 170] on td "سمك السلمون" at bounding box center [218, 167] width 225 height 66
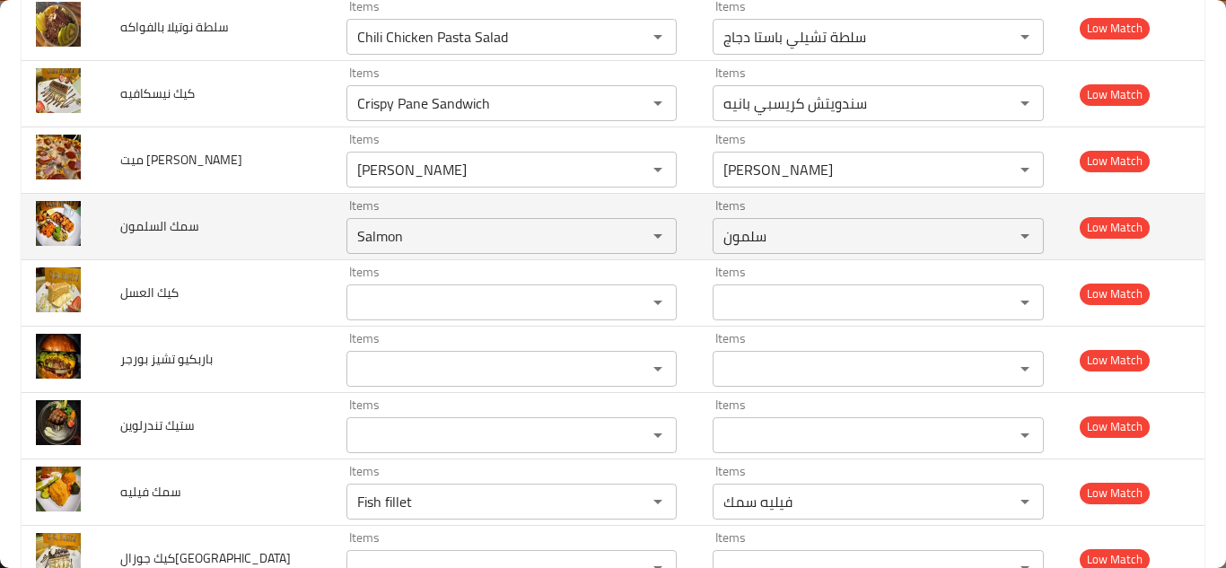
scroll to position [2974, 0]
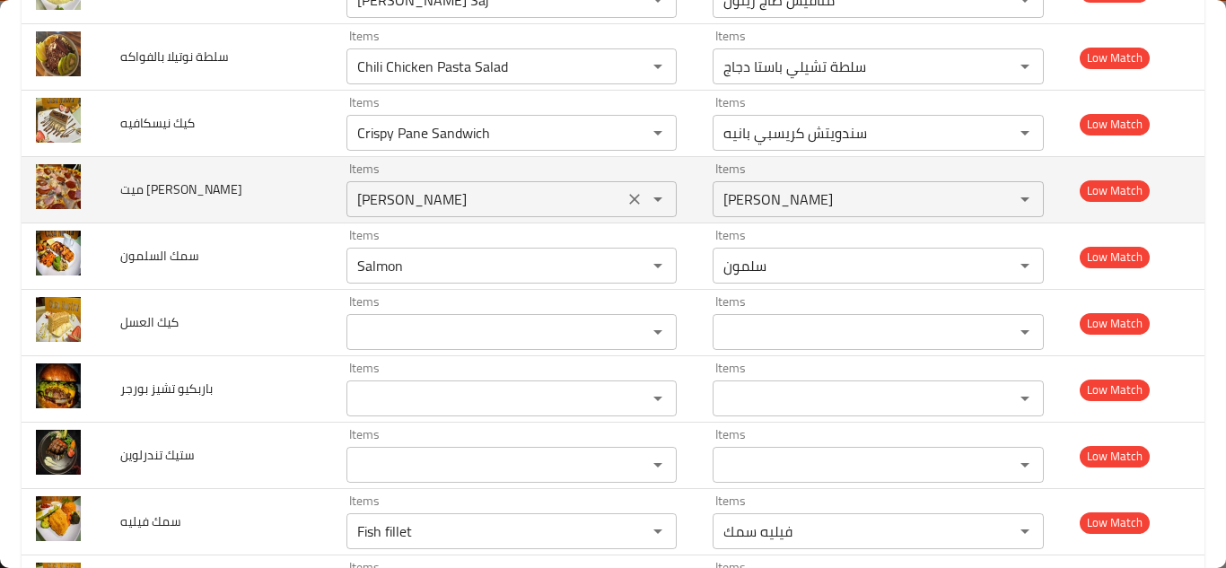
click at [406, 197] on بيتزا "Margherita Pizza" at bounding box center [485, 199] width 267 height 25
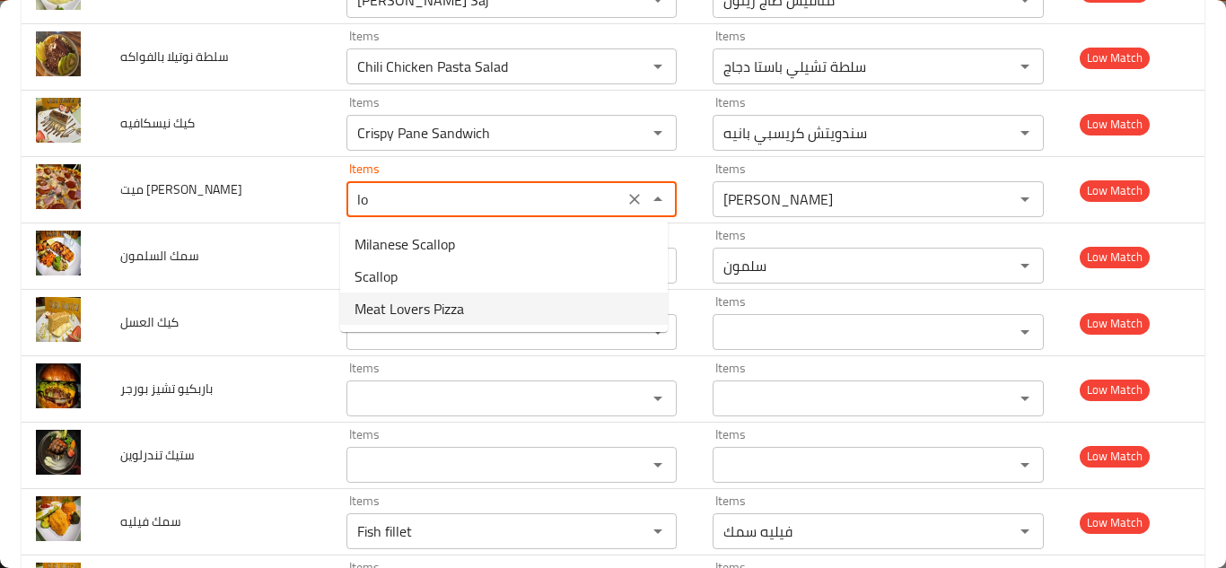
click at [428, 308] on span "Meat Lovers Pizza" at bounding box center [410, 309] width 110 height 22
type بيتزا "Meat Lovers Pizza"
type بيتزا-ar "بيتزا ميت لوفرس"
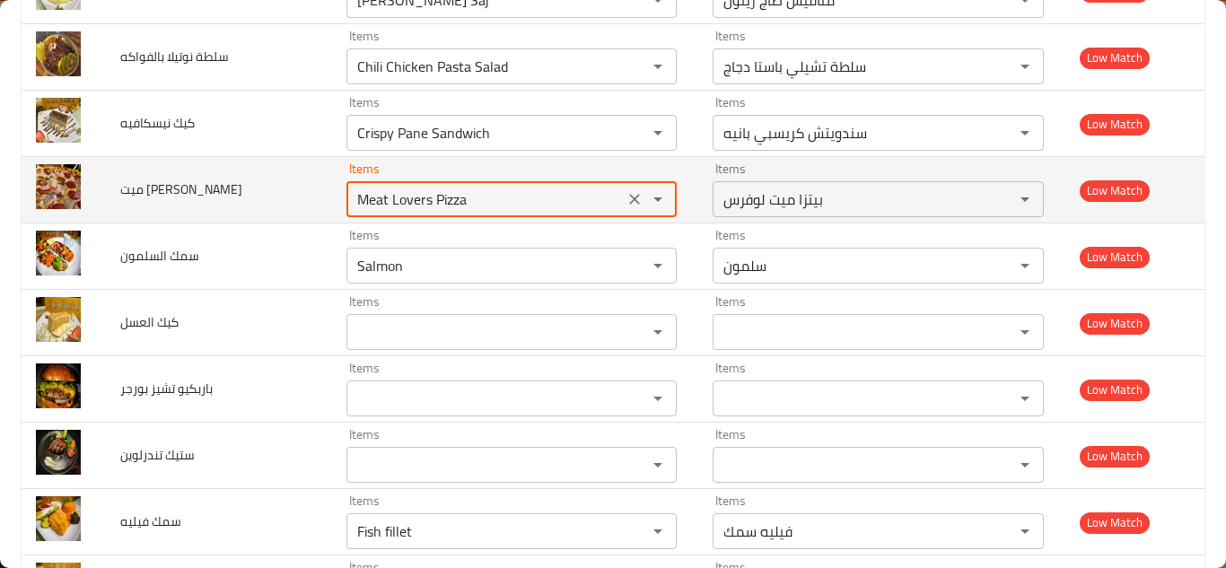
type بيتزا "Meat Lovers Pizza"
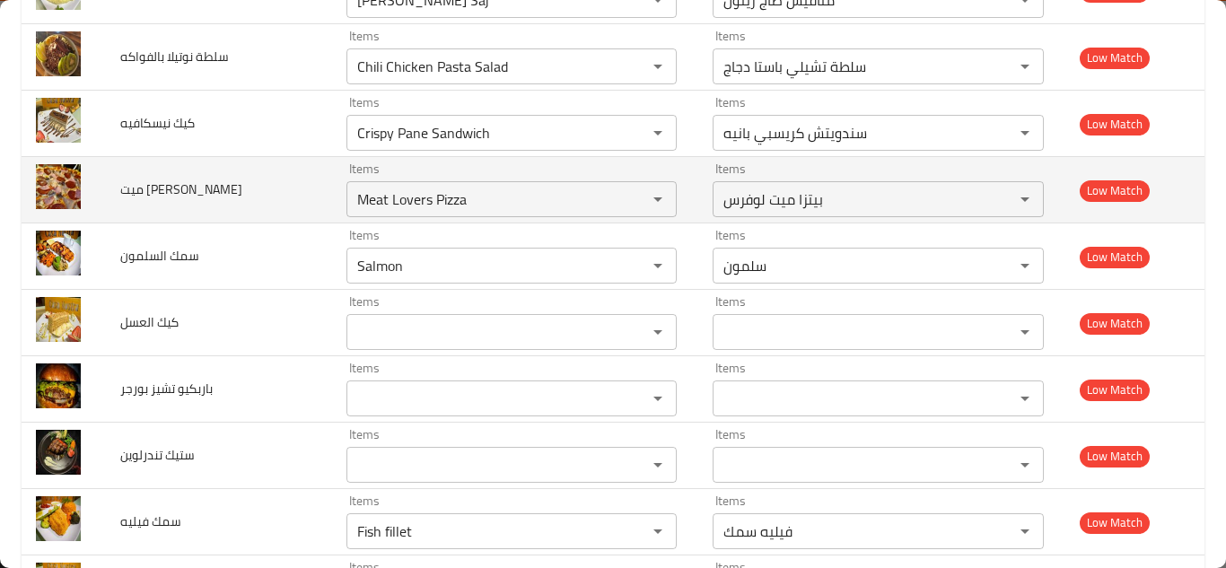
click at [298, 197] on td "ميت لوفر بيتزا" at bounding box center [218, 190] width 225 height 66
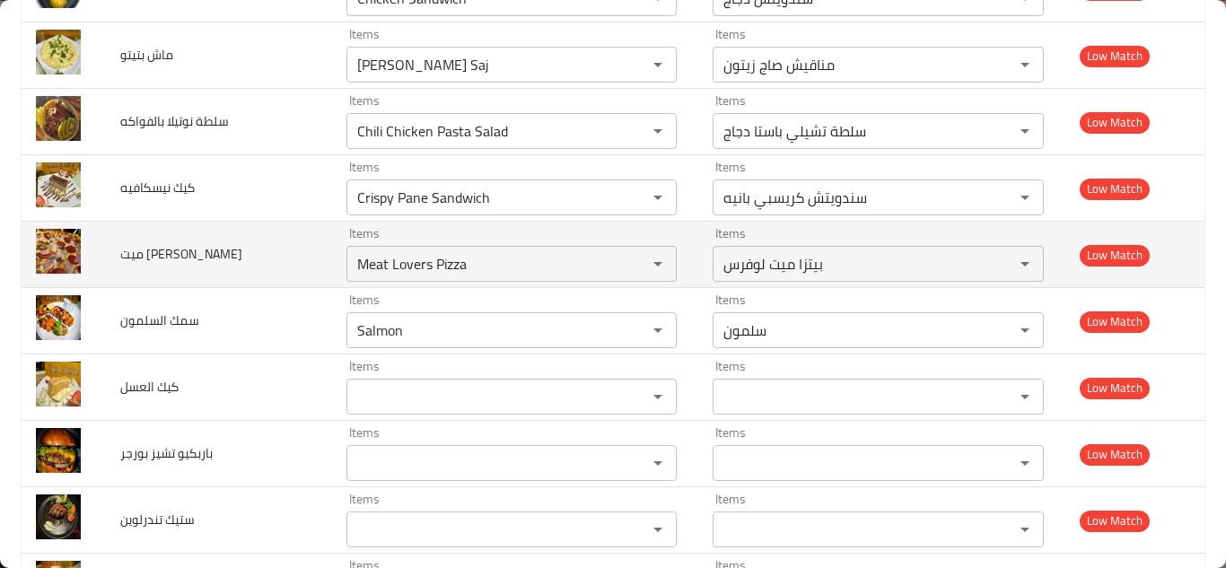
scroll to position [2884, 0]
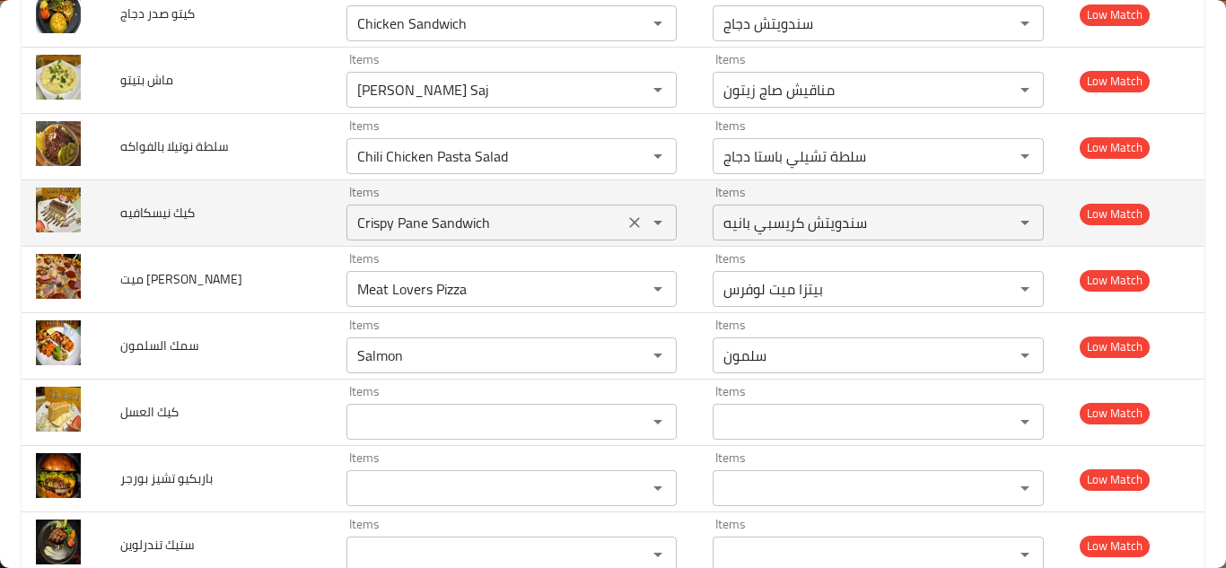
click at [428, 219] on نيسكافيه "Crispy Pane Sandwich" at bounding box center [485, 222] width 267 height 25
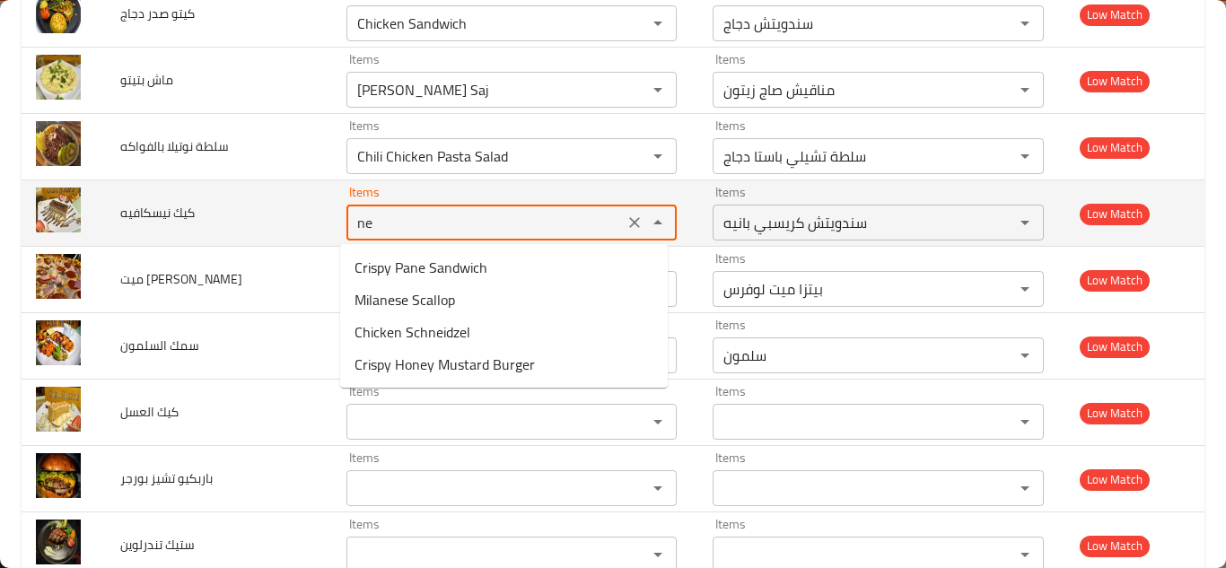
type نيسكافيه "n"
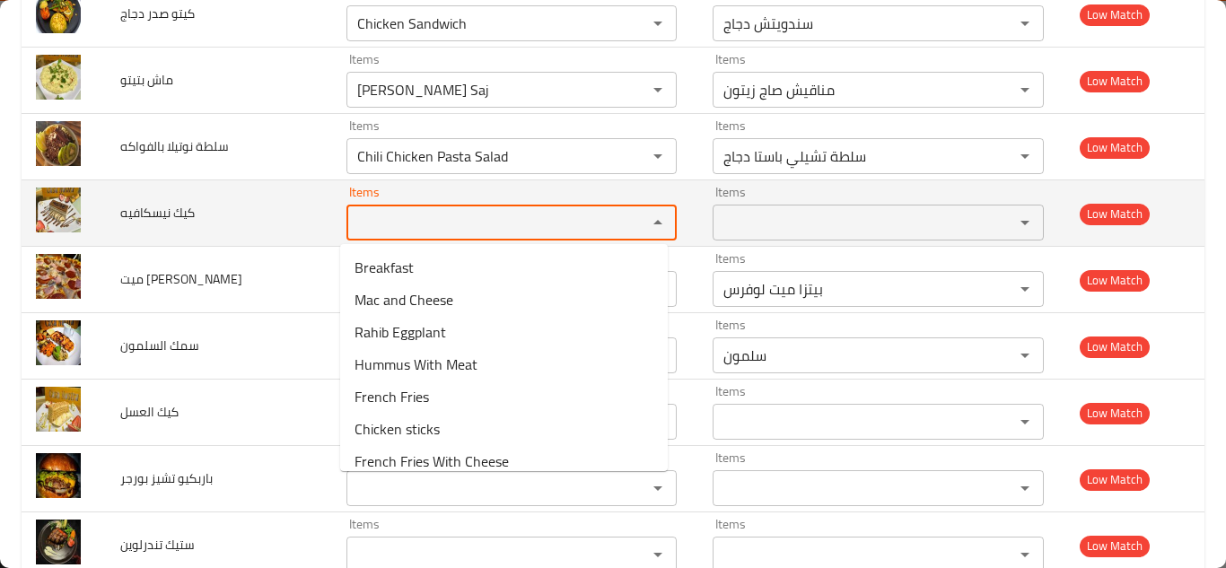
click at [177, 215] on span "كيك نيسكافيه" at bounding box center [157, 212] width 75 height 23
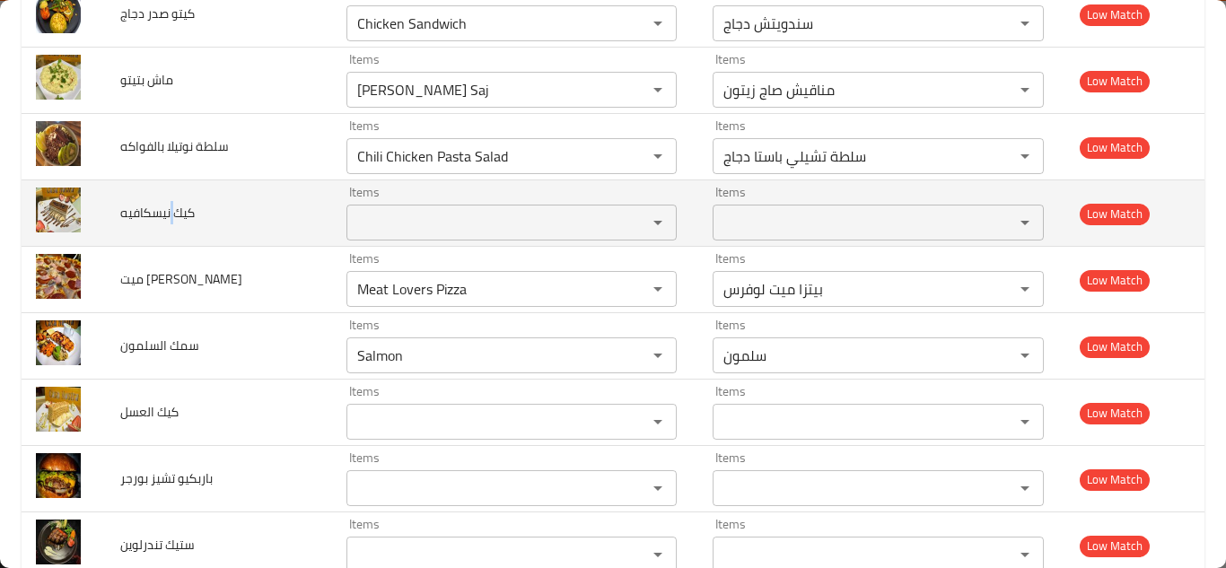
click at [177, 215] on span "كيك نيسكافيه" at bounding box center [157, 212] width 75 height 23
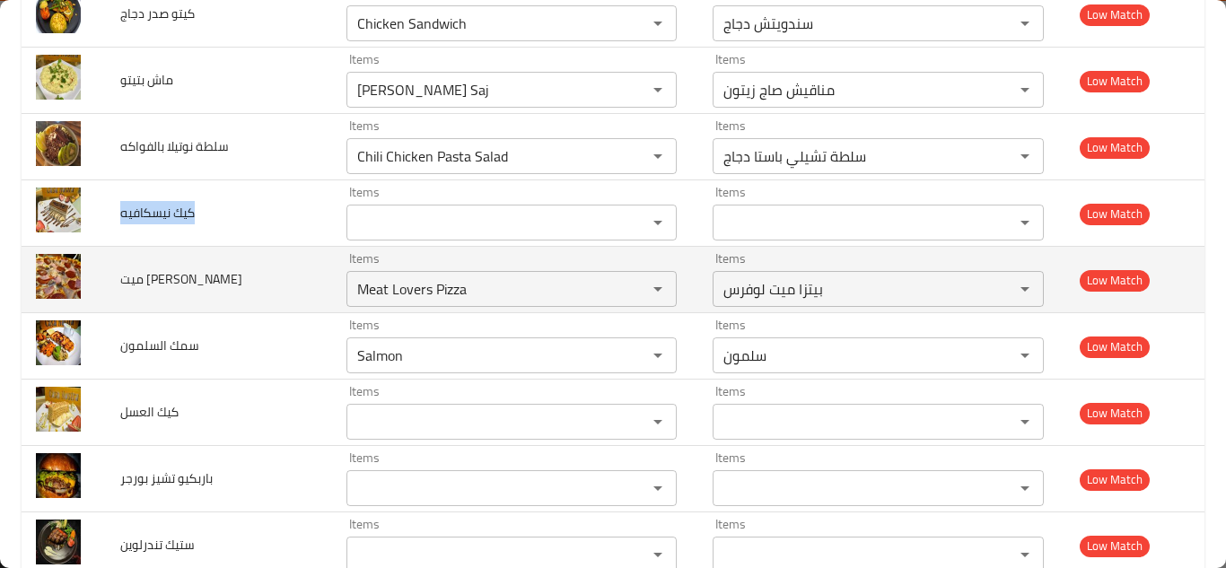
copy span "كيك نيسكافيه"
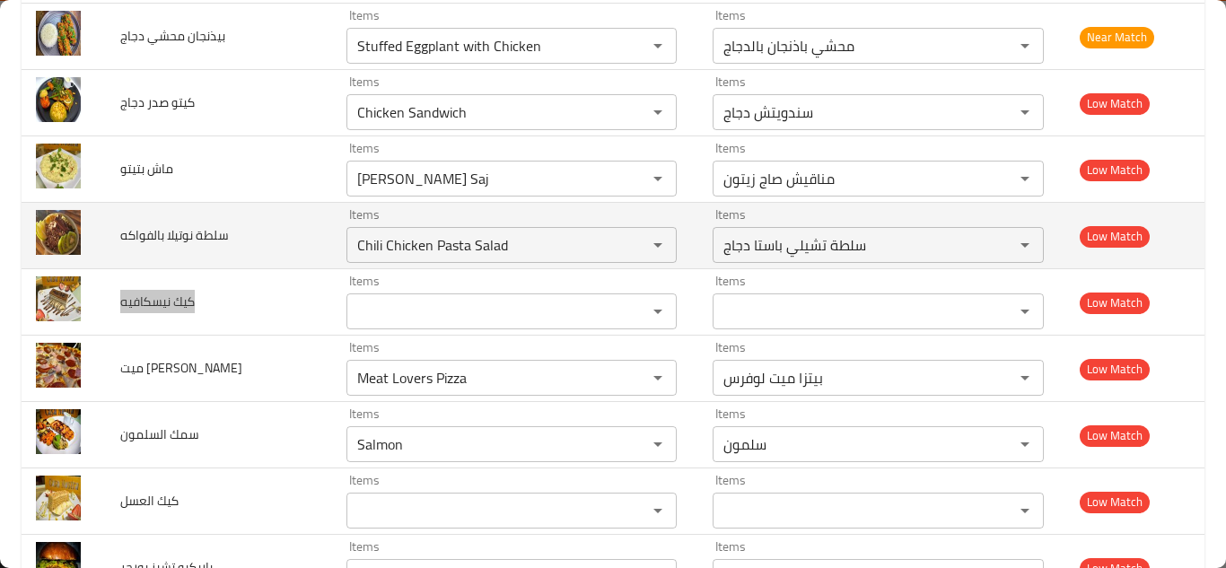
scroll to position [2794, 0]
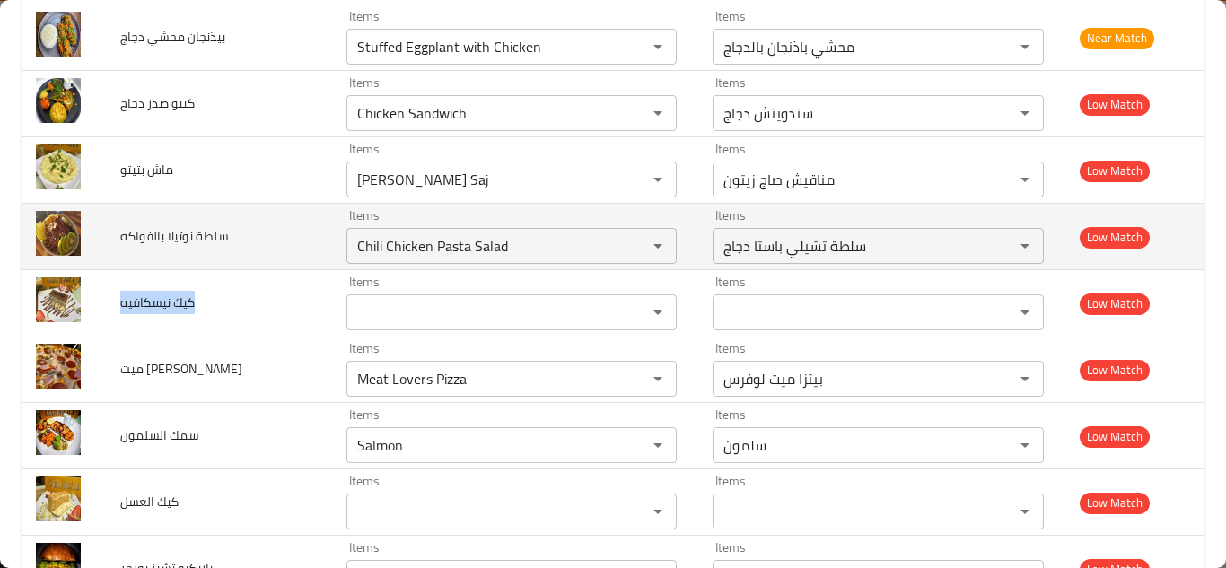
click at [295, 235] on td "سلطة نوتيلا بالفواكه" at bounding box center [218, 237] width 225 height 66
click at [436, 244] on بالفواكه "Chili Chicken Pasta Salad" at bounding box center [485, 245] width 267 height 25
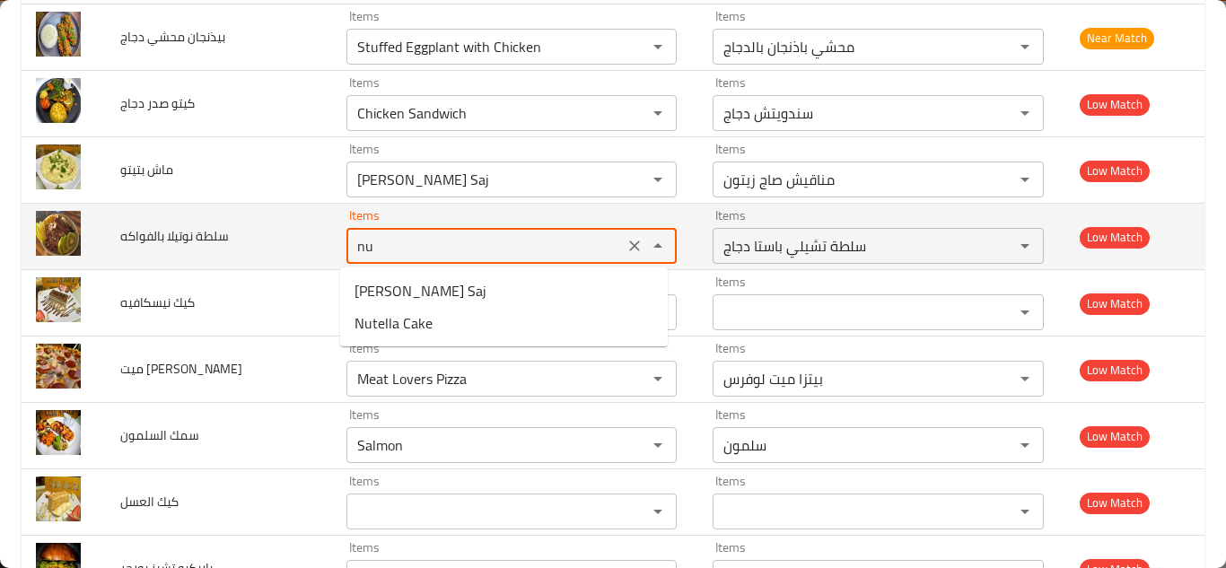
type بالفواكه "n"
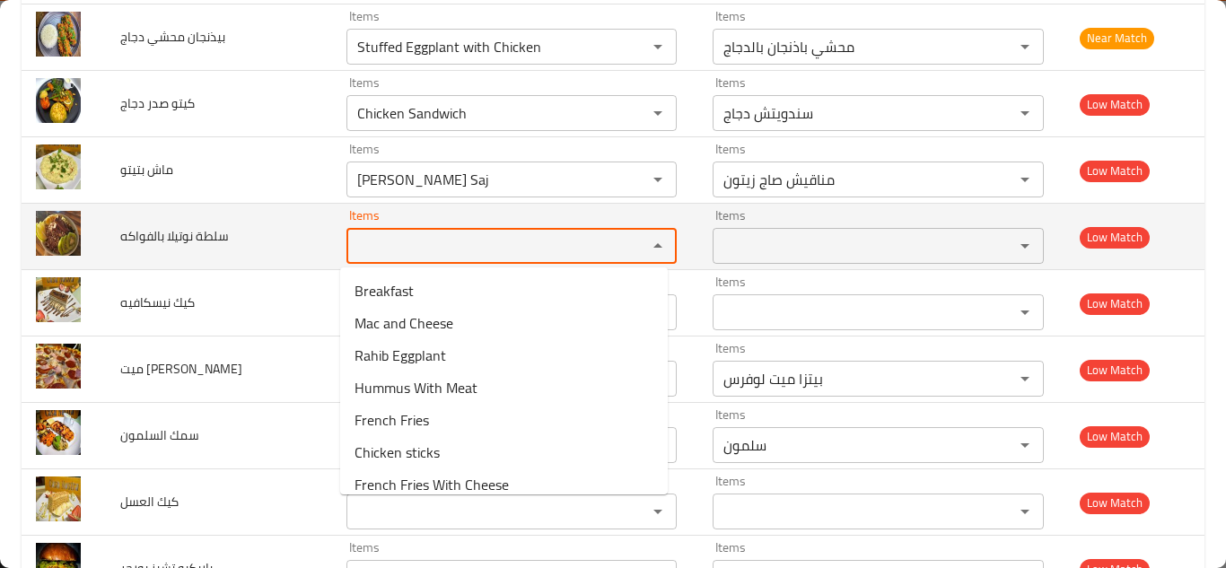
click at [173, 235] on span "سلطة نوتيلا بالفواكه" at bounding box center [174, 235] width 109 height 23
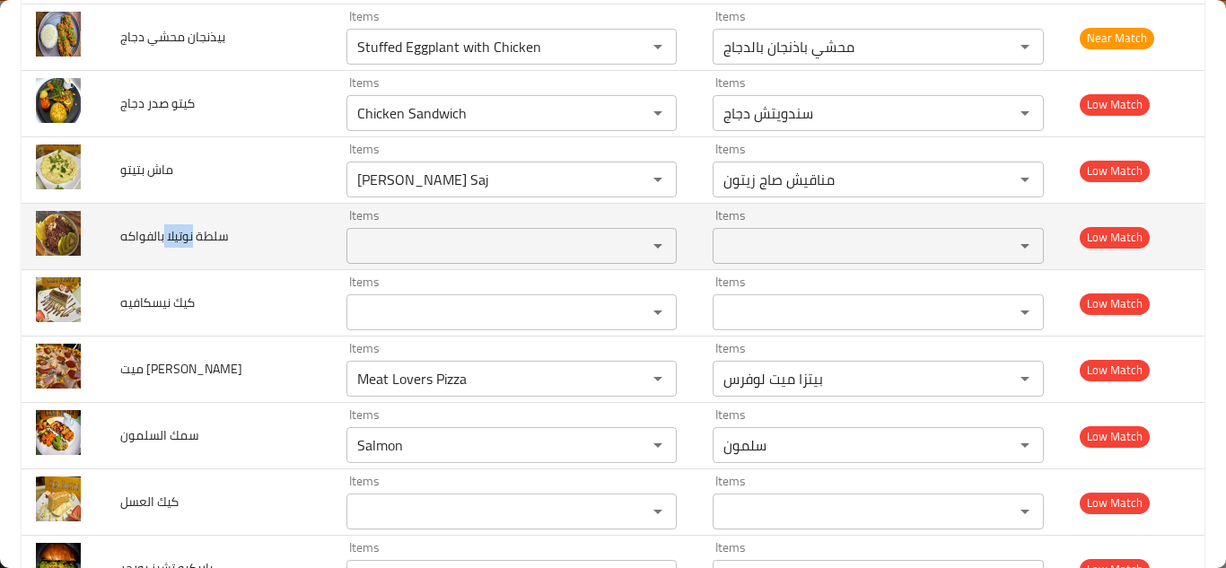
click at [174, 235] on span "سلطة نوتيلا بالفواكه" at bounding box center [174, 235] width 109 height 23
copy span "سلطة نوتيلا بالفواكه"
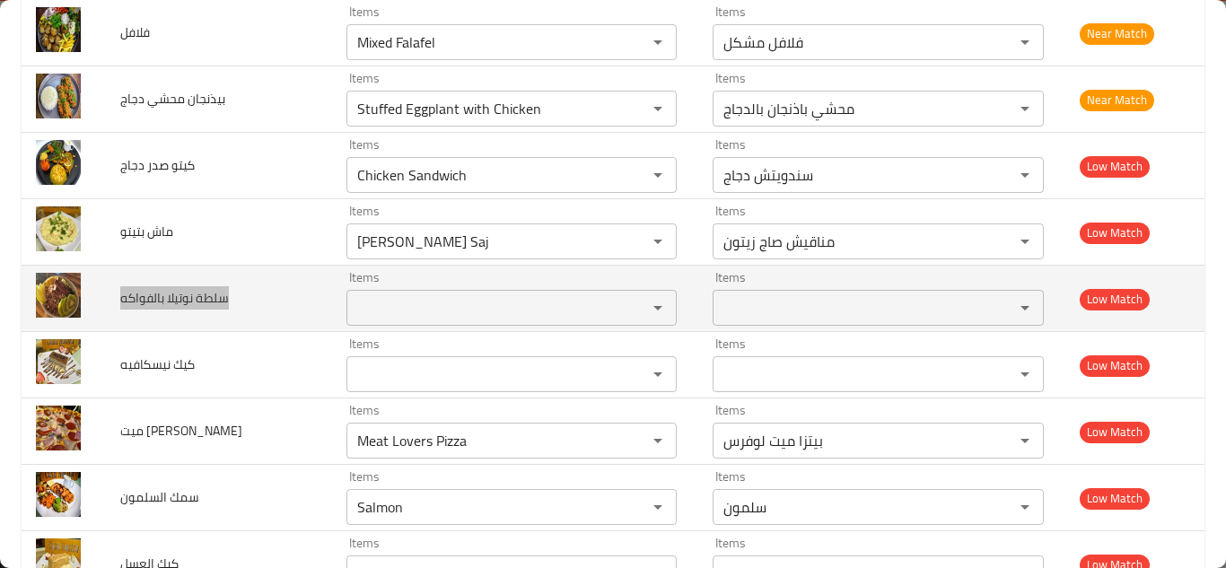
scroll to position [2704, 0]
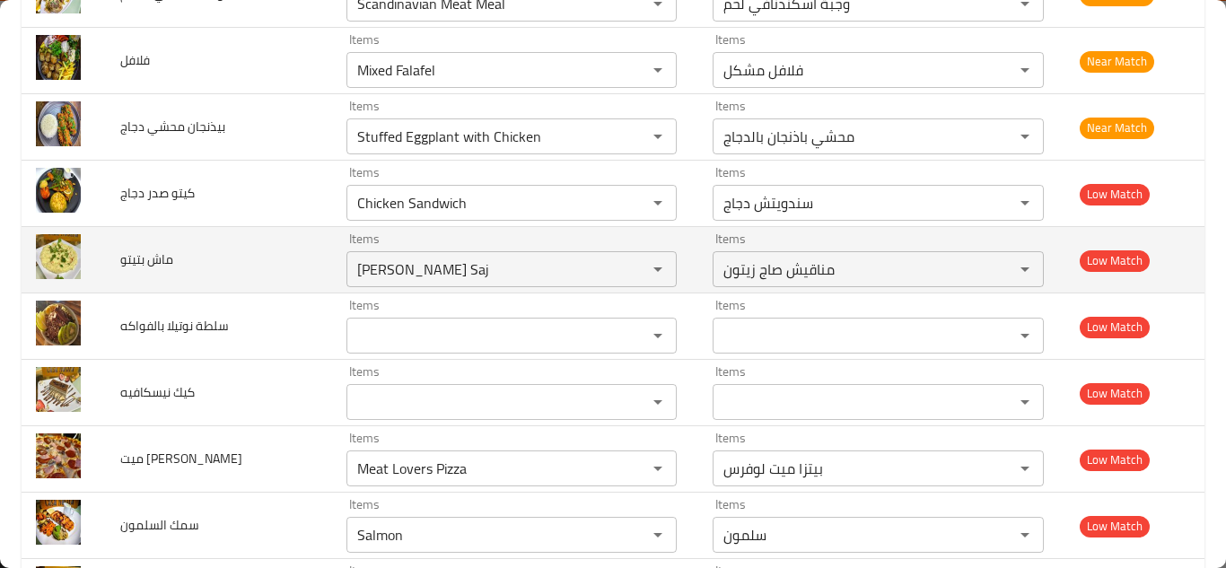
click at [296, 265] on td "ماش بتيتو" at bounding box center [218, 260] width 225 height 66
click at [364, 266] on بتيتو "Olive Manakish Saj" at bounding box center [485, 269] width 267 height 25
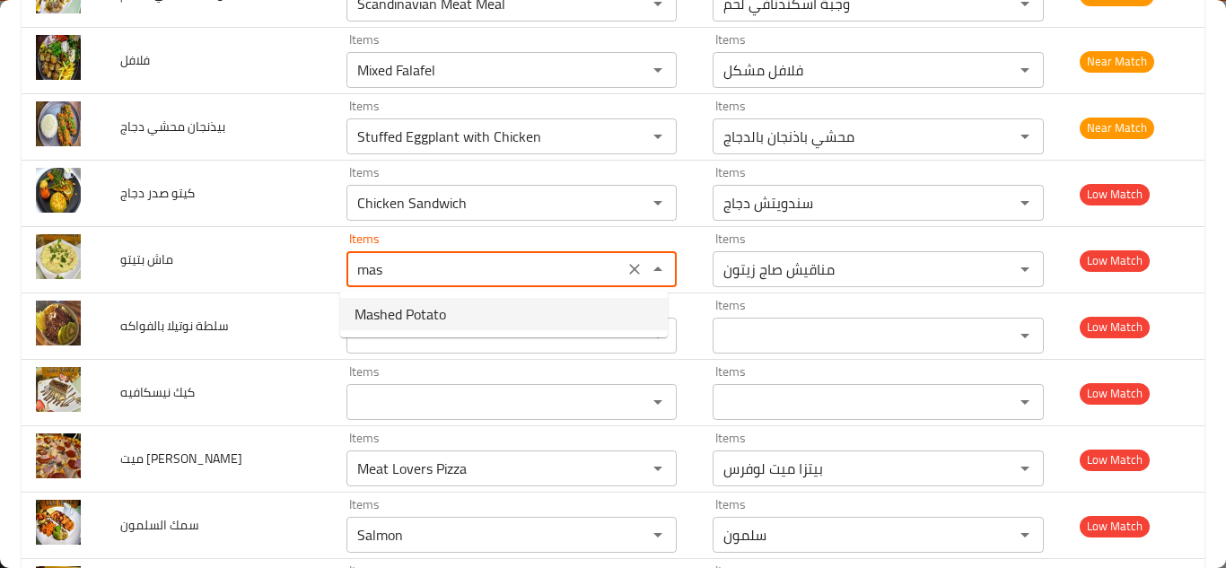
click at [416, 315] on span "Mashed Potato" at bounding box center [401, 314] width 92 height 22
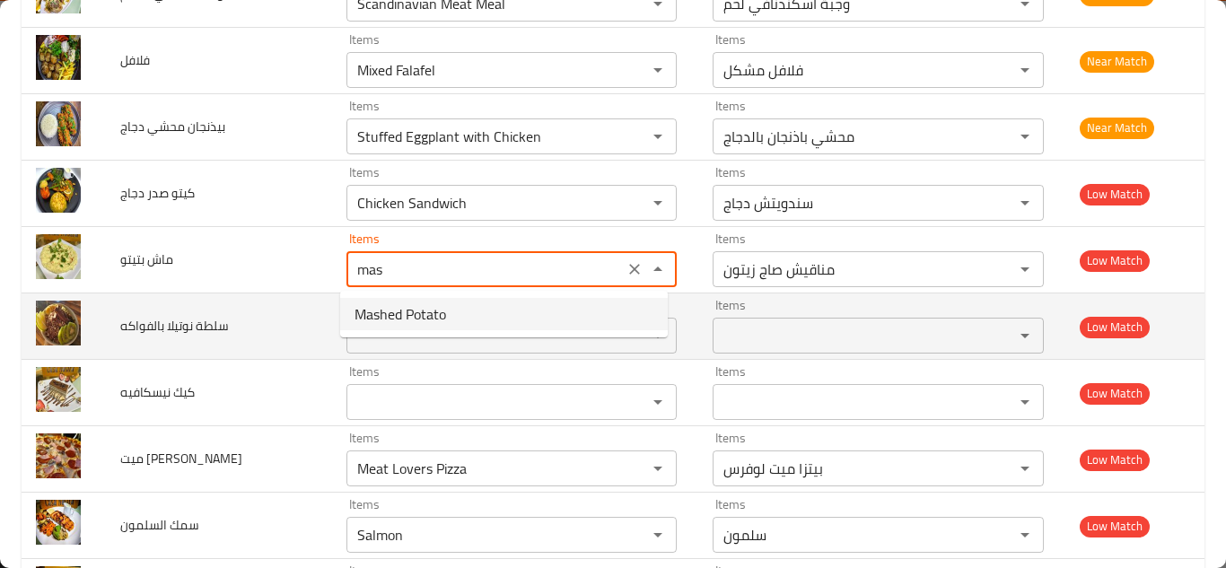
type بتيتو "Mashed Potato"
type بتيتو-ar "بطاطس مهروسة"
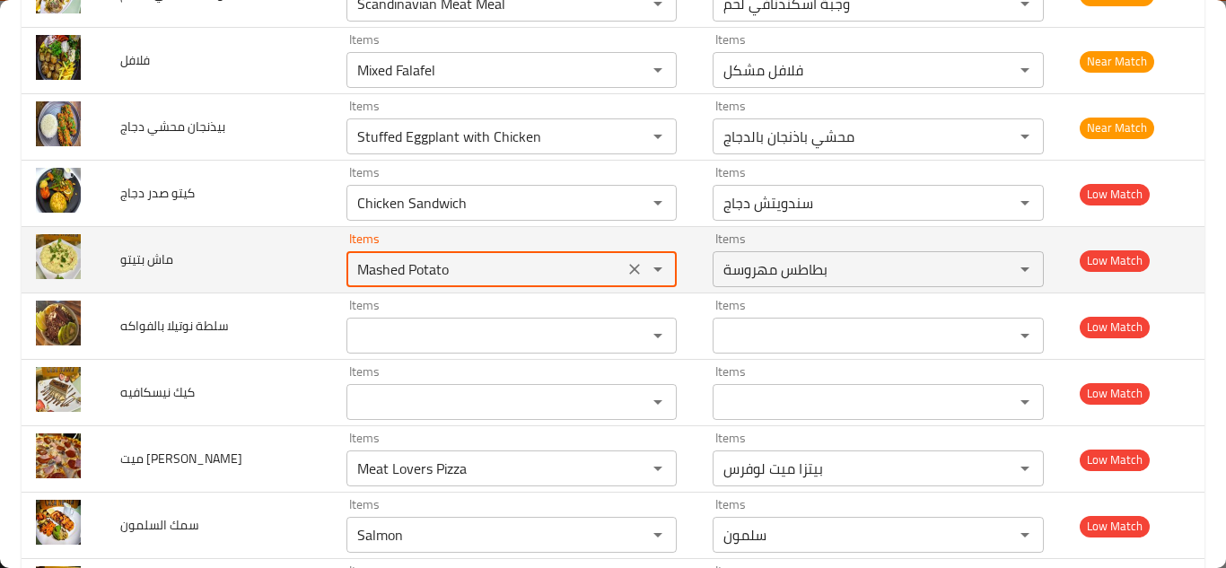
type بتيتو "Mashed Potato"
click at [276, 256] on td "ماش بتيتو" at bounding box center [218, 260] width 225 height 66
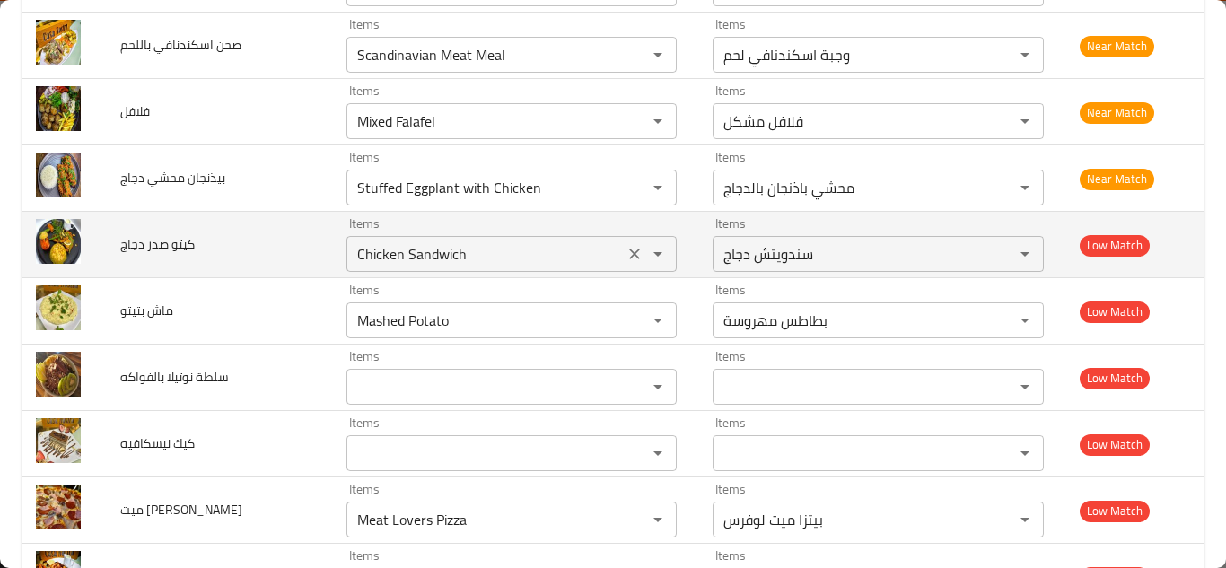
scroll to position [2615, 0]
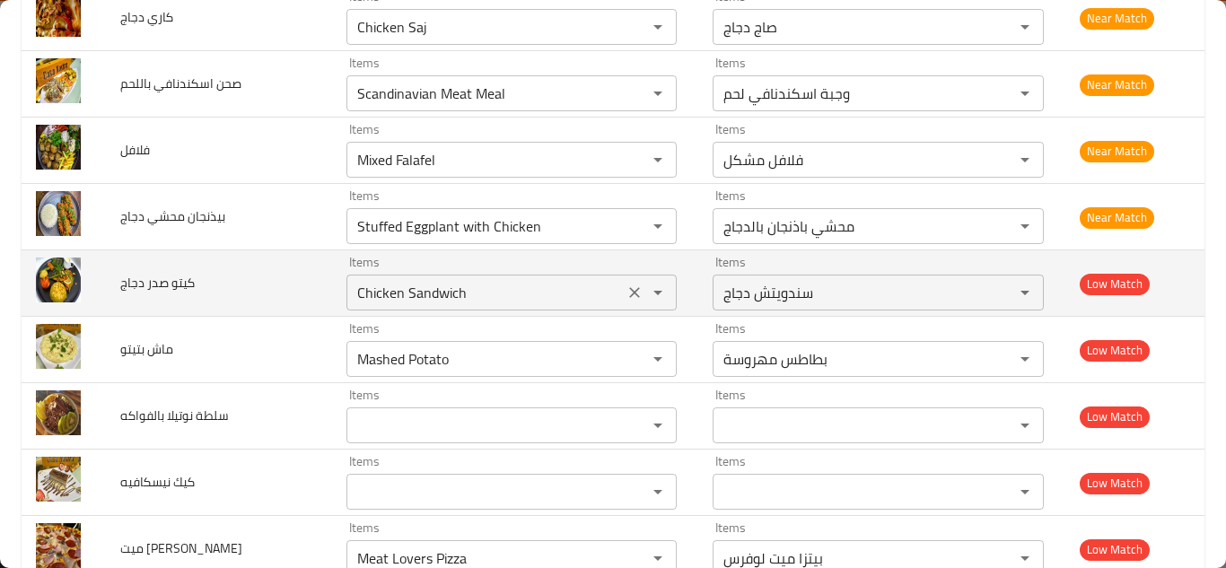
click at [399, 294] on دجاج "Chicken Sandwich" at bounding box center [485, 292] width 267 height 25
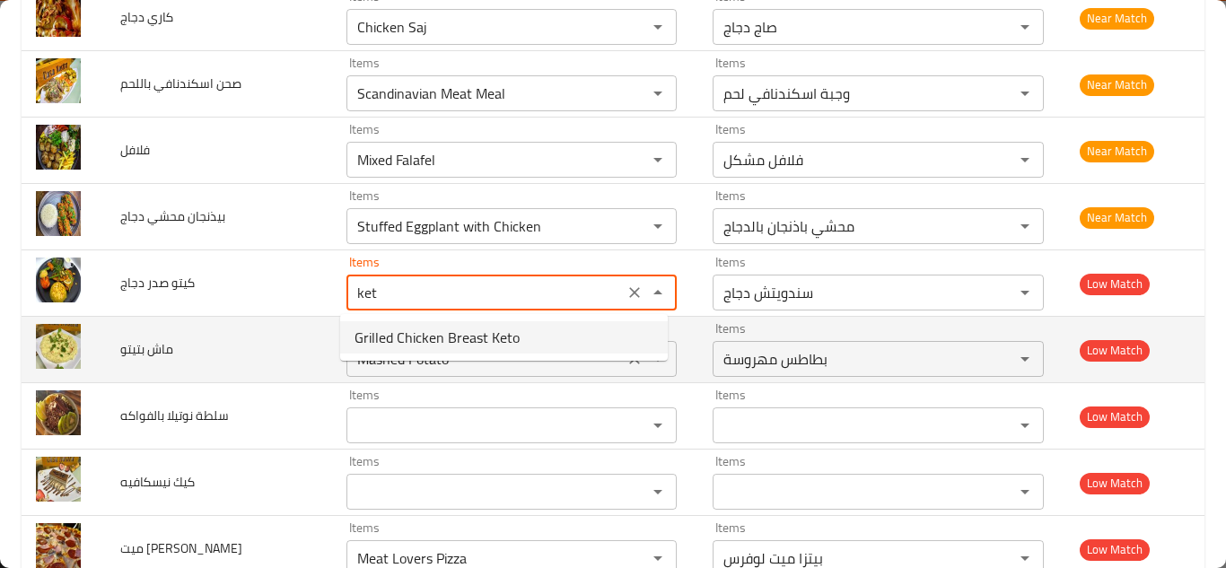
click at [464, 338] on span "Grilled Chicken Breast Keto" at bounding box center [437, 338] width 165 height 22
type دجاج "Grilled Chicken Breast Keto"
type دجاج-ar "صدر دجاج مشوي كيتو"
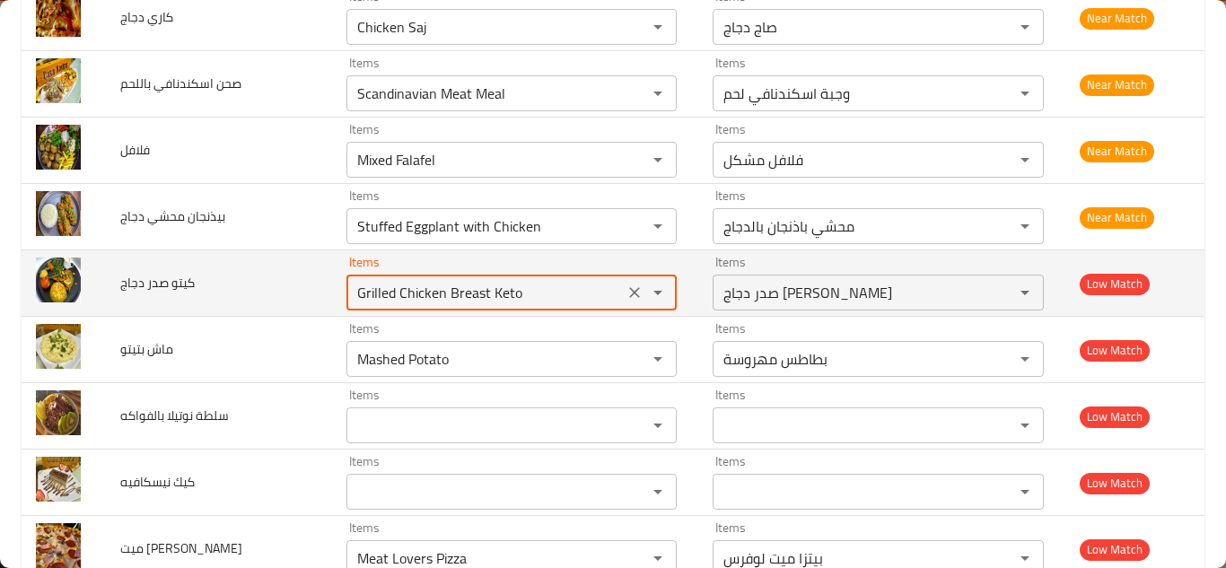
type دجاج "Grilled Chicken Breast Keto"
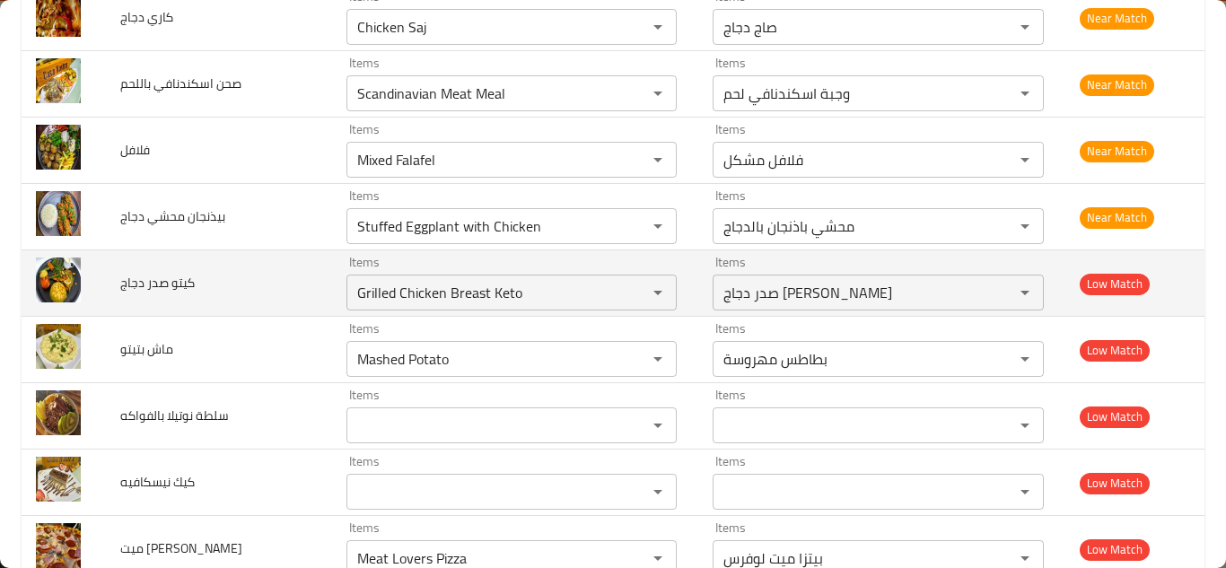
click at [282, 276] on td "كيتو صدر دجاج" at bounding box center [218, 283] width 225 height 66
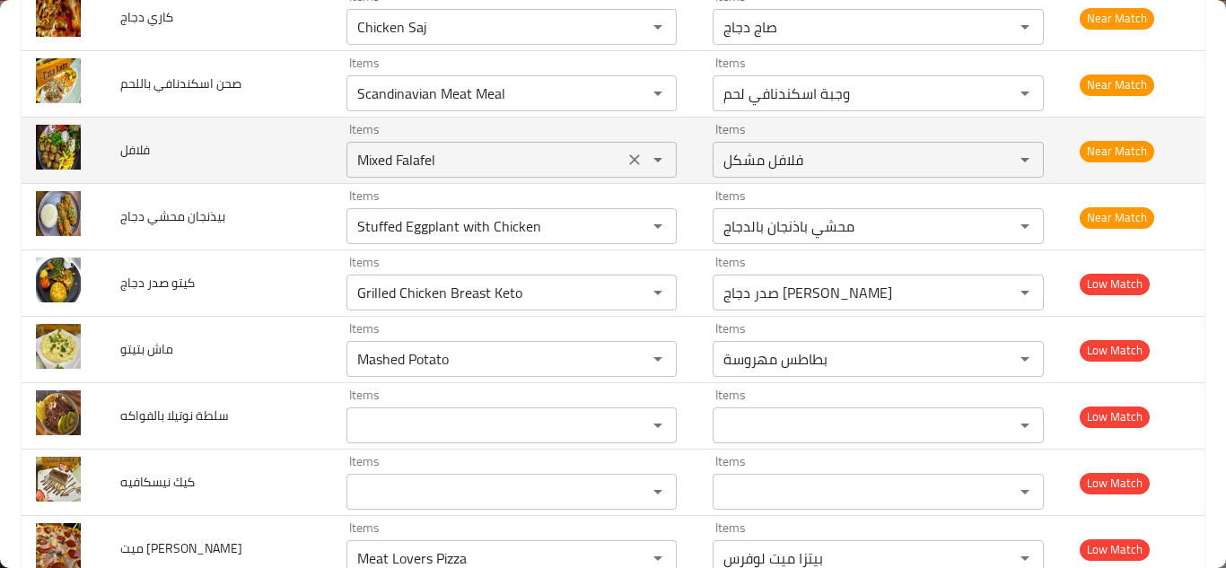
click at [411, 161] on input "Mixed Falafel" at bounding box center [485, 159] width 267 height 25
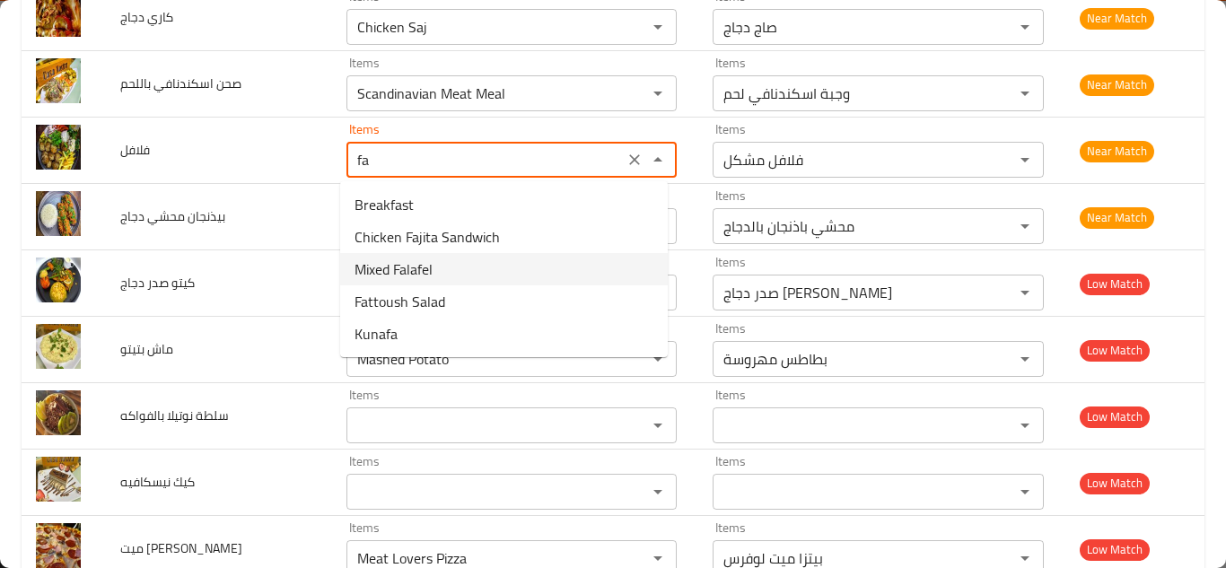
click at [443, 266] on li "Mixed Falafel" at bounding box center [504, 269] width 328 height 32
type input "Mixed Falafel"
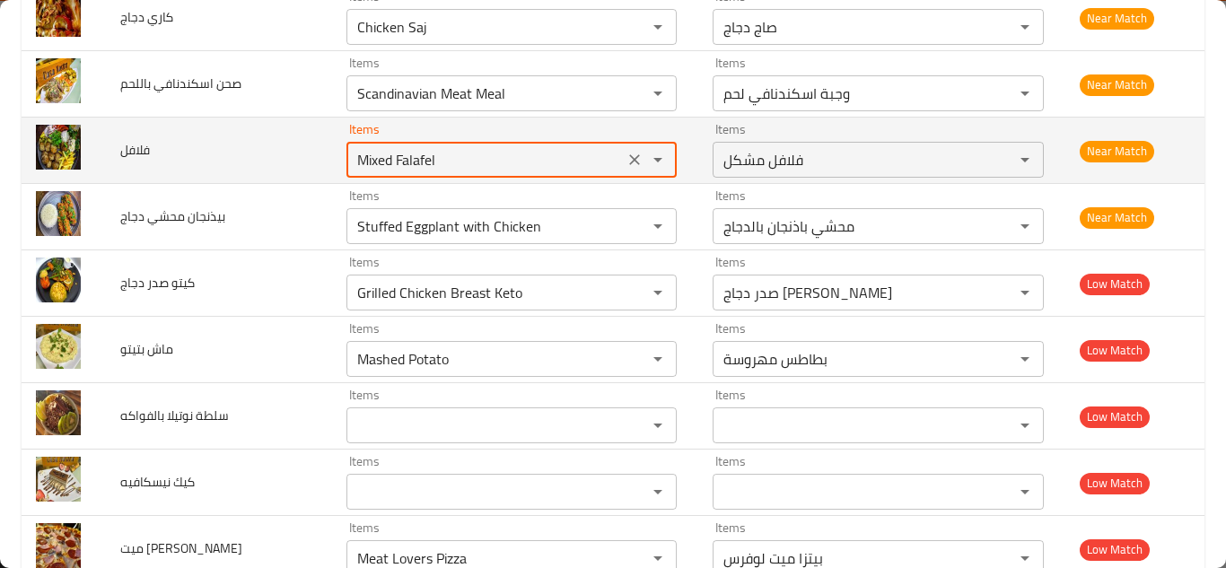
click at [300, 164] on td "فلافل" at bounding box center [218, 151] width 225 height 66
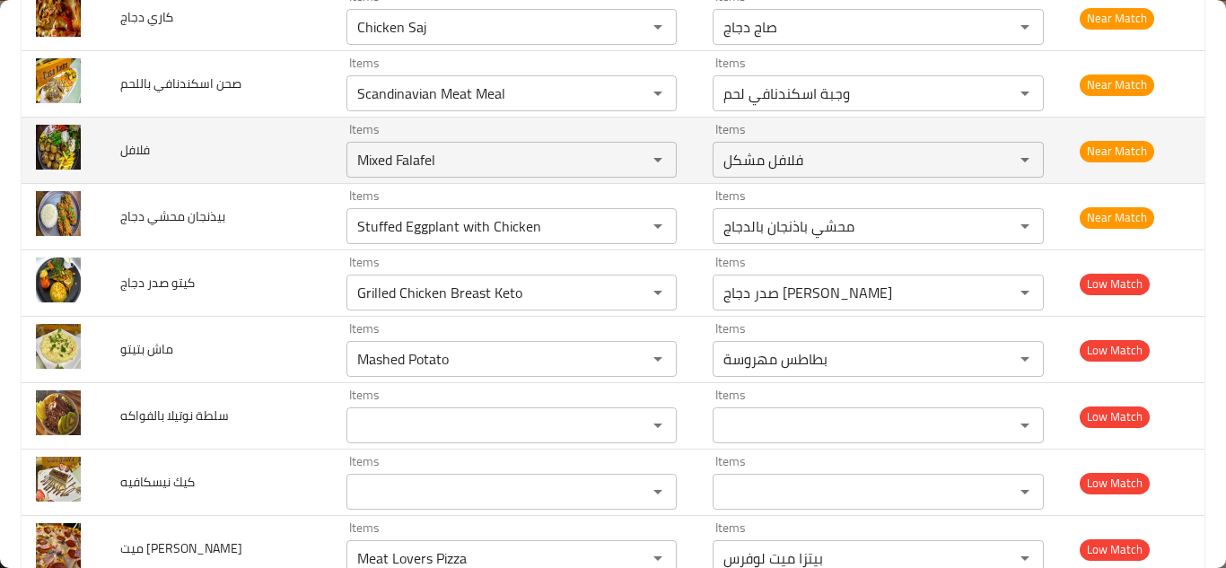
scroll to position [2525, 0]
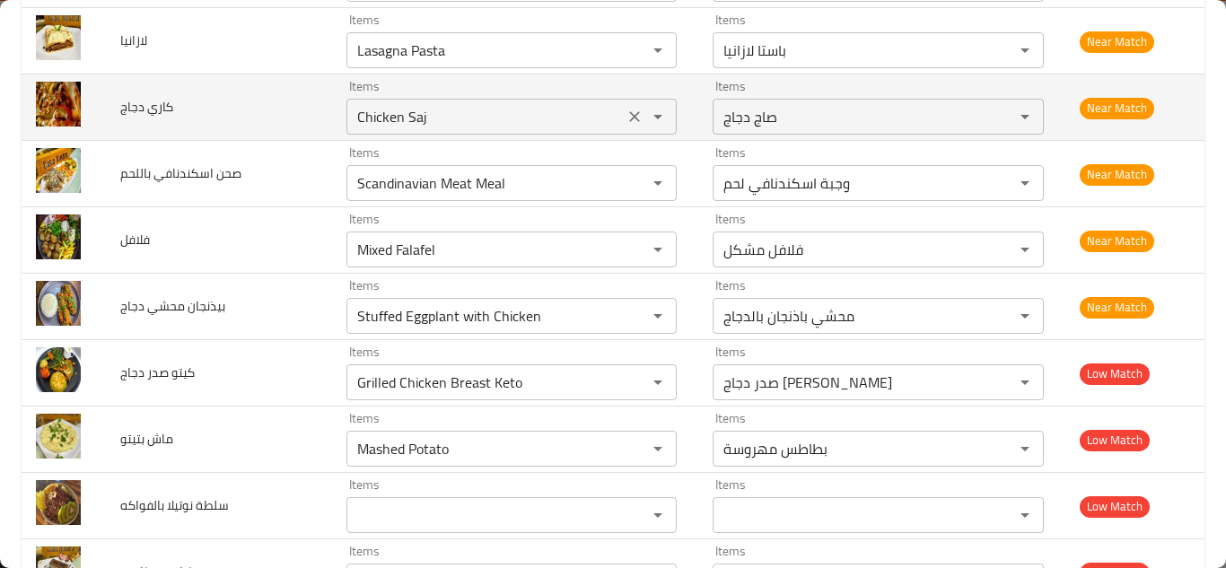
click at [391, 118] on دجاج "Chicken Saj" at bounding box center [485, 116] width 267 height 25
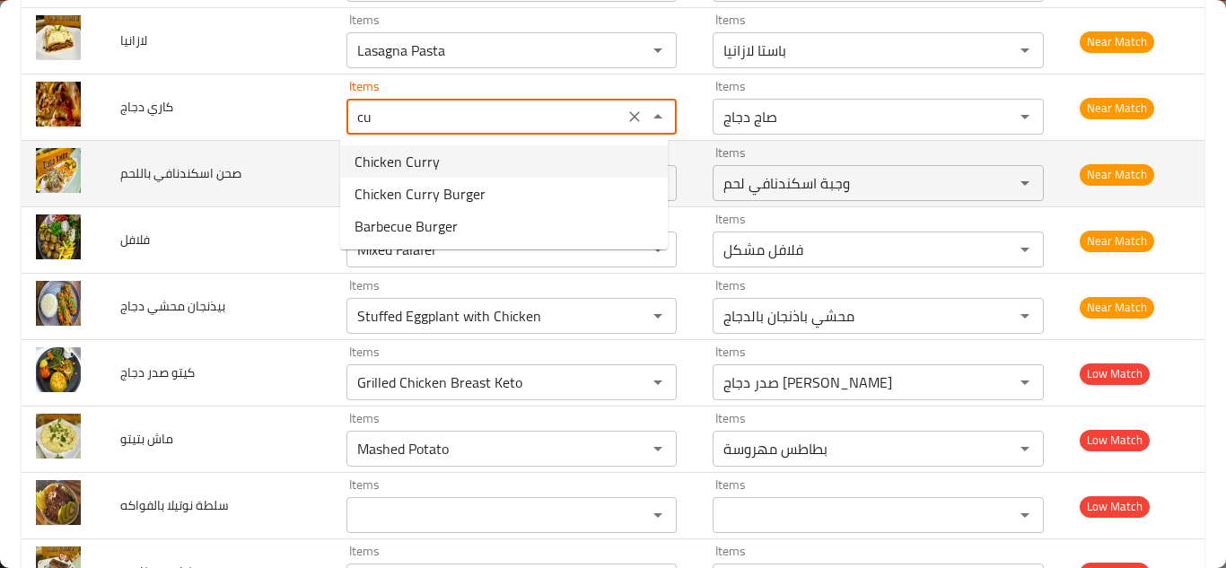
click at [441, 162] on دجاج-option-0 "Chicken Curry" at bounding box center [504, 161] width 328 height 32
type دجاج "Chicken Curry"
type دجاج-ar "دجاج كاري"
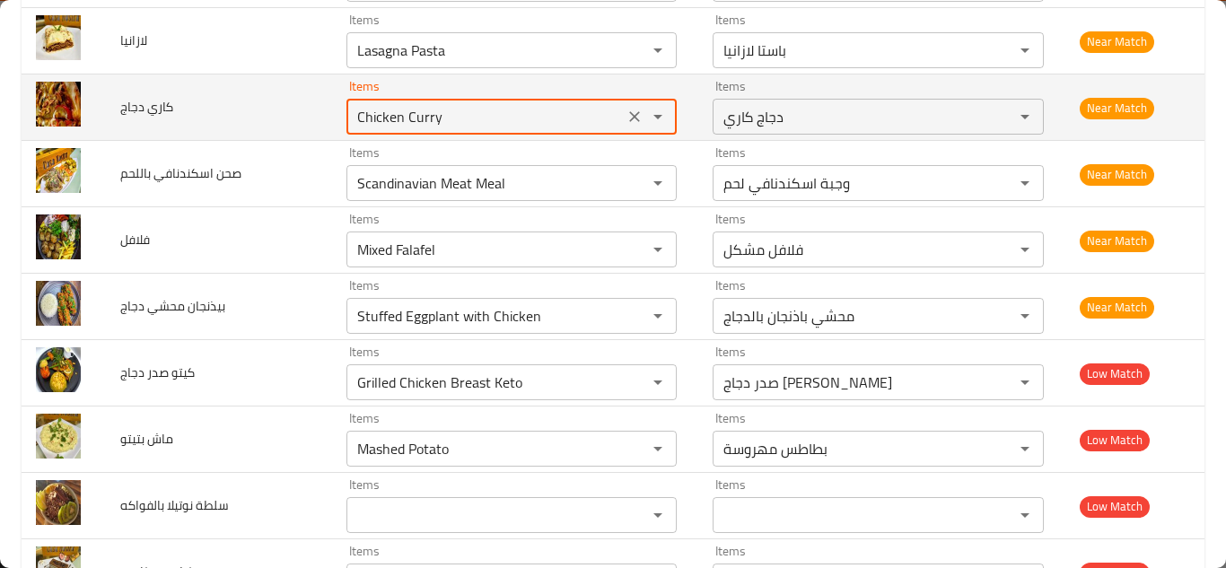
type دجاج "Chicken Curry"
click at [297, 101] on td "كاري دجاج" at bounding box center [218, 108] width 225 height 66
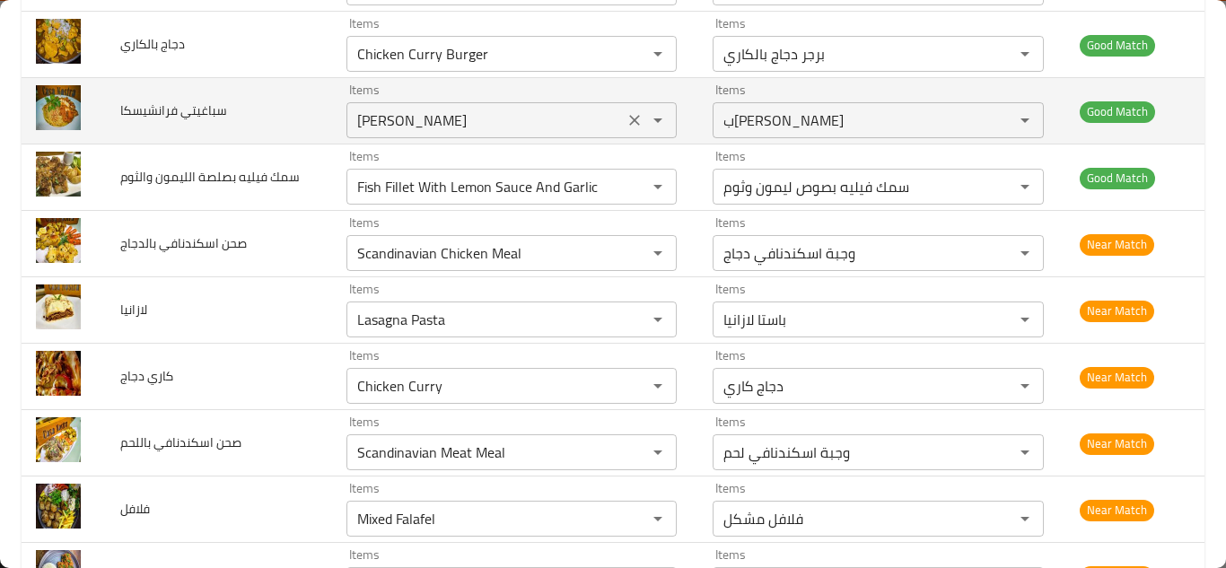
scroll to position [2166, 0]
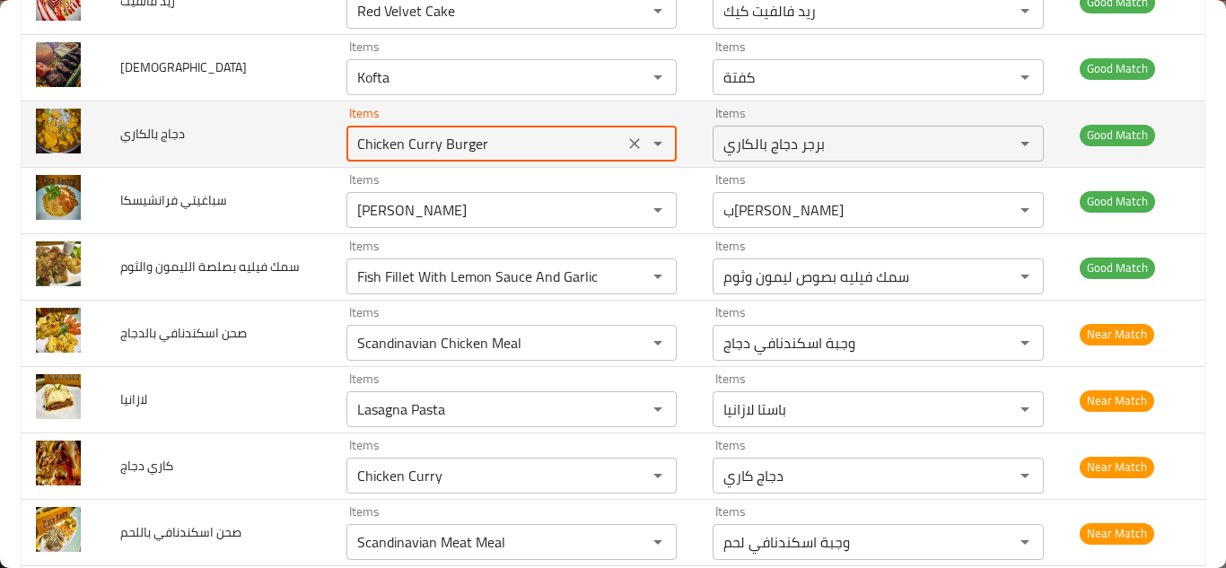
click at [494, 136] on بالكاري "Chicken Curry Burger" at bounding box center [485, 143] width 267 height 25
click at [522, 136] on بالكاري "Chicken Curry Burger" at bounding box center [485, 143] width 267 height 25
type بالكاري "Chicken Curry"
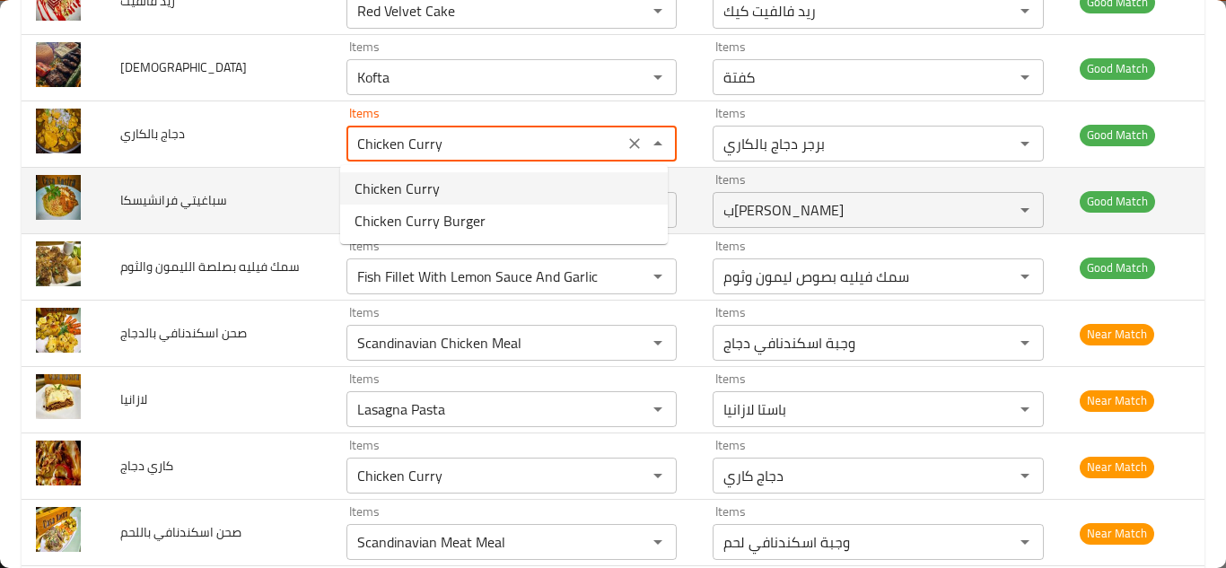
click at [452, 186] on بالكاري-option-0 "Chicken Curry" at bounding box center [504, 188] width 328 height 32
type بالكاري-ar "دجاج كاري"
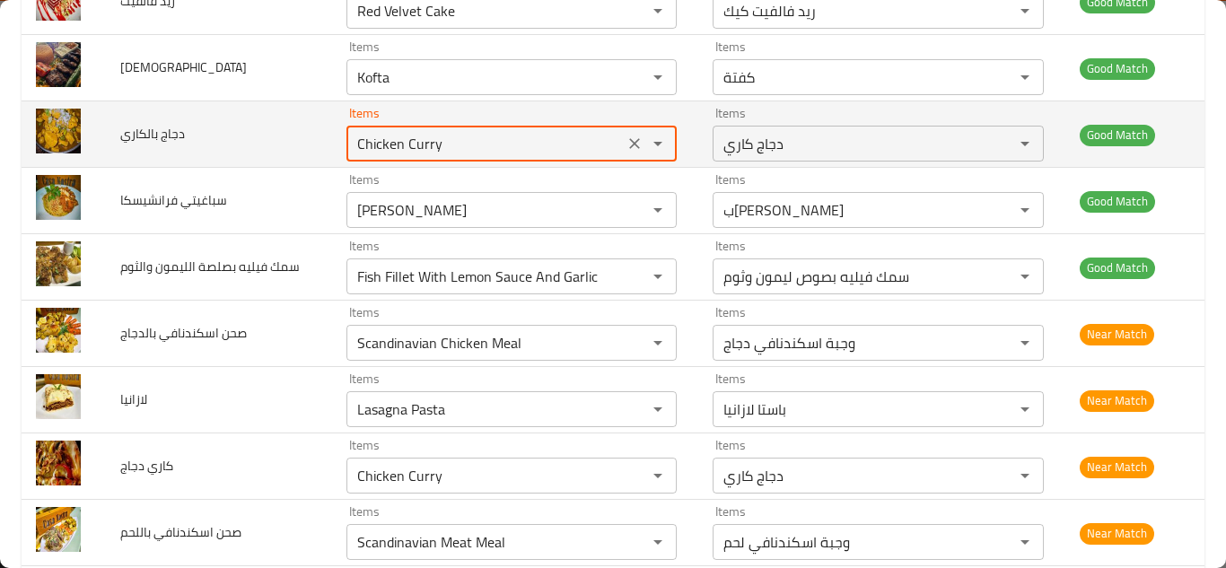
type بالكاري "Chicken Curry"
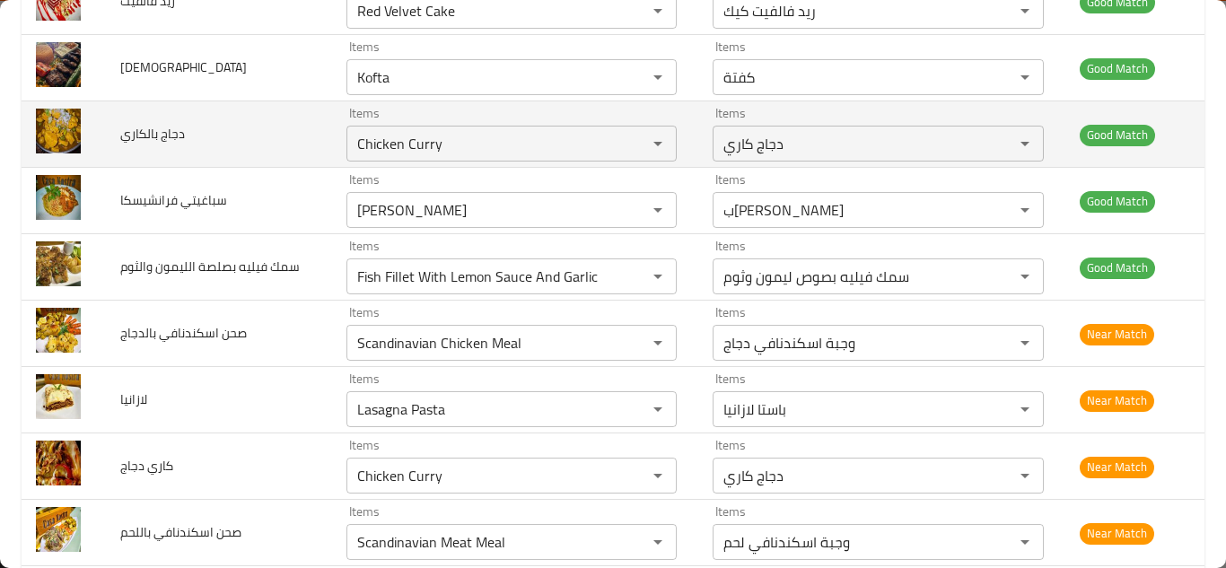
click at [320, 141] on td "دجاج بالكاري" at bounding box center [218, 134] width 225 height 66
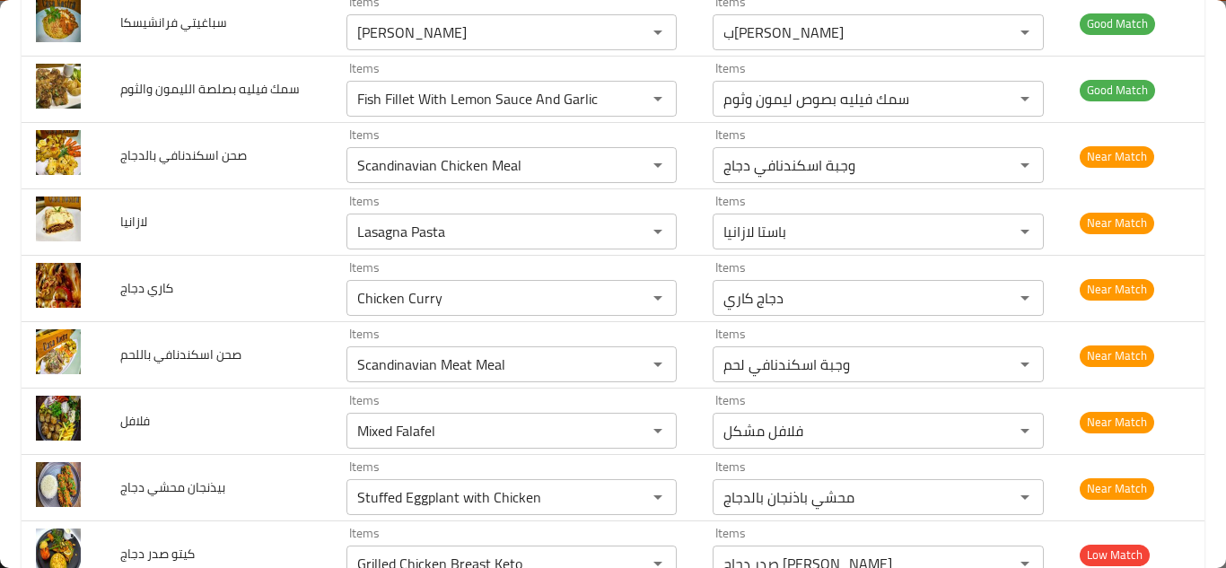
scroll to position [2345, 0]
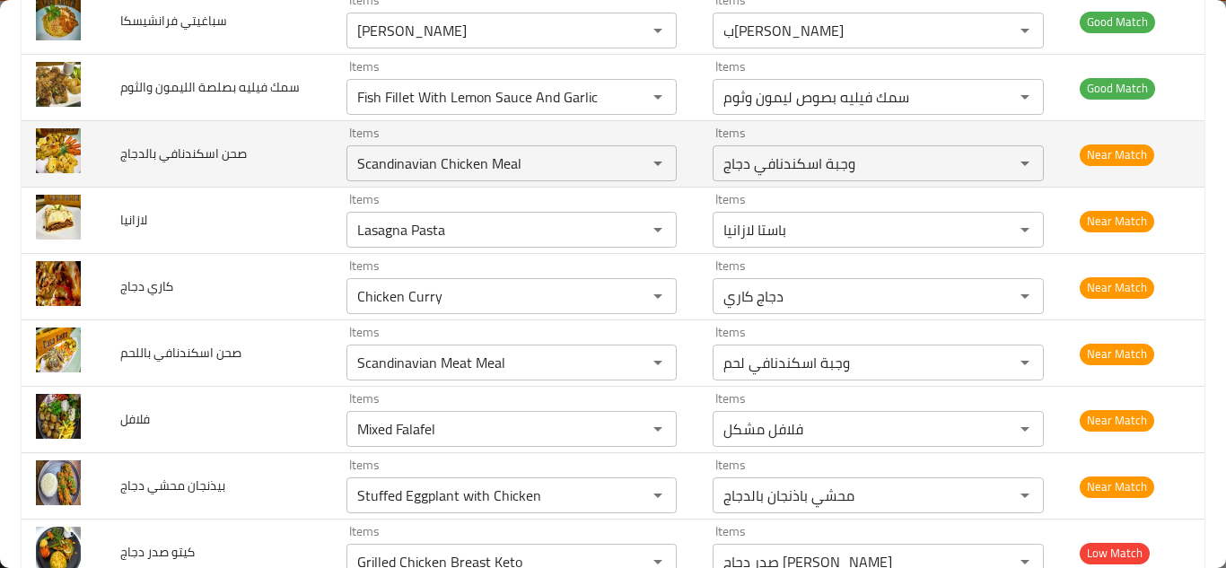
click at [263, 137] on td "صحن اسكندنافي بالدجاج" at bounding box center [218, 154] width 225 height 66
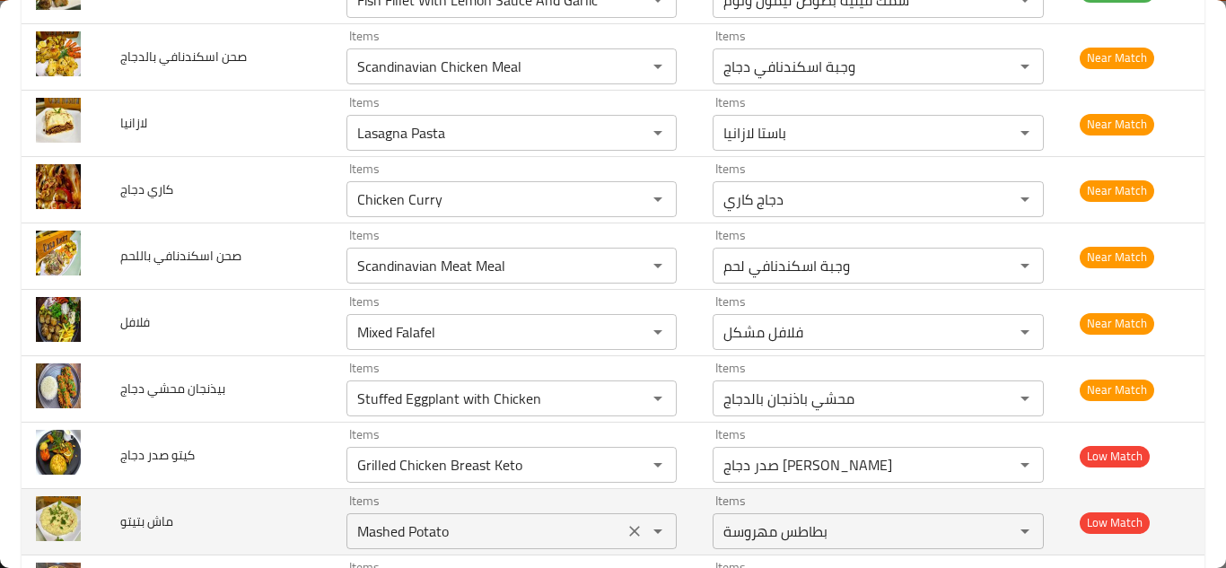
scroll to position [2435, 0]
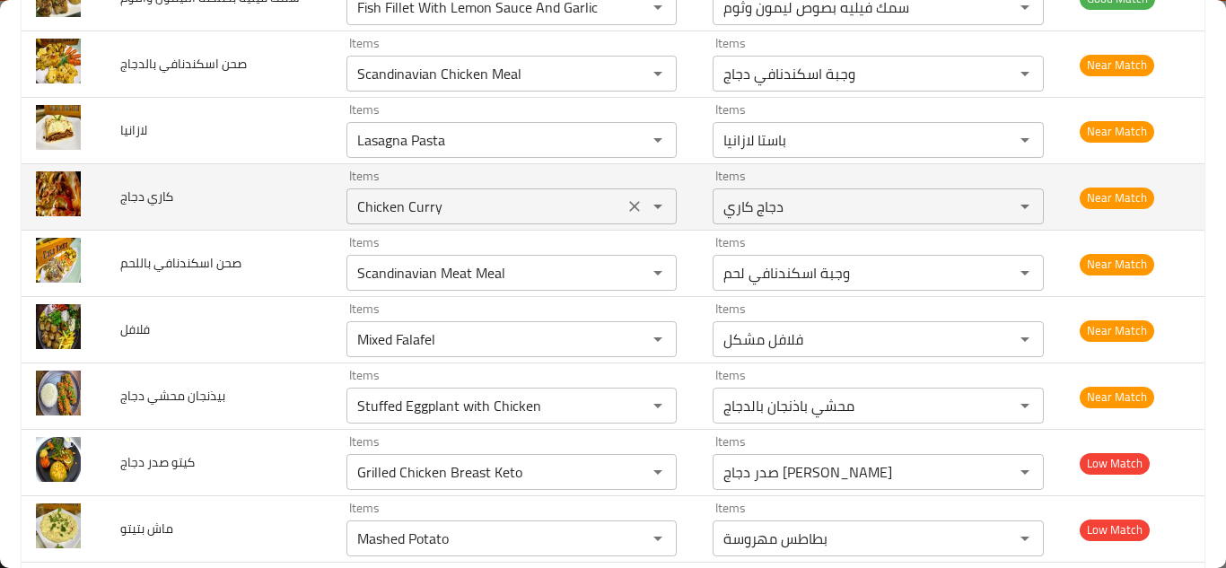
click at [626, 208] on icon "Clear" at bounding box center [635, 206] width 18 height 18
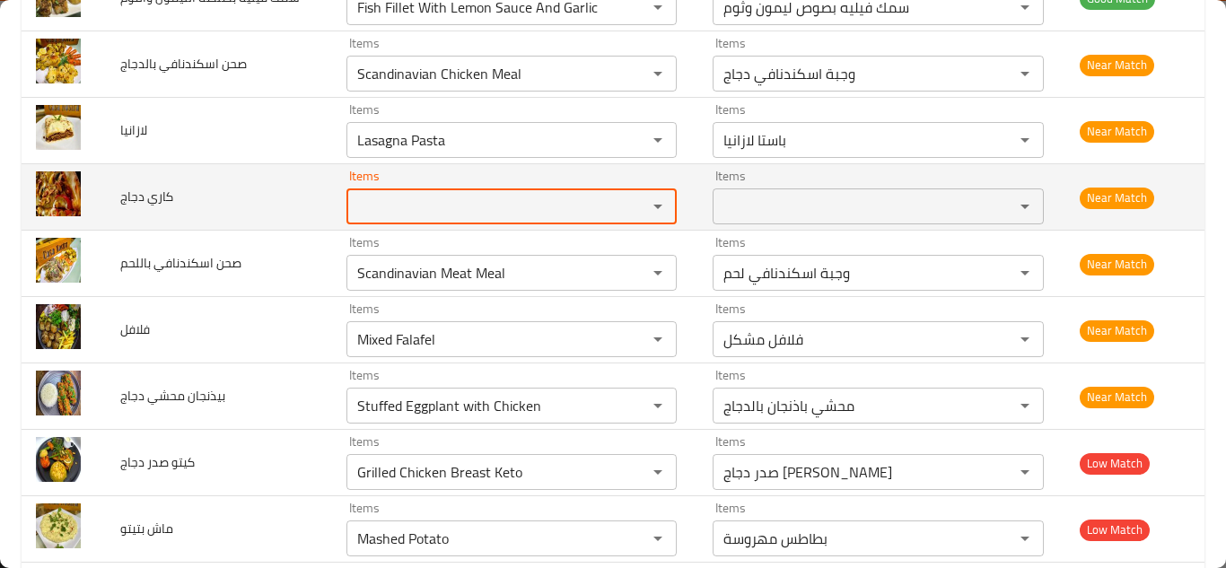
click at [166, 199] on span "كاري دجاج" at bounding box center [146, 196] width 53 height 23
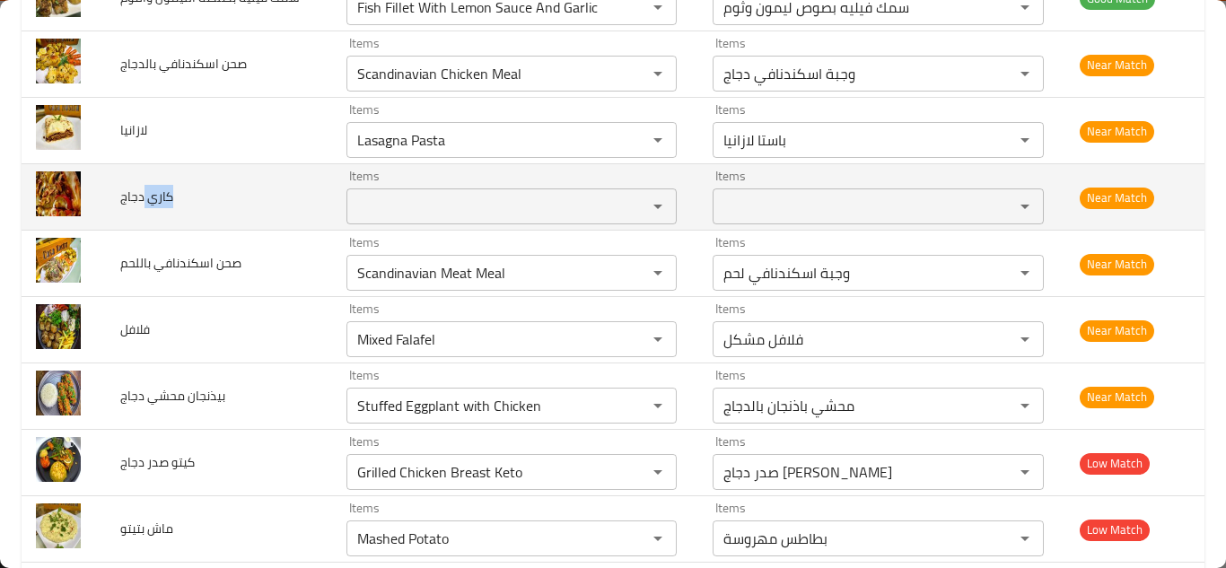
click at [166, 199] on span "كاري دجاج" at bounding box center [146, 196] width 53 height 23
copy span "كاري دجاج"
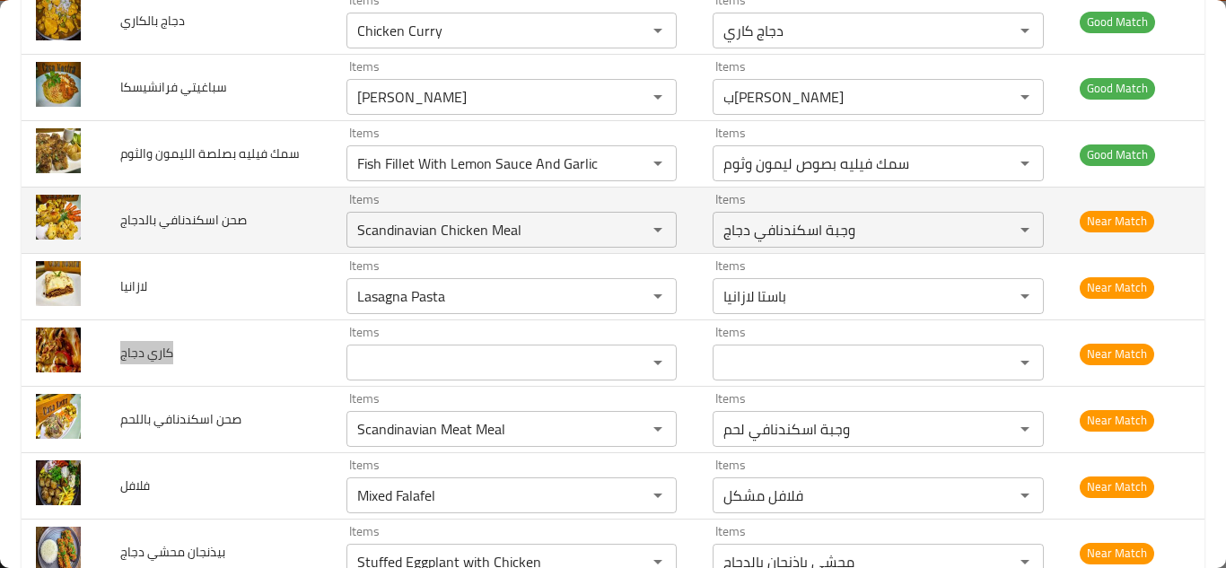
scroll to position [2256, 0]
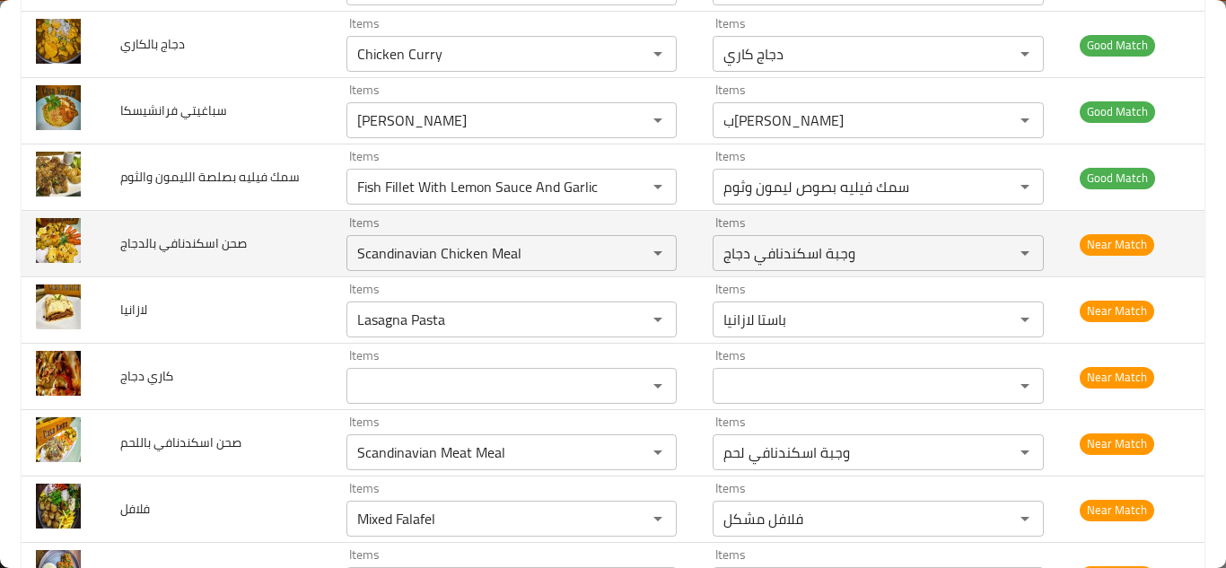
click at [299, 239] on td "صحن اسكندنافي بالدجاج" at bounding box center [218, 244] width 225 height 66
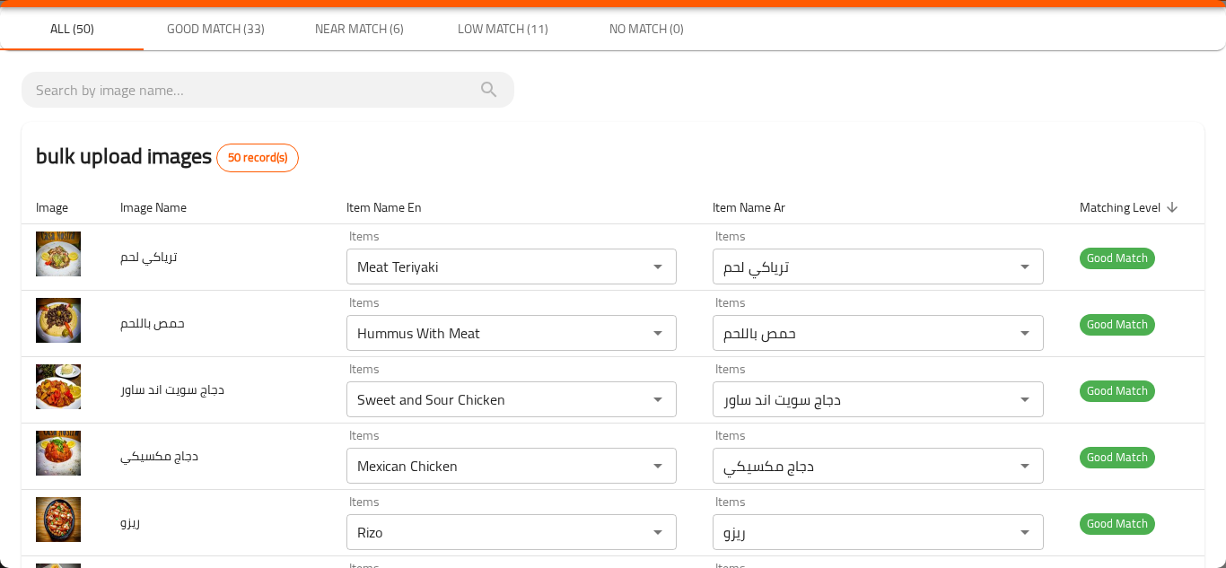
scroll to position [0, 0]
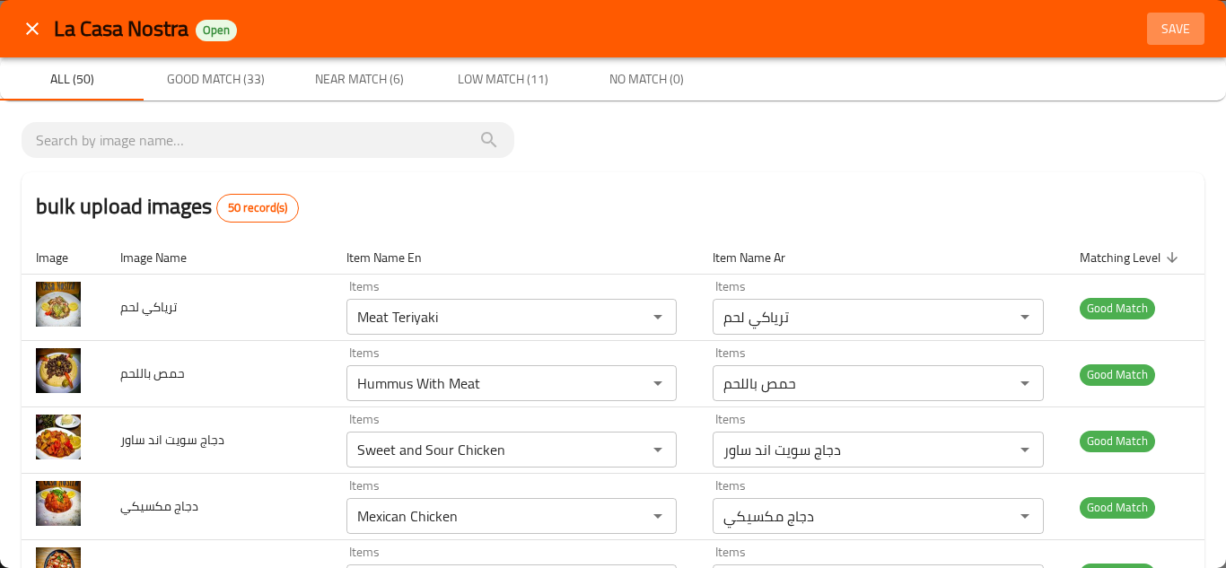
click at [1160, 25] on span "Save" at bounding box center [1175, 29] width 43 height 22
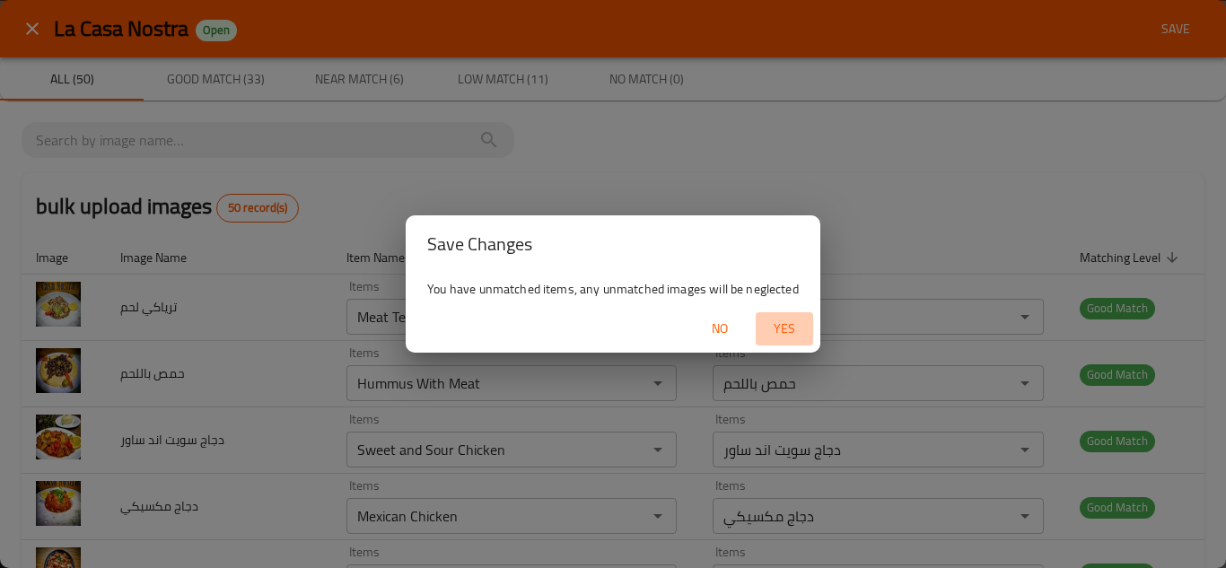
click at [793, 325] on span "Yes" at bounding box center [784, 329] width 43 height 22
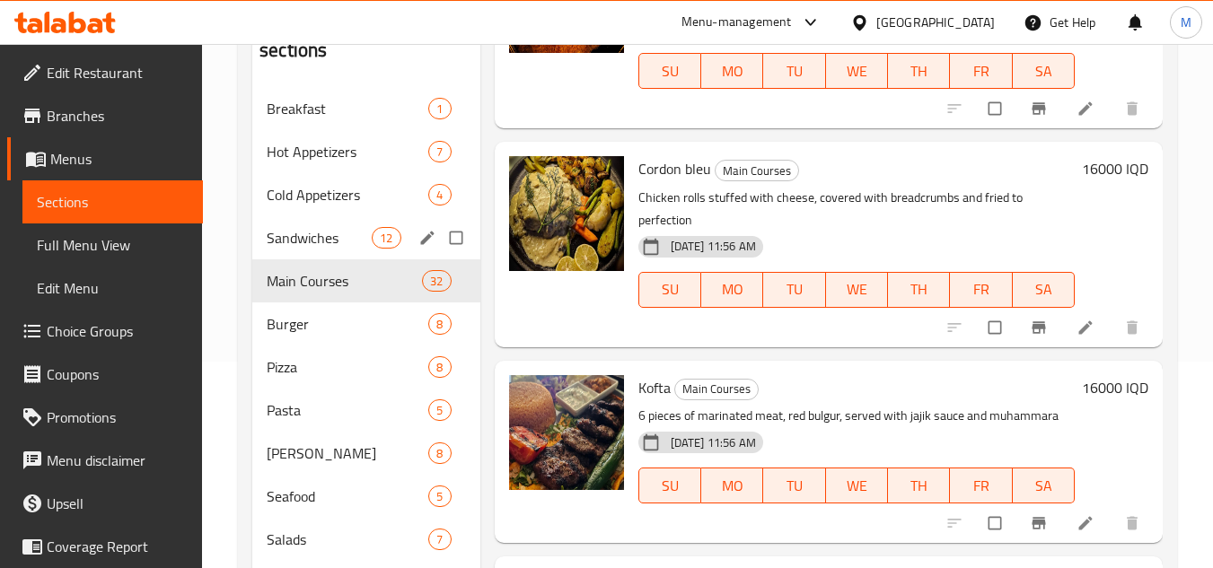
scroll to position [300, 0]
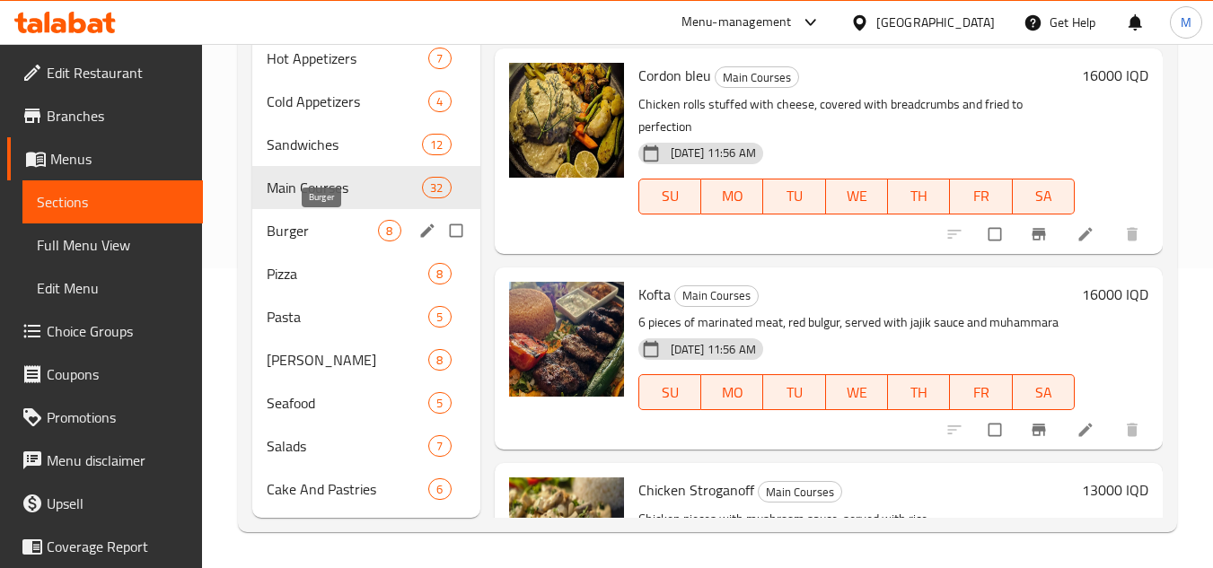
click at [329, 234] on span "Burger" at bounding box center [322, 231] width 111 height 22
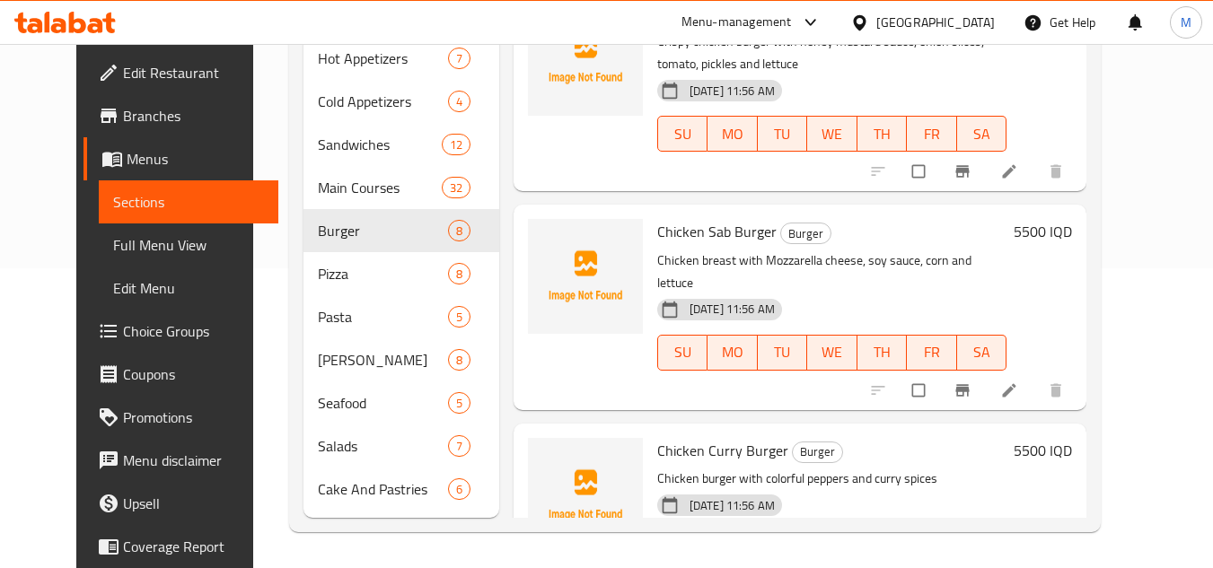
click at [698, 437] on span "Chicken Curry Burger" at bounding box center [722, 450] width 131 height 27
click at [1136, 205] on div "Home / Restaurants management / Menus / Sections La Casa Nostra Open import exp…" at bounding box center [694, 156] width 883 height 824
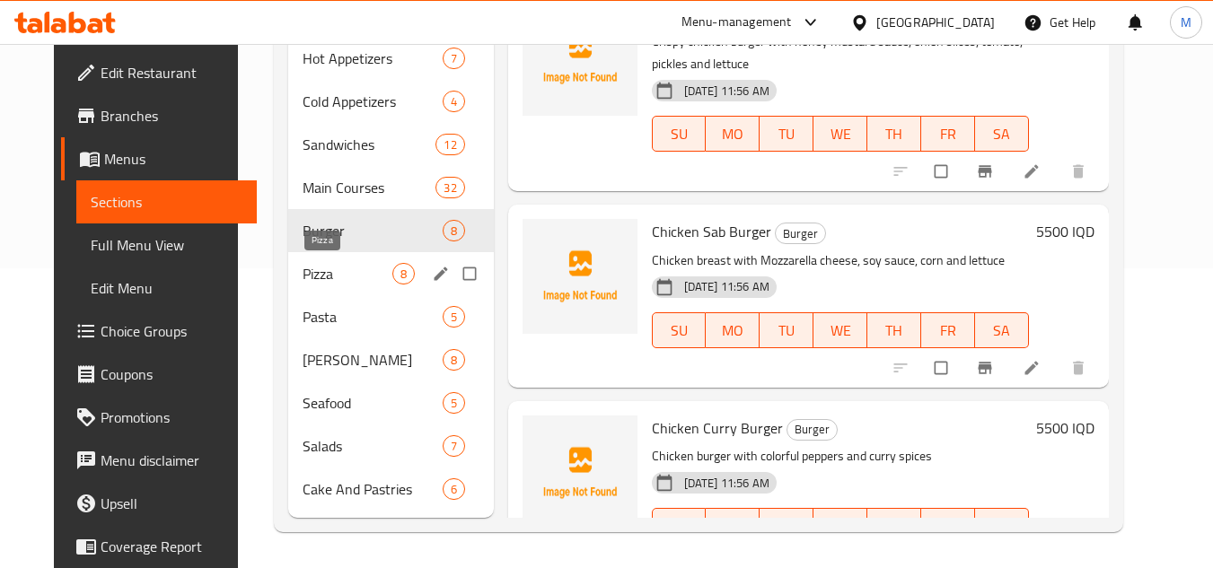
click at [302, 270] on span "Pizza" at bounding box center [346, 274] width 89 height 22
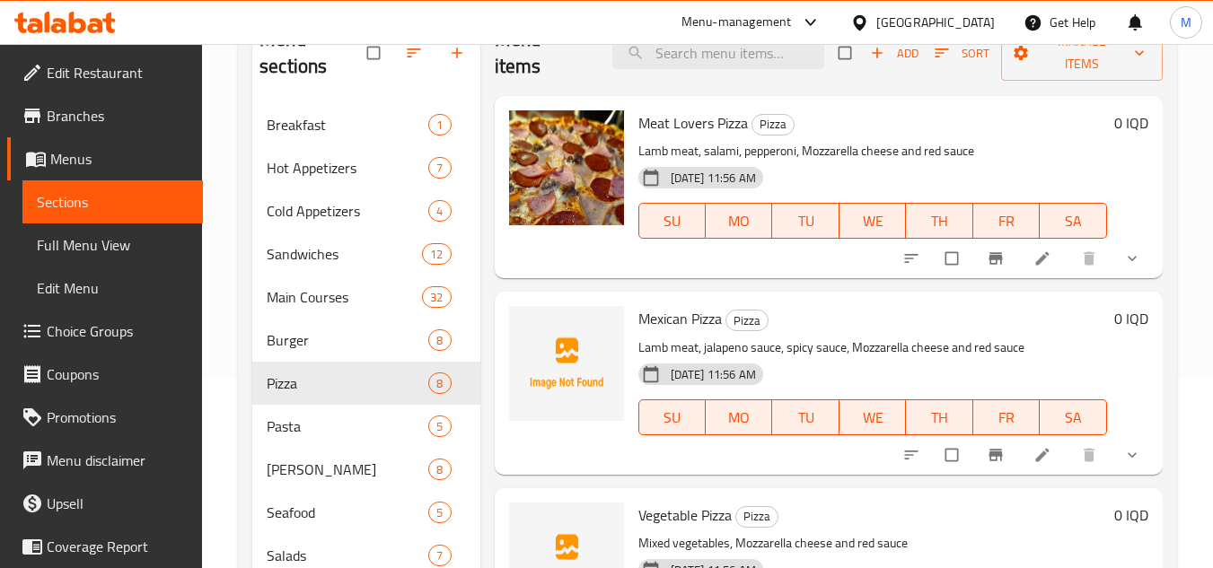
scroll to position [31, 0]
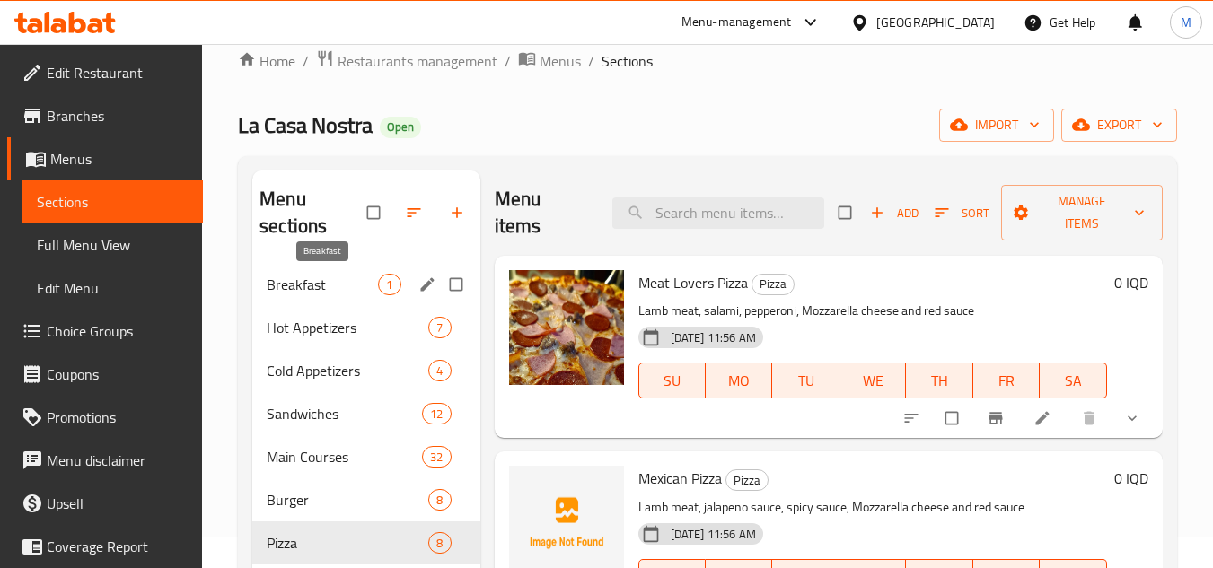
click at [297, 276] on span "Breakfast" at bounding box center [322, 285] width 111 height 22
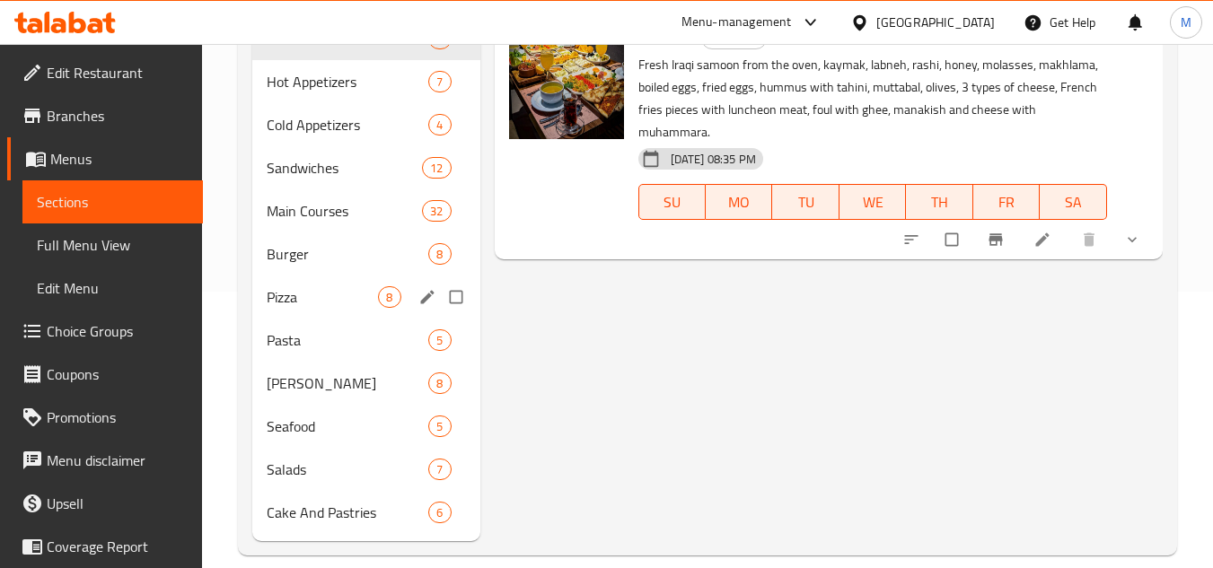
scroll to position [300, 0]
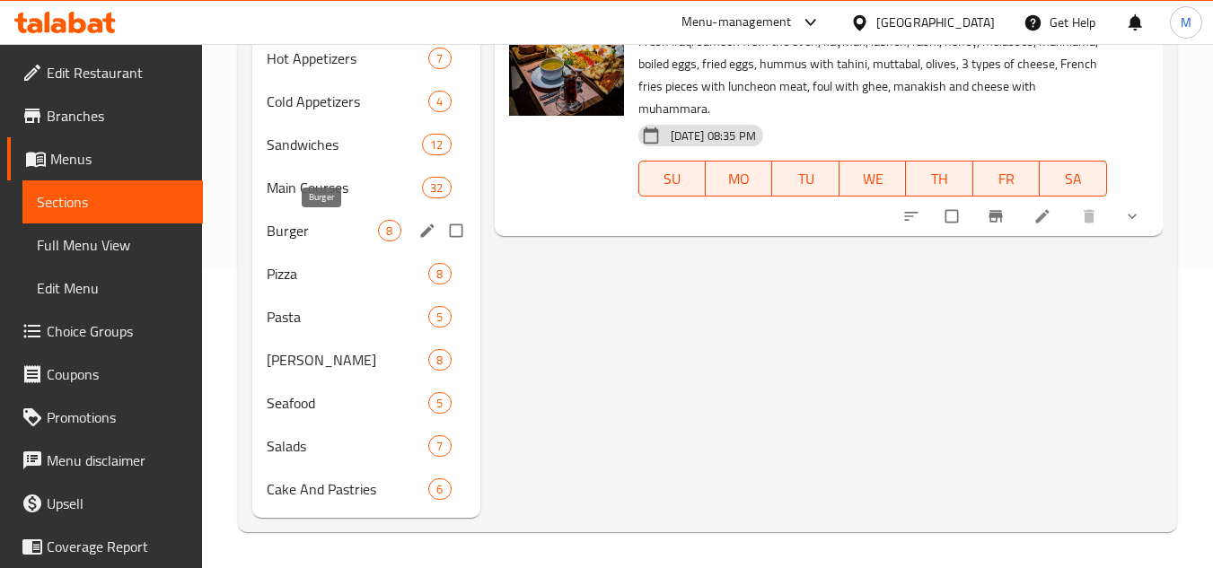
click at [325, 225] on span "Burger" at bounding box center [322, 231] width 111 height 22
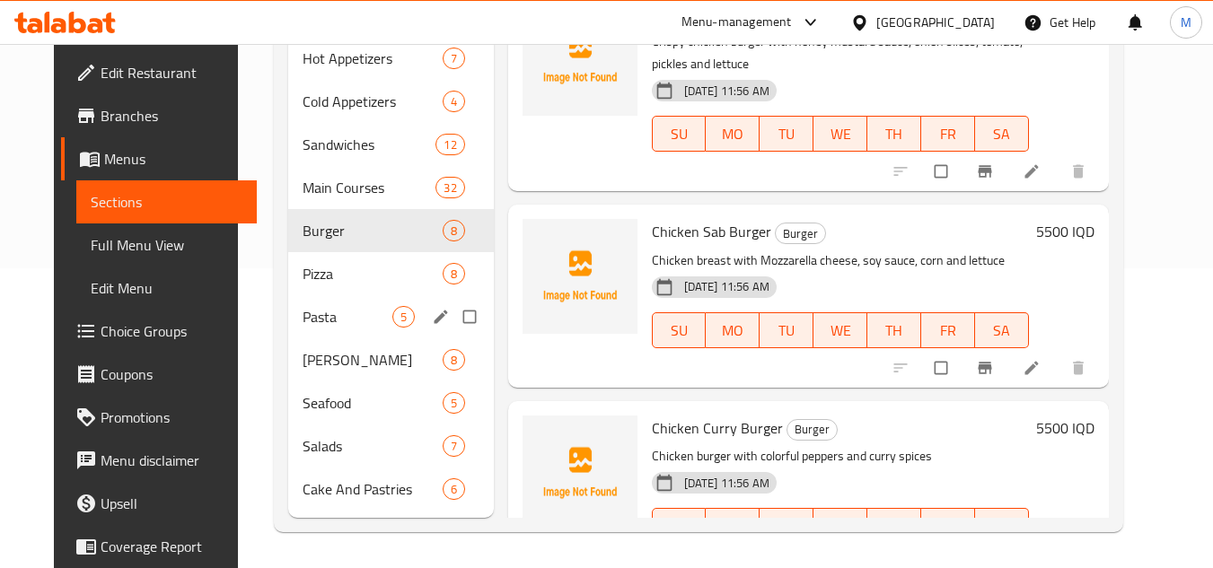
click at [309, 297] on div "Pasta 5" at bounding box center [390, 316] width 205 height 43
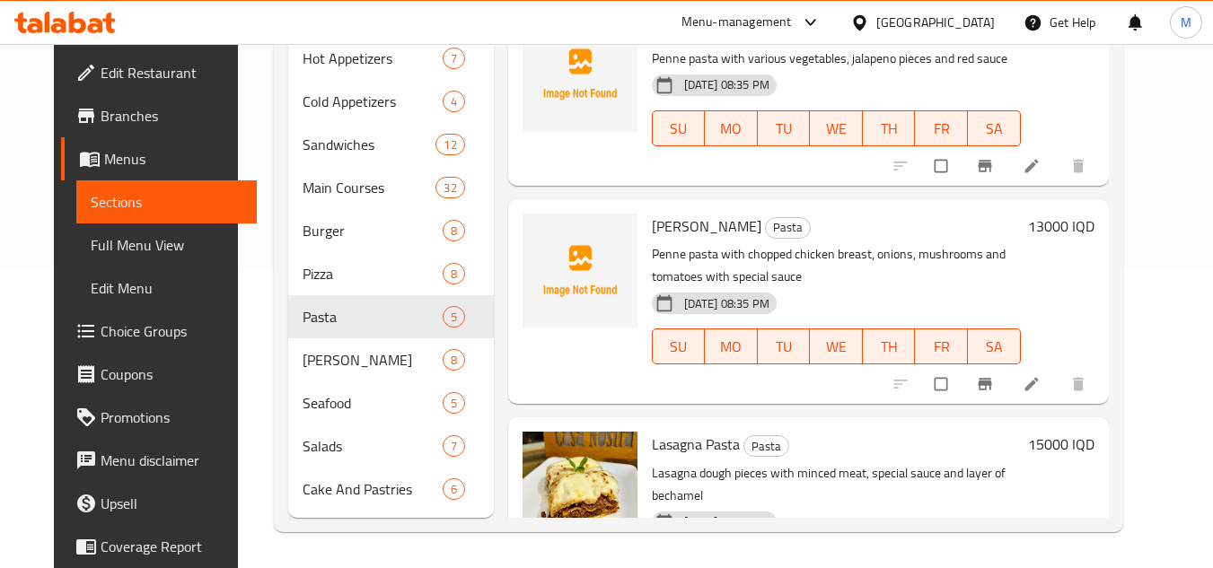
scroll to position [449, 0]
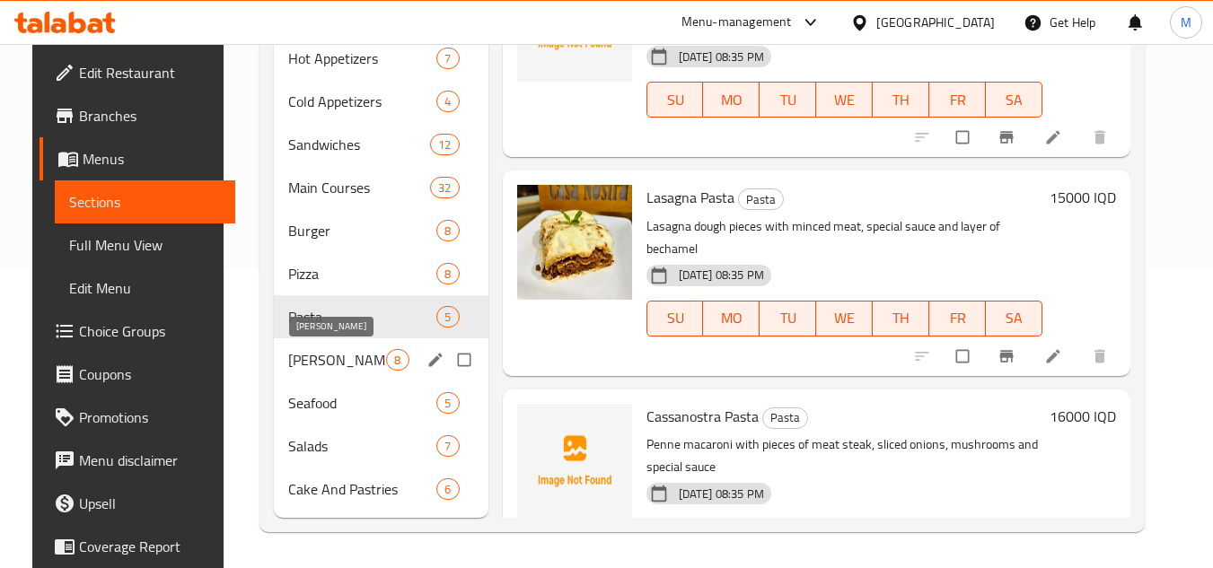
click at [348, 358] on span "Saj Manakish" at bounding box center [337, 360] width 98 height 22
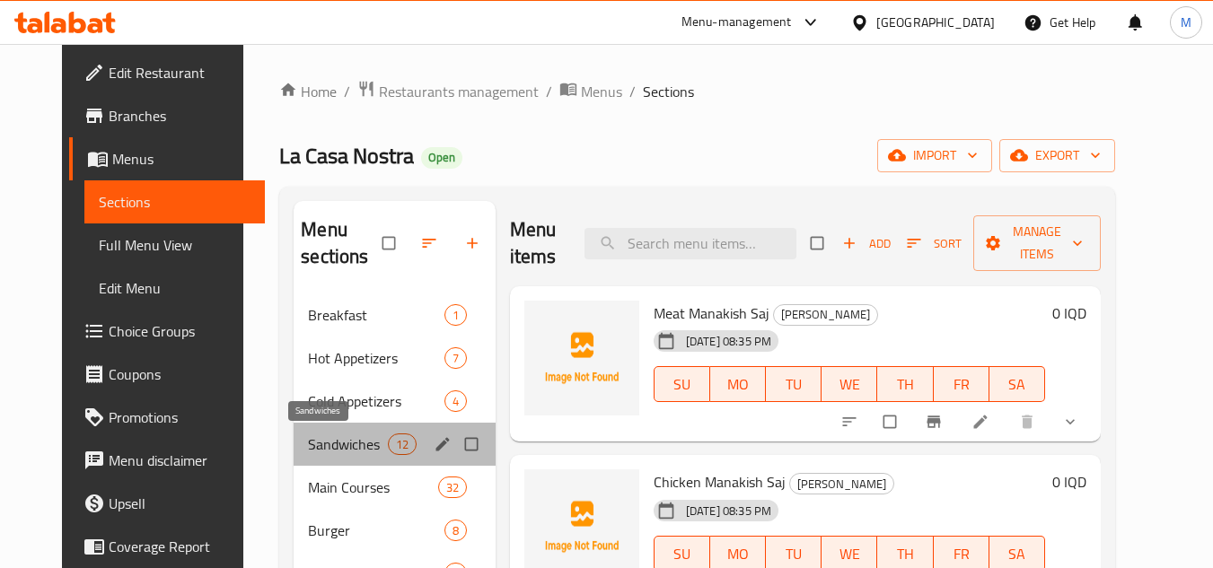
click at [308, 443] on span "Sandwiches" at bounding box center [347, 445] width 79 height 22
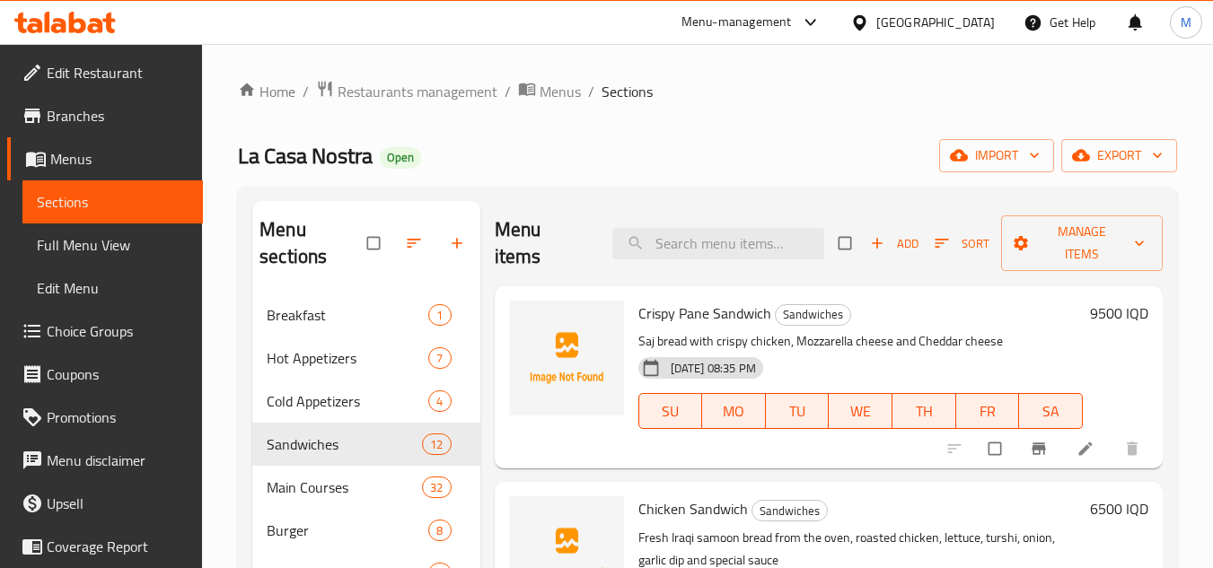
scroll to position [359, 0]
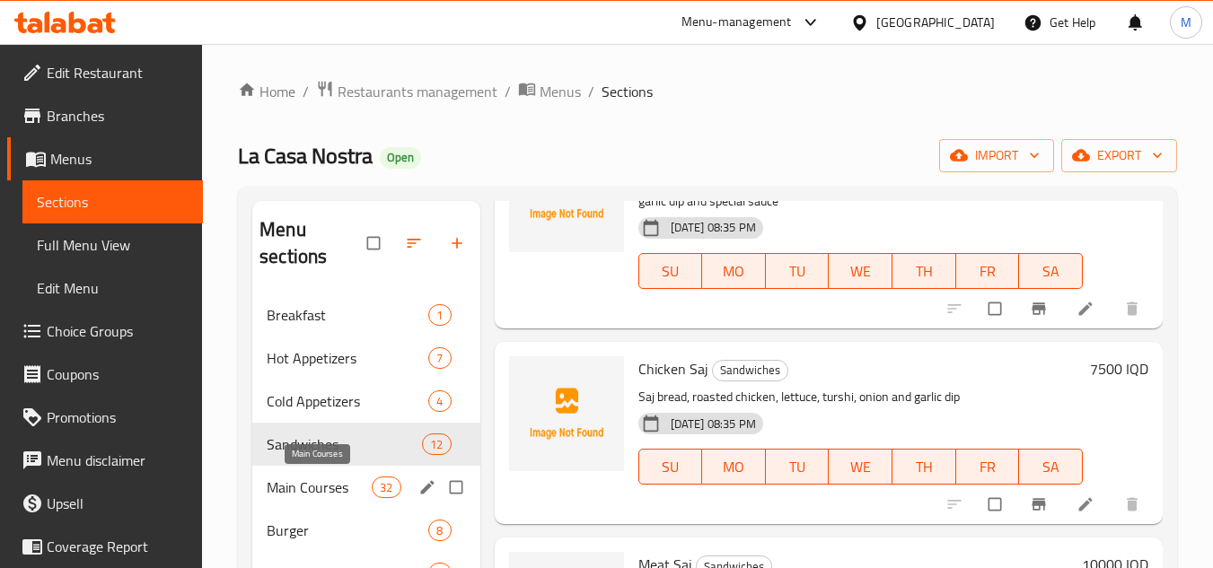
click at [323, 488] on span "Main Courses" at bounding box center [319, 488] width 105 height 22
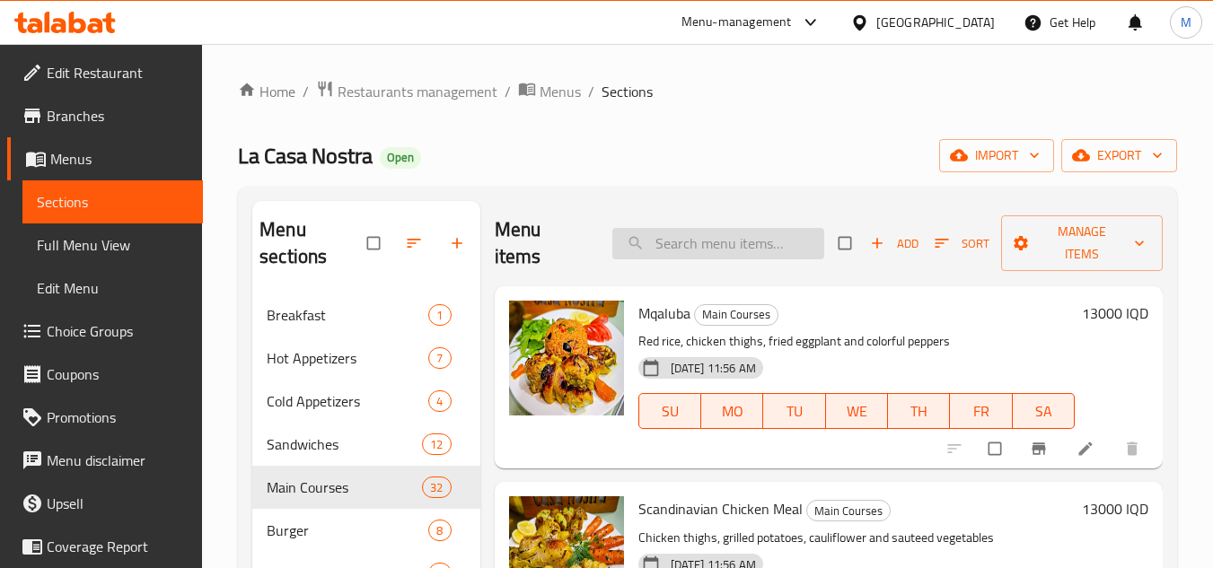
click at [697, 253] on input "search" at bounding box center [718, 243] width 212 height 31
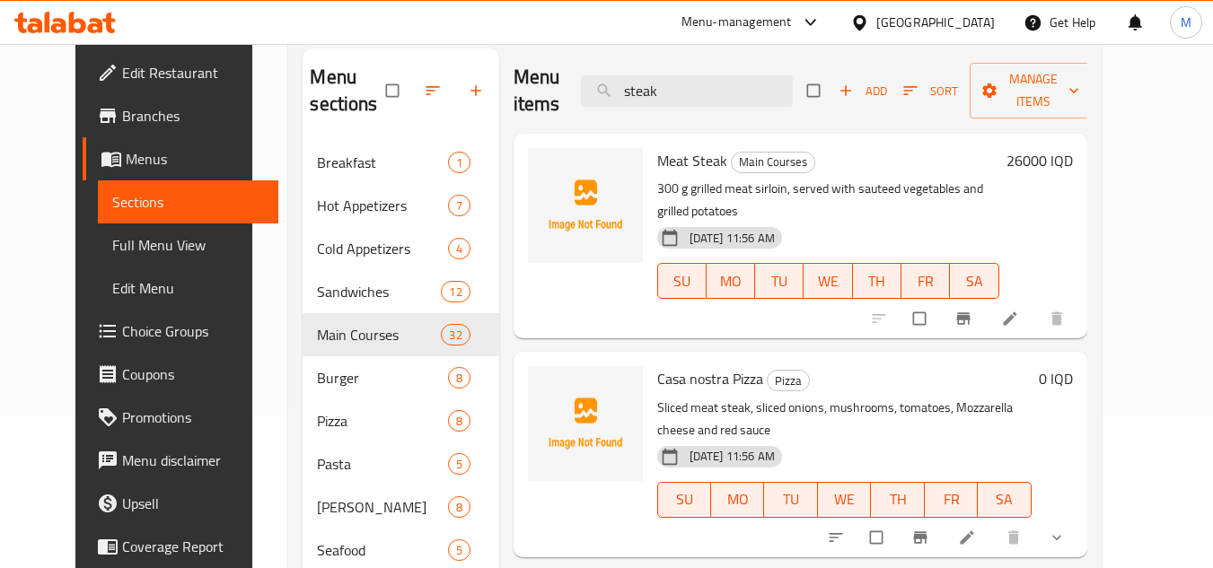
scroll to position [120, 0]
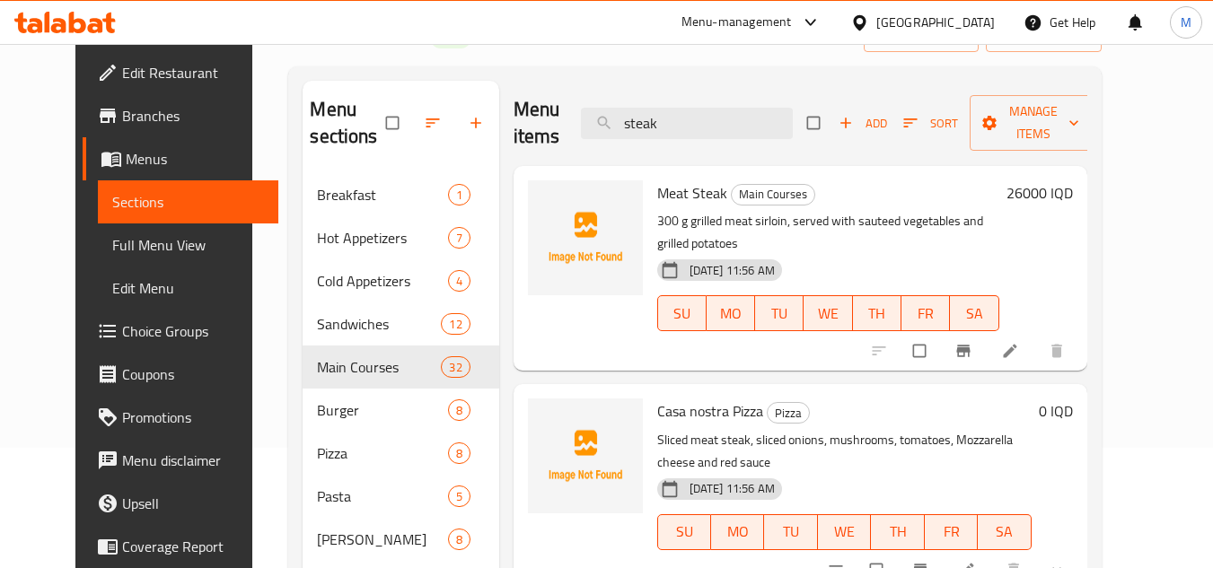
type input "steak"
click at [1136, 300] on div "Home / Restaurants management / Menus / Sections La Casa Nostra Open import exp…" at bounding box center [694, 336] width 884 height 824
click at [1136, 315] on div "Home / Restaurants management / Menus / Sections La Casa Nostra Open import exp…" at bounding box center [694, 336] width 884 height 824
click at [132, 248] on span "Full Menu View" at bounding box center [188, 245] width 152 height 22
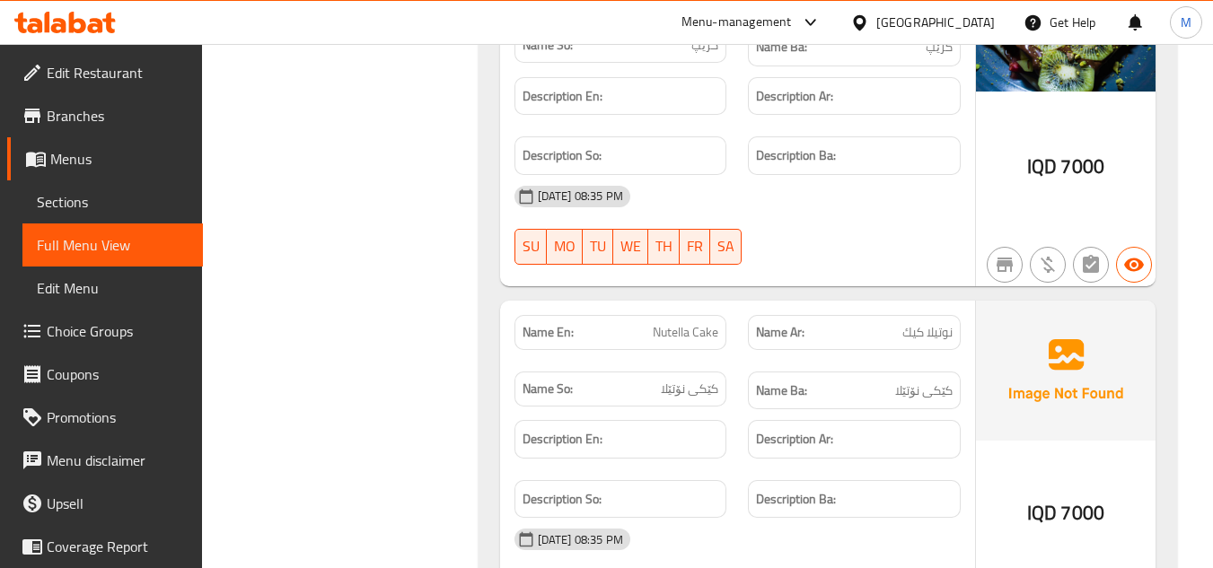
scroll to position [48539, 0]
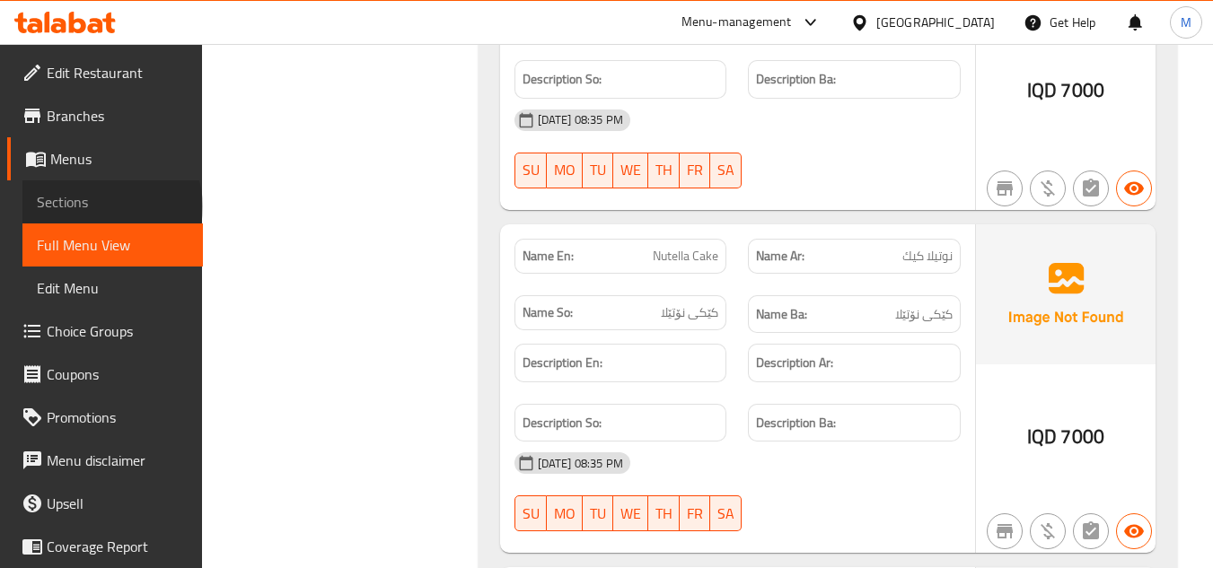
click at [111, 205] on span "Sections" at bounding box center [113, 202] width 152 height 22
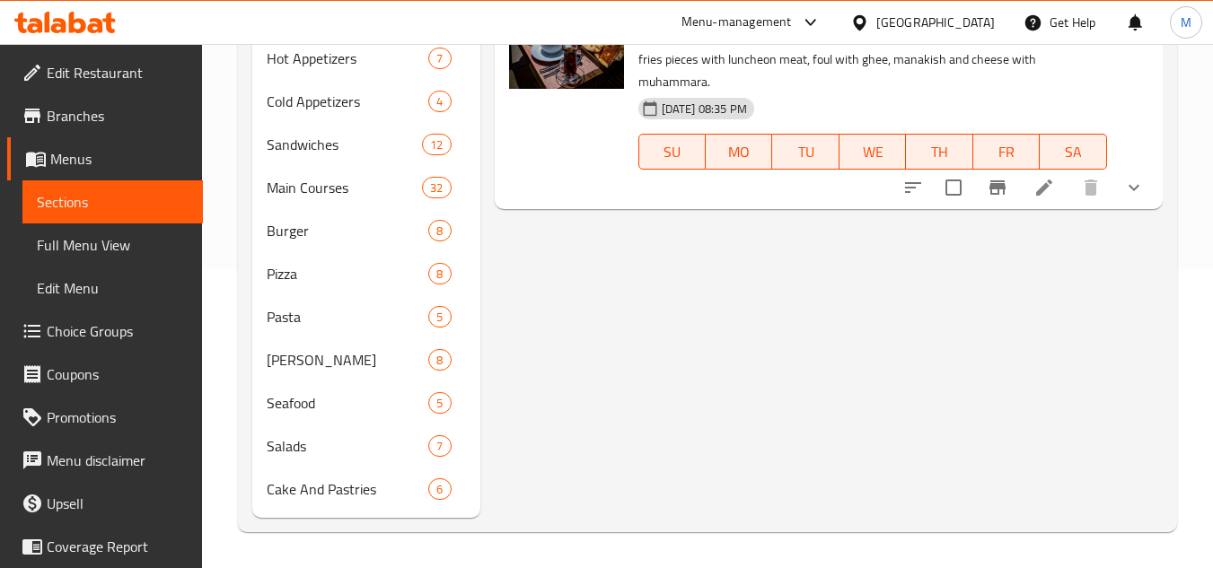
scroll to position [257, 0]
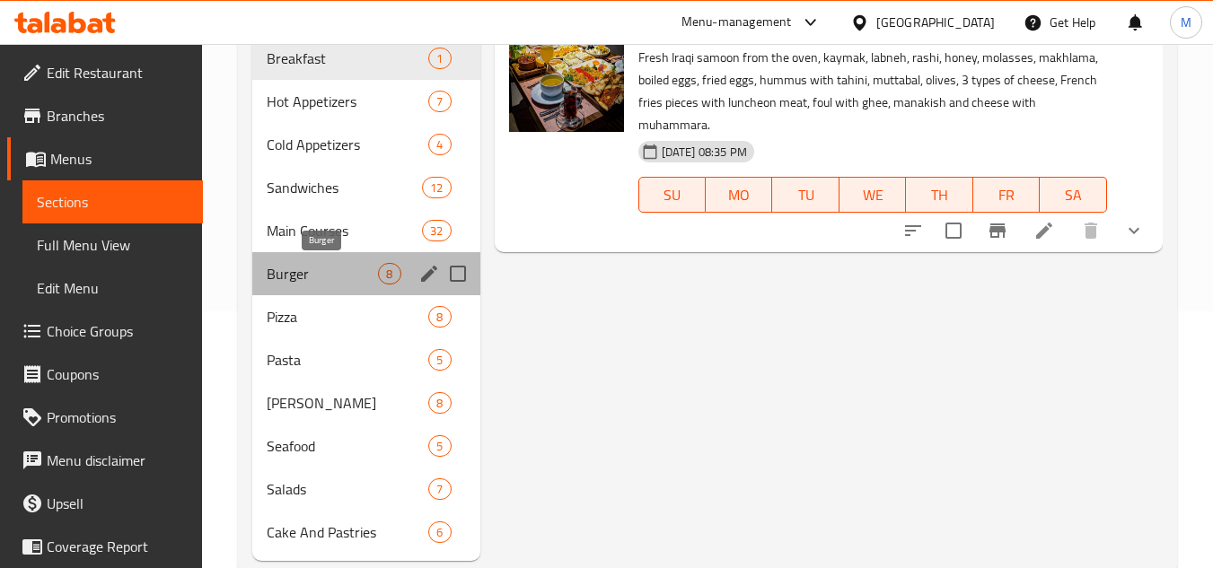
click at [311, 267] on span "Burger" at bounding box center [322, 274] width 111 height 22
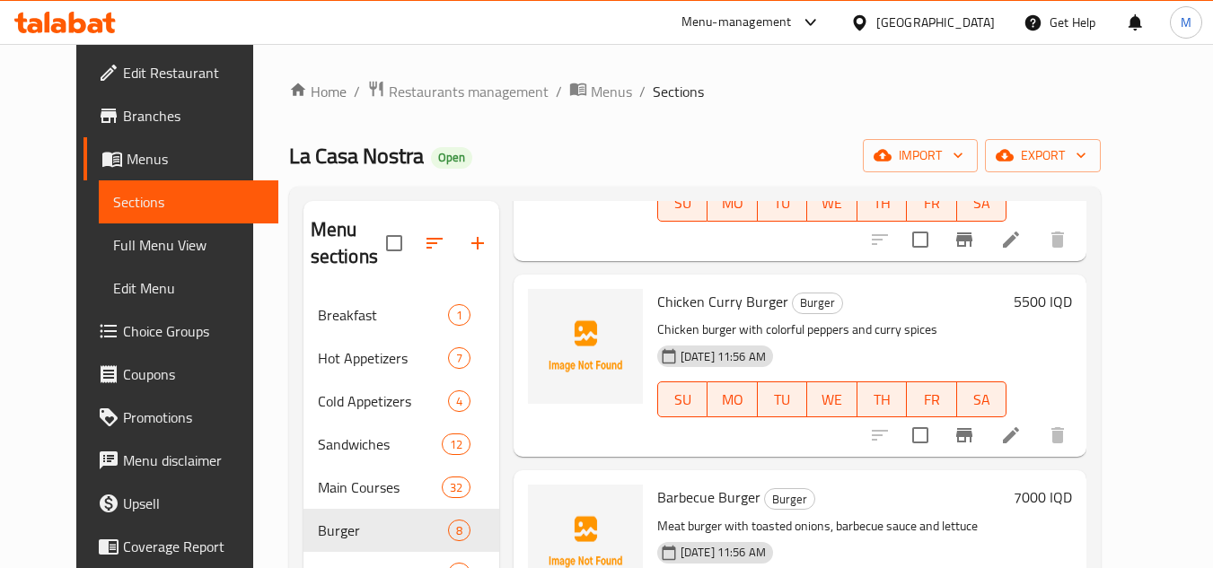
scroll to position [539, 0]
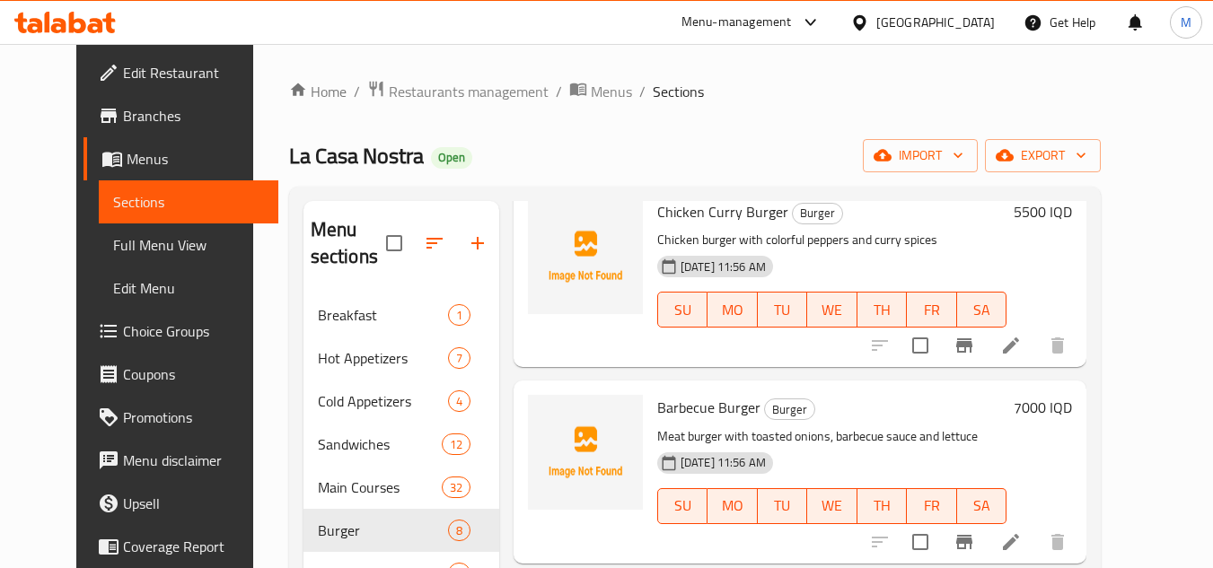
click at [142, 244] on span "Full Menu View" at bounding box center [189, 245] width 152 height 22
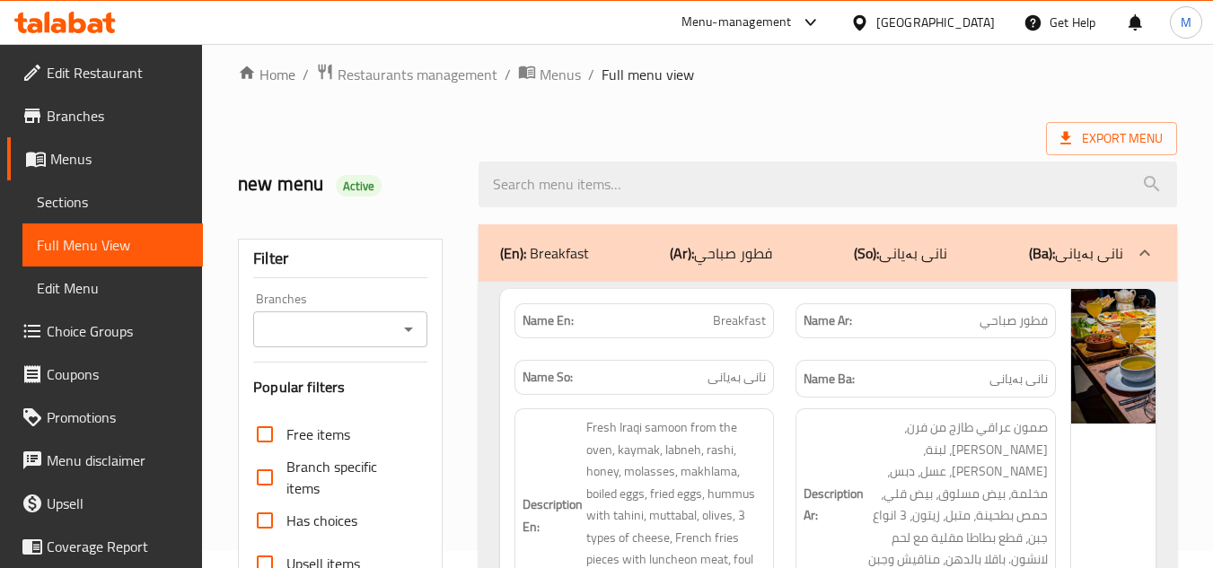
scroll to position [628, 0]
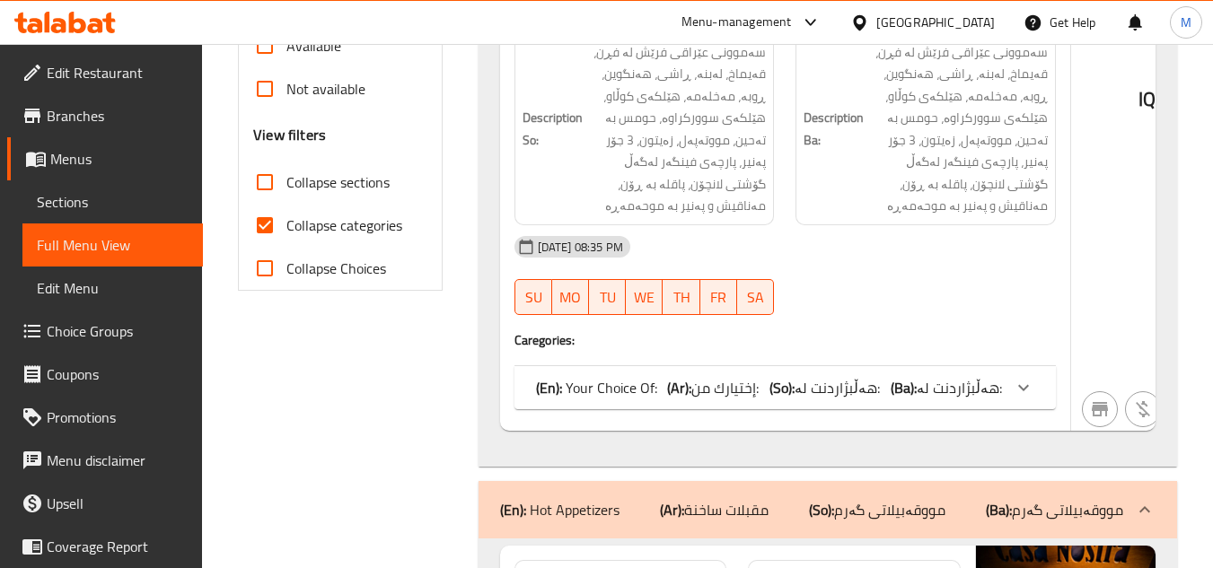
drag, startPoint x: 1206, startPoint y: 254, endPoint x: 1206, endPoint y: 282, distance: 27.8
drag, startPoint x: 1204, startPoint y: 346, endPoint x: 1225, endPoint y: 379, distance: 38.8
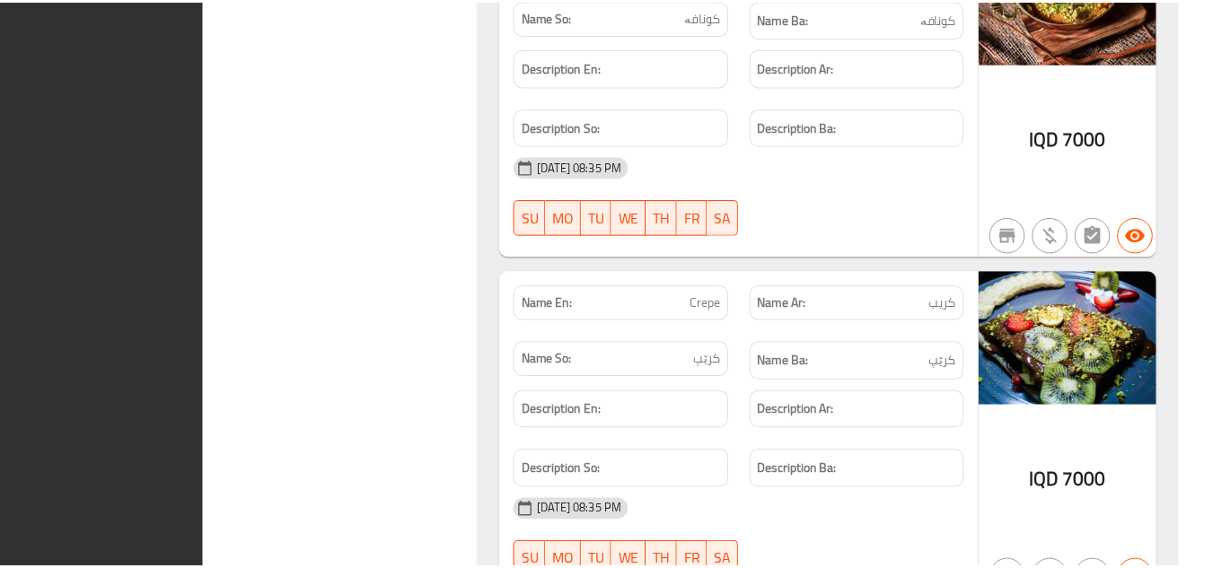
scroll to position [47976, 0]
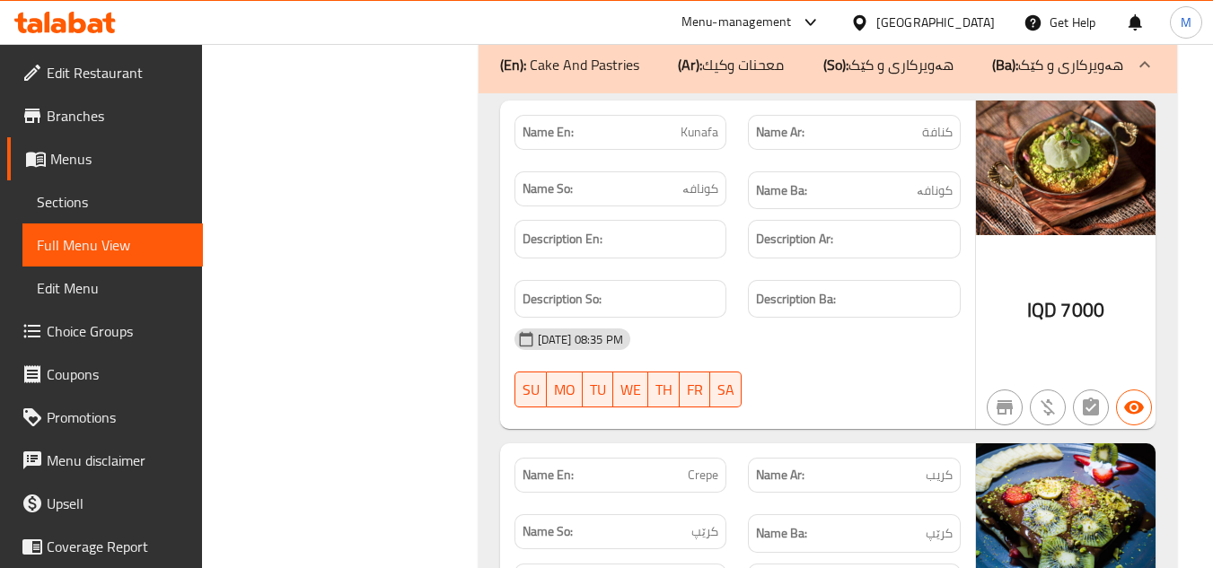
click at [90, 15] on icon at bounding box center [64, 23] width 101 height 22
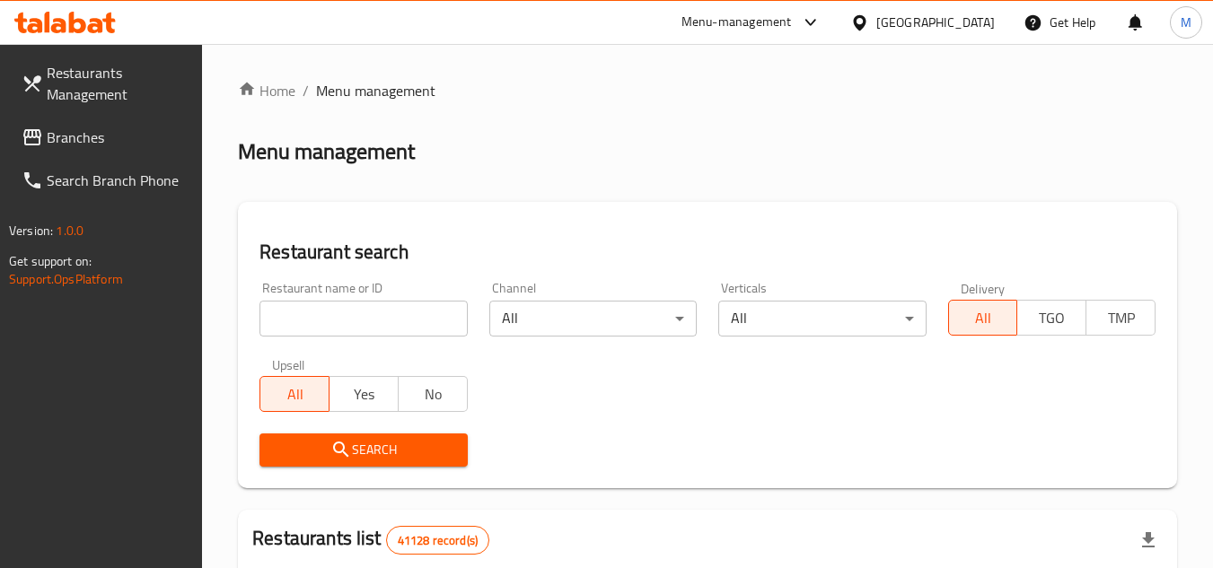
click at [424, 319] on input "search" at bounding box center [362, 319] width 207 height 36
paste input "702645"
type input "702645"
click button "Search" at bounding box center [362, 450] width 207 height 33
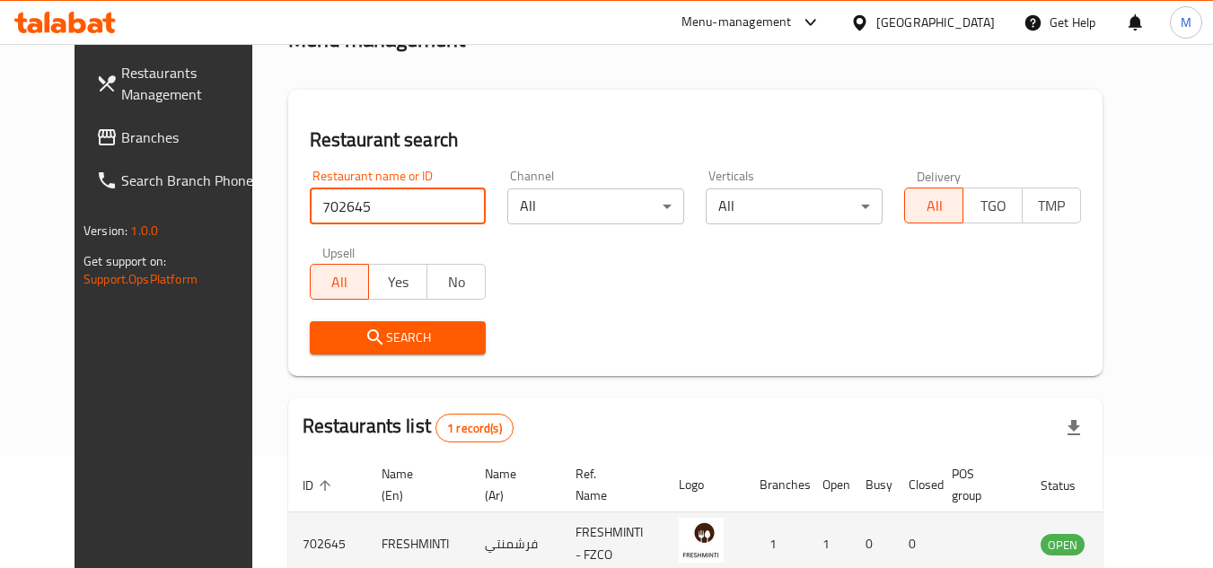
scroll to position [217, 0]
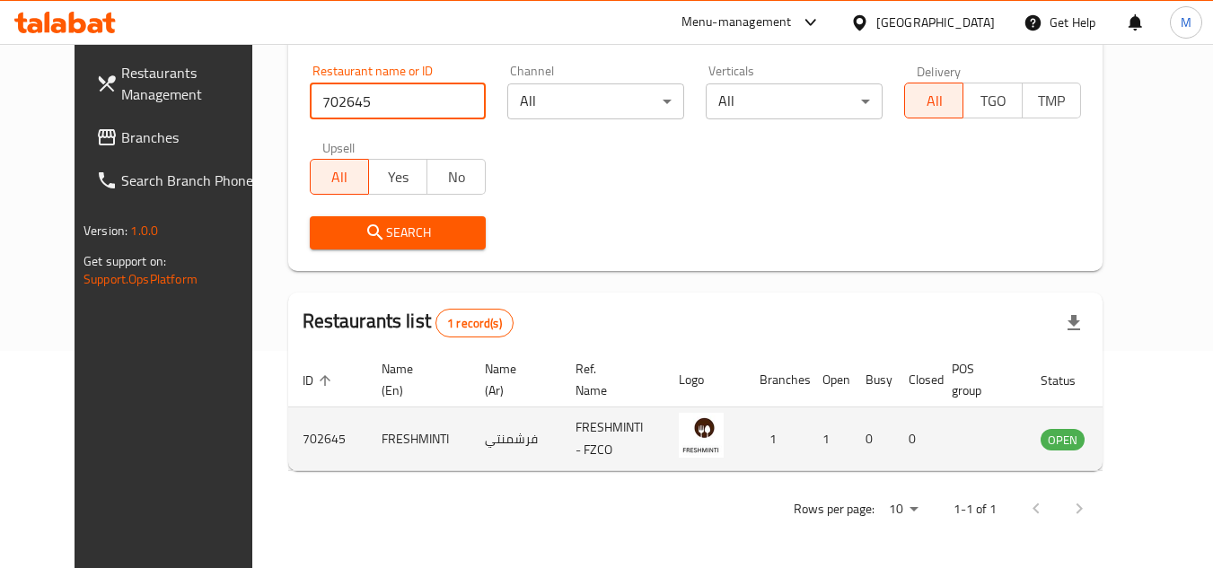
click at [1136, 441] on icon "enhanced table" at bounding box center [1145, 440] width 20 height 15
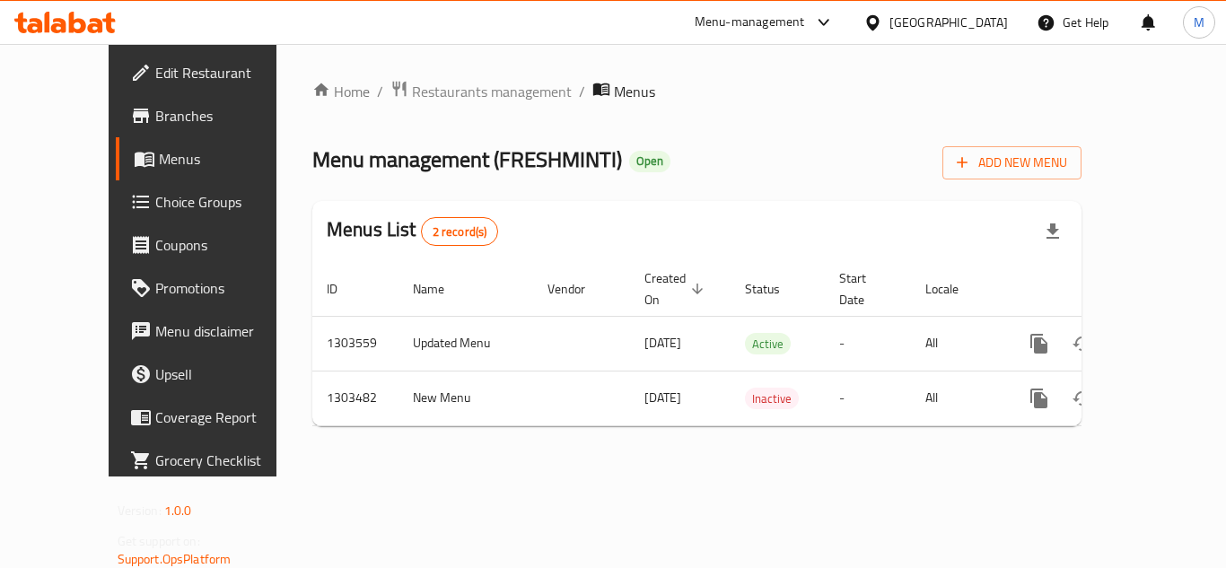
click at [155, 66] on span "Edit Restaurant" at bounding box center [227, 73] width 144 height 22
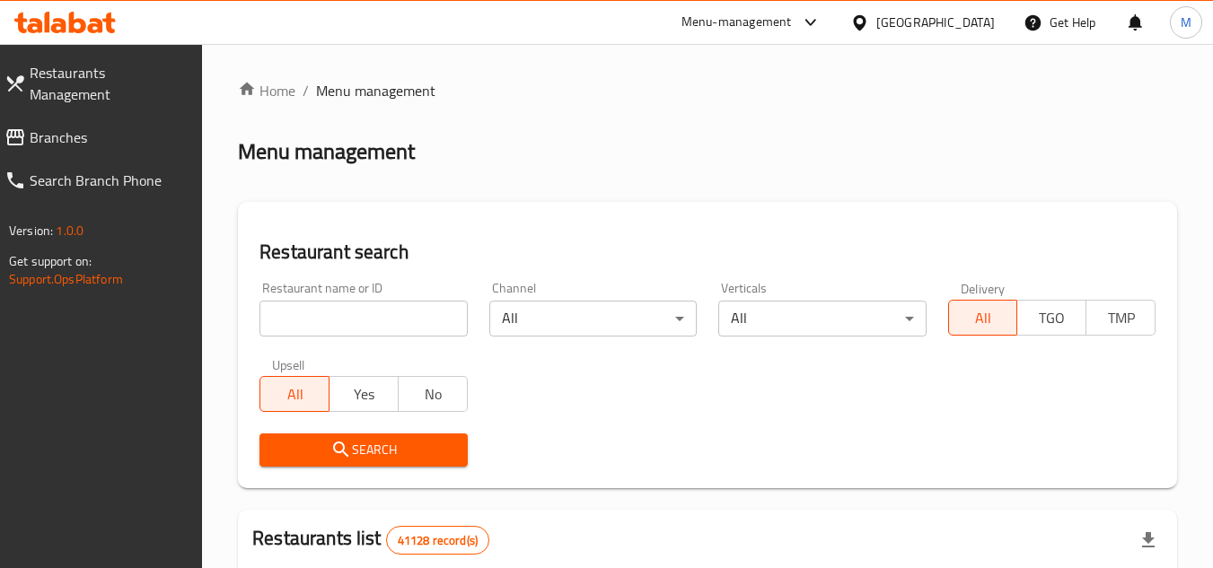
click at [424, 319] on input "search" at bounding box center [362, 319] width 207 height 36
paste input "702768"
type input "702768"
click button "Search" at bounding box center [362, 450] width 207 height 33
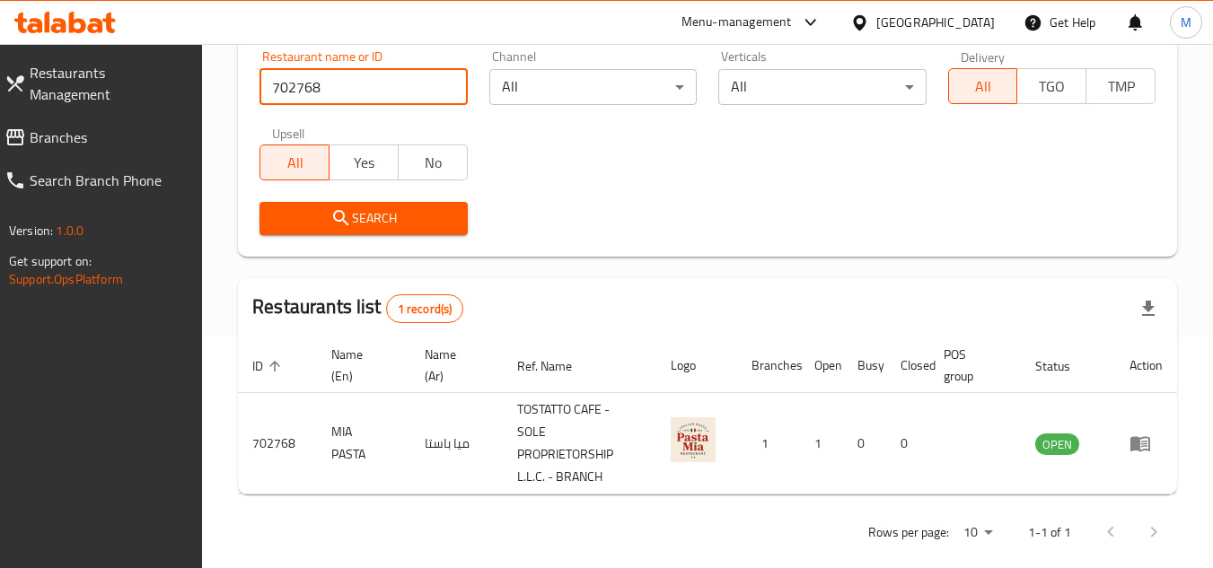
scroll to position [232, 0]
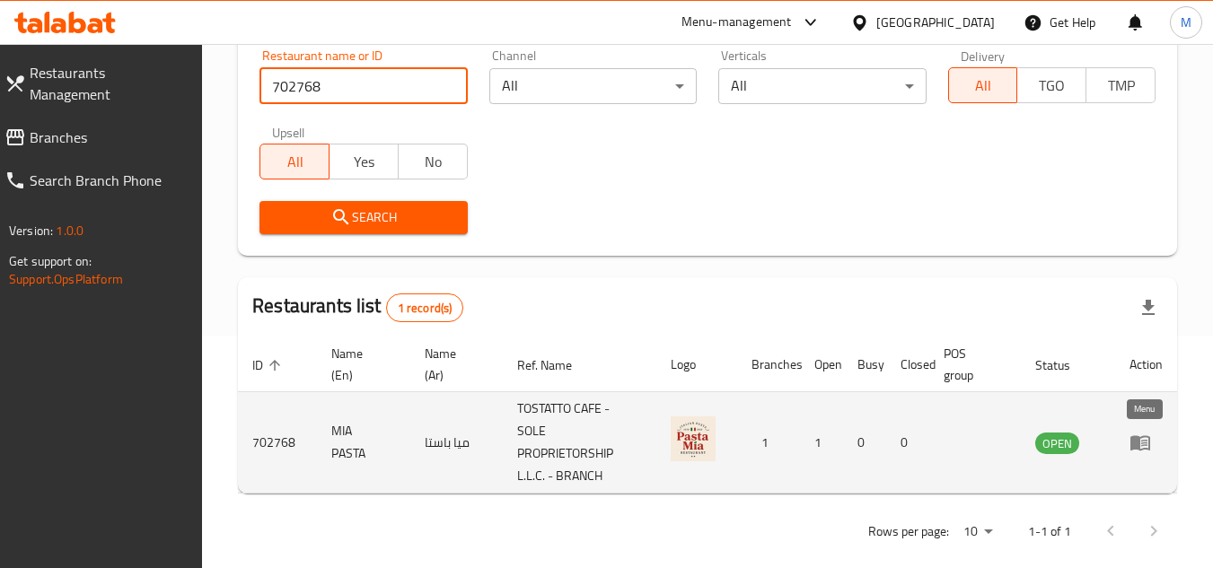
click at [1140, 441] on icon "enhanced table" at bounding box center [1140, 443] width 22 height 22
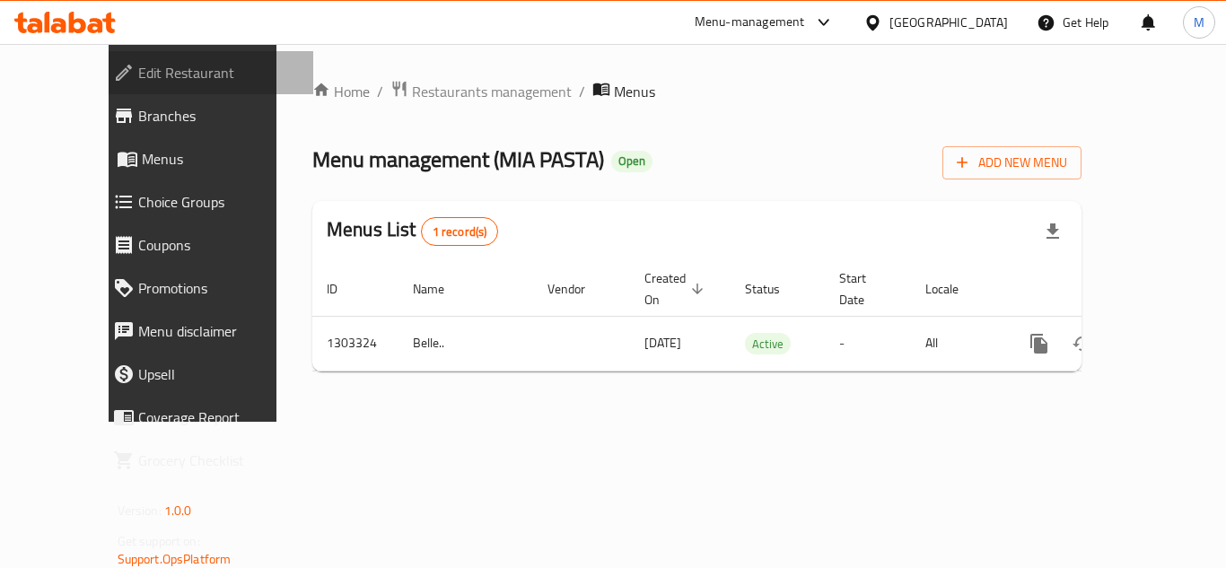
click at [157, 72] on span "Edit Restaurant" at bounding box center [218, 73] width 161 height 22
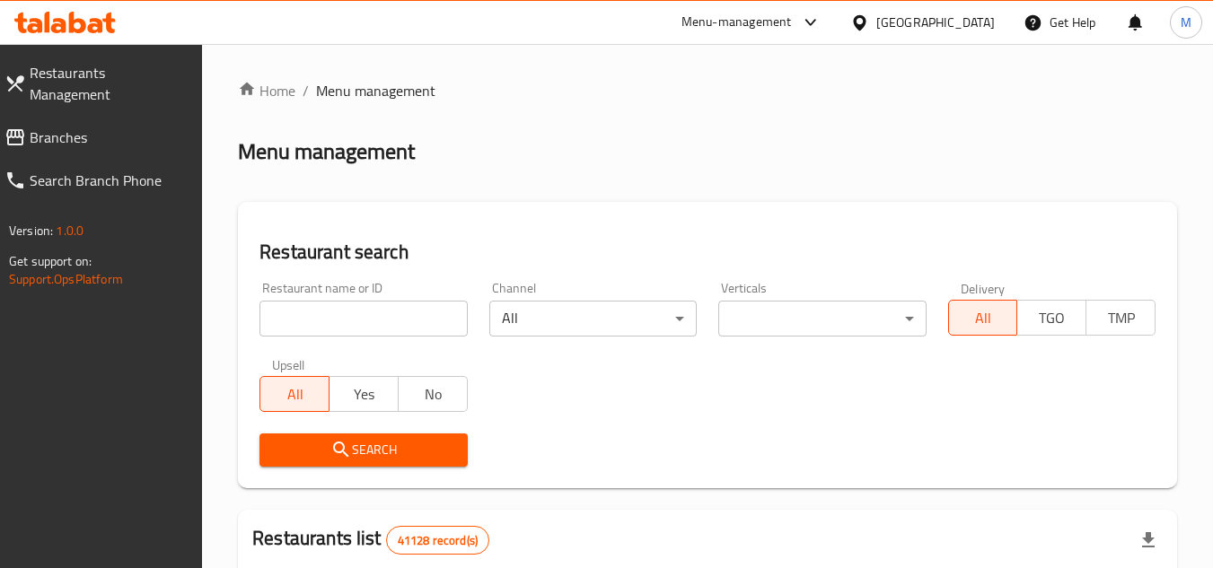
click at [418, 316] on input "search" at bounding box center [362, 319] width 207 height 36
paste input "SAJ WAY LEBENESE FO"
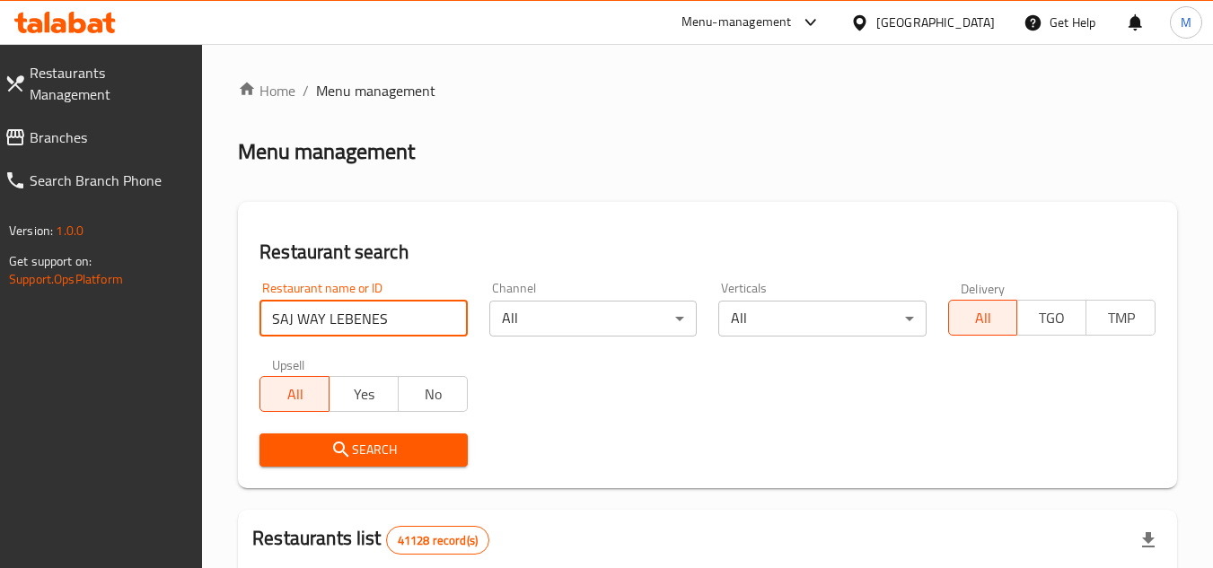
type input "SAJ WAY LEBENES"
click button "Search" at bounding box center [362, 450] width 207 height 33
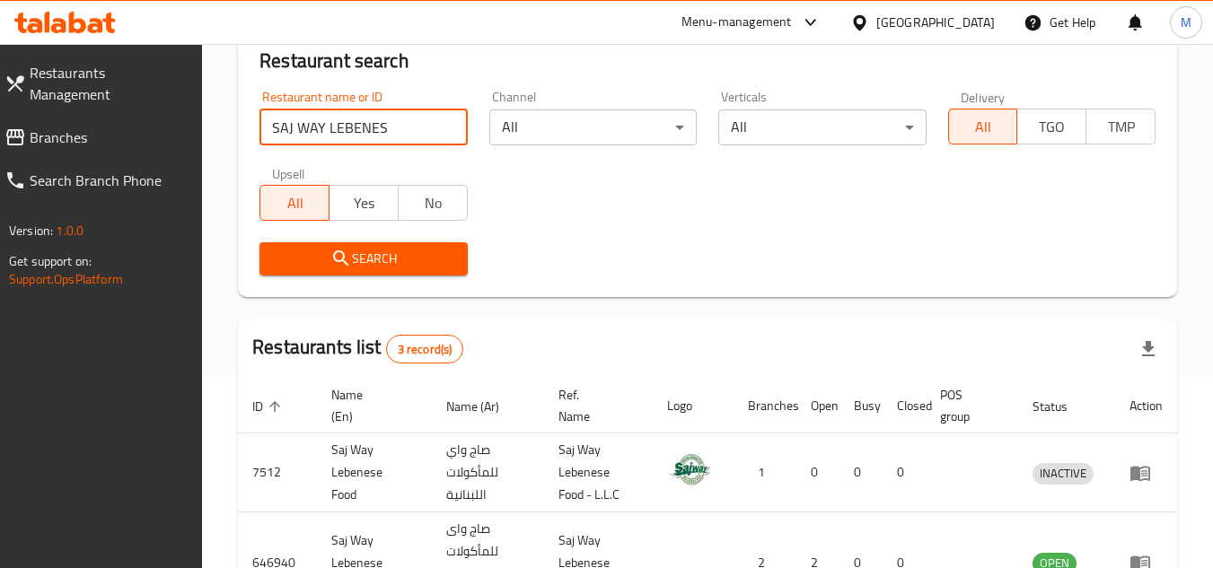
scroll to position [458, 0]
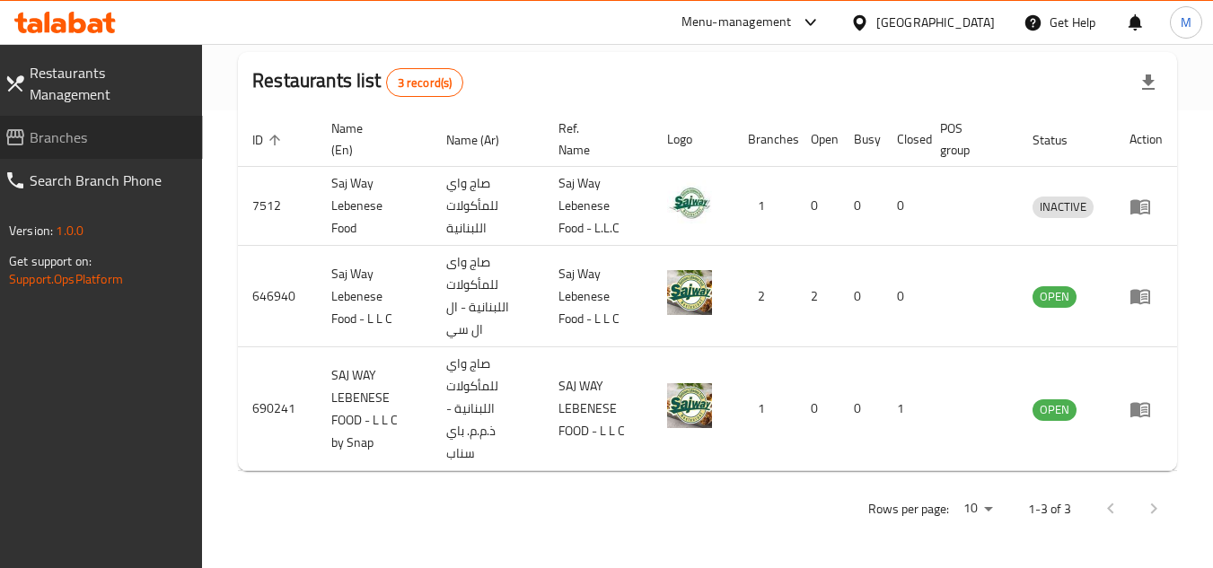
click at [101, 127] on span "Branches" at bounding box center [109, 138] width 159 height 22
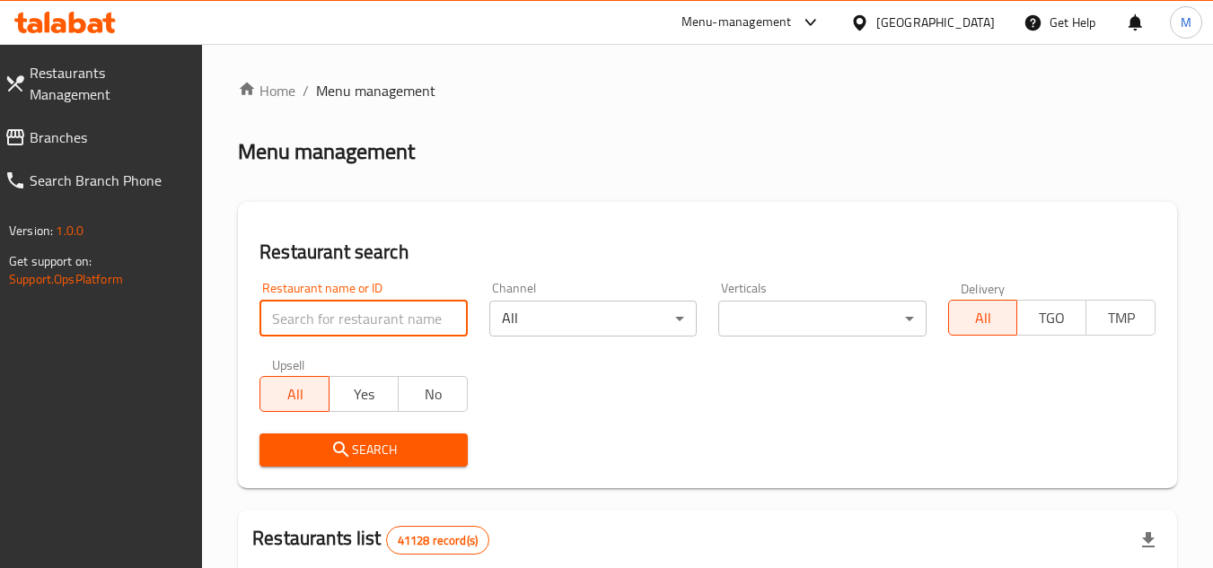
click at [414, 321] on input "search" at bounding box center [362, 319] width 207 height 36
paste input "646940"
type input "646940"
click button "Search" at bounding box center [362, 450] width 207 height 33
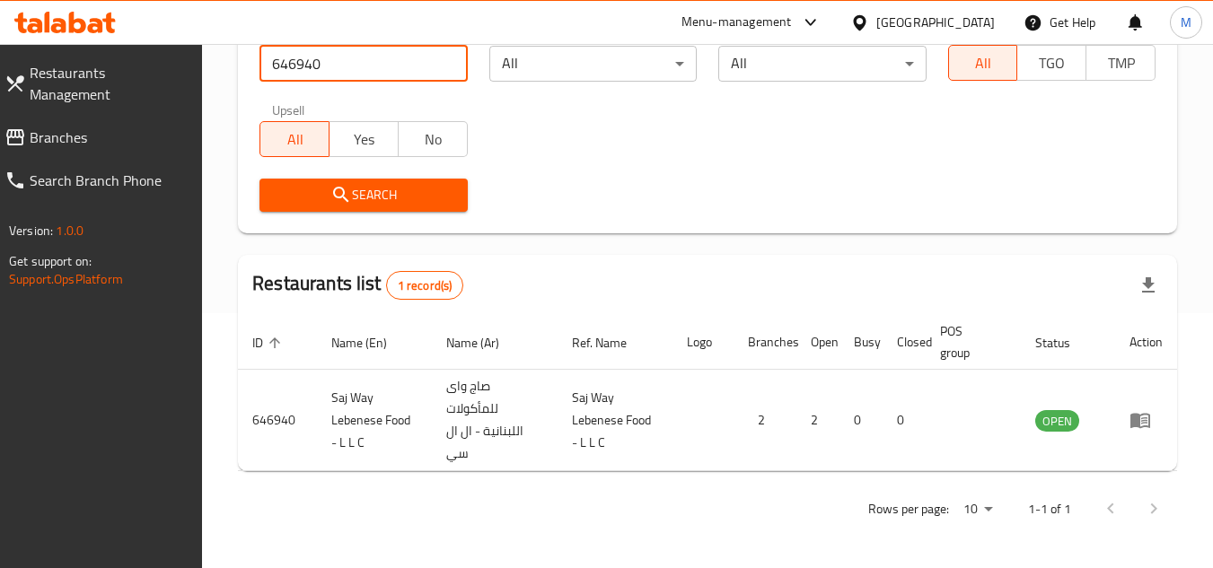
scroll to position [255, 0]
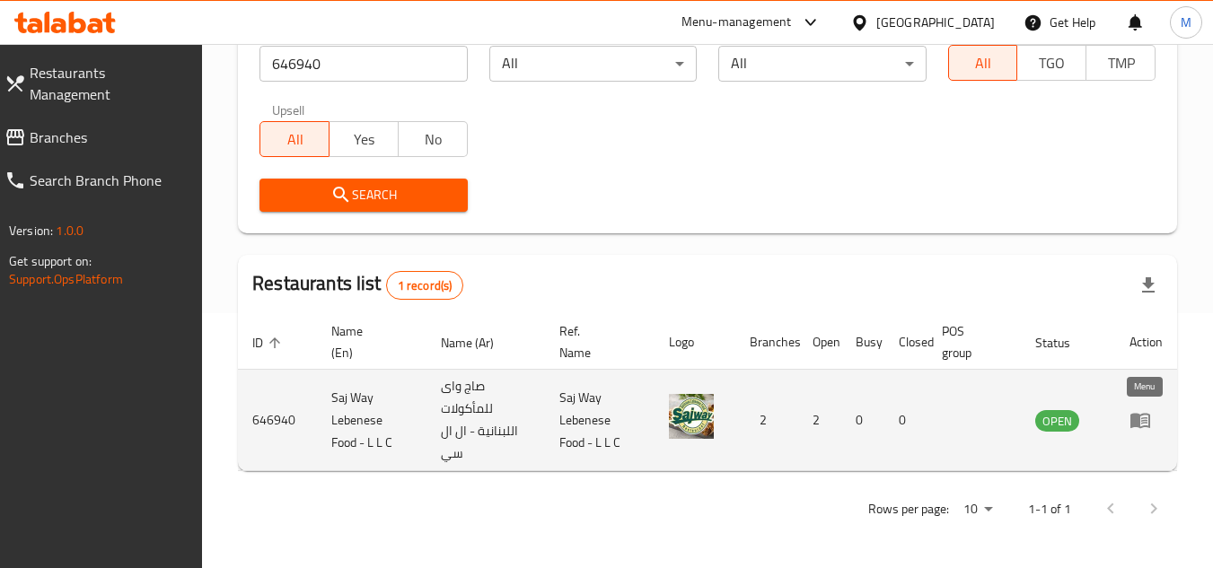
click at [1149, 419] on icon "enhanced table" at bounding box center [1140, 421] width 20 height 15
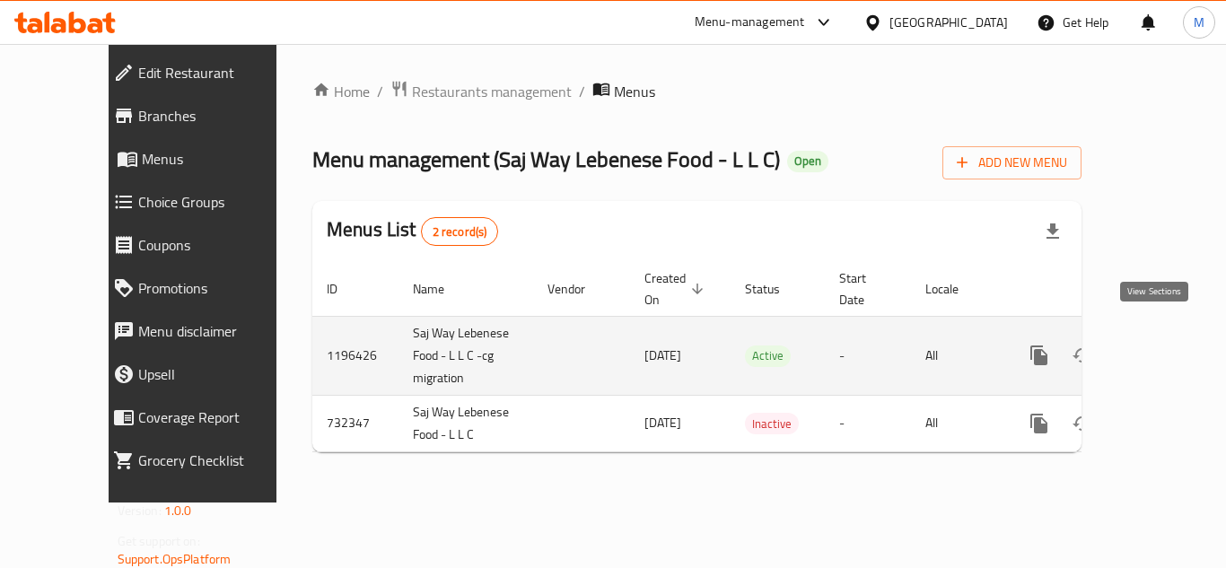
click at [1172, 334] on link "enhanced table" at bounding box center [1168, 355] width 43 height 43
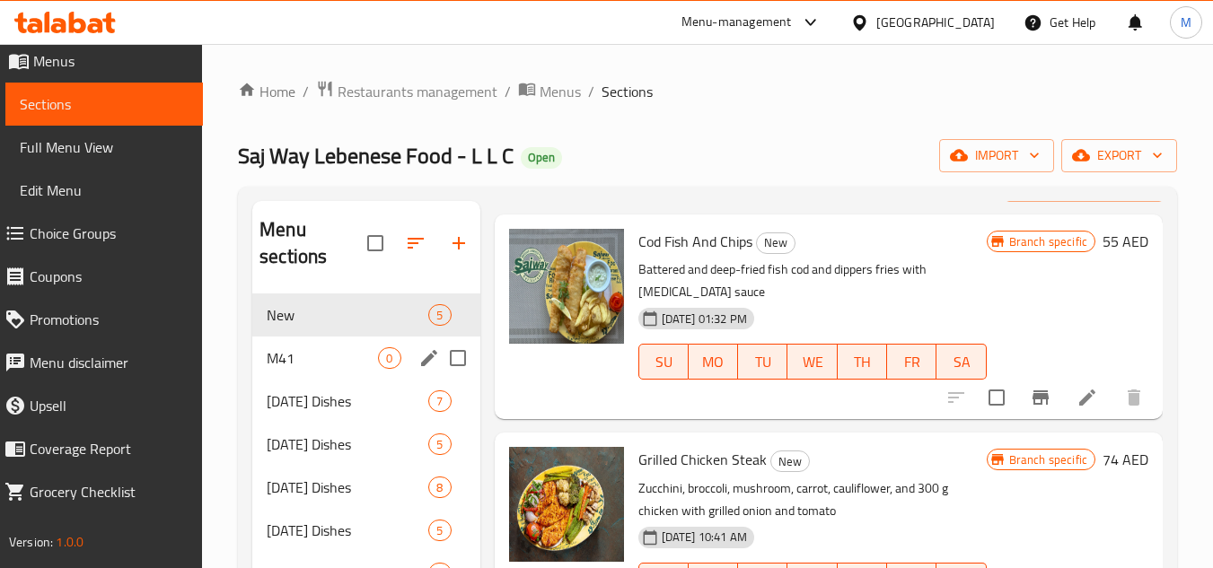
scroll to position [90, 0]
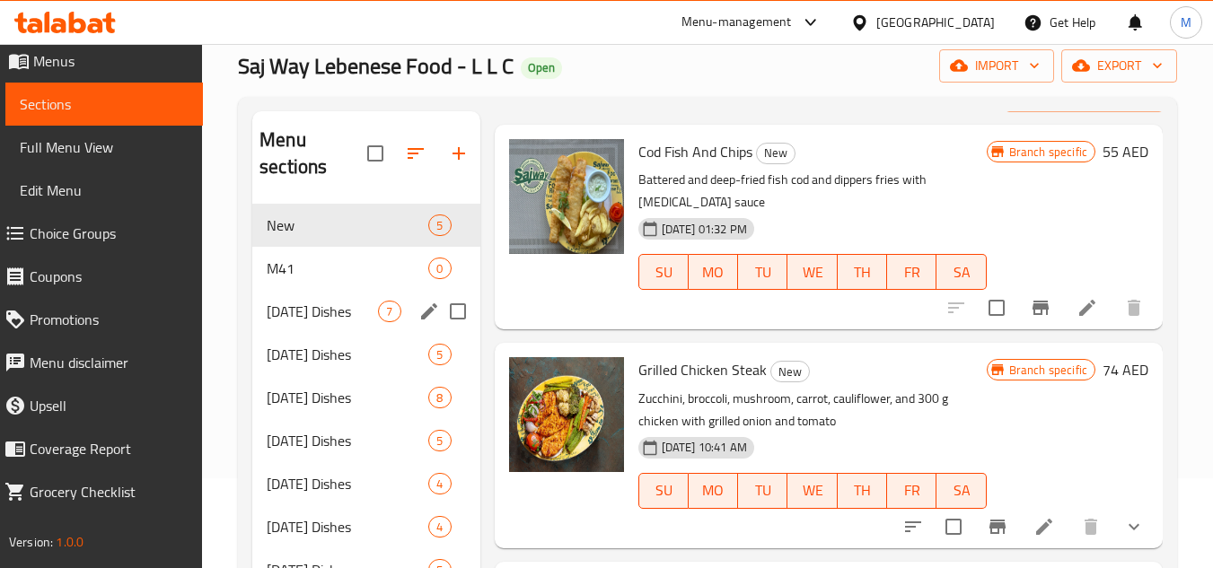
click at [311, 322] on div "Monday Dishes 7" at bounding box center [365, 311] width 227 height 43
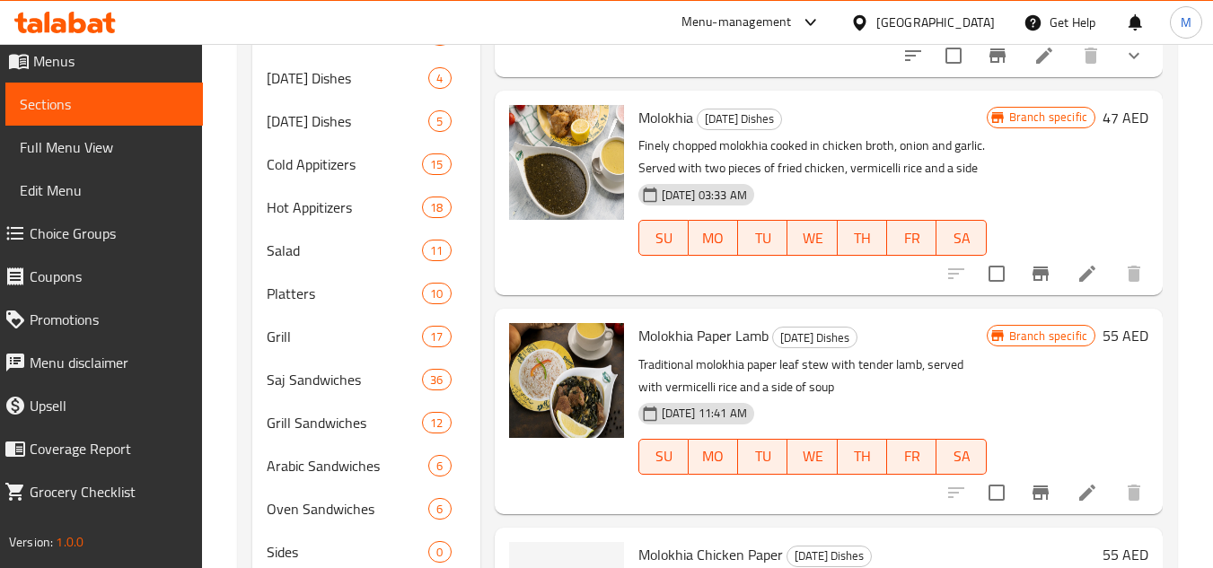
scroll to position [731, 0]
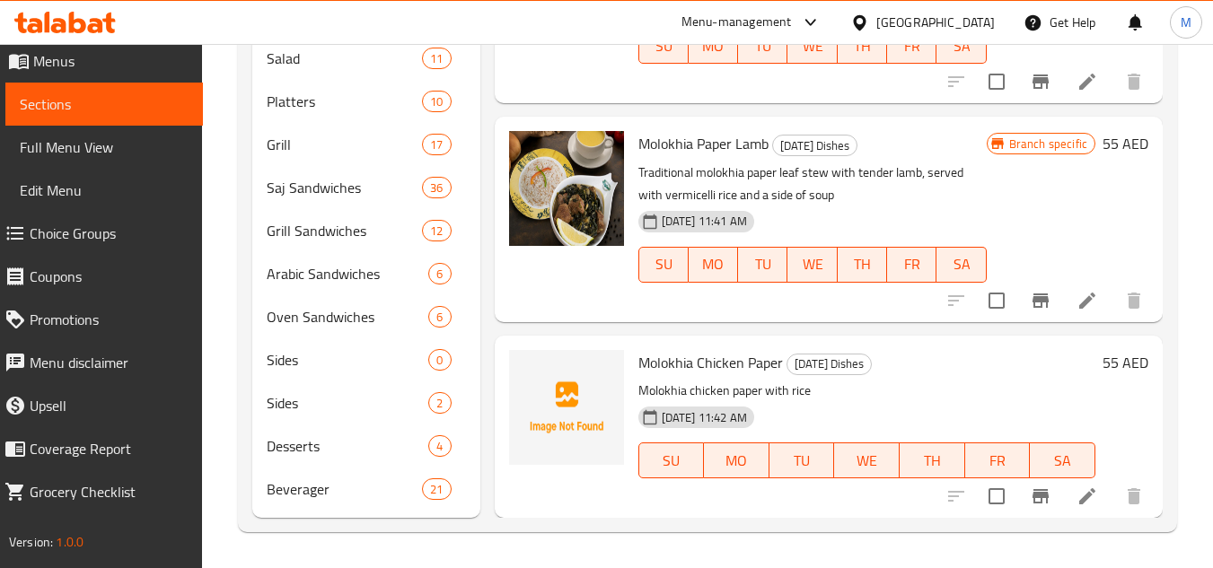
click at [100, 21] on icon at bounding box center [95, 25] width 15 height 15
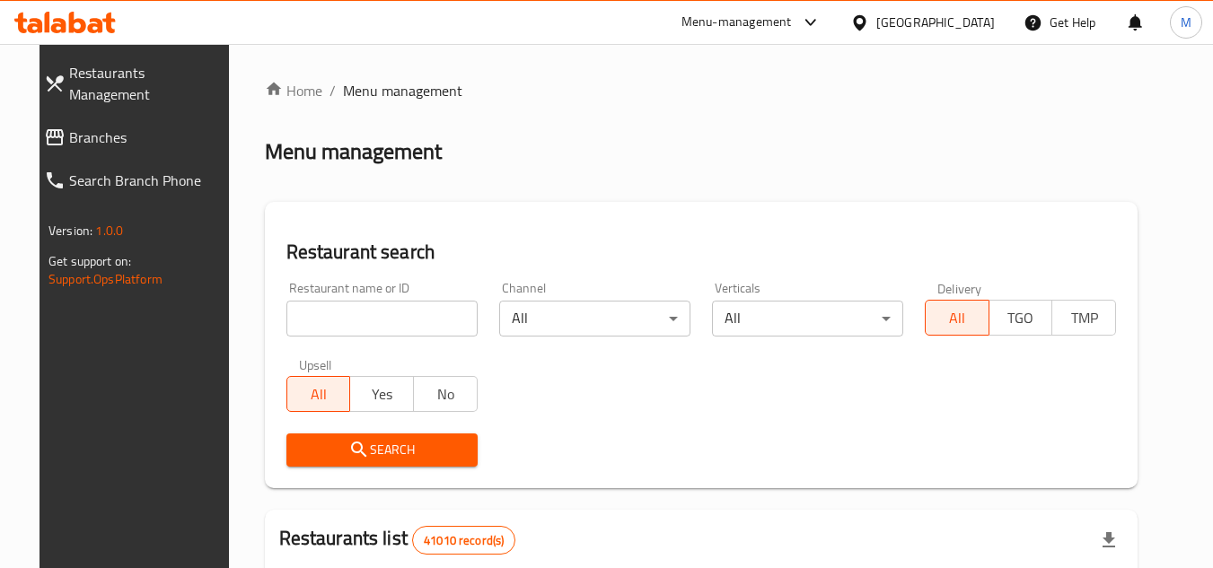
scroll to position [1, 0]
click at [422, 312] on input "search" at bounding box center [381, 318] width 191 height 36
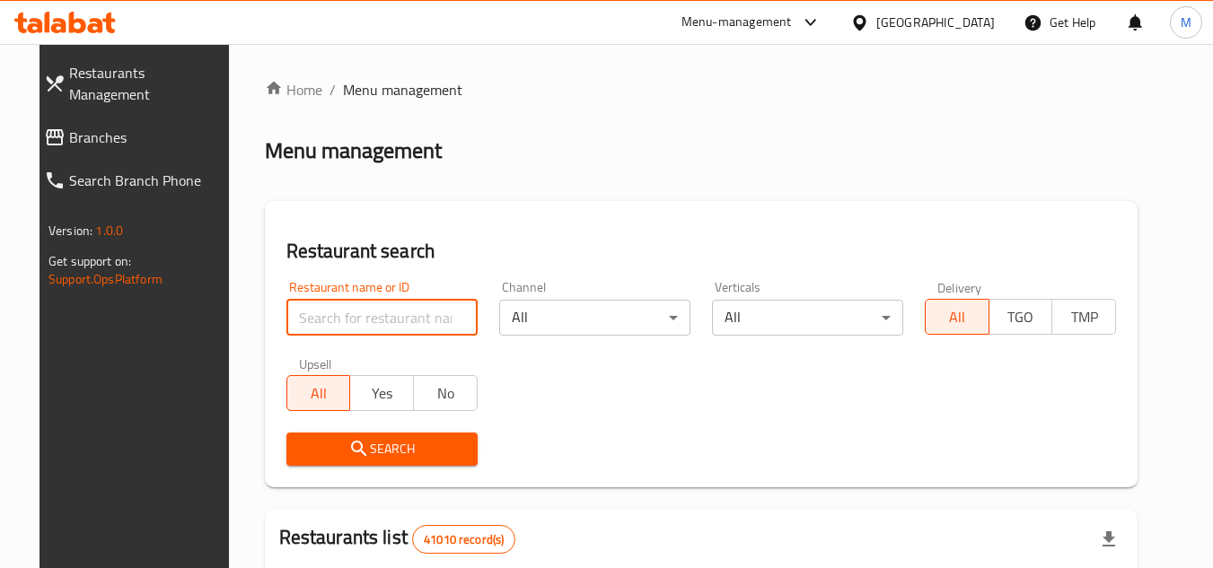
paste input "629385"
type input "629385"
click button "Search" at bounding box center [381, 449] width 191 height 33
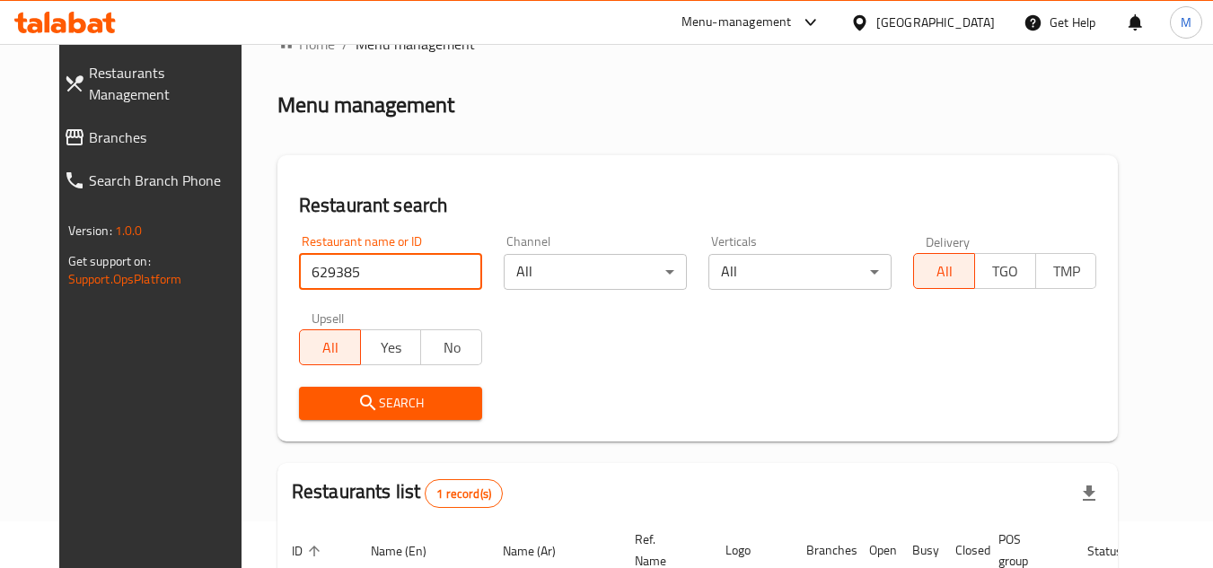
scroll to position [0, 0]
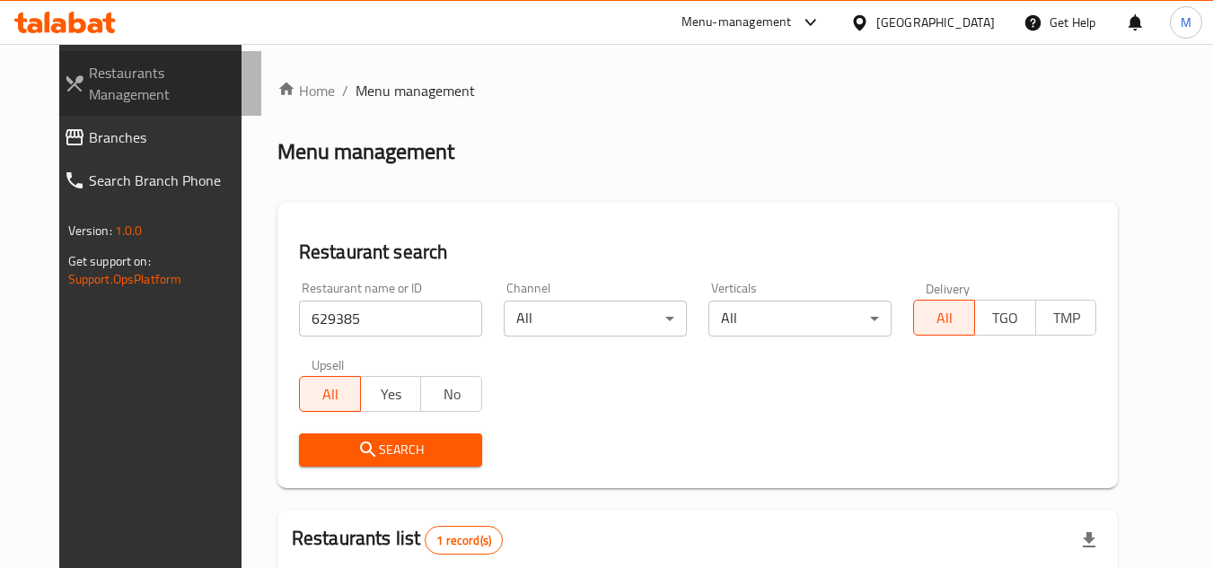
click at [142, 74] on span "Restaurants Management" at bounding box center [168, 83] width 159 height 43
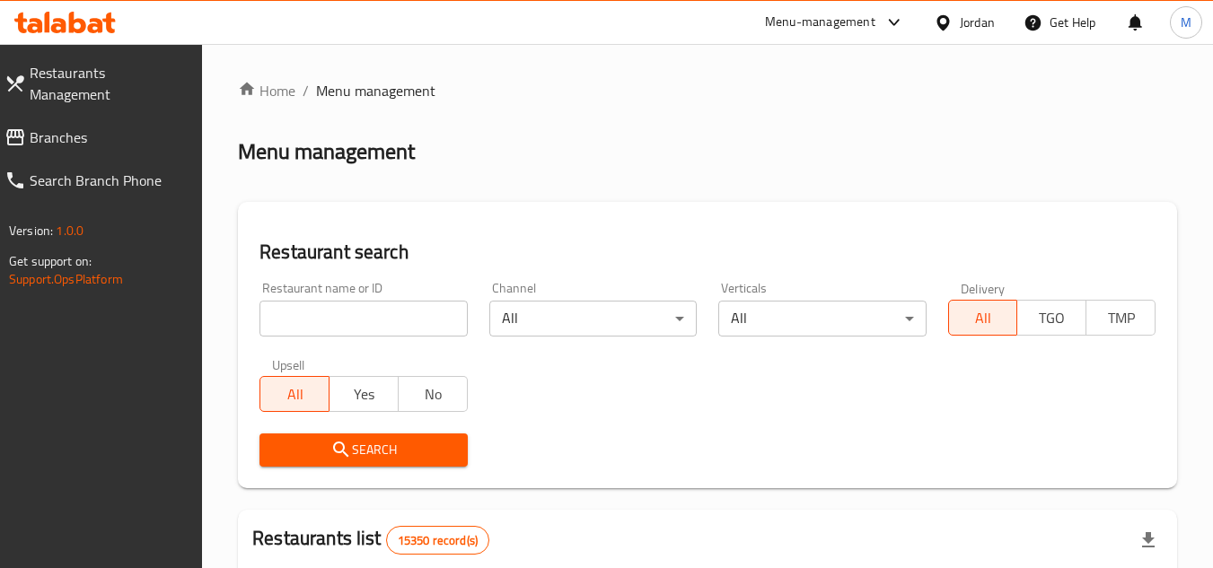
click at [420, 316] on input "search" at bounding box center [362, 319] width 207 height 36
click at [125, 127] on span "Branches" at bounding box center [109, 138] width 159 height 22
click at [108, 27] on icon at bounding box center [108, 23] width 13 height 21
click at [410, 308] on input "search" at bounding box center [362, 319] width 207 height 36
paste input "696495"
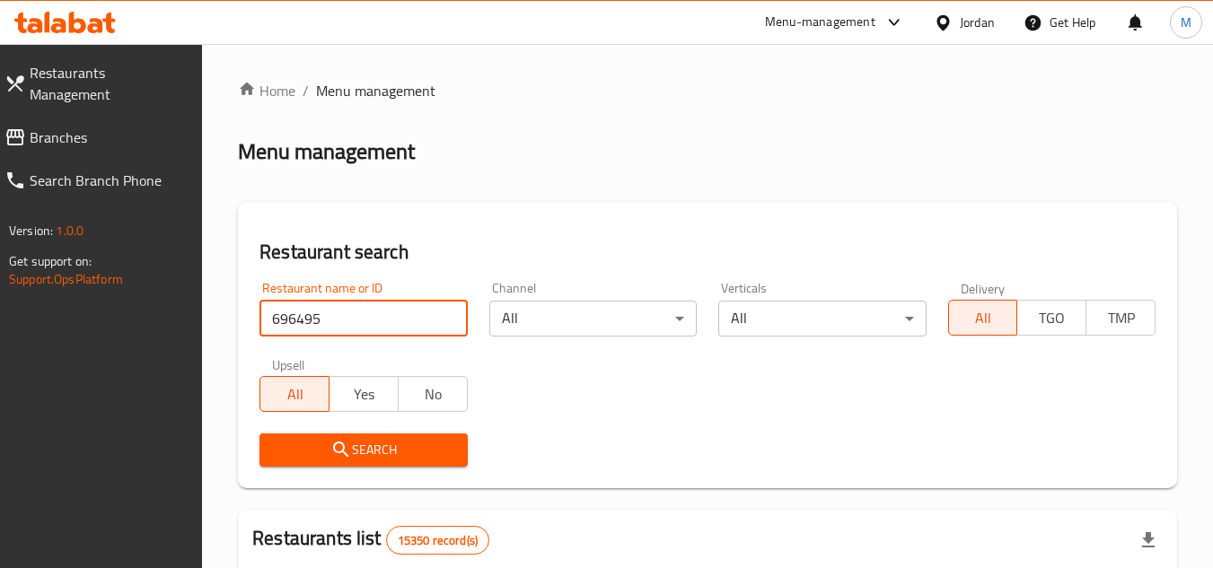
type input "696495"
click button "Search" at bounding box center [362, 450] width 207 height 33
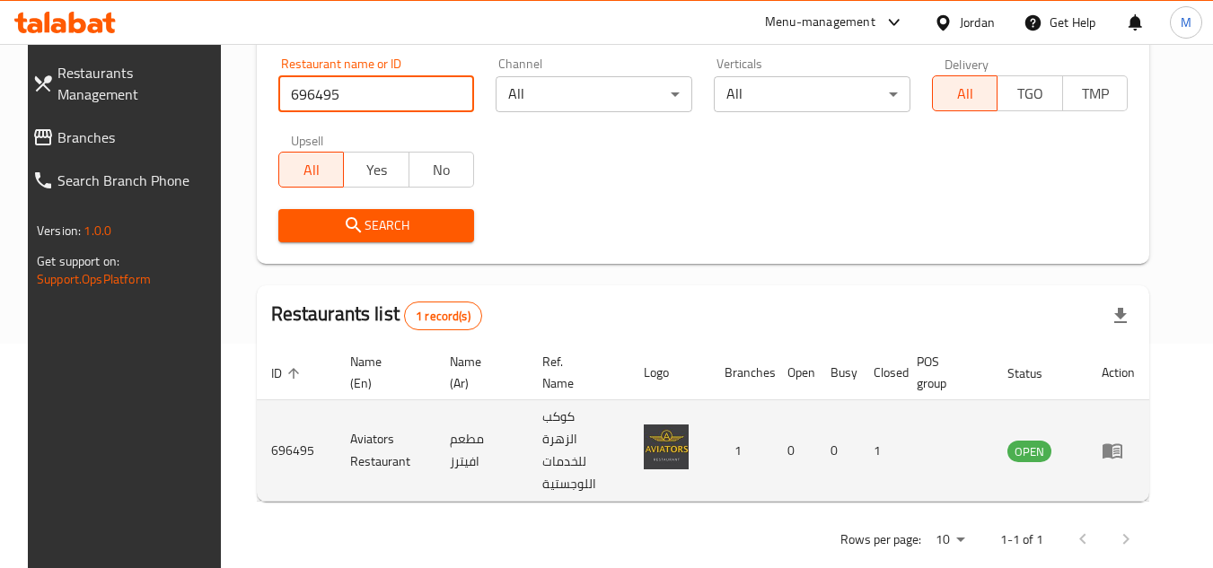
scroll to position [232, 0]
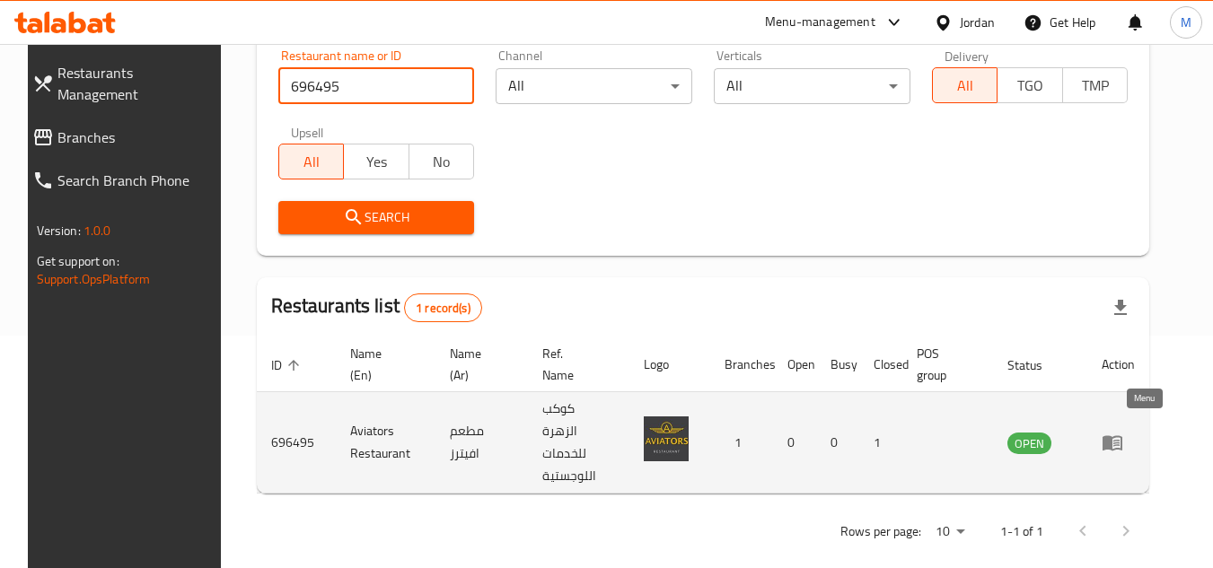
click at [1122, 436] on icon "enhanced table" at bounding box center [1112, 443] width 20 height 15
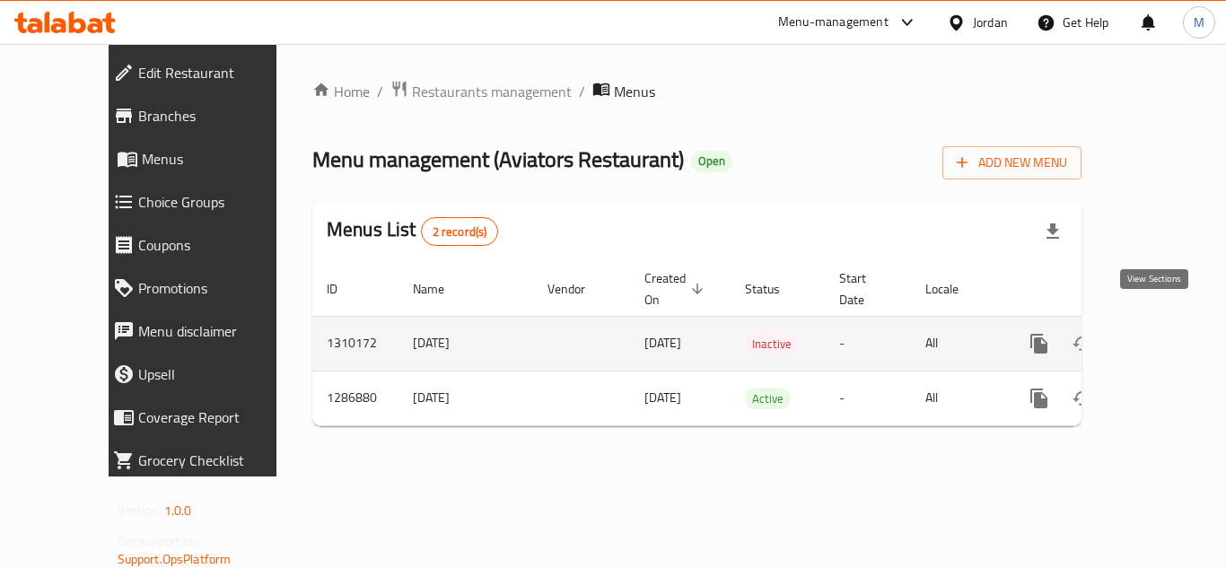
click at [1158, 333] on icon "enhanced table" at bounding box center [1169, 344] width 22 height 22
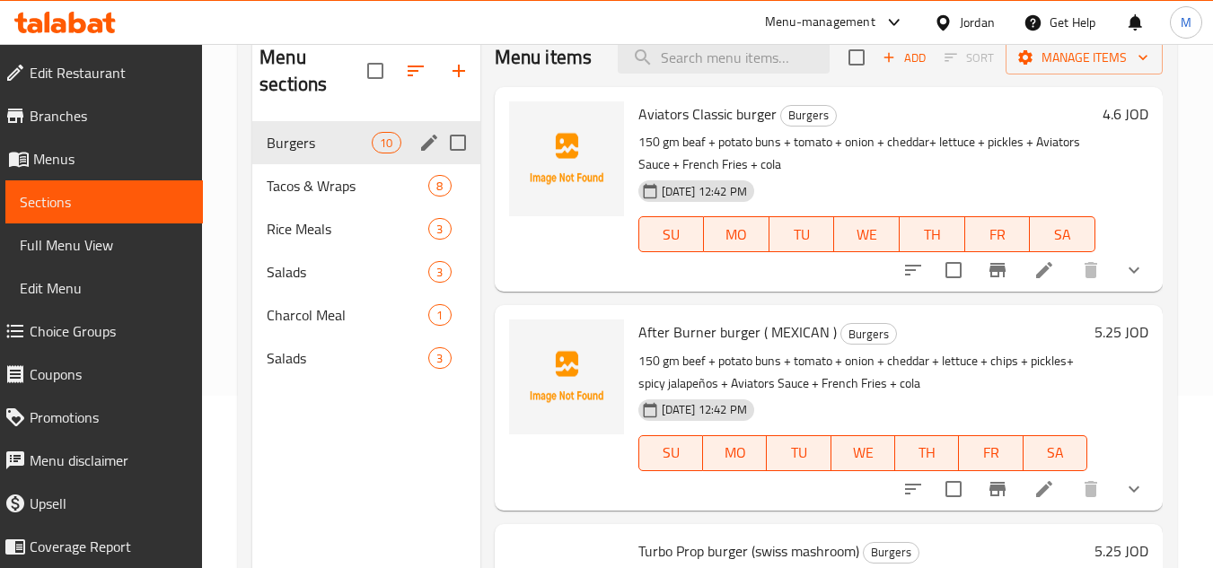
scroll to position [180, 0]
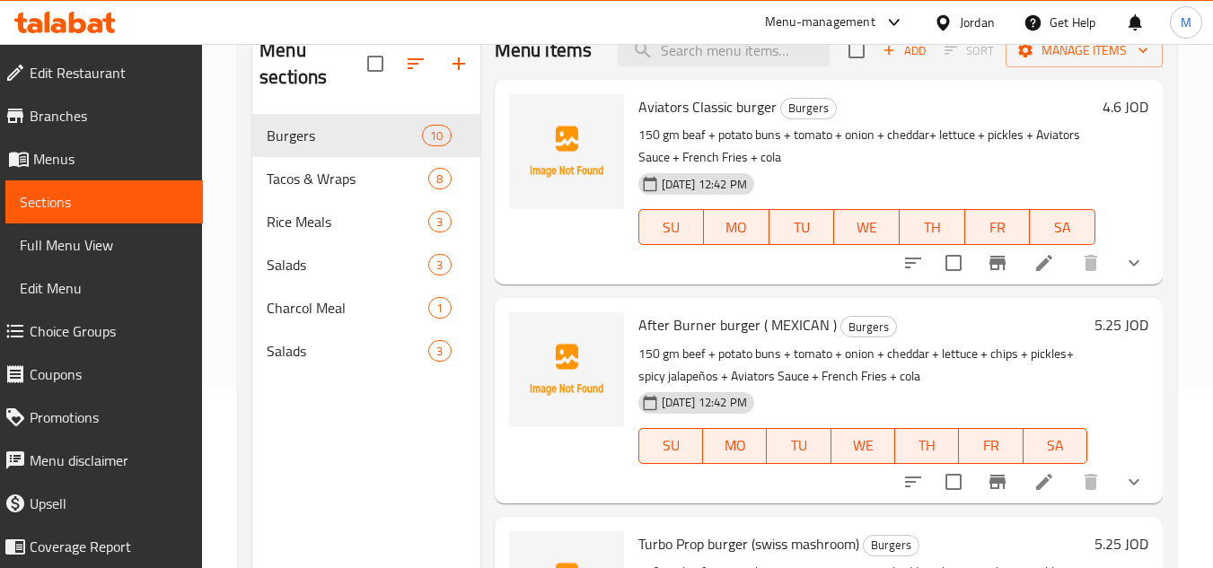
click at [83, 23] on icon at bounding box center [77, 23] width 17 height 22
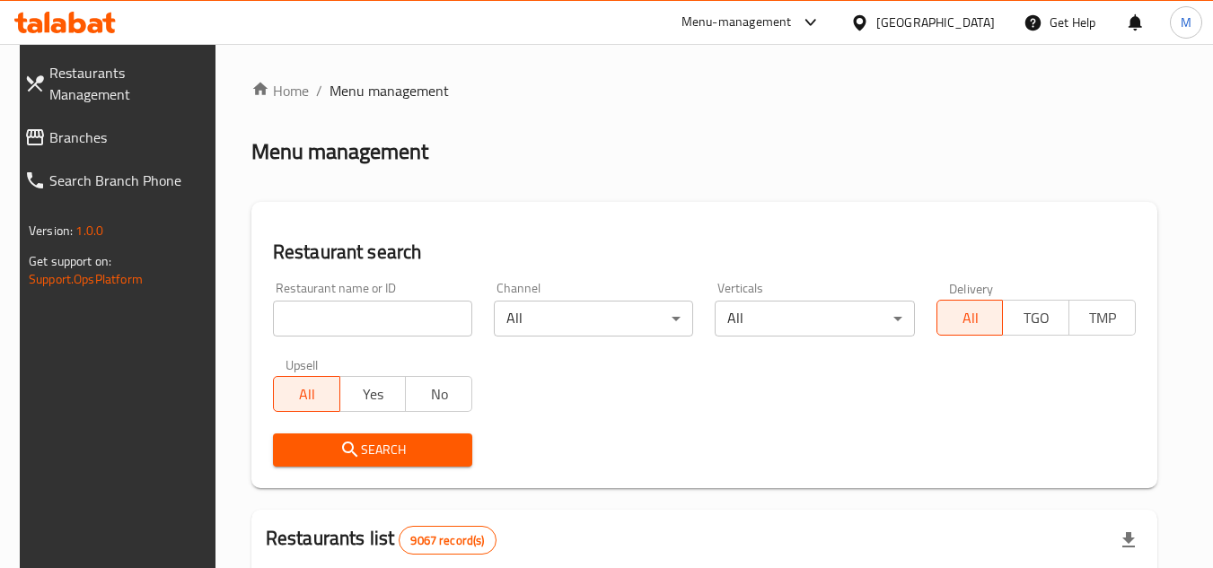
click at [551, 213] on div "Restaurant search Restaurant name or ID Restaurant name or ID Channel All ​ Ver…" at bounding box center [704, 345] width 906 height 286
click at [329, 310] on input "search" at bounding box center [372, 319] width 199 height 36
paste input "703031"
type input "703031"
click button "Search" at bounding box center [372, 450] width 199 height 33
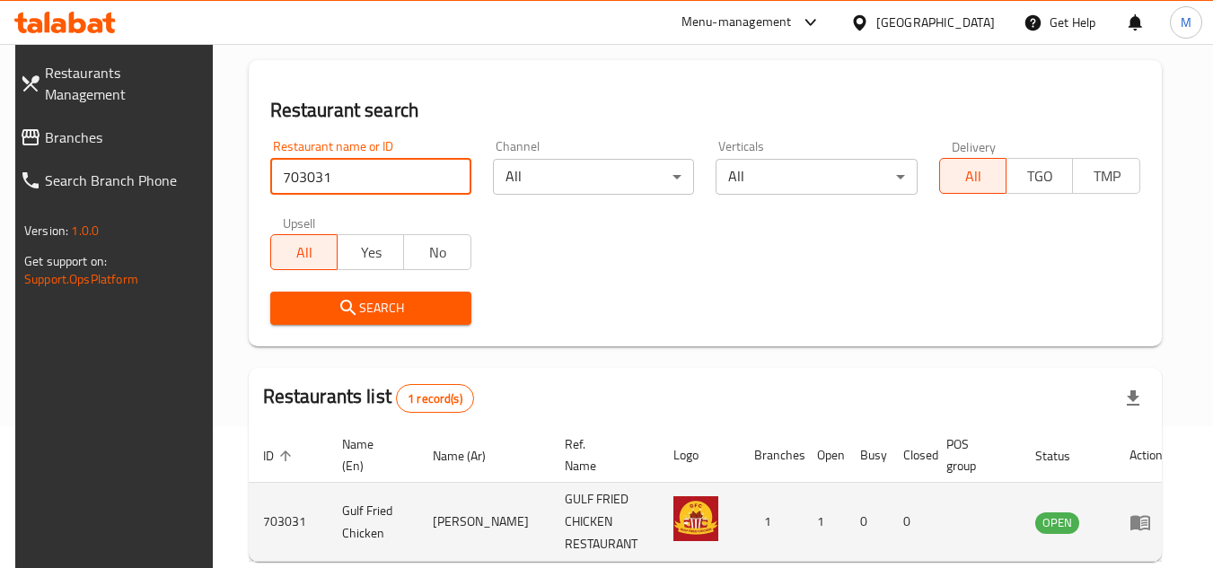
scroll to position [232, 0]
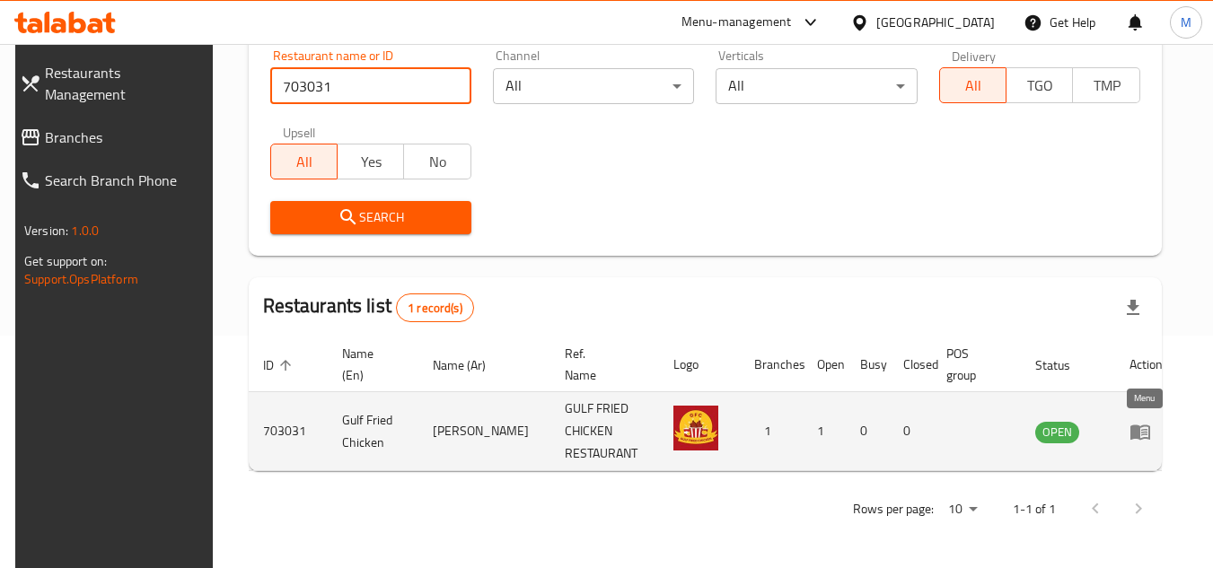
click at [1149, 432] on icon "enhanced table" at bounding box center [1140, 432] width 20 height 15
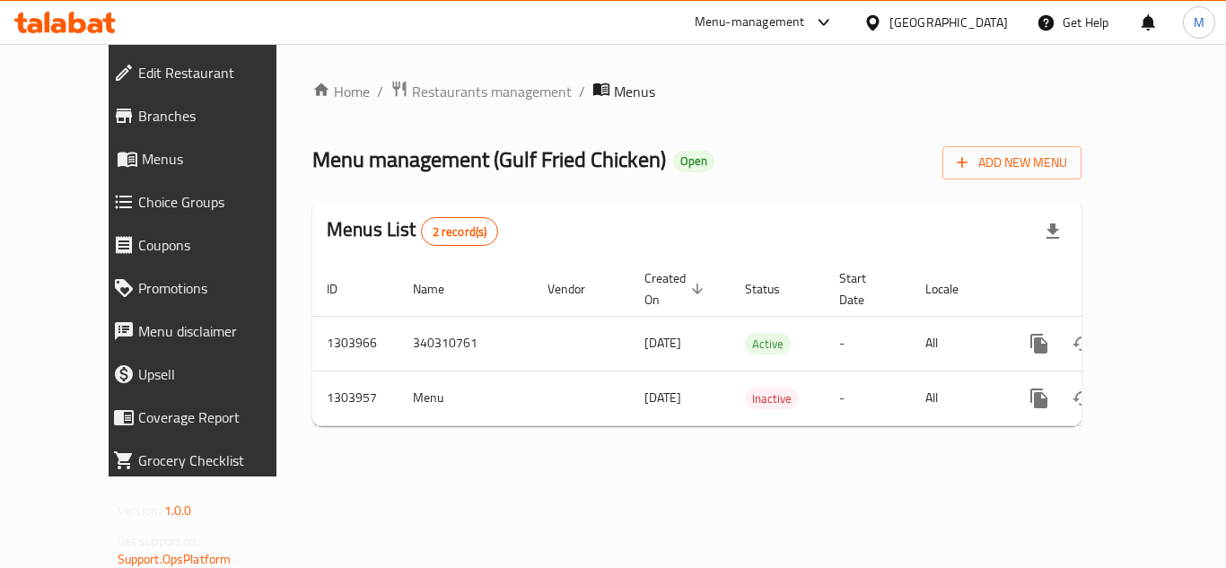
click at [138, 70] on span "Edit Restaurant" at bounding box center [218, 73] width 161 height 22
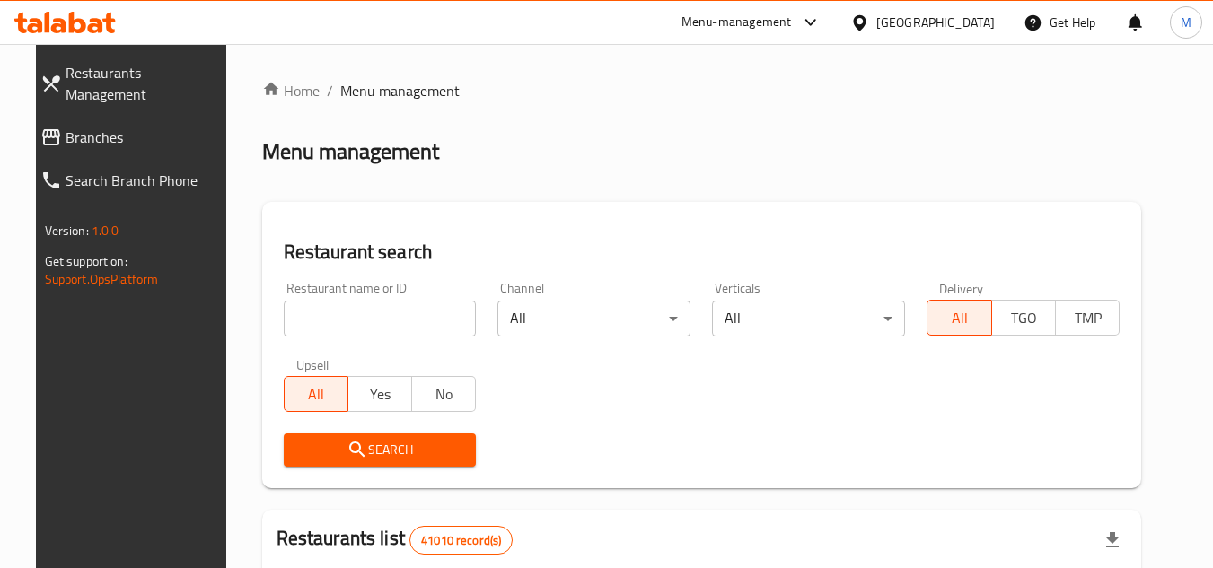
click at [416, 313] on input "search" at bounding box center [380, 319] width 193 height 36
paste input "610761"
type input "610761"
click button "Search" at bounding box center [380, 450] width 193 height 33
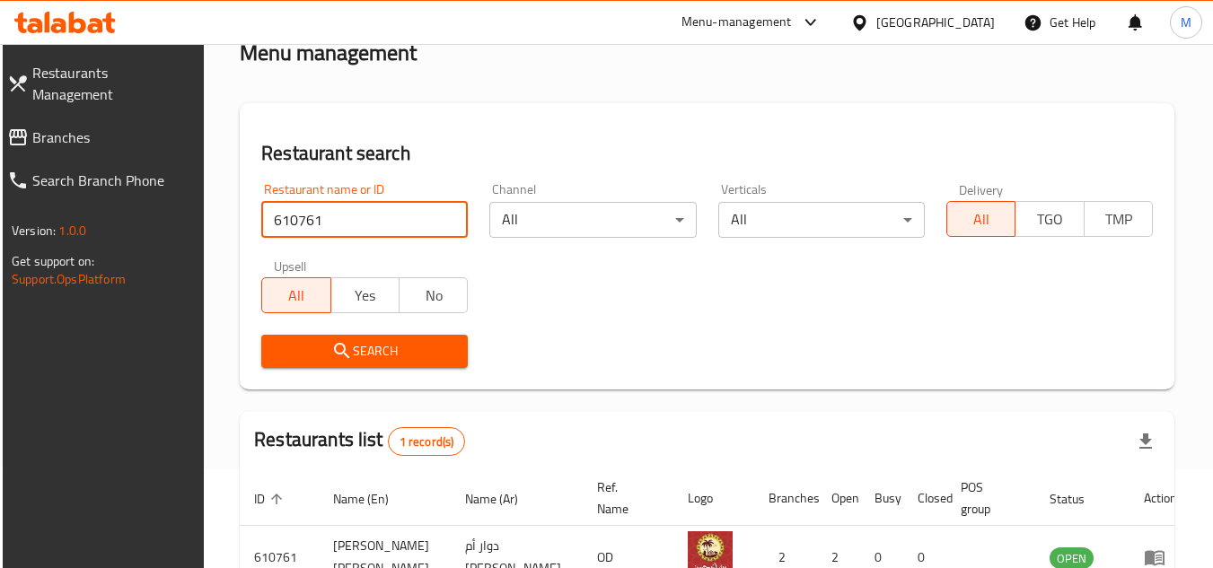
scroll to position [217, 0]
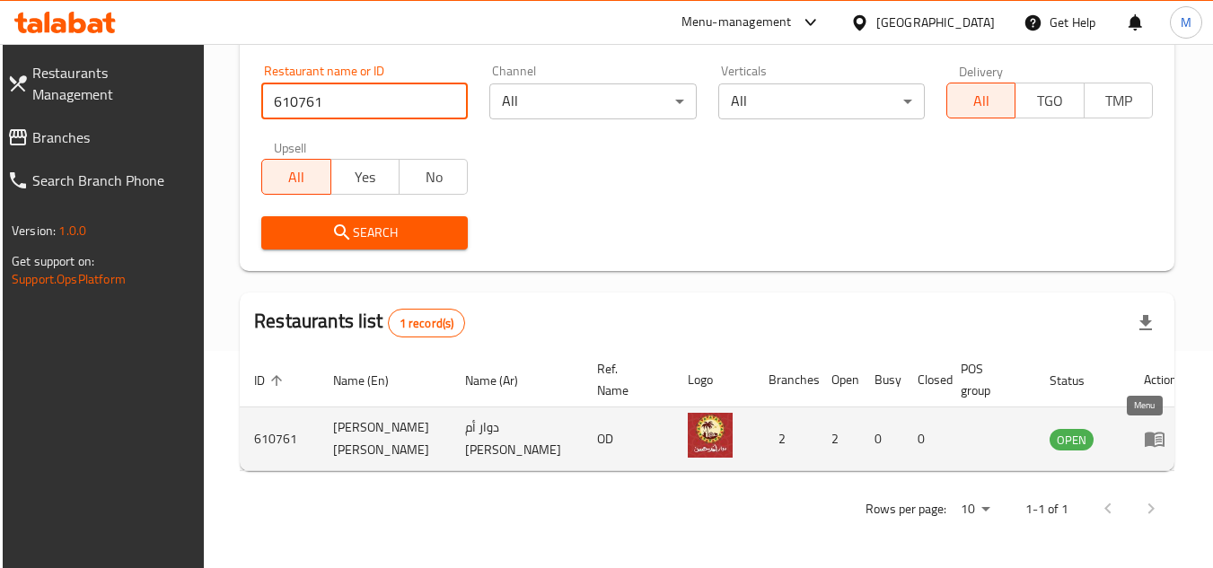
click at [1147, 438] on icon "enhanced table" at bounding box center [1155, 439] width 22 height 22
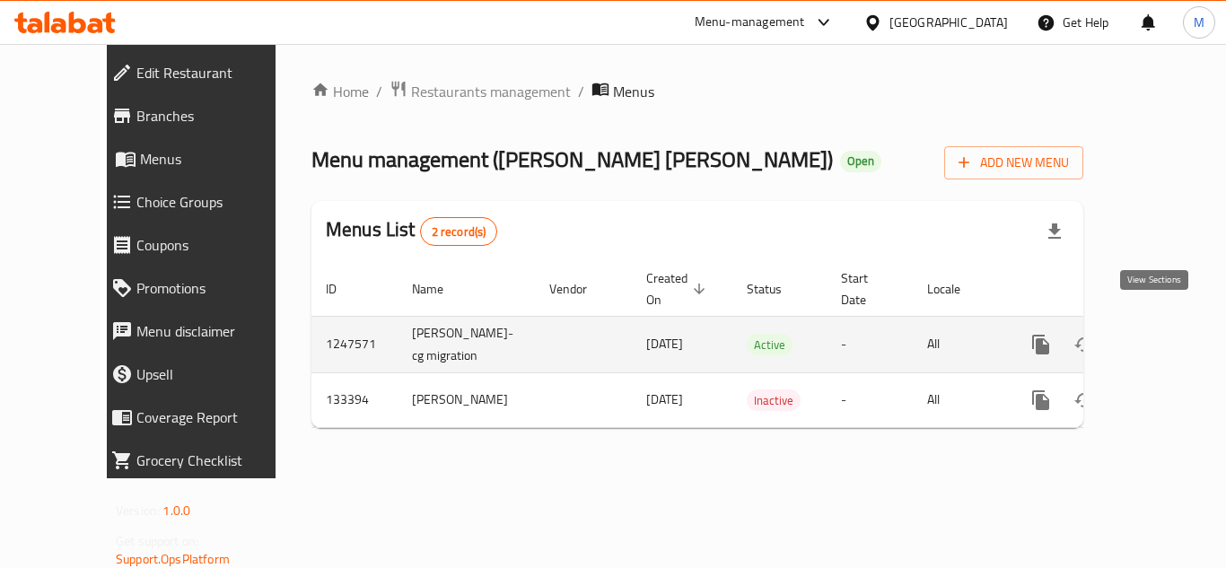
click at [1161, 334] on icon "enhanced table" at bounding box center [1171, 345] width 22 height 22
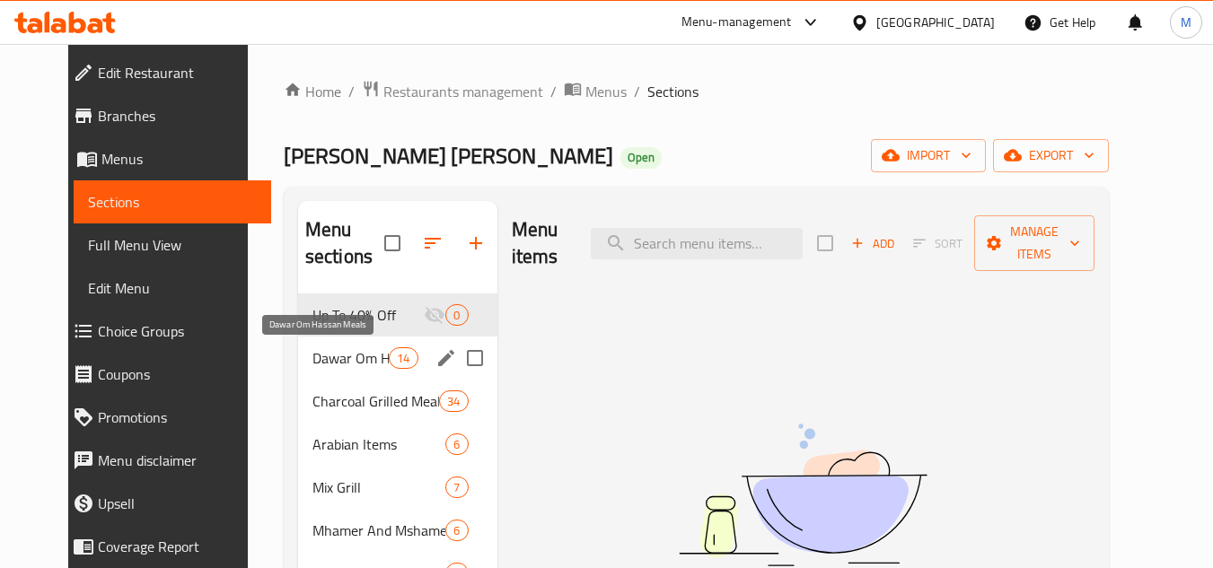
click at [315, 362] on span "Dawar Om Hassan Meals" at bounding box center [350, 358] width 76 height 22
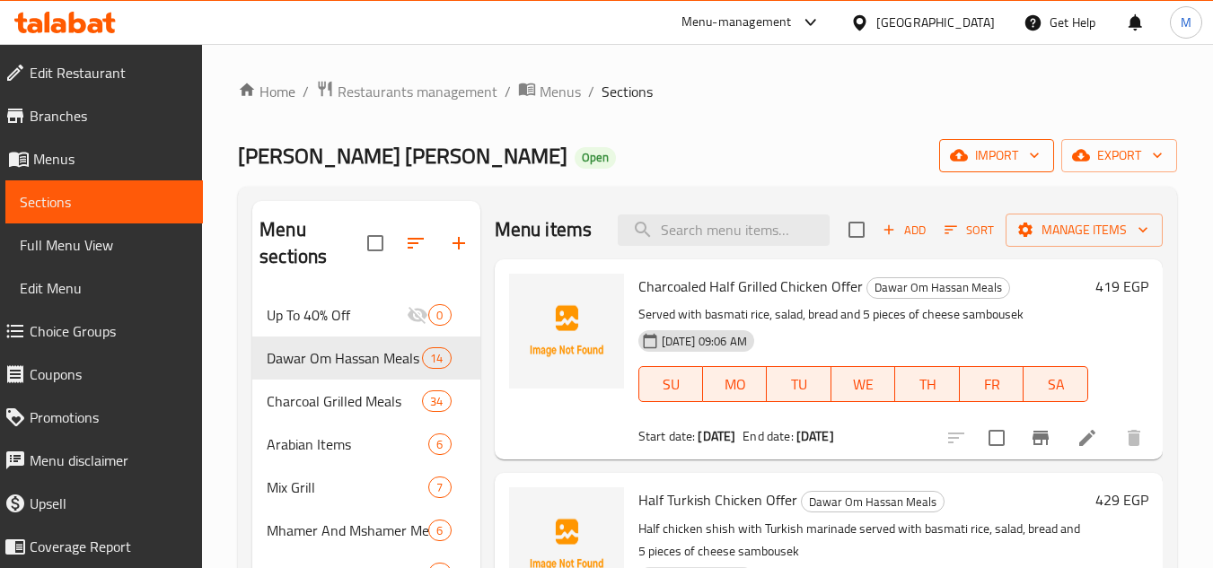
click at [1032, 153] on icon "button" at bounding box center [1034, 155] width 18 height 18
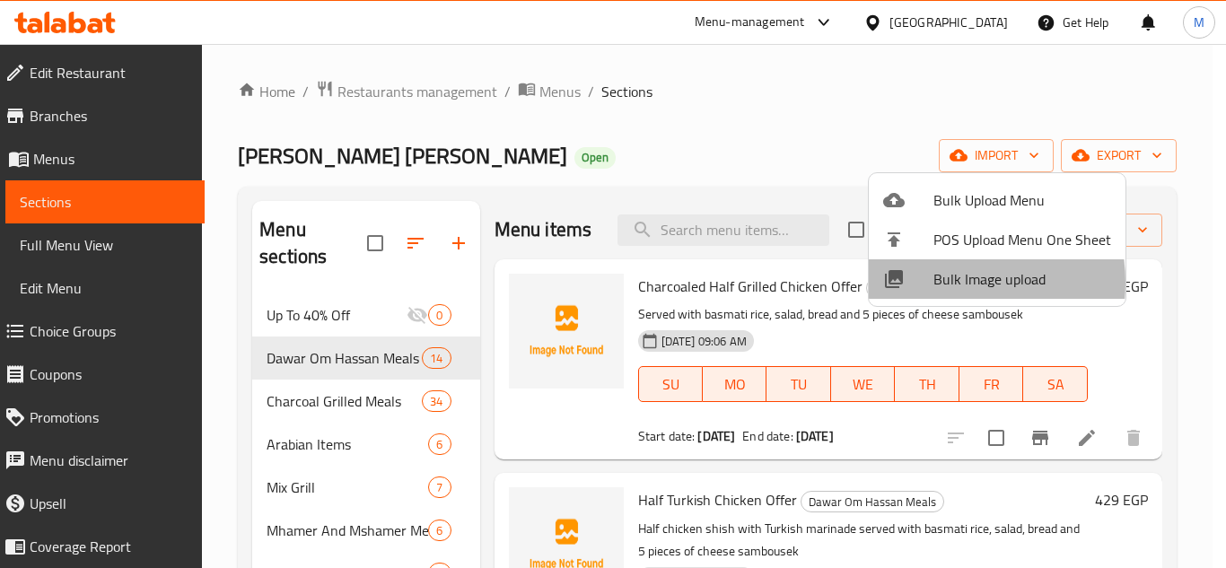
click at [941, 282] on span "Bulk Image upload" at bounding box center [1023, 279] width 178 height 22
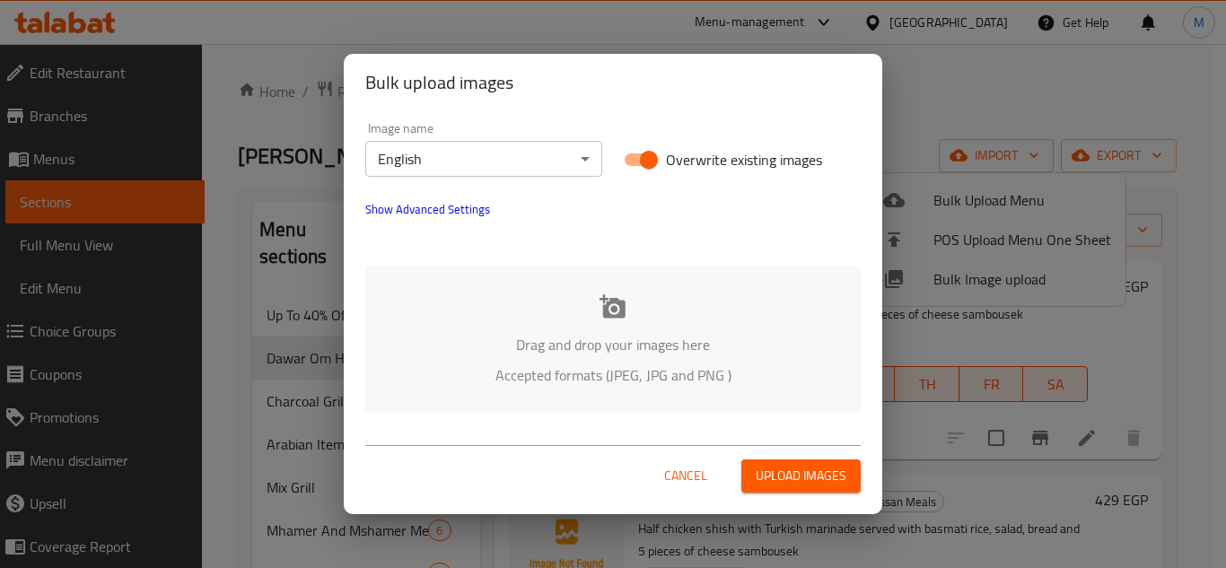
click at [583, 148] on body "​ Menu-management Egypt Get Help M Edit Restaurant Branches Menus Sections Full…" at bounding box center [613, 306] width 1226 height 524
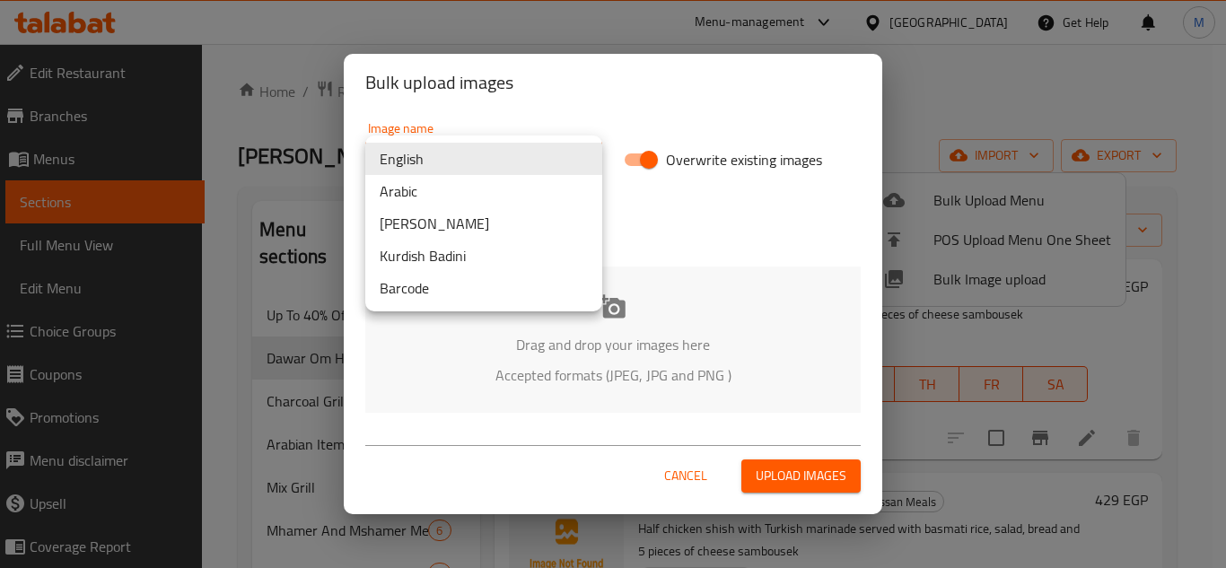
click at [443, 194] on li "Arabic" at bounding box center [483, 191] width 237 height 32
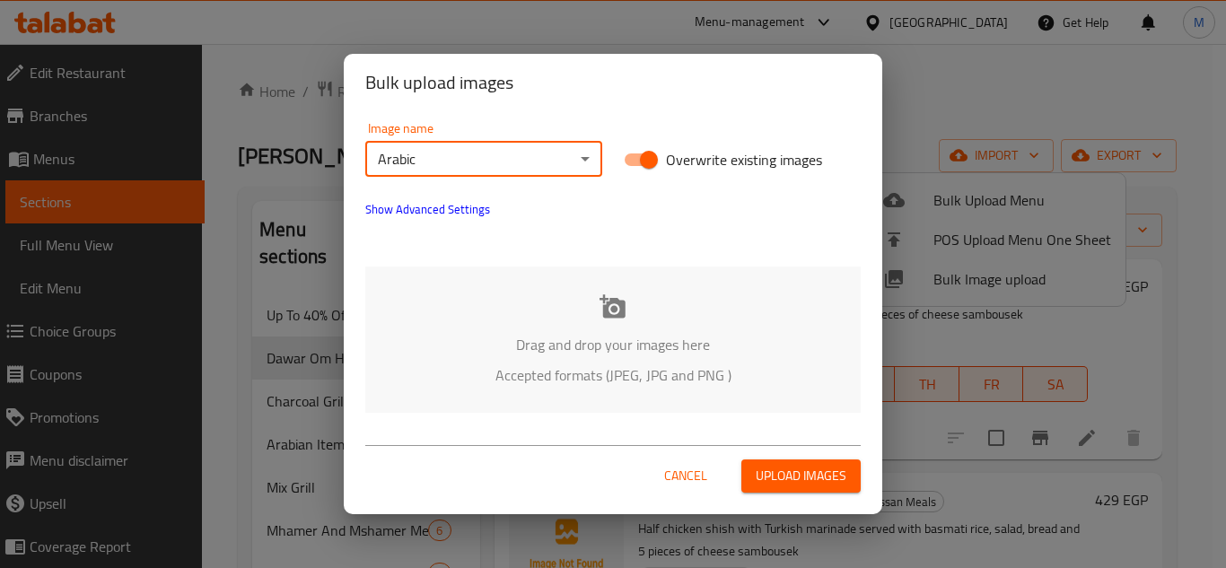
click at [505, 311] on div "Drag and drop your images here Accepted formats (JPEG, JPG and PNG )" at bounding box center [612, 340] width 495 height 146
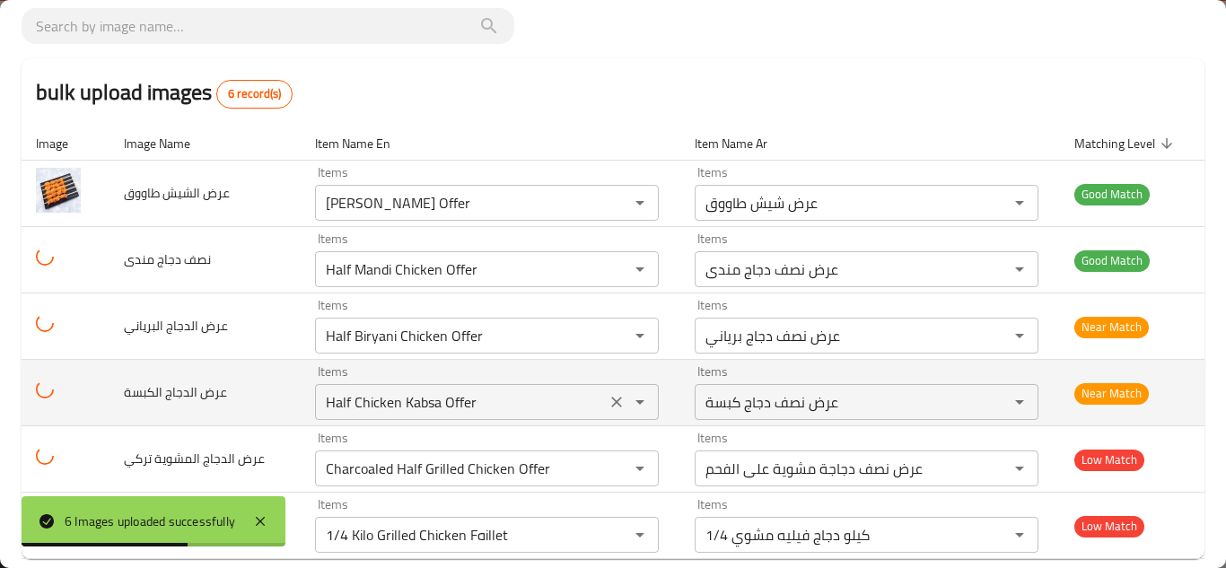
scroll to position [141, 0]
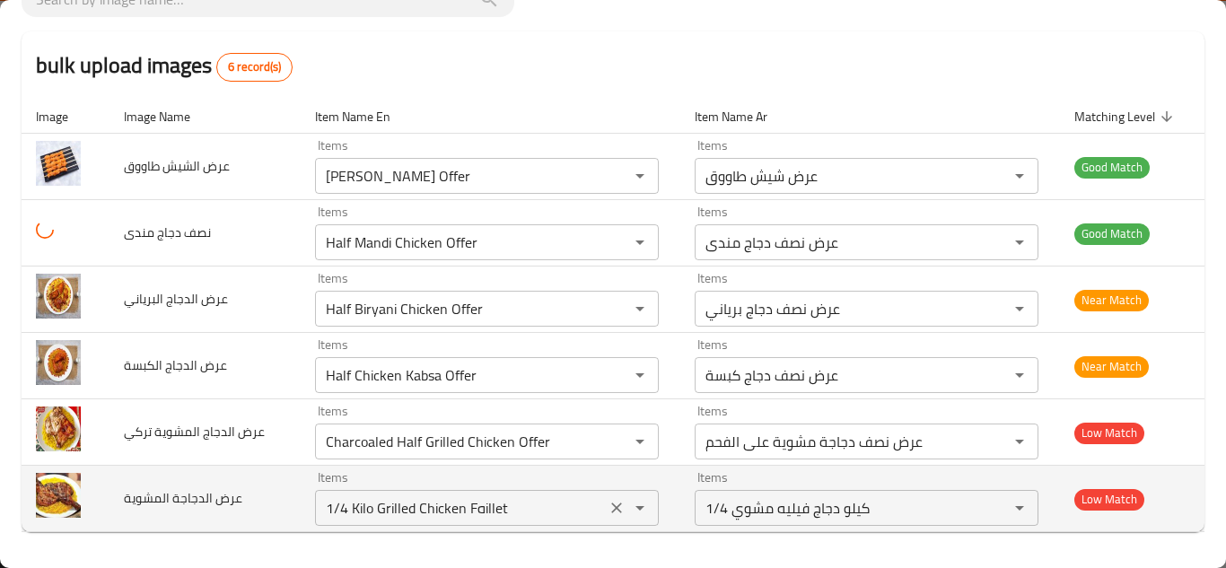
click at [522, 506] on المشوية "1/4 Kilo Grilled Chicken Fهillet" at bounding box center [460, 507] width 280 height 25
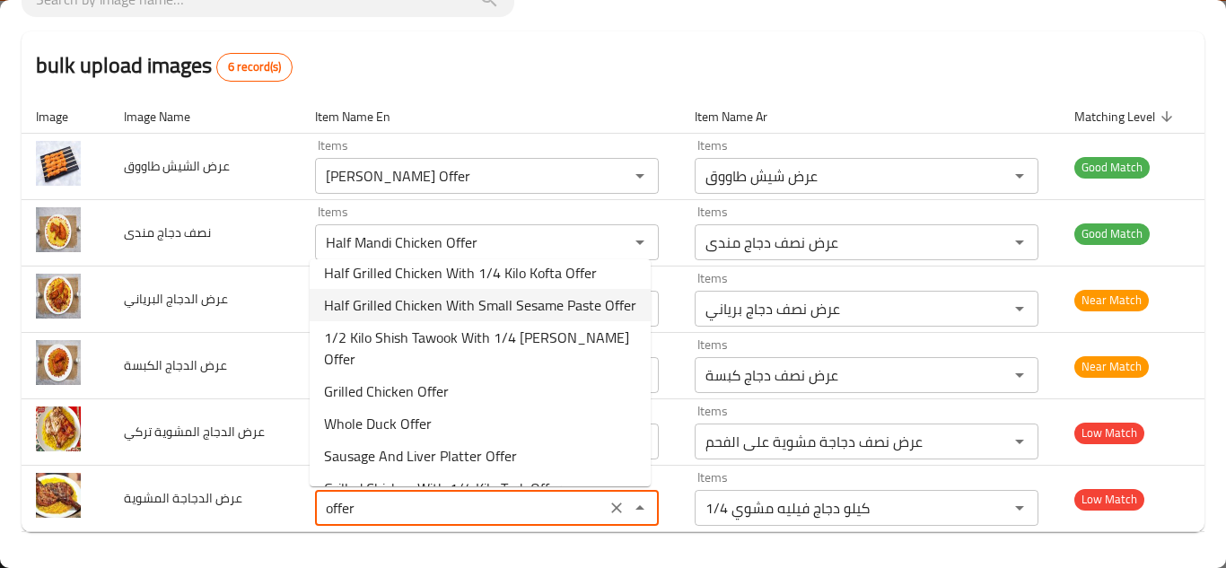
scroll to position [269, 0]
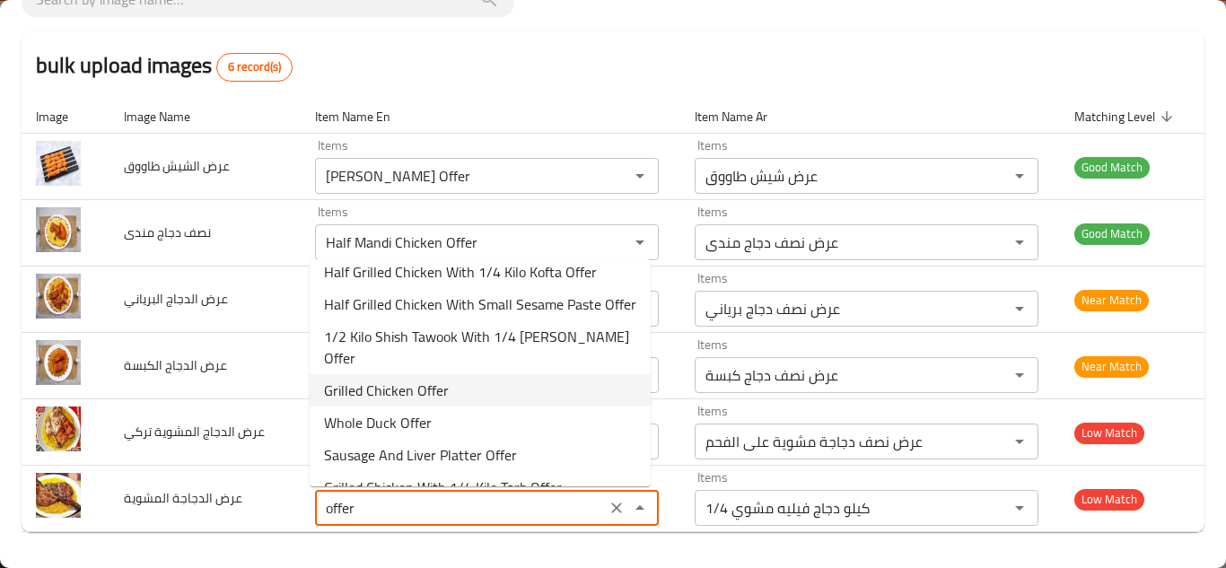
click at [461, 390] on المشوية-option-11 "Grilled Chicken Offer" at bounding box center [480, 390] width 341 height 32
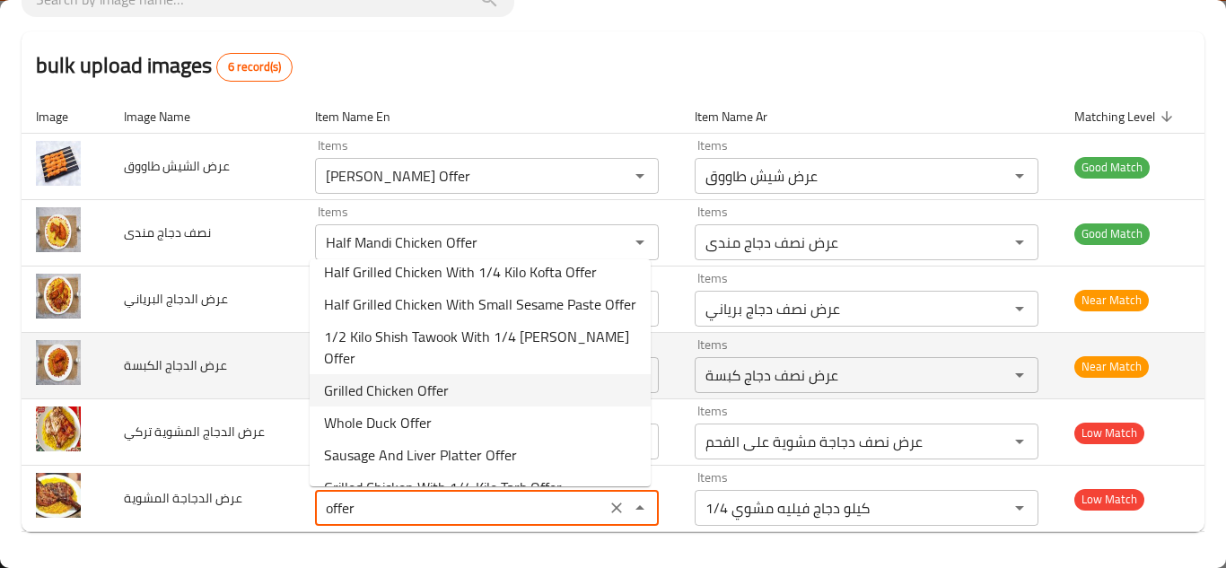
type المشوية "Grilled Chicken Offer"
type المشوية-ar "عرض فرخة مشوية"
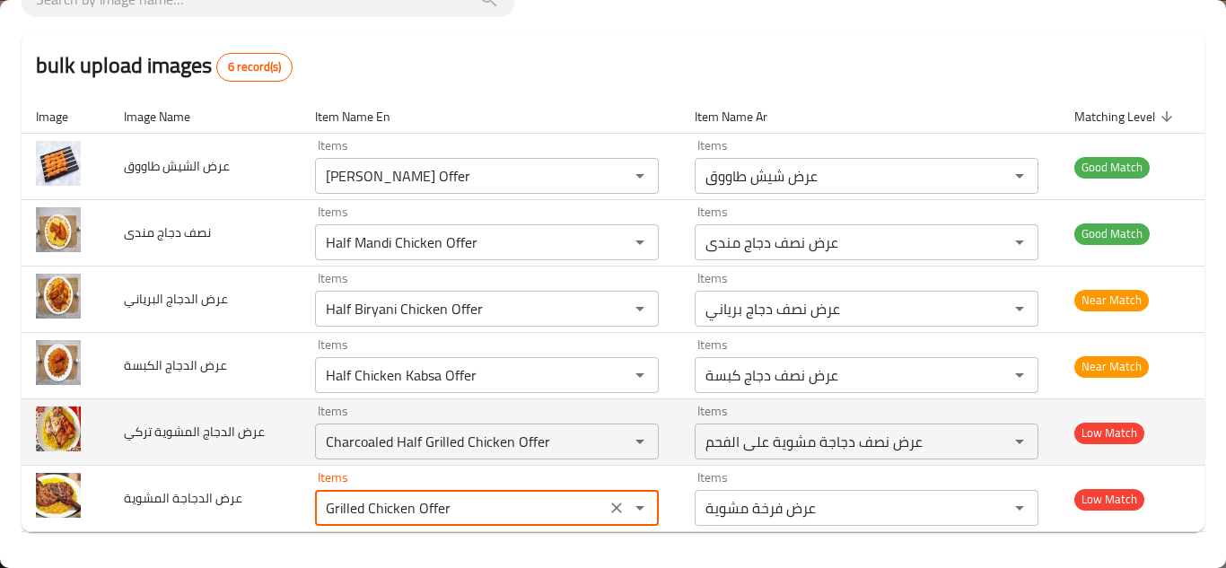
type المشوية "Grilled Chicken Offer"
click at [294, 441] on td "عرض الدجاج المشوية تركي" at bounding box center [206, 432] width 192 height 66
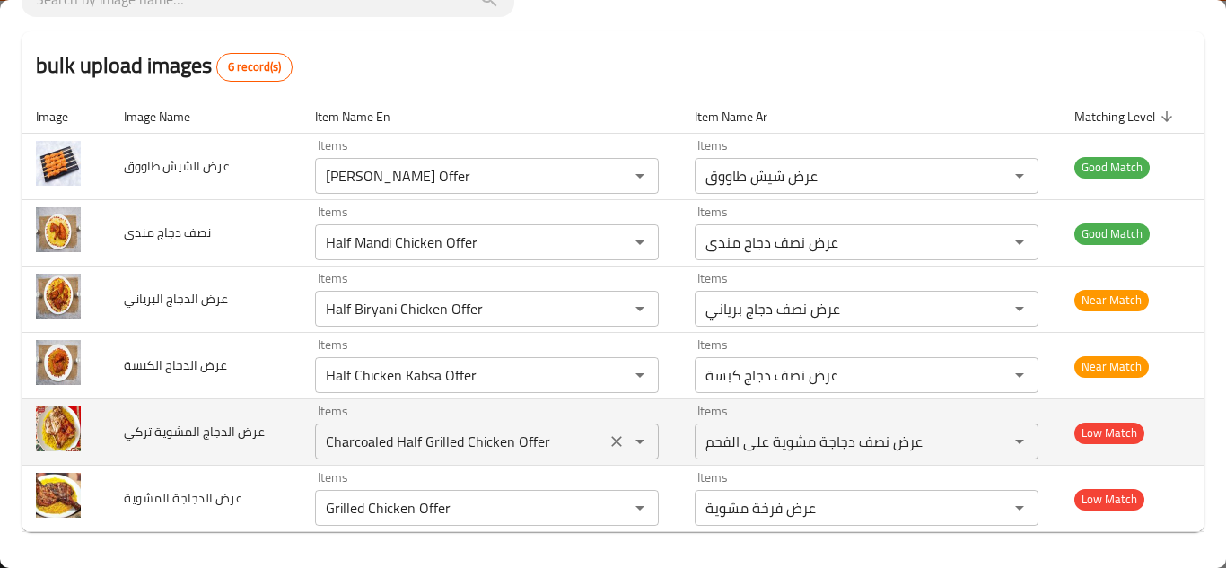
click at [477, 435] on تركي "Charcoaled Half Grilled Chicken Offer" at bounding box center [460, 441] width 280 height 25
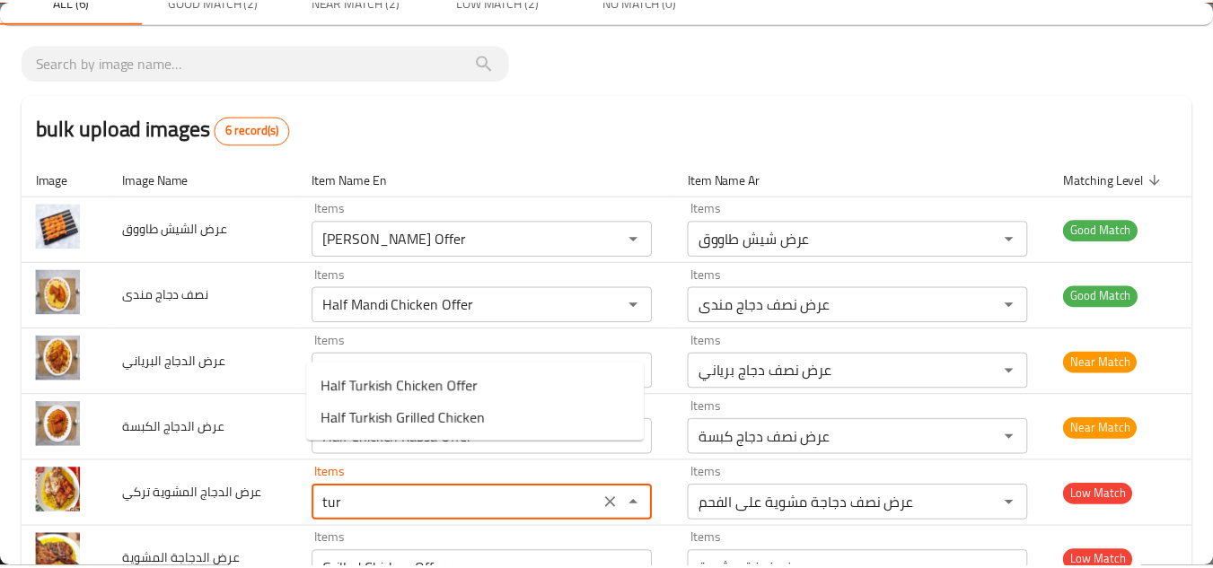
scroll to position [0, 0]
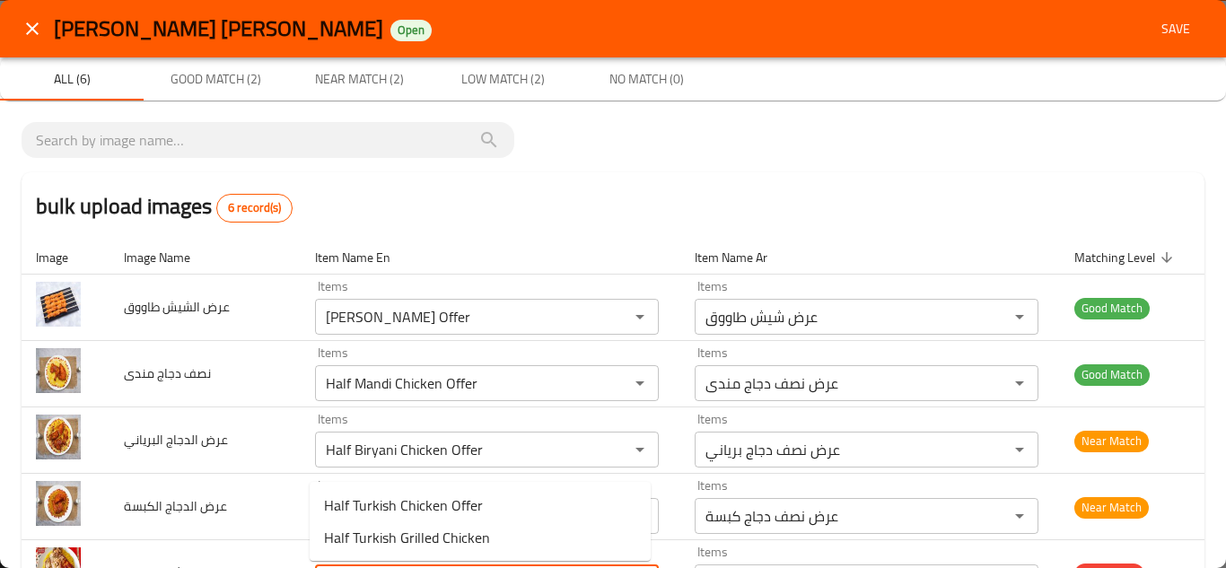
type تركي "Charcoaled Half Grilled Chicken Offer"
click at [35, 28] on icon "close" at bounding box center [33, 29] width 22 height 22
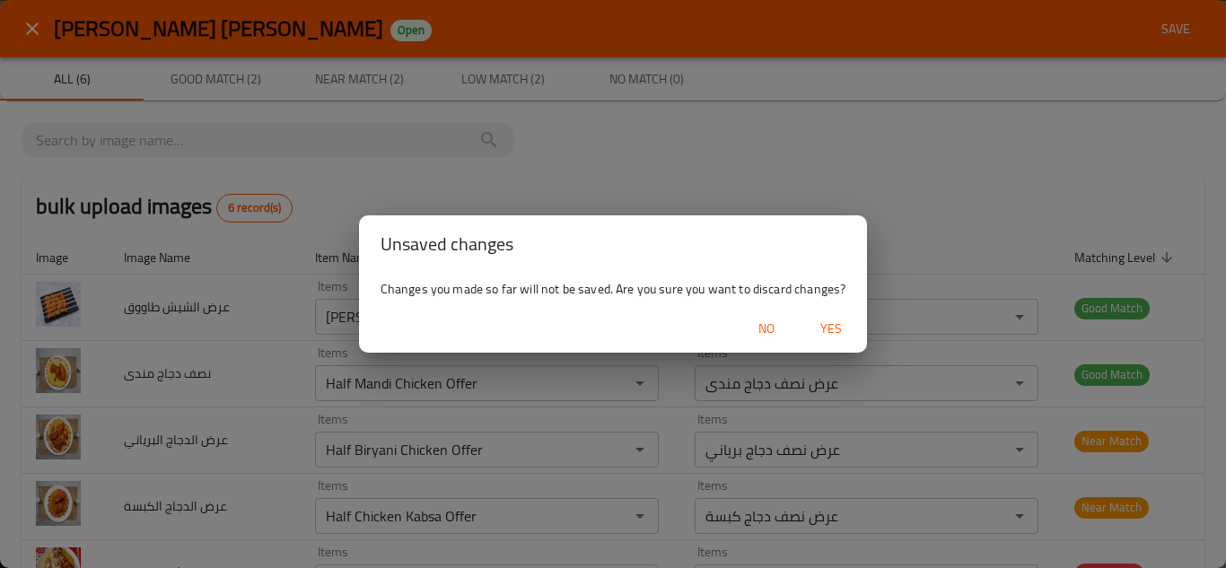
click at [840, 329] on span "Yes" at bounding box center [831, 329] width 43 height 22
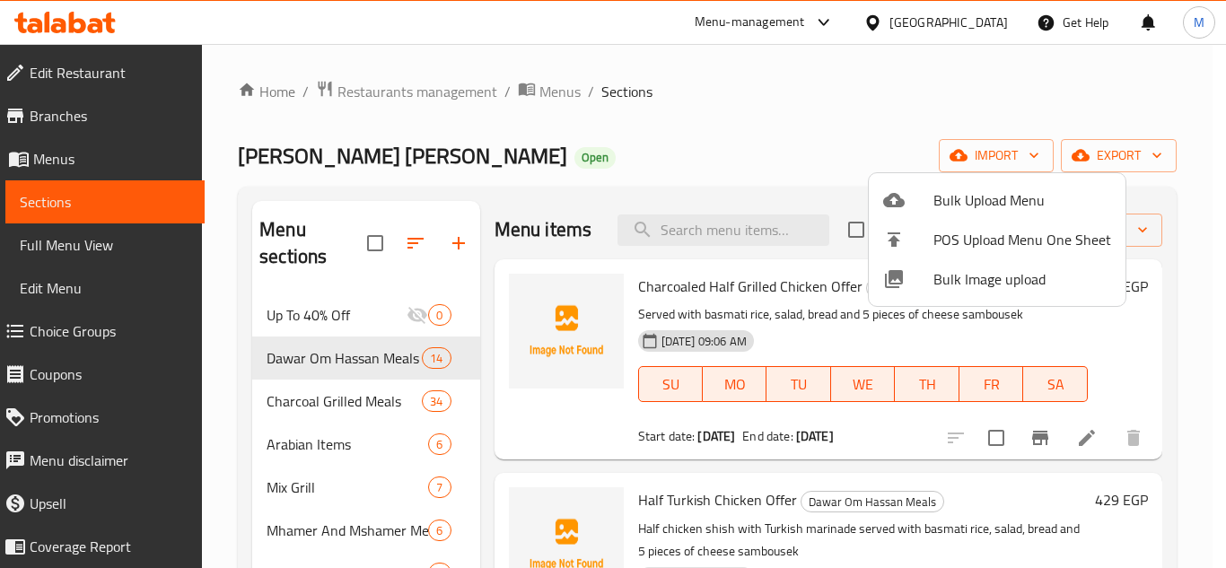
click at [1205, 344] on div at bounding box center [613, 284] width 1226 height 568
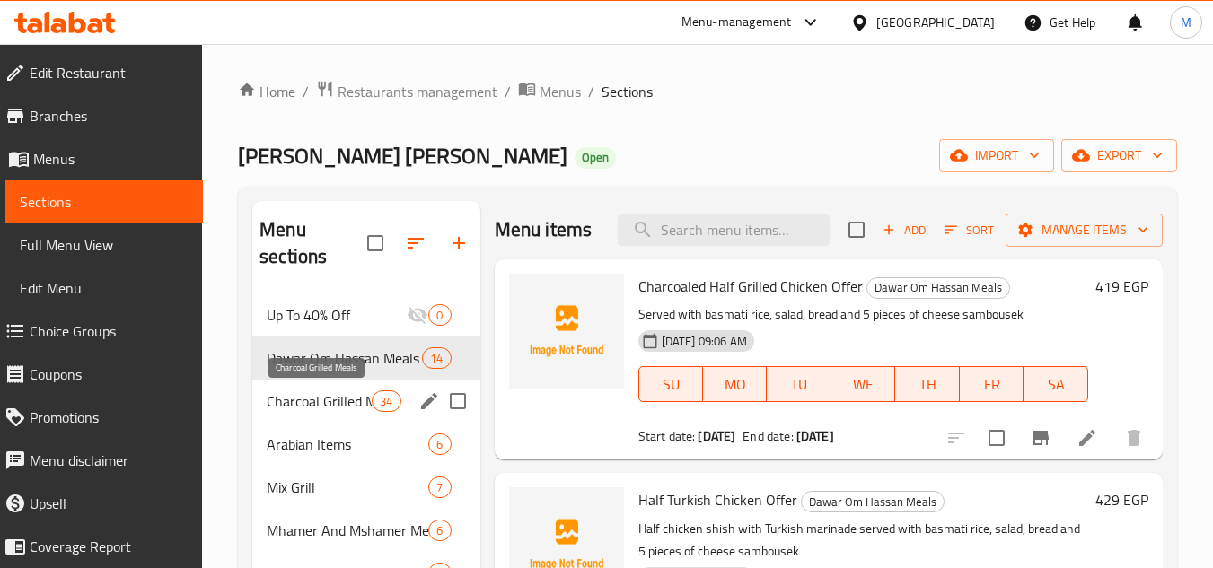
click at [296, 397] on span "Charcoal Grilled Meals" at bounding box center [319, 401] width 105 height 22
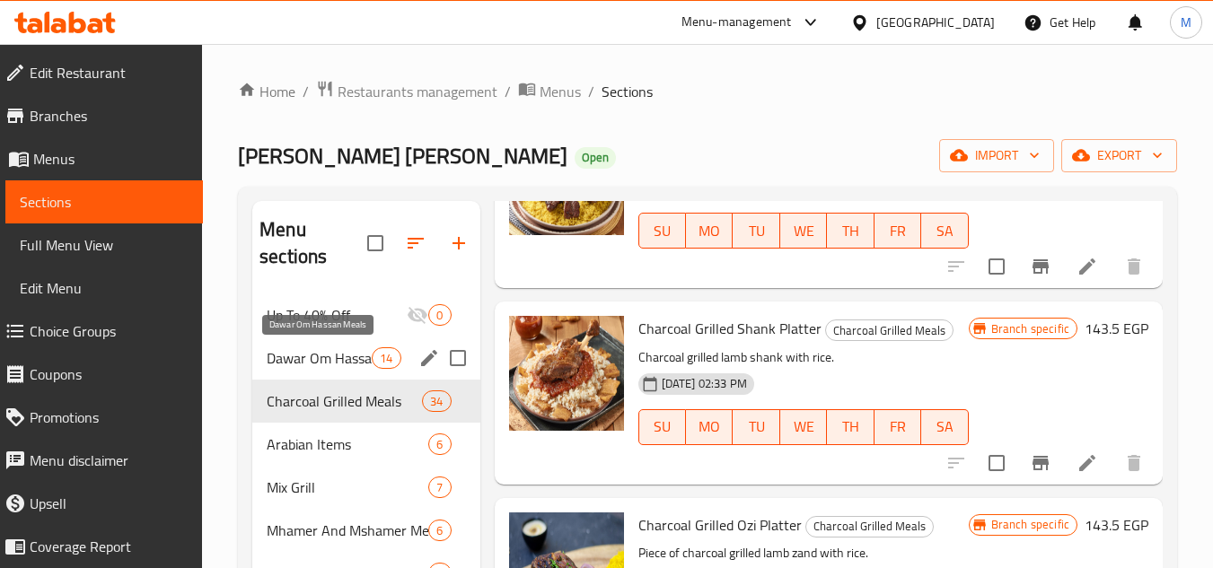
click at [283, 356] on span "Dawar Om Hassan Meals" at bounding box center [319, 358] width 105 height 22
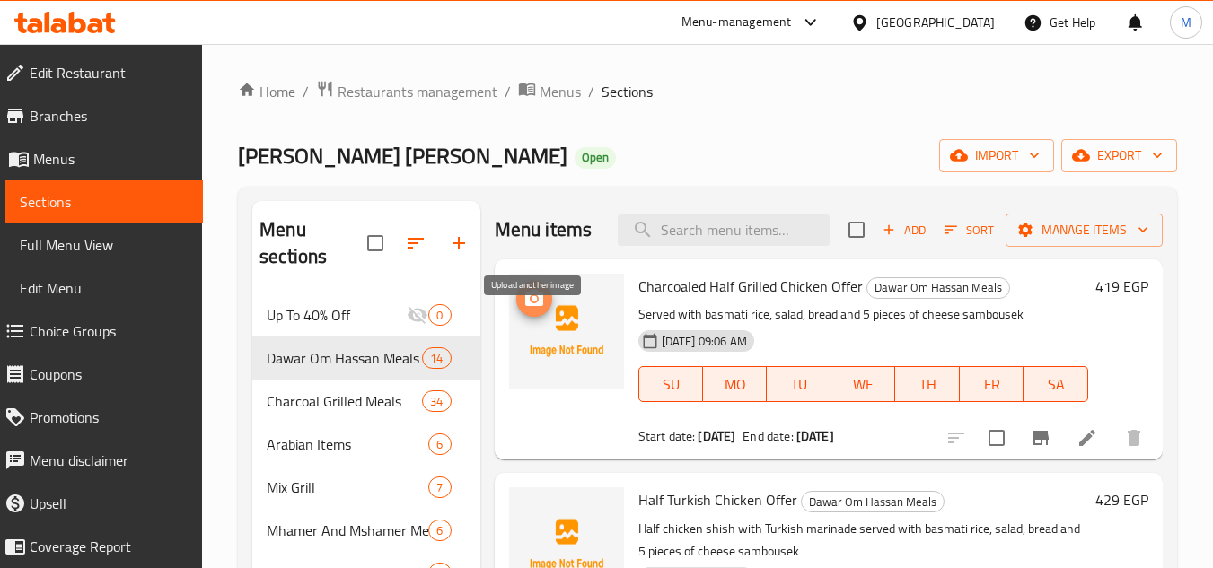
click at [529, 306] on icon "upload picture" at bounding box center [534, 298] width 18 height 16
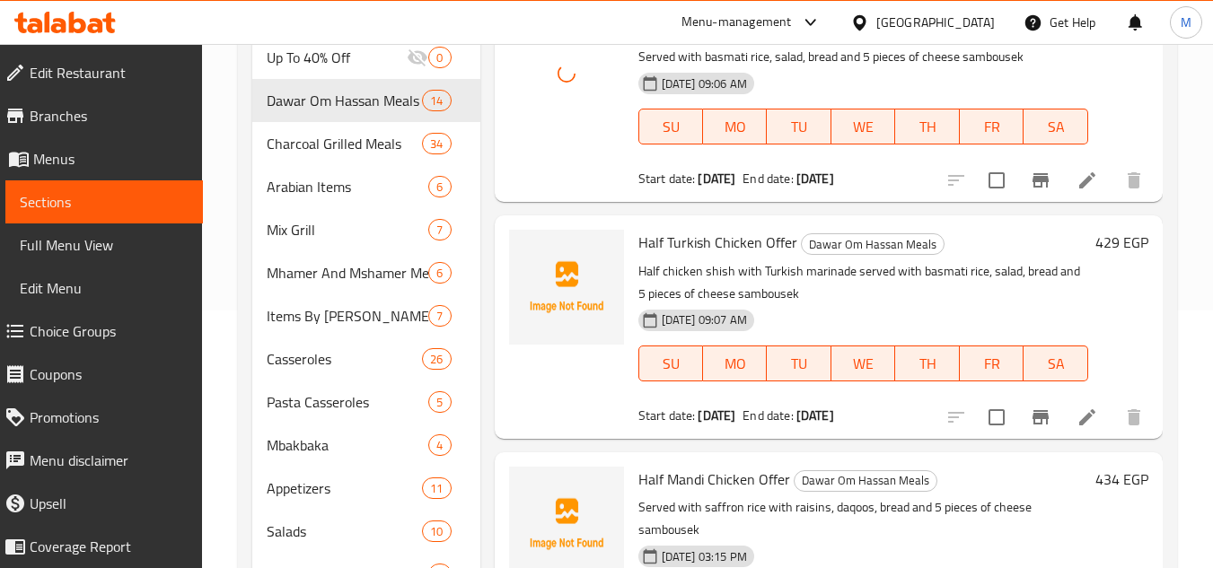
scroll to position [269, 0]
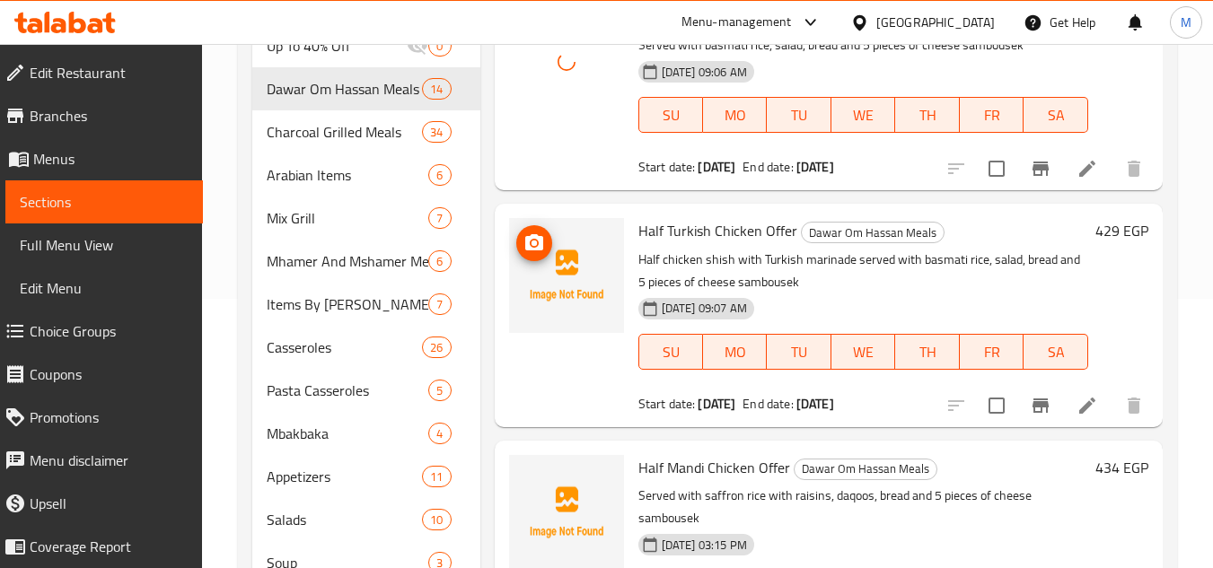
click at [525, 250] on icon "upload picture" at bounding box center [534, 242] width 18 height 16
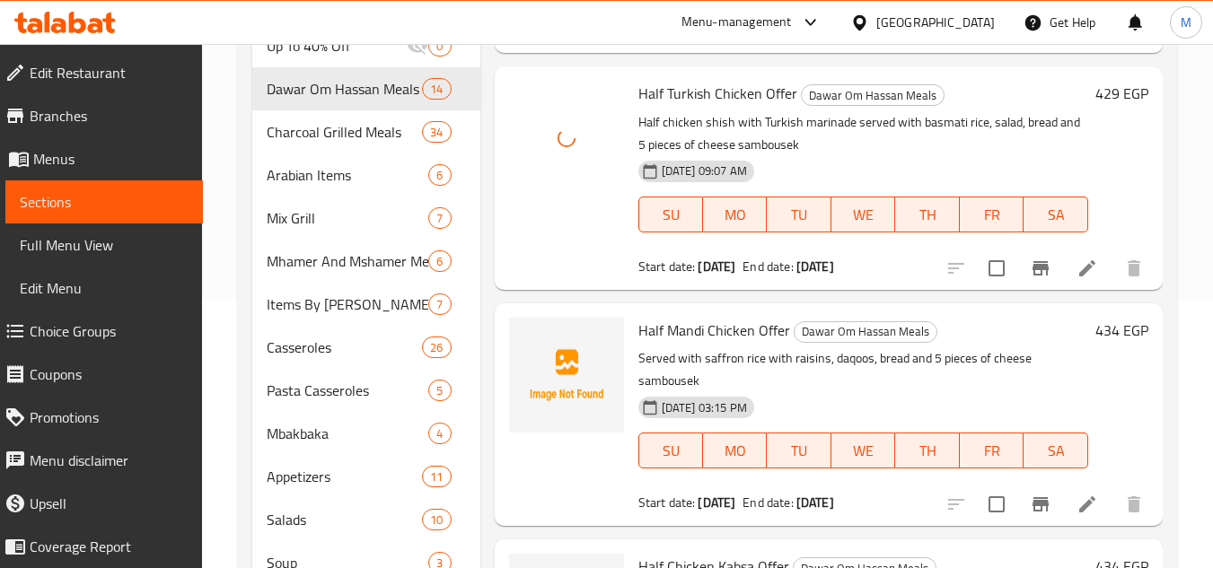
scroll to position [180, 0]
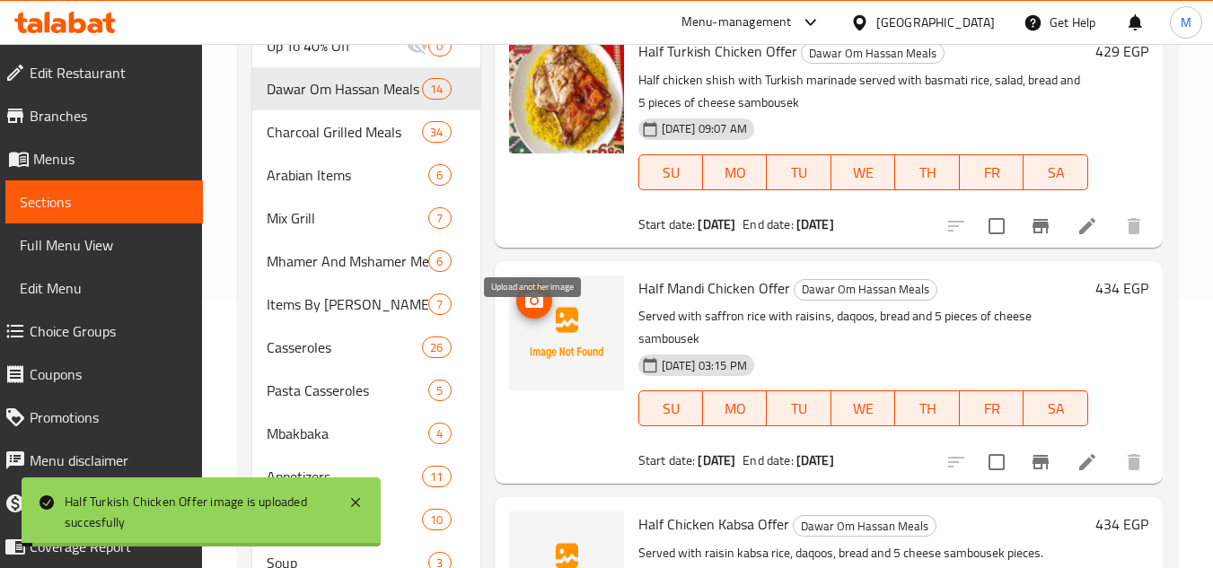
click at [523, 311] on icon "upload picture" at bounding box center [534, 301] width 22 height 22
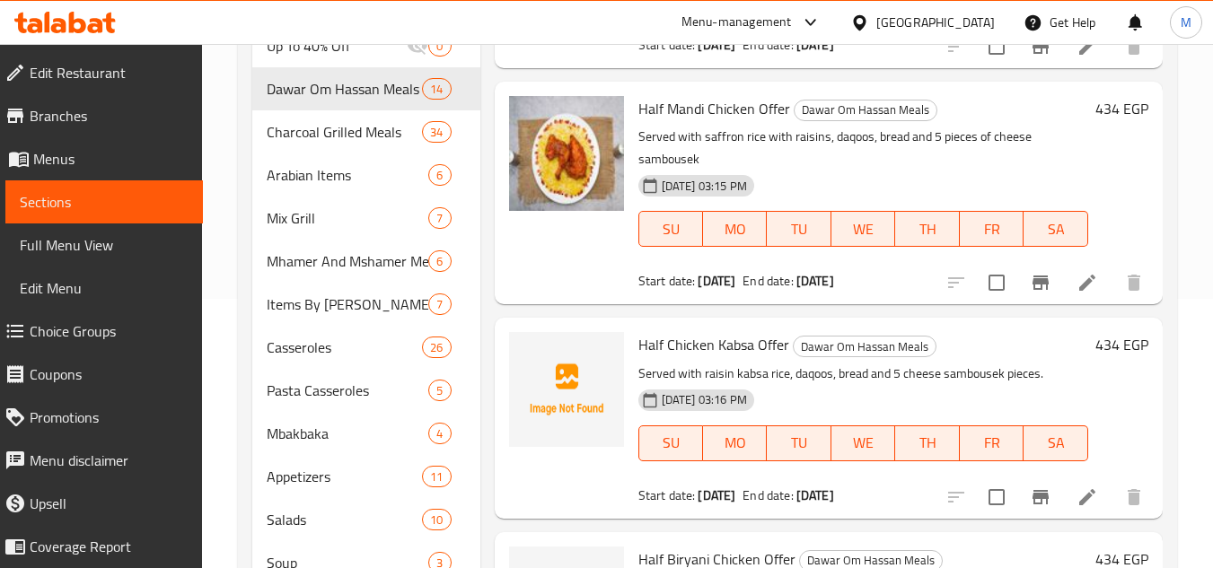
scroll to position [449, 0]
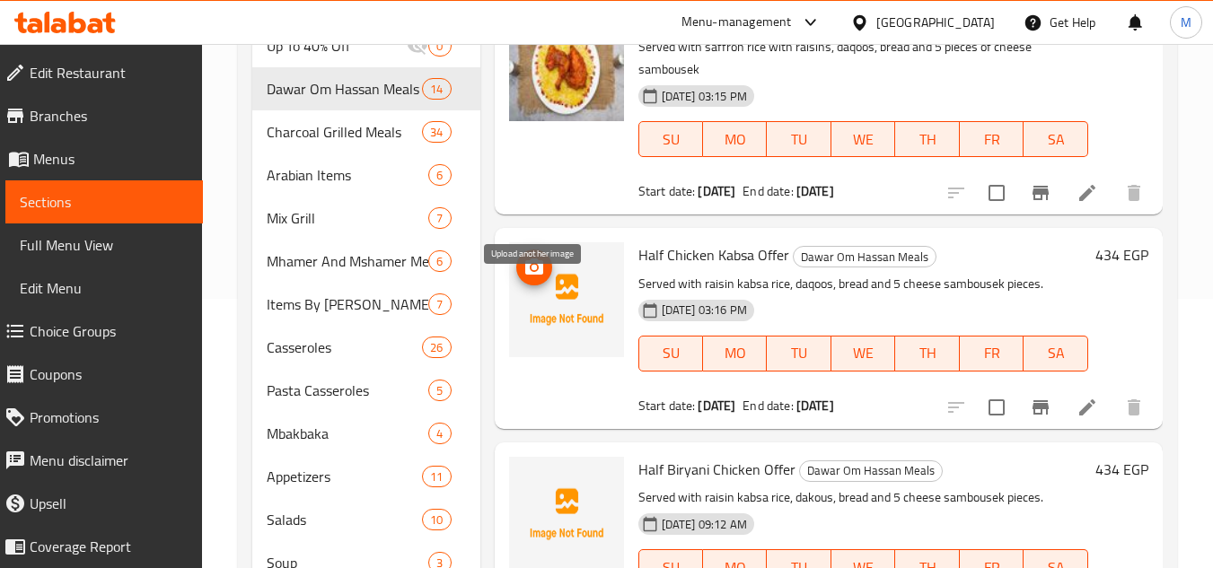
click at [530, 278] on icon "upload picture" at bounding box center [534, 268] width 22 height 22
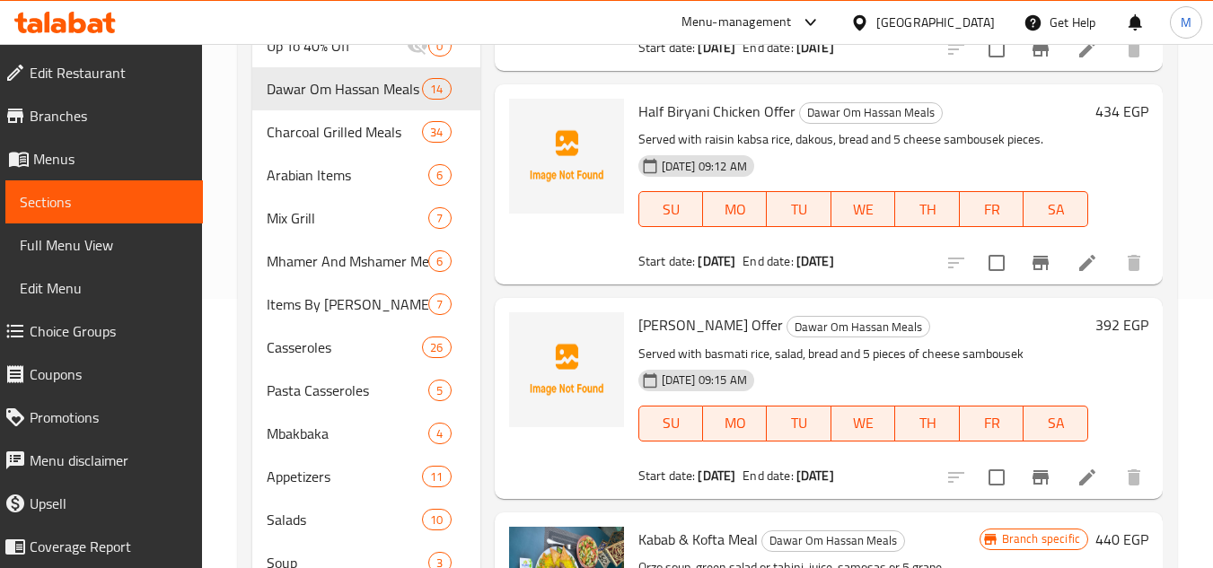
scroll to position [808, 0]
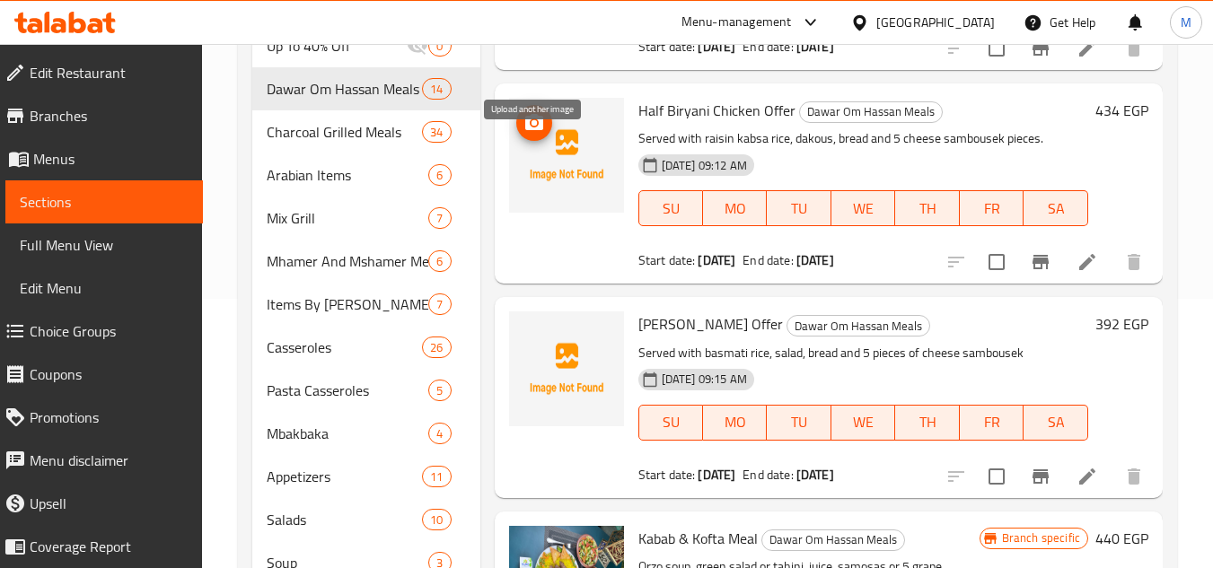
click at [526, 134] on icon "upload picture" at bounding box center [534, 123] width 22 height 22
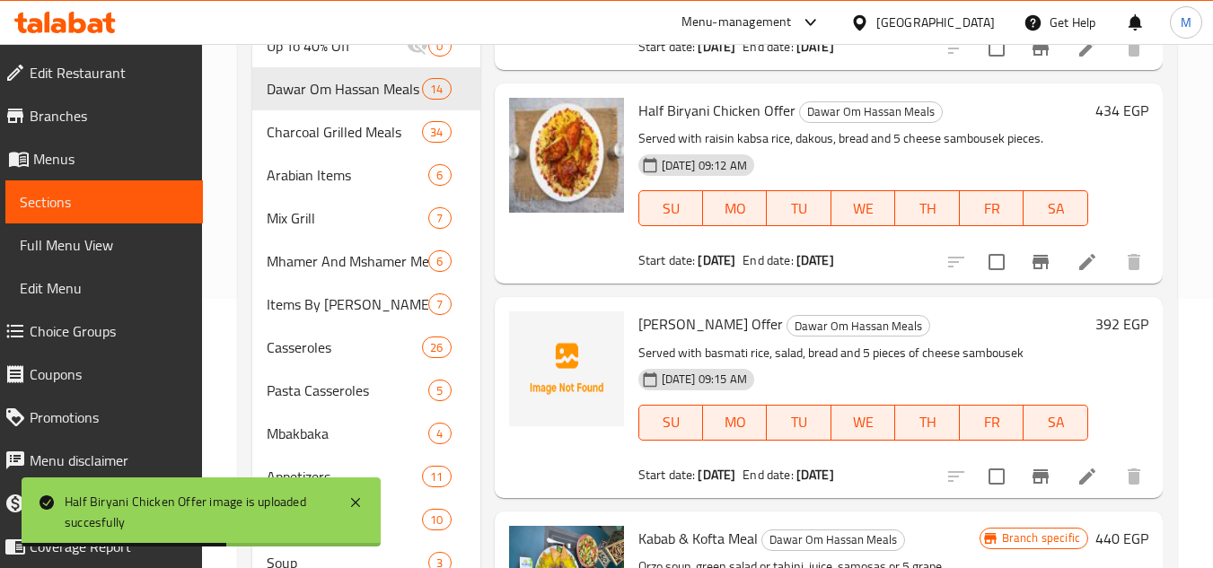
scroll to position [898, 0]
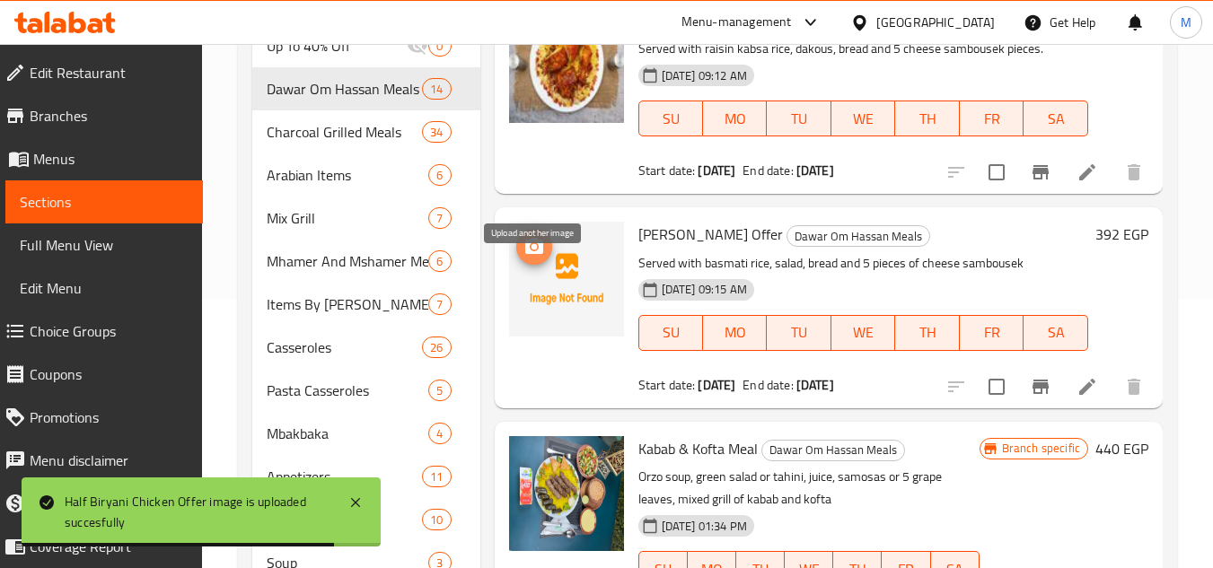
click at [533, 250] on circle "upload picture" at bounding box center [532, 246] width 5 height 5
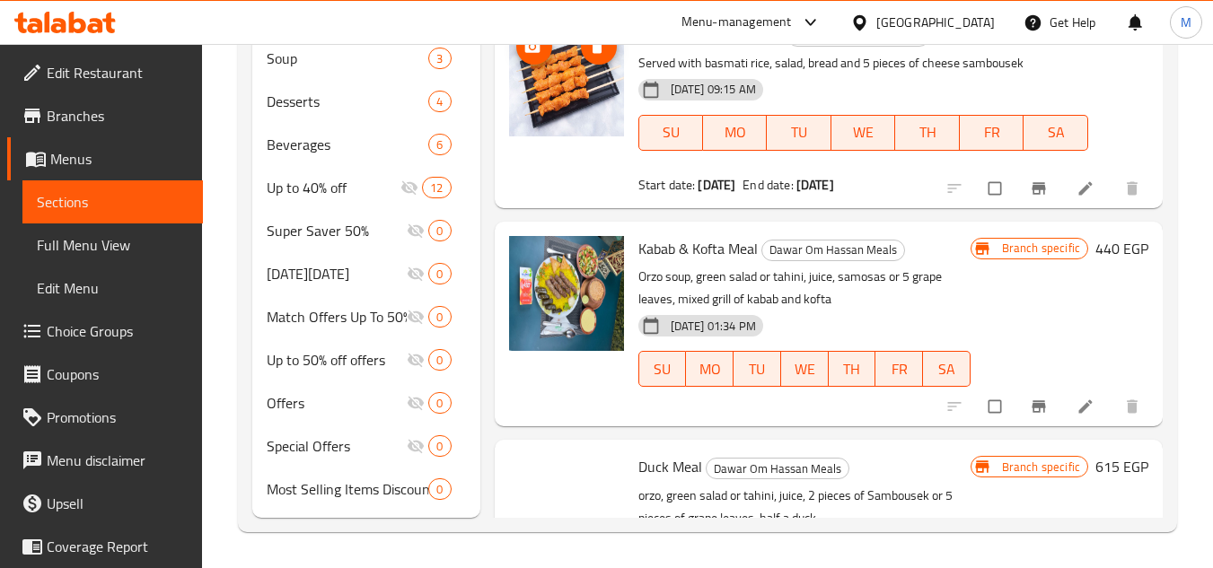
scroll to position [628, 0]
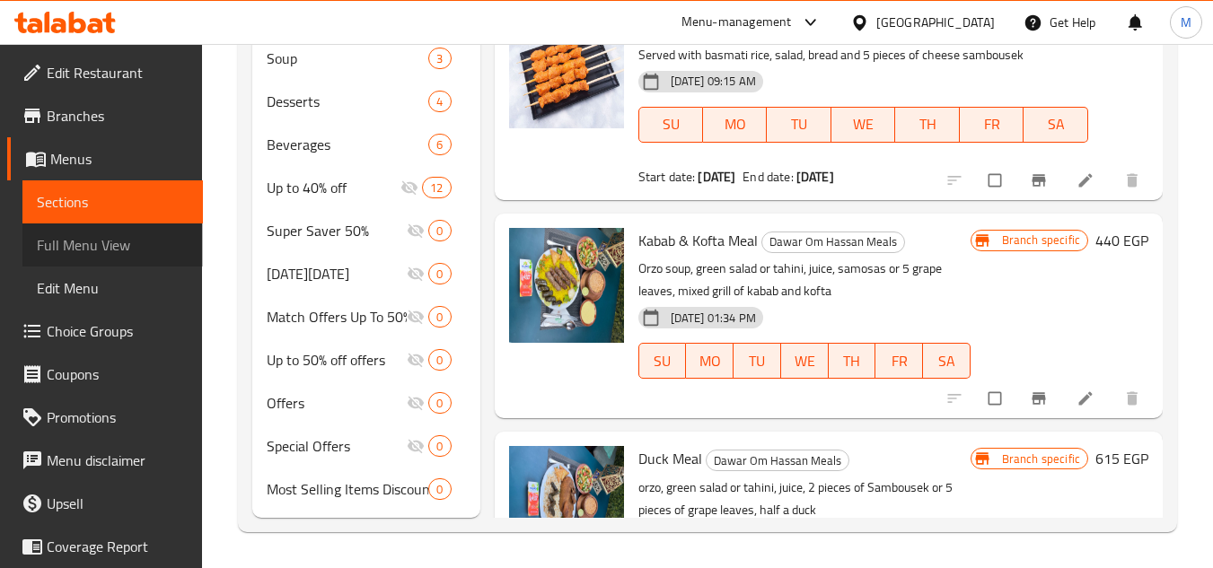
click at [145, 245] on span "Full Menu View" at bounding box center [113, 245] width 152 height 22
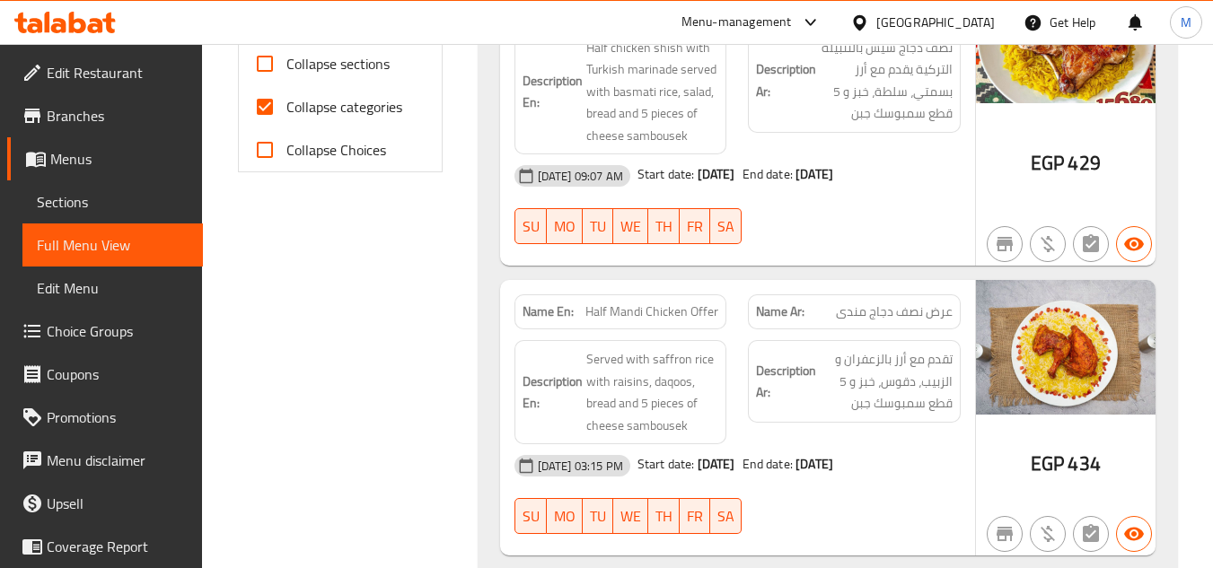
scroll to position [684, 0]
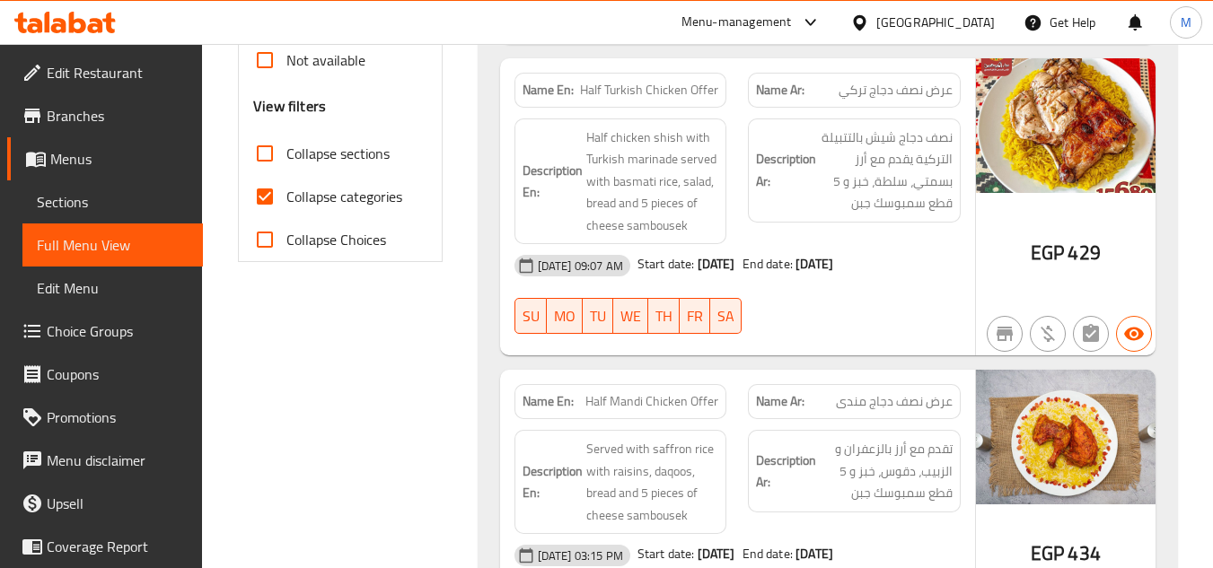
click at [262, 153] on input "Collapse sections" at bounding box center [264, 153] width 43 height 43
checkbox input "true"
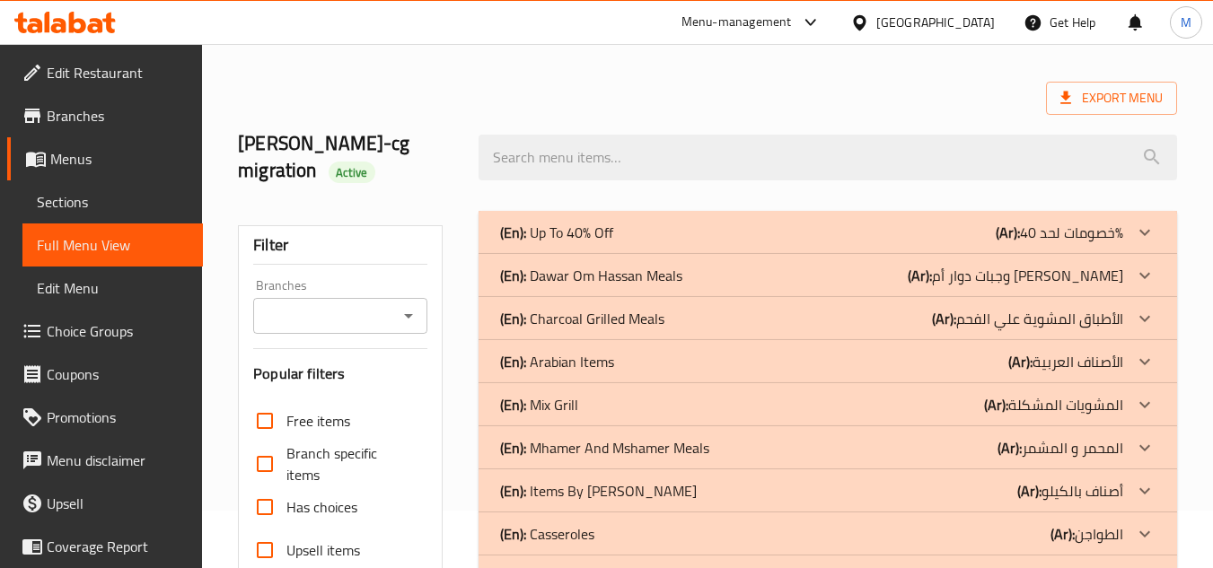
scroll to position [90, 0]
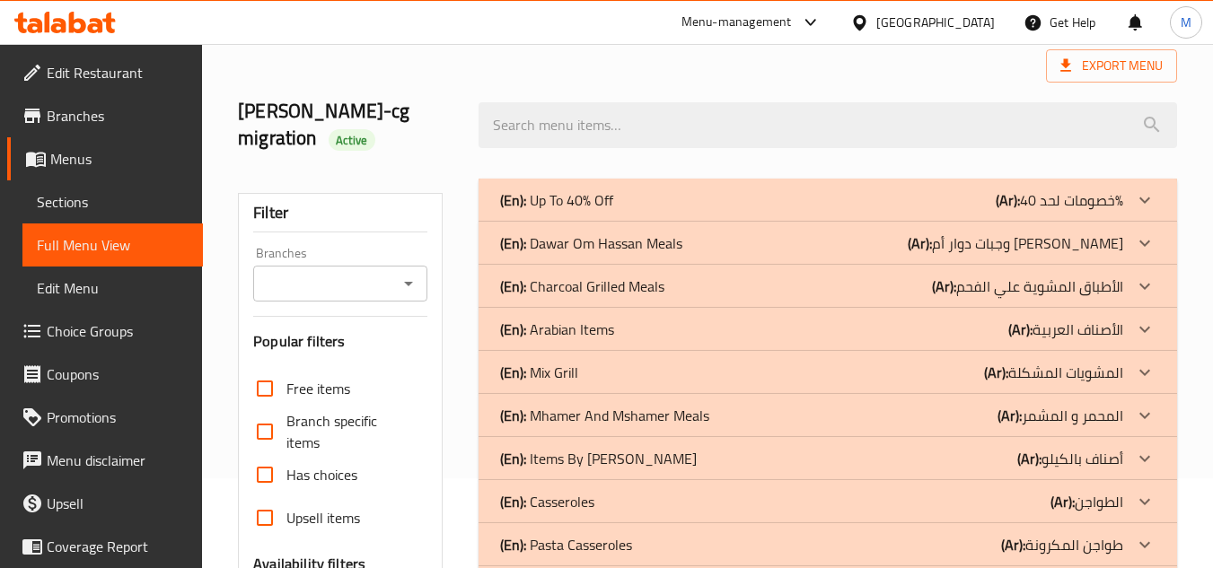
click at [1152, 239] on icon at bounding box center [1145, 243] width 22 height 22
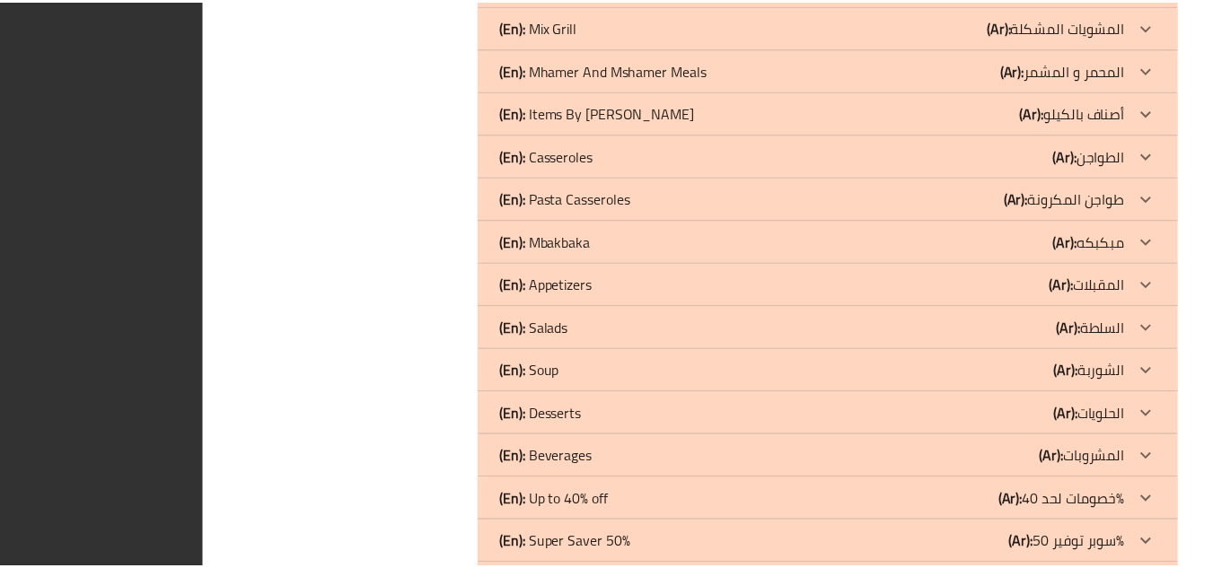
scroll to position [6108, 0]
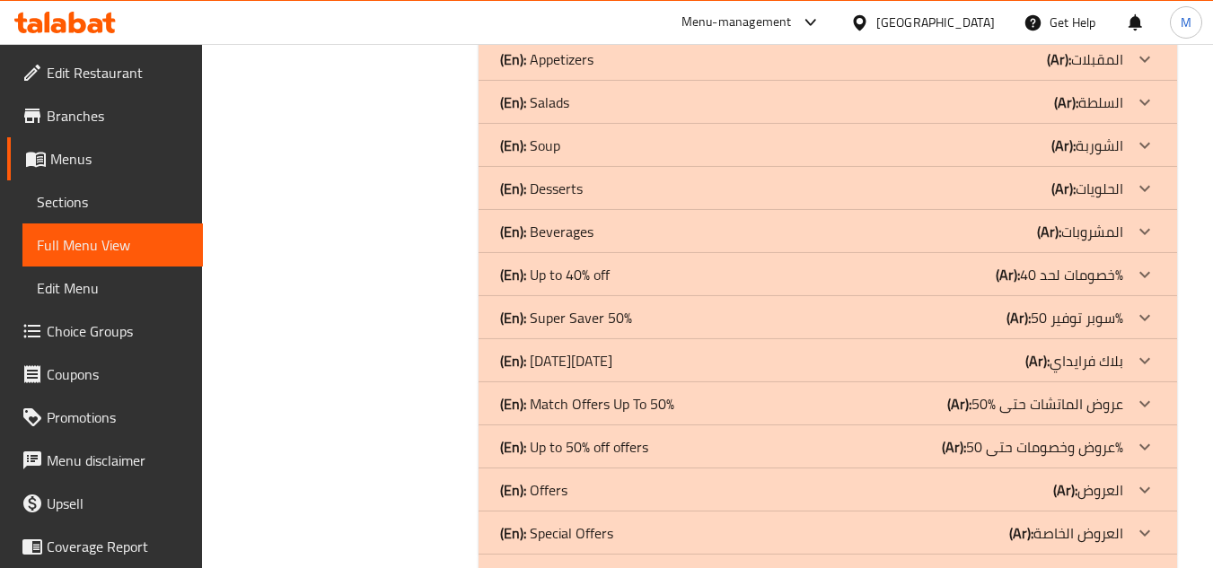
click at [89, 14] on icon at bounding box center [64, 23] width 101 height 22
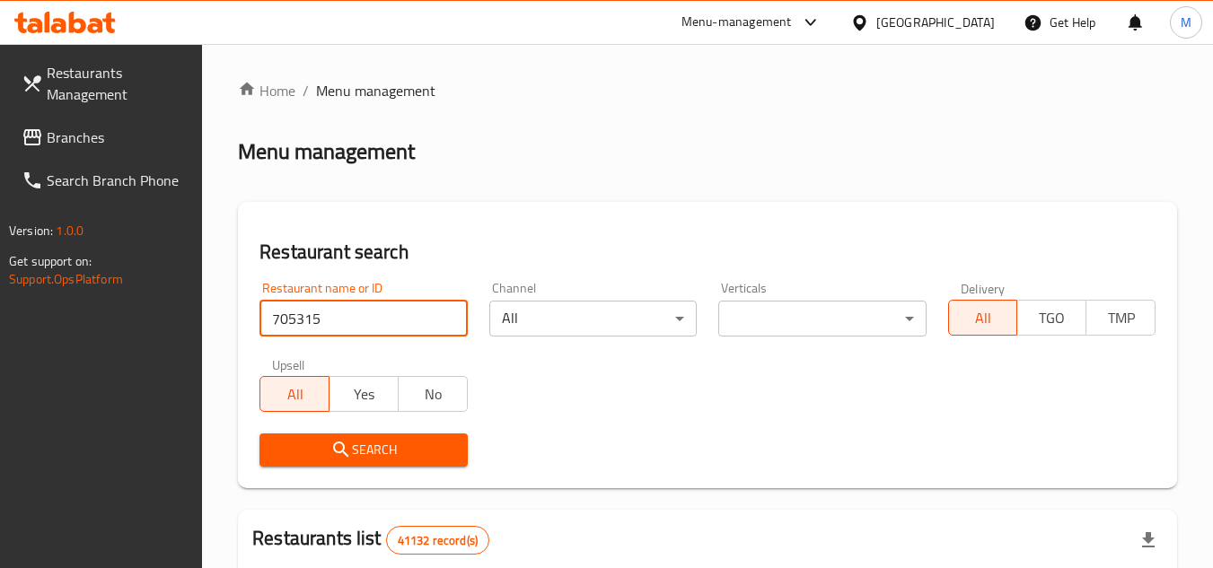
type input "705315"
click button "Search" at bounding box center [362, 450] width 207 height 33
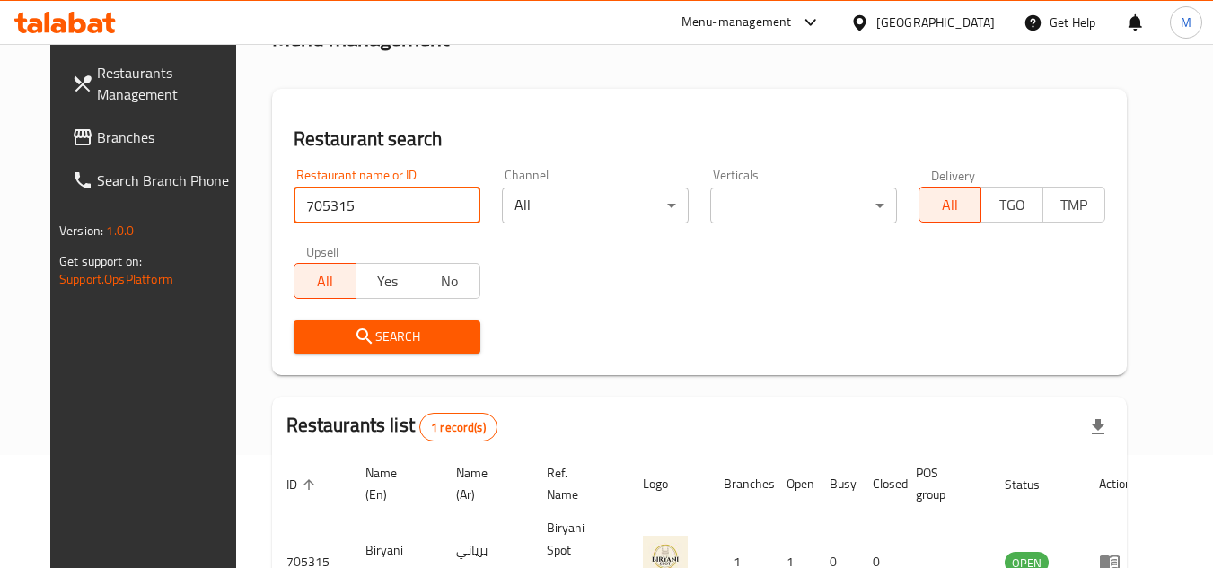
scroll to position [217, 0]
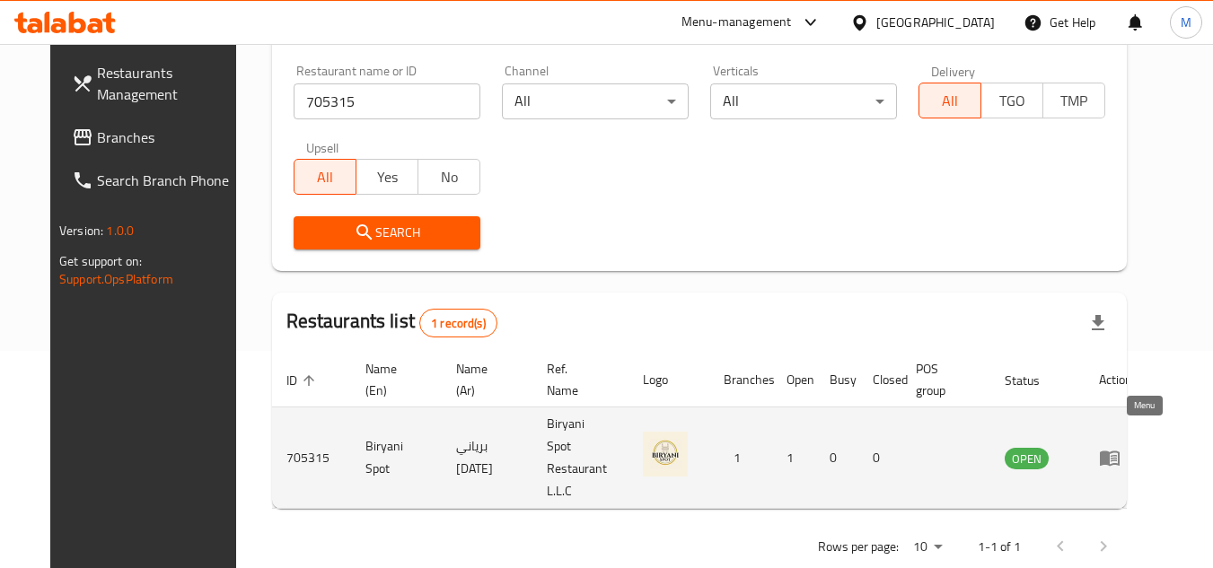
click at [1120, 447] on icon "enhanced table" at bounding box center [1110, 458] width 22 height 22
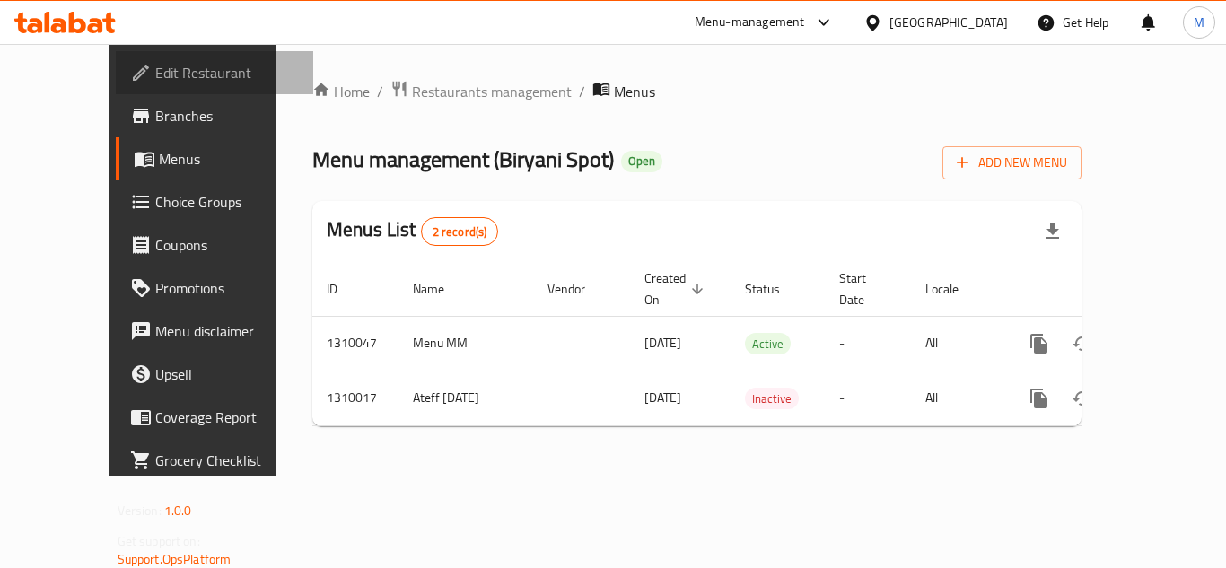
click at [155, 77] on span "Edit Restaurant" at bounding box center [227, 73] width 144 height 22
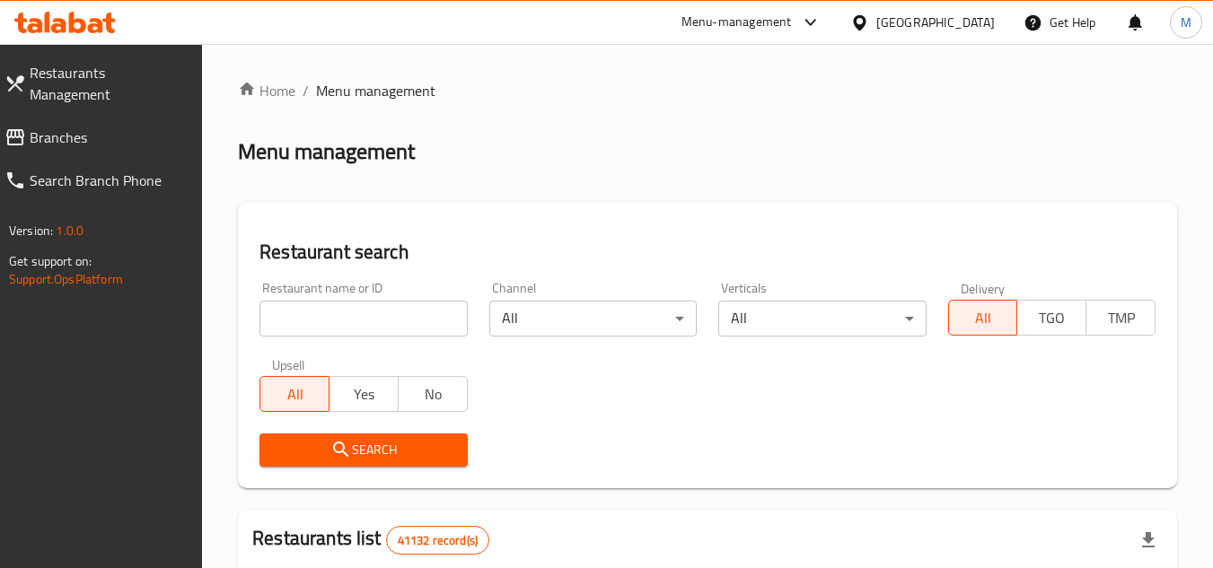
click at [412, 313] on input "search" at bounding box center [362, 319] width 207 height 36
paste input "704993"
type input "704993"
click button "Search" at bounding box center [362, 450] width 207 height 33
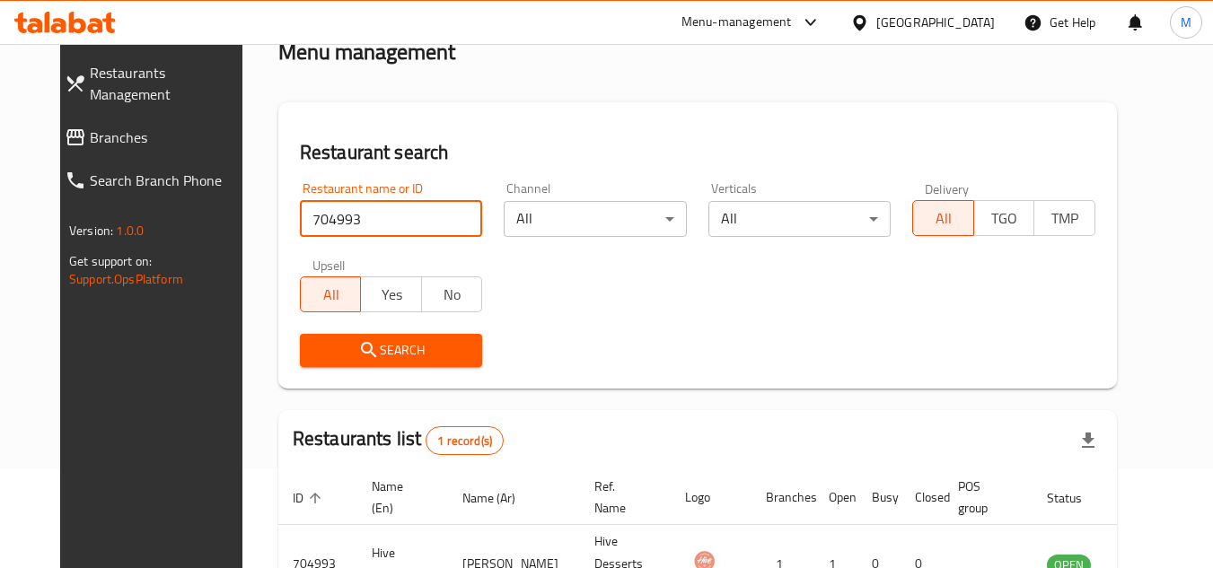
scroll to position [217, 0]
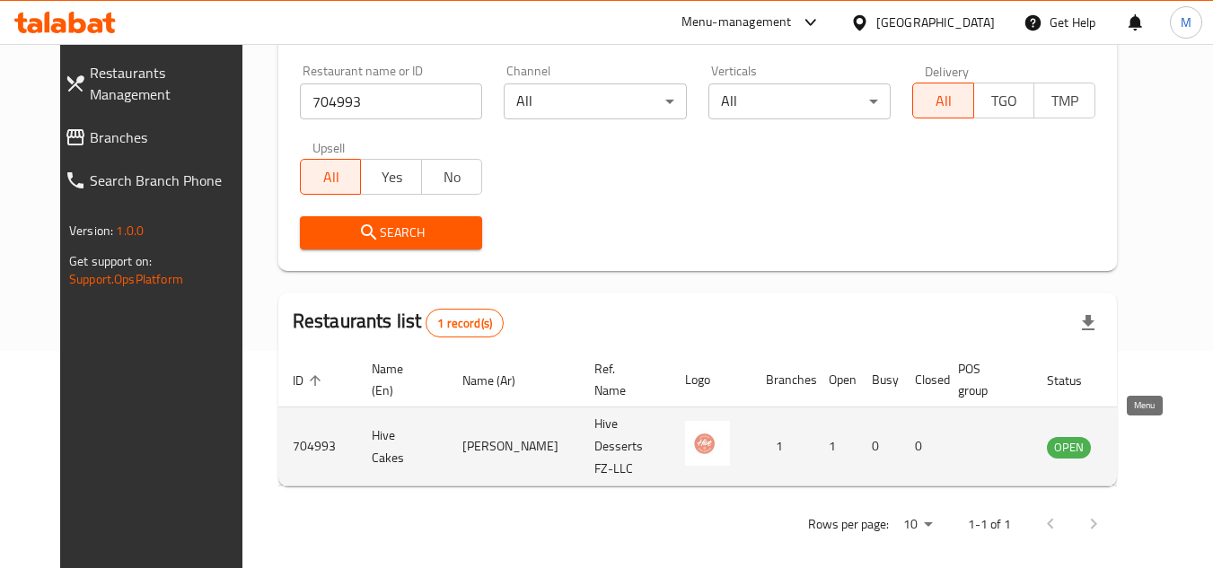
click at [1141, 437] on icon "enhanced table" at bounding box center [1152, 447] width 22 height 22
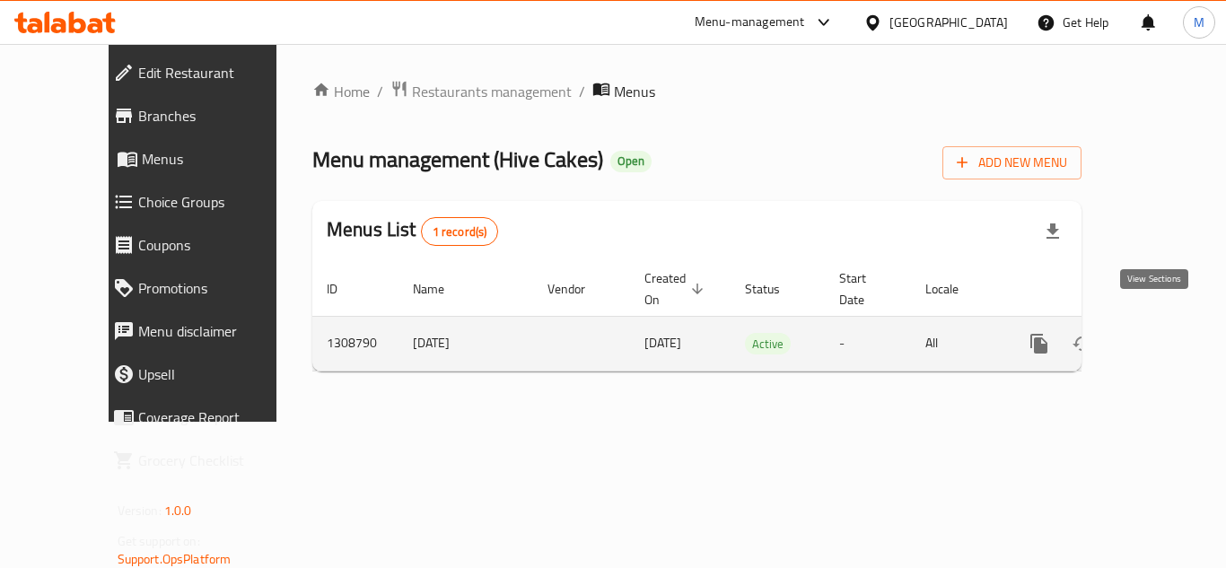
click at [1161, 333] on icon "enhanced table" at bounding box center [1169, 344] width 22 height 22
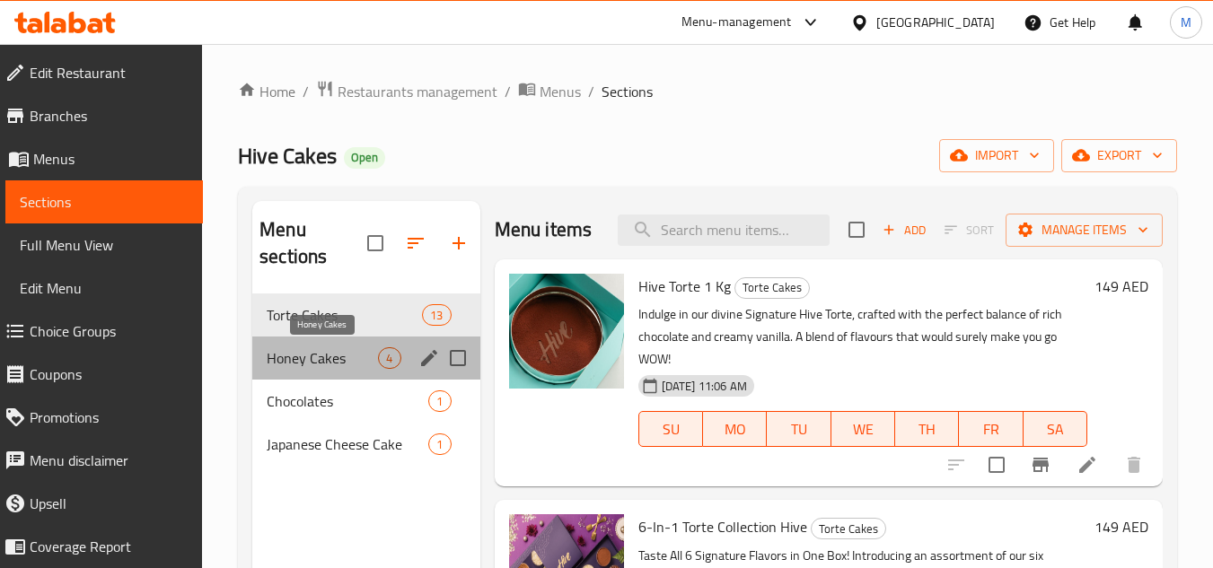
click at [320, 358] on span "Honey Cakes" at bounding box center [322, 358] width 111 height 22
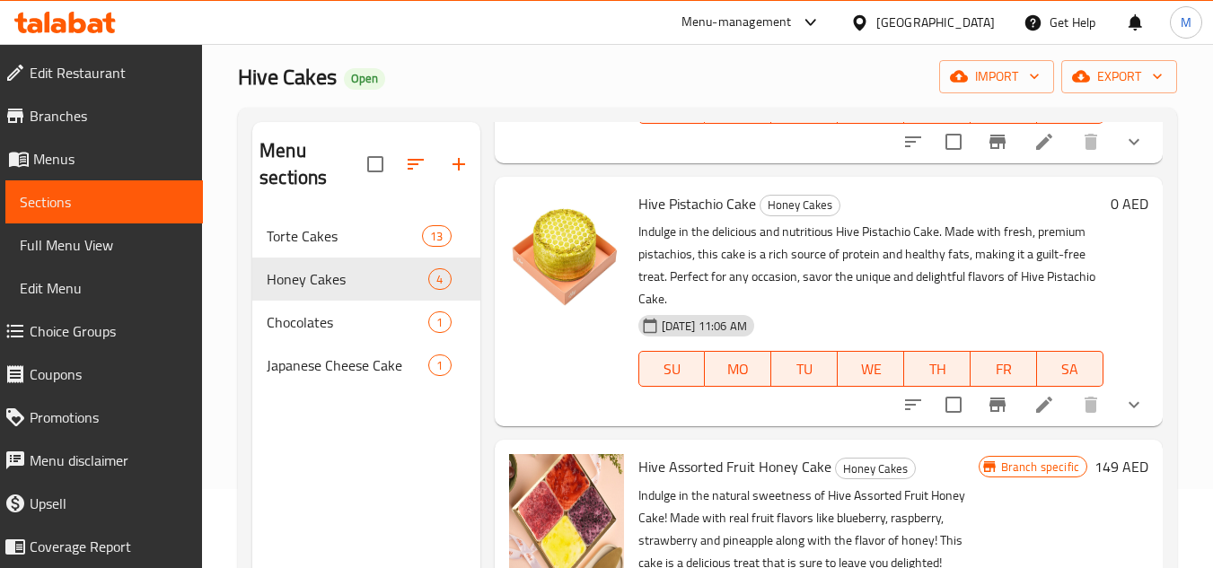
scroll to position [251, 0]
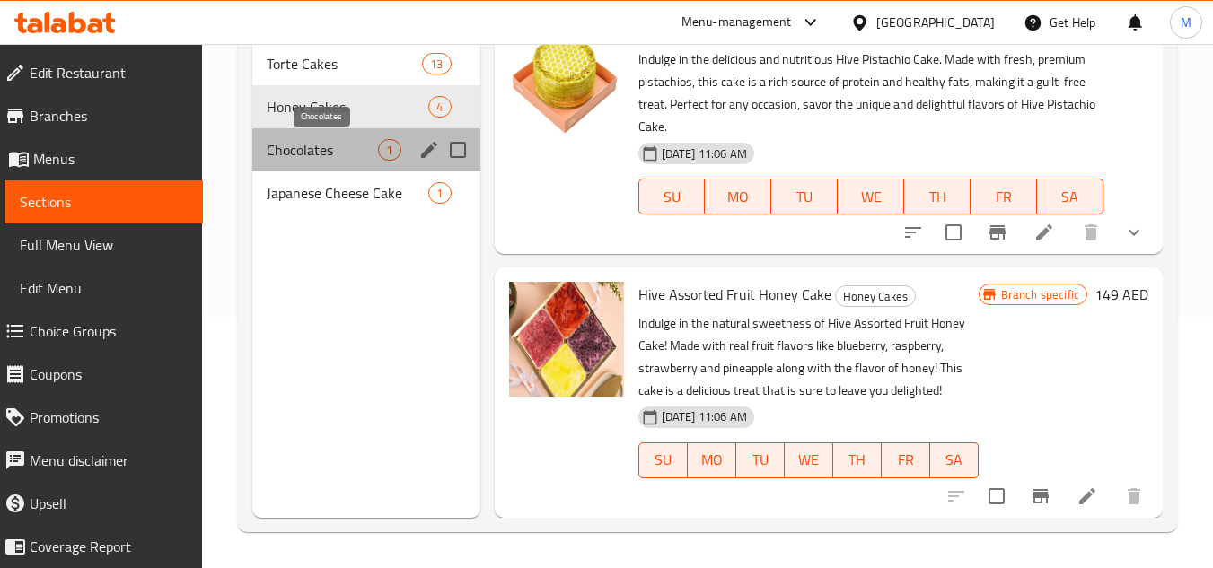
click at [326, 151] on span "Chocolates" at bounding box center [322, 150] width 111 height 22
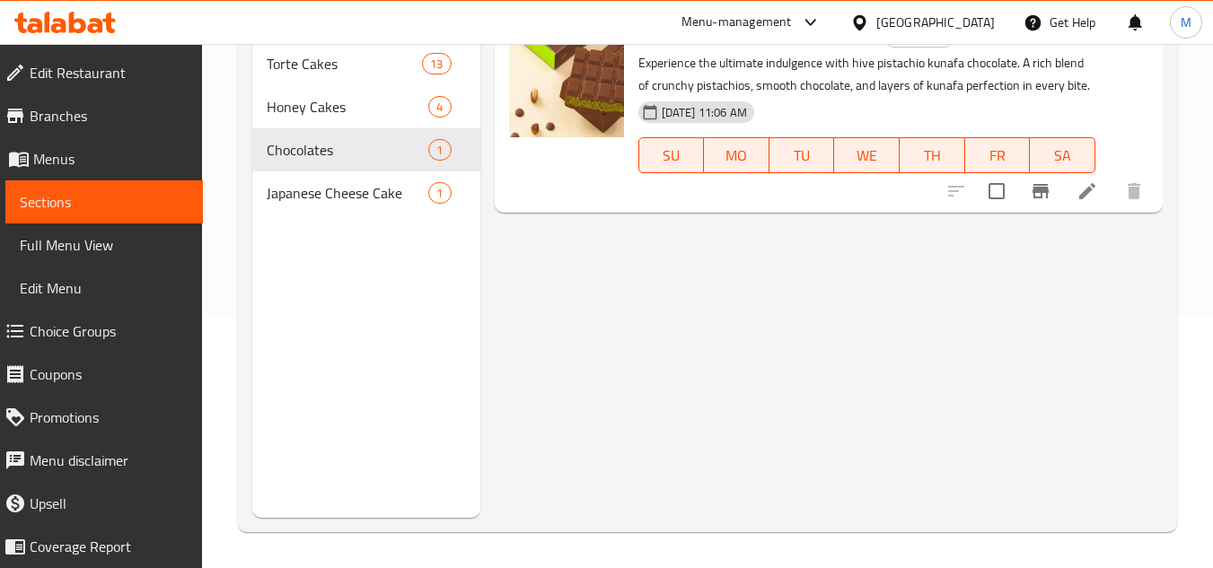
scroll to position [162, 0]
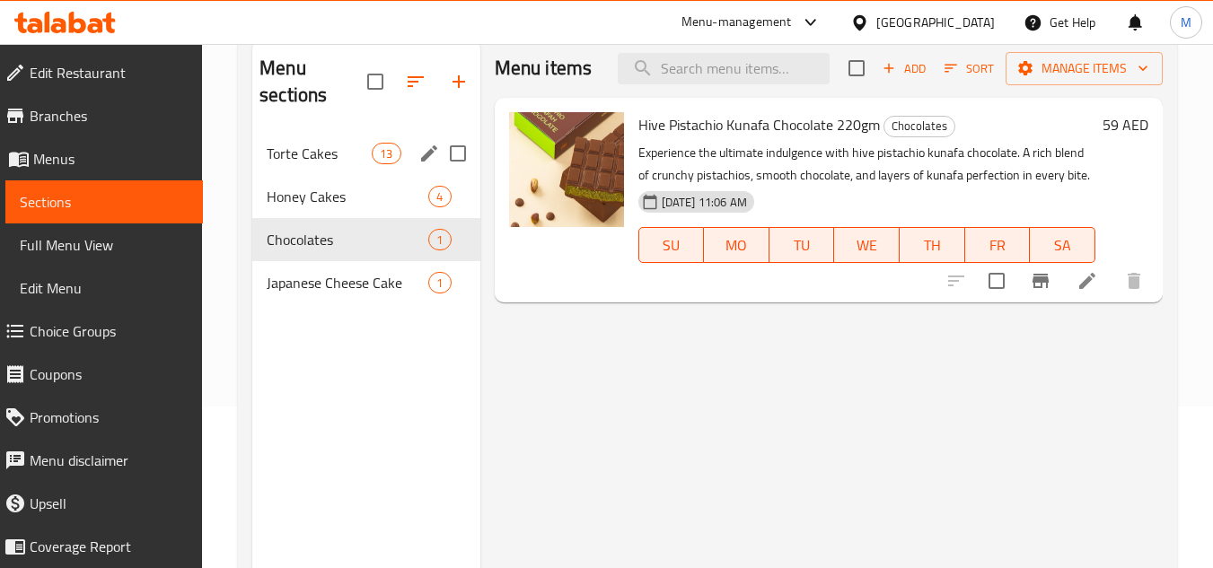
click at [317, 142] on div "Torte Cakes 13" at bounding box center [365, 153] width 227 height 43
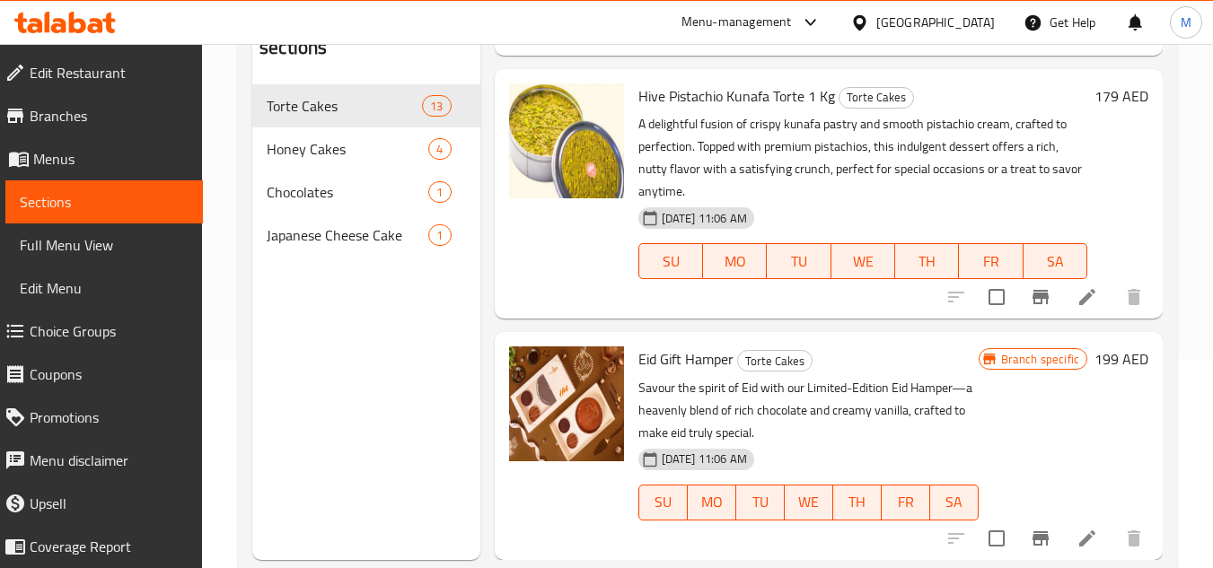
scroll to position [251, 0]
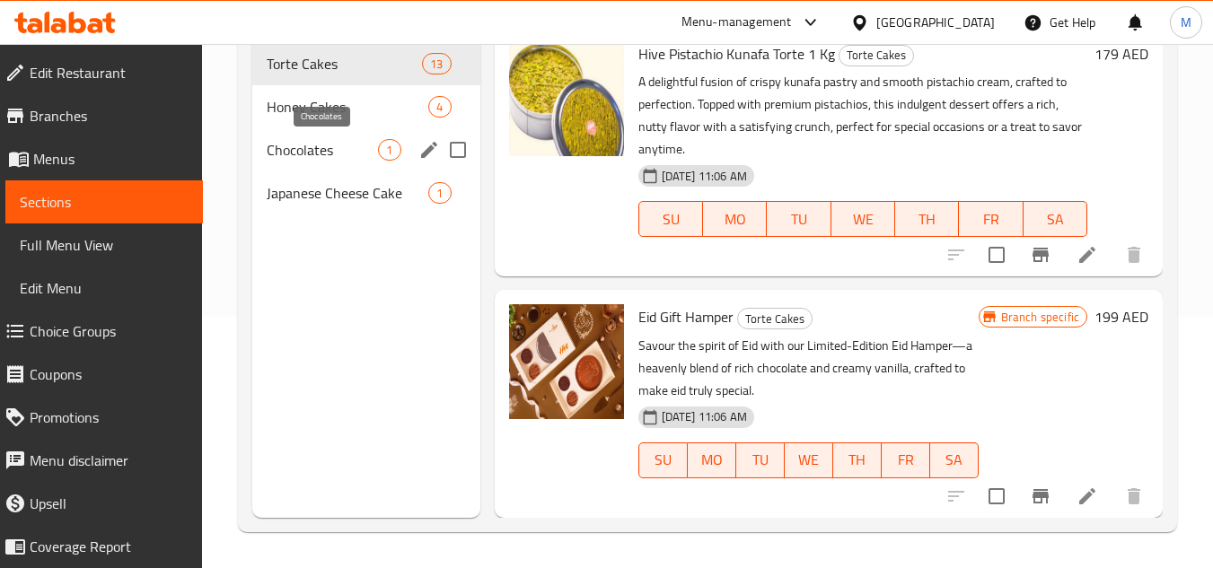
click at [311, 145] on span "Chocolates" at bounding box center [322, 150] width 111 height 22
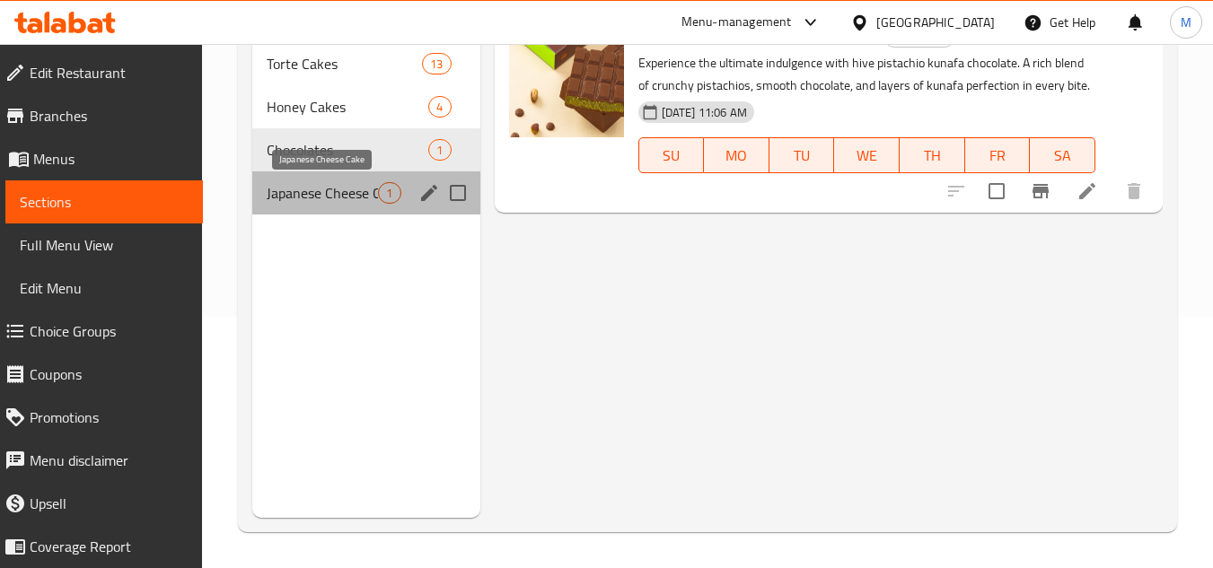
click at [284, 193] on span "Japanese Cheese Cake" at bounding box center [322, 193] width 111 height 22
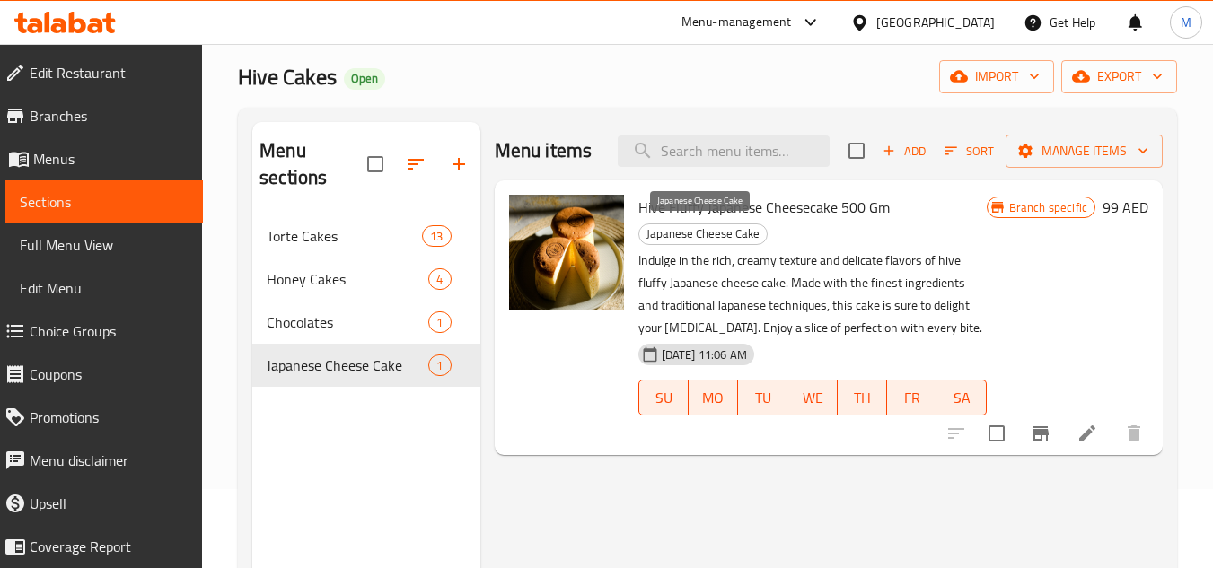
scroll to position [72, 0]
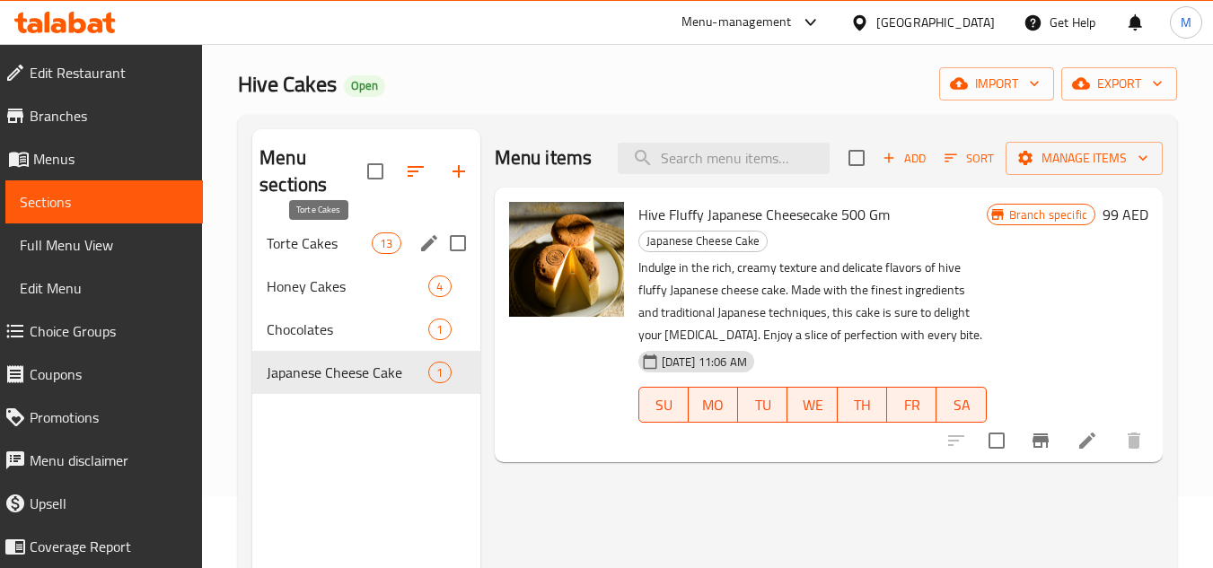
click at [323, 241] on span "Torte Cakes" at bounding box center [319, 243] width 105 height 22
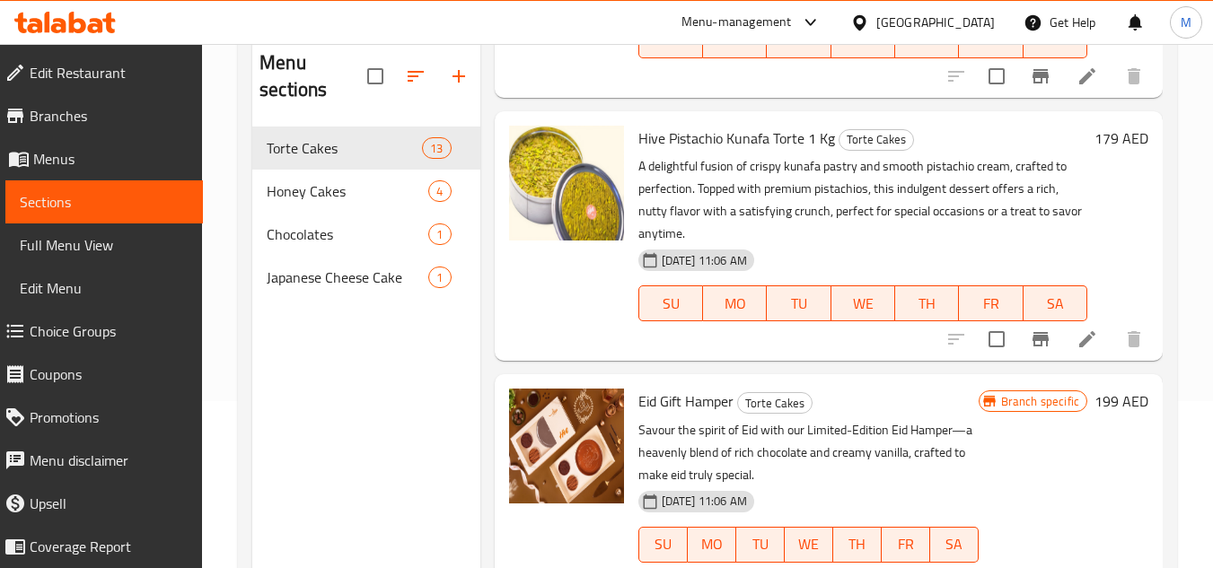
scroll to position [251, 0]
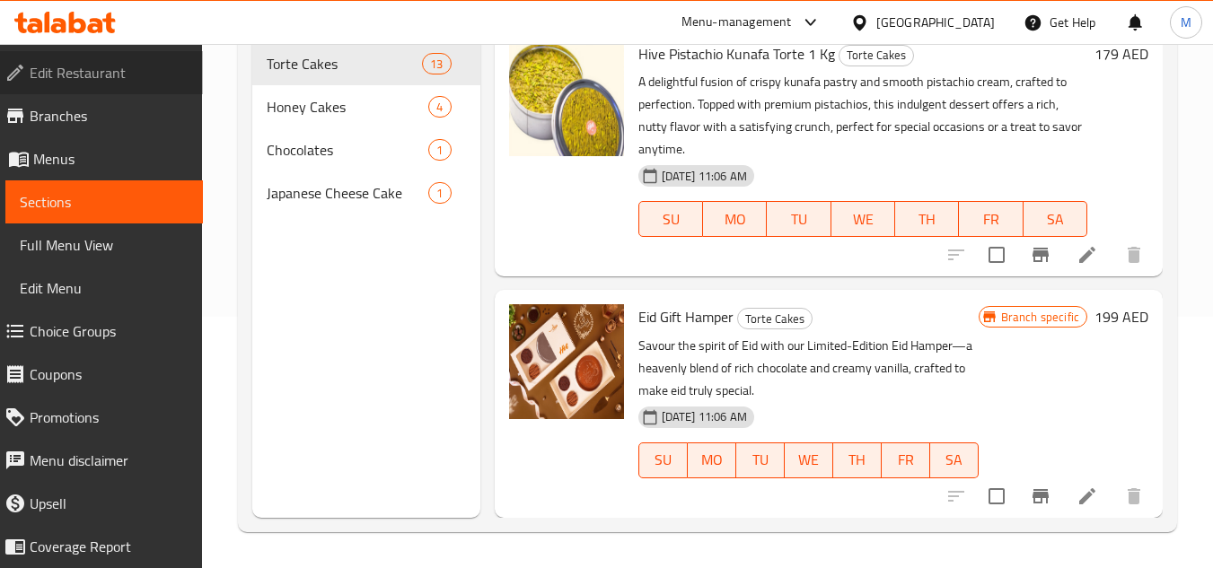
click at [130, 61] on link "Edit Restaurant" at bounding box center [96, 72] width 213 height 43
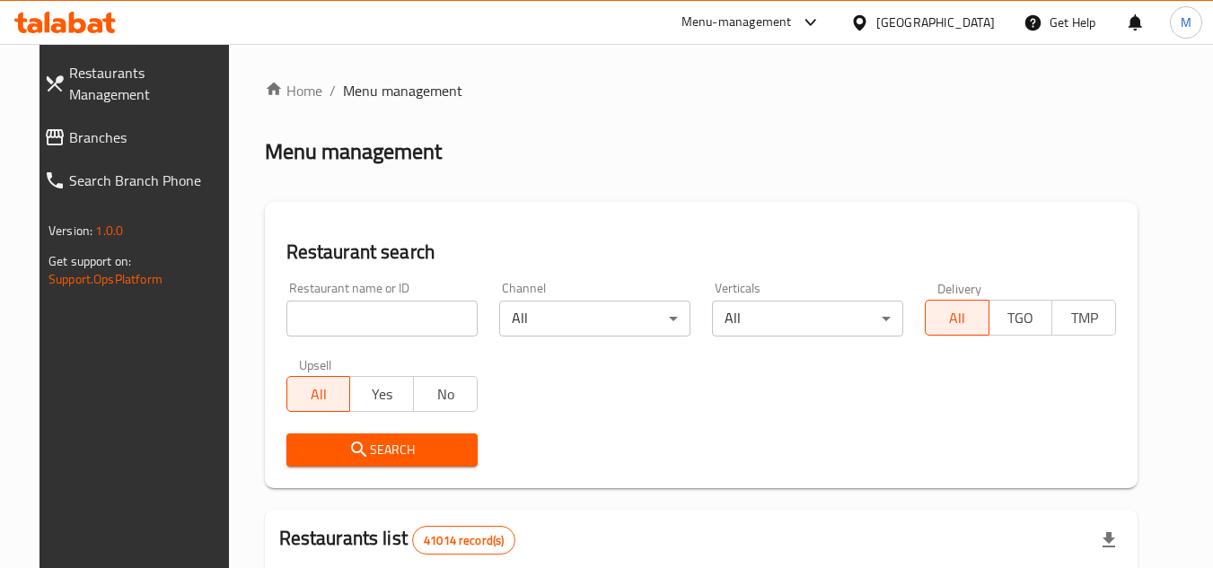
click at [419, 316] on input "search" at bounding box center [381, 319] width 191 height 36
paste input "703159"
type input "703159"
click button "Search" at bounding box center [381, 450] width 191 height 33
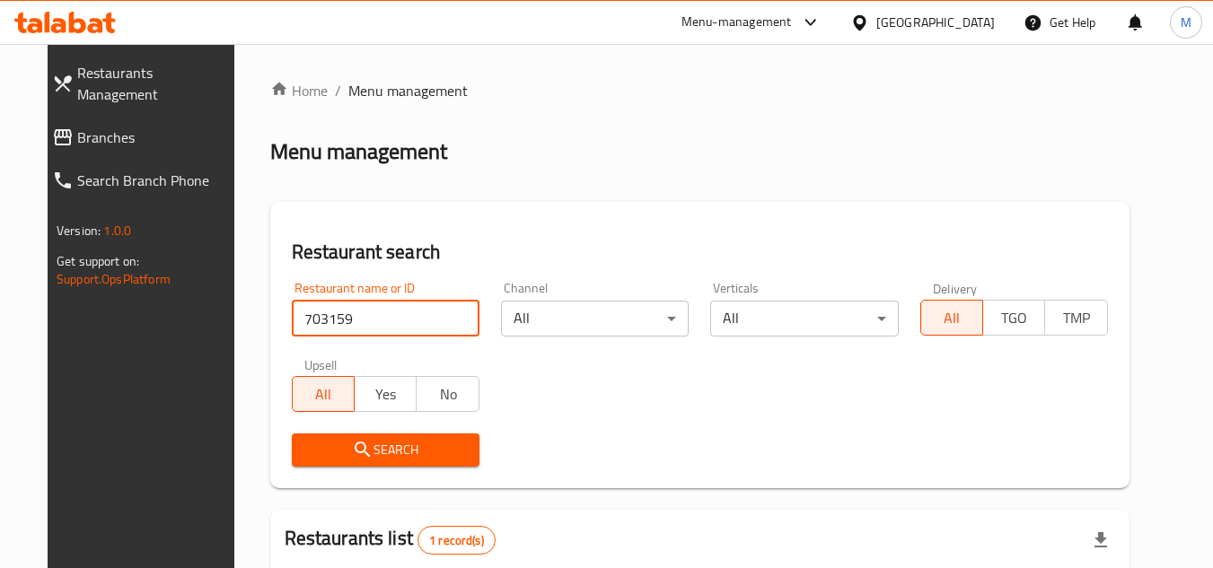
scroll to position [217, 0]
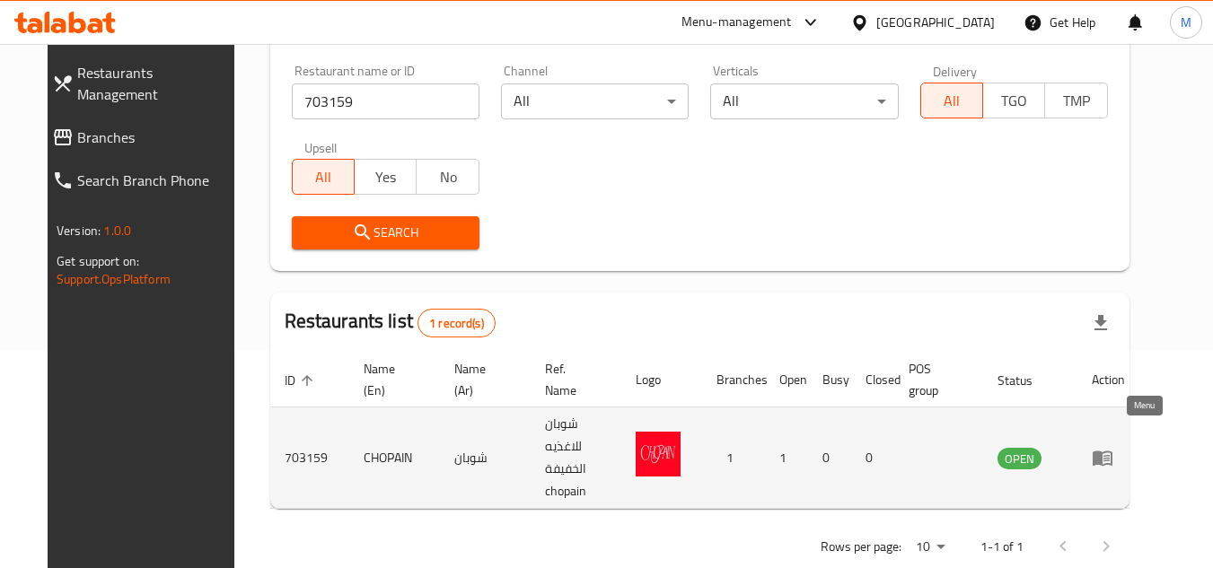
click at [1113, 447] on icon "enhanced table" at bounding box center [1102, 458] width 22 height 22
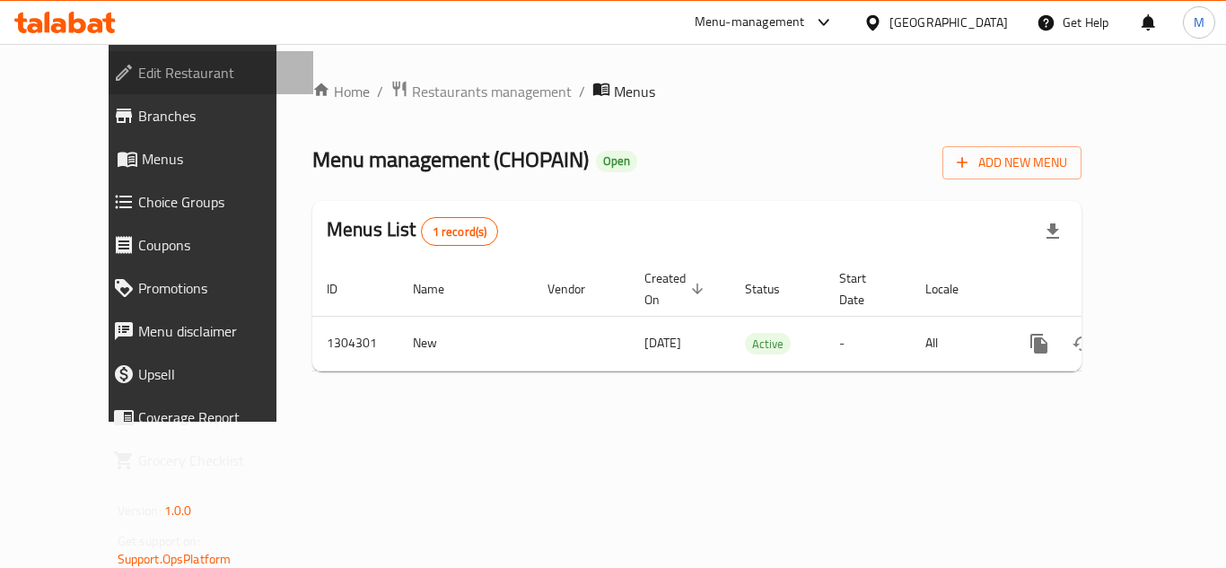
click at [145, 67] on span "Edit Restaurant" at bounding box center [218, 73] width 161 height 22
